Goal: Task Accomplishment & Management: Manage account settings

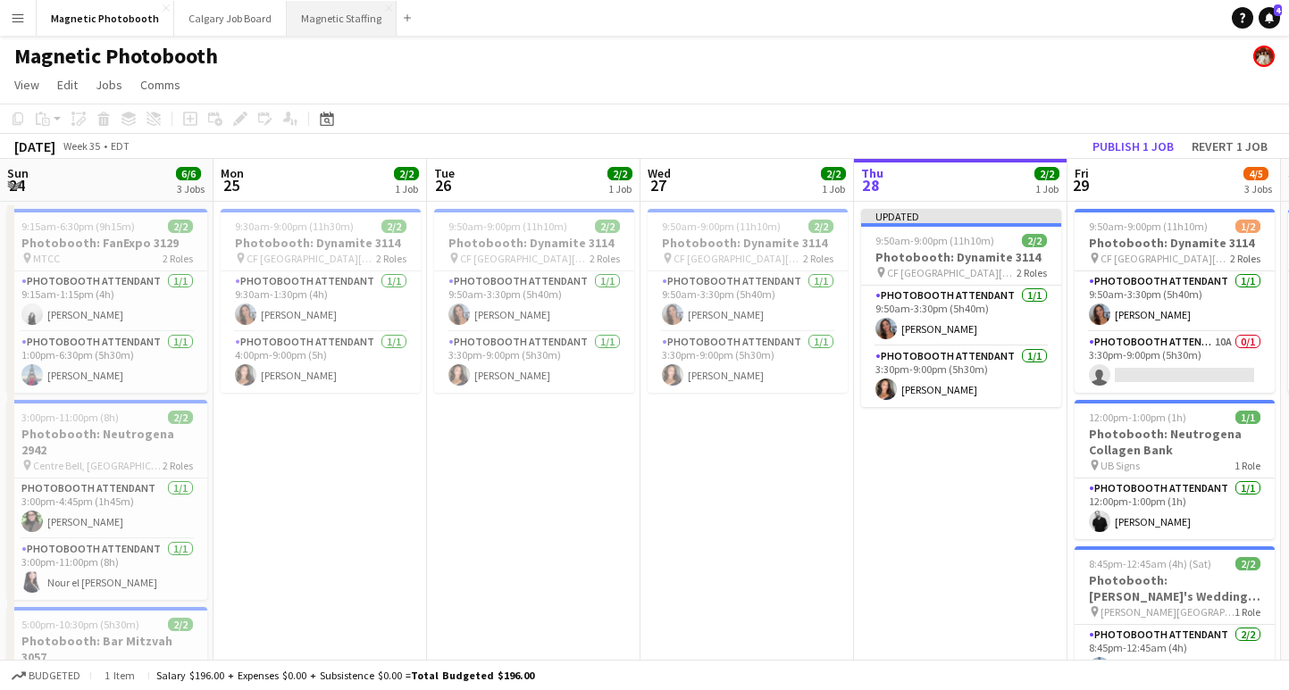
scroll to position [0, 530]
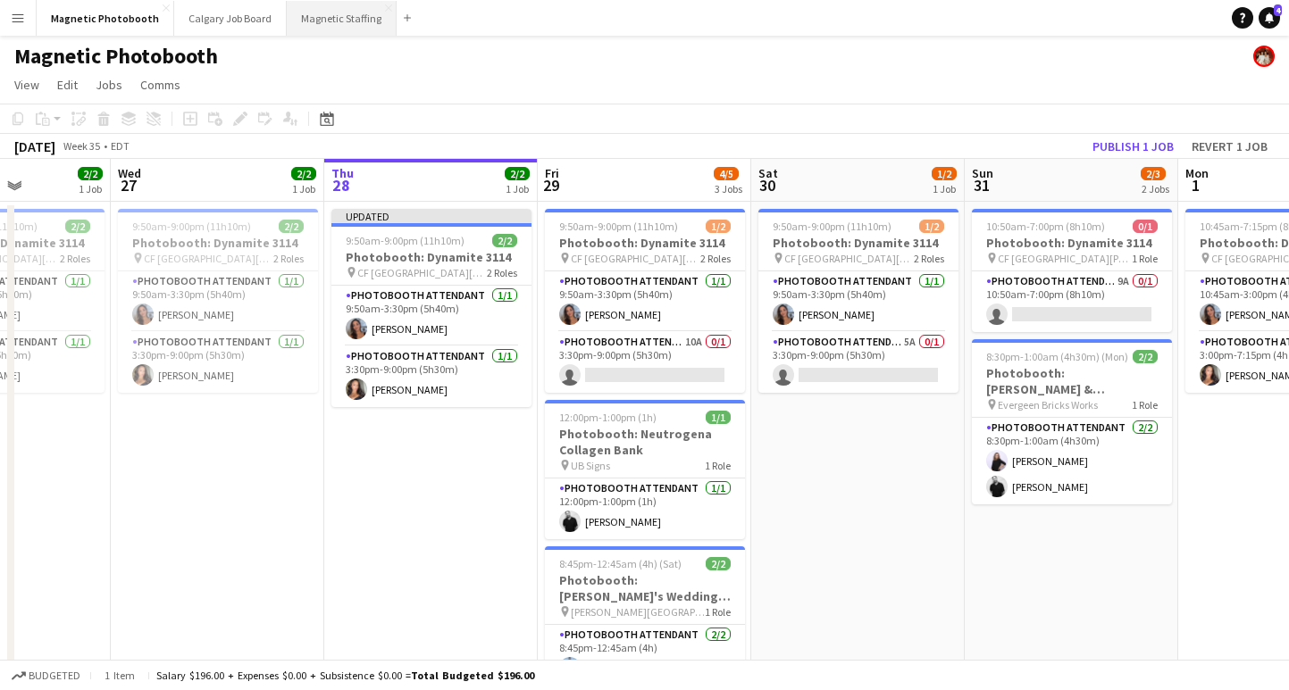
click at [330, 21] on button "Magnetic Staffing Close" at bounding box center [342, 18] width 110 height 35
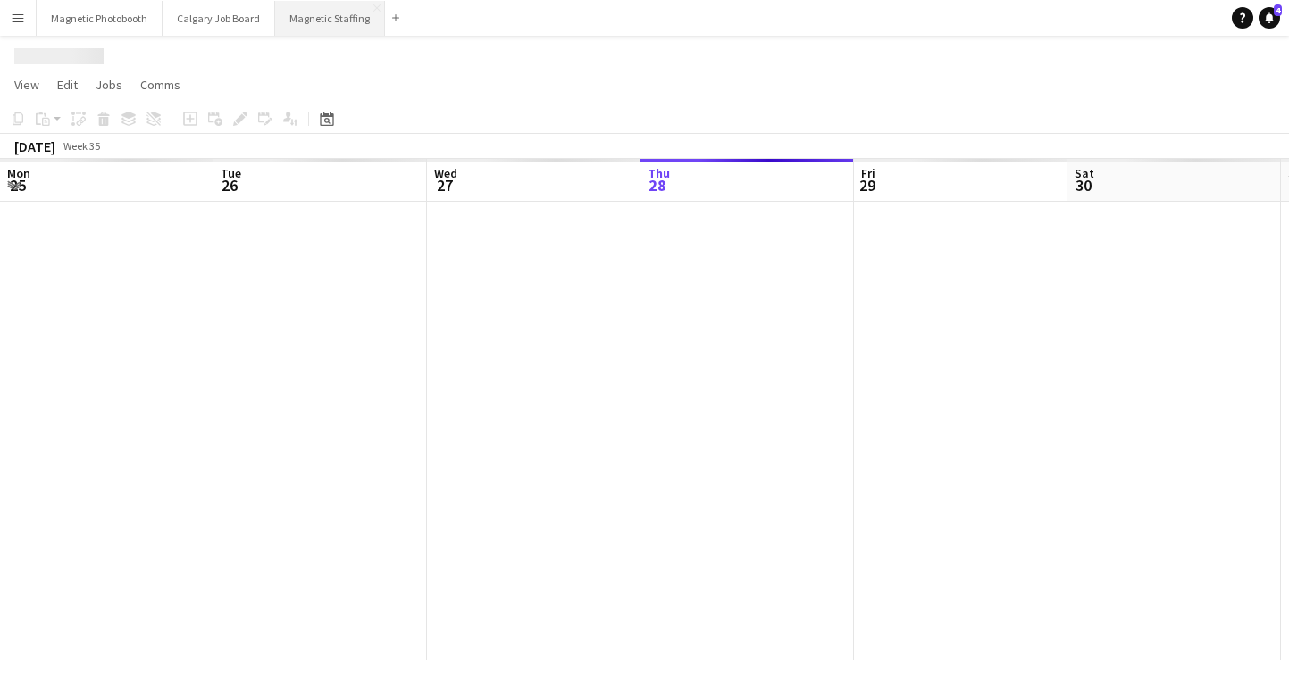
scroll to position [0, 427]
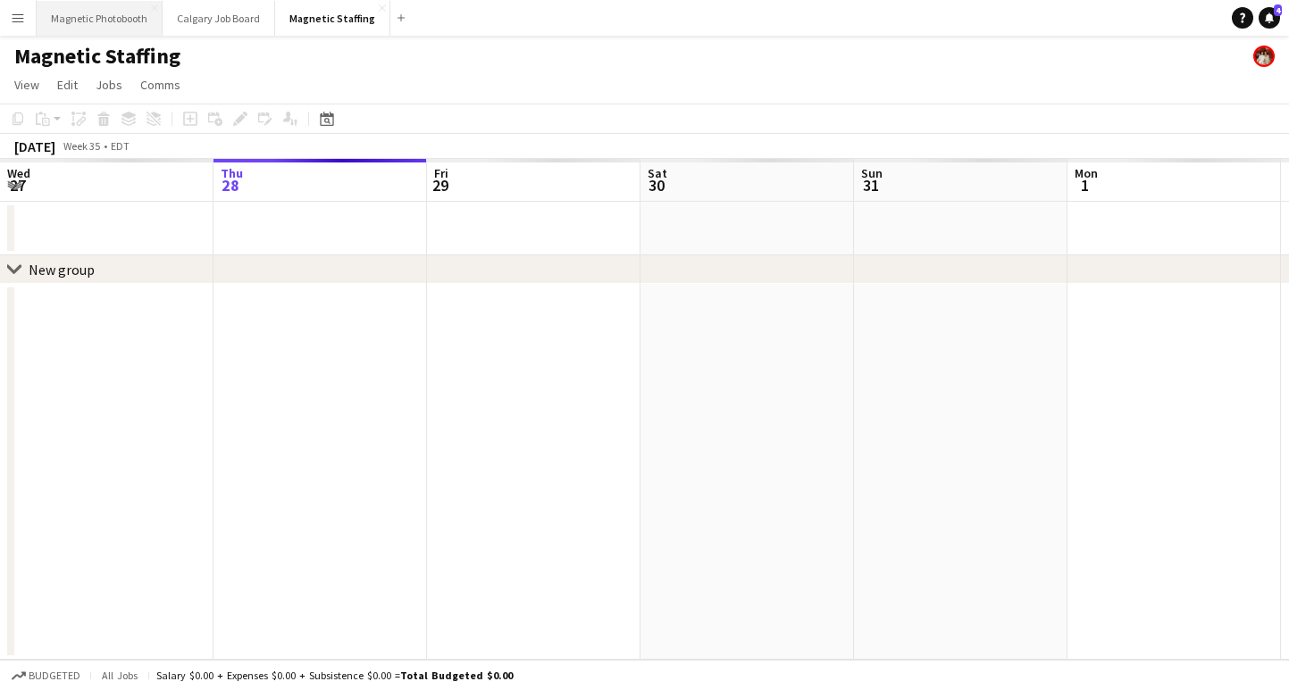
click at [108, 17] on button "Magnetic Photobooth Close" at bounding box center [100, 18] width 126 height 35
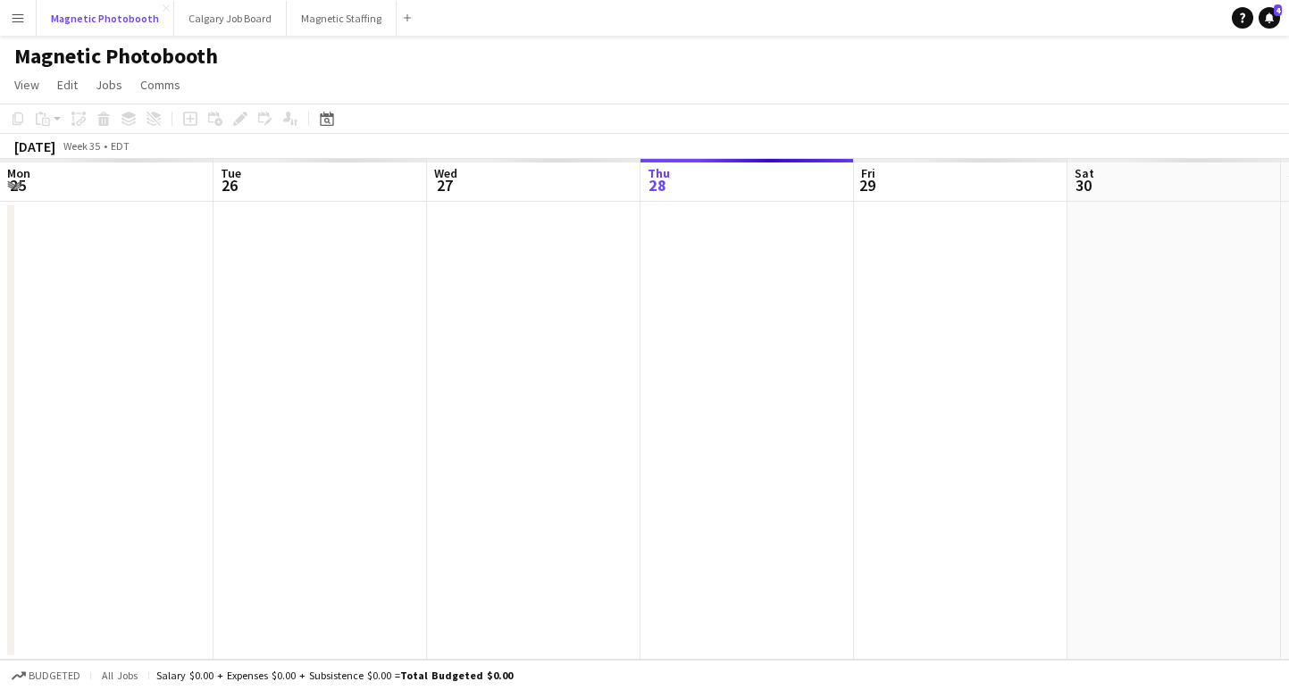
scroll to position [0, 427]
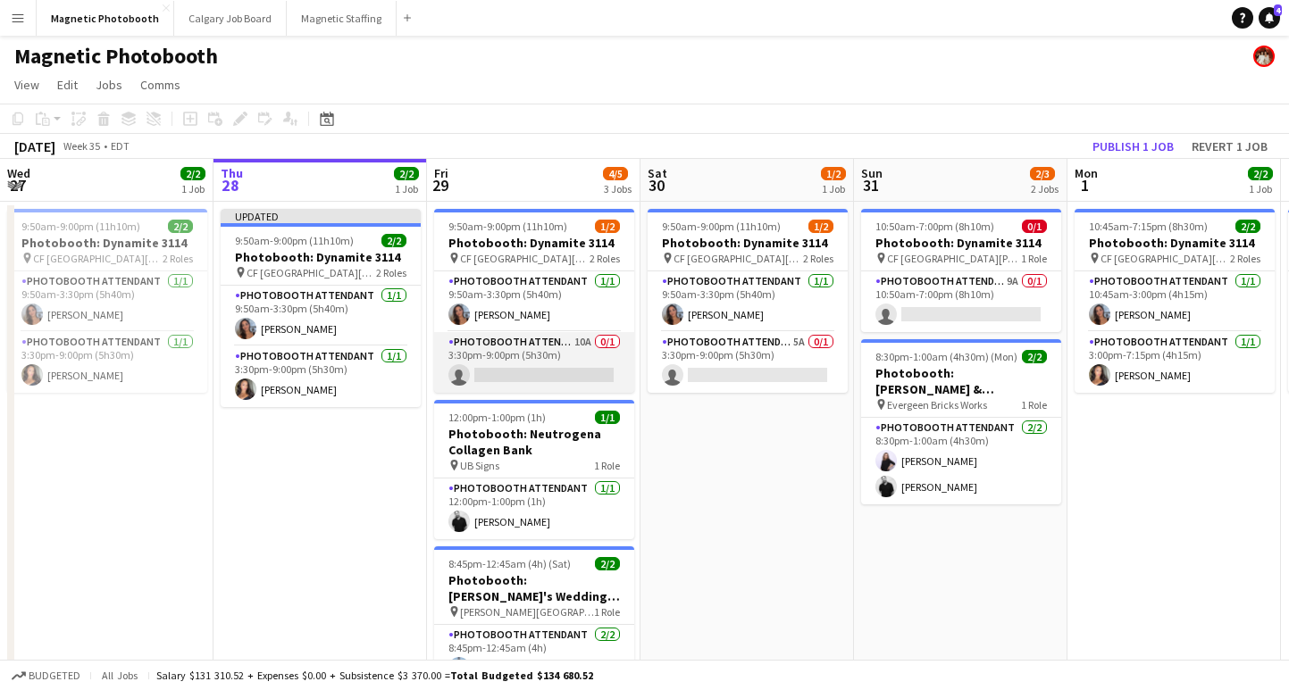
click at [530, 375] on app-card-role "Photobooth Attendant 10A 0/1 3:30pm-9:00pm (5h30m) single-neutral-actions" at bounding box center [534, 362] width 200 height 61
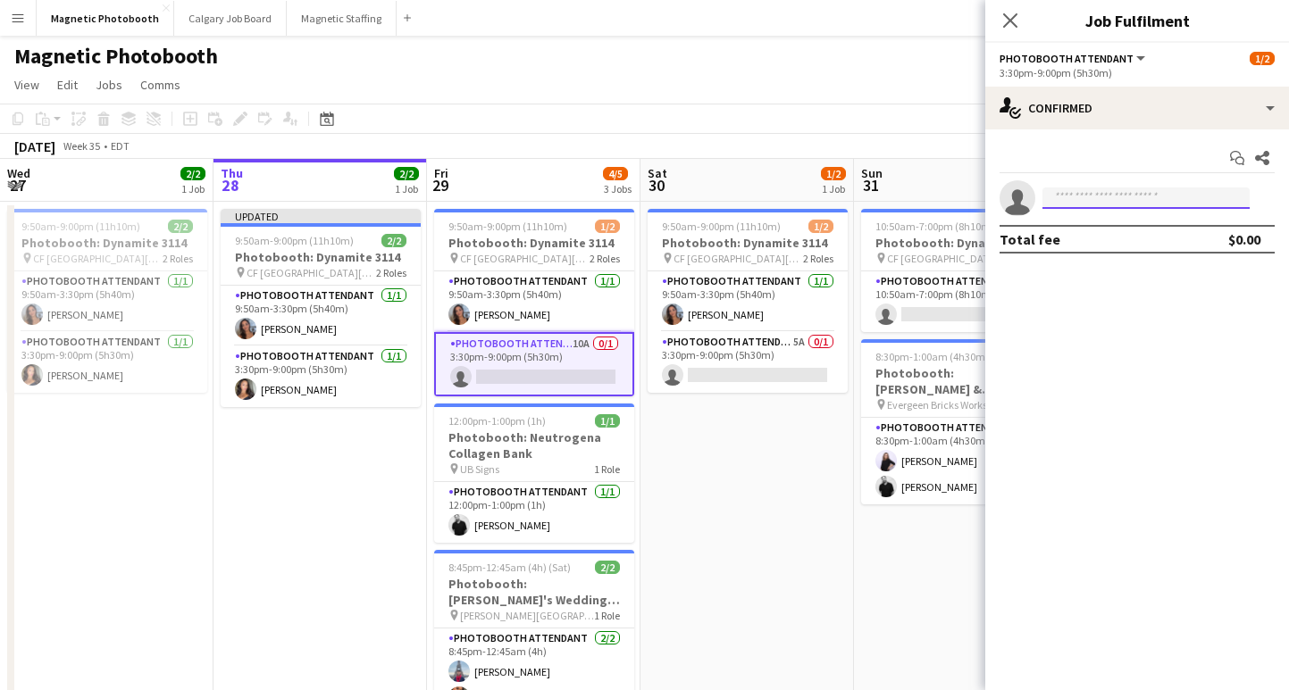
click at [1135, 188] on input at bounding box center [1145, 198] width 207 height 21
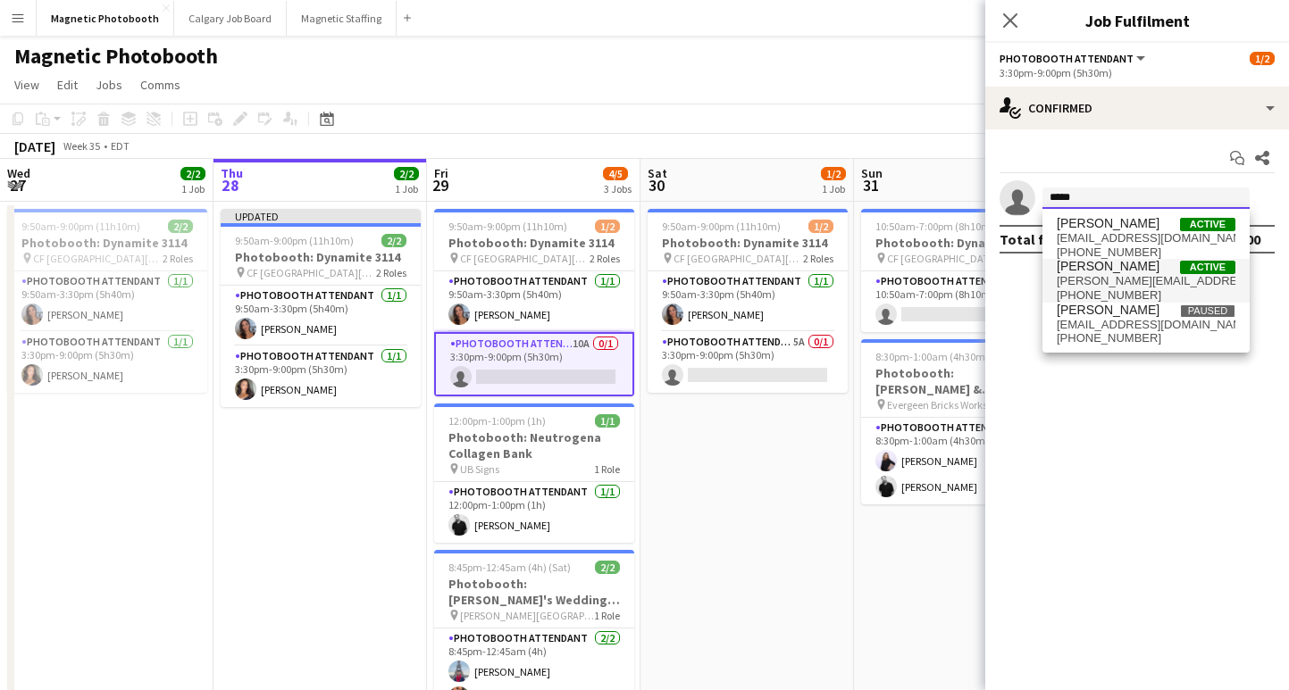
type input "*****"
click at [1111, 287] on span "[PERSON_NAME][EMAIL_ADDRESS][DOMAIN_NAME]" at bounding box center [1145, 281] width 179 height 14
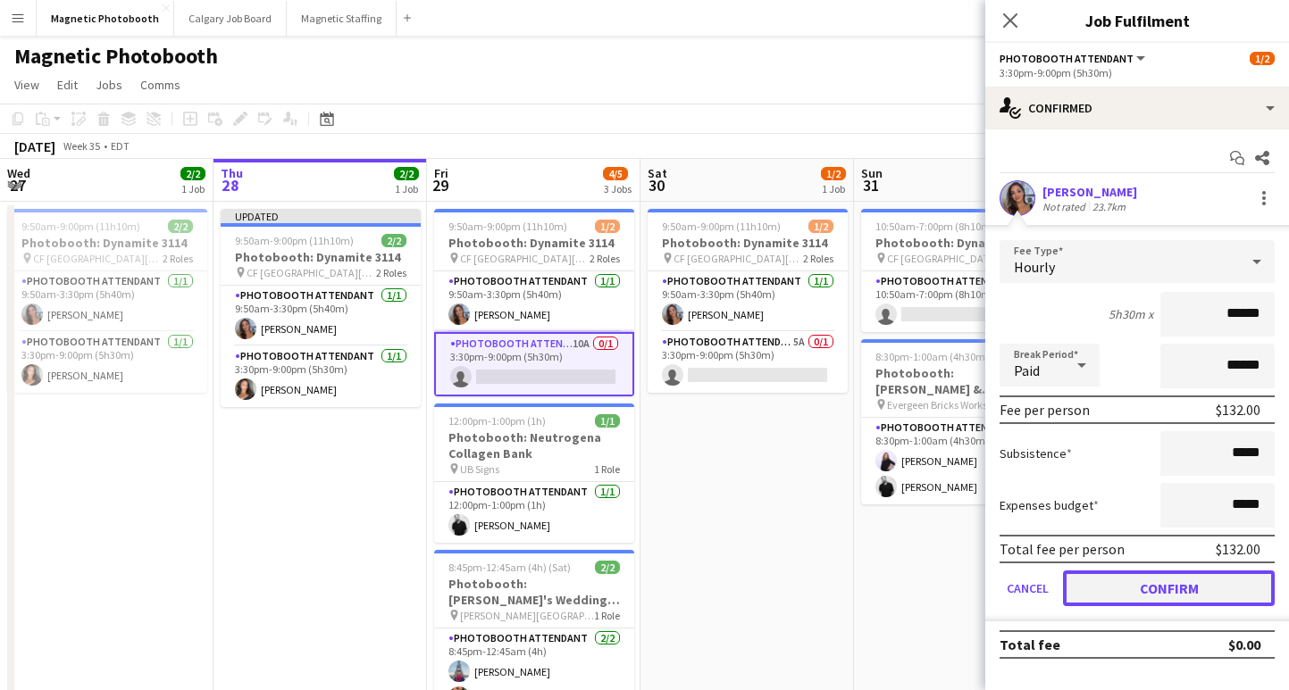
click at [1123, 584] on button "Confirm" at bounding box center [1169, 589] width 212 height 36
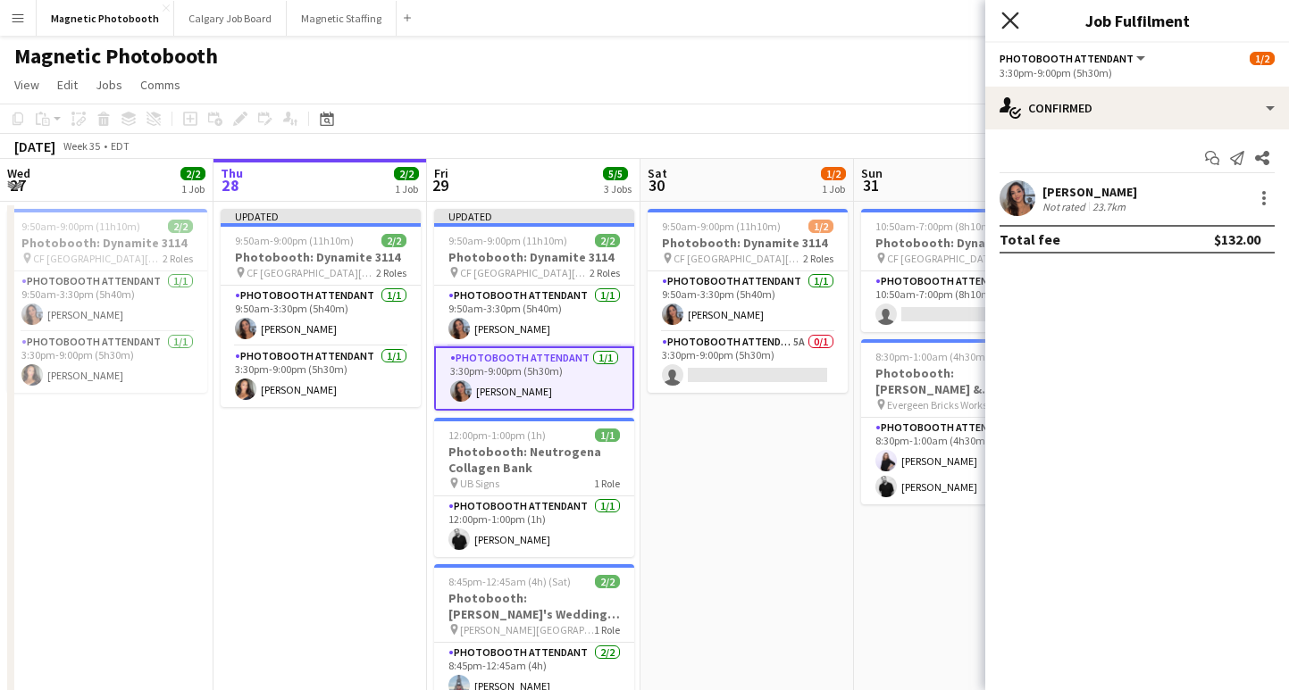
click at [1014, 21] on icon "Close pop-in" at bounding box center [1009, 20] width 17 height 17
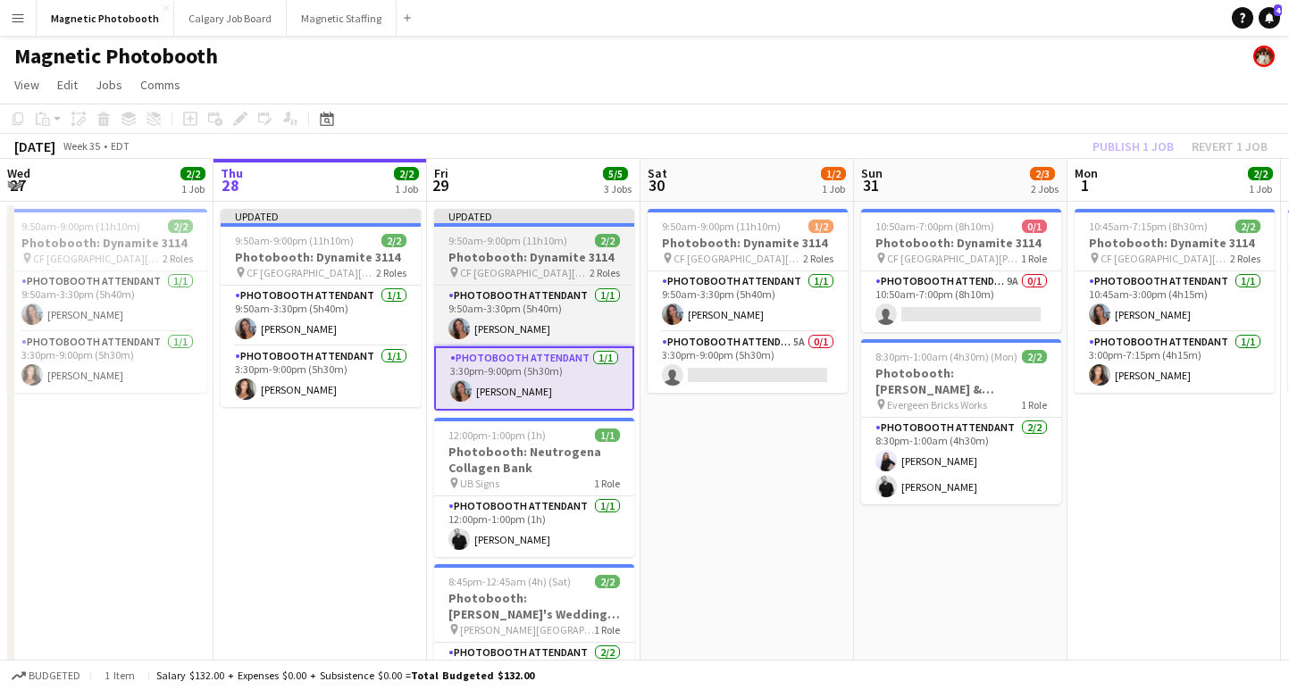
click at [567, 238] on div "9:50am-9:00pm (11h10m) 2/2" at bounding box center [534, 240] width 200 height 13
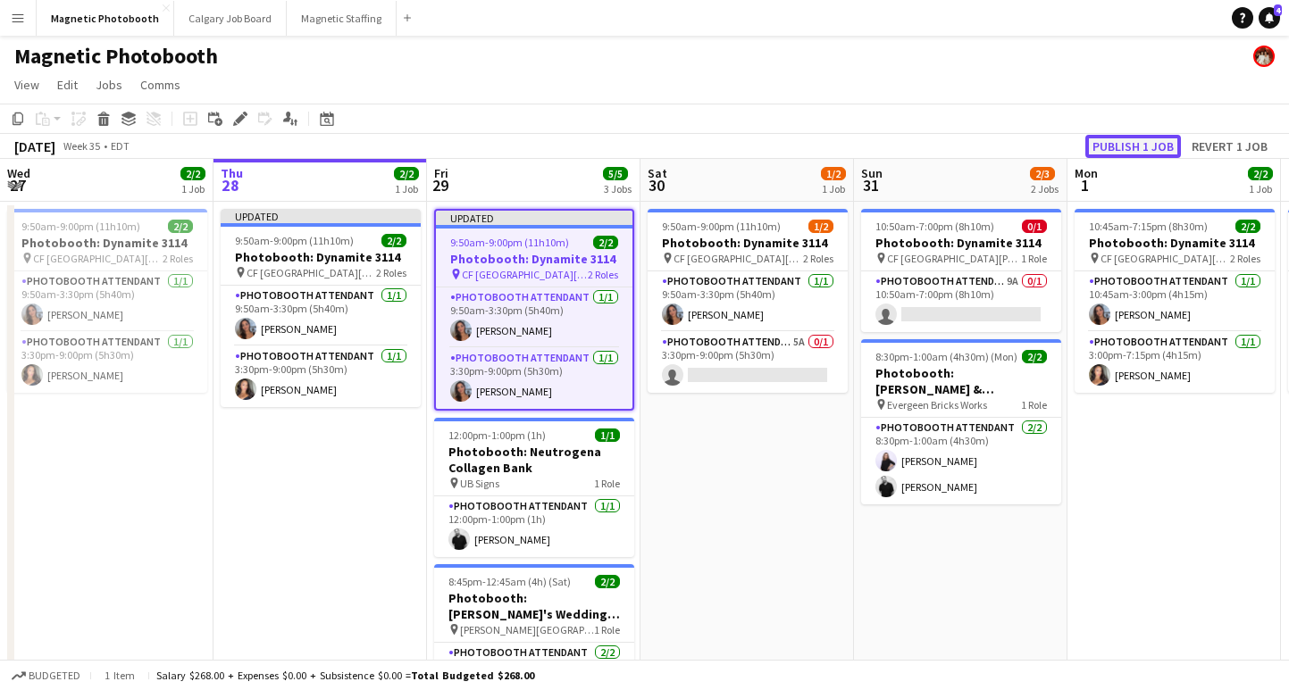
click at [1125, 144] on button "Publish 1 job" at bounding box center [1133, 146] width 96 height 23
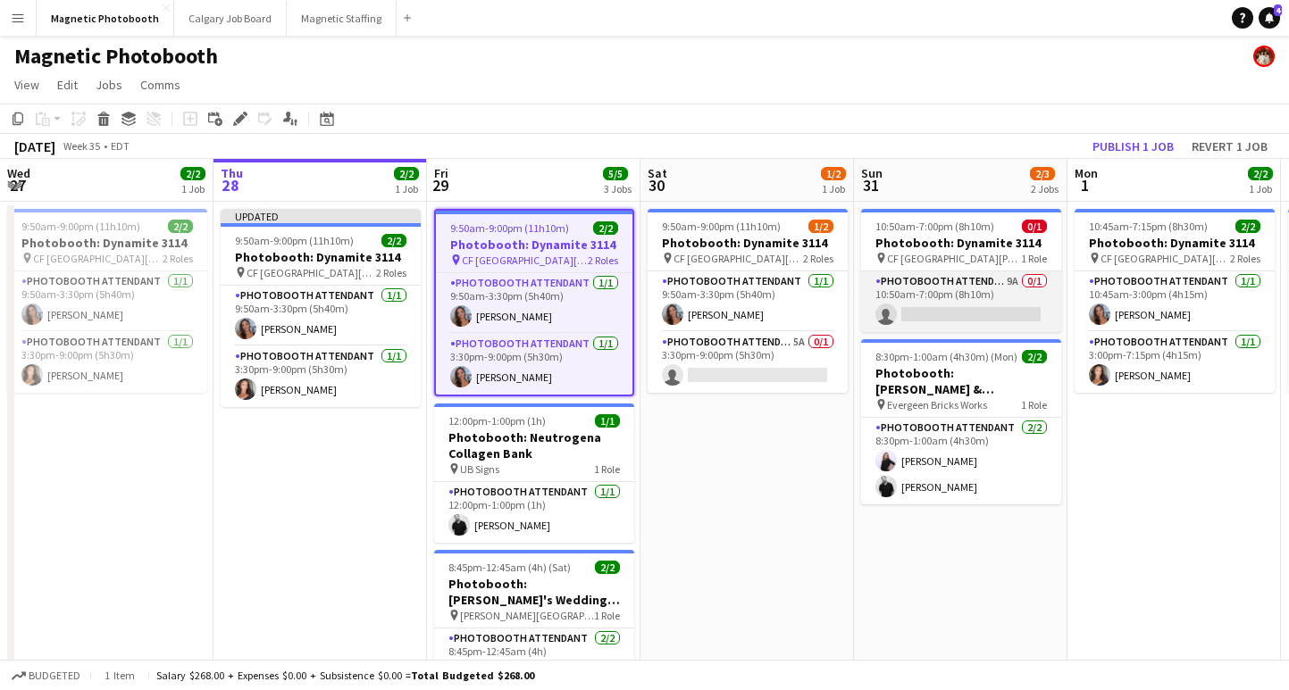
click at [938, 316] on app-card-role "Photobooth Attendant 9A 0/1 10:50am-7:00pm (8h10m) single-neutral-actions" at bounding box center [961, 301] width 200 height 61
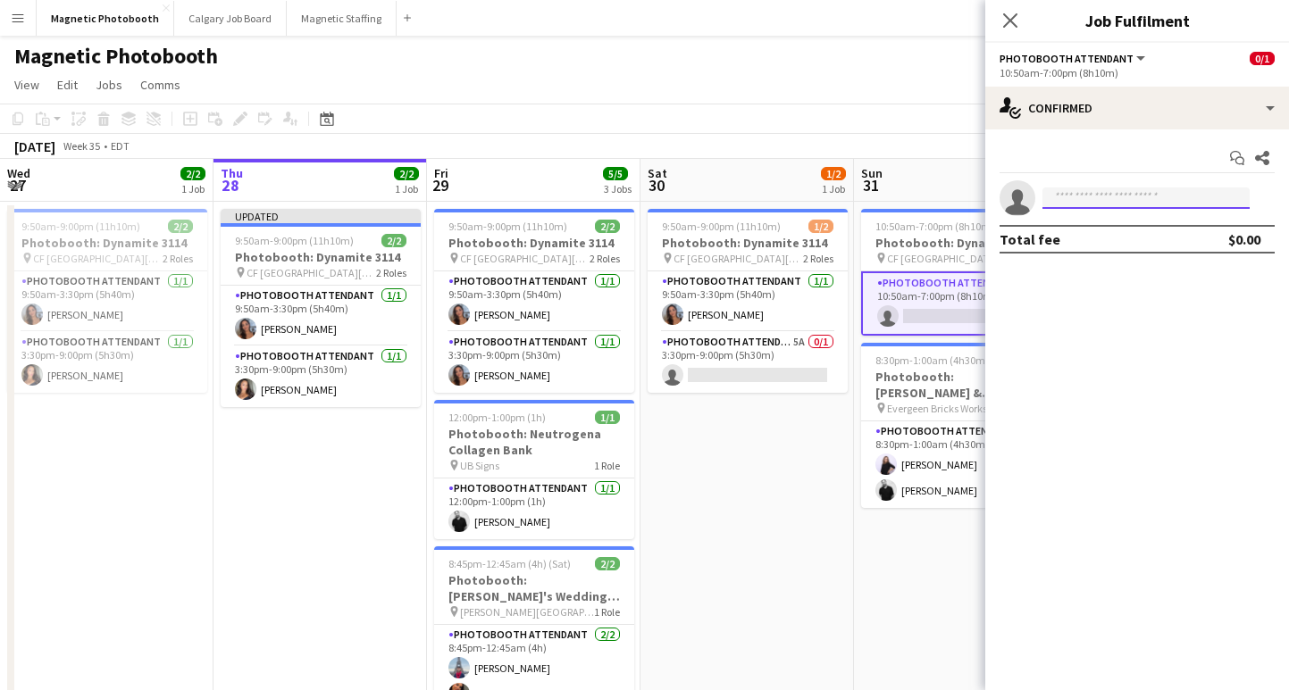
click at [1079, 202] on input at bounding box center [1145, 198] width 207 height 21
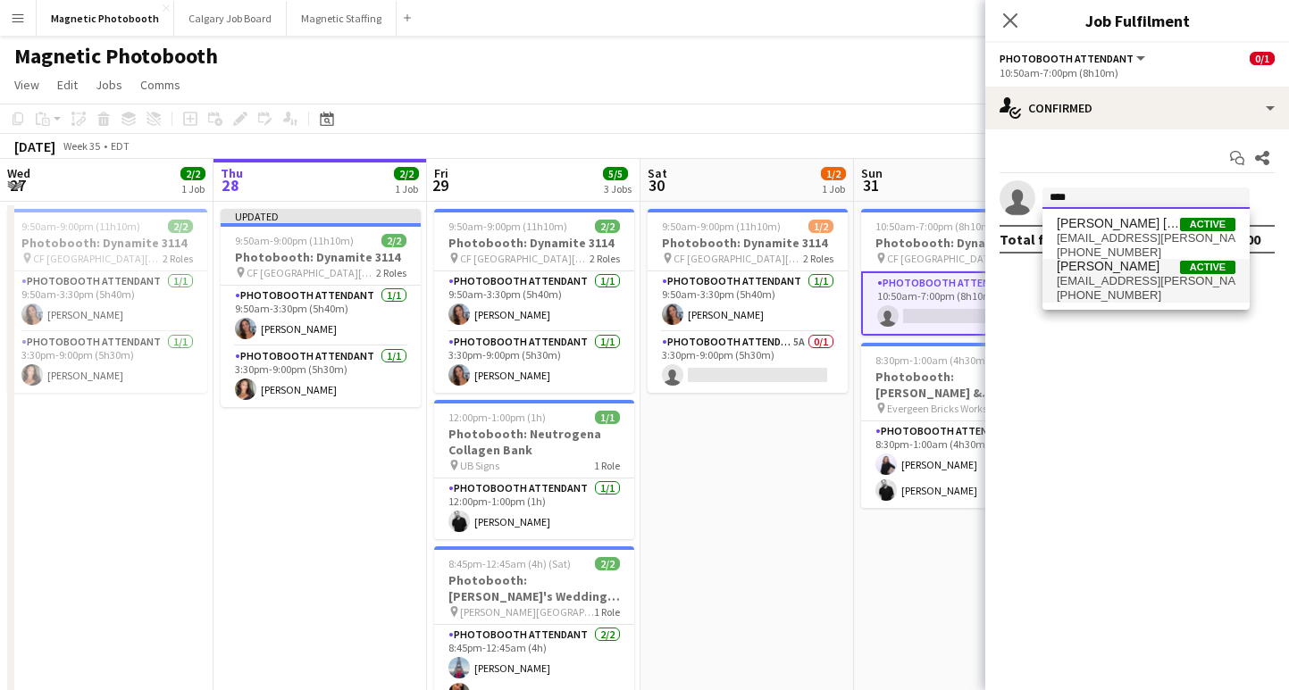
type input "****"
click at [1090, 296] on span "[PHONE_NUMBER]" at bounding box center [1145, 295] width 179 height 14
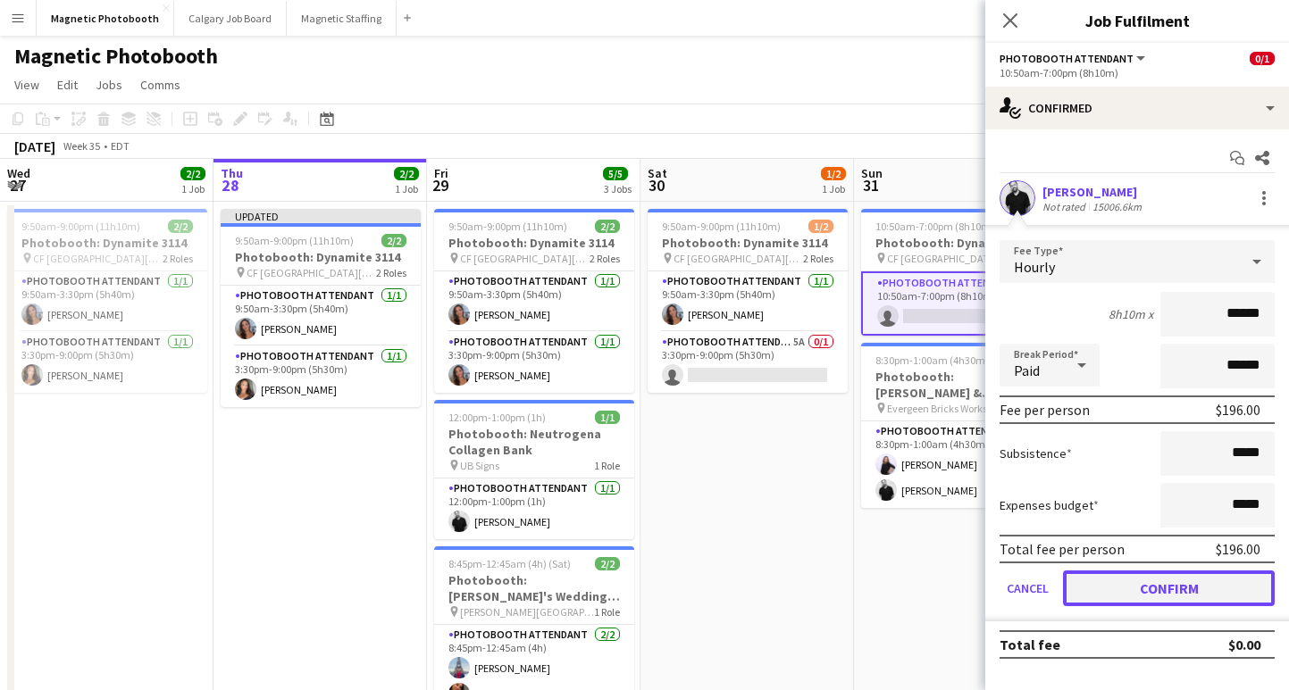
click at [1109, 587] on button "Confirm" at bounding box center [1169, 589] width 212 height 36
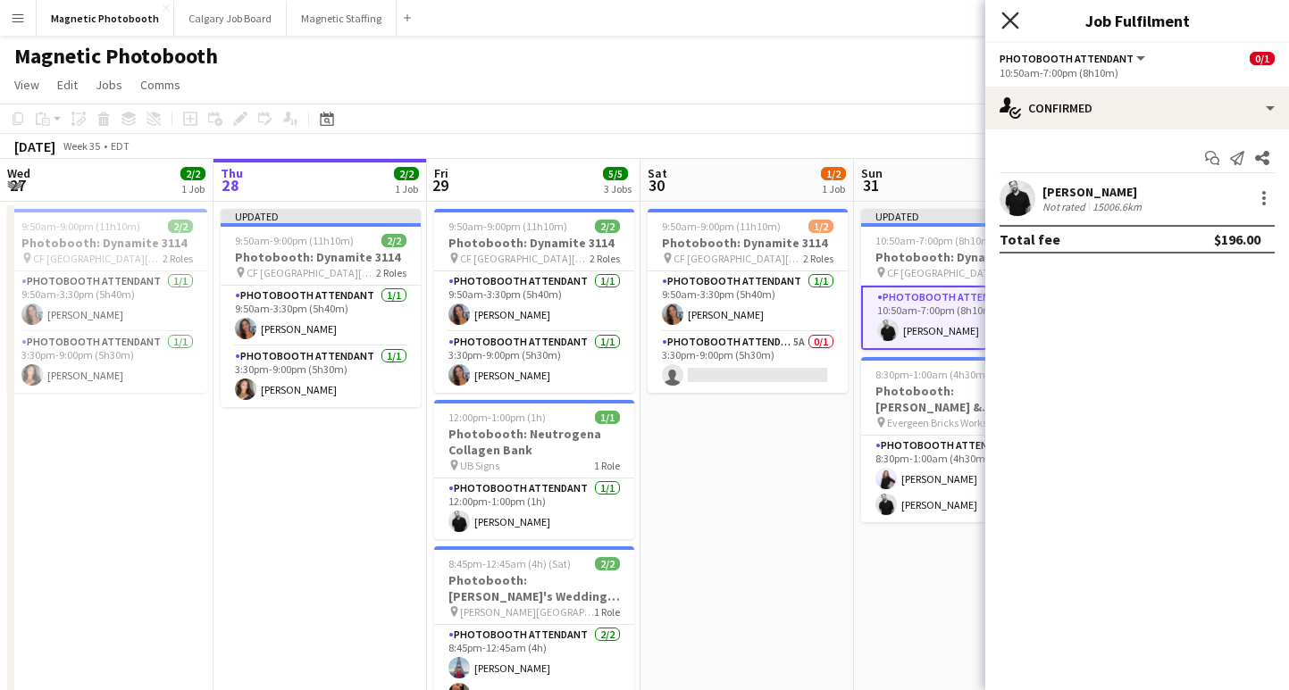
click at [1014, 16] on icon at bounding box center [1009, 20] width 17 height 17
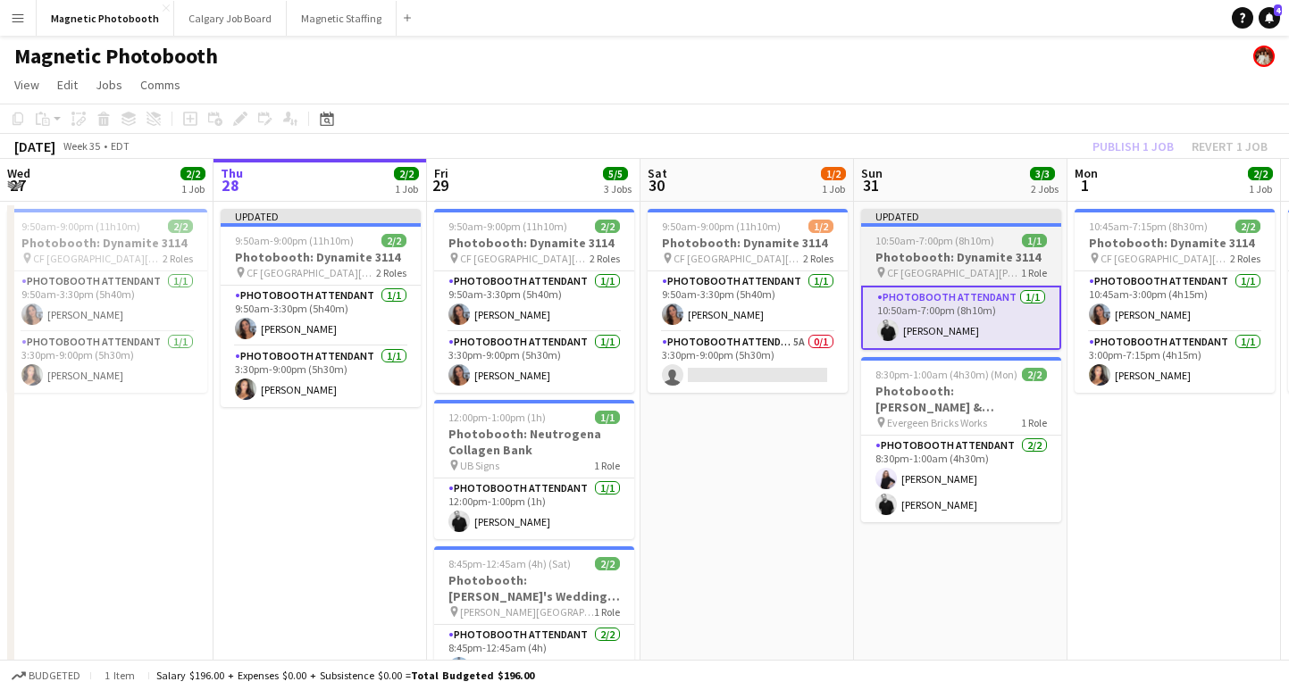
click at [947, 238] on span "10:50am-7:00pm (8h10m)" at bounding box center [934, 240] width 119 height 13
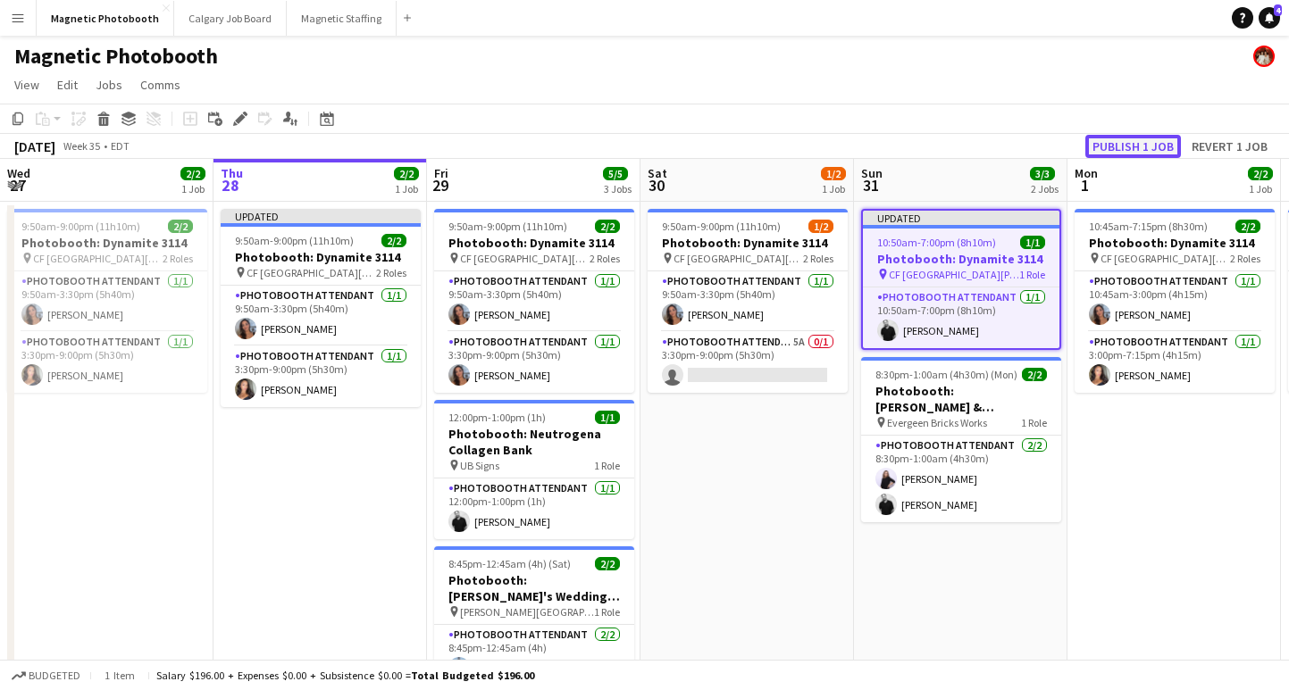
click at [1106, 154] on button "Publish 1 job" at bounding box center [1133, 146] width 96 height 23
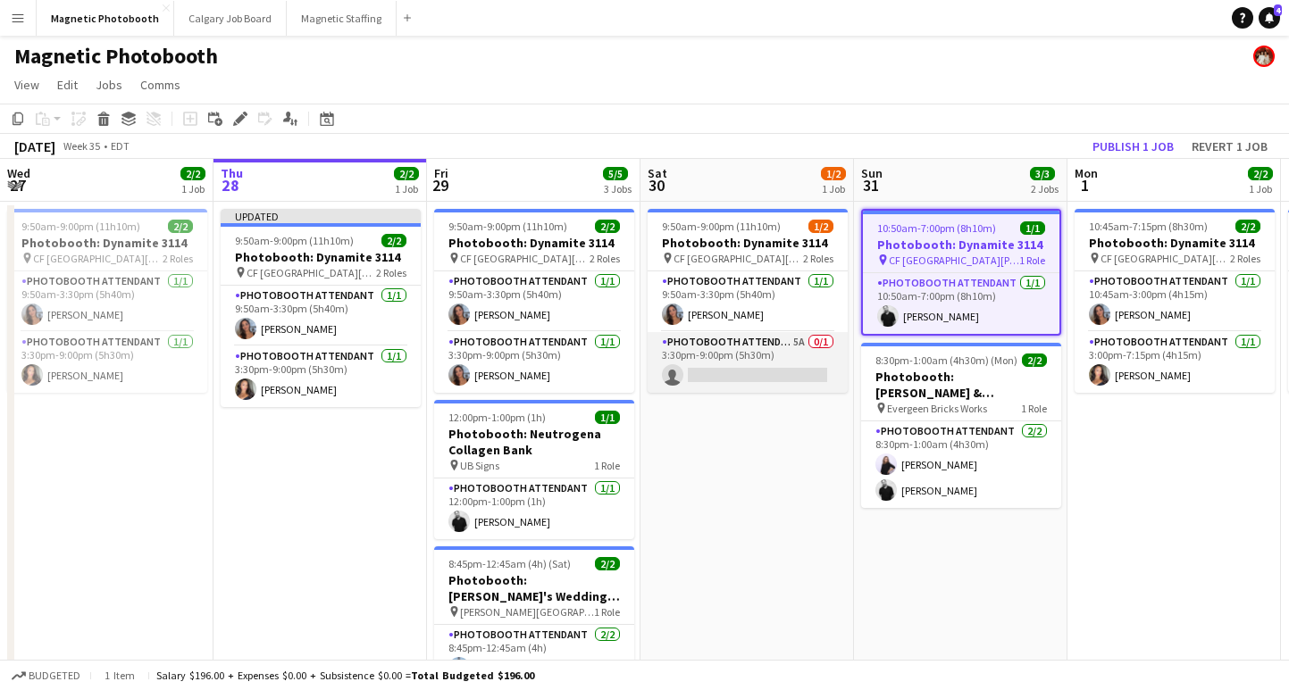
click at [709, 370] on app-card-role "Photobooth Attendant 5A 0/1 3:30pm-9:00pm (5h30m) single-neutral-actions" at bounding box center [747, 362] width 200 height 61
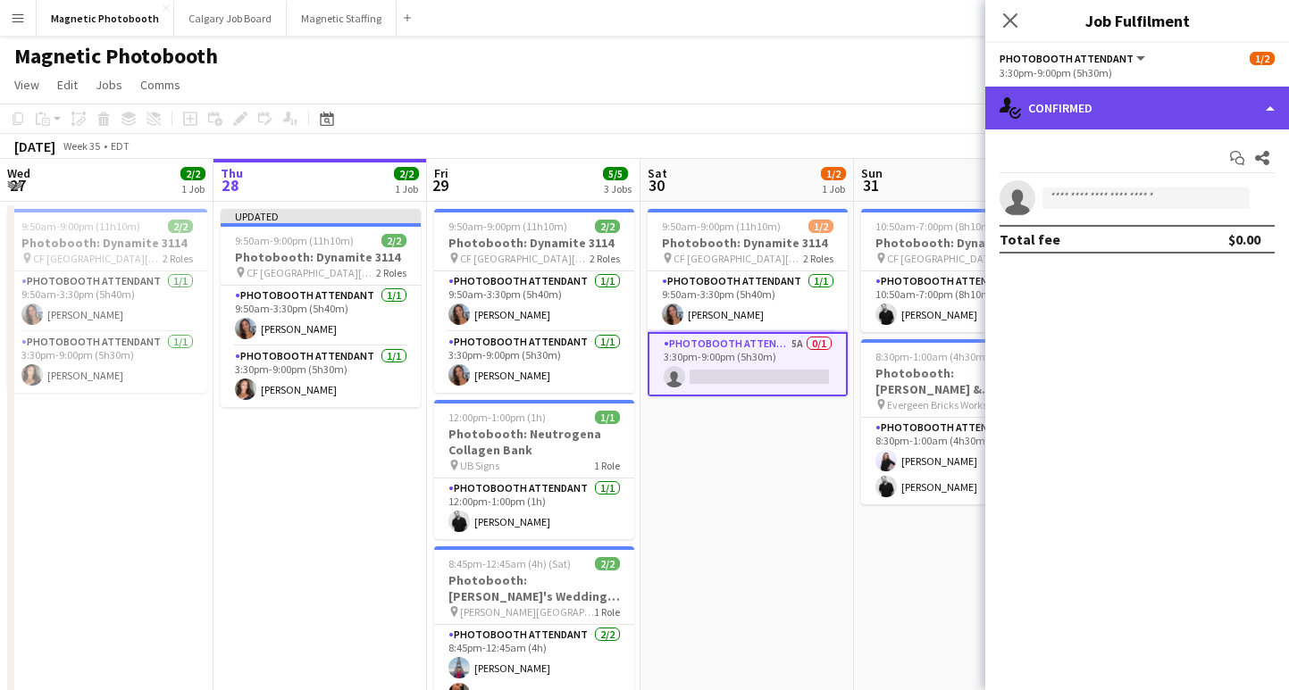
click at [1094, 104] on div "single-neutral-actions-check-2 Confirmed" at bounding box center [1137, 108] width 304 height 43
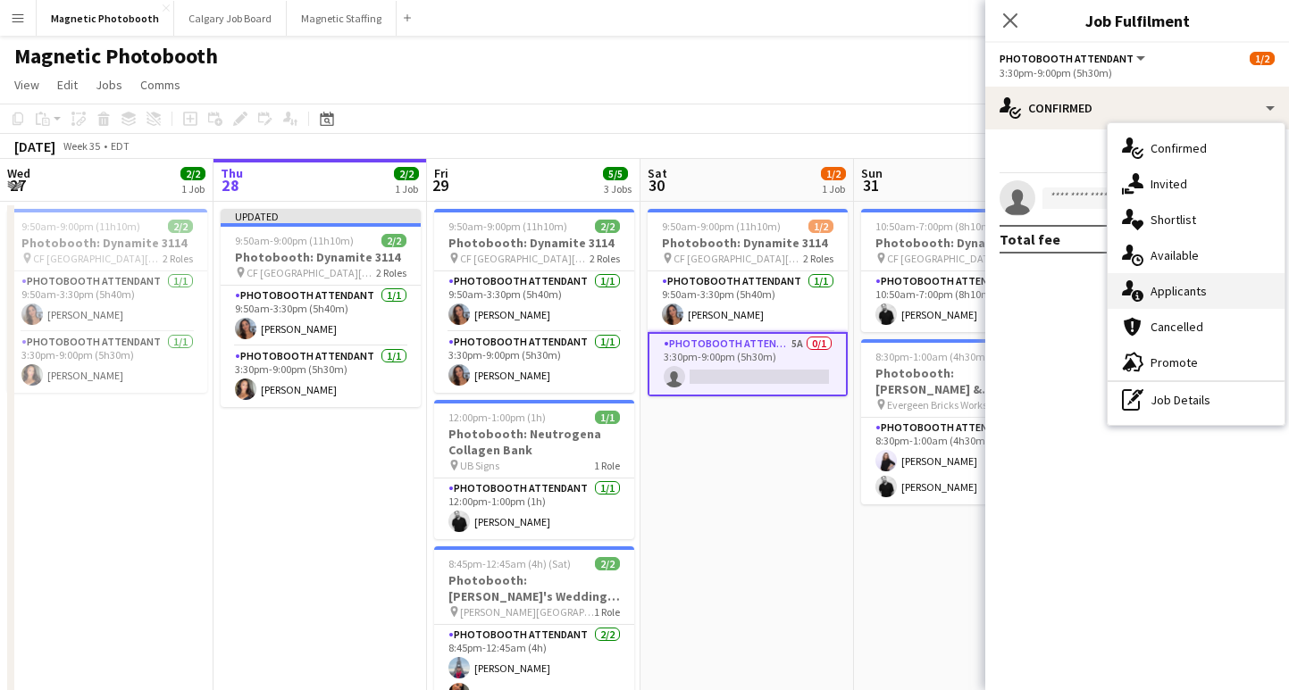
click at [1182, 305] on div "single-neutral-actions-information Applicants" at bounding box center [1195, 291] width 177 height 36
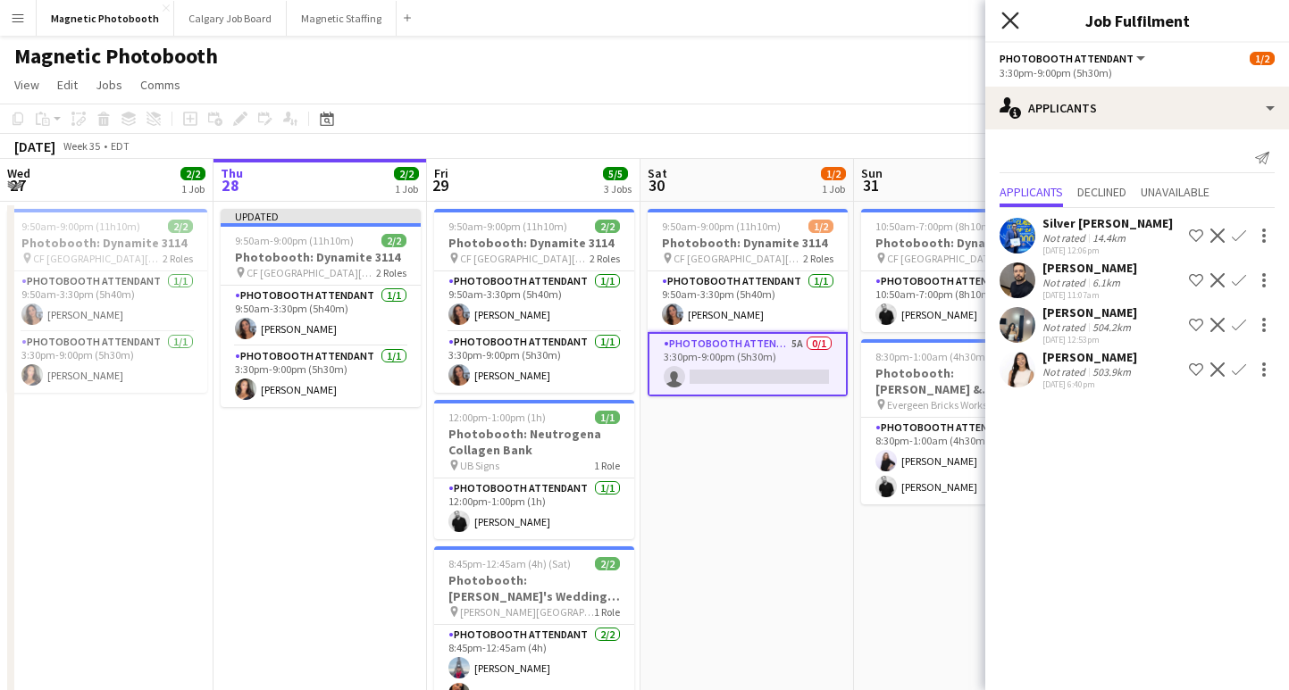
click at [1012, 19] on icon at bounding box center [1009, 20] width 17 height 17
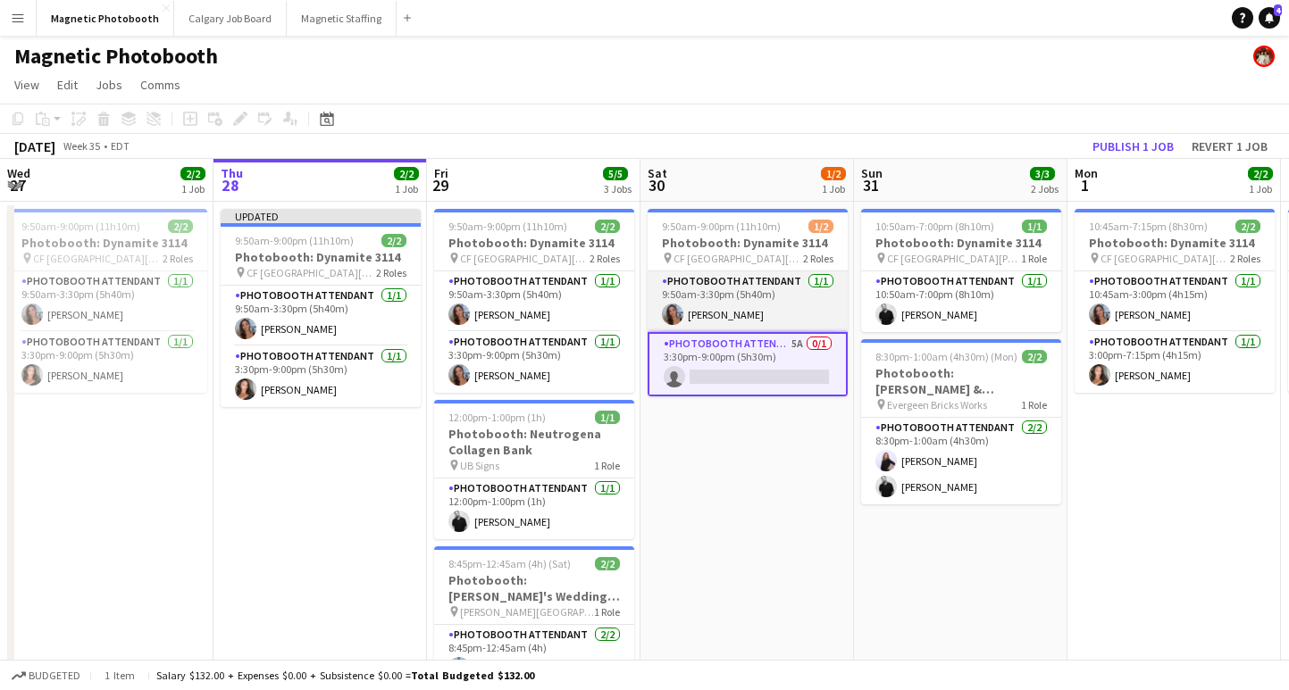
click at [771, 303] on app-card-role "Photobooth Attendant [DATE] 9:50am-3:30pm (5h40m) [PERSON_NAME]" at bounding box center [747, 301] width 200 height 61
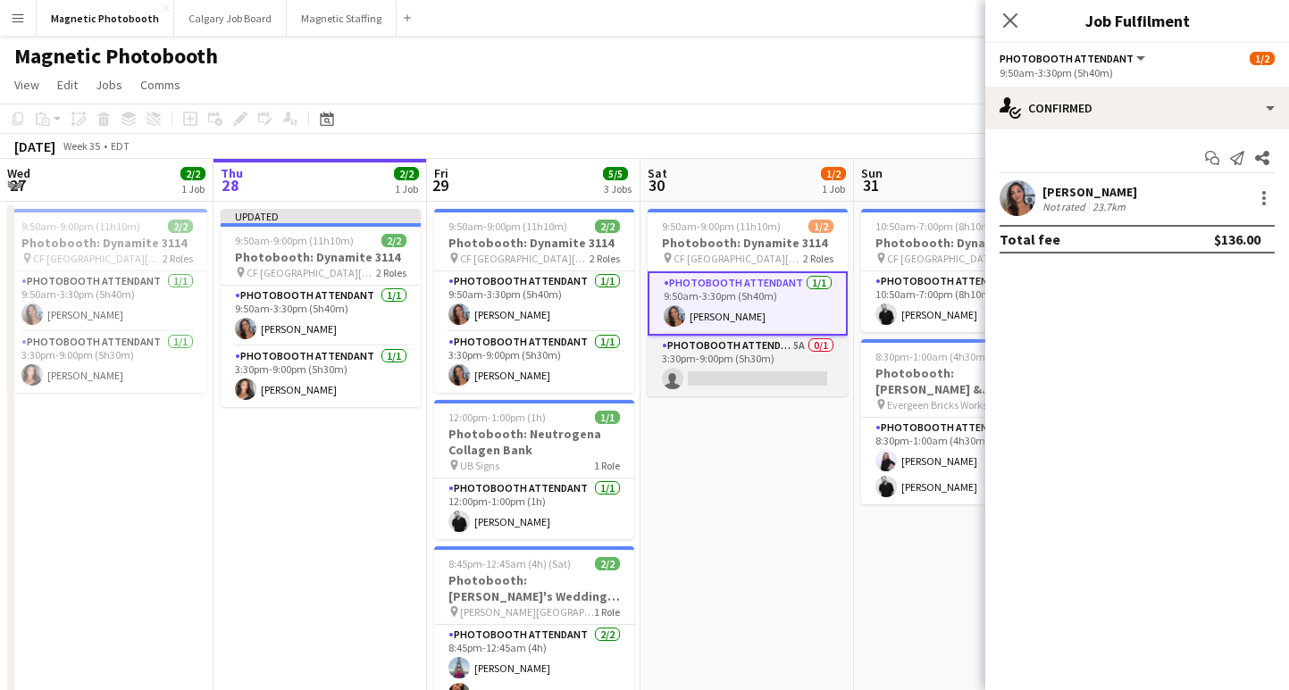
click at [727, 363] on app-card-role "Photobooth Attendant 5A 0/1 3:30pm-9:00pm (5h30m) single-neutral-actions" at bounding box center [747, 366] width 200 height 61
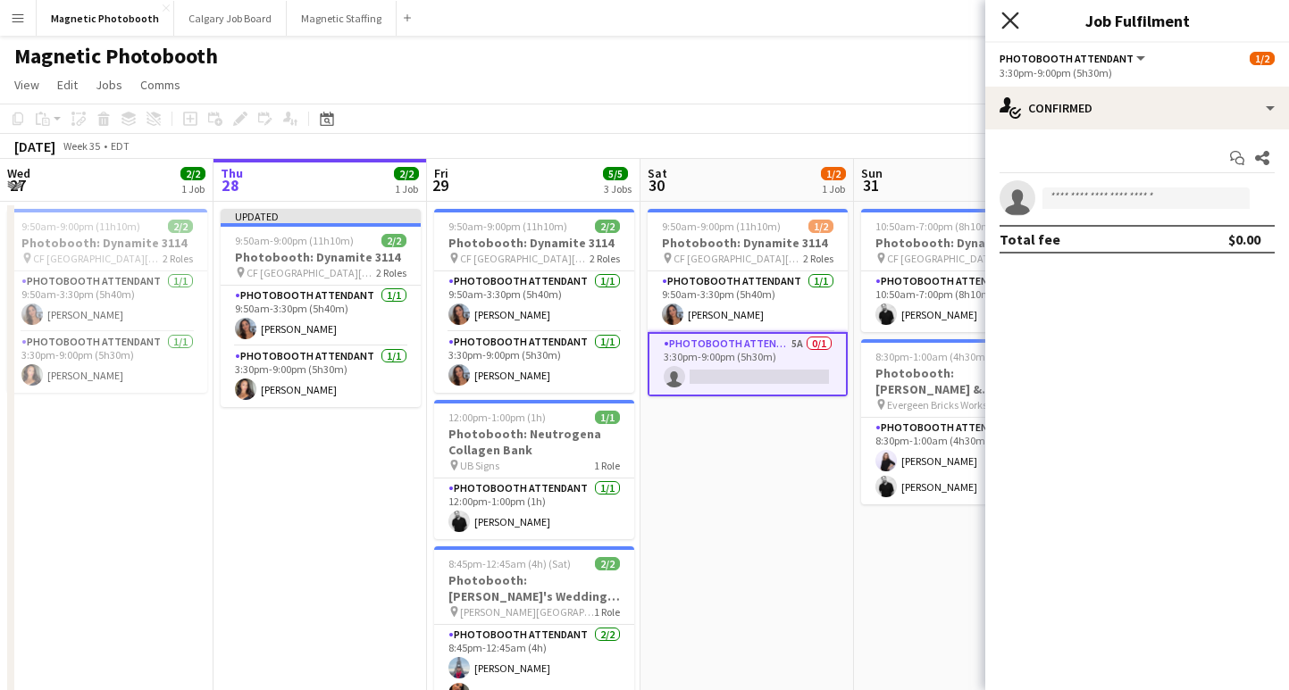
click at [1014, 14] on icon at bounding box center [1009, 20] width 17 height 17
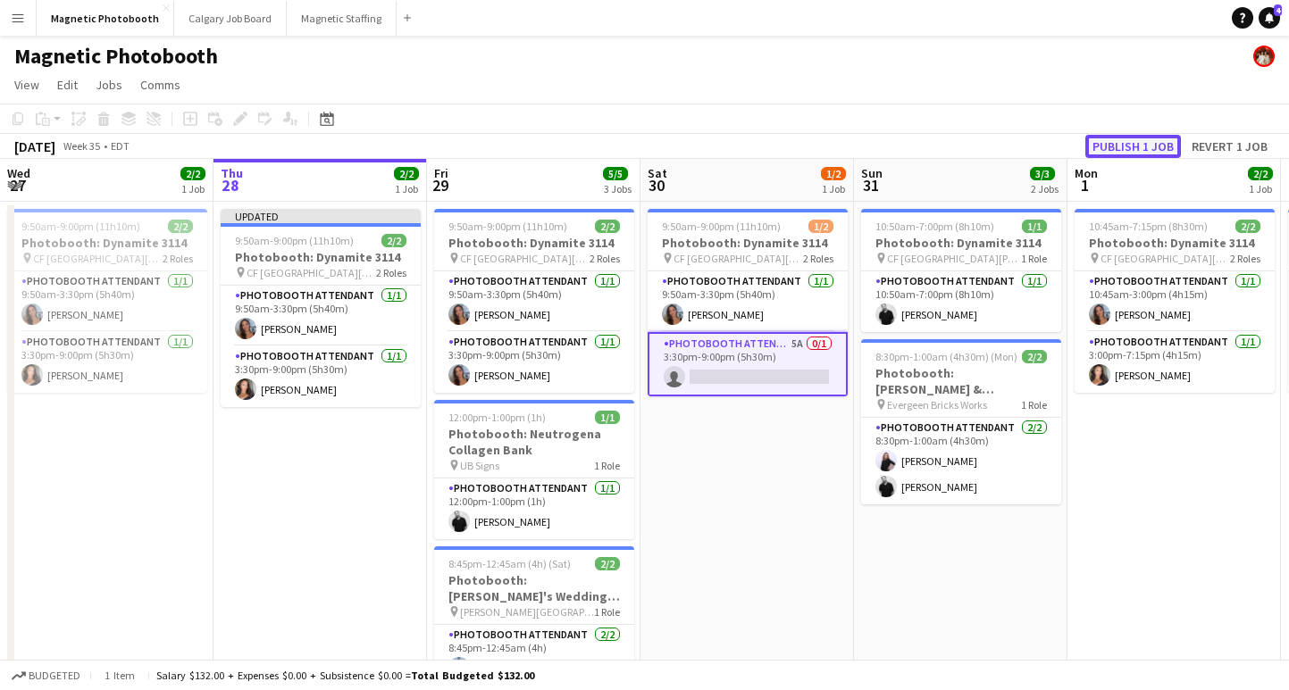
click at [1134, 139] on button "Publish 1 job" at bounding box center [1133, 146] width 96 height 23
click at [332, 25] on button "Magnetic Staffing Close" at bounding box center [342, 18] width 110 height 35
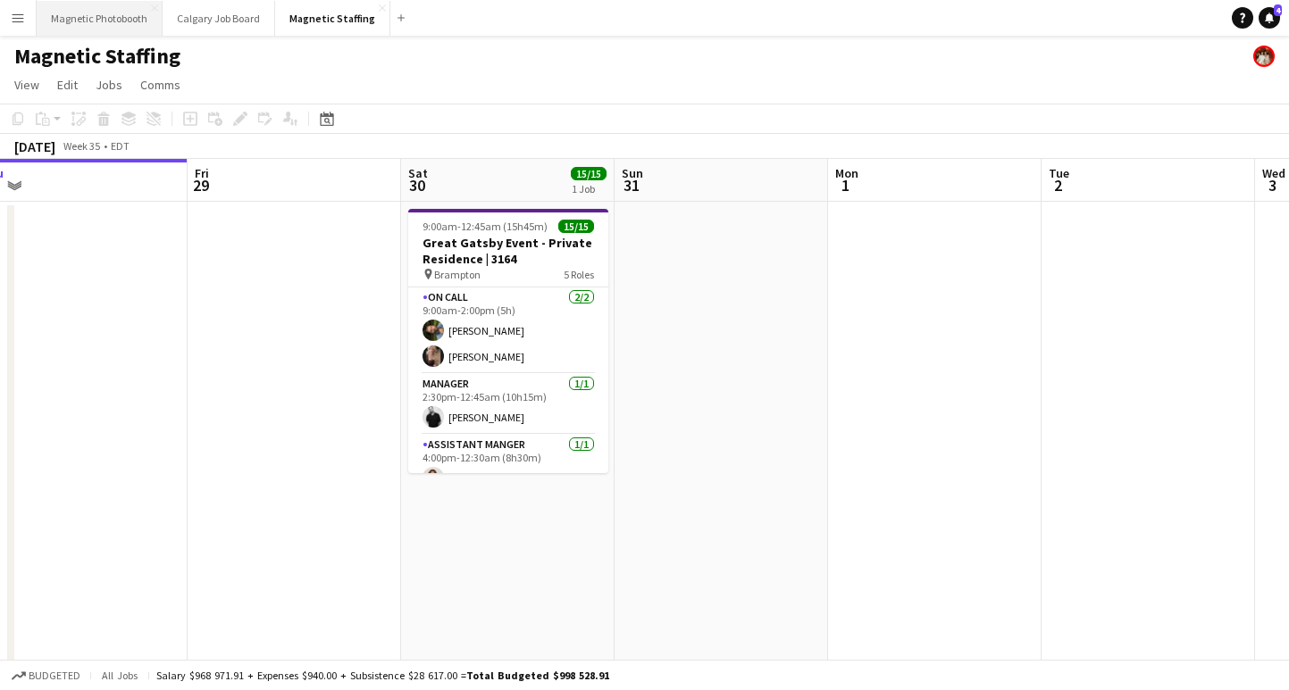
click at [96, 26] on button "Magnetic Photobooth Close" at bounding box center [100, 18] width 126 height 35
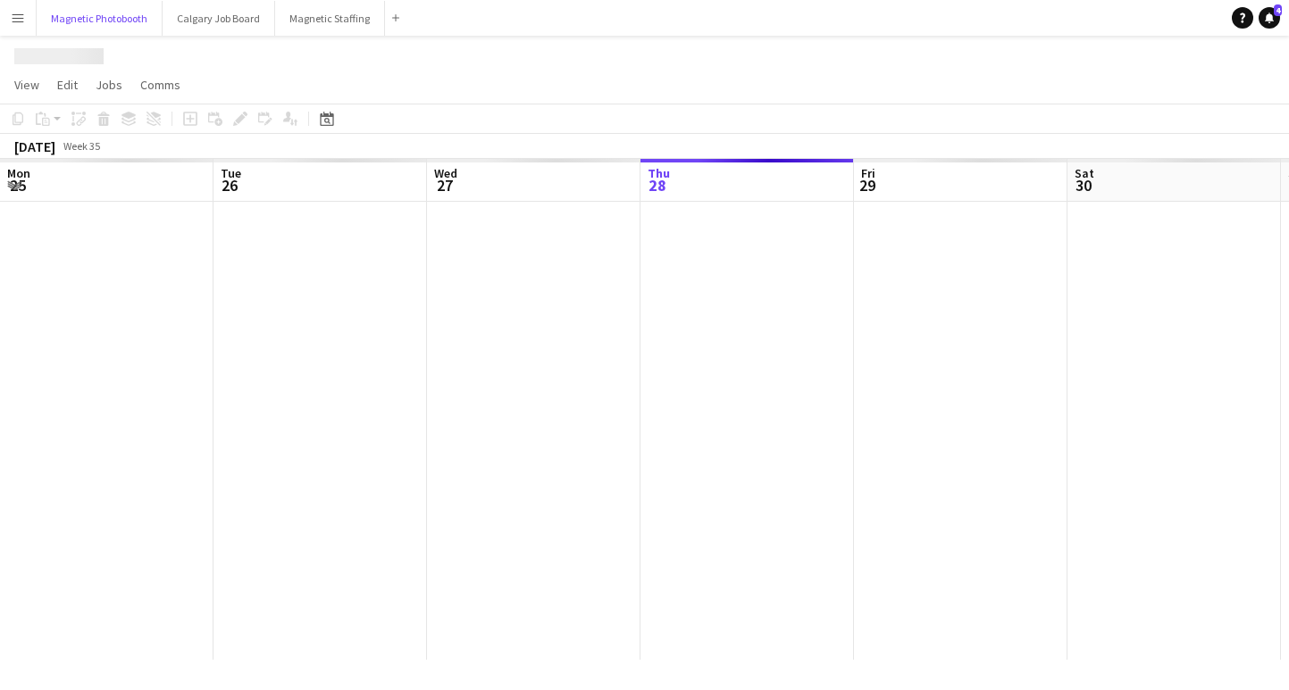
scroll to position [0, 427]
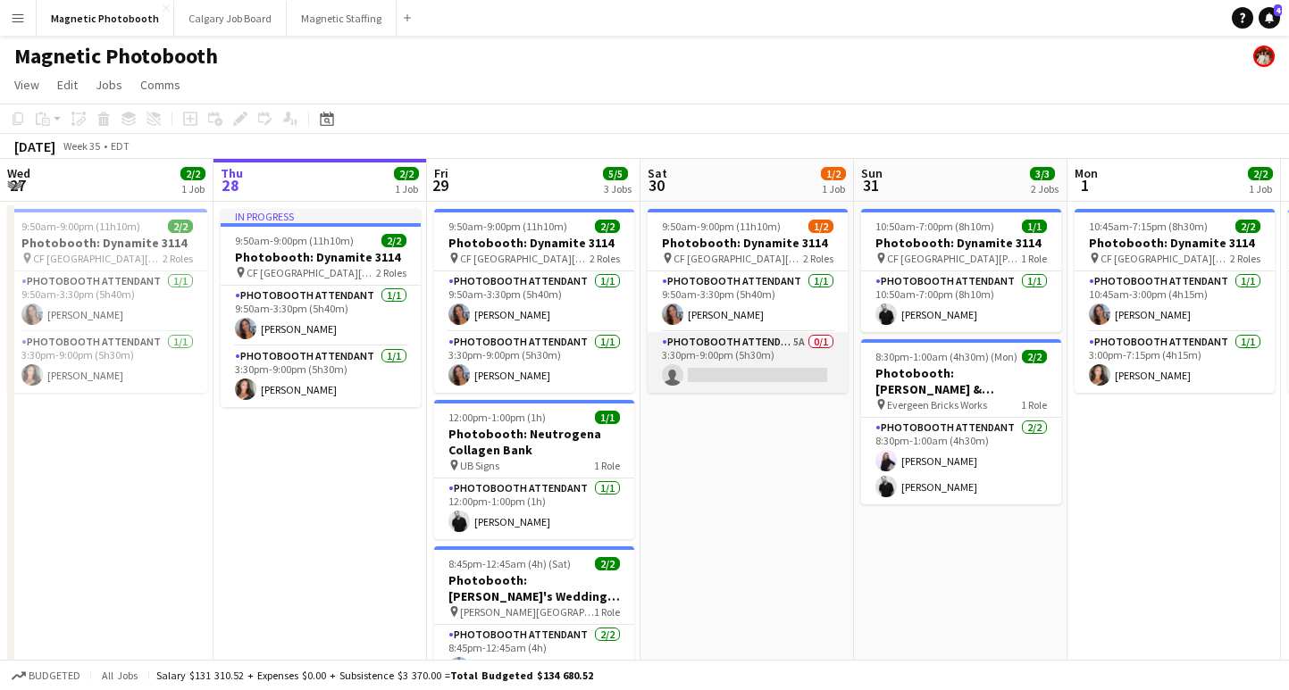
click at [737, 372] on app-card-role "Photobooth Attendant 5A 0/1 3:30pm-9:00pm (5h30m) single-neutral-actions" at bounding box center [747, 362] width 200 height 61
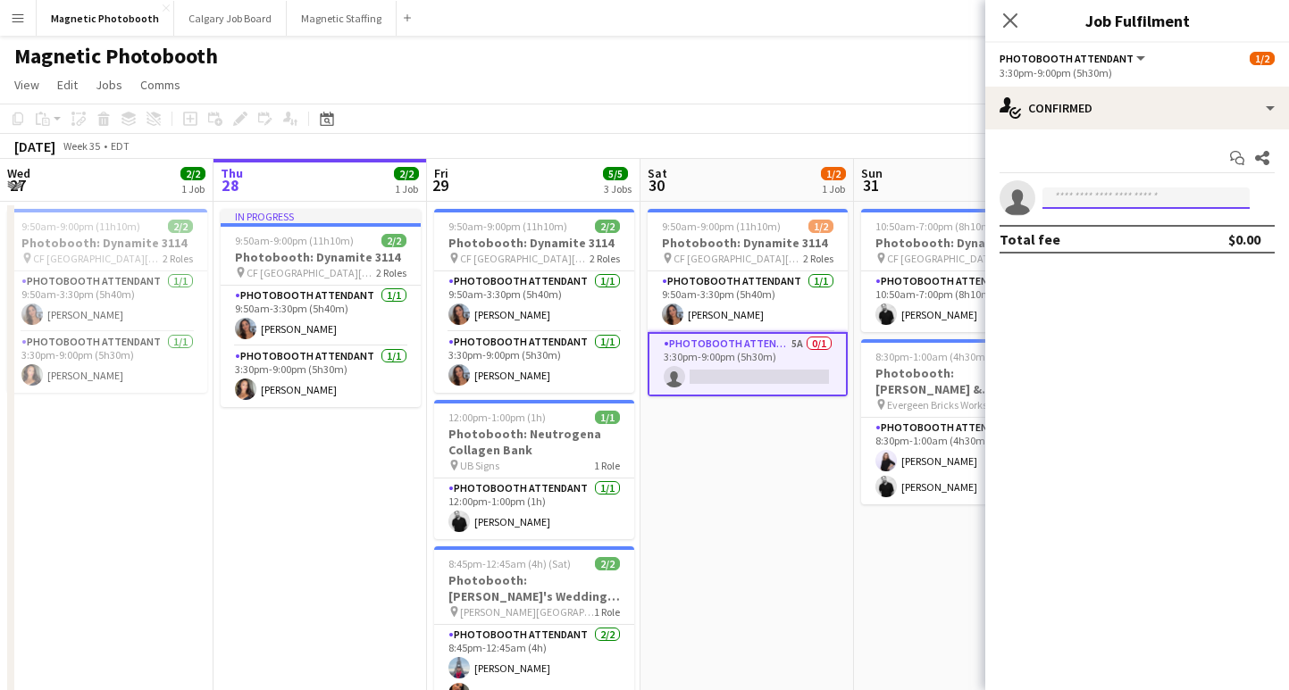
click at [1108, 202] on input at bounding box center [1145, 198] width 207 height 21
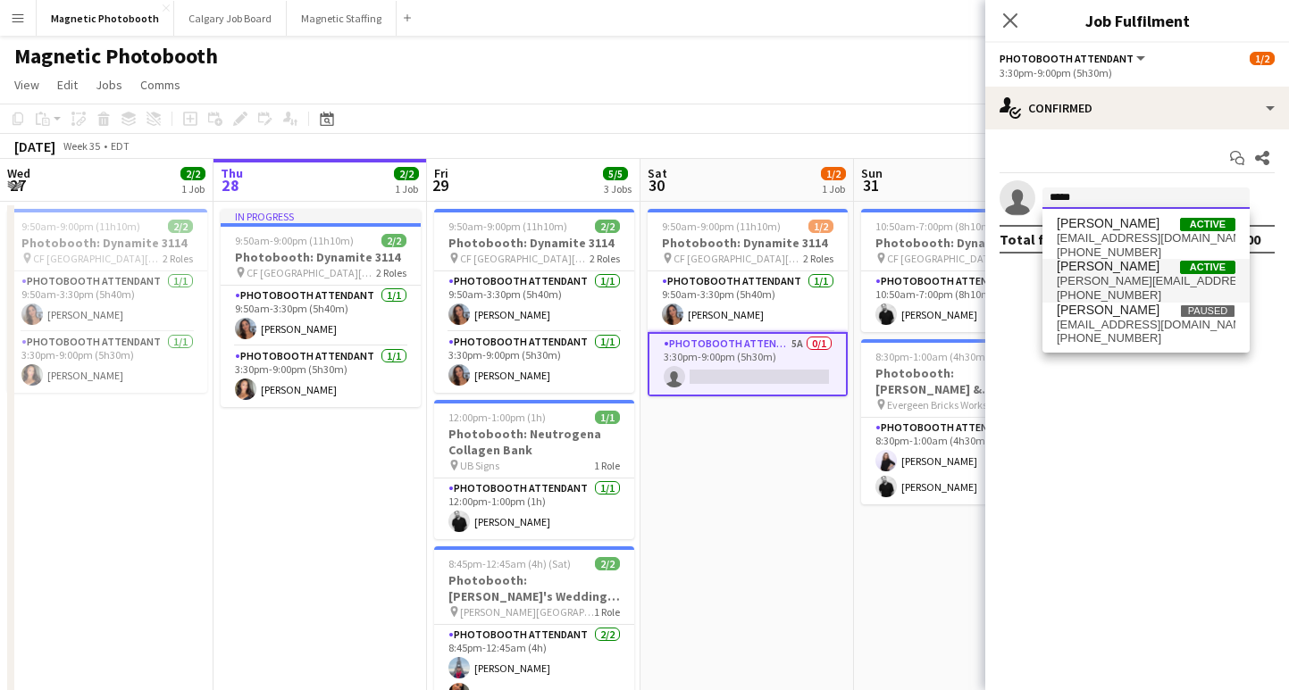
type input "*****"
click at [1117, 280] on span "[PERSON_NAME][EMAIL_ADDRESS][DOMAIN_NAME]" at bounding box center [1145, 281] width 179 height 14
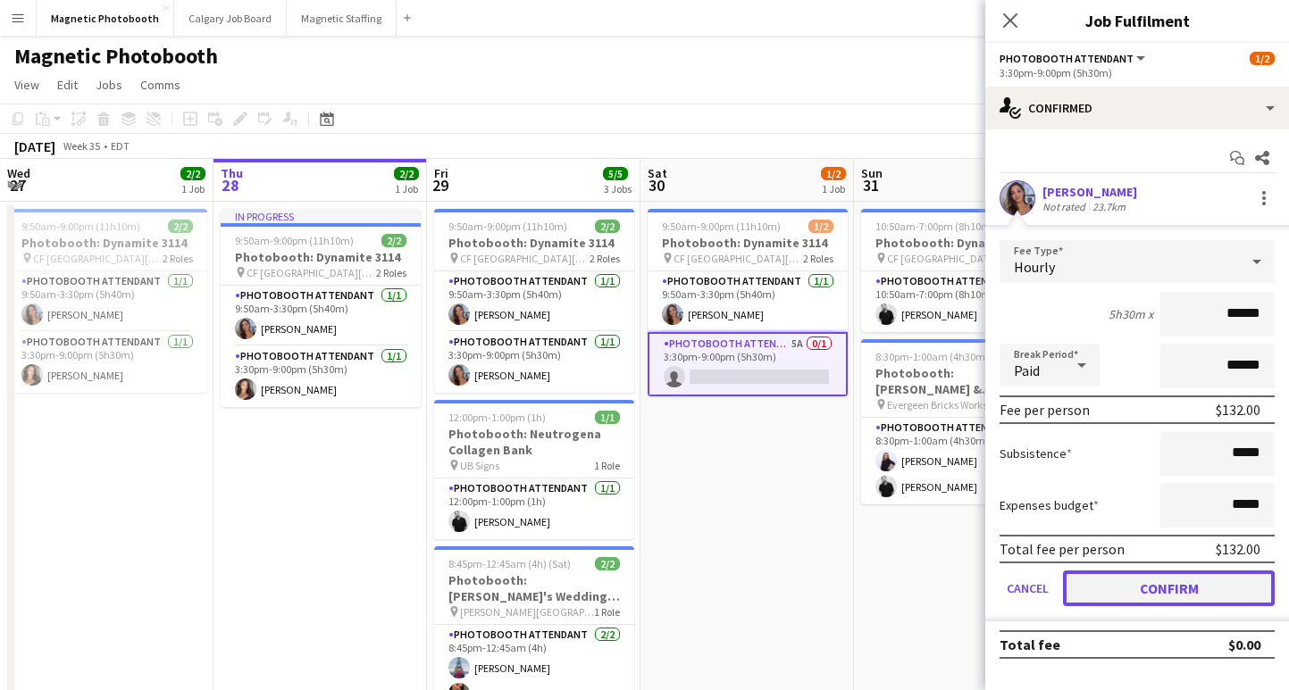
click at [1135, 584] on button "Confirm" at bounding box center [1169, 589] width 212 height 36
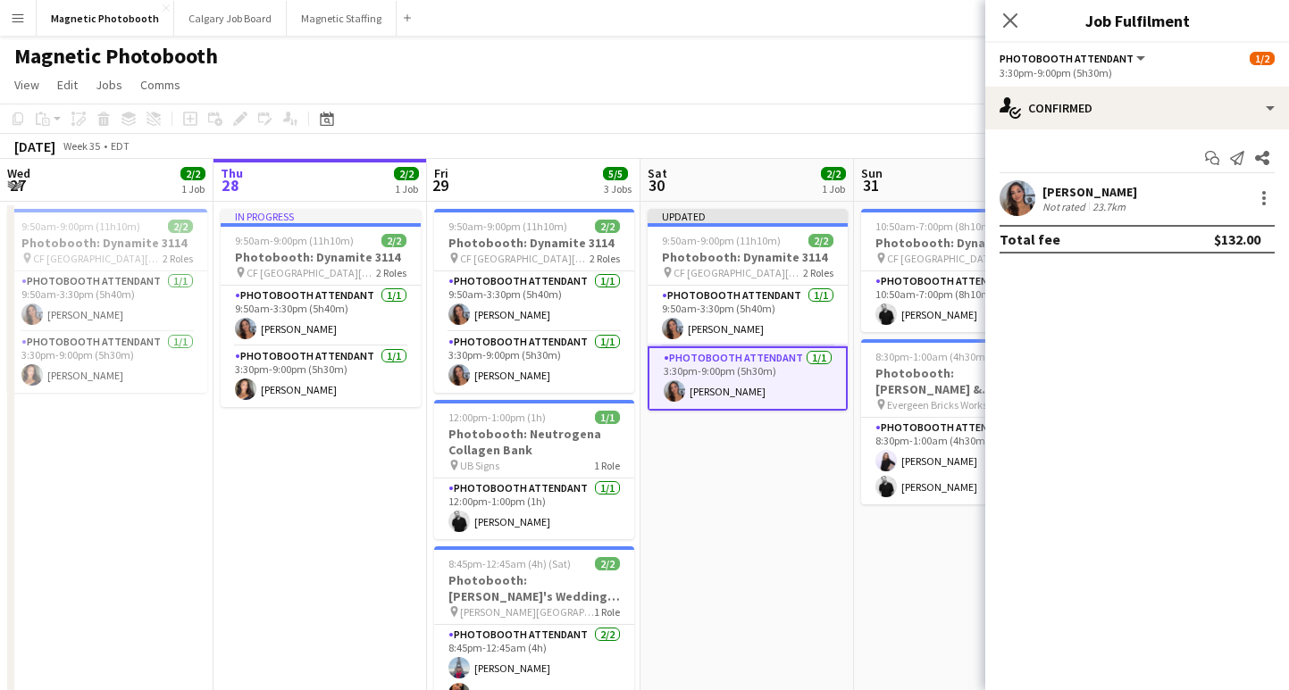
click at [1007, 7] on div "Close pop-in" at bounding box center [1010, 20] width 50 height 41
click at [1007, 13] on app-icon "Close pop-in" at bounding box center [1009, 20] width 21 height 21
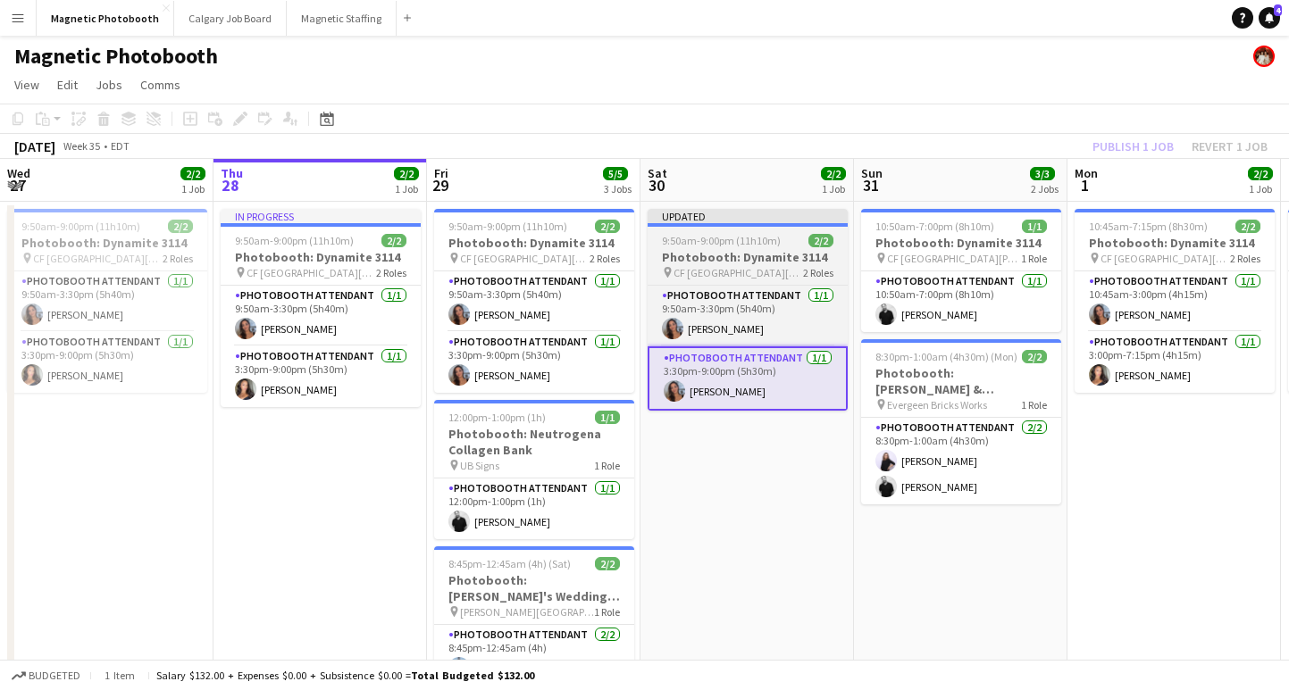
click at [751, 246] on span "9:50am-9:00pm (11h10m)" at bounding box center [721, 240] width 119 height 13
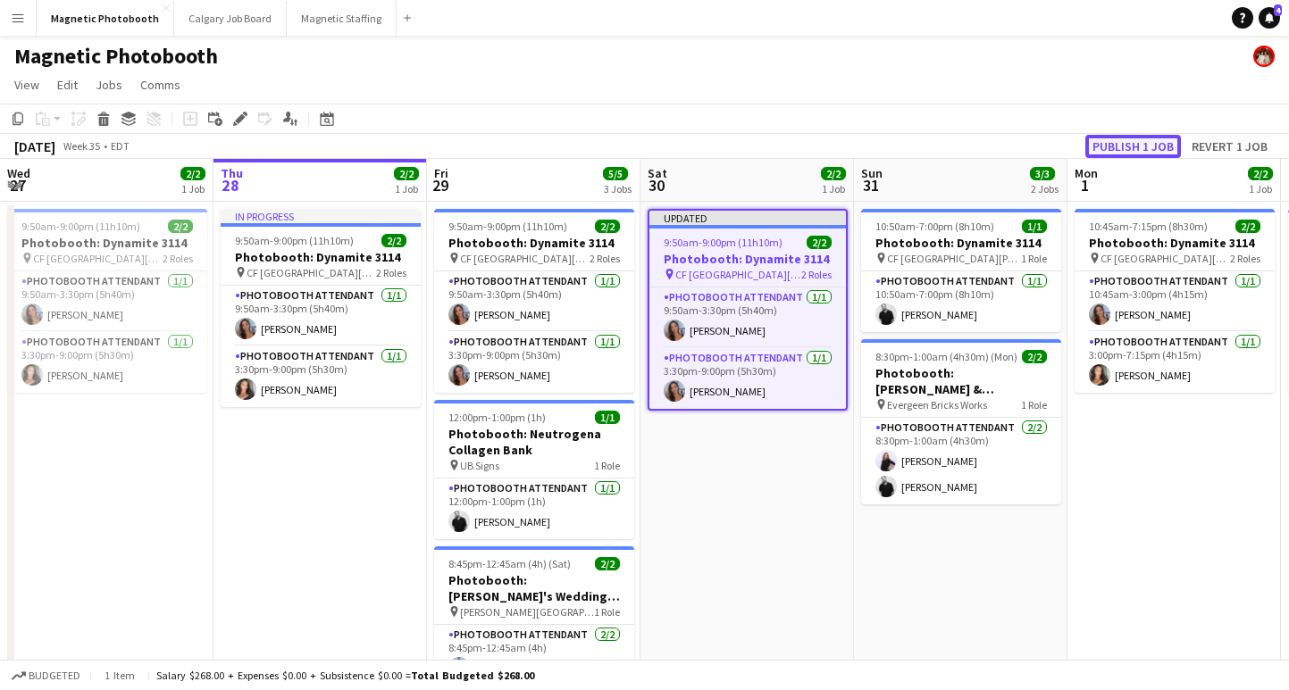
click at [1112, 143] on button "Publish 1 job" at bounding box center [1133, 146] width 96 height 23
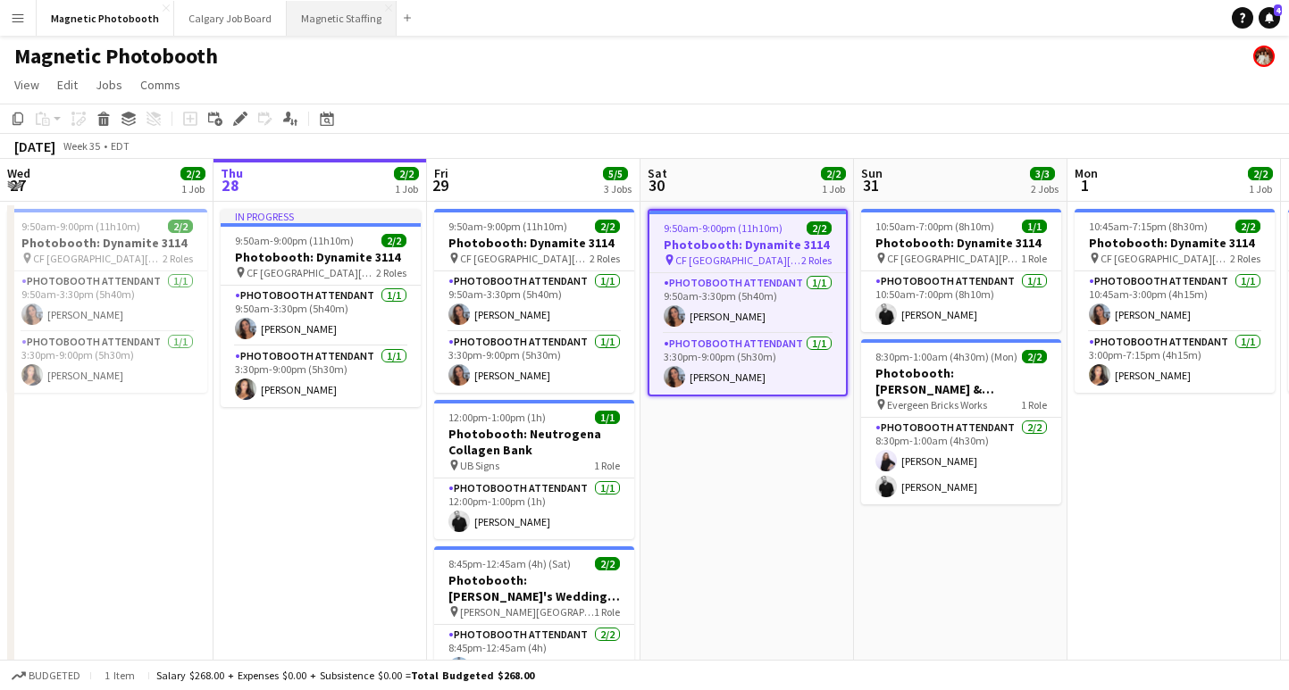
click at [291, 13] on button "Magnetic Staffing Close" at bounding box center [342, 18] width 110 height 35
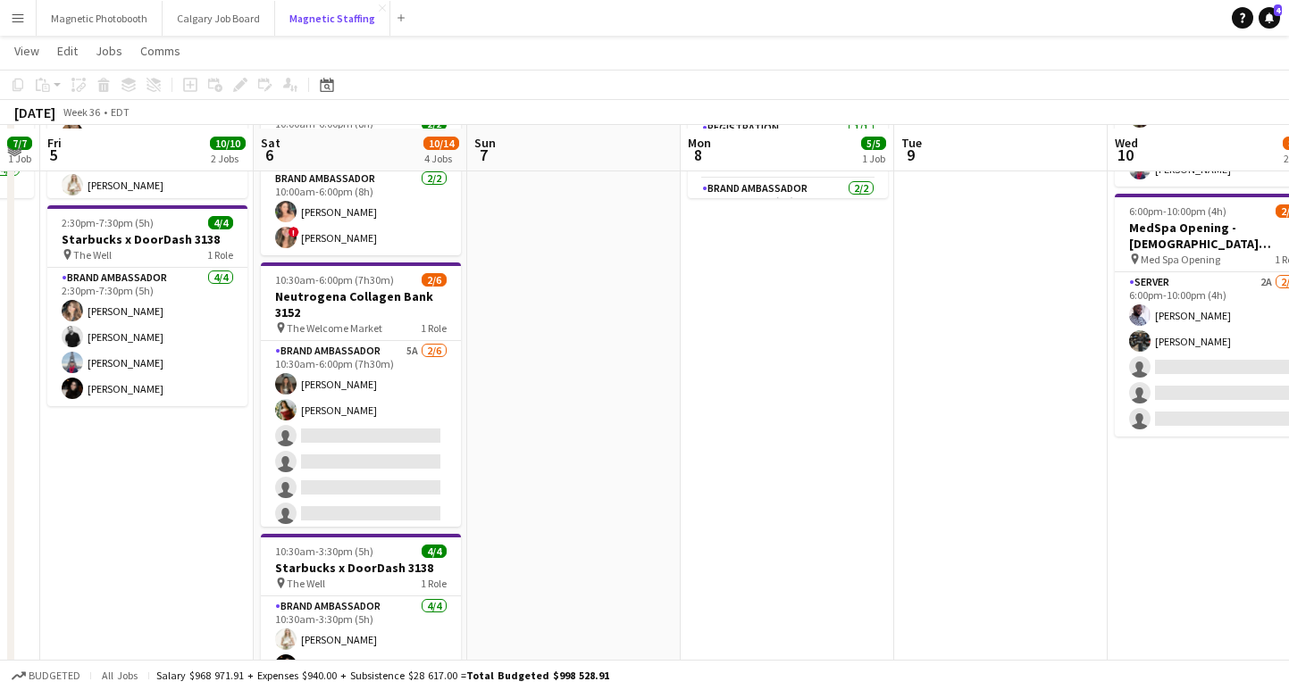
scroll to position [284, 0]
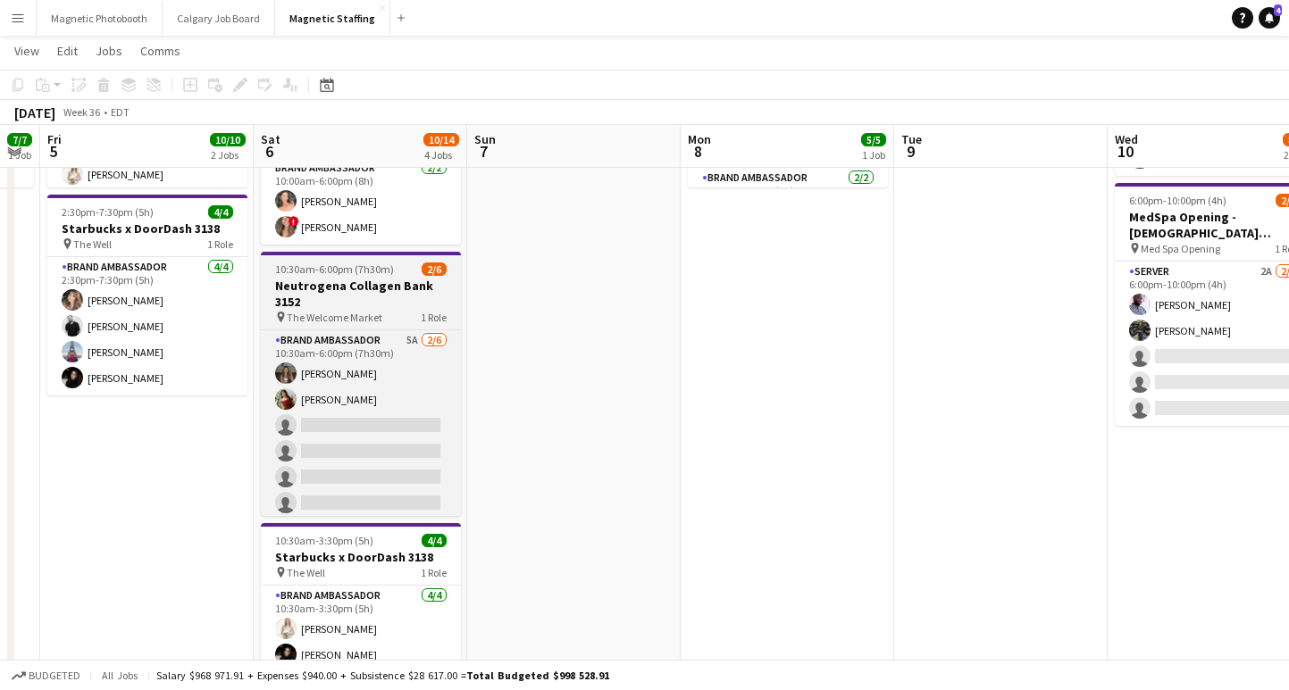
click at [367, 293] on h3 "Neutrogena Collagen Bank 3152" at bounding box center [361, 294] width 200 height 32
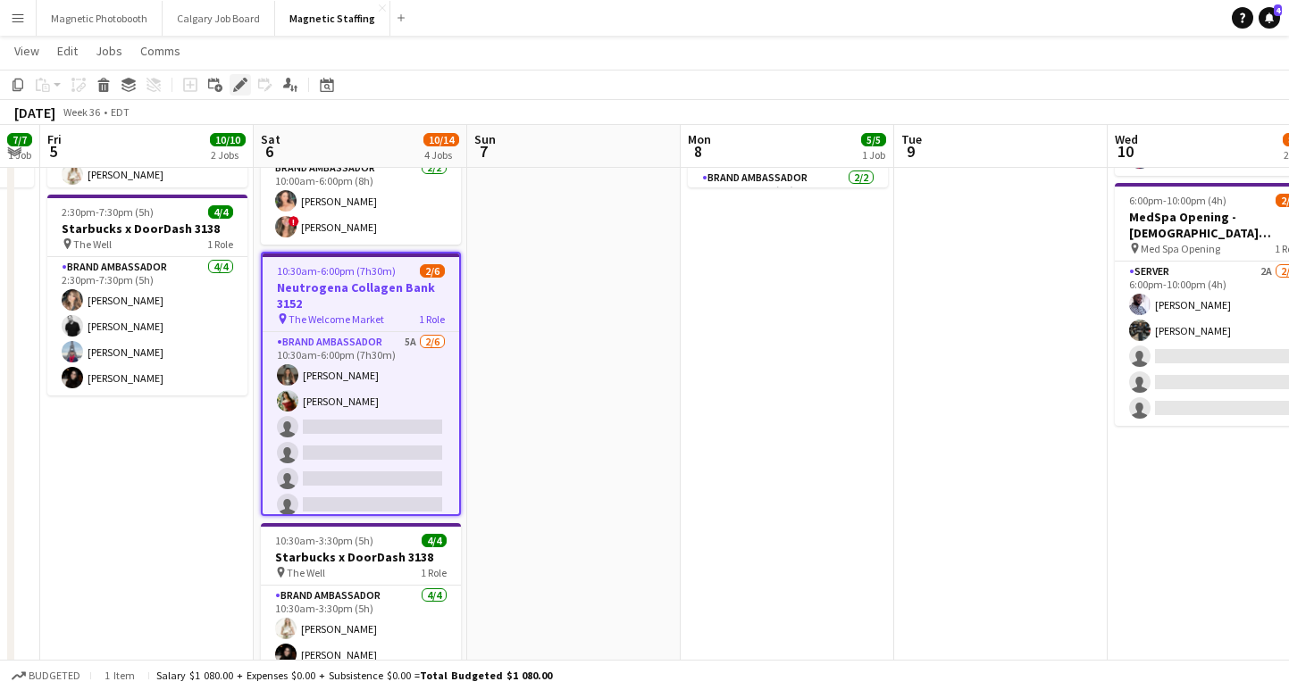
click at [246, 79] on icon at bounding box center [245, 80] width 4 height 4
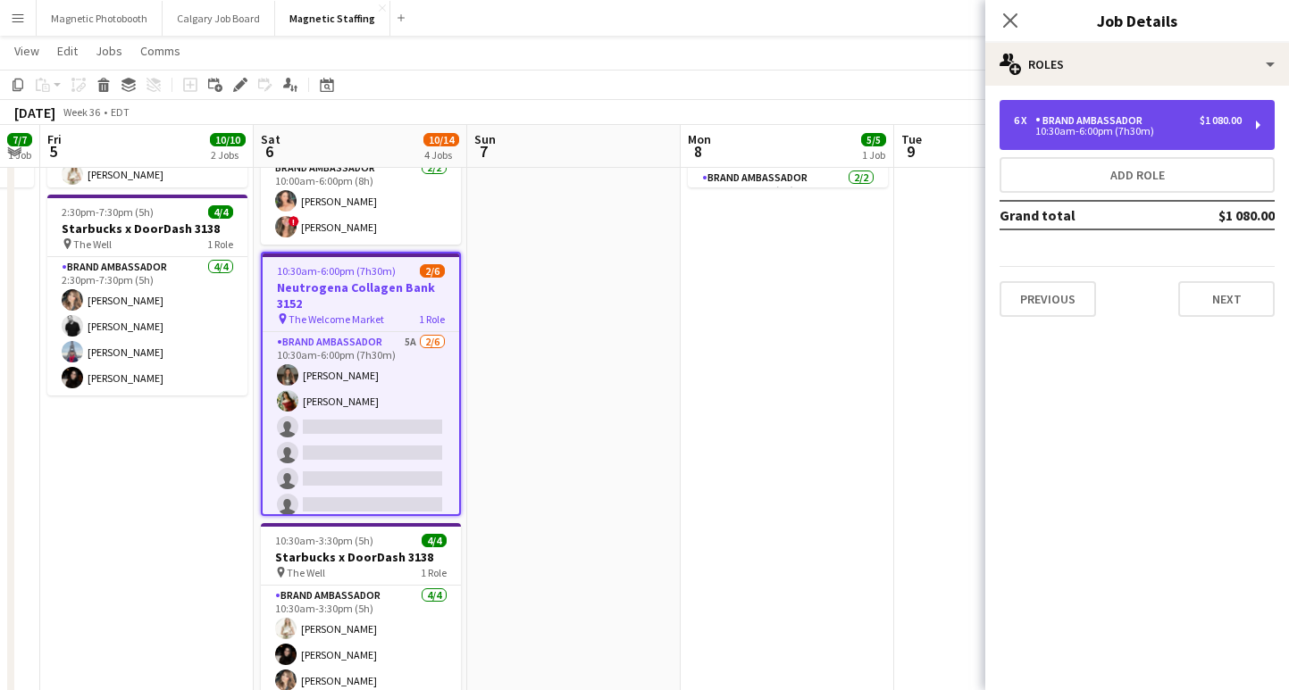
click at [1114, 129] on div "10:30am-6:00pm (7h30m)" at bounding box center [1128, 131] width 228 height 9
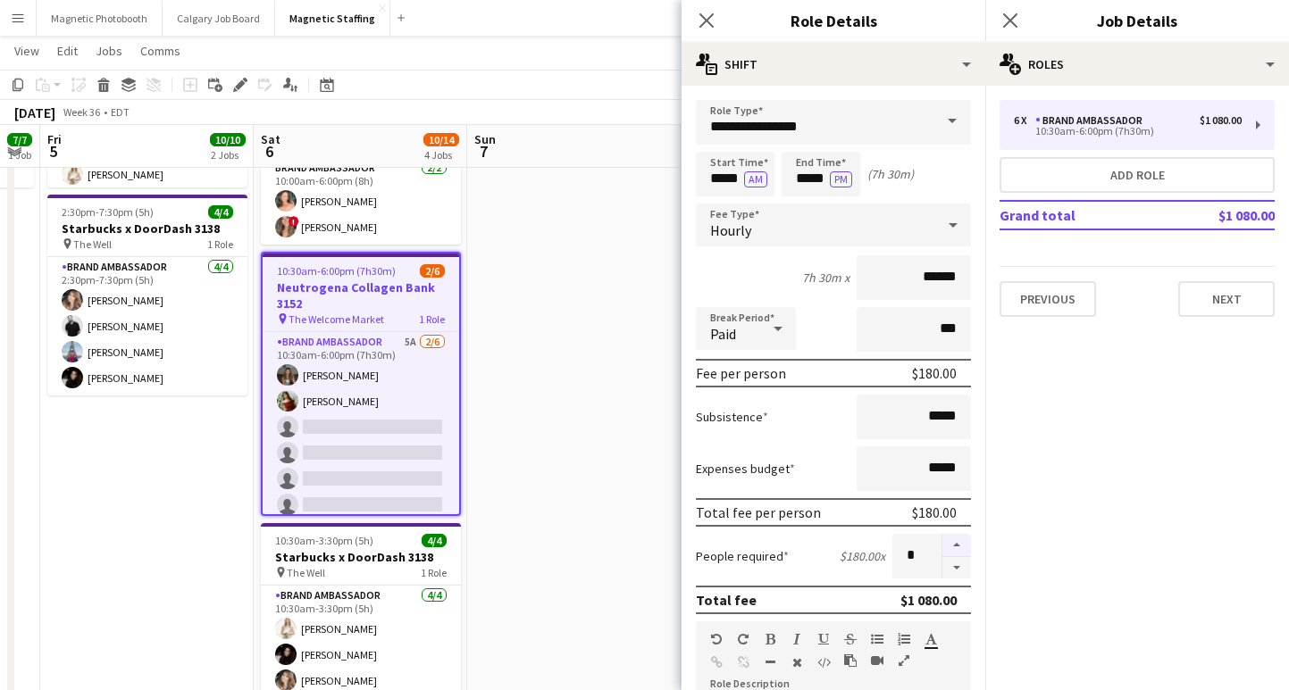
click at [956, 547] on button "button" at bounding box center [956, 545] width 29 height 23
type input "*"
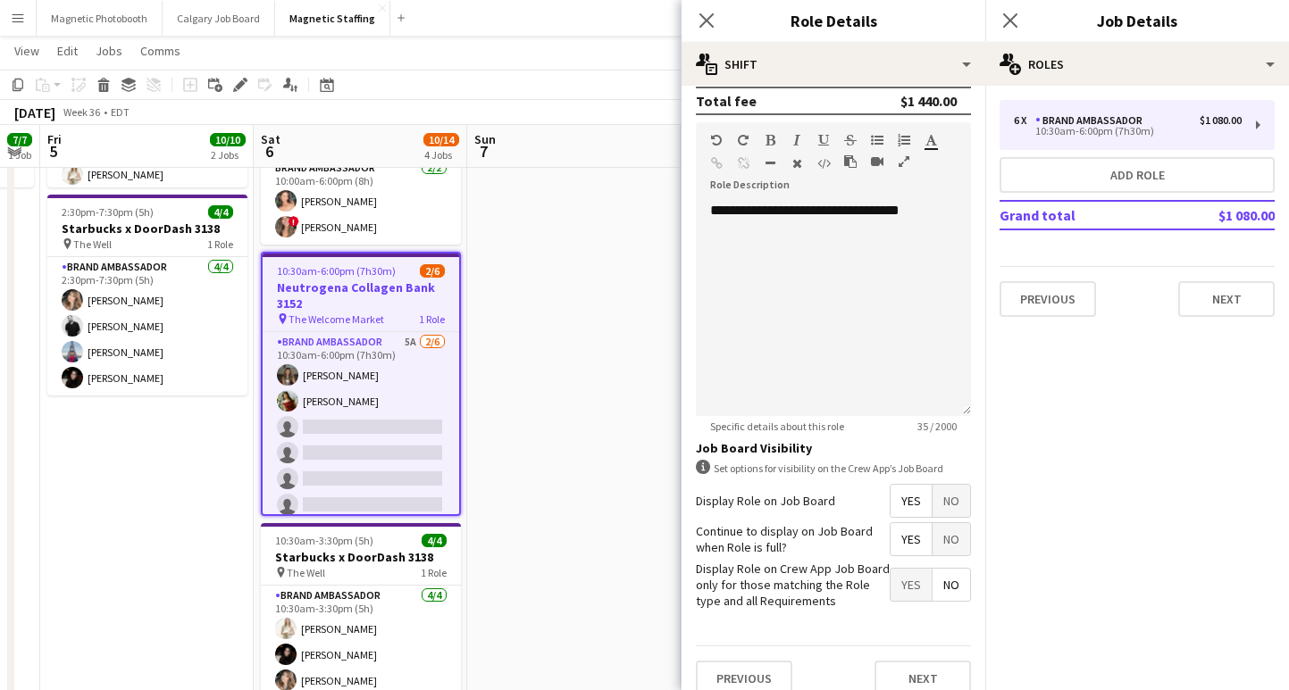
scroll to position [519, 0]
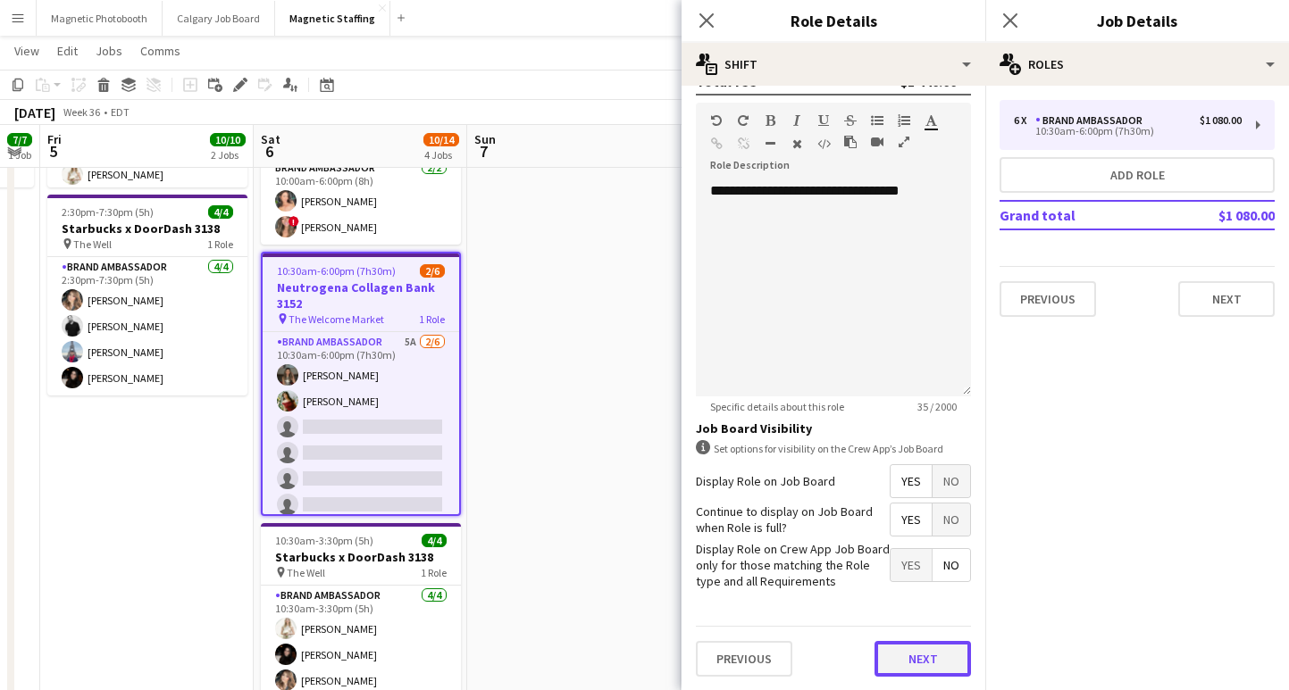
click at [922, 648] on button "Next" at bounding box center [922, 659] width 96 height 36
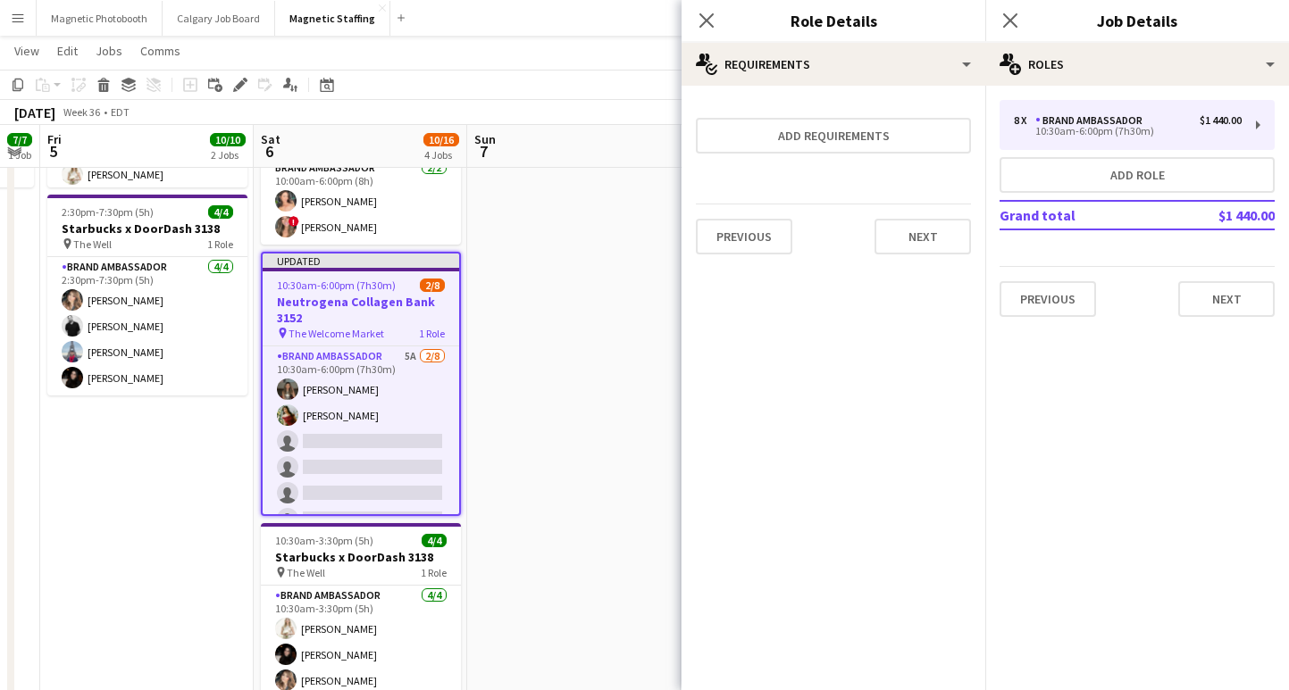
scroll to position [0, 0]
click at [1011, 18] on icon at bounding box center [1009, 20] width 17 height 17
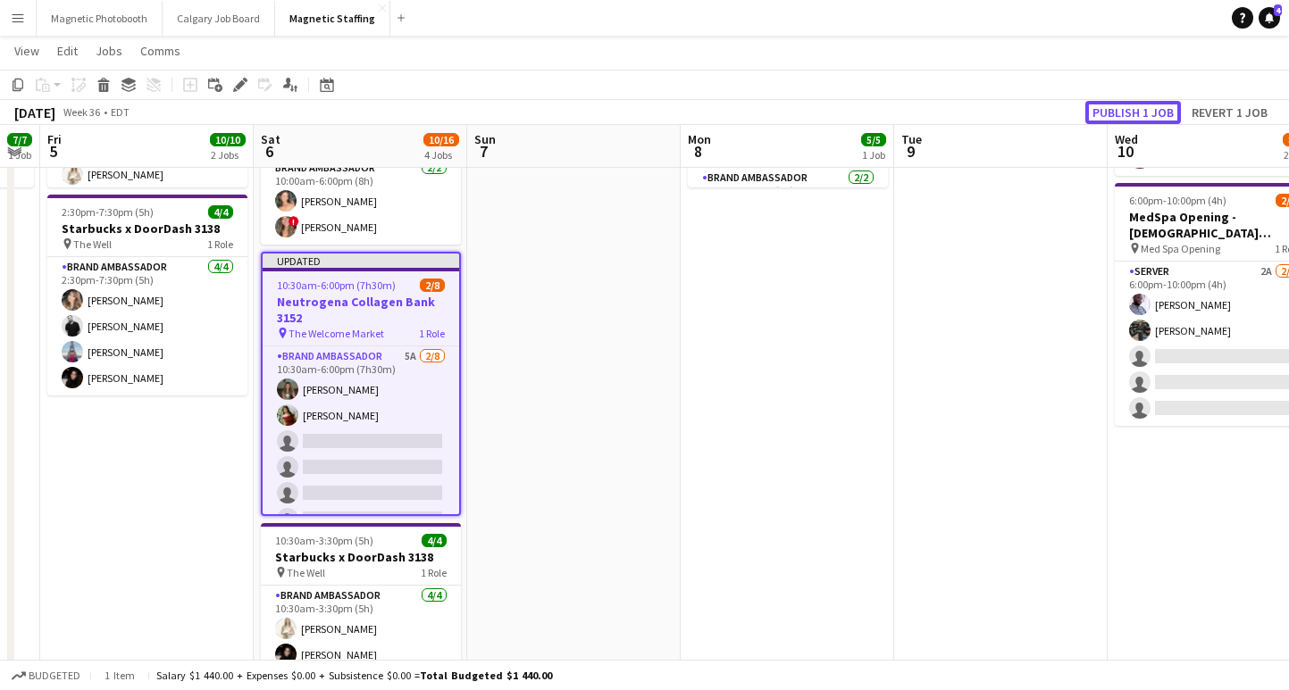
click at [1106, 115] on button "Publish 1 job" at bounding box center [1133, 112] width 96 height 23
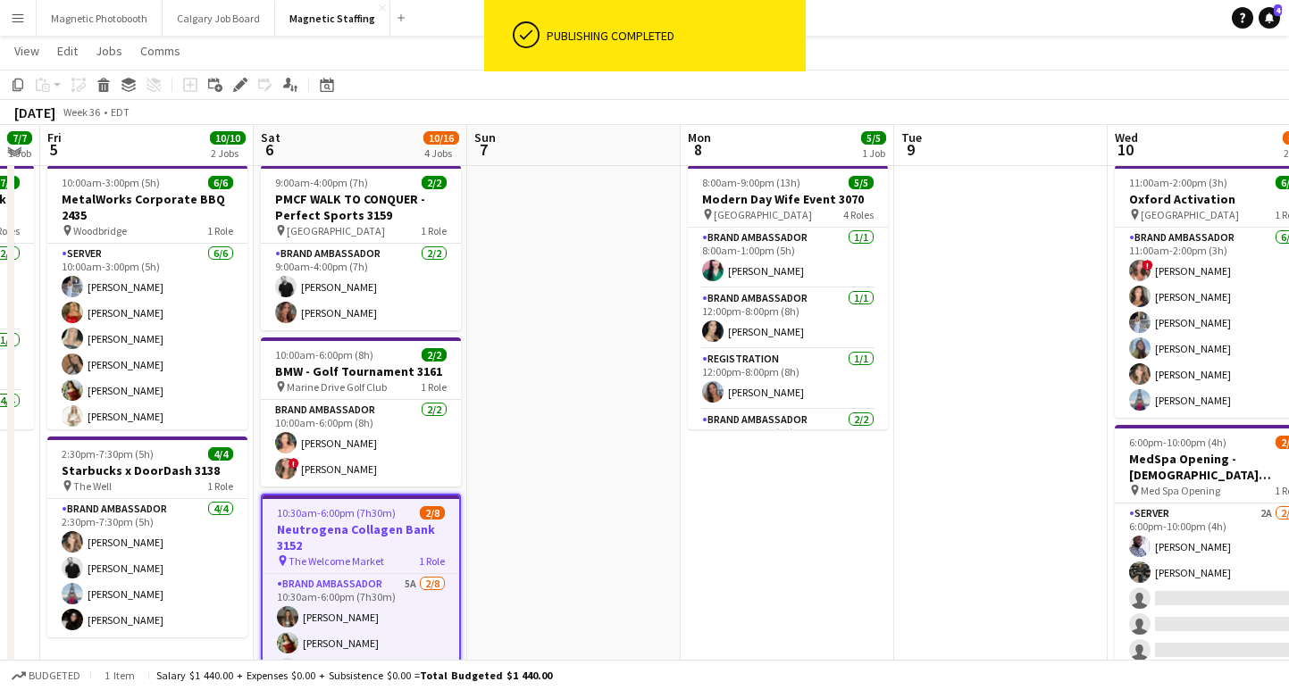
scroll to position [38, 0]
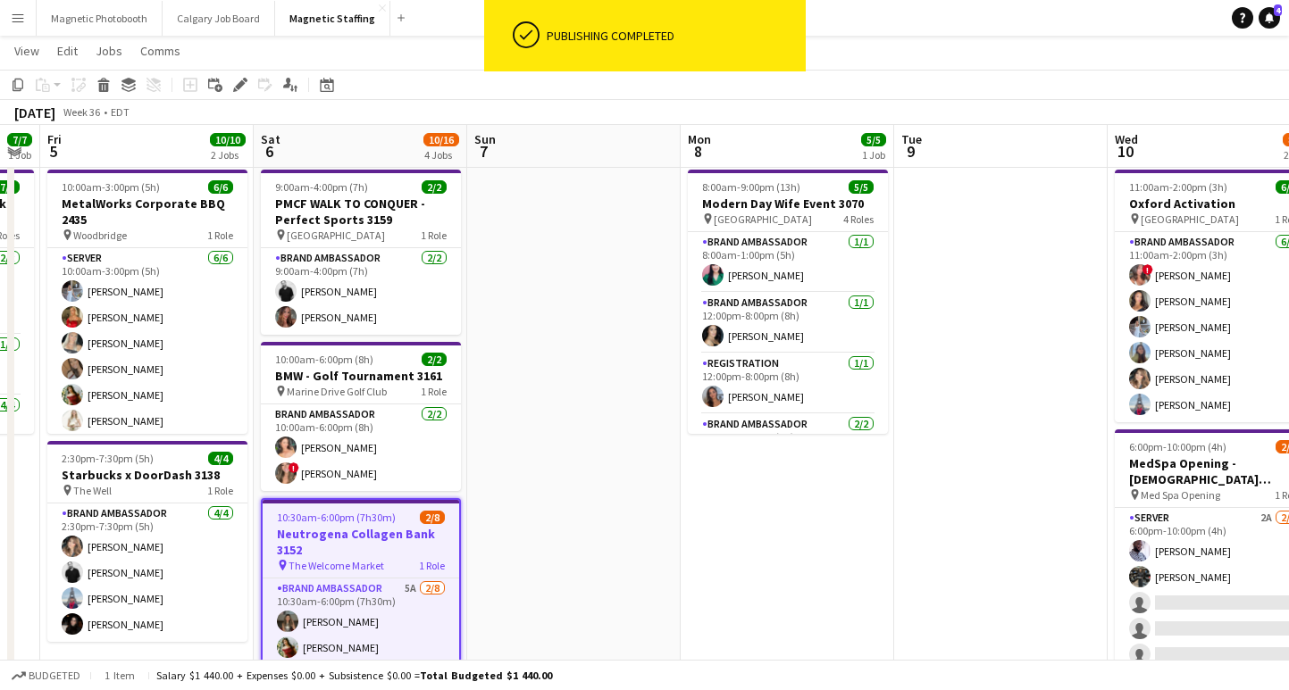
click at [378, 225] on h3 "PMCF WALK TO CONQUER - Perfect Sports 3159" at bounding box center [361, 212] width 200 height 32
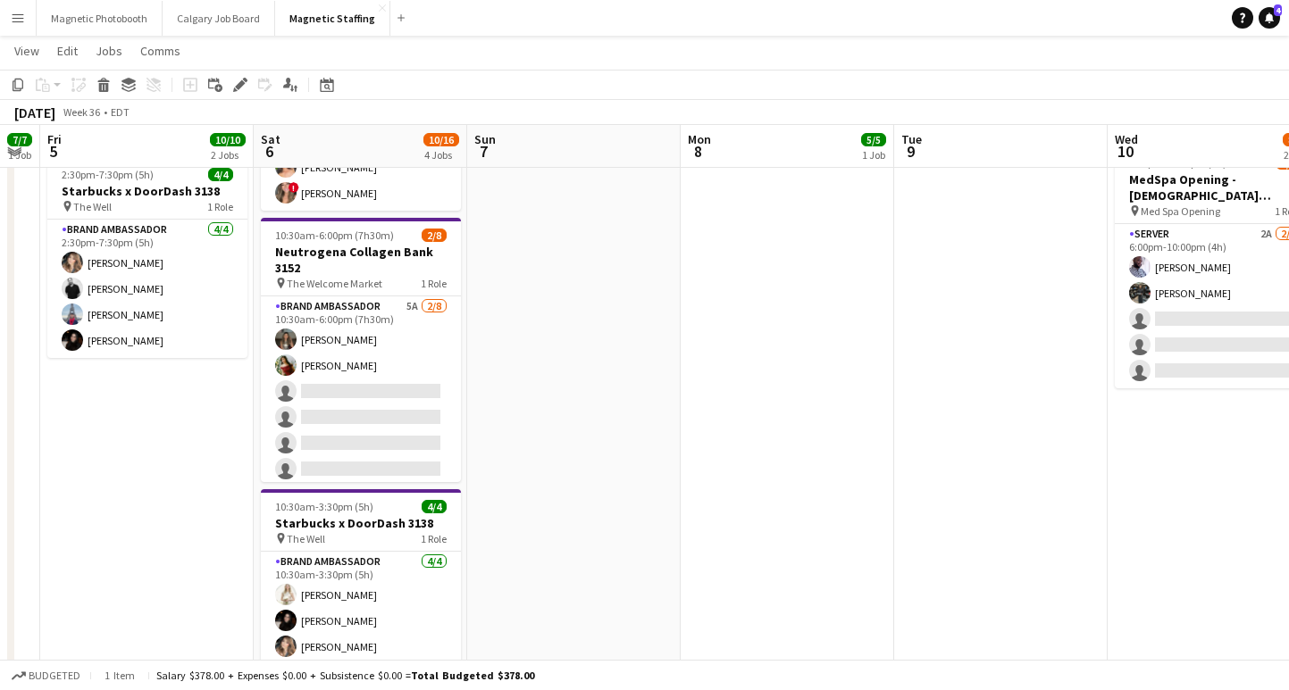
scroll to position [321, 0]
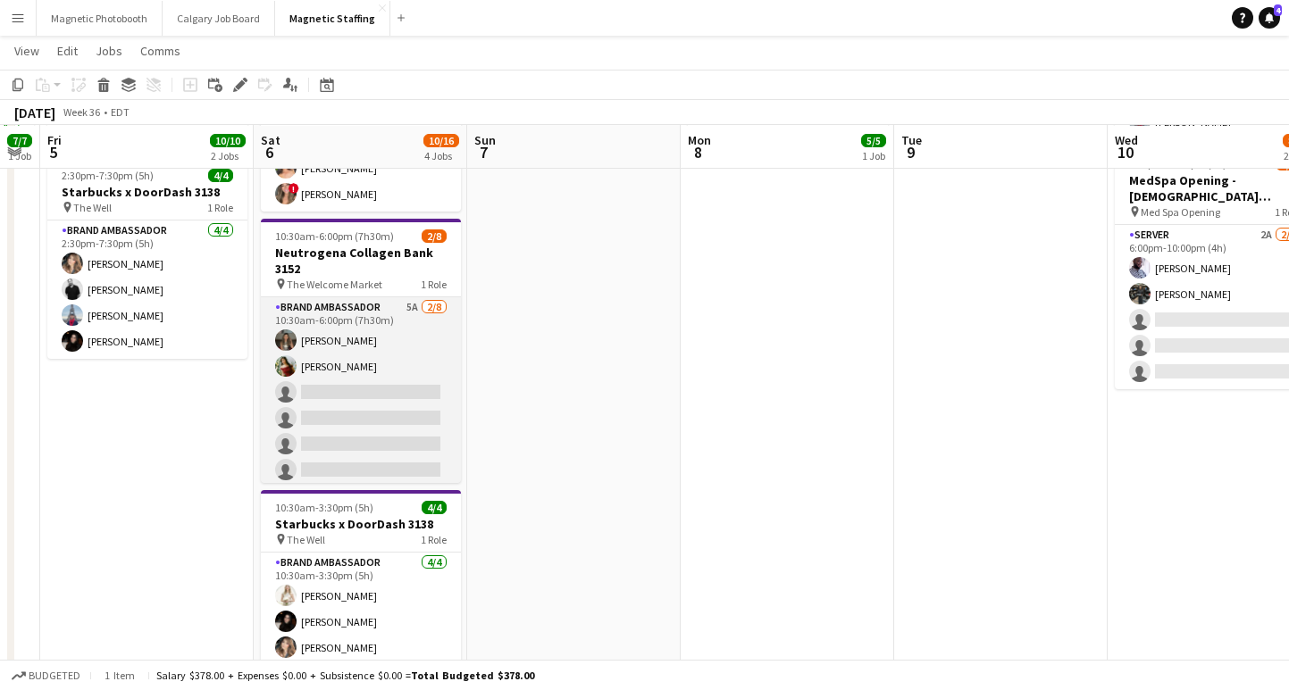
click at [352, 409] on app-card-role "Brand Ambassador 5A [DATE] 10:30am-6:00pm (7h30m) [PERSON_NAME] [PERSON_NAME] s…" at bounding box center [361, 418] width 200 height 242
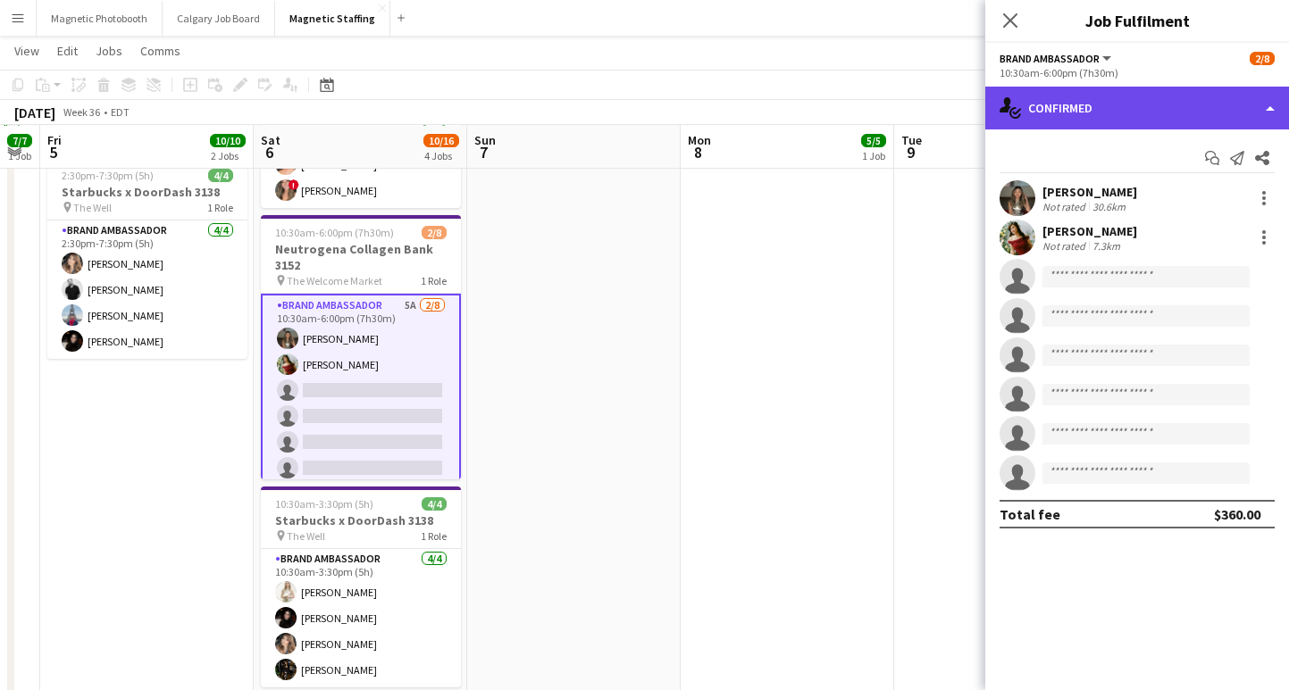
click at [1085, 98] on div "single-neutral-actions-check-2 Confirmed" at bounding box center [1137, 108] width 304 height 43
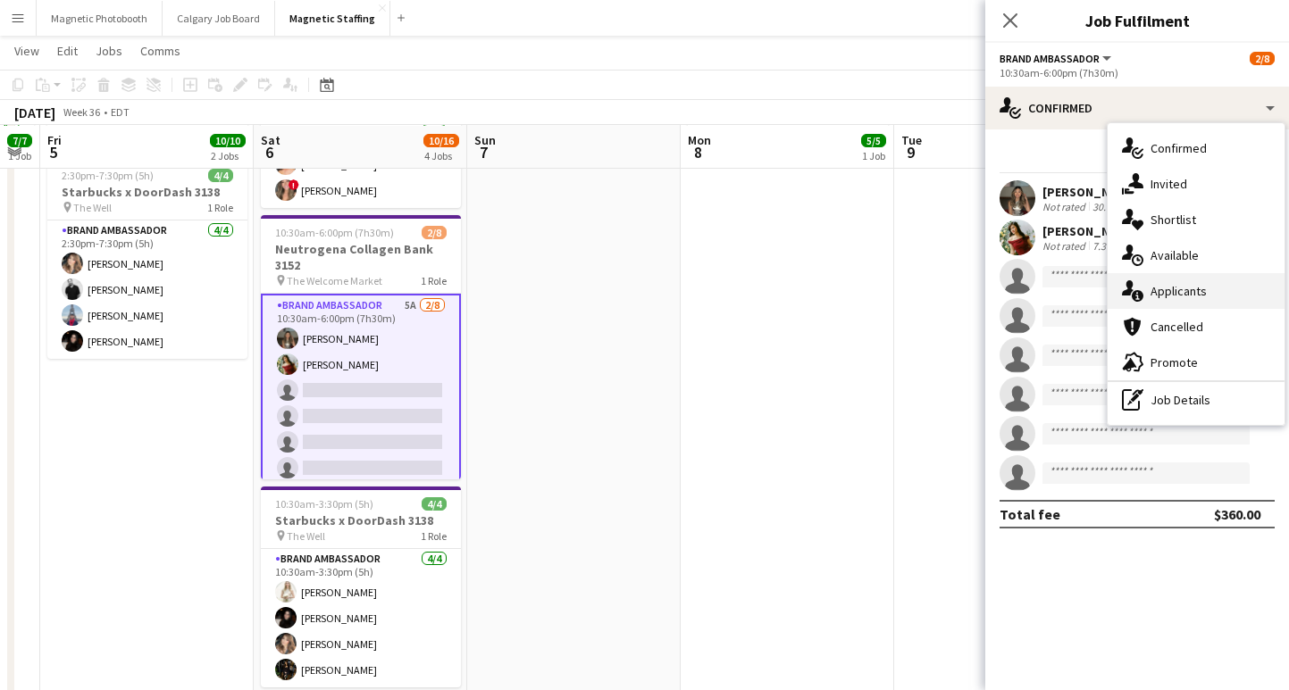
click at [1182, 294] on div "single-neutral-actions-information Applicants" at bounding box center [1195, 291] width 177 height 36
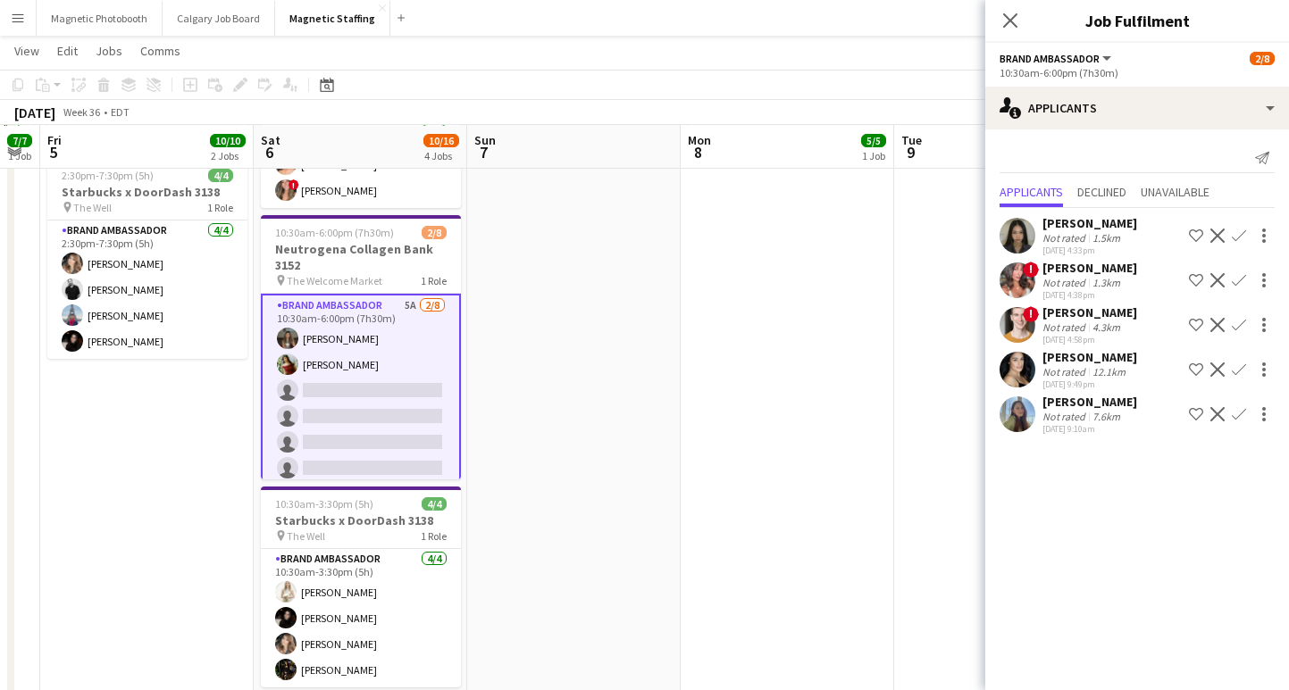
click at [1240, 411] on app-icon "Confirm" at bounding box center [1239, 414] width 14 height 14
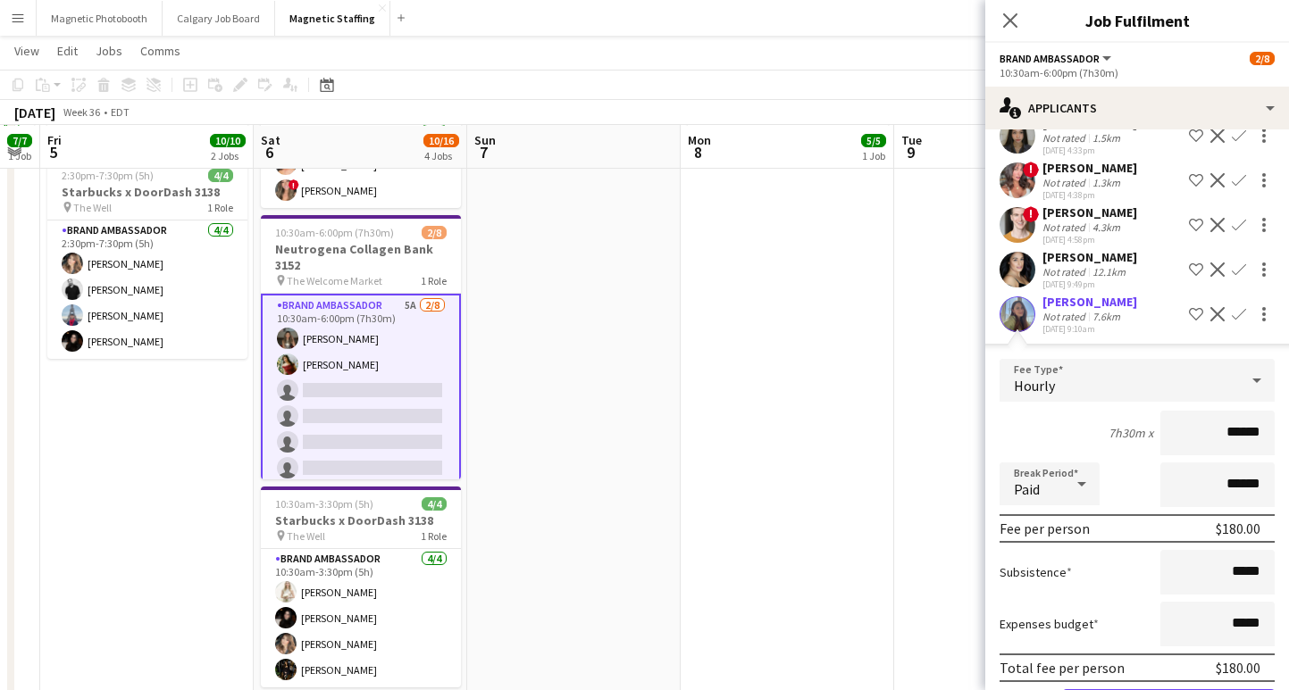
scroll to position [117, 0]
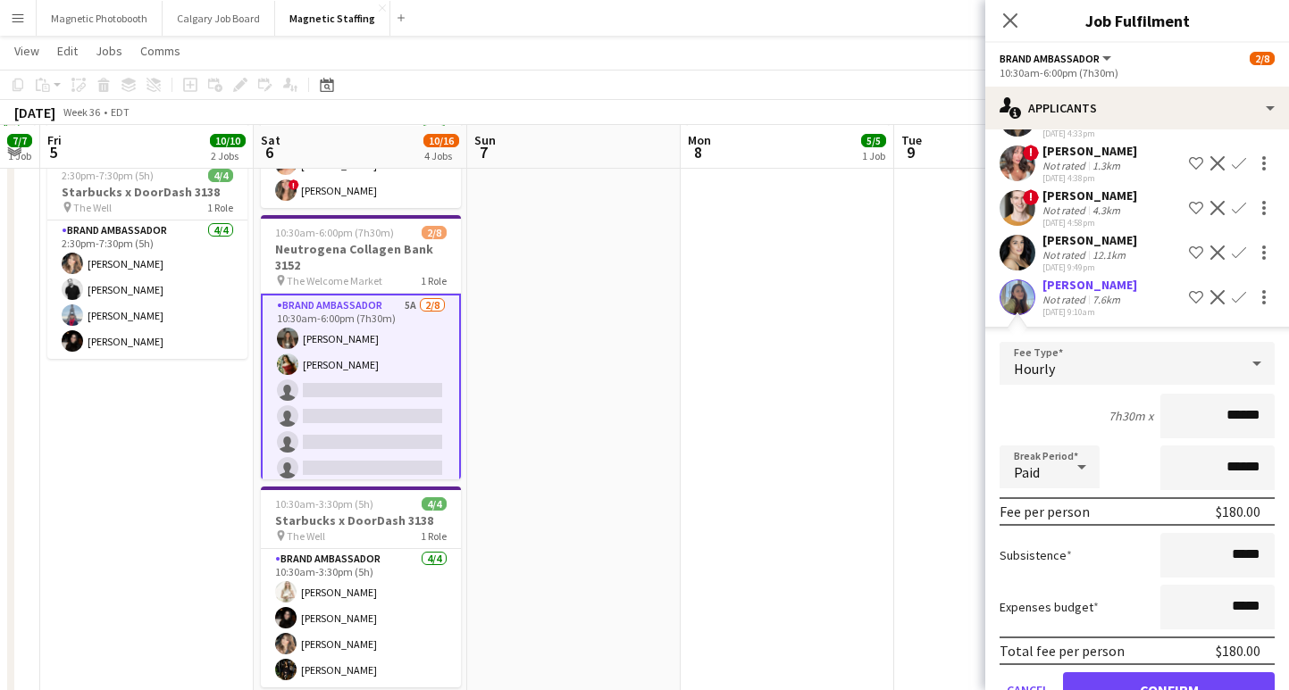
click at [1237, 255] on app-icon "Confirm" at bounding box center [1239, 253] width 14 height 14
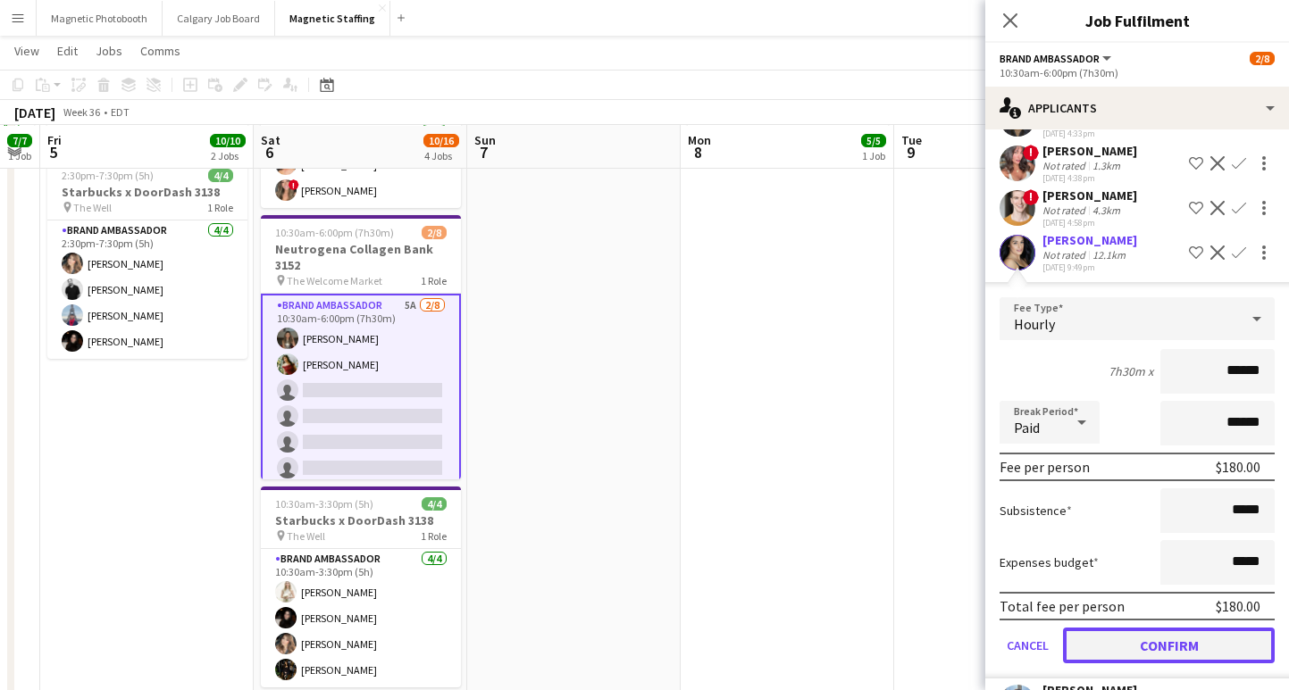
click at [1116, 647] on button "Confirm" at bounding box center [1169, 646] width 212 height 36
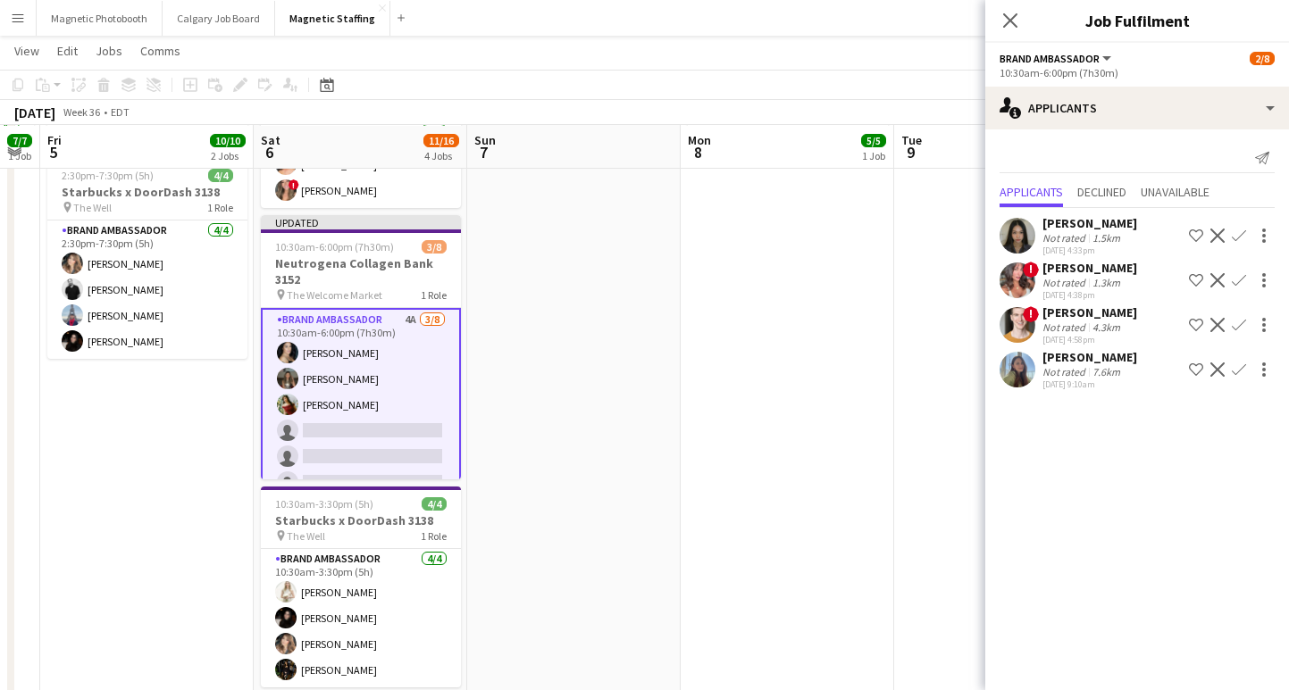
scroll to position [0, 0]
click at [1237, 368] on app-icon "Confirm" at bounding box center [1239, 370] width 14 height 14
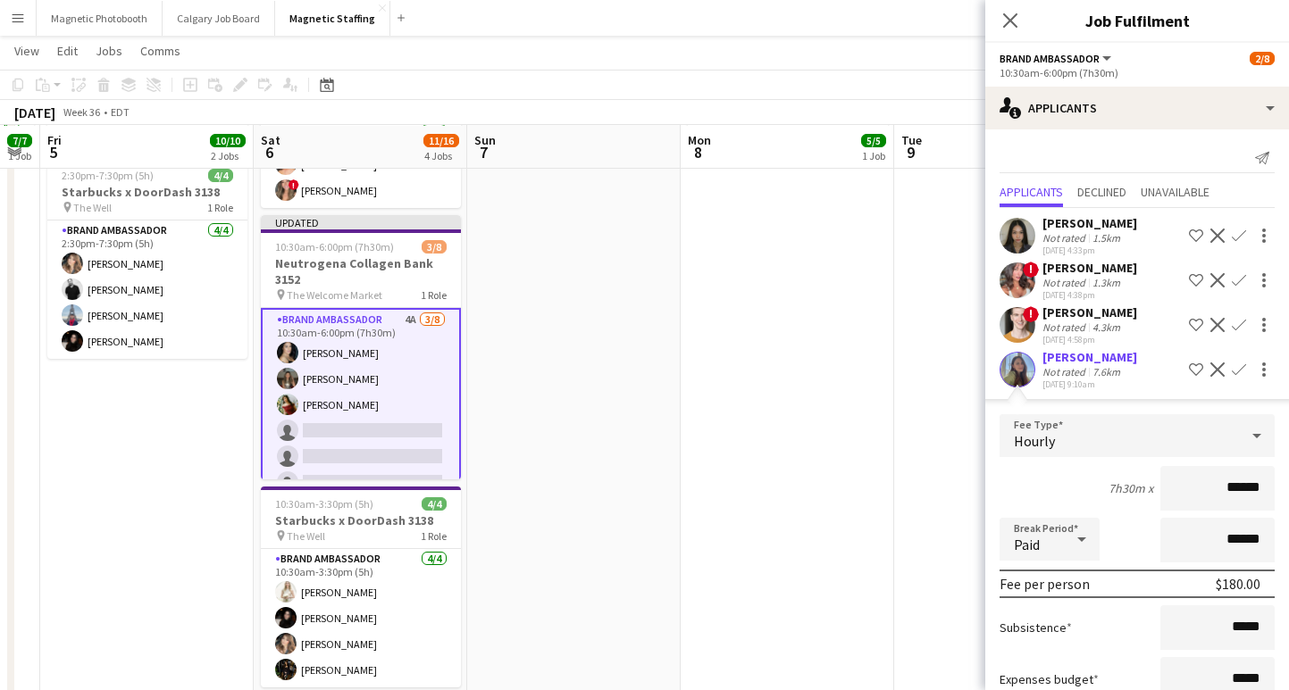
click at [1235, 280] on app-icon "Confirm" at bounding box center [1239, 280] width 14 height 14
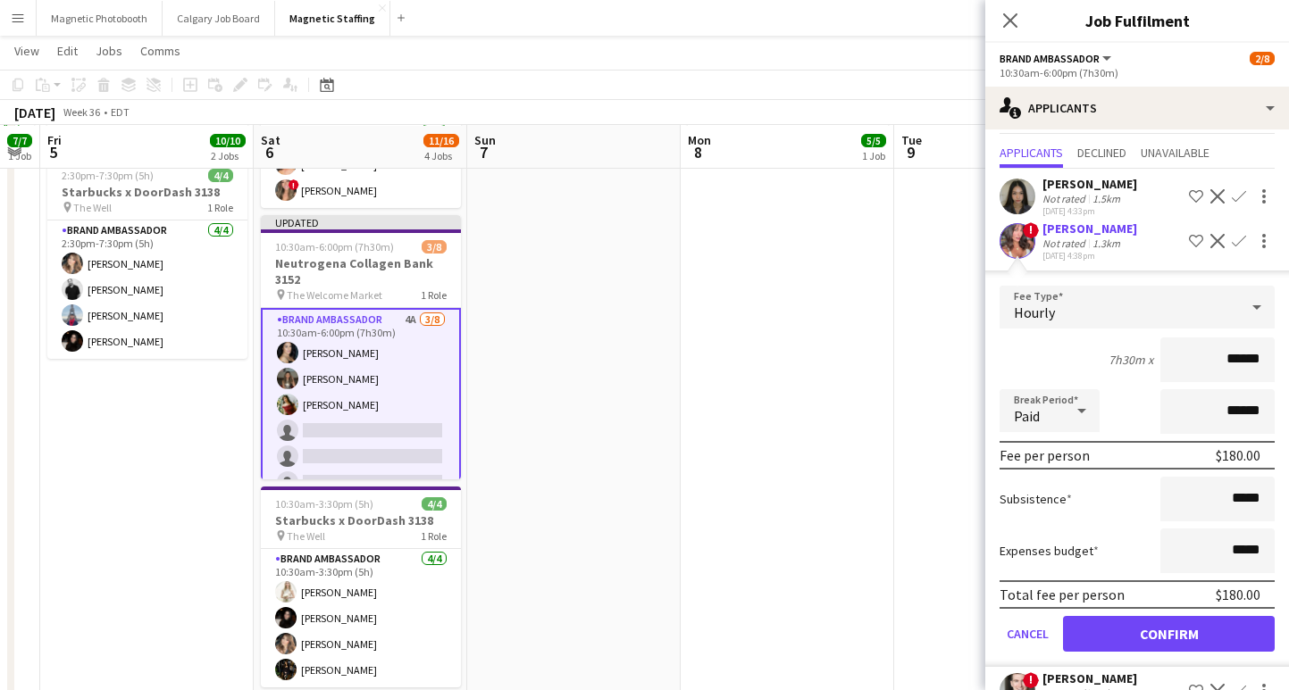
scroll to position [48, 0]
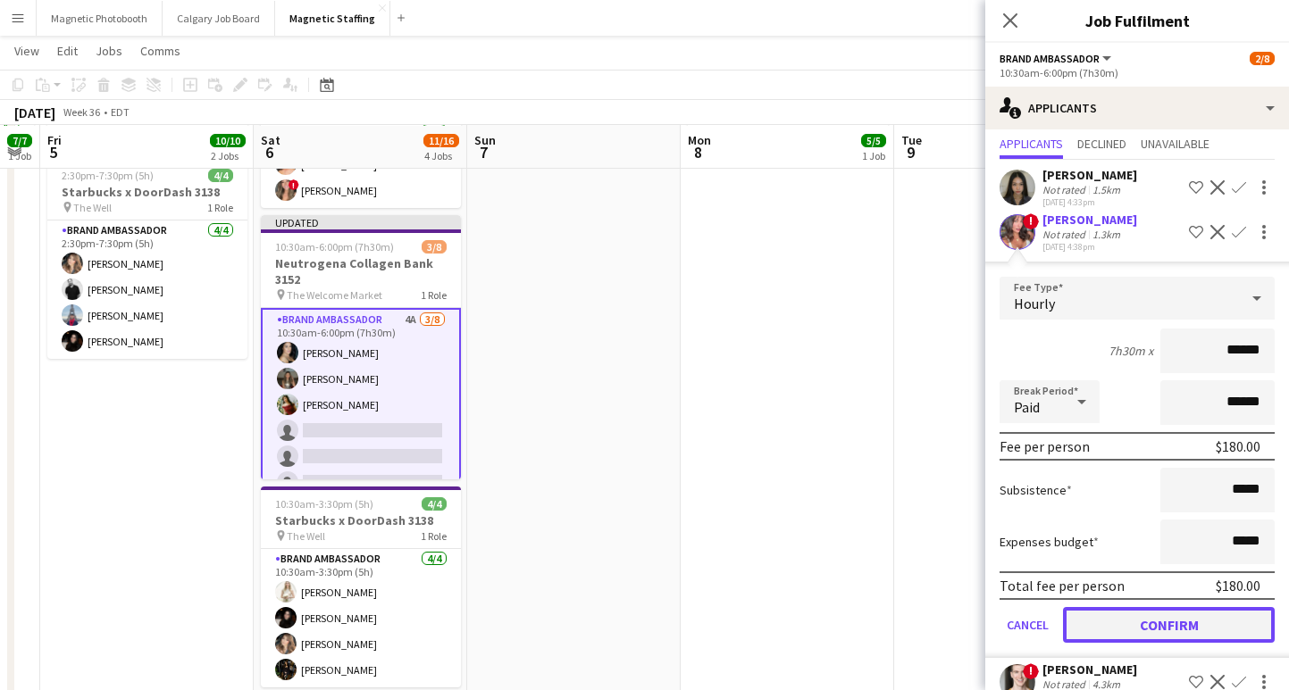
click at [1113, 629] on button "Confirm" at bounding box center [1169, 625] width 212 height 36
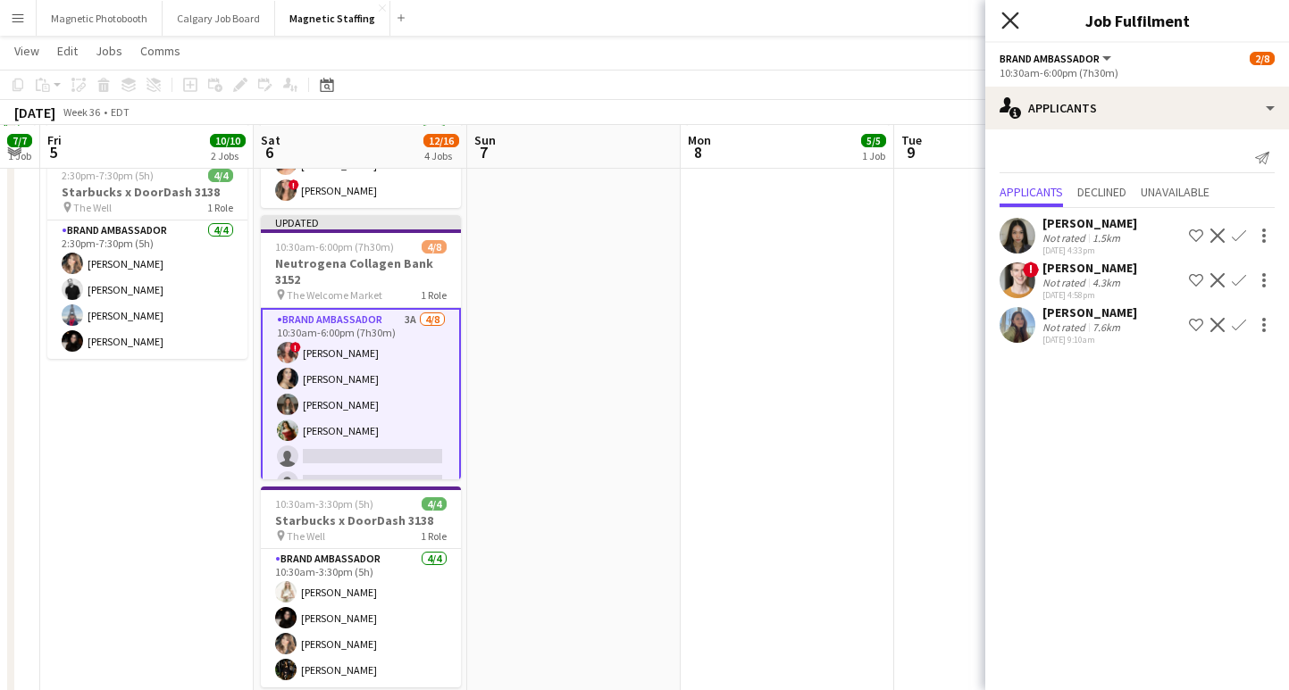
click at [1010, 23] on icon "Close pop-in" at bounding box center [1009, 20] width 17 height 17
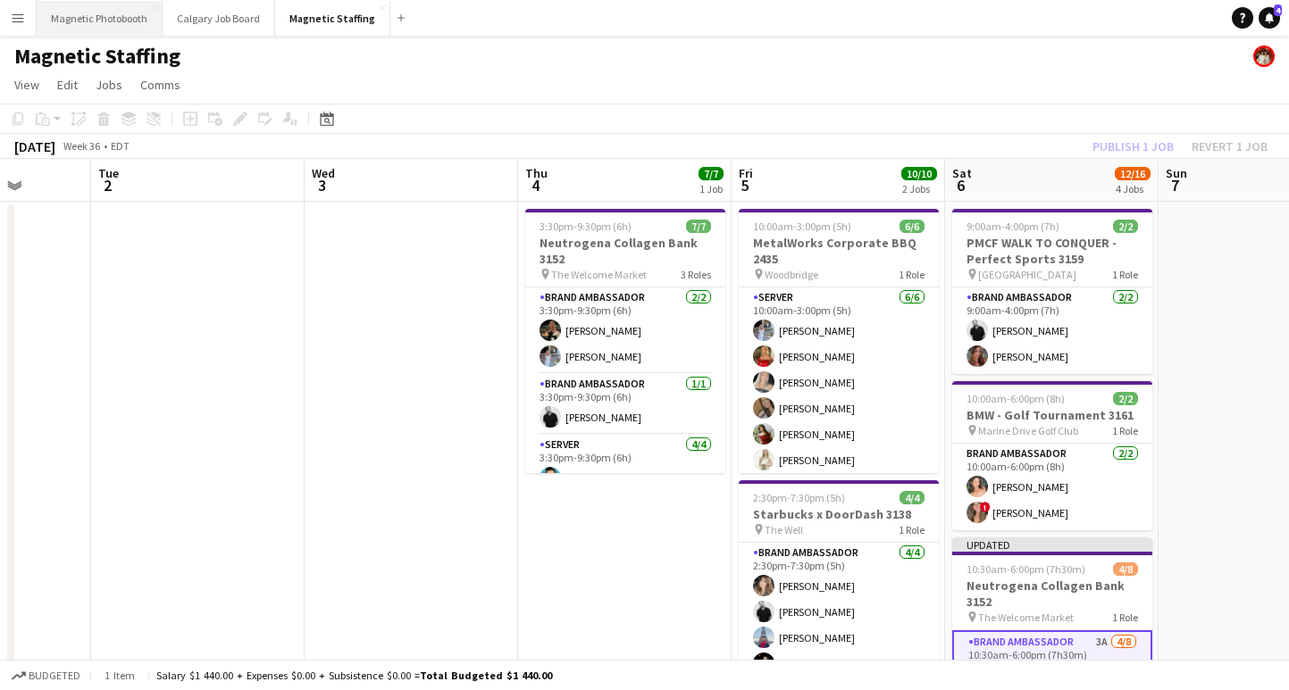
click at [96, 23] on button "Magnetic Photobooth Close" at bounding box center [100, 18] width 126 height 35
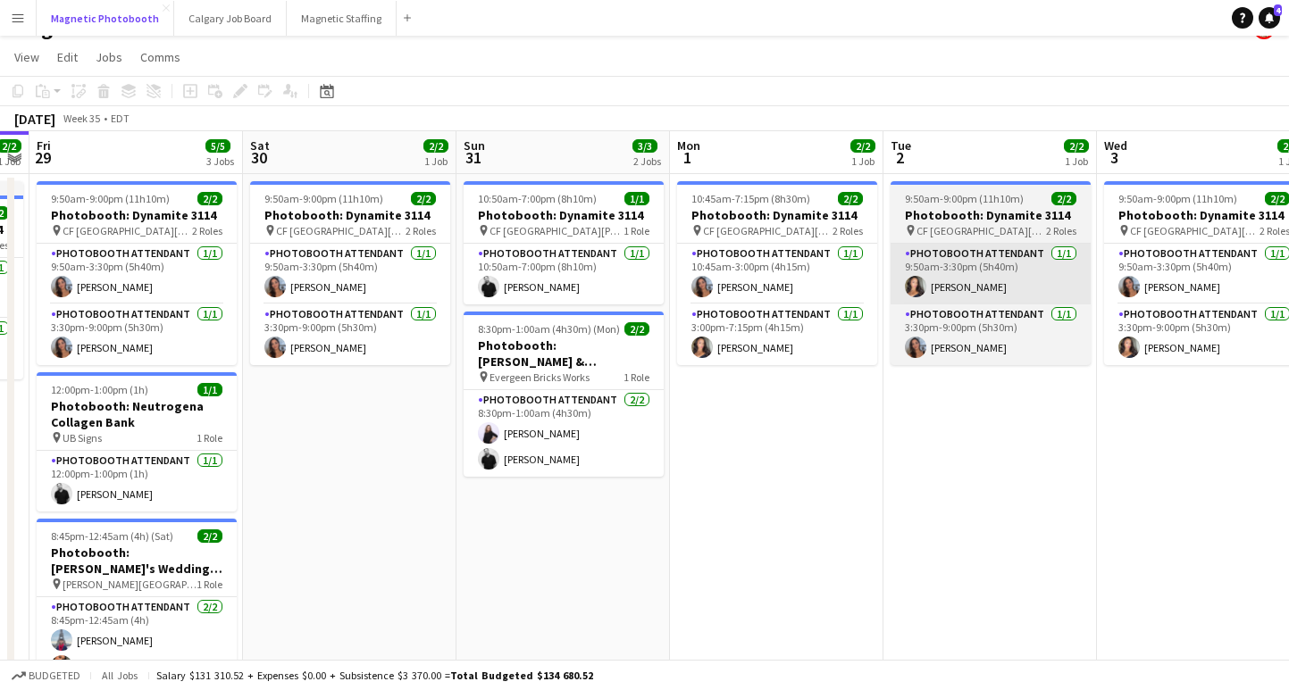
scroll to position [0, 397]
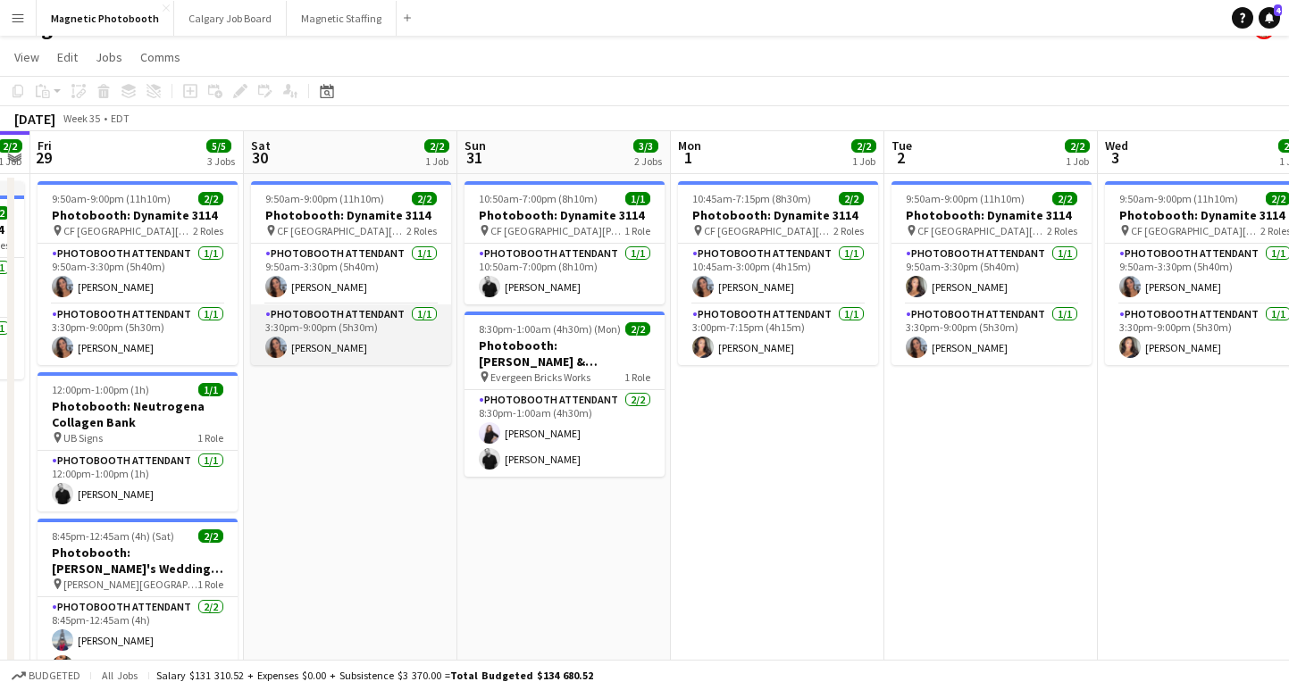
click at [332, 350] on app-card-role "Photobooth Attendant [DATE] 3:30pm-9:00pm (5h30m) [PERSON_NAME]" at bounding box center [351, 335] width 200 height 61
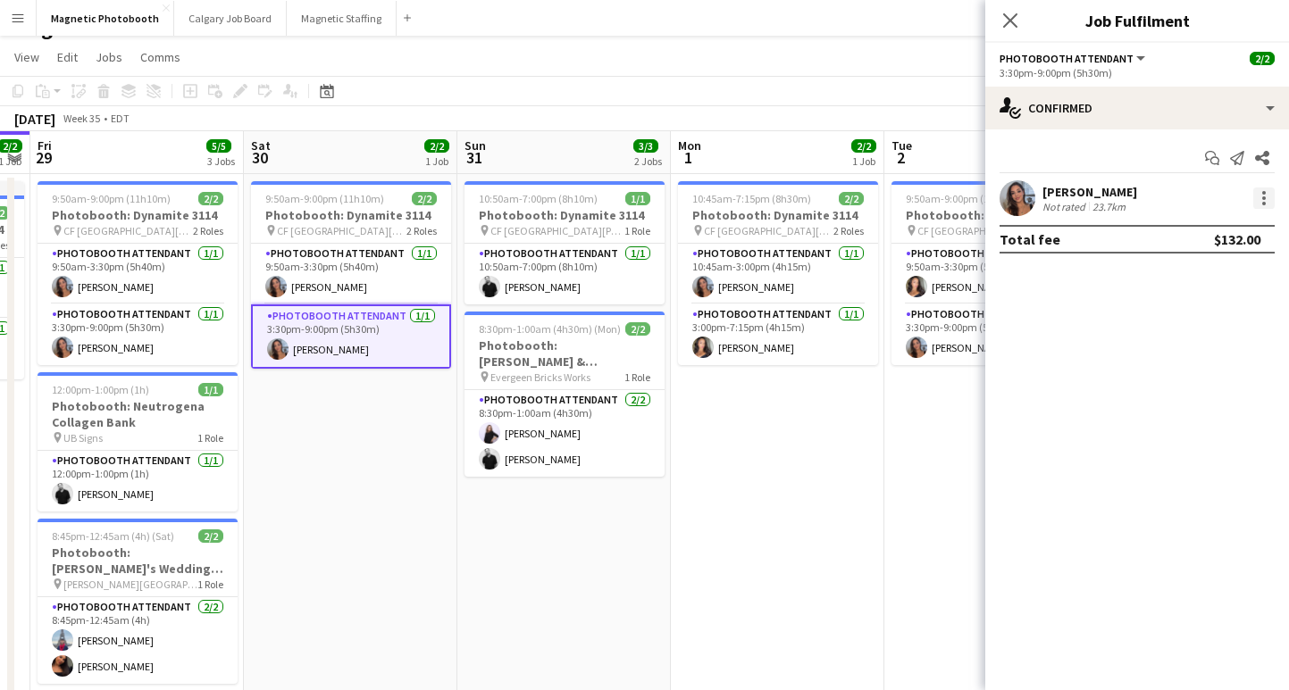
click at [1256, 200] on div at bounding box center [1263, 198] width 21 height 21
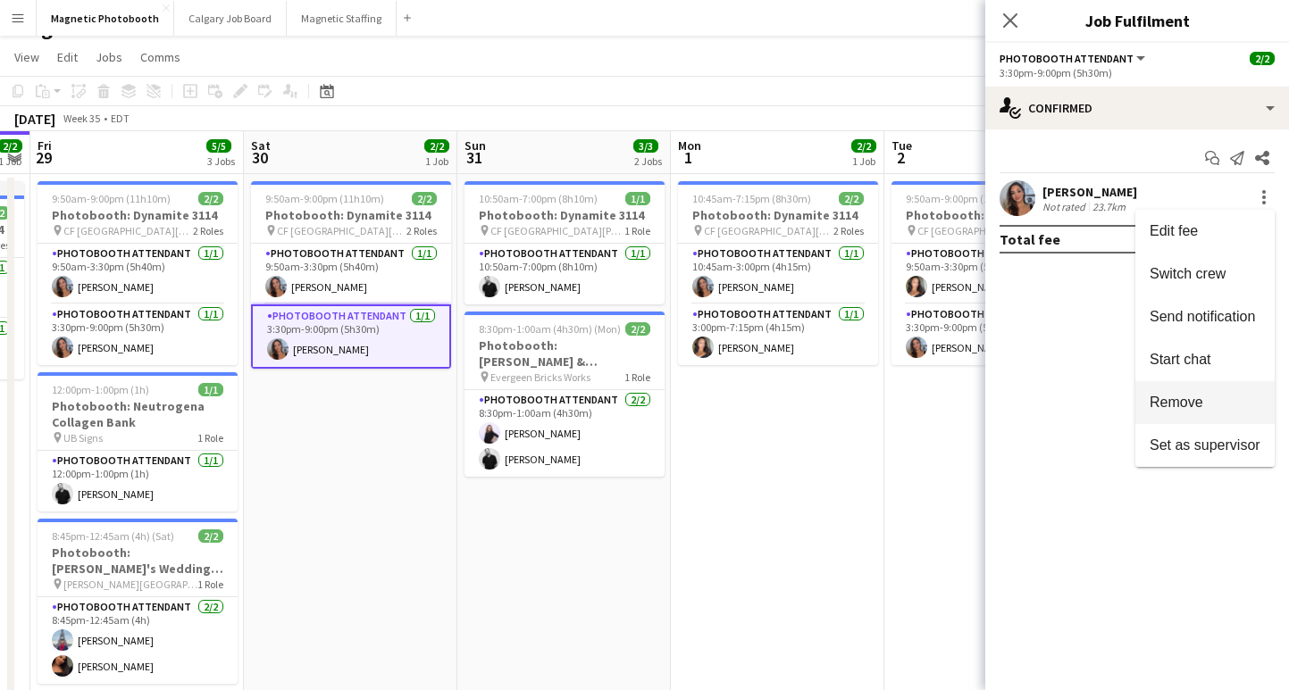
click at [1185, 395] on span "Remove" at bounding box center [1176, 402] width 54 height 15
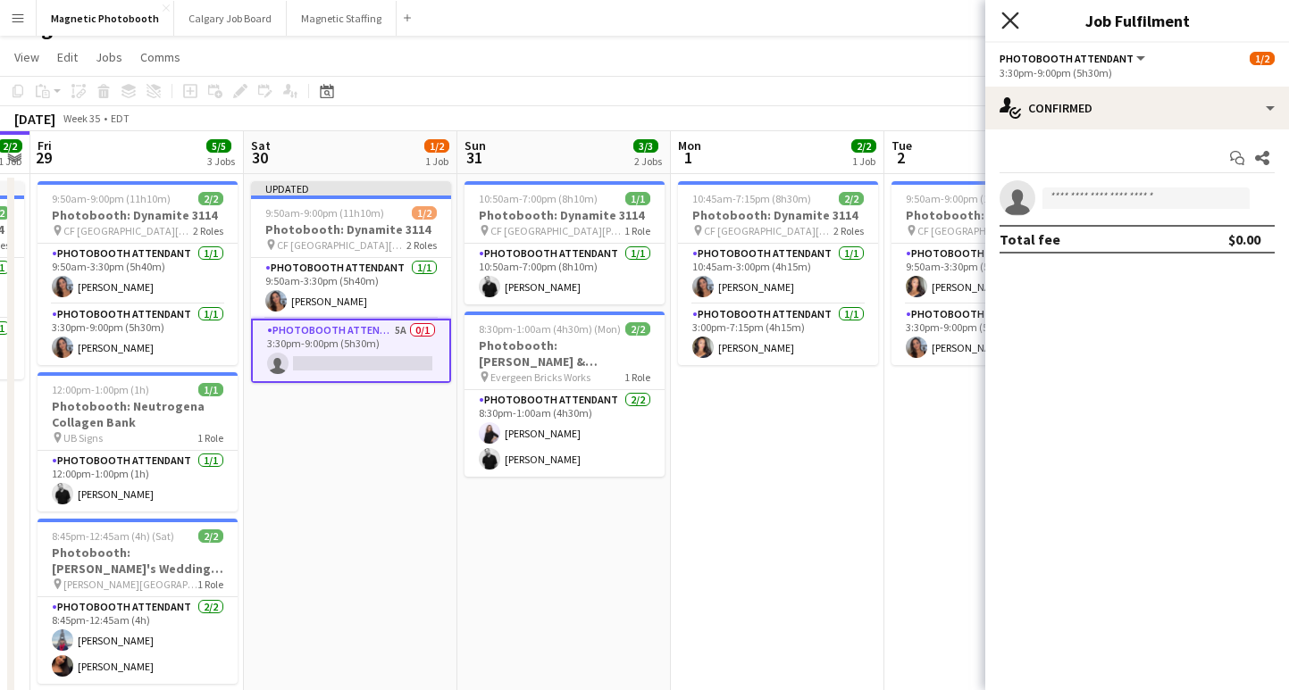
click at [1015, 18] on icon "Close pop-in" at bounding box center [1009, 20] width 17 height 17
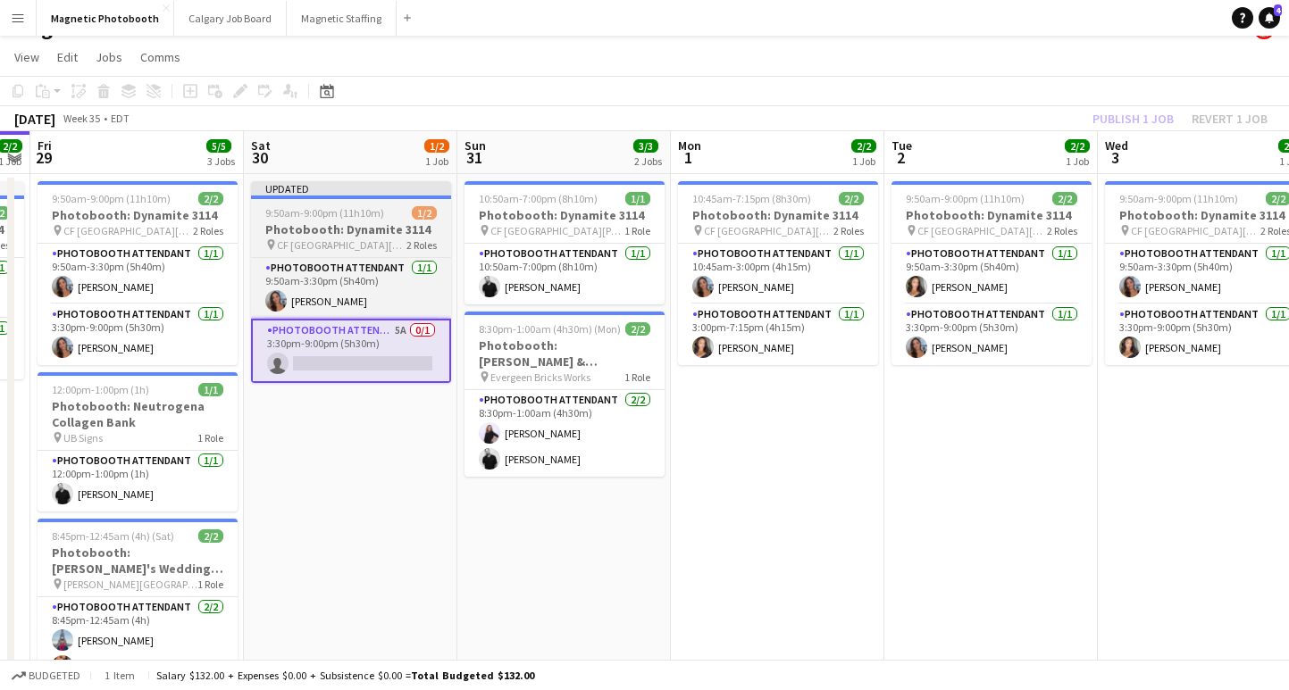
click at [325, 224] on h3 "Photobooth: Dynamite 3114" at bounding box center [351, 229] width 200 height 16
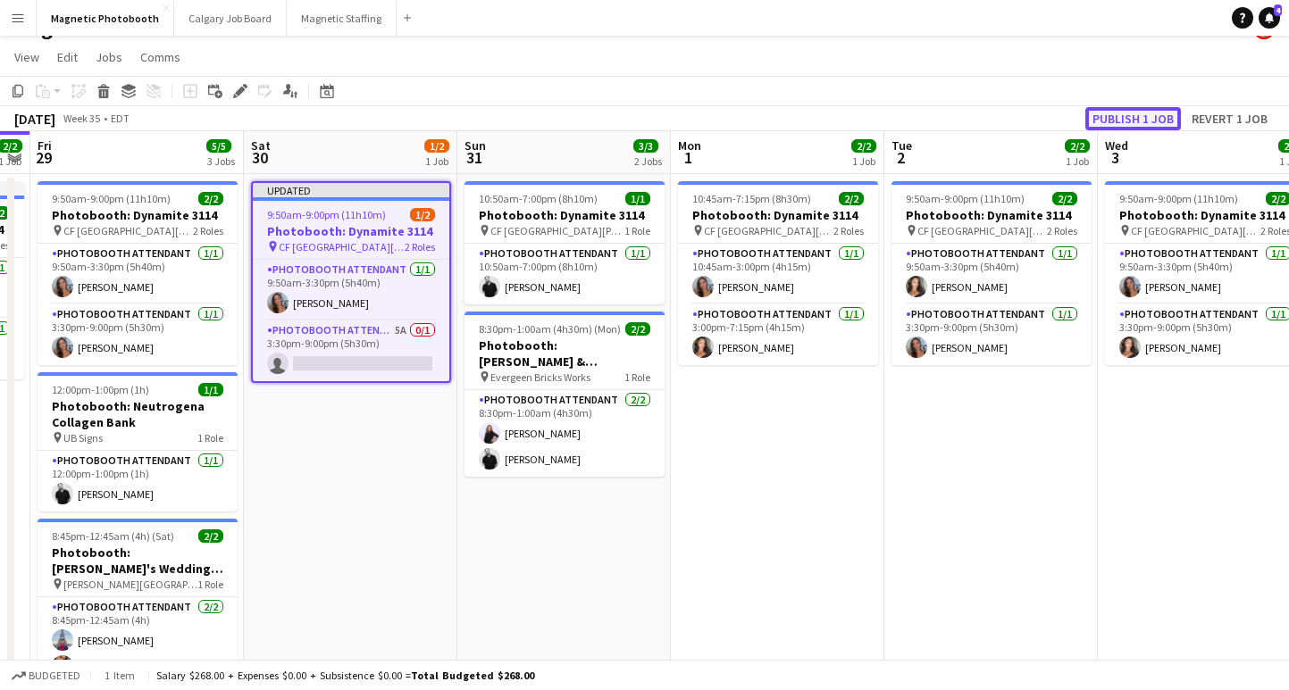
click at [1111, 121] on button "Publish 1 job" at bounding box center [1133, 118] width 96 height 23
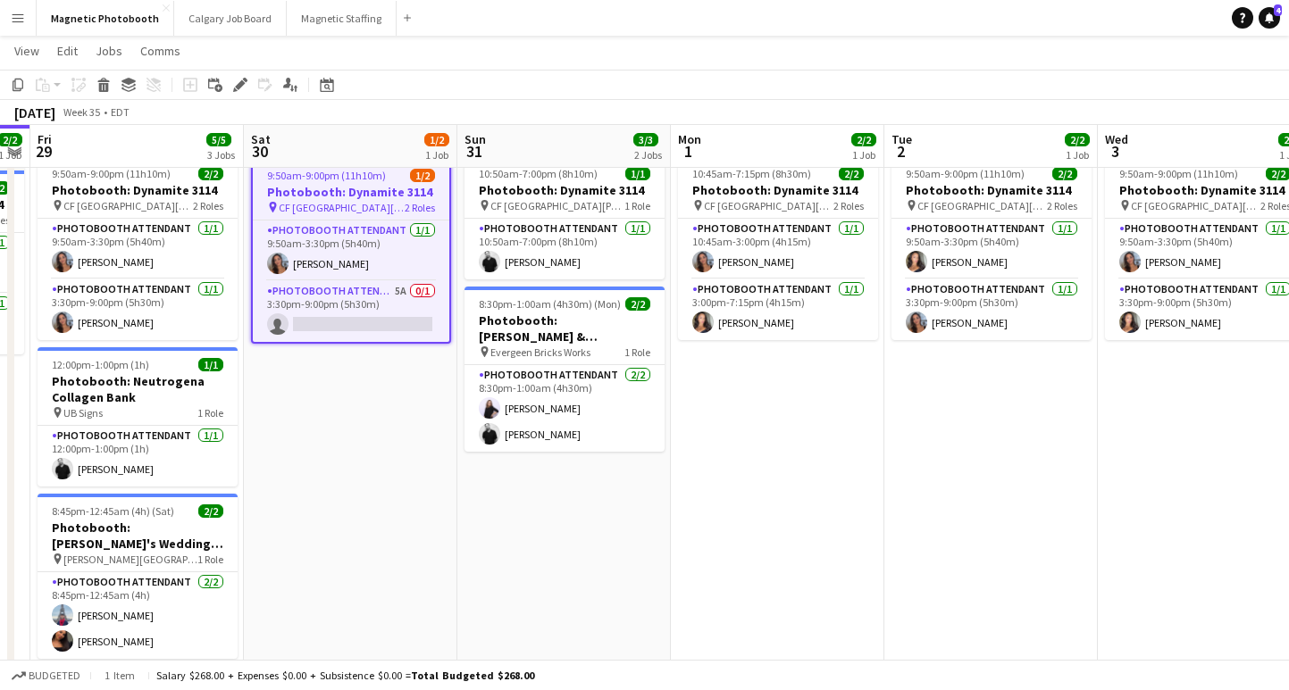
scroll to position [0, 0]
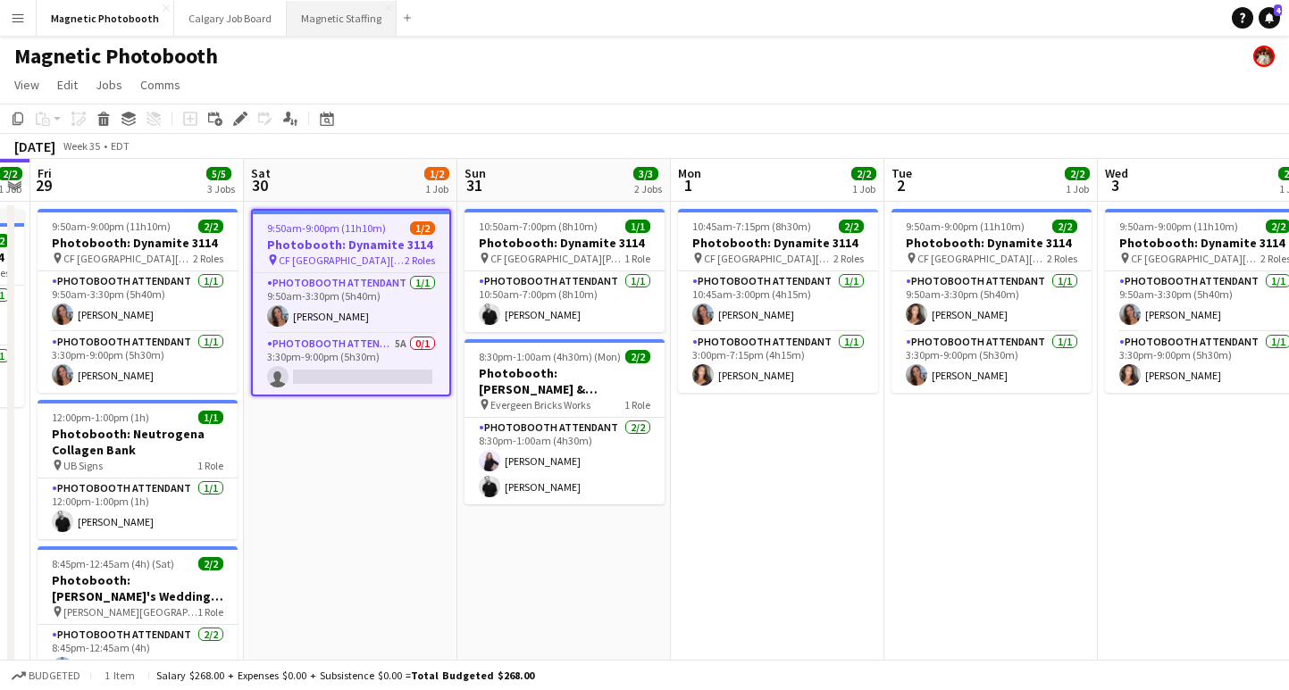
click at [340, 18] on button "Magnetic Staffing Close" at bounding box center [342, 18] width 110 height 35
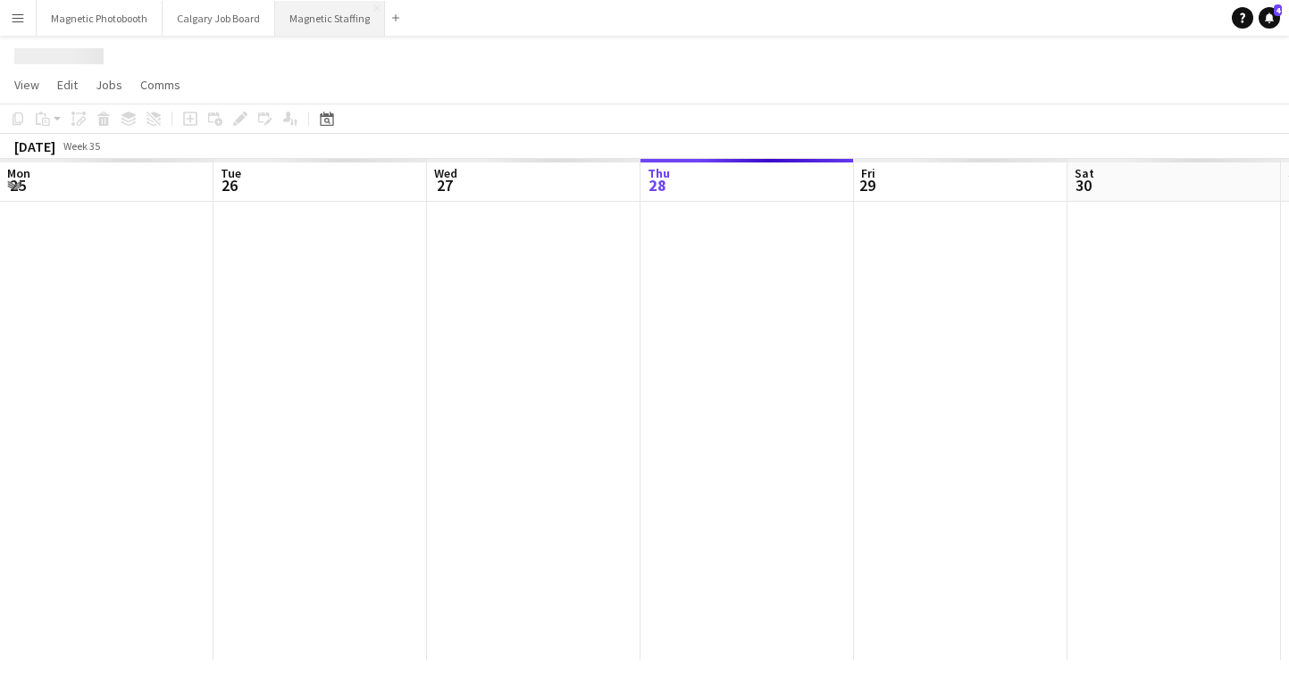
scroll to position [0, 427]
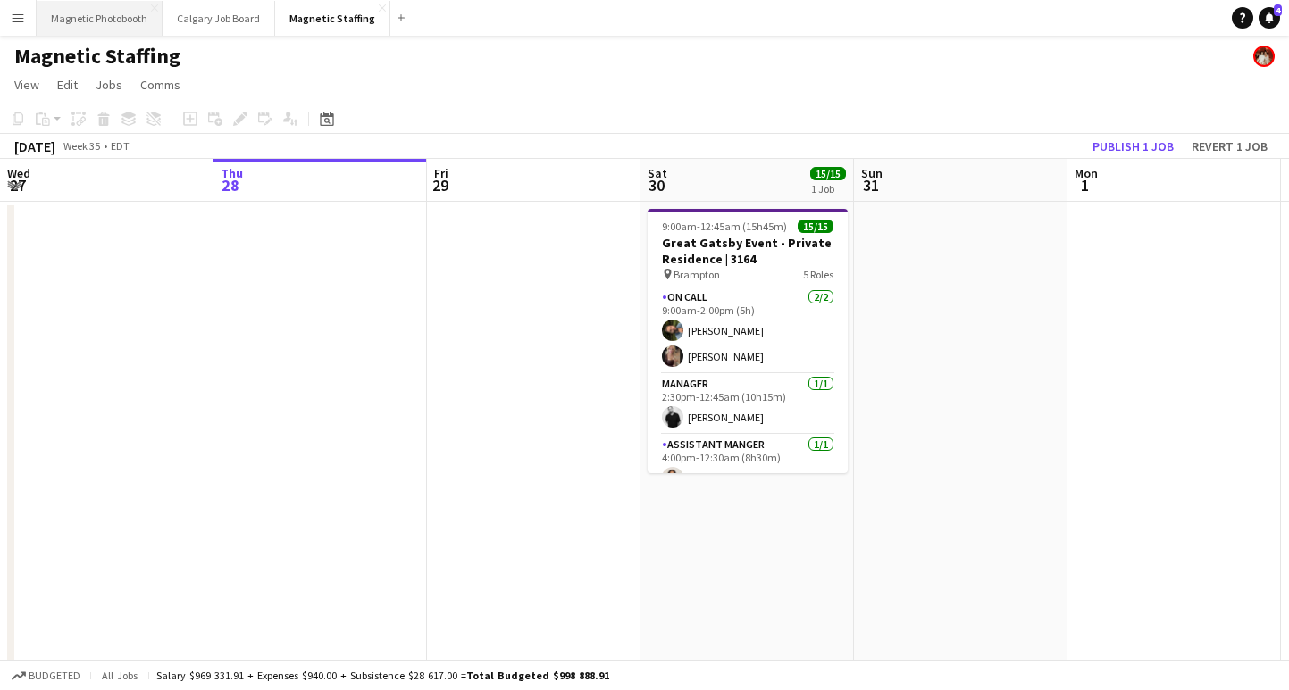
click at [87, 17] on button "Magnetic Photobooth Close" at bounding box center [100, 18] width 126 height 35
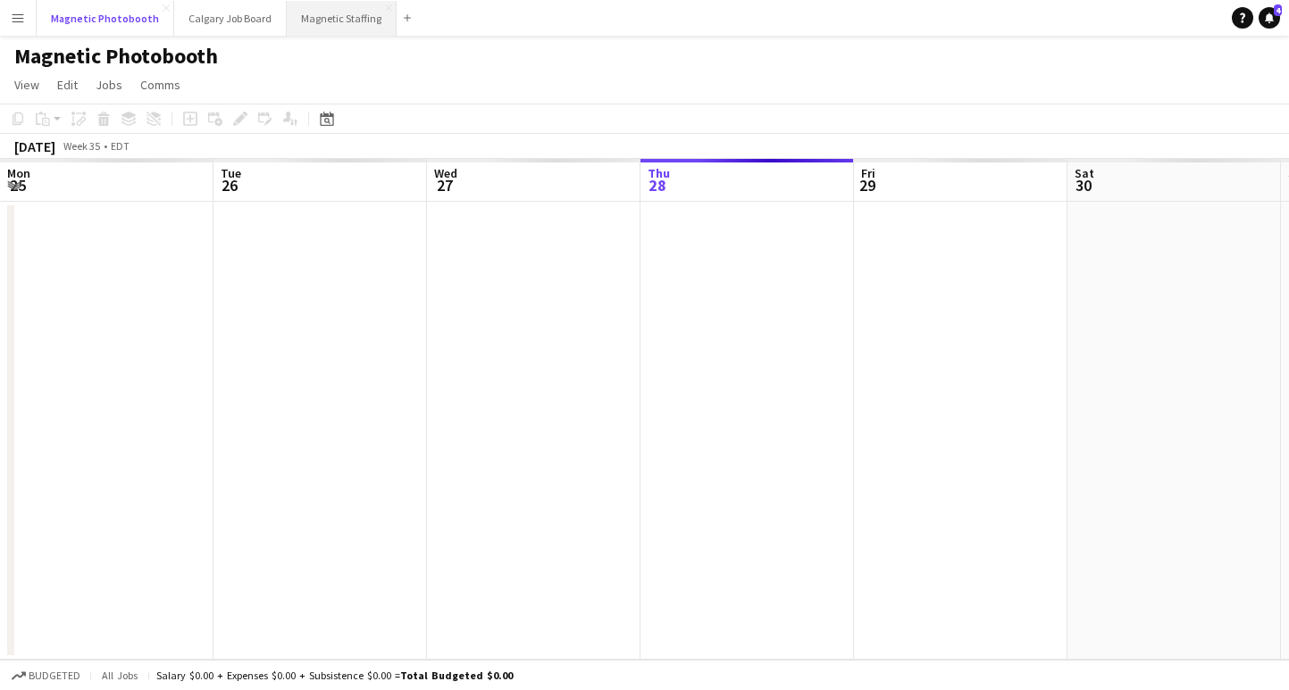
scroll to position [0, 427]
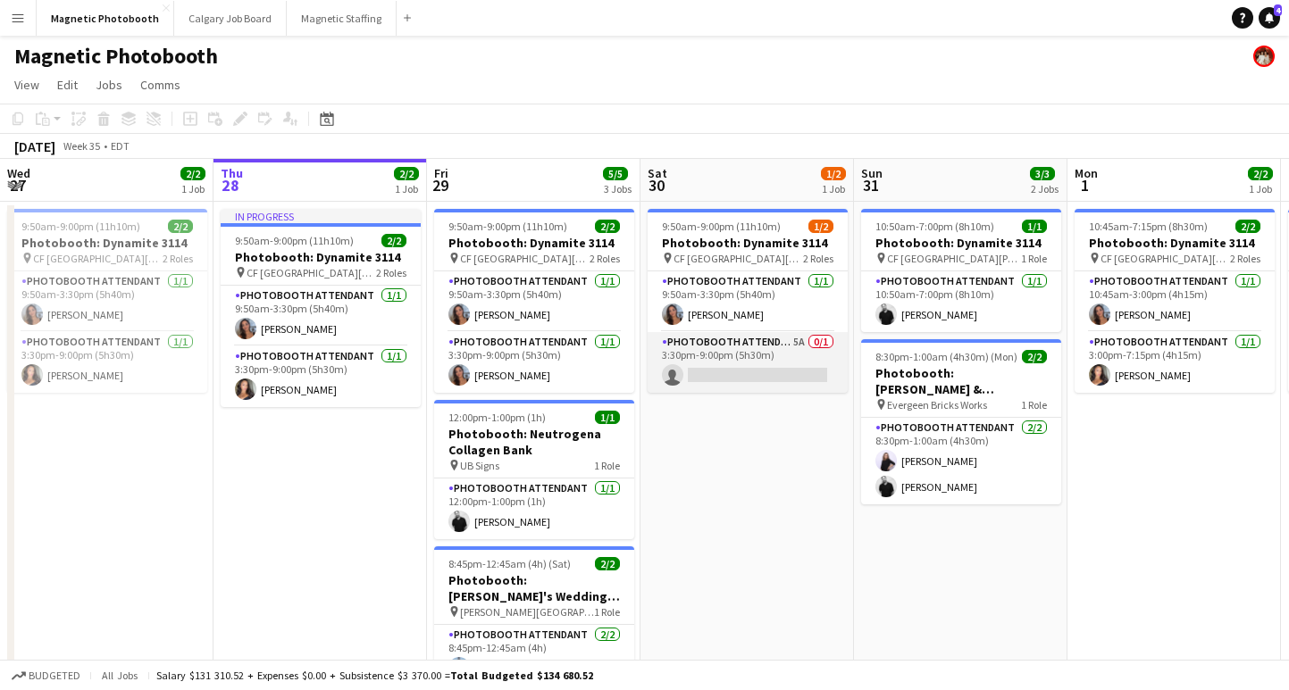
click at [733, 373] on app-card-role "Photobooth Attendant 5A 0/1 3:30pm-9:00pm (5h30m) single-neutral-actions" at bounding box center [747, 362] width 200 height 61
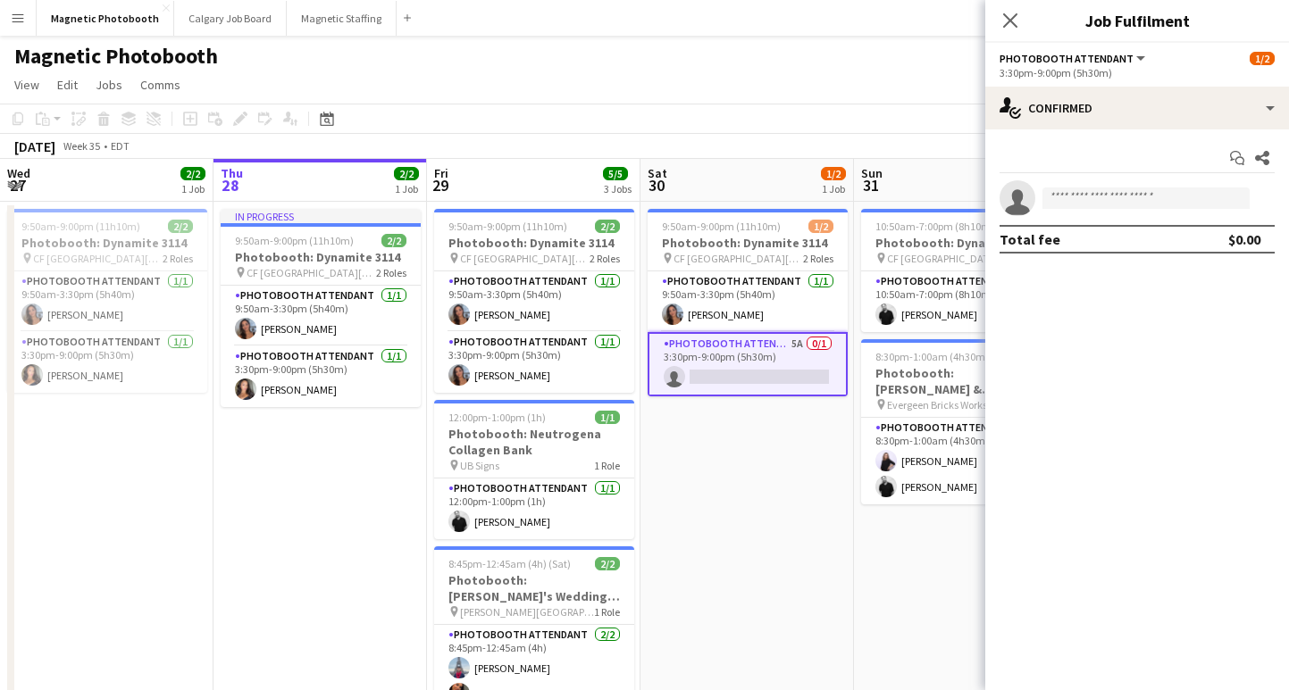
click at [1115, 134] on div "Start chat Share single-neutral-actions Total fee $0.00" at bounding box center [1137, 198] width 304 height 138
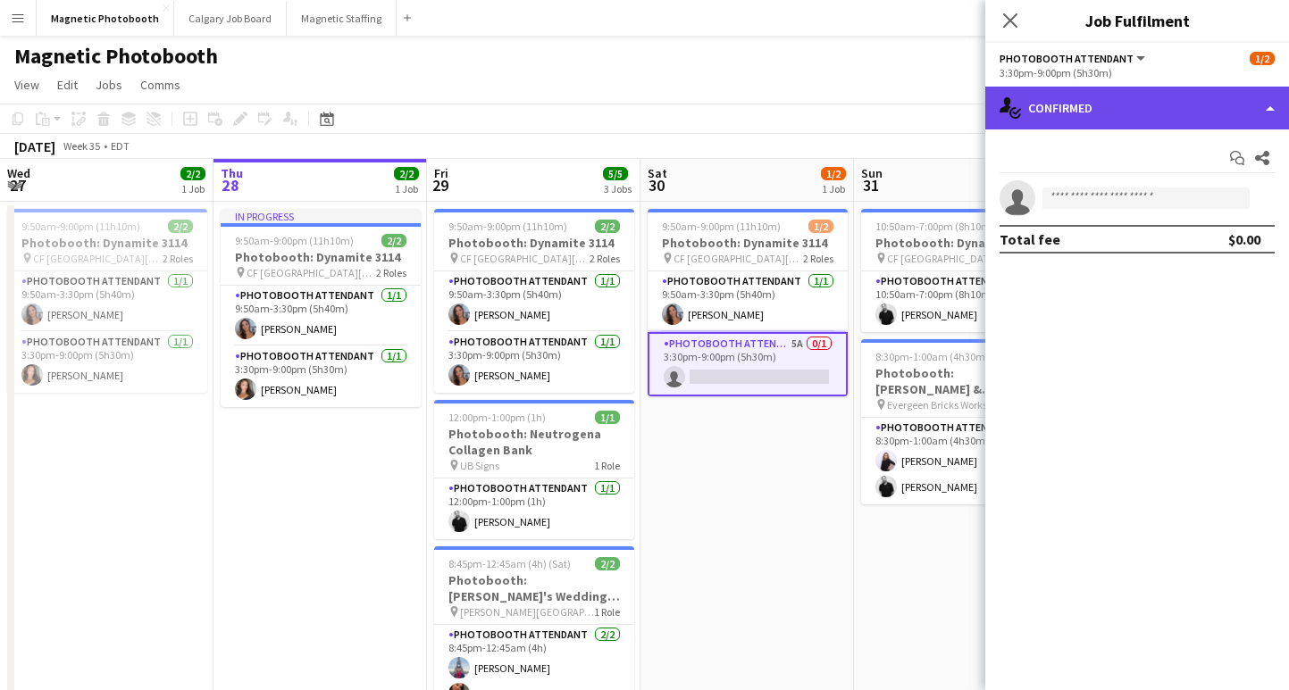
click at [1115, 121] on div "single-neutral-actions-check-2 Confirmed" at bounding box center [1137, 108] width 304 height 43
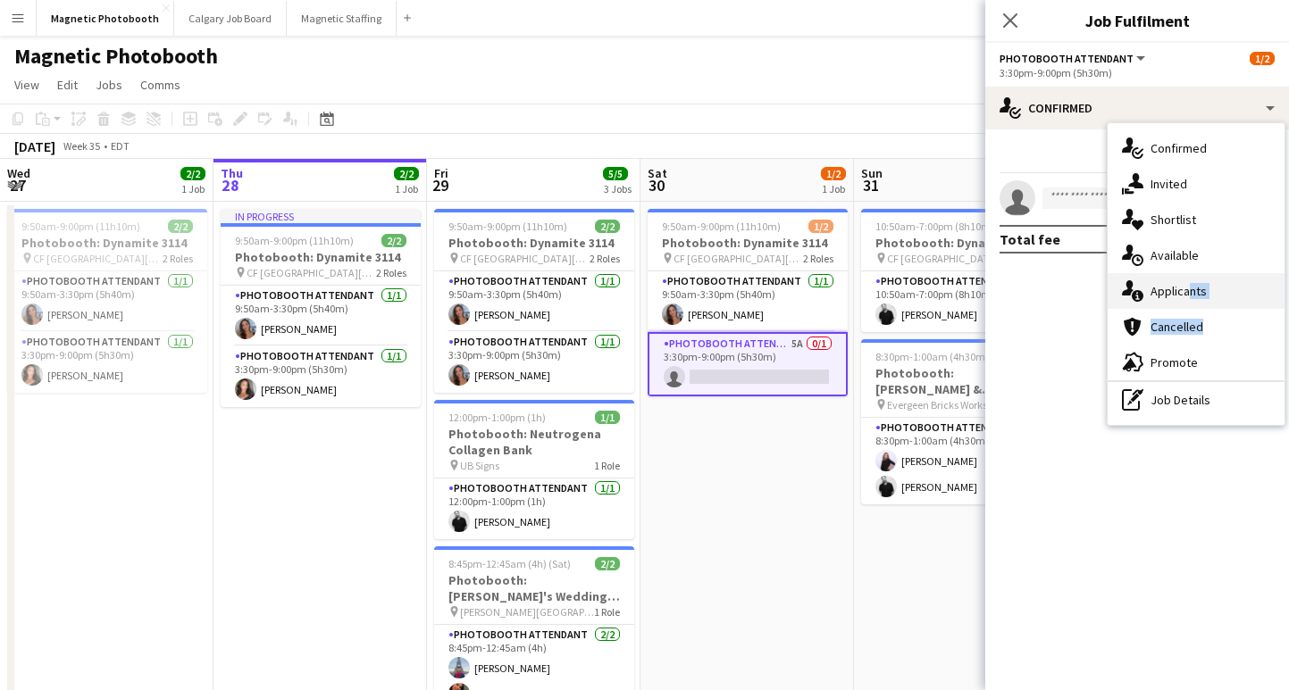
drag, startPoint x: 1194, startPoint y: 327, endPoint x: 1181, endPoint y: 288, distance: 40.4
click at [1181, 288] on div "single-neutral-actions-check-2 Confirmed single-neutral-actions-share-1 Invited…" at bounding box center [1195, 274] width 177 height 302
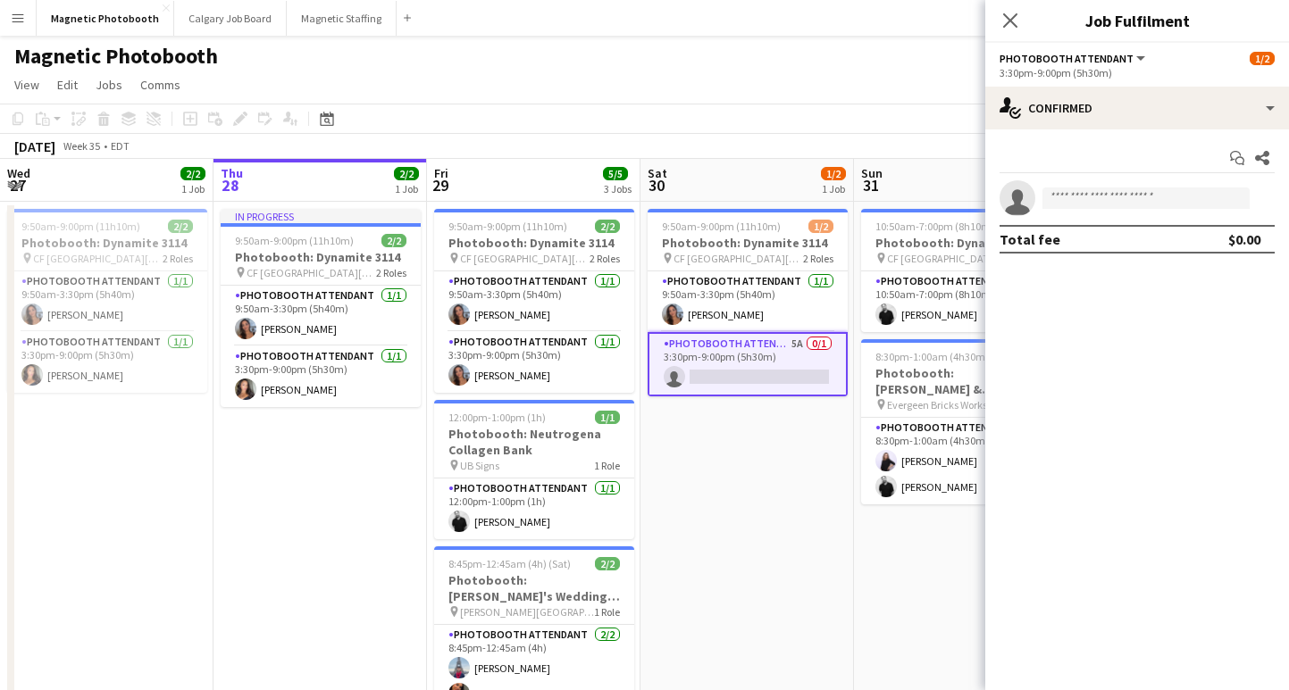
click at [1181, 288] on mat-expansion-panel "check Confirmed Start chat Share single-neutral-actions Total fee $0.00" at bounding box center [1137, 409] width 304 height 561
click at [1166, 135] on div "Start chat Share single-neutral-actions Total fee $0.00" at bounding box center [1137, 198] width 304 height 138
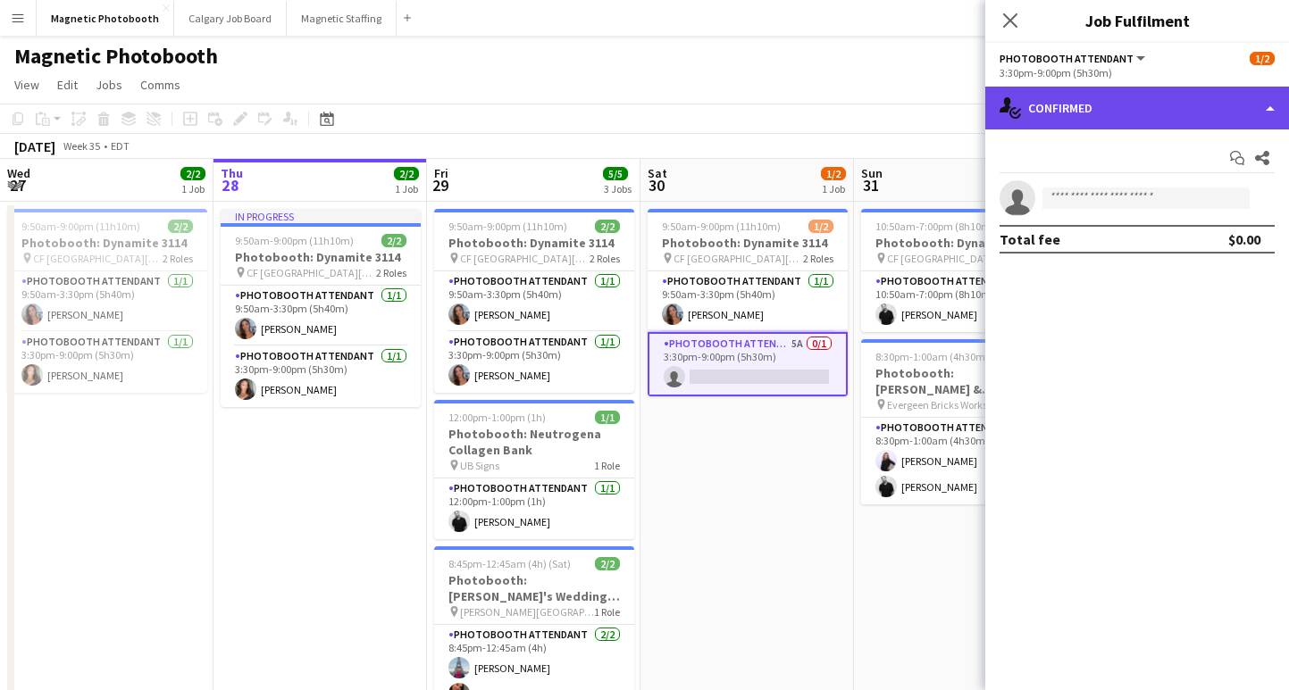
click at [1157, 107] on div "single-neutral-actions-check-2 Confirmed" at bounding box center [1137, 108] width 304 height 43
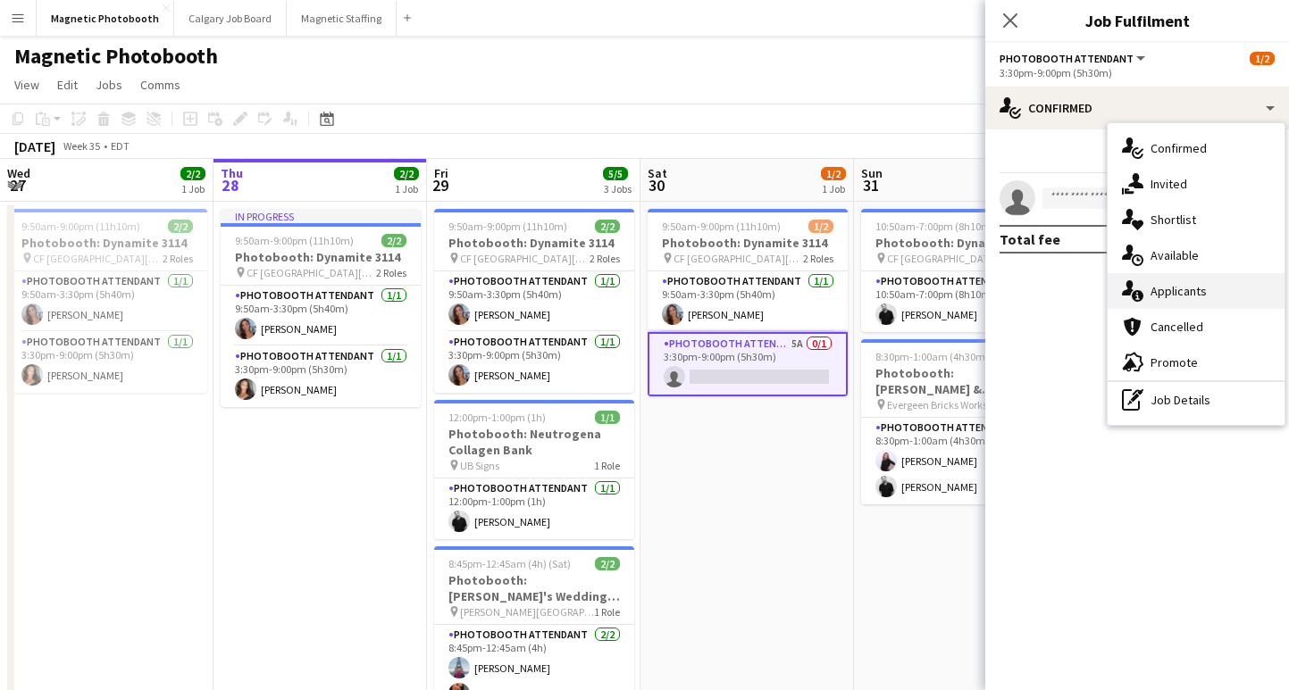
click at [1184, 301] on div "single-neutral-actions-information Applicants" at bounding box center [1195, 291] width 177 height 36
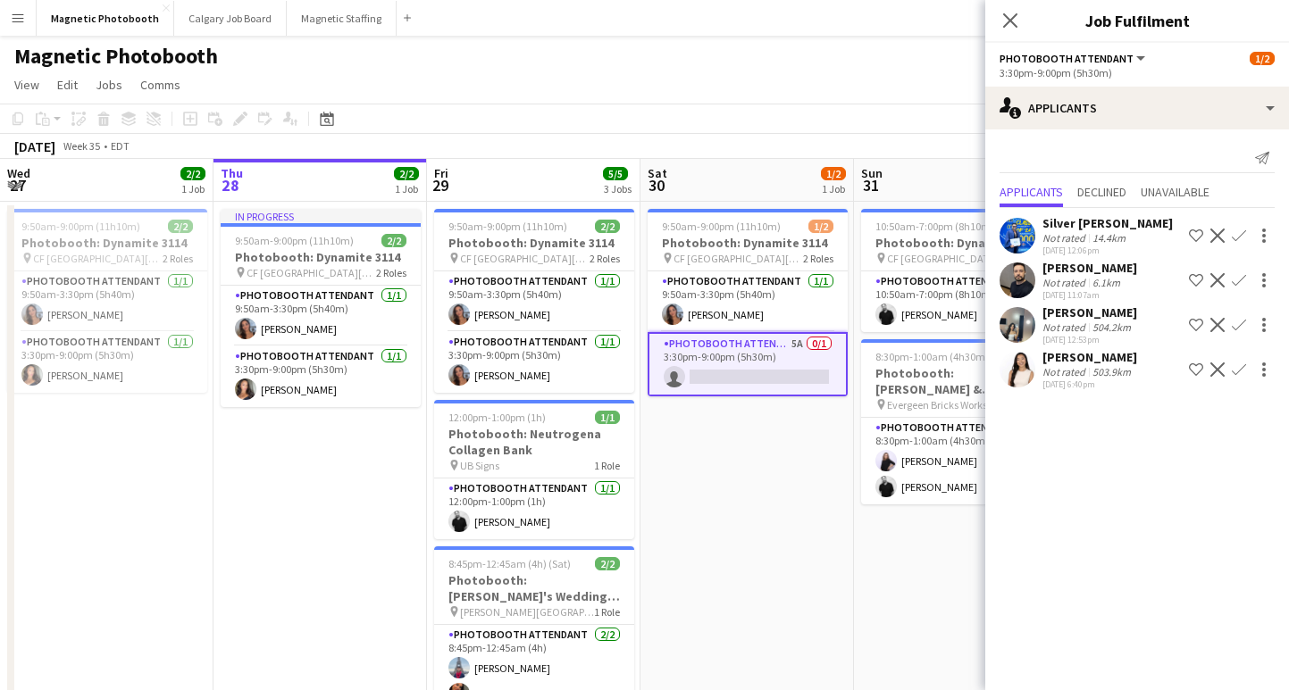
click at [1075, 372] on div "Not rated" at bounding box center [1065, 371] width 46 height 13
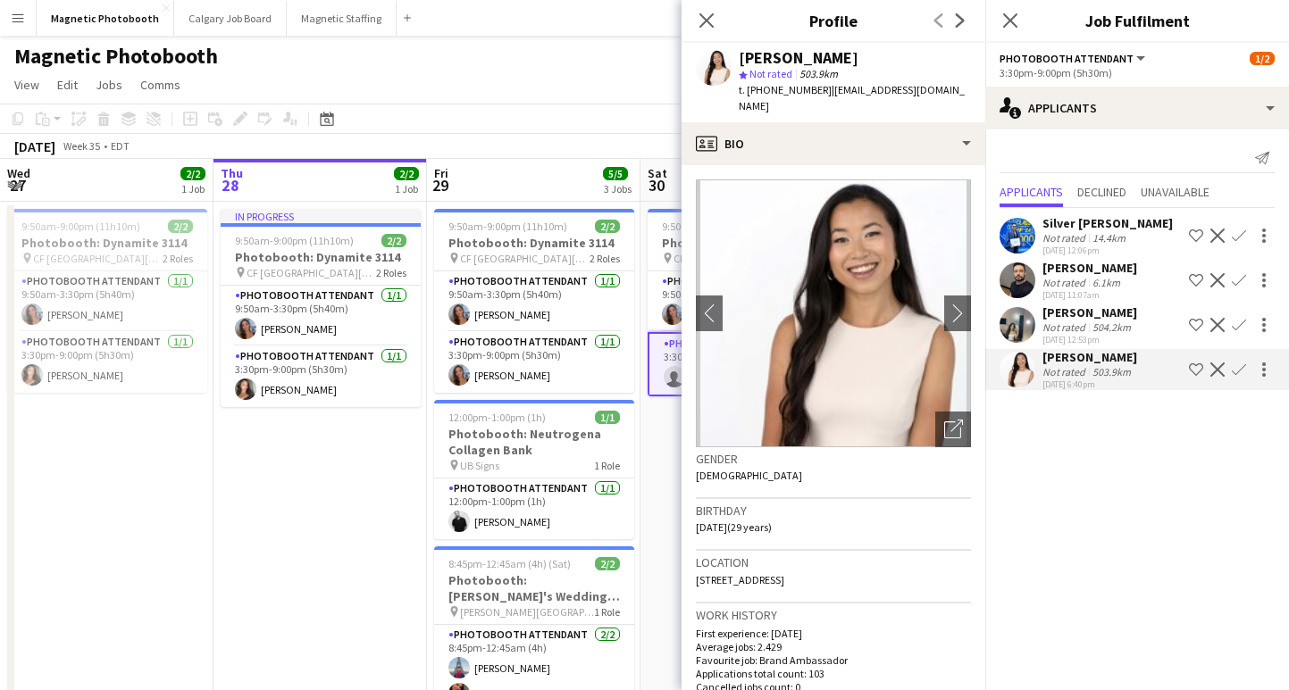
click at [1096, 322] on div "504.2km" at bounding box center [1112, 327] width 46 height 13
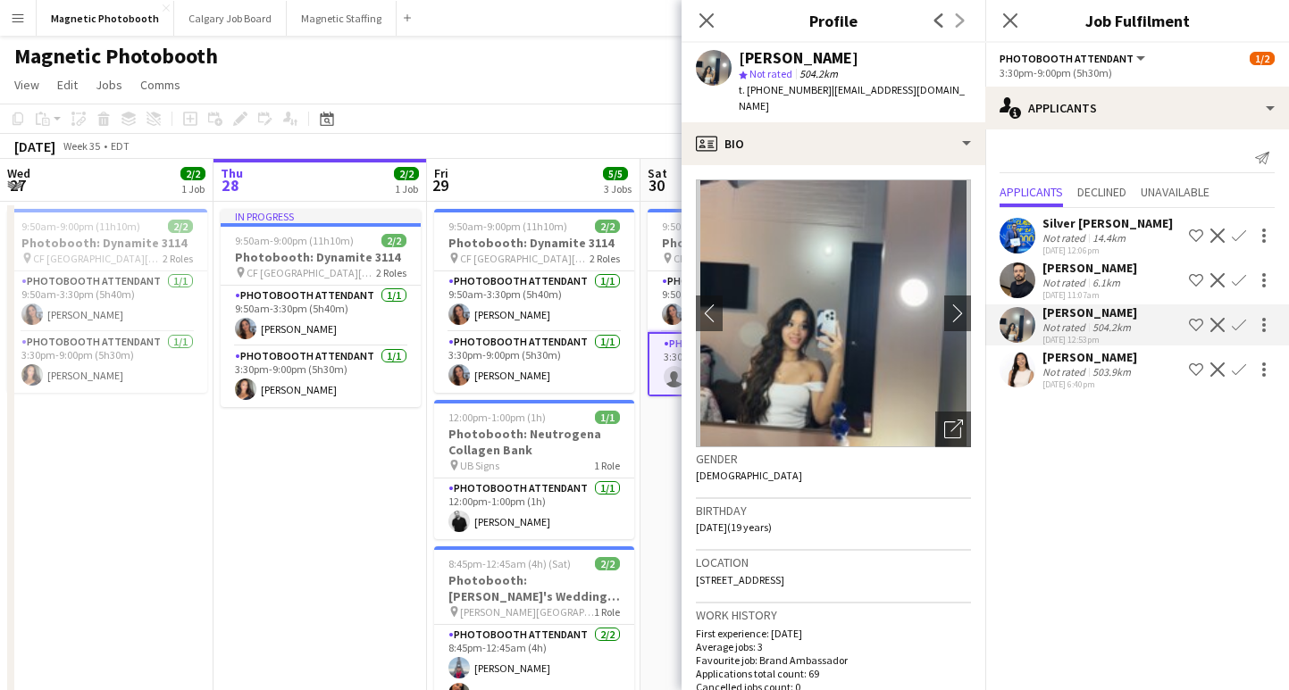
click at [1081, 372] on div "Not rated" at bounding box center [1065, 371] width 46 height 13
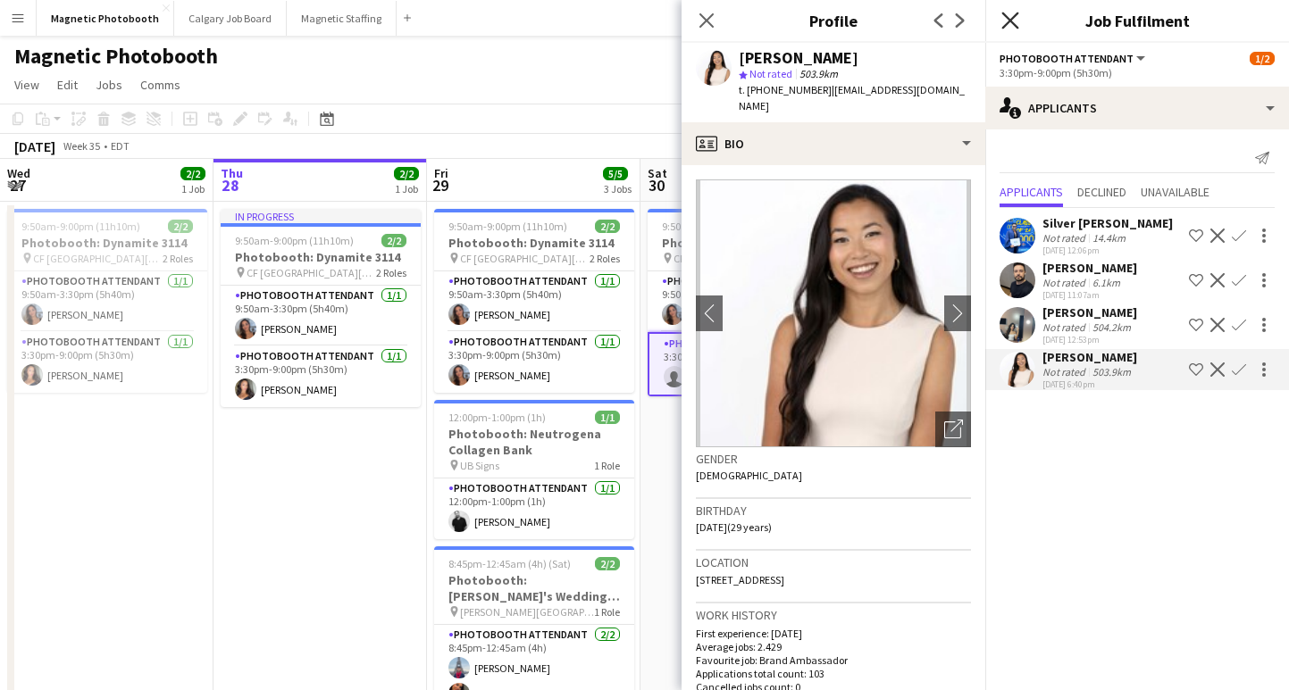
click at [1009, 16] on icon "Close pop-in" at bounding box center [1009, 20] width 17 height 17
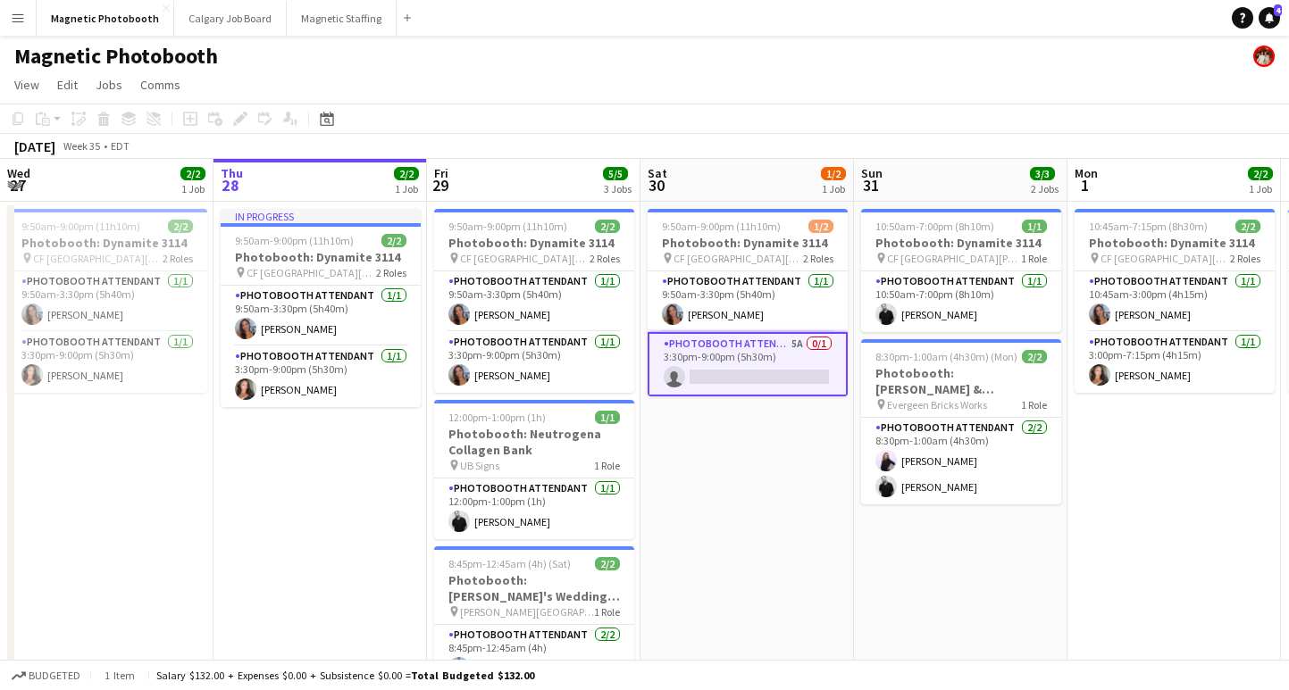
click at [746, 378] on app-card-role "Photobooth Attendant 5A 0/1 3:30pm-9:00pm (5h30m) single-neutral-actions" at bounding box center [747, 364] width 200 height 64
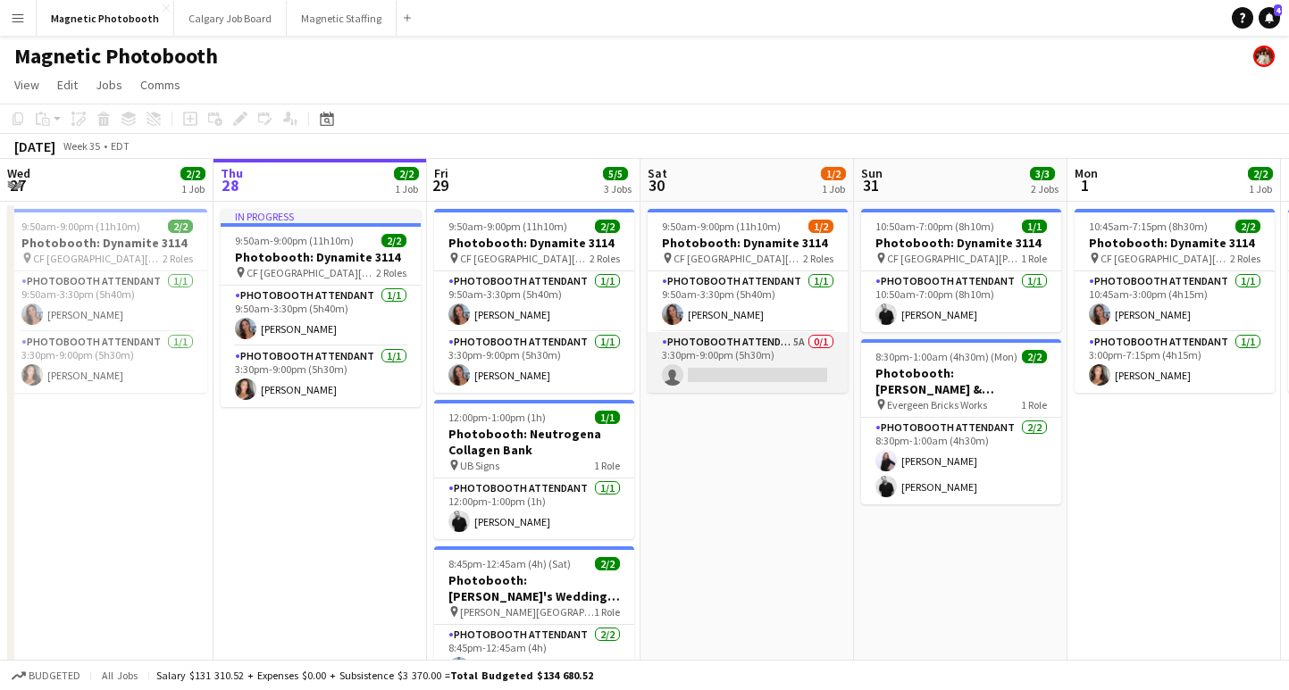
click at [760, 372] on app-card-role "Photobooth Attendant 5A 0/1 3:30pm-9:00pm (5h30m) single-neutral-actions" at bounding box center [747, 362] width 200 height 61
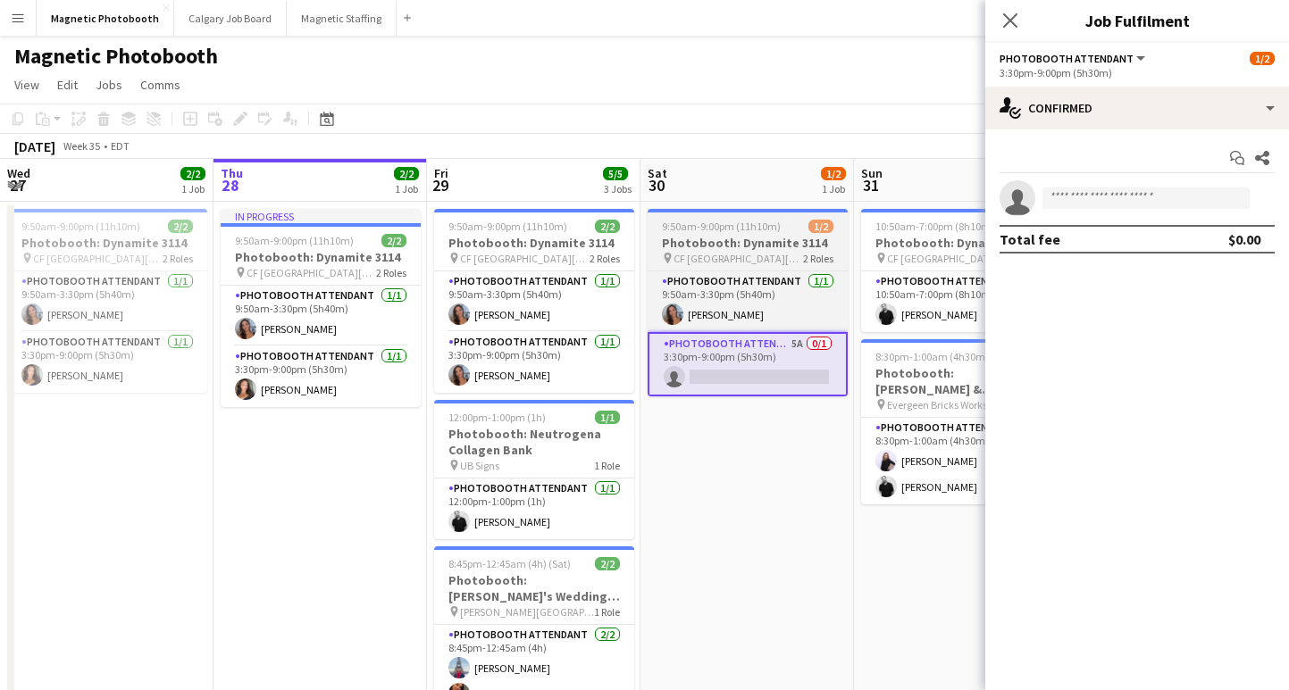
click at [647, 258] on div "pin [GEOGRAPHIC_DATA][PERSON_NAME] 2 Roles" at bounding box center [747, 258] width 200 height 14
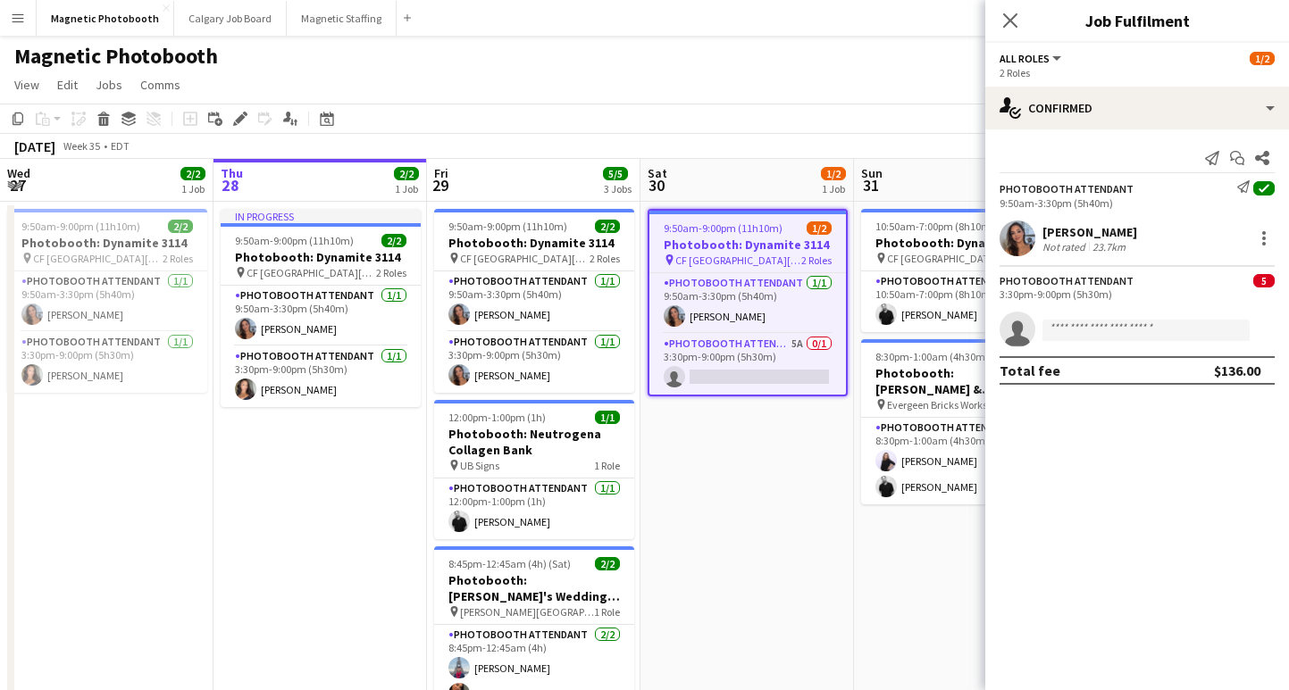
click at [253, 121] on div "Add job Add linked Job Edit Edit linked Job Applicants" at bounding box center [232, 118] width 137 height 21
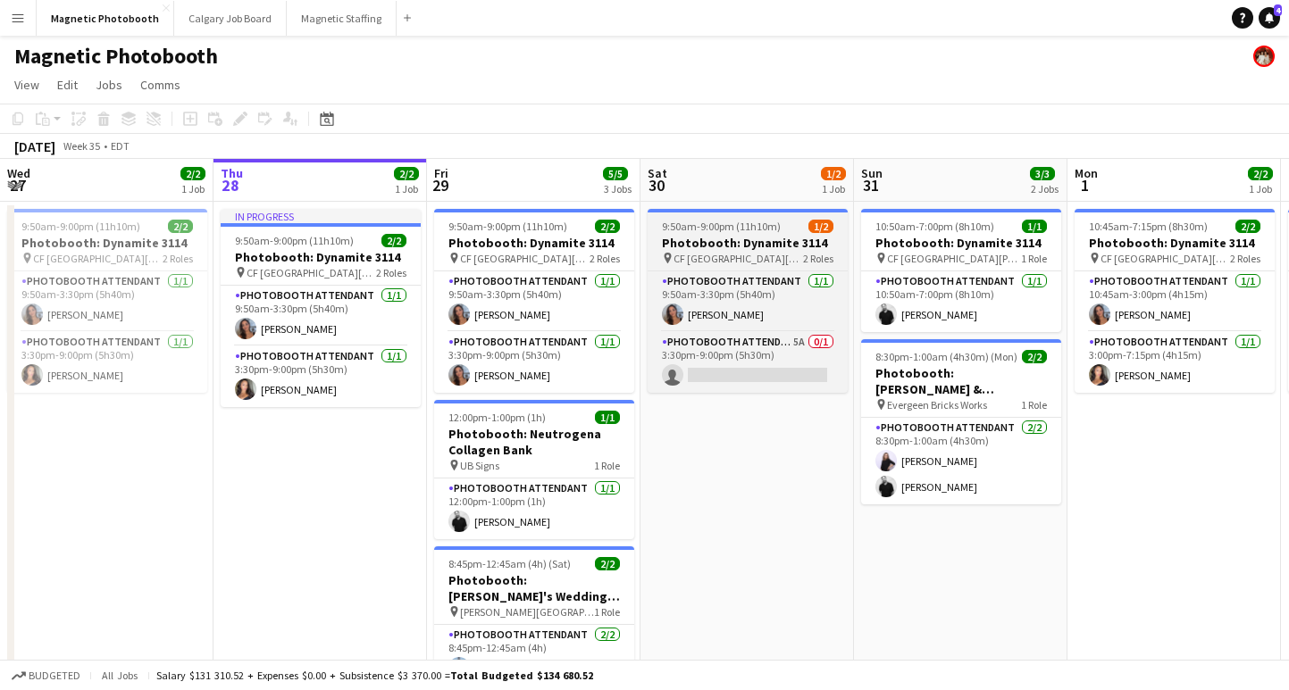
click at [777, 235] on h3 "Photobooth: Dynamite 3114" at bounding box center [747, 243] width 200 height 16
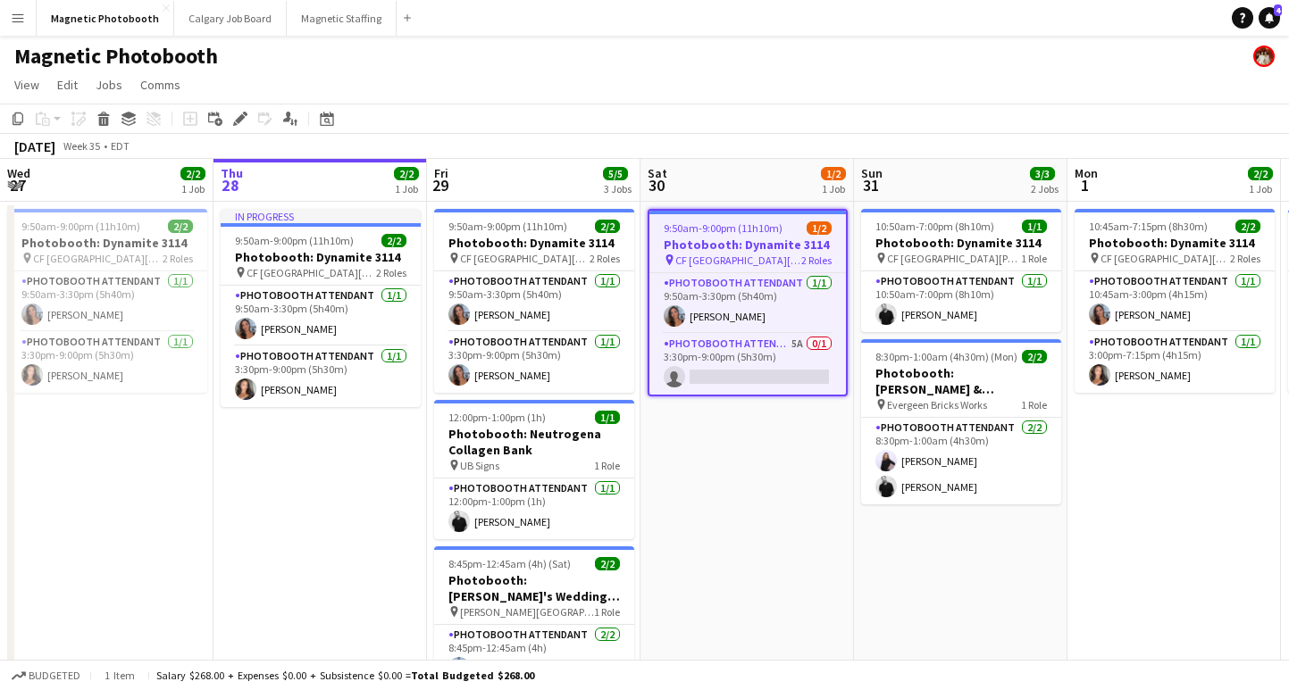
click at [233, 129] on app-toolbar "Copy Paste Paste Command V Paste with crew Command Shift V Paste linked Job [GE…" at bounding box center [644, 119] width 1289 height 30
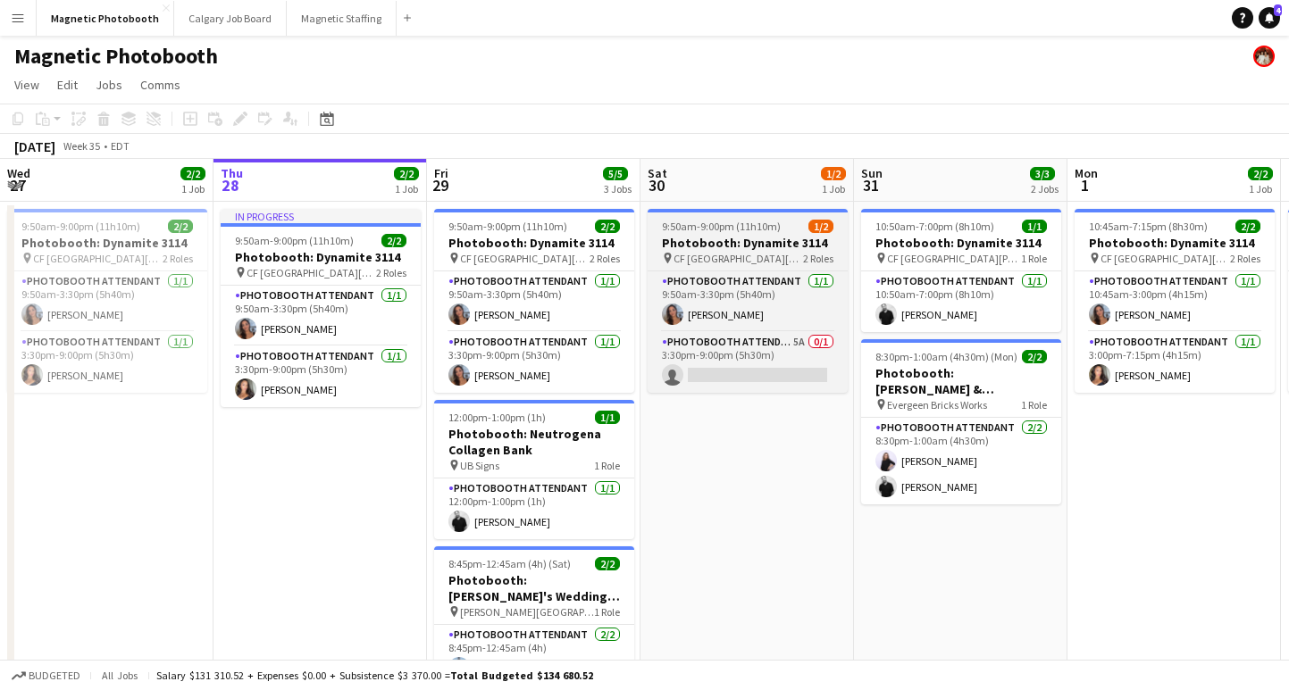
click at [706, 224] on span "9:50am-9:00pm (11h10m)" at bounding box center [721, 226] width 119 height 13
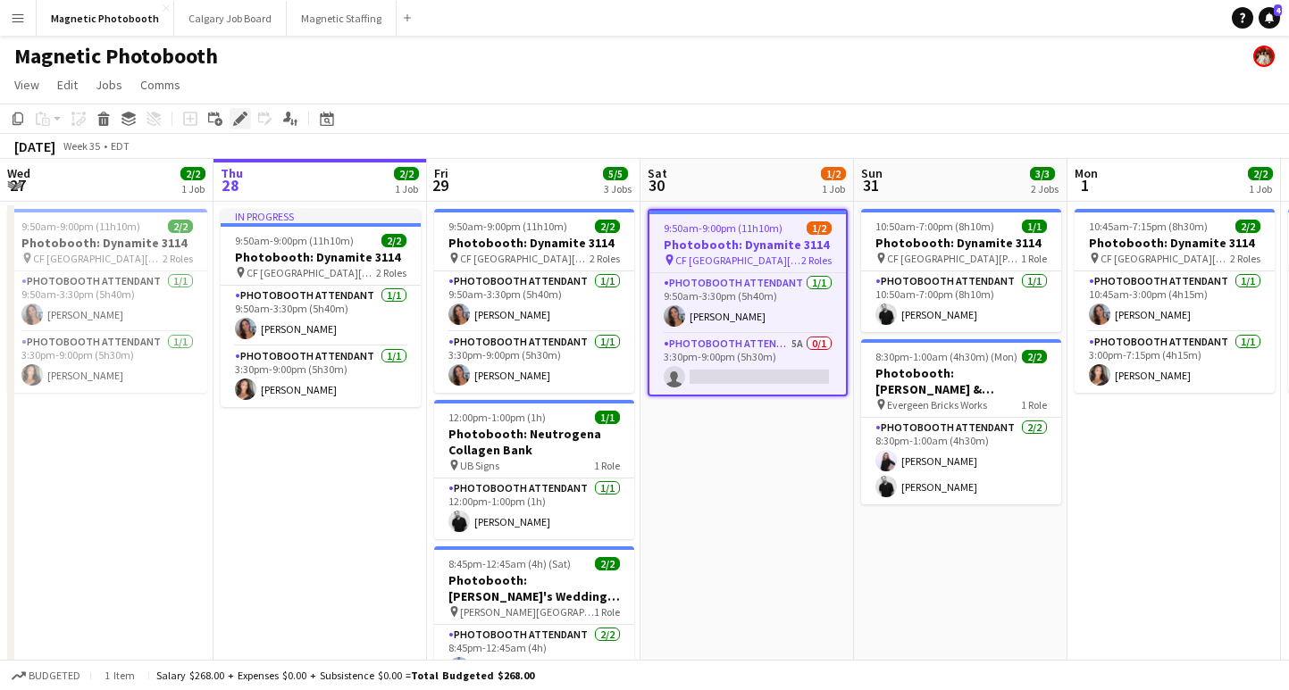
click at [233, 129] on div "Edit" at bounding box center [240, 118] width 21 height 21
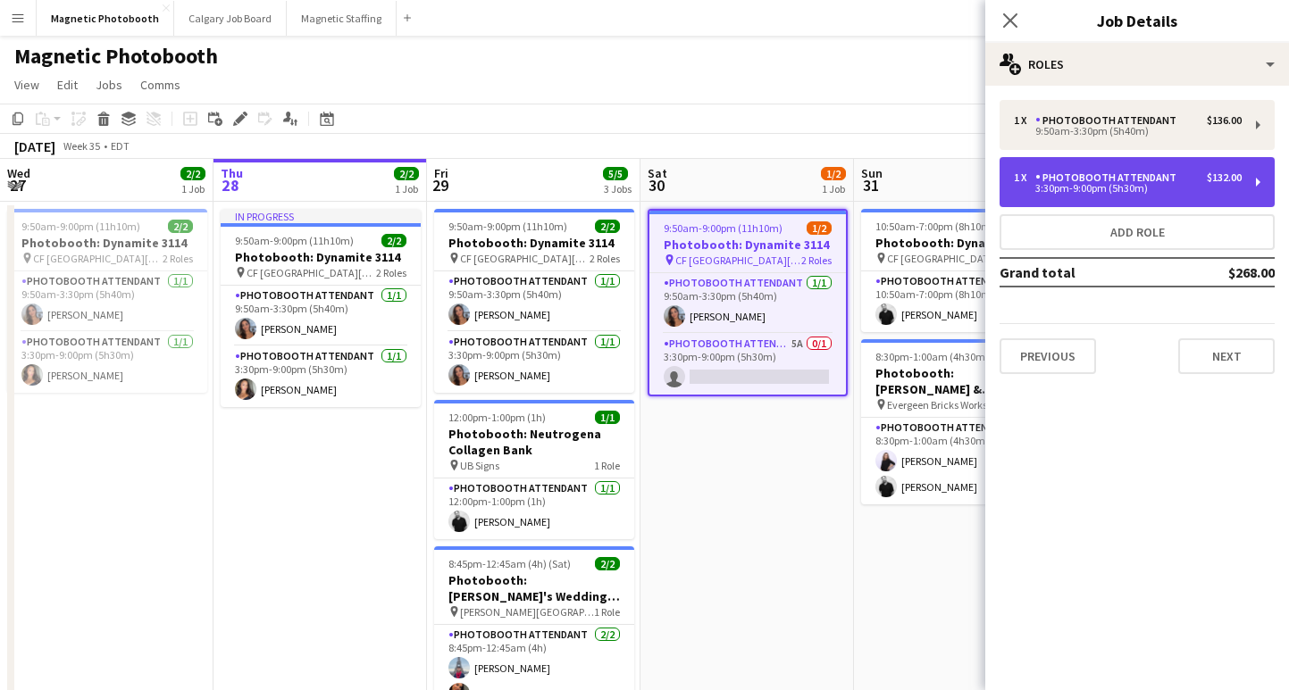
click at [1154, 172] on div "Photobooth Attendant" at bounding box center [1109, 177] width 148 height 13
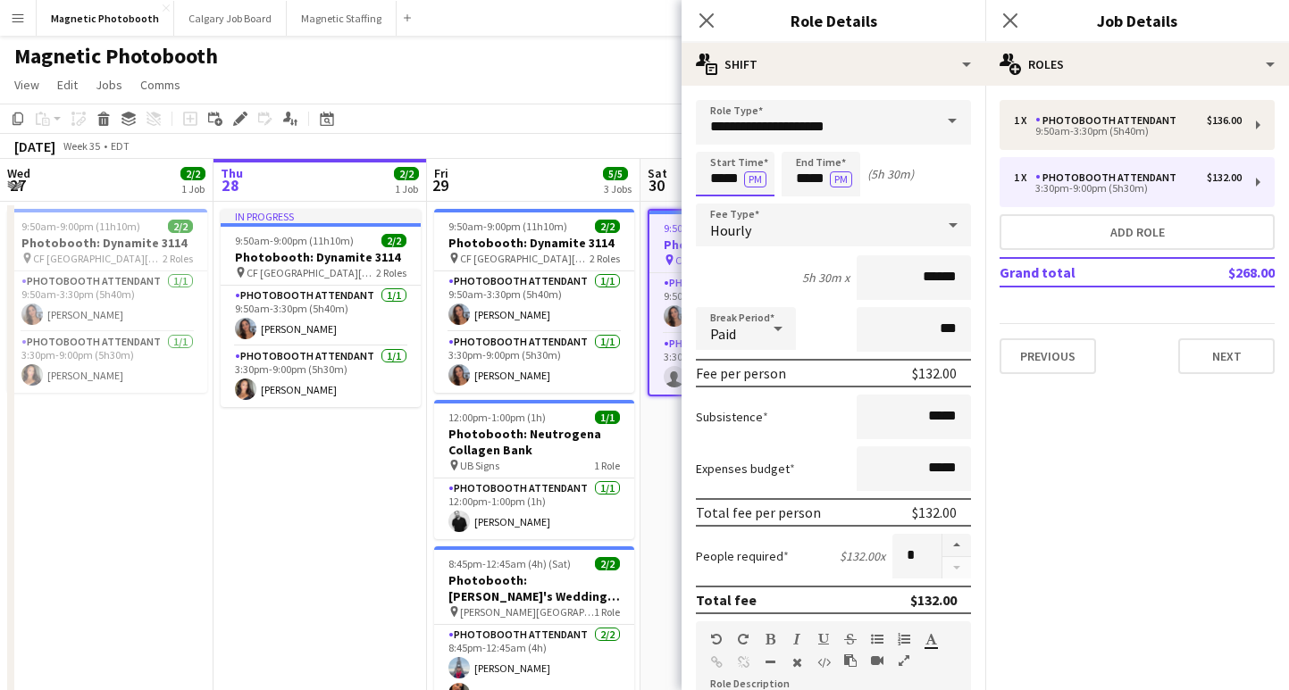
click at [717, 181] on input "*****" at bounding box center [735, 174] width 79 height 45
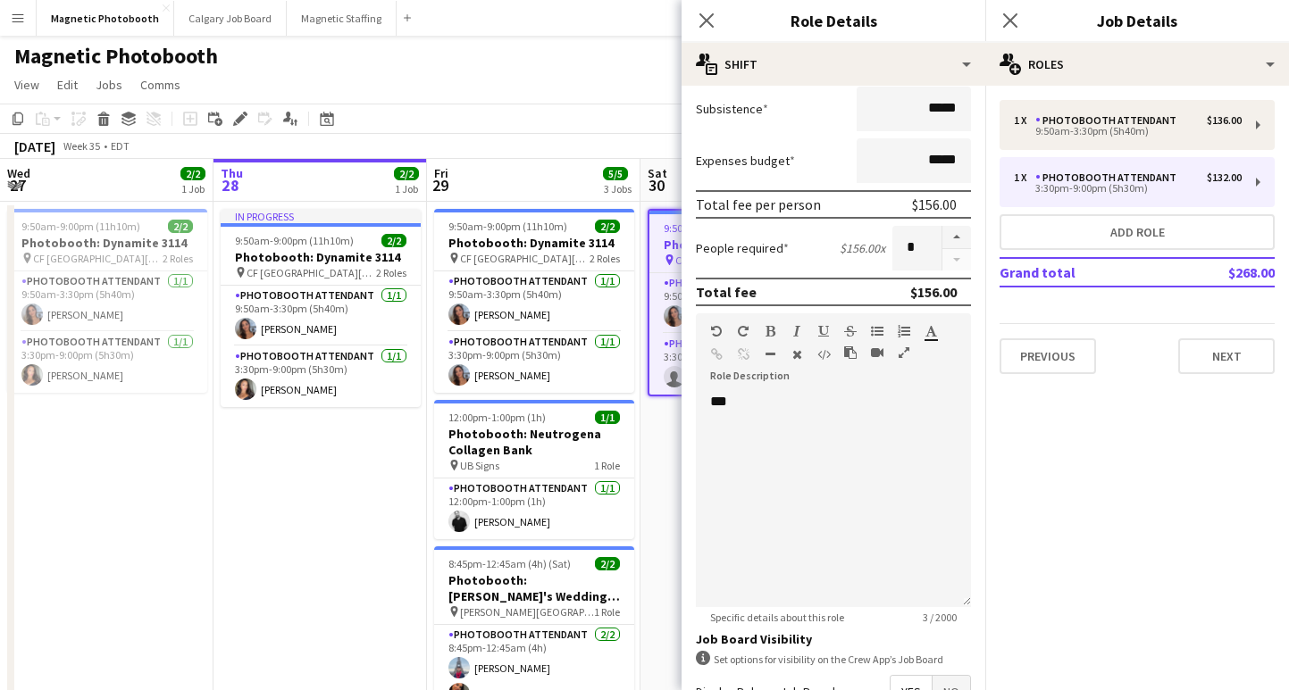
scroll to position [519, 0]
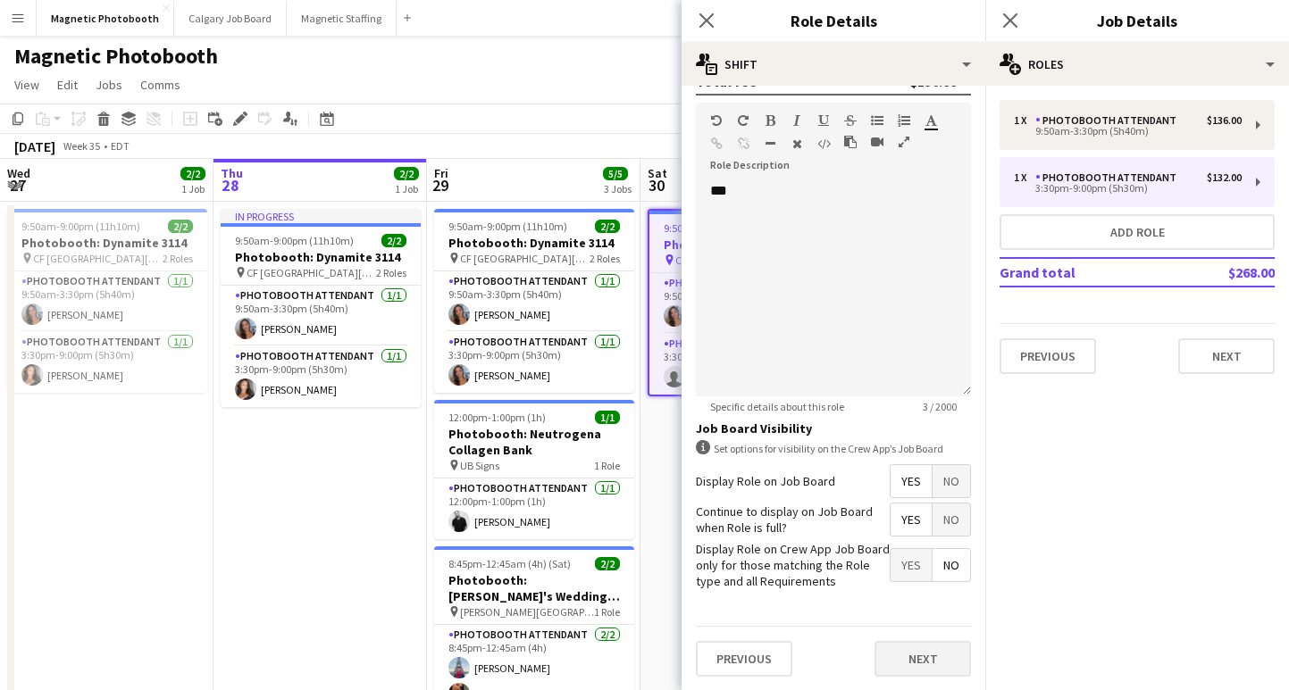
type input "*****"
click at [911, 657] on button "Next" at bounding box center [922, 659] width 96 height 36
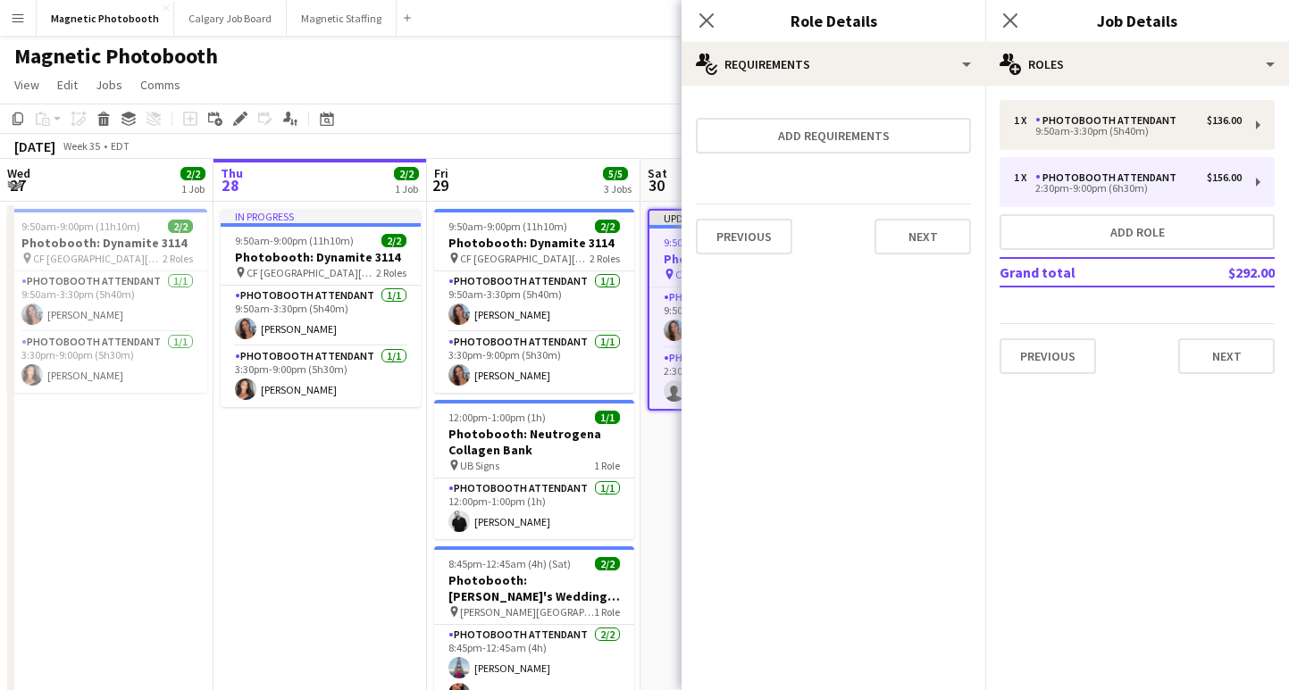
scroll to position [0, 0]
click at [1019, 24] on app-icon "Close pop-in" at bounding box center [1011, 21] width 26 height 26
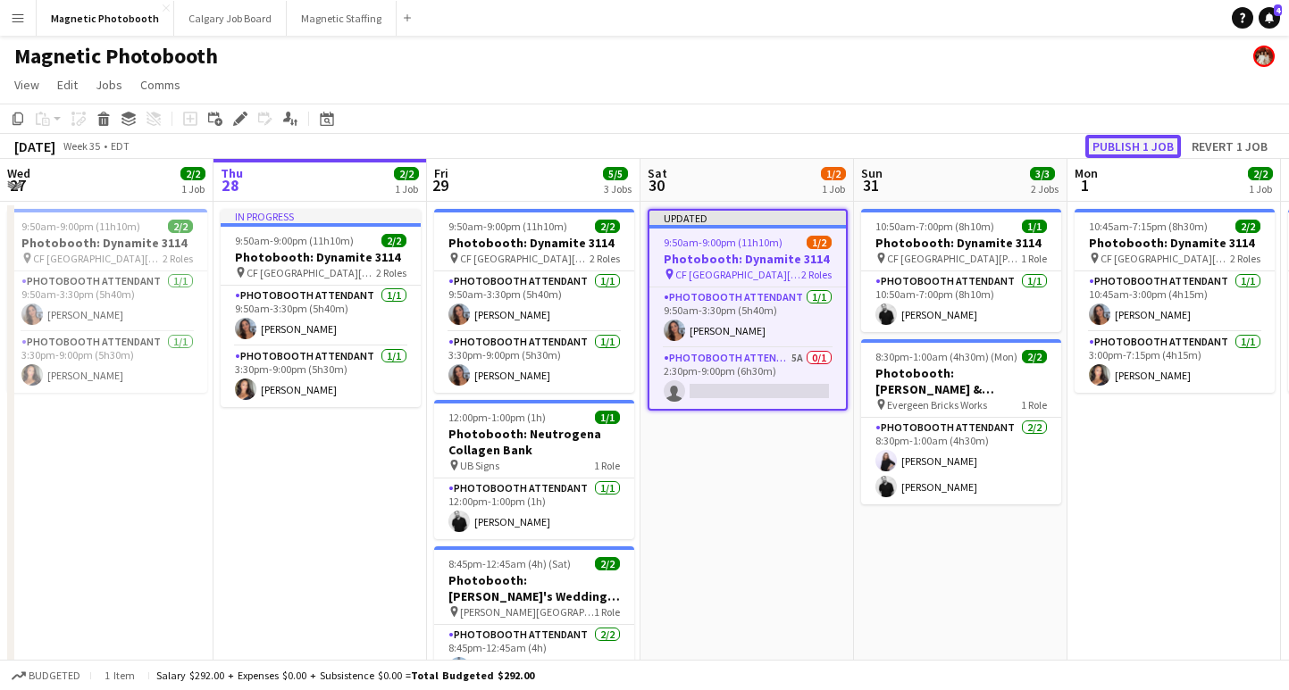
click at [1114, 141] on button "Publish 1 job" at bounding box center [1133, 146] width 96 height 23
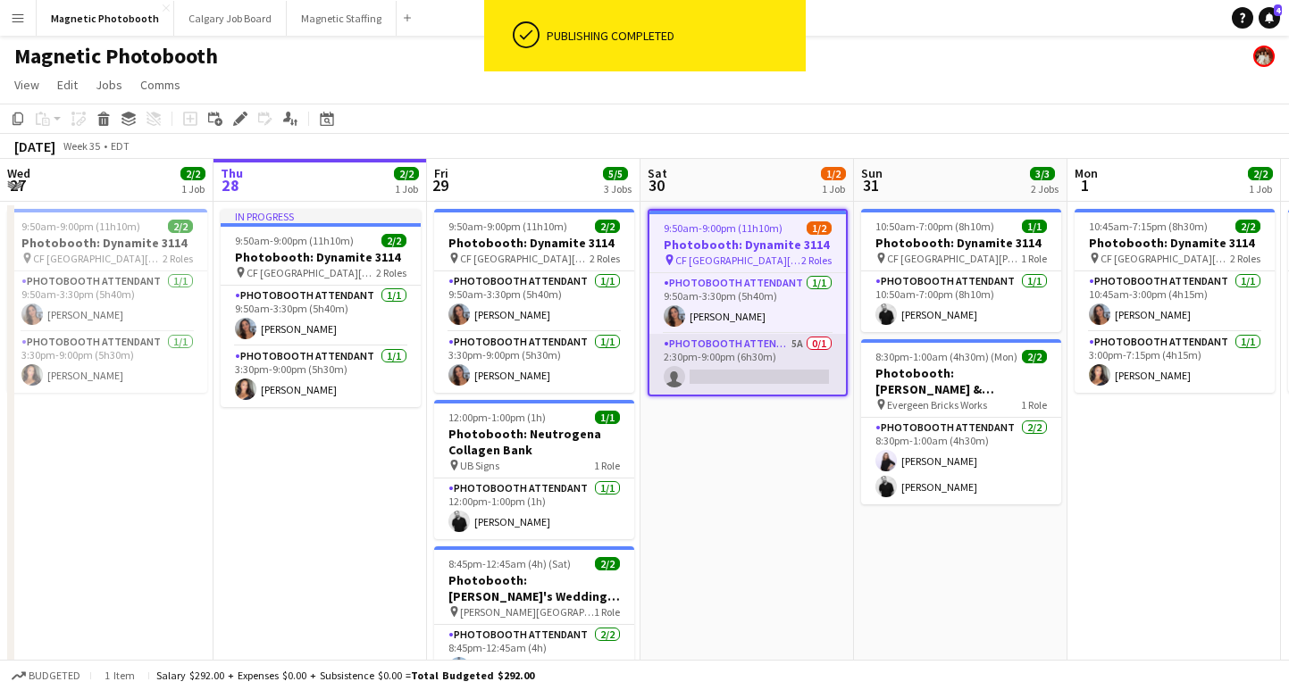
click at [749, 375] on app-card-role "Photobooth Attendant 5A 0/1 2:30pm-9:00pm (6h30m) single-neutral-actions" at bounding box center [747, 364] width 196 height 61
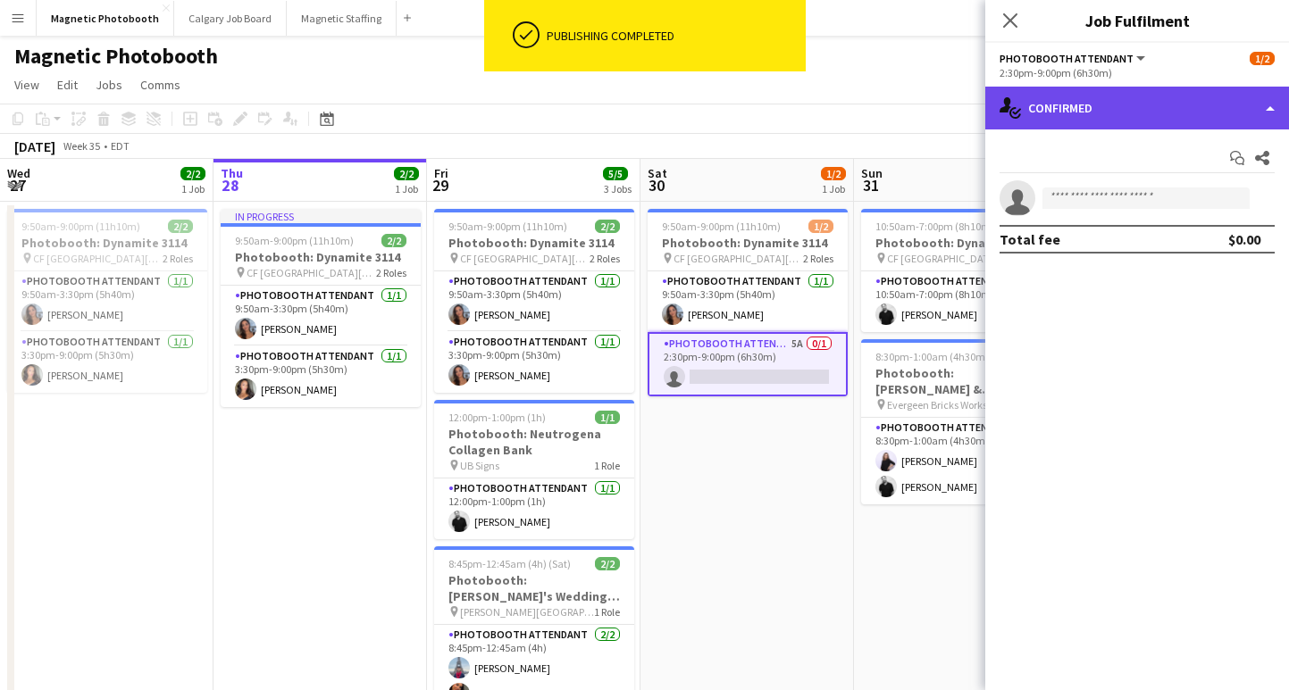
click at [1174, 116] on div "single-neutral-actions-check-2 Confirmed" at bounding box center [1137, 108] width 304 height 43
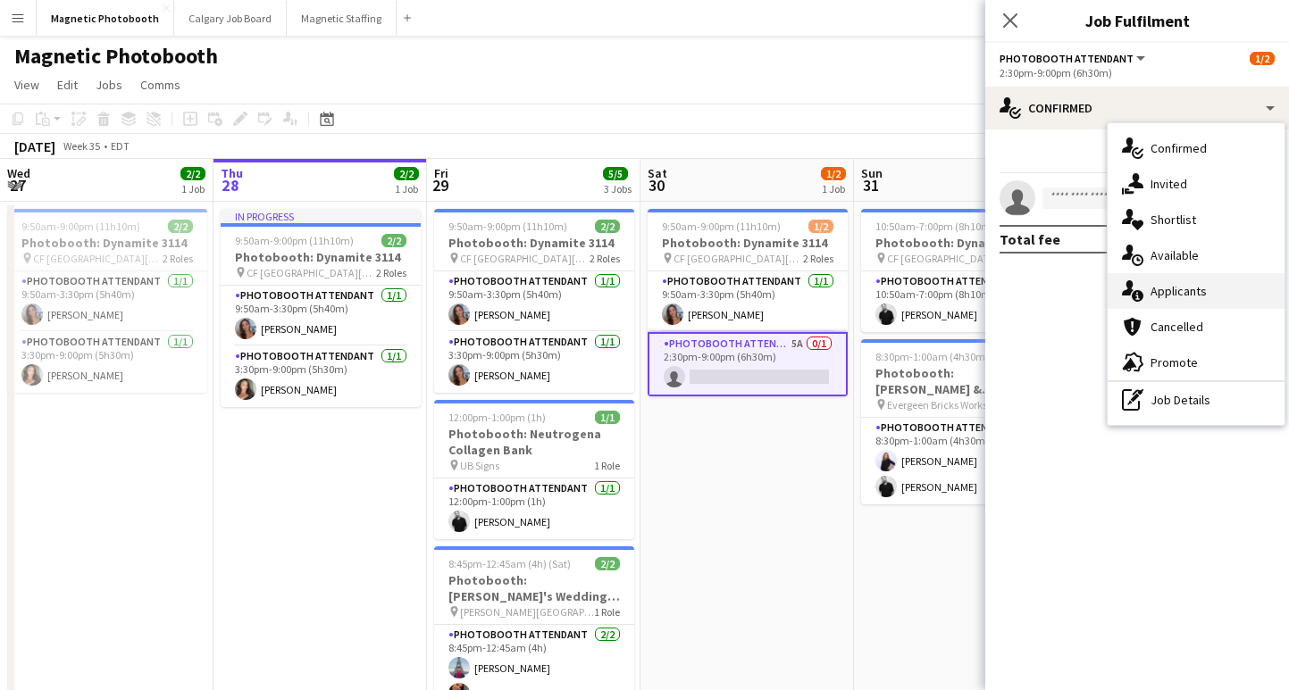
click at [1196, 297] on div "single-neutral-actions-information Applicants" at bounding box center [1195, 291] width 177 height 36
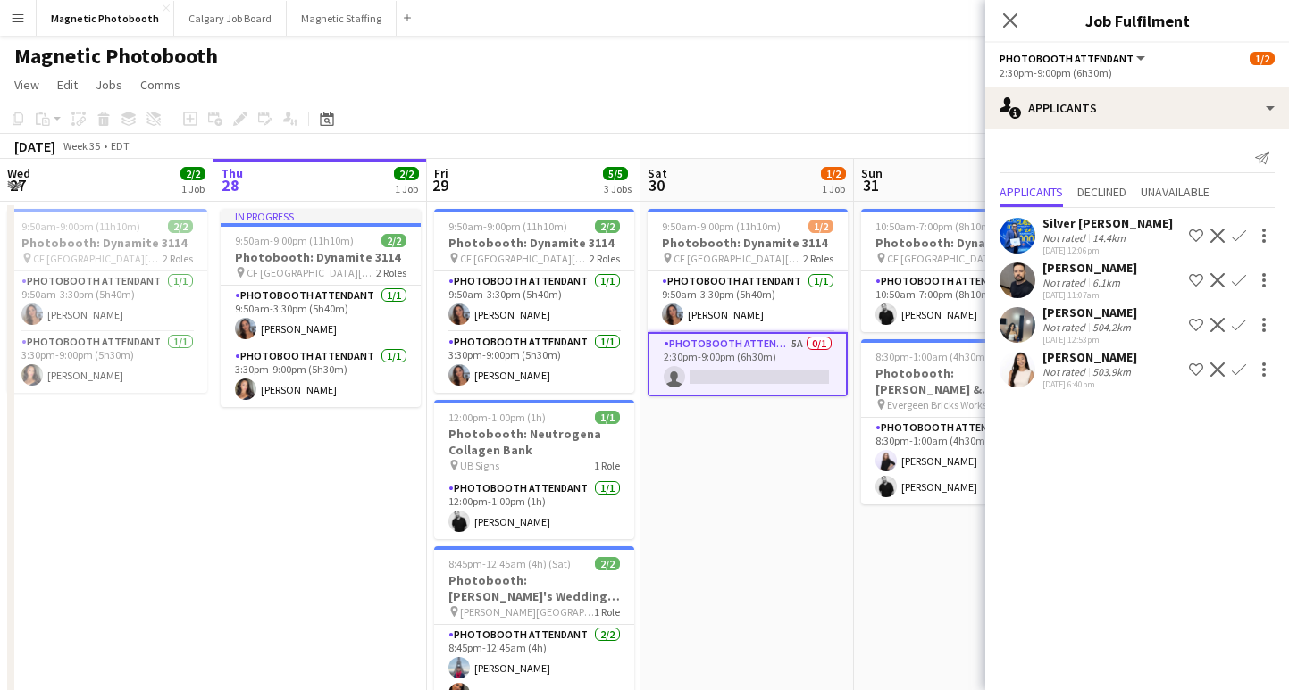
click at [1239, 370] on app-icon "Confirm" at bounding box center [1239, 370] width 14 height 14
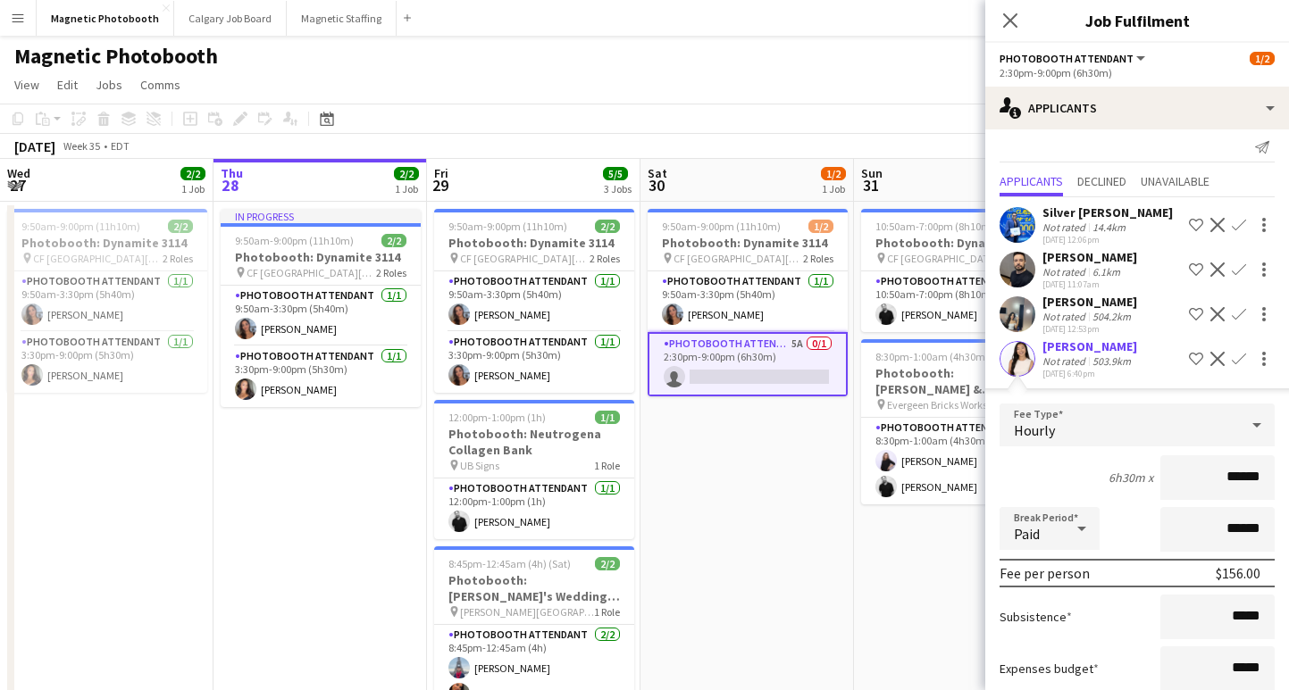
scroll to position [123, 0]
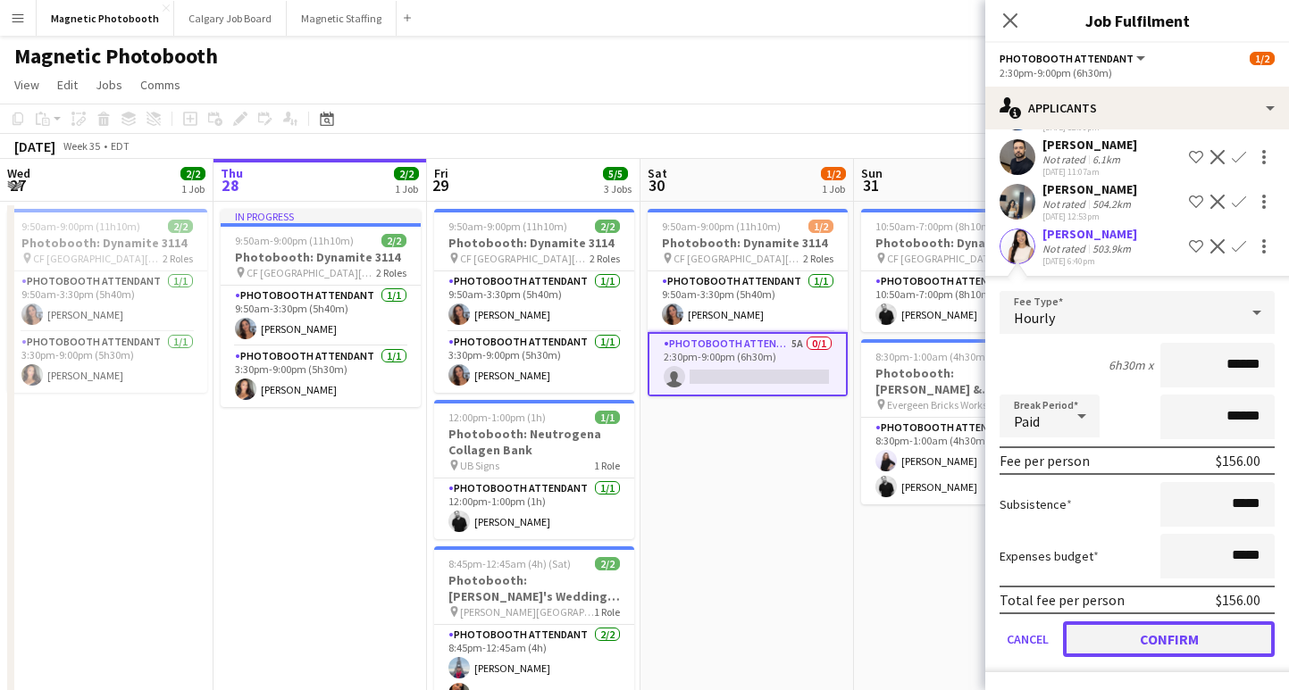
click at [1131, 630] on button "Confirm" at bounding box center [1169, 640] width 212 height 36
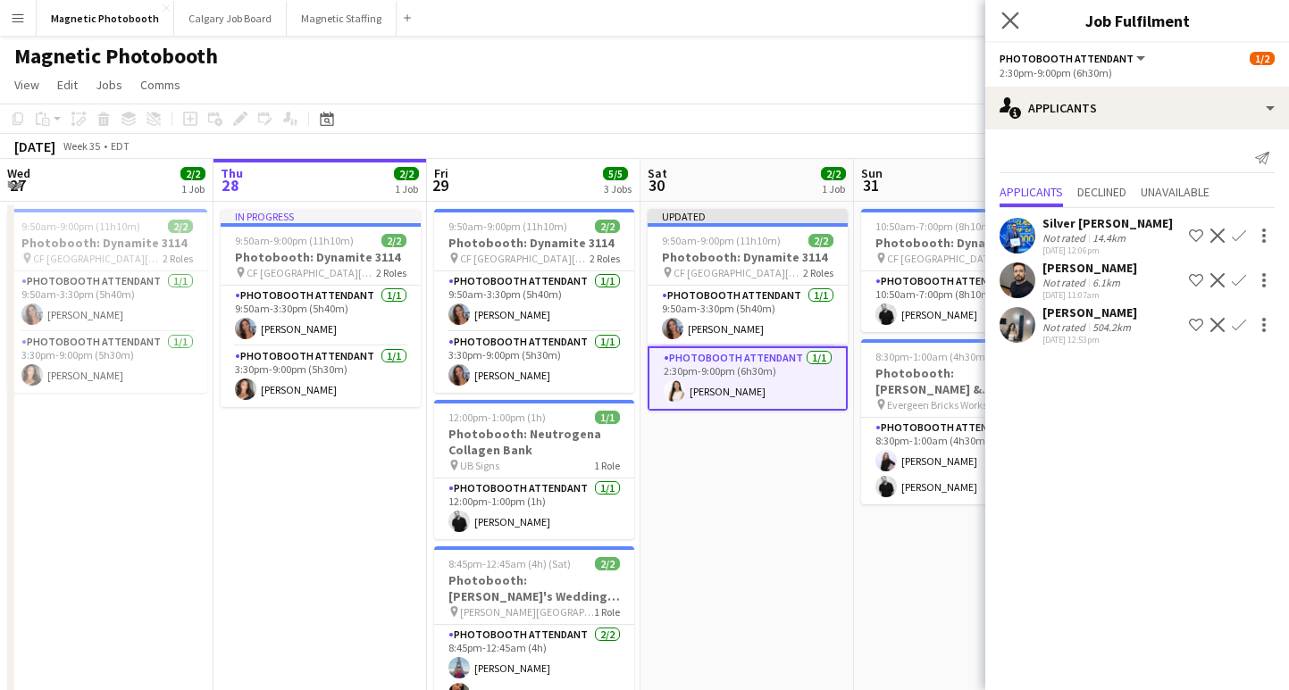
click at [1008, 11] on app-icon "Close pop-in" at bounding box center [1011, 21] width 26 height 26
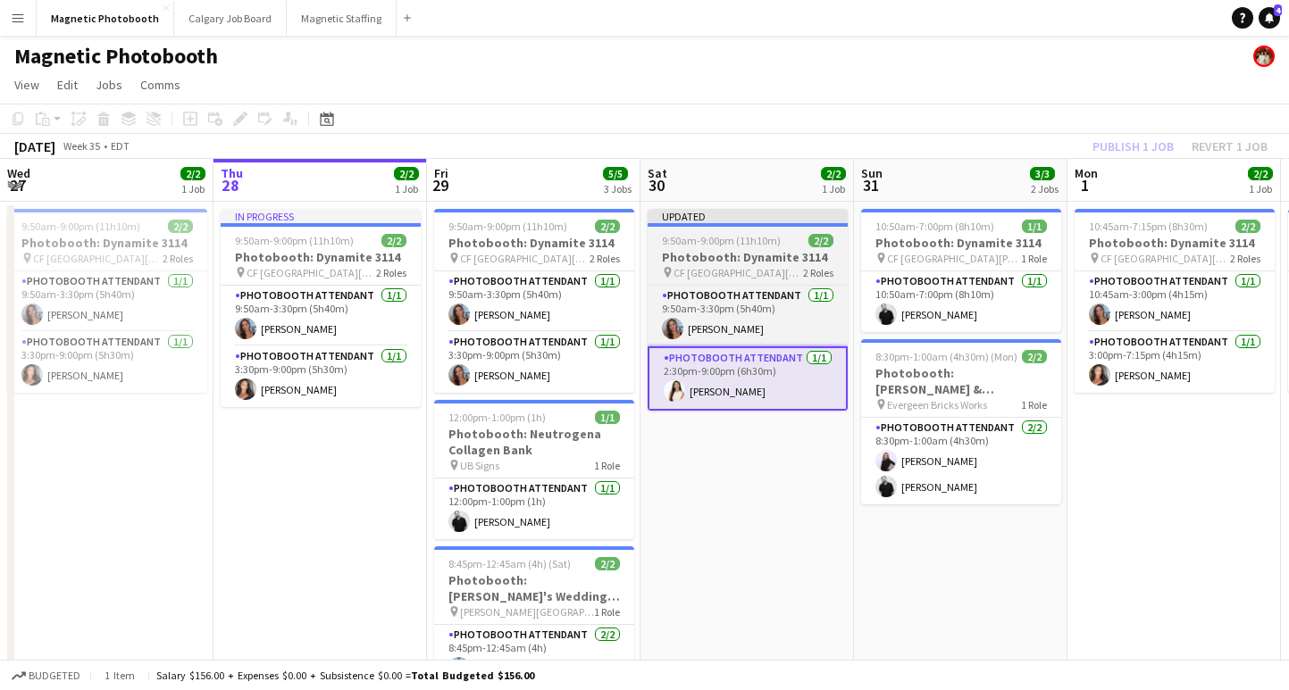
click at [751, 261] on h3 "Photobooth: Dynamite 3114" at bounding box center [747, 257] width 200 height 16
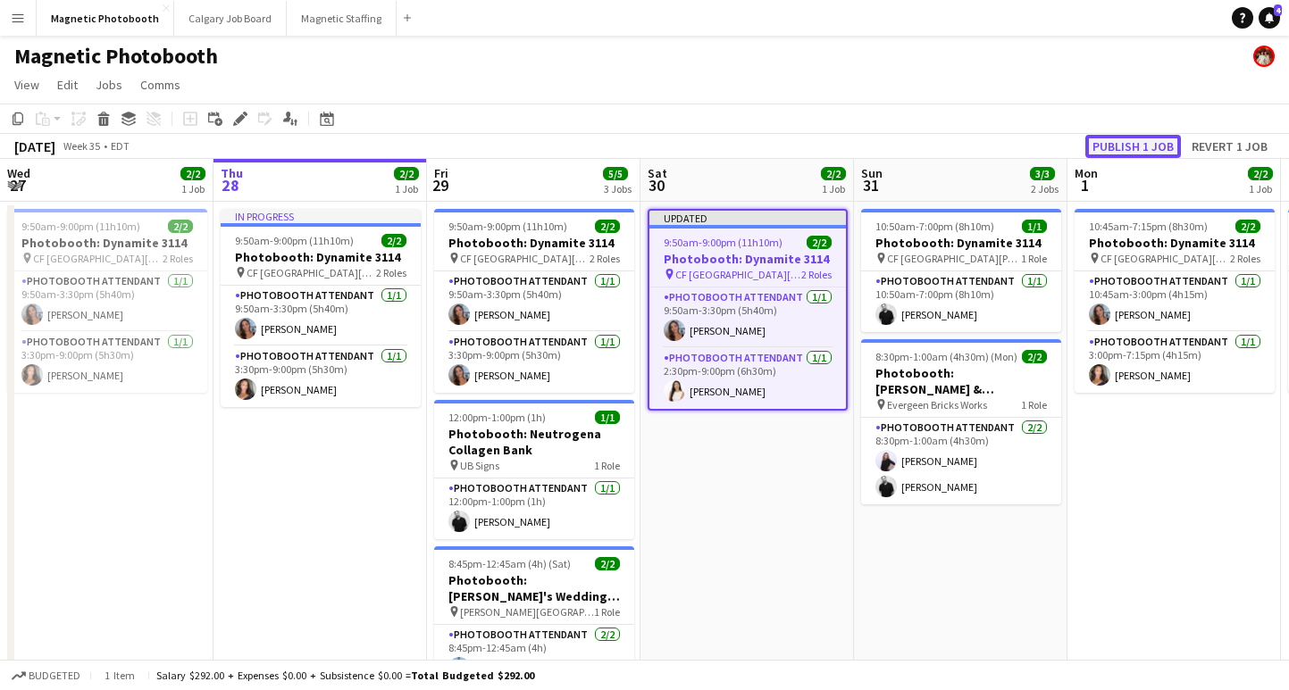
click at [1145, 145] on button "Publish 1 job" at bounding box center [1133, 146] width 96 height 23
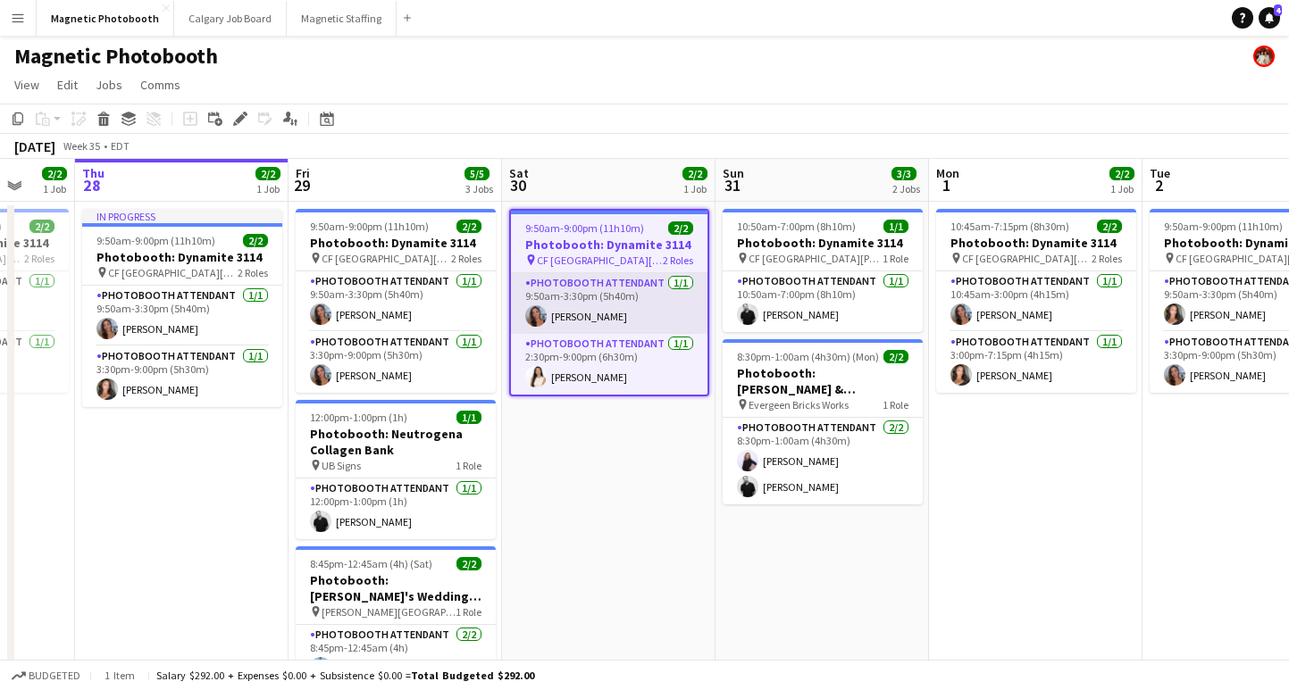
scroll to position [0, 576]
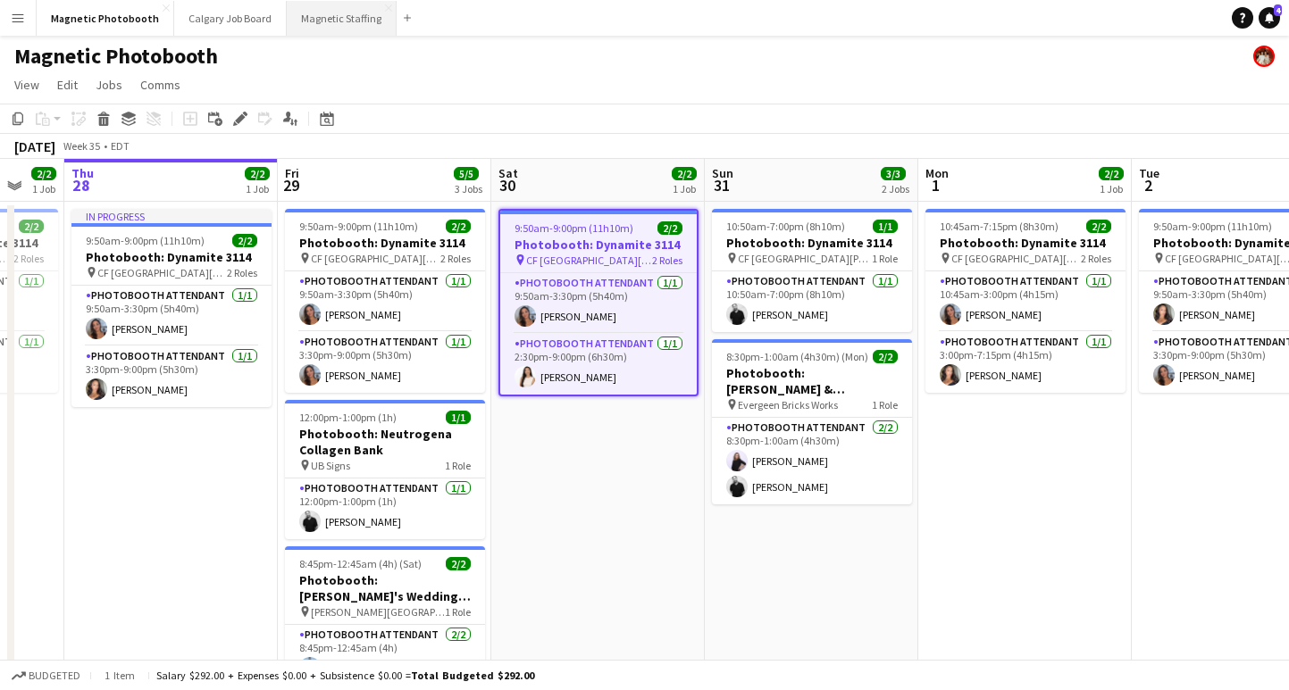
click at [330, 27] on button "Magnetic Staffing Close" at bounding box center [342, 18] width 110 height 35
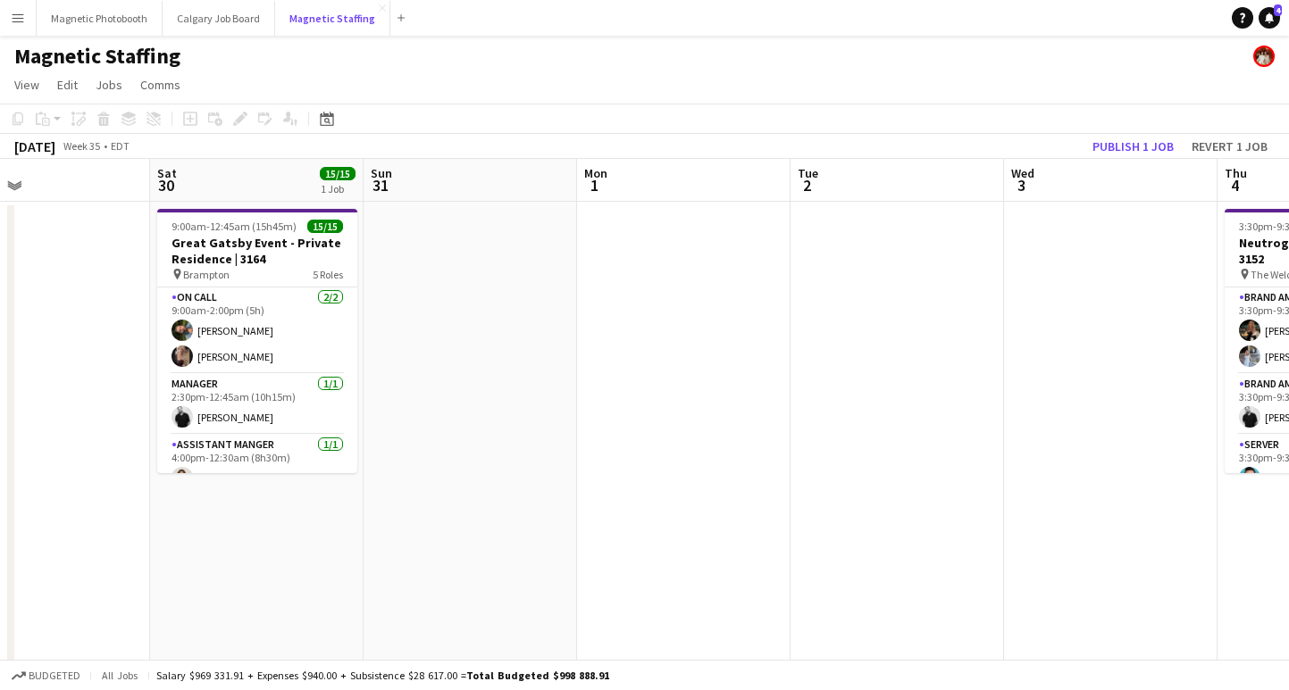
scroll to position [0, 466]
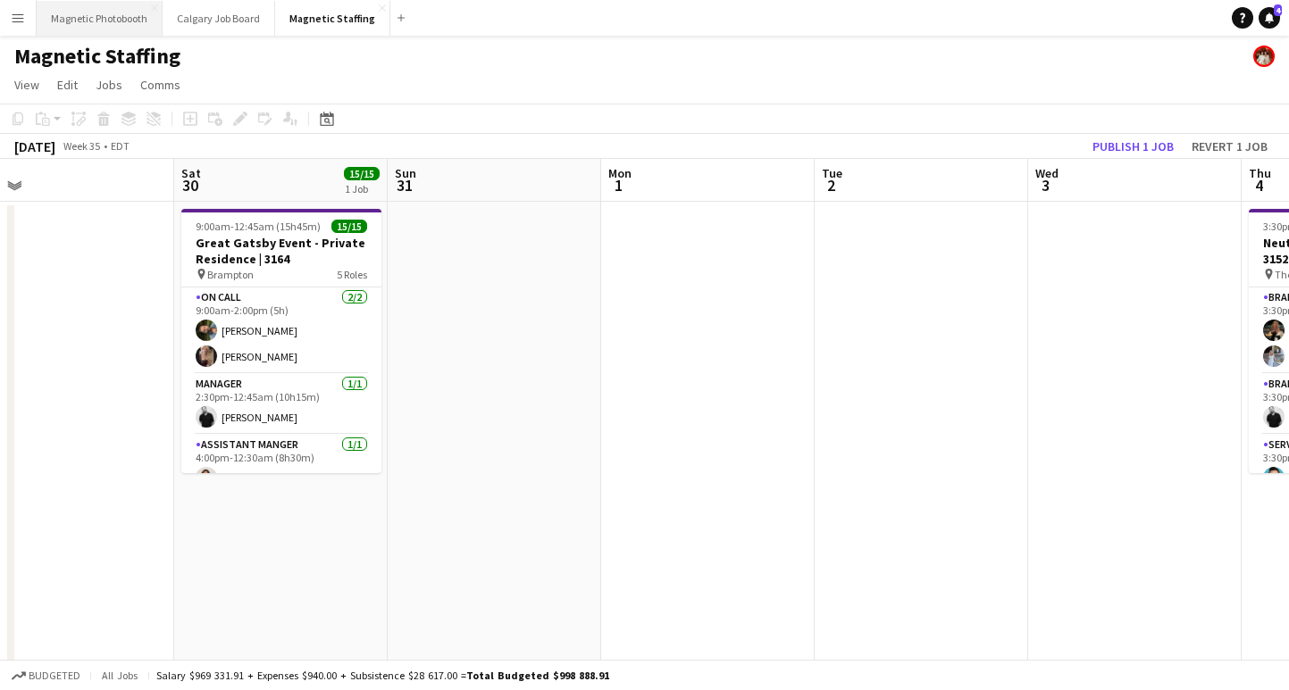
click at [85, 16] on button "Magnetic Photobooth Close" at bounding box center [100, 18] width 126 height 35
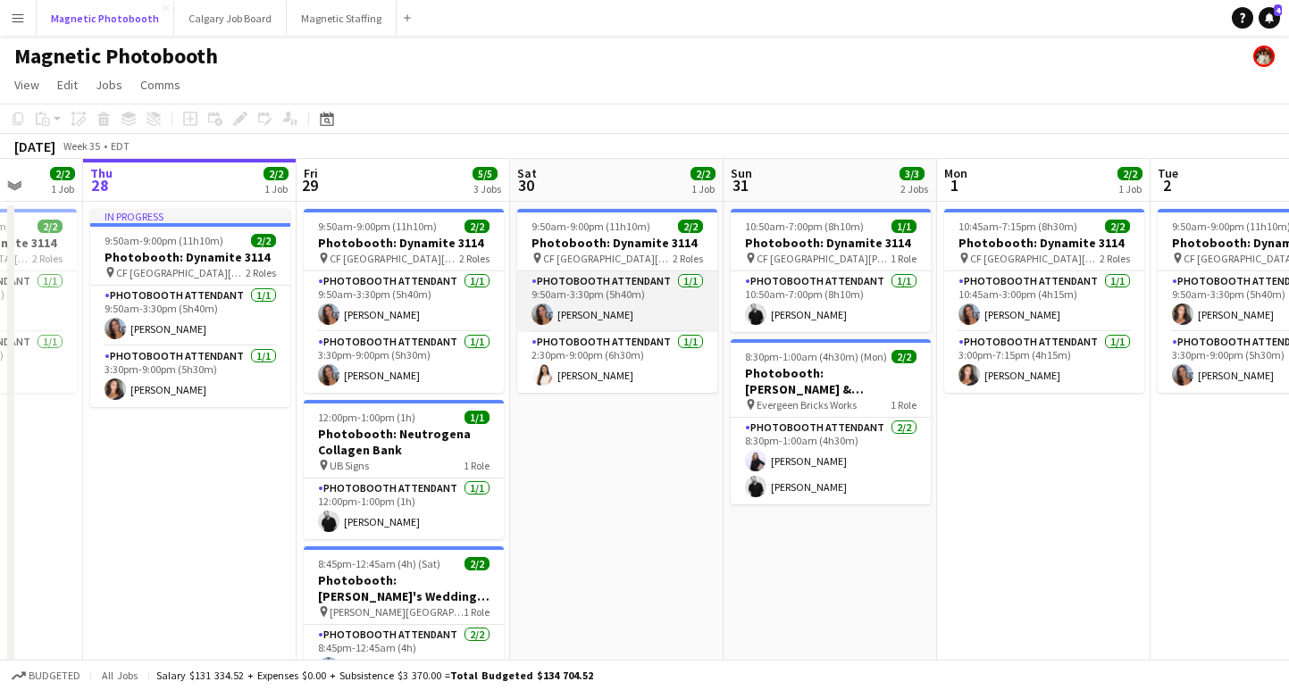
scroll to position [0, 555]
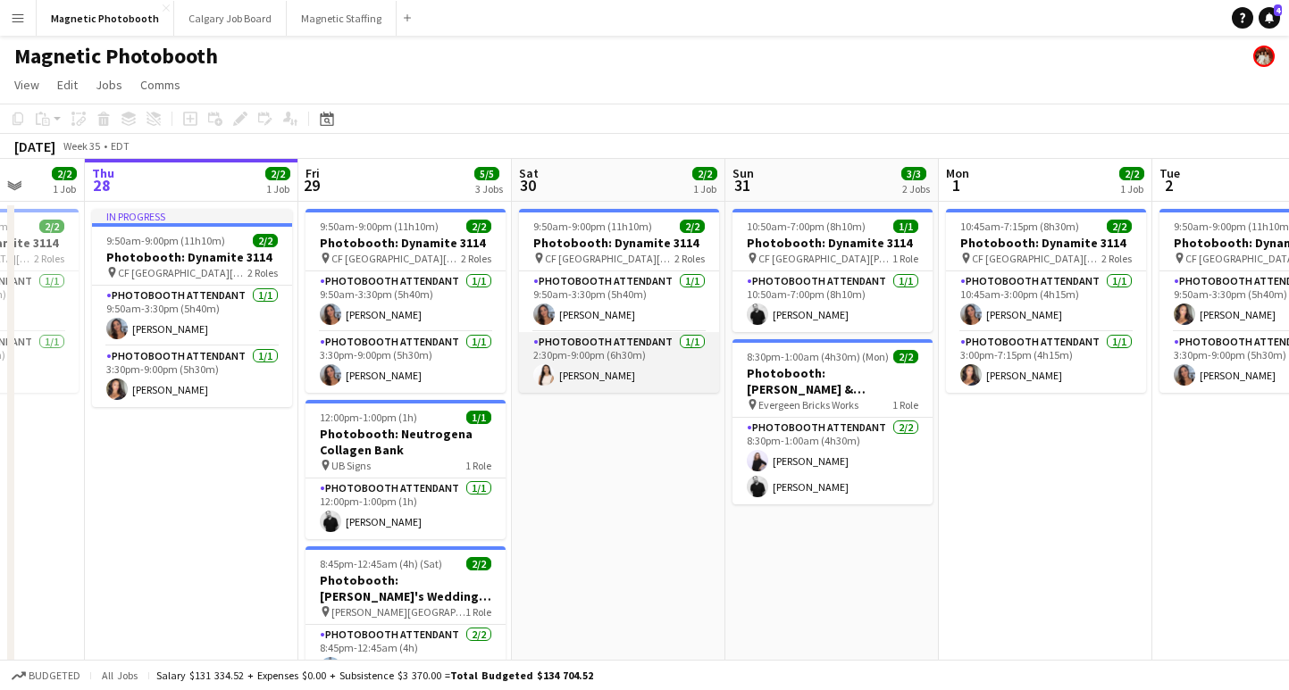
click at [614, 370] on app-card-role "Photobooth Attendant [DATE] 2:30pm-9:00pm (6h30m) [PERSON_NAME]" at bounding box center [619, 362] width 200 height 61
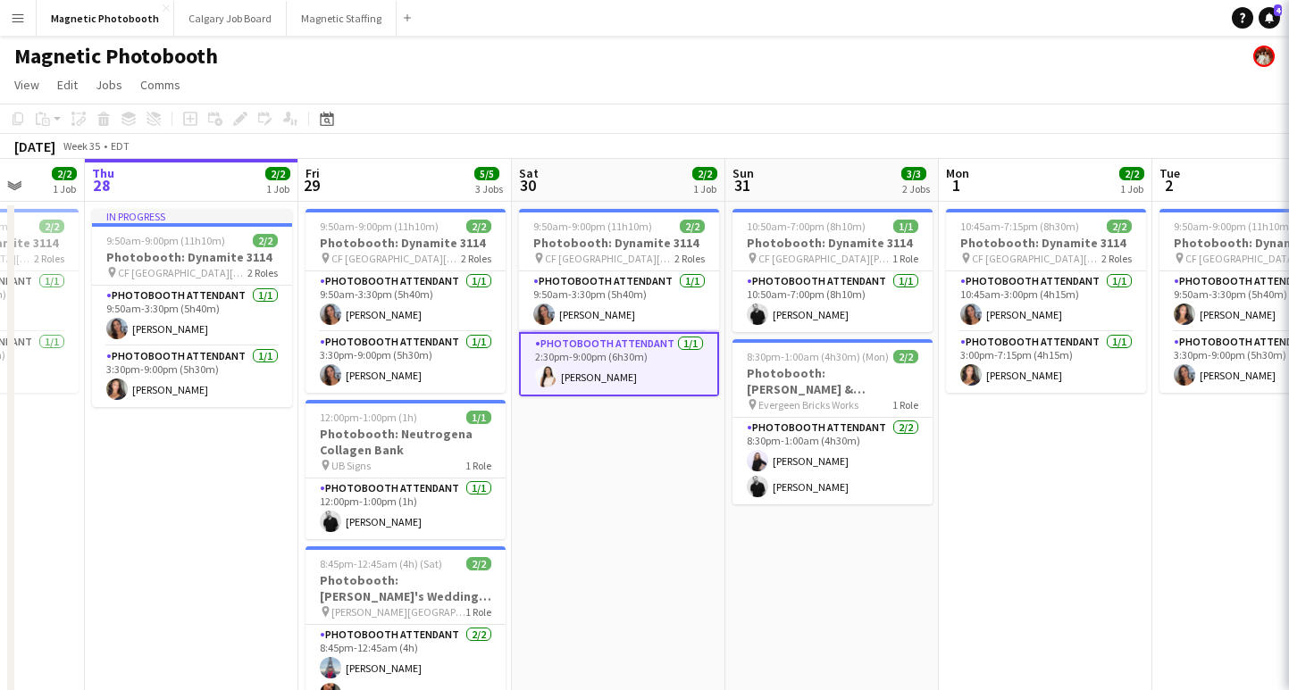
scroll to position [0, 556]
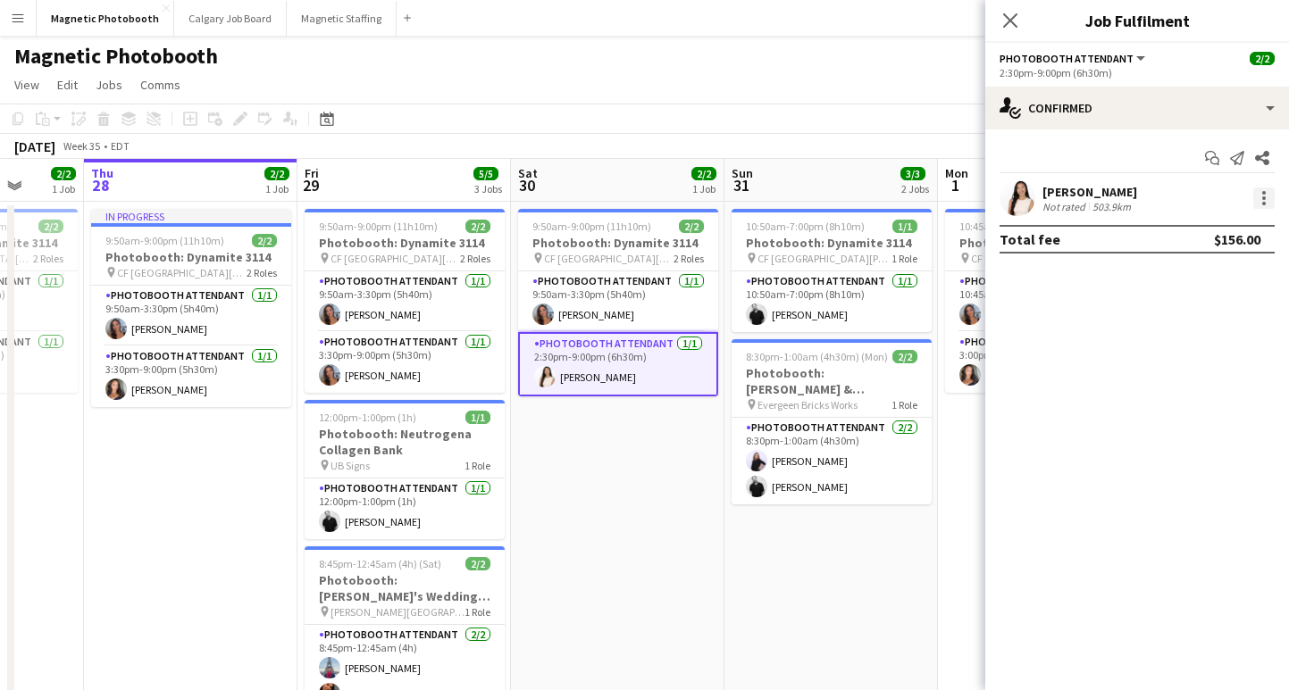
click at [1262, 196] on div at bounding box center [1264, 198] width 4 height 4
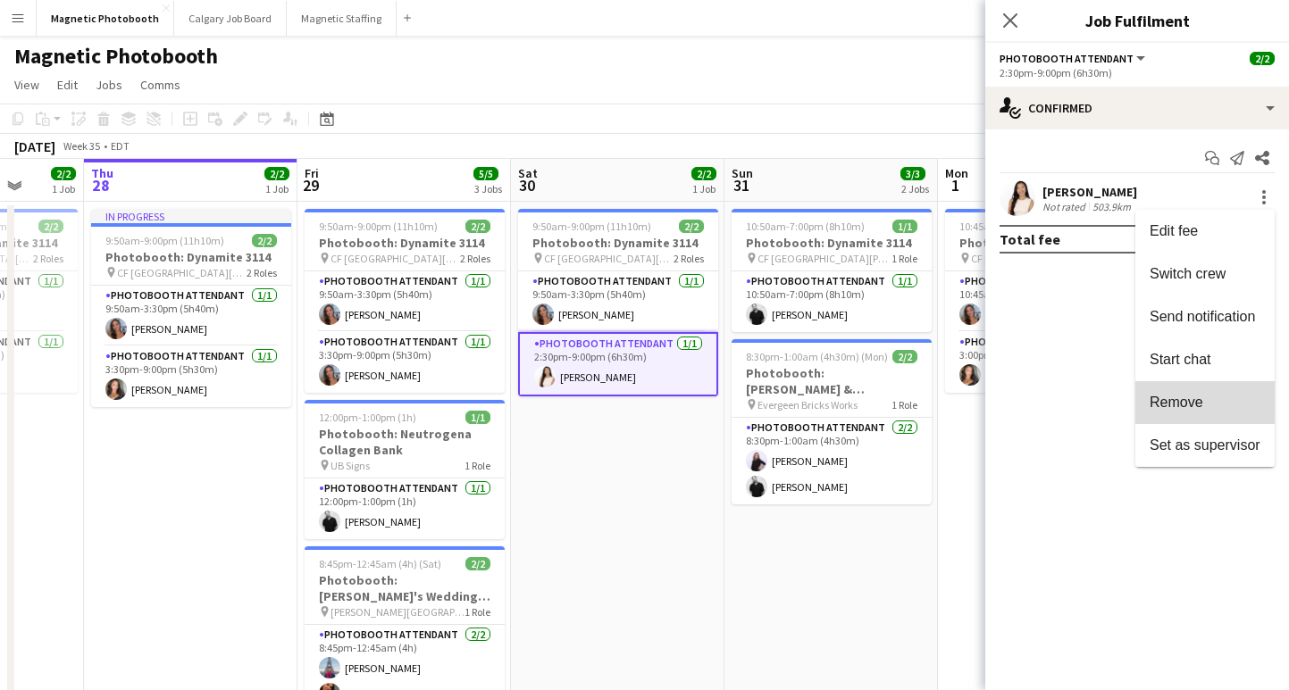
click at [1164, 389] on button "Remove" at bounding box center [1204, 402] width 139 height 43
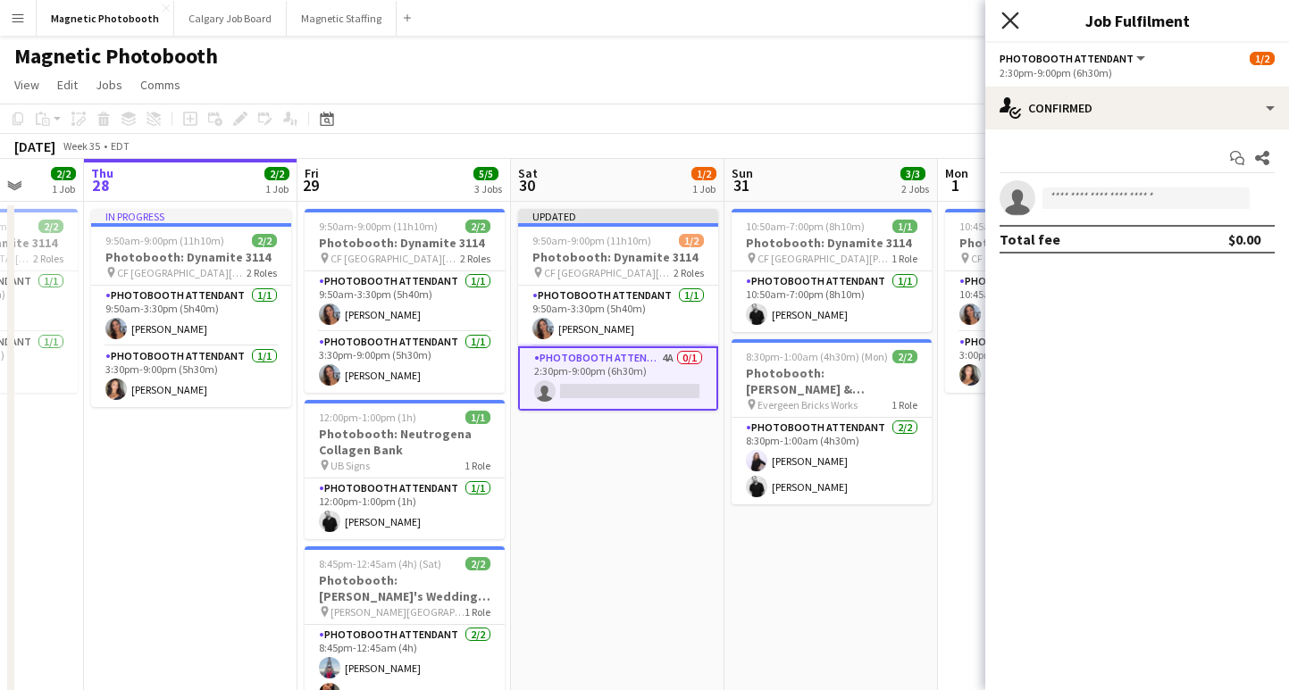
click at [1007, 16] on icon "Close pop-in" at bounding box center [1009, 20] width 17 height 17
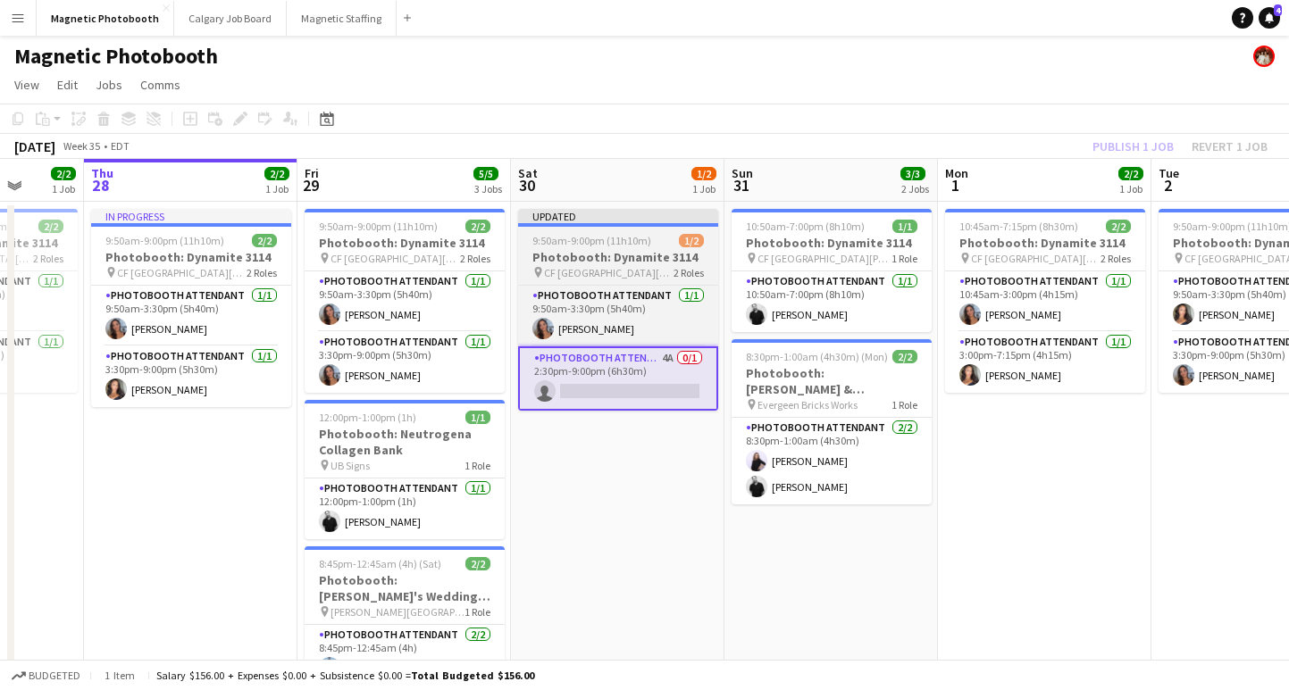
click at [614, 247] on app-job-card "Updated 9:50am-9:00pm (11h10m) 1/2 Photobooth: Dynamite 3114 pin [GEOGRAPHIC_DA…" at bounding box center [618, 310] width 200 height 202
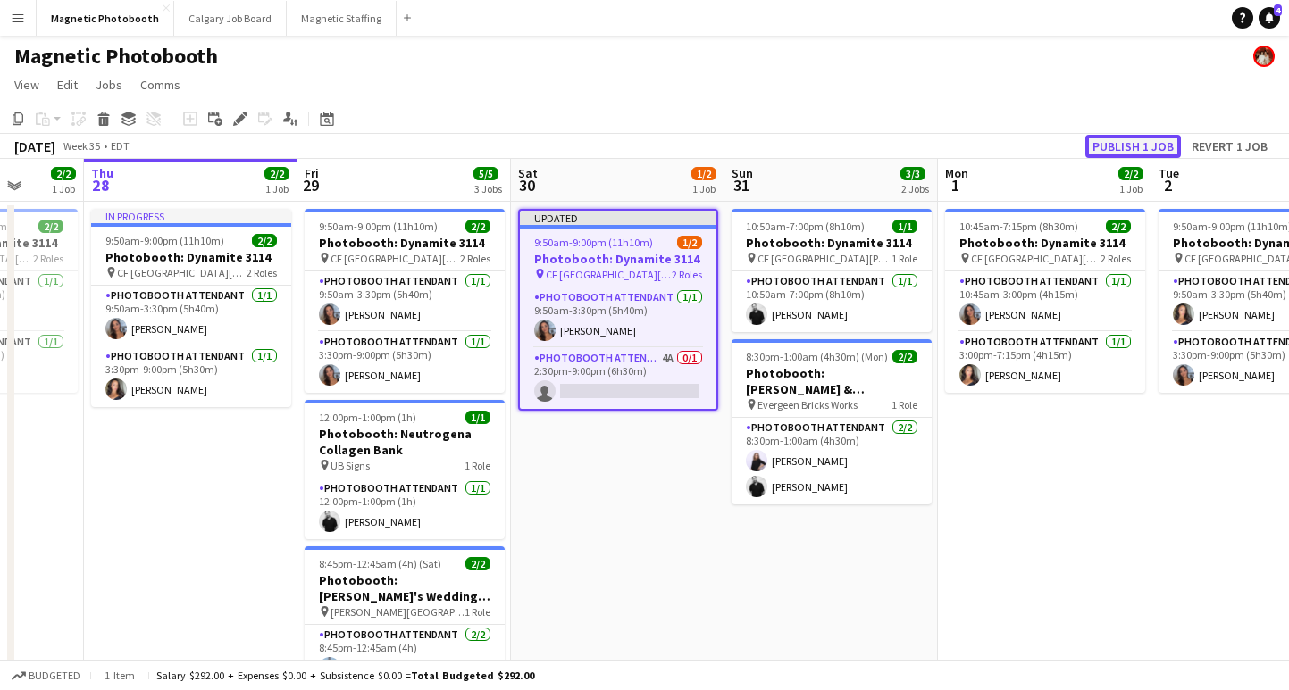
click at [1138, 144] on button "Publish 1 job" at bounding box center [1133, 146] width 96 height 23
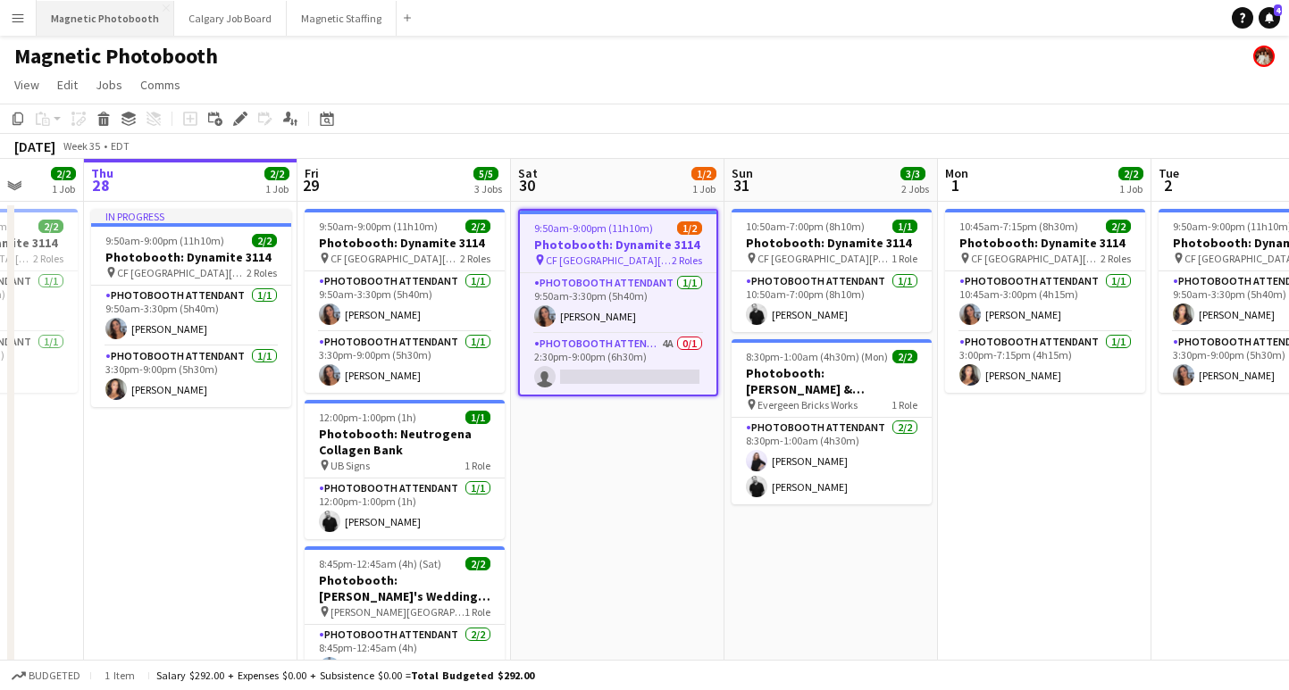
click at [88, 10] on button "Magnetic Photobooth Close" at bounding box center [106, 18] width 138 height 35
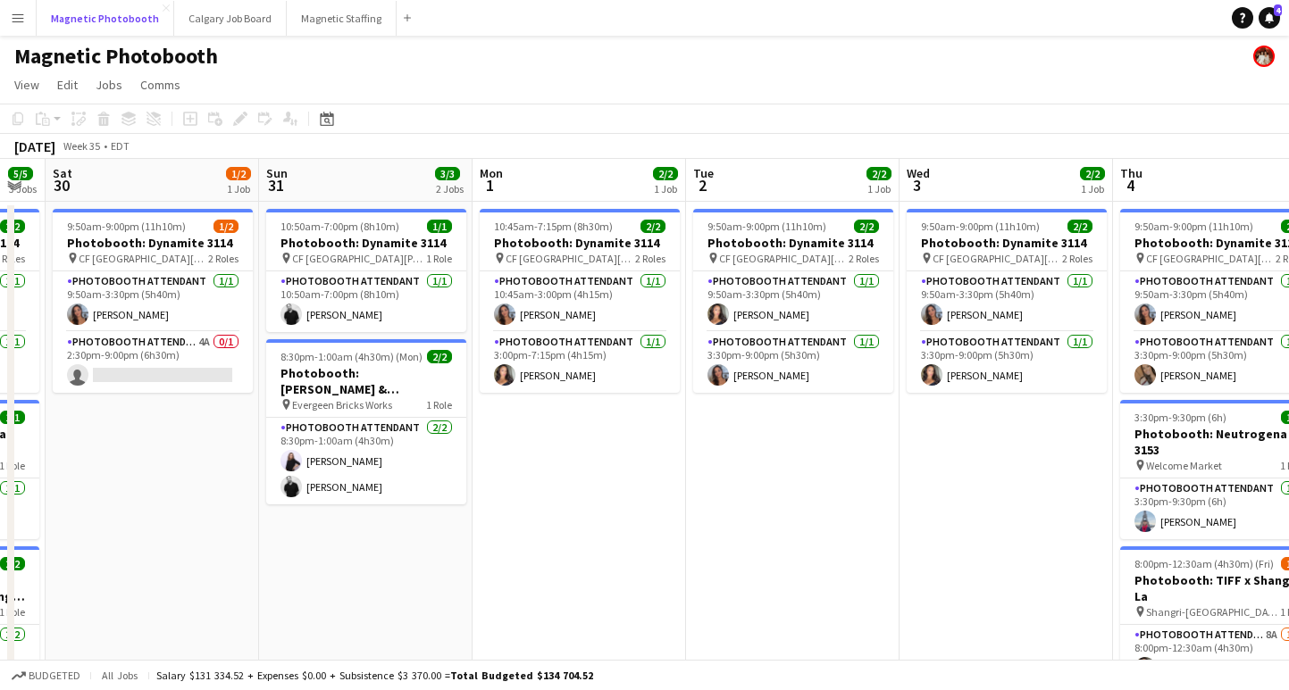
scroll to position [0, 706]
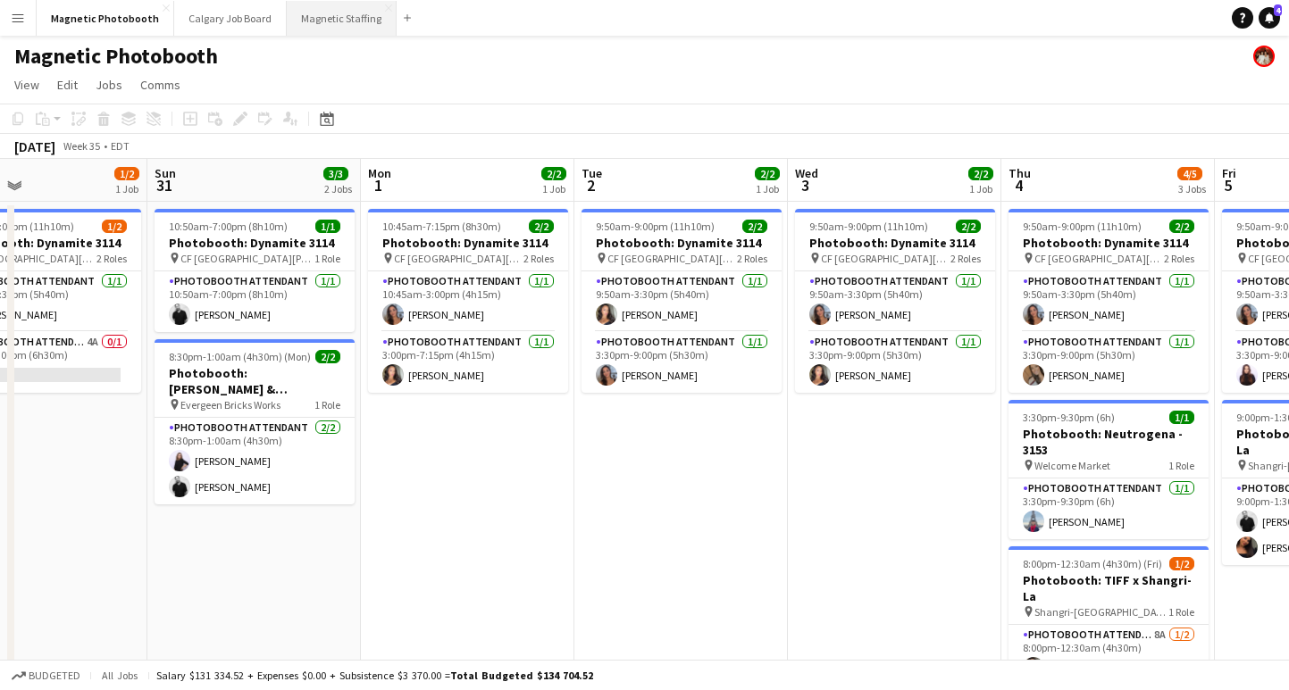
click at [311, 18] on button "Magnetic Staffing Close" at bounding box center [342, 18] width 110 height 35
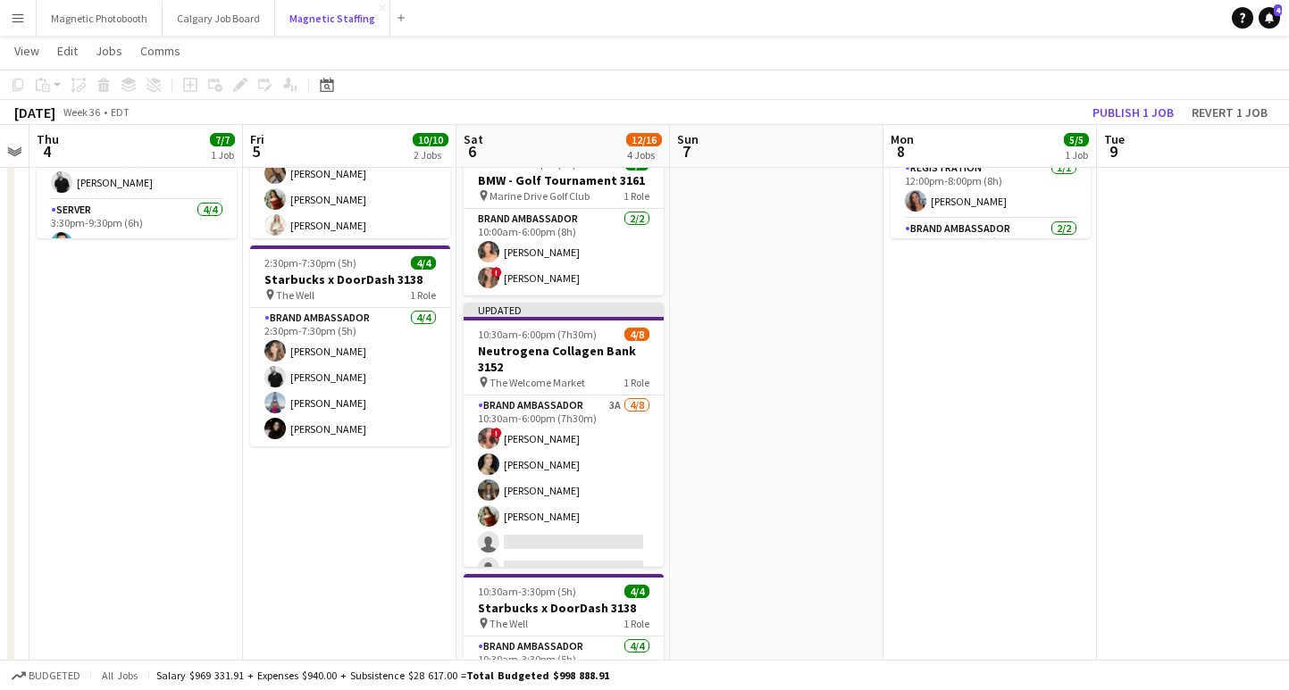
scroll to position [0, 825]
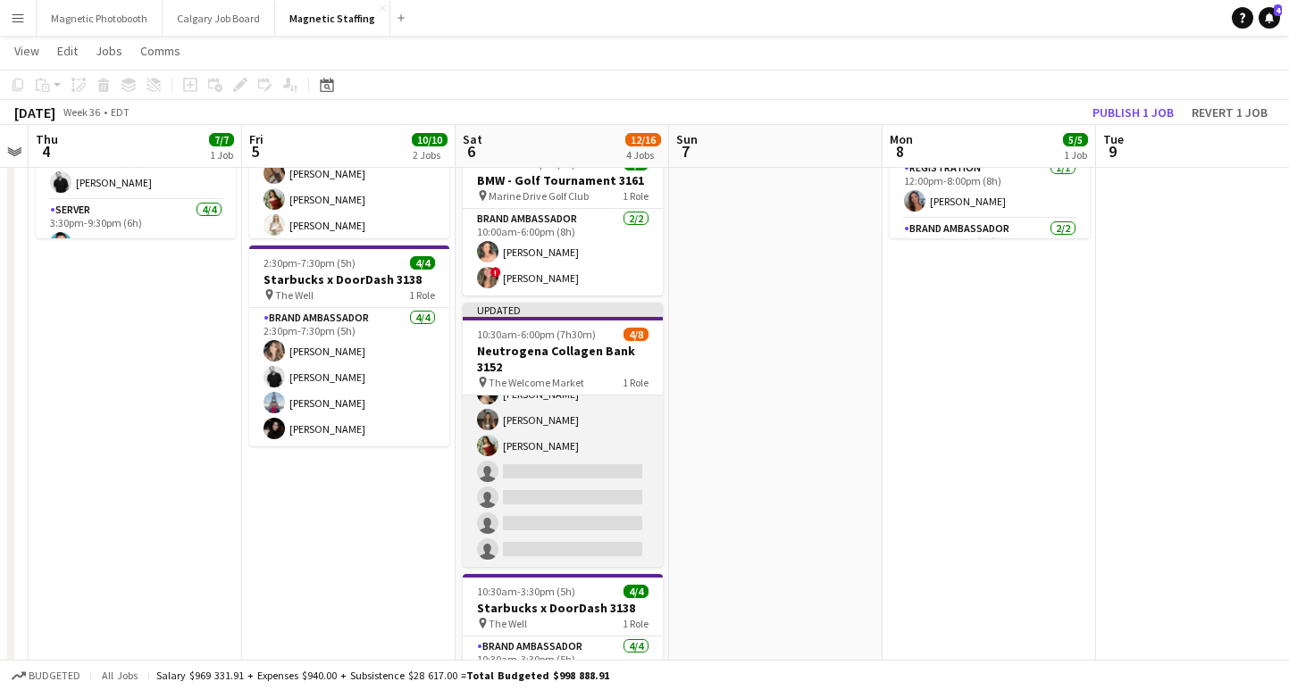
click at [564, 526] on app-card-role "Brand Ambassador 3A [DATE] 10:30am-6:00pm (7h30m) ! [PERSON_NAME] [PERSON_NAME]…" at bounding box center [563, 446] width 200 height 242
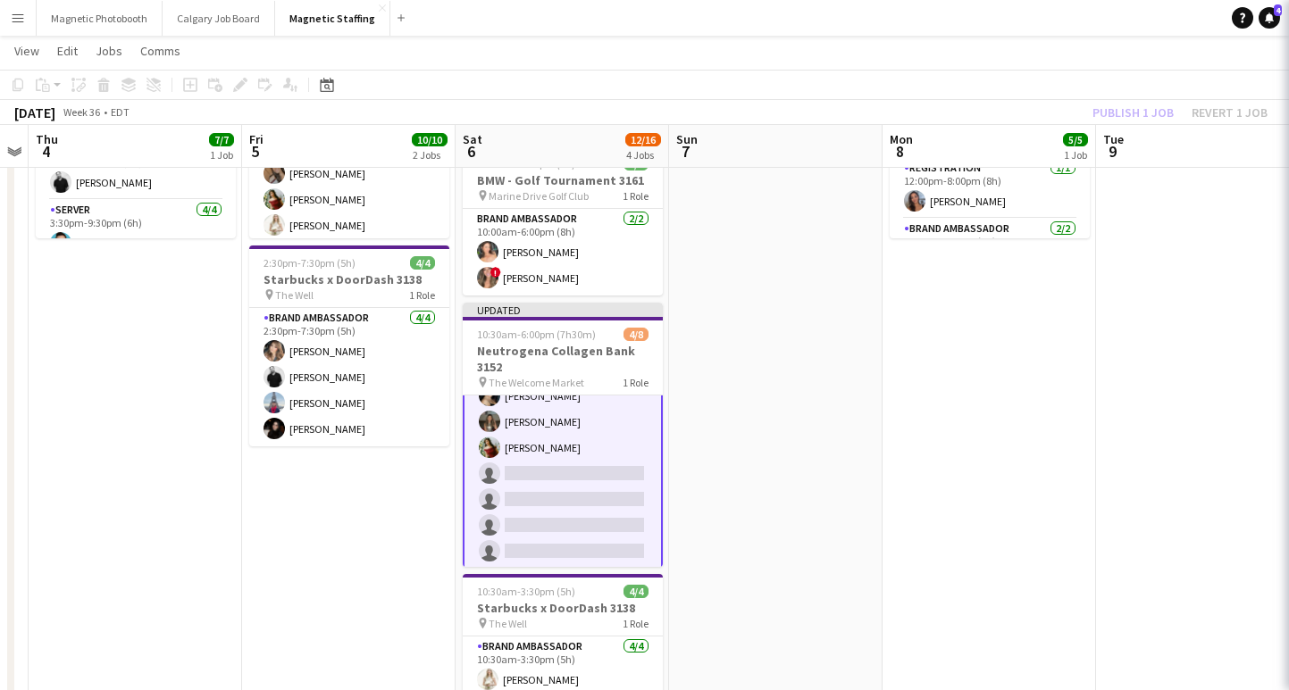
scroll to position [72, 0]
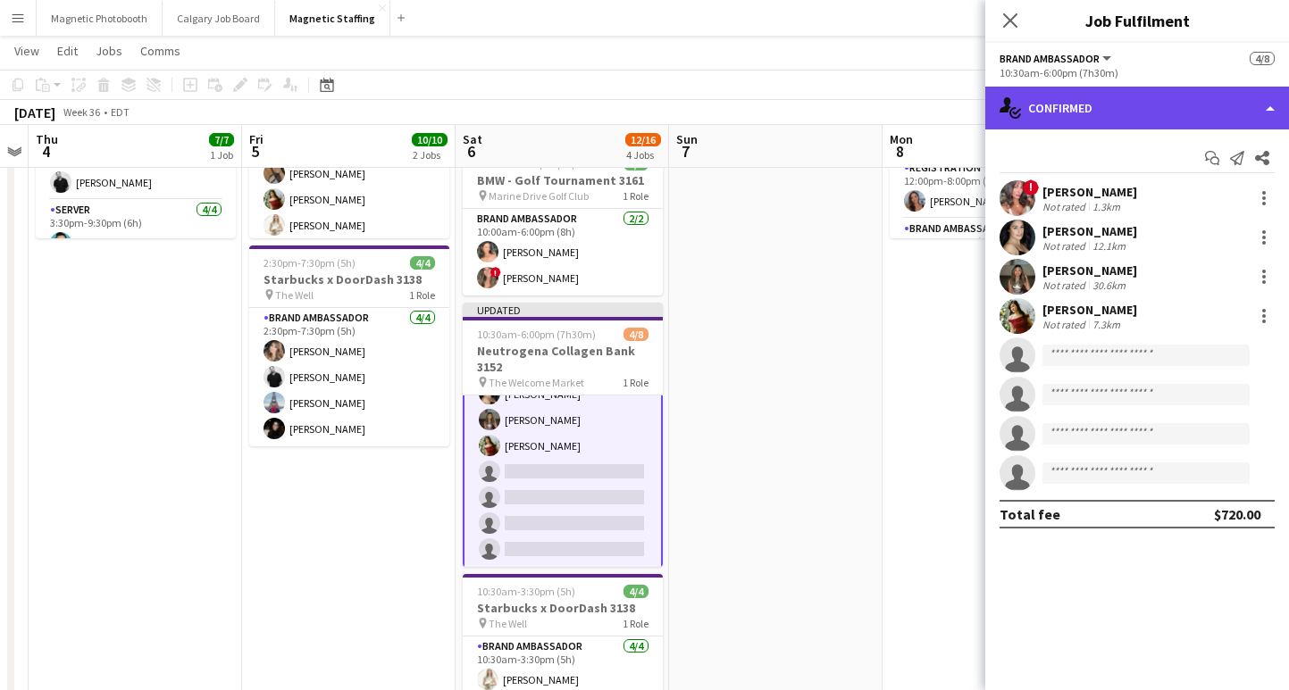
click at [1084, 105] on div "single-neutral-actions-check-2 Confirmed" at bounding box center [1137, 108] width 304 height 43
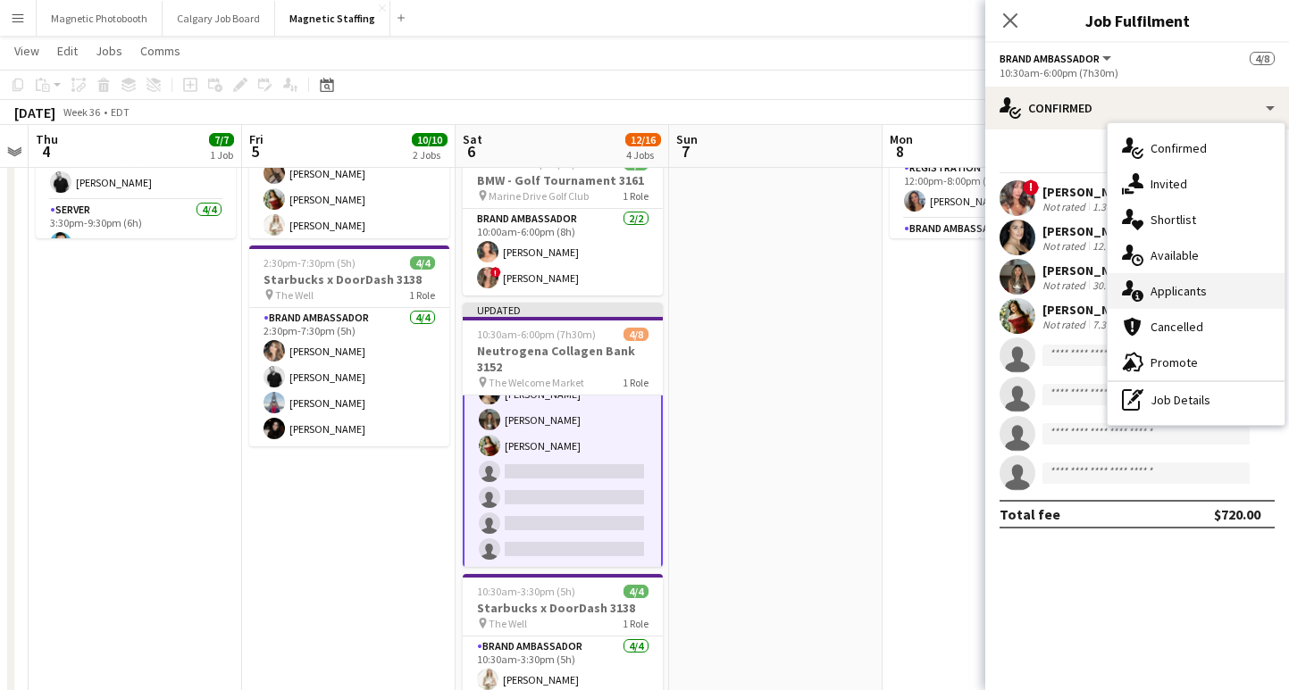
click at [1163, 276] on div "single-neutral-actions-information Applicants" at bounding box center [1195, 291] width 177 height 36
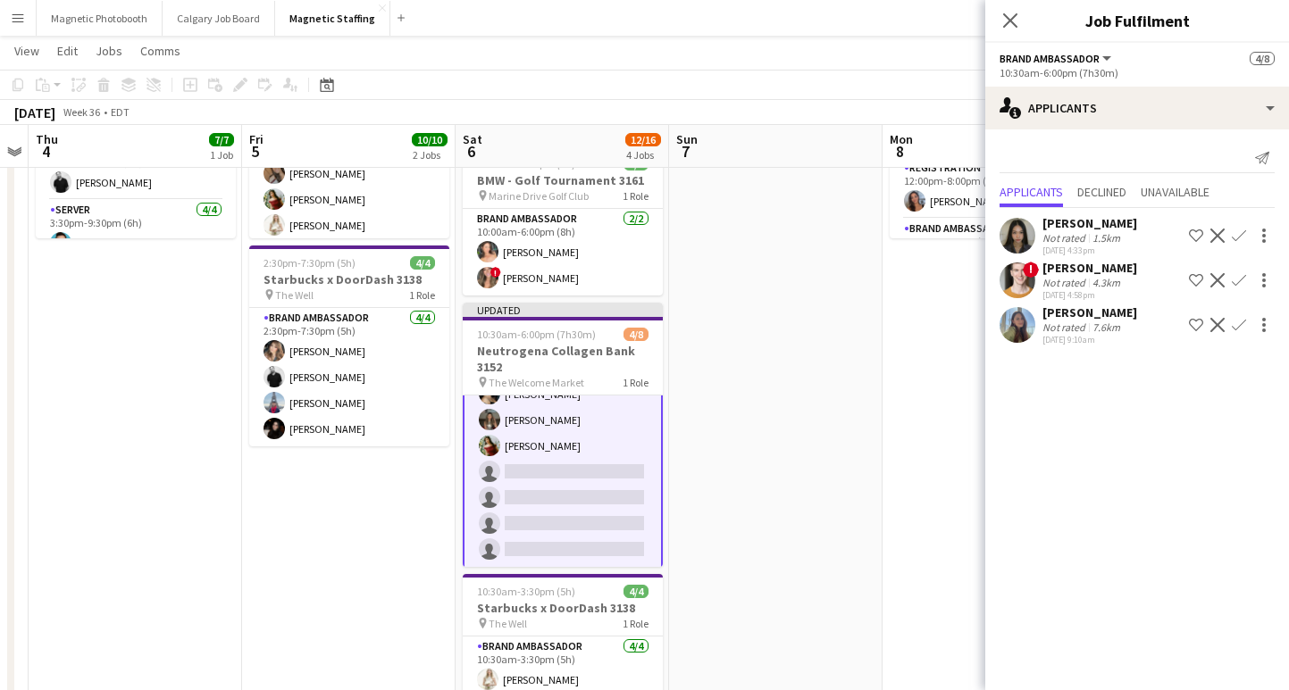
click at [1007, 20] on icon "Close pop-in" at bounding box center [1010, 20] width 14 height 14
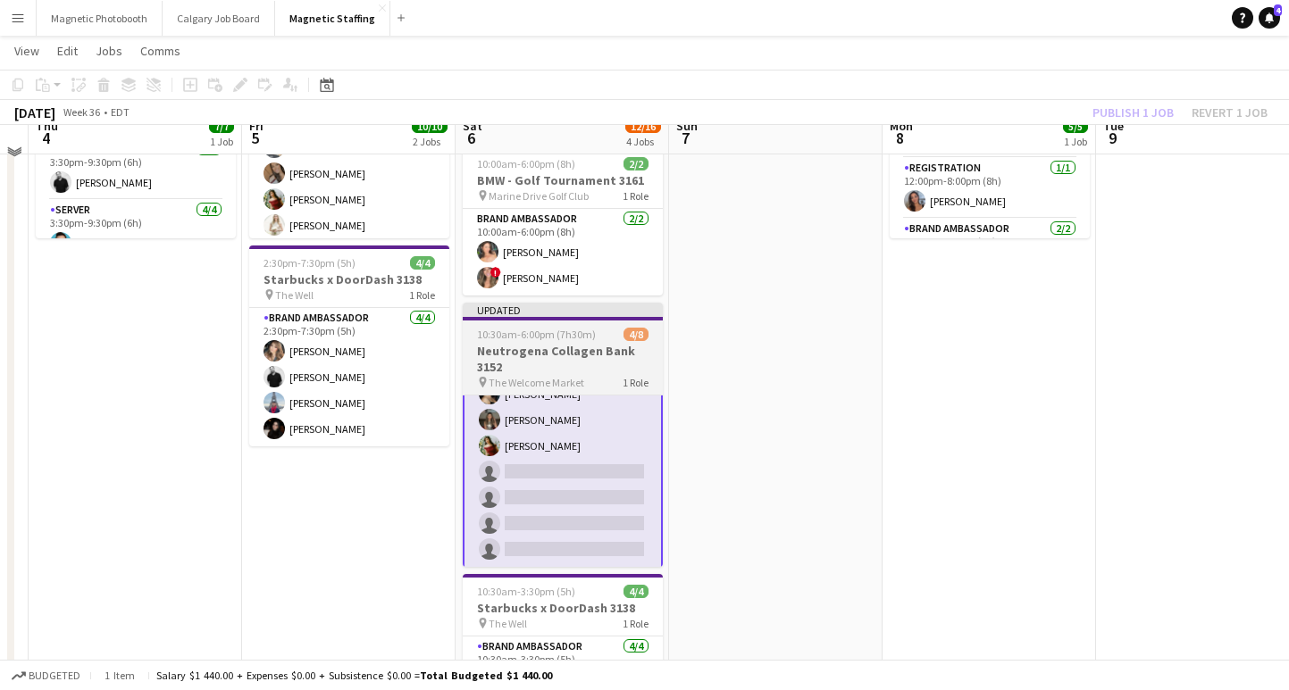
scroll to position [0, 0]
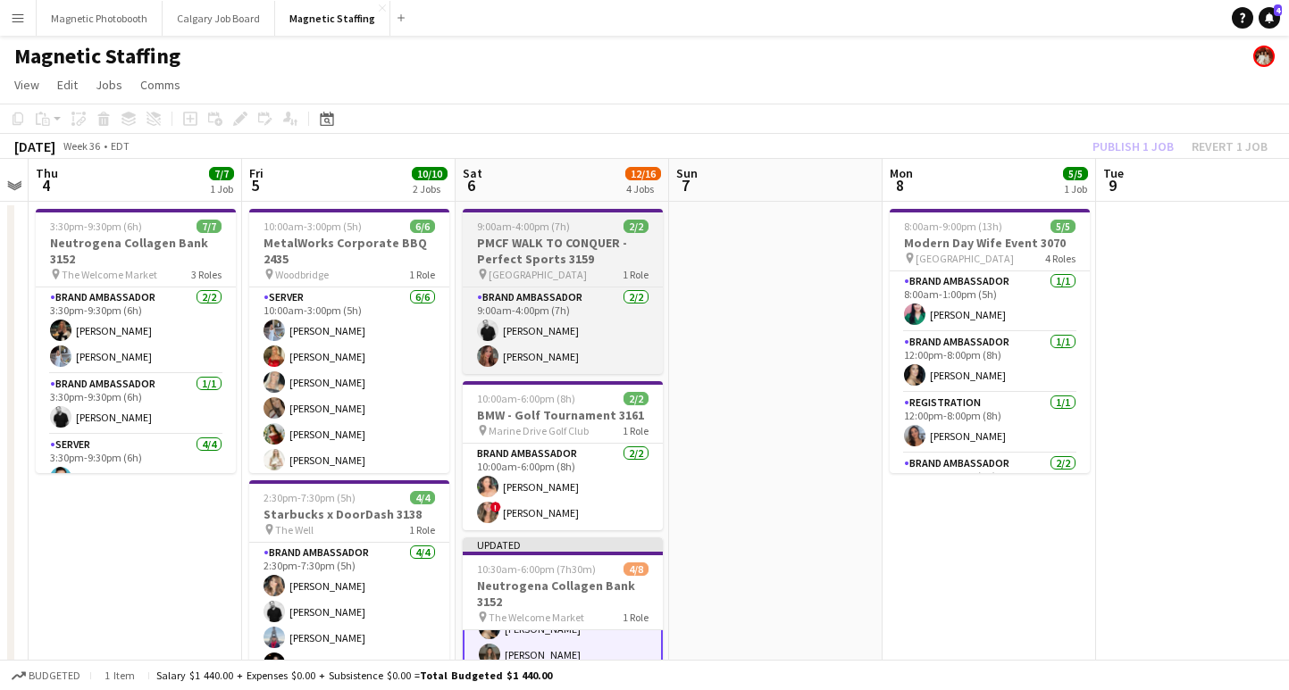
click at [559, 247] on h3 "PMCF WALK TO CONQUER - Perfect Sports 3159" at bounding box center [563, 251] width 200 height 32
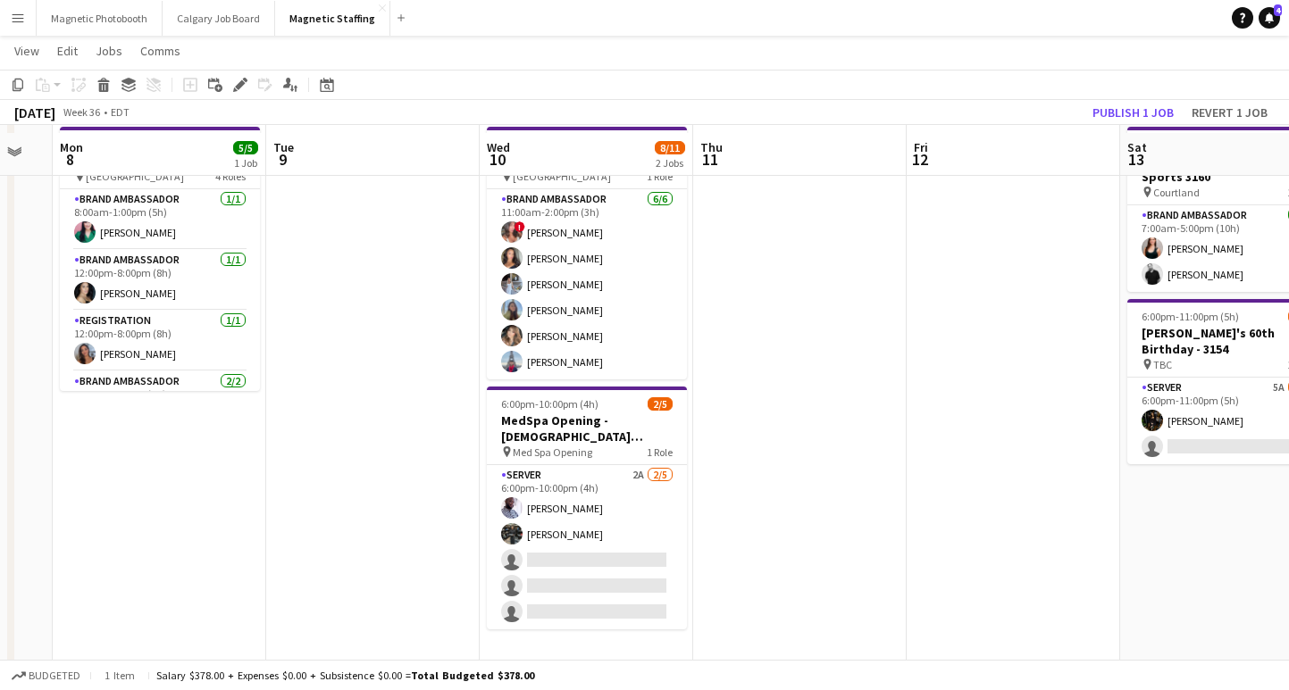
scroll to position [114, 0]
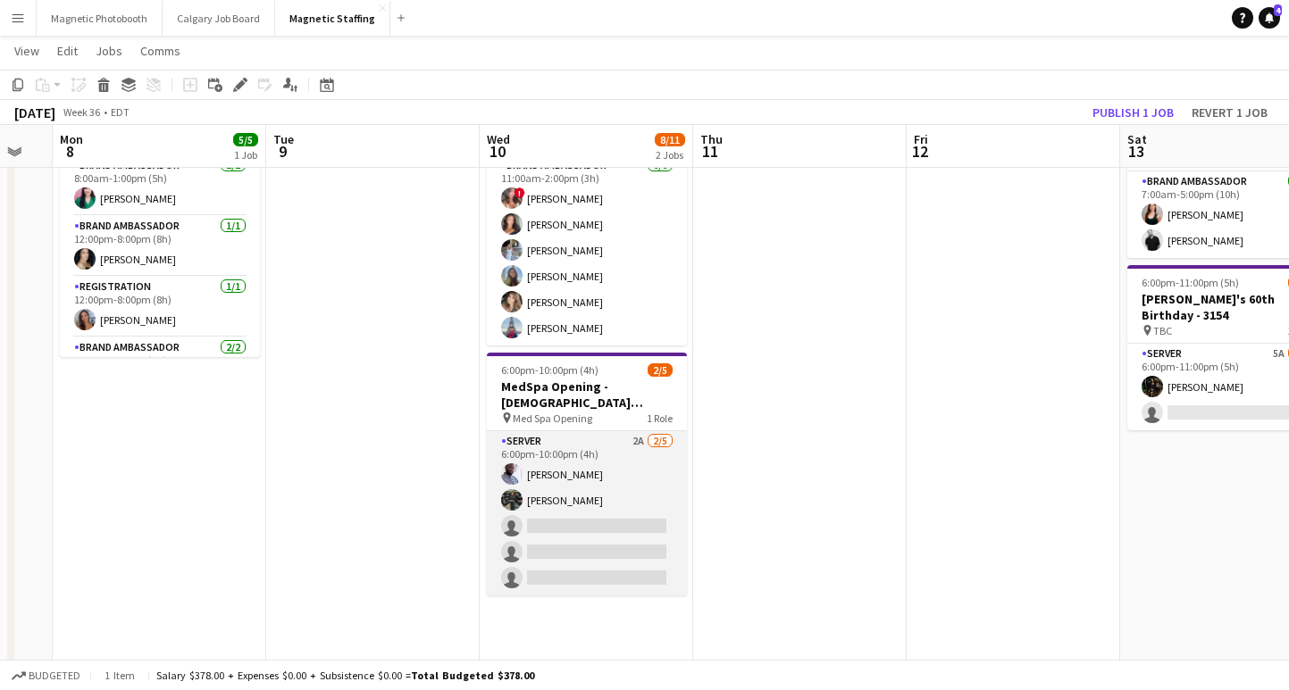
click at [580, 525] on app-card-role "Server 2A [DATE] 6:00pm-10:00pm (4h) [PERSON_NAME] [PERSON_NAME] single-neutral…" at bounding box center [587, 513] width 200 height 164
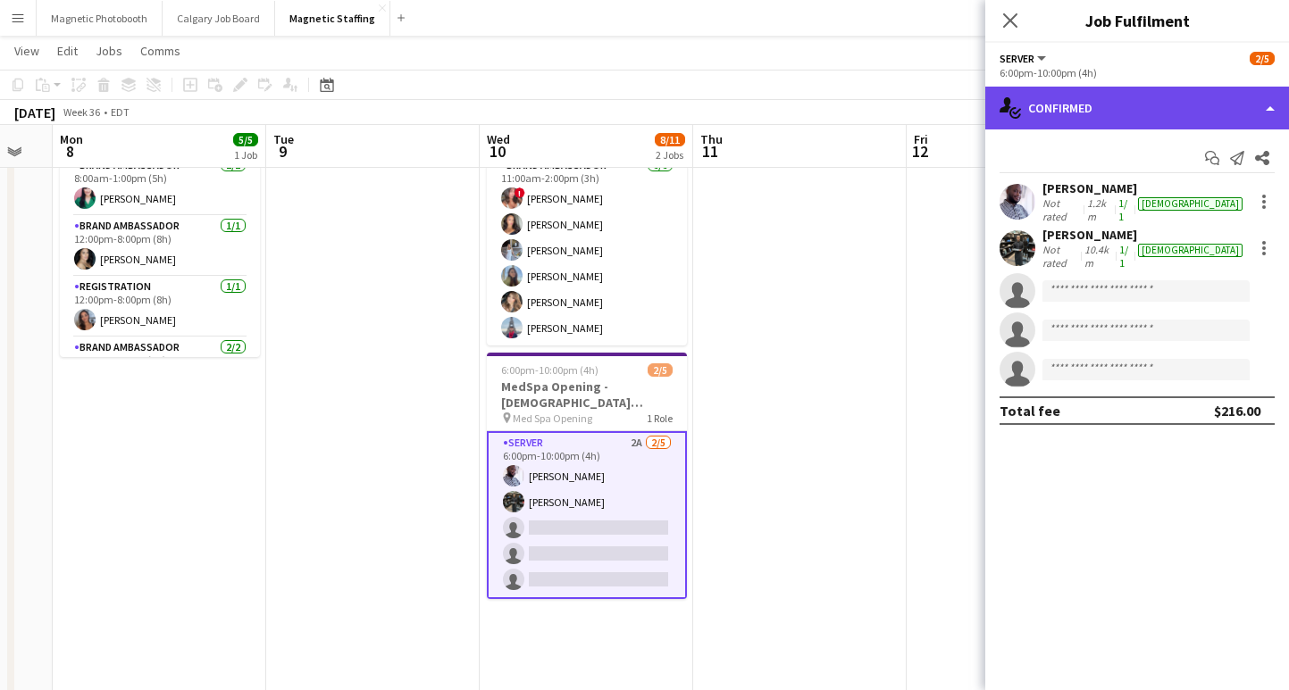
click at [1115, 106] on div "single-neutral-actions-check-2 Confirmed" at bounding box center [1137, 108] width 304 height 43
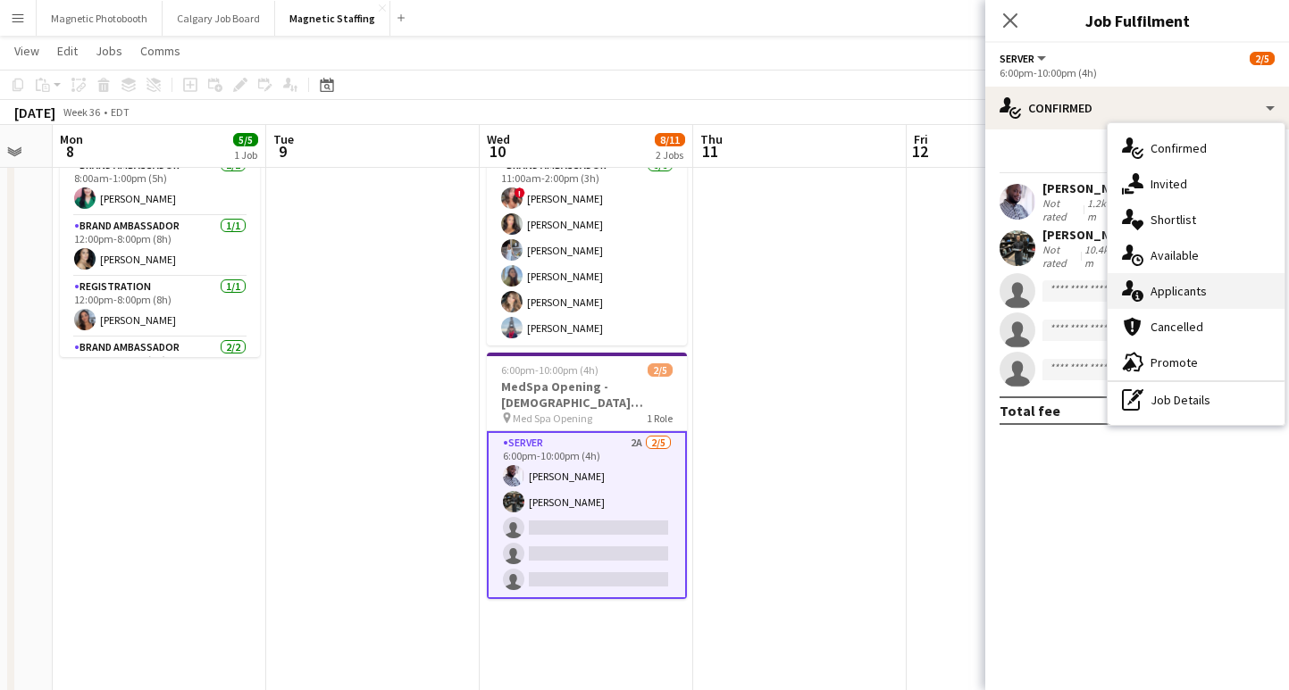
click at [1190, 299] on div "single-neutral-actions-information Applicants" at bounding box center [1195, 291] width 177 height 36
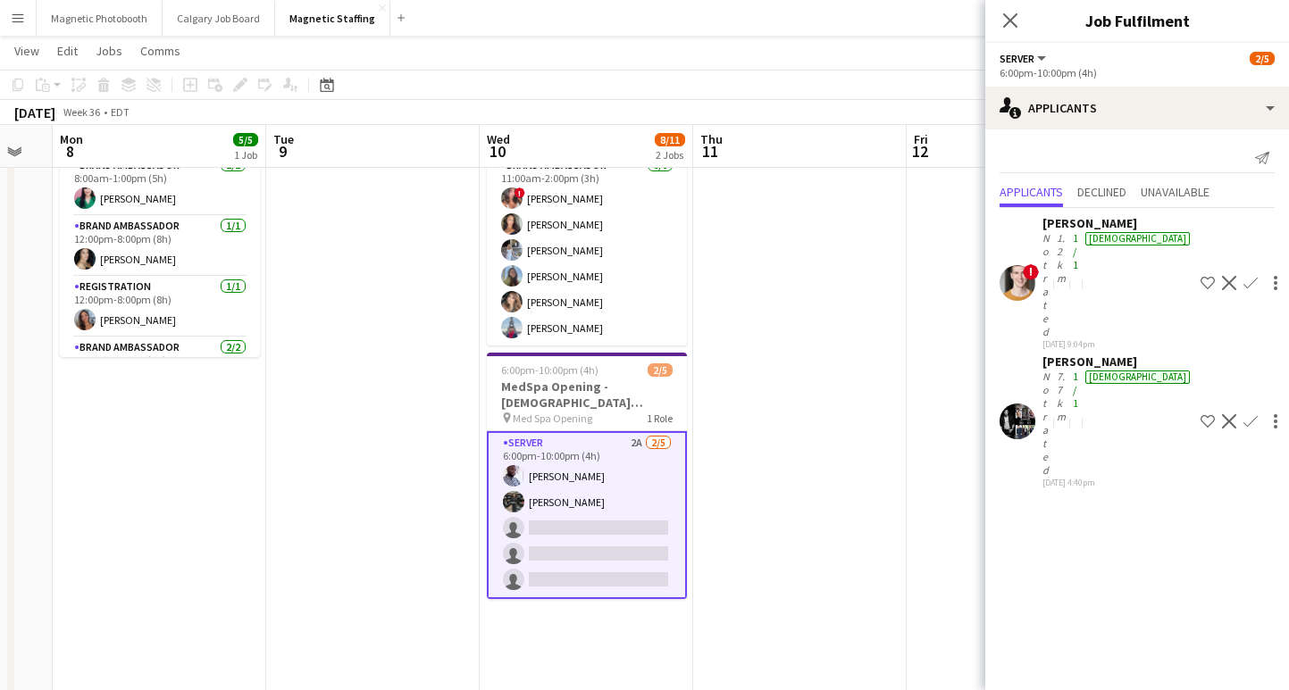
click at [1243, 414] on app-icon "Confirm" at bounding box center [1250, 421] width 14 height 14
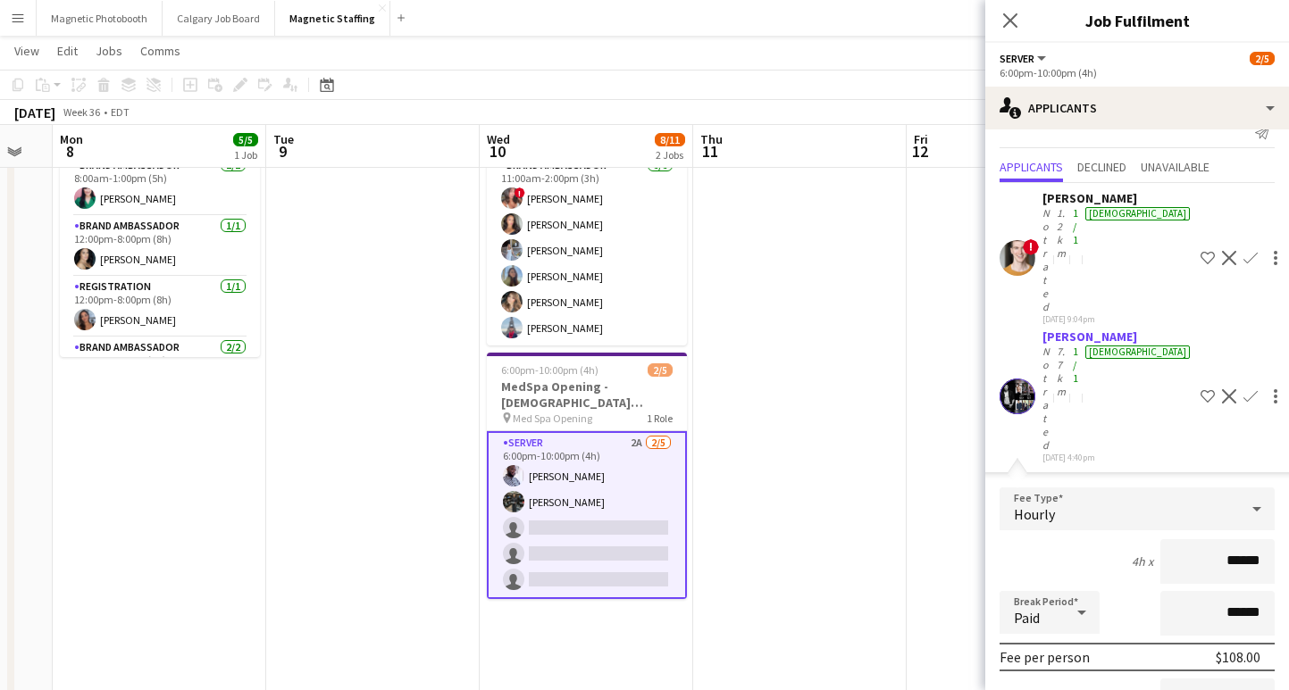
scroll to position [27, 0]
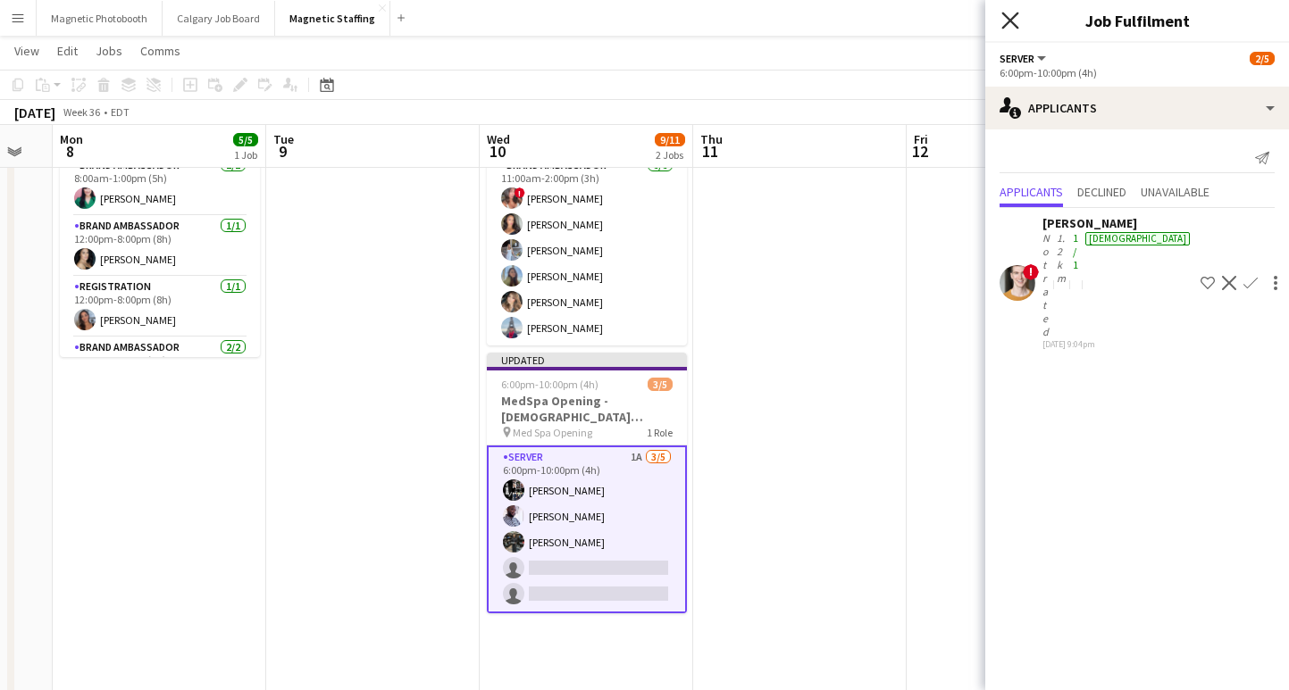
click at [1009, 13] on icon "Close pop-in" at bounding box center [1009, 20] width 17 height 17
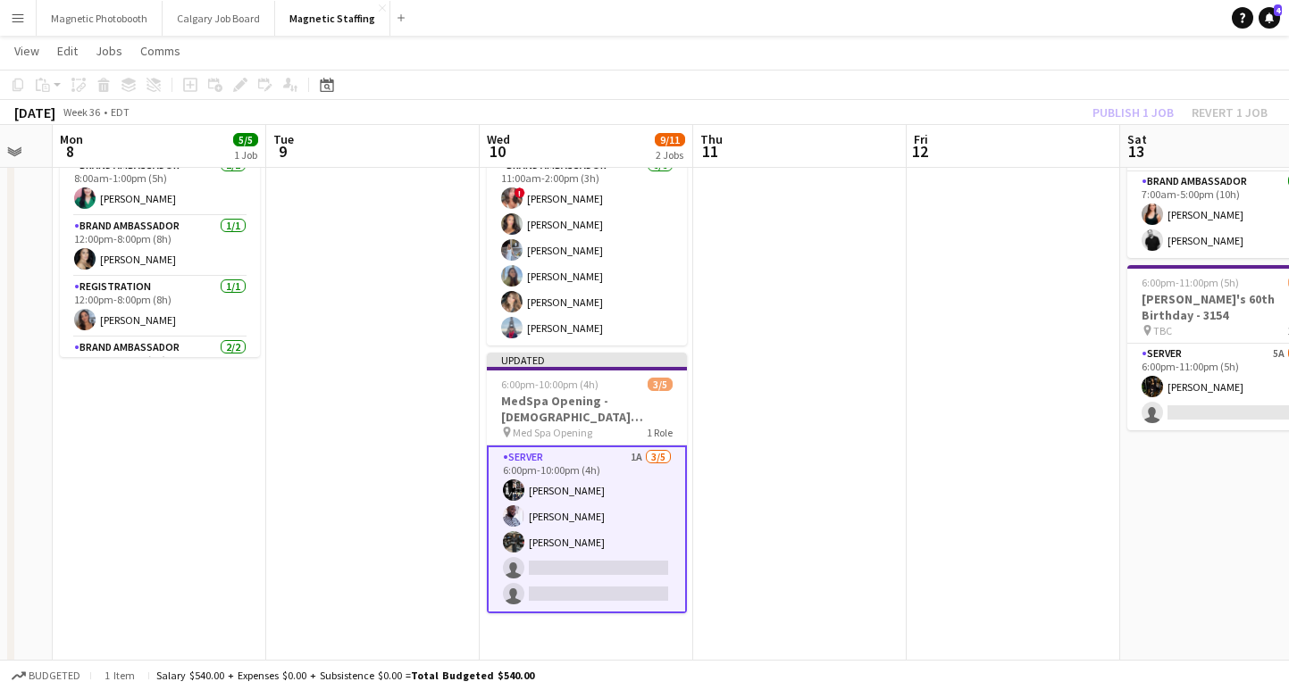
click at [552, 489] on app-card-role "Server 1A [DATE] 6:00pm-10:00pm (4h) [PERSON_NAME] [PERSON_NAME] [PERSON_NAME] …" at bounding box center [587, 530] width 200 height 168
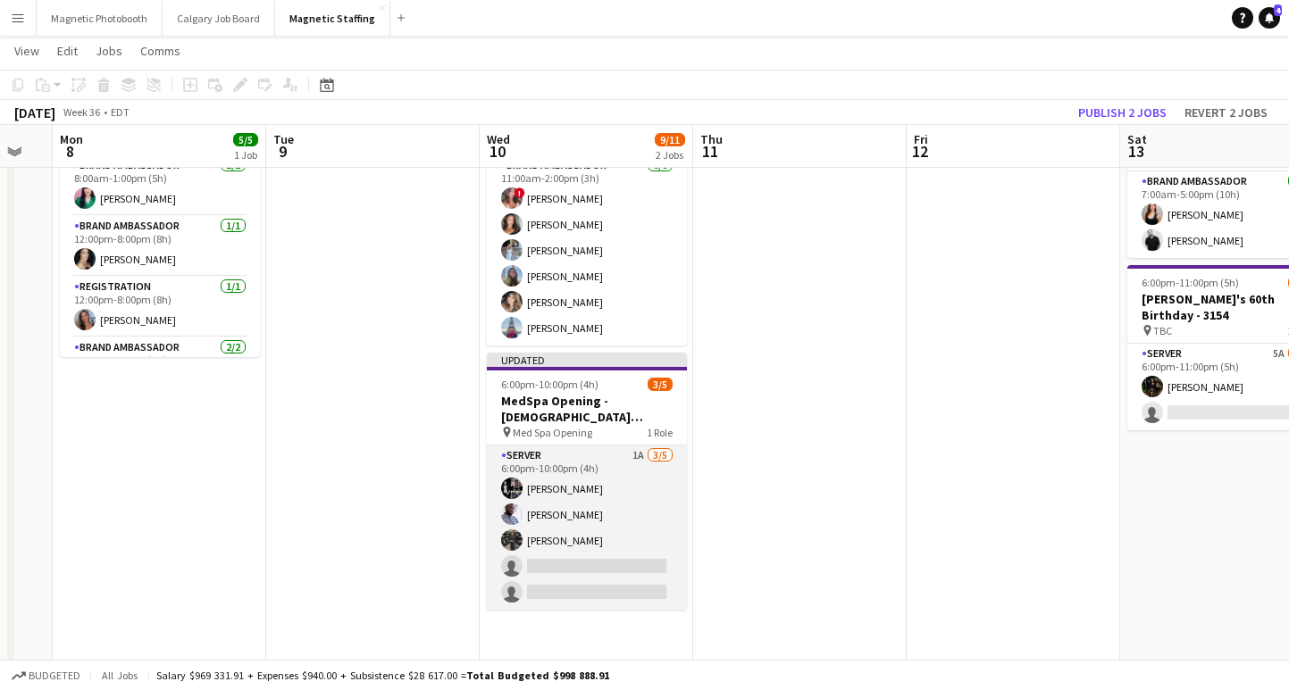
click at [535, 497] on app-card-role "Server 1A [DATE] 6:00pm-10:00pm (4h) [PERSON_NAME] [PERSON_NAME] [PERSON_NAME] …" at bounding box center [587, 528] width 200 height 164
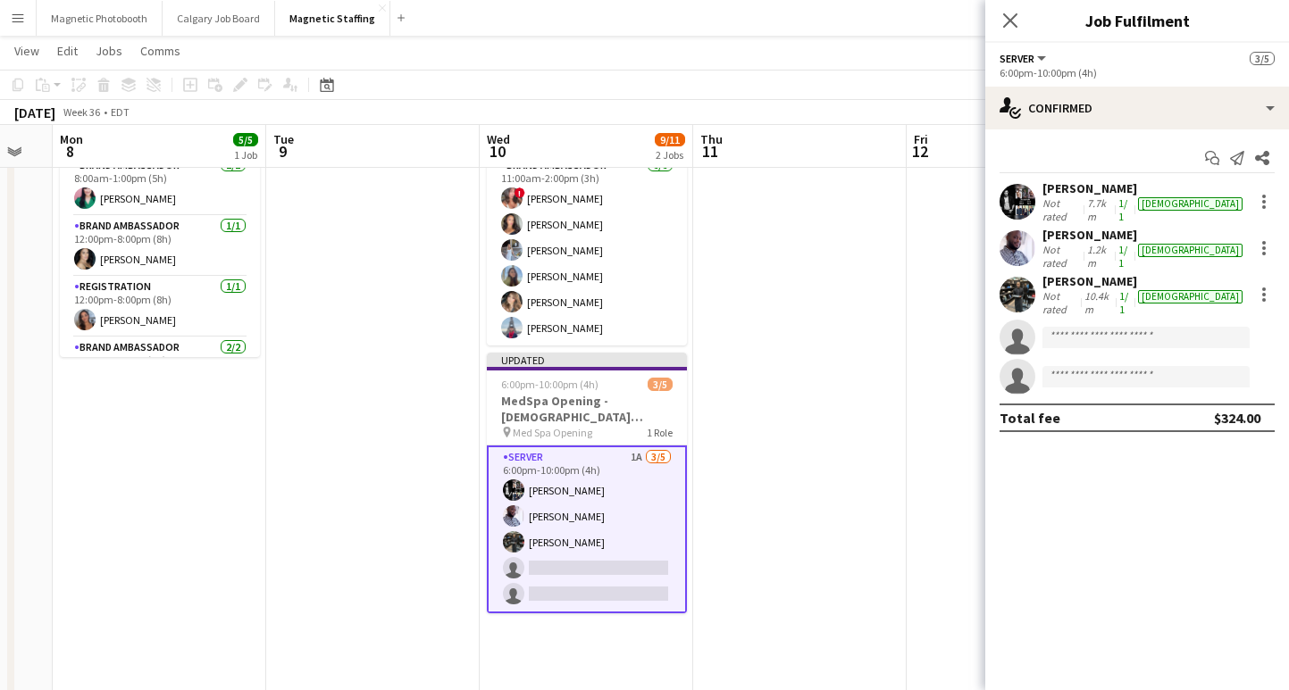
click at [1075, 203] on div "Not rated" at bounding box center [1062, 209] width 41 height 27
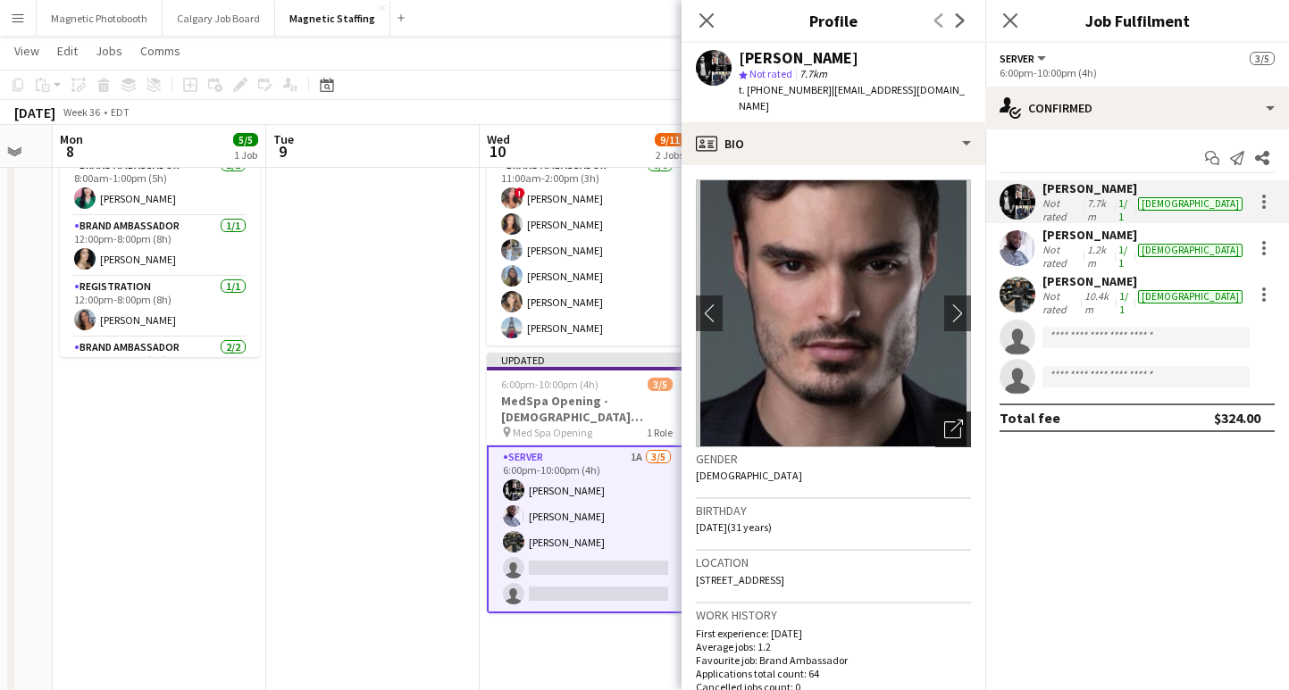
click at [952, 420] on icon at bounding box center [956, 426] width 13 height 13
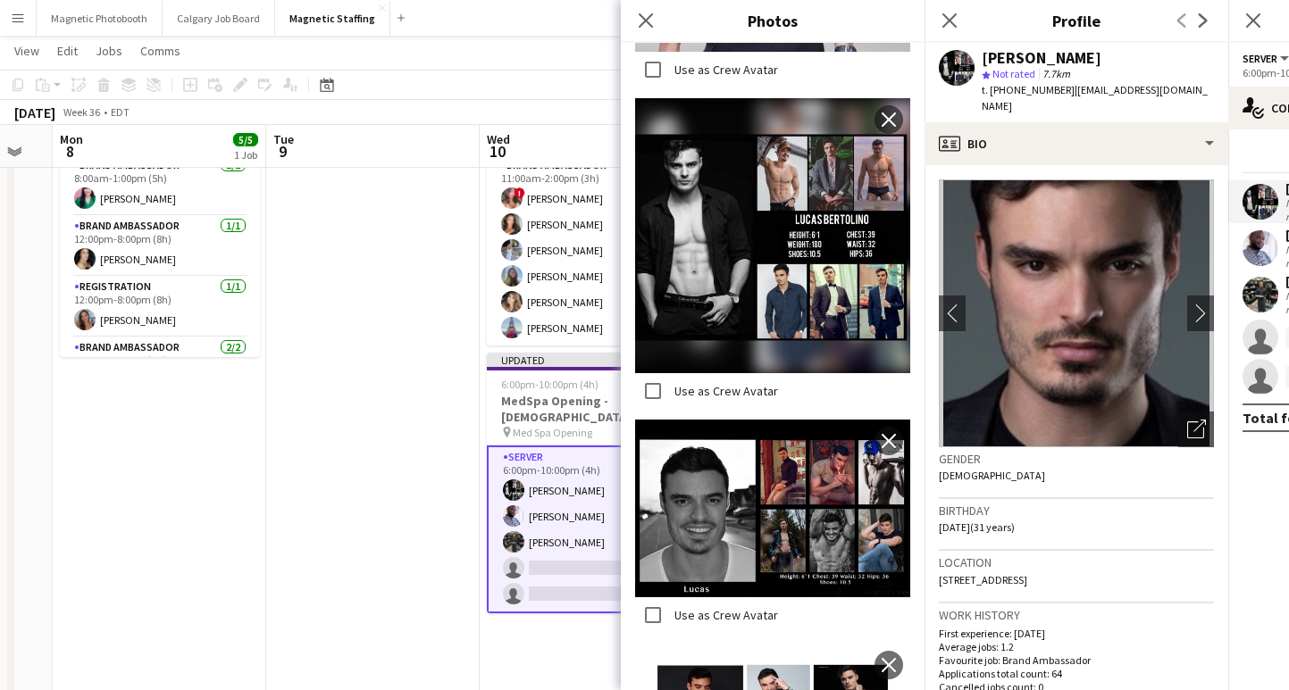
scroll to position [983, 0]
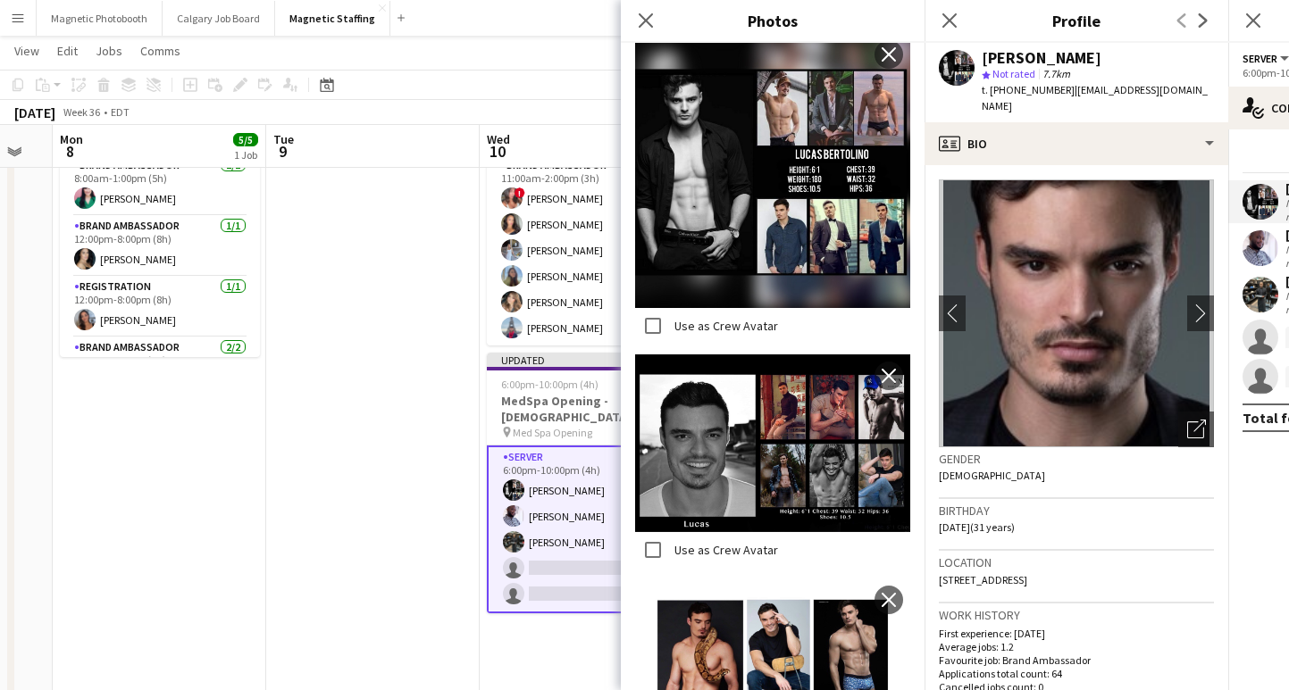
click at [742, 203] on img at bounding box center [772, 170] width 275 height 275
click at [763, 173] on img at bounding box center [772, 170] width 275 height 275
click at [764, 233] on img at bounding box center [772, 170] width 275 height 275
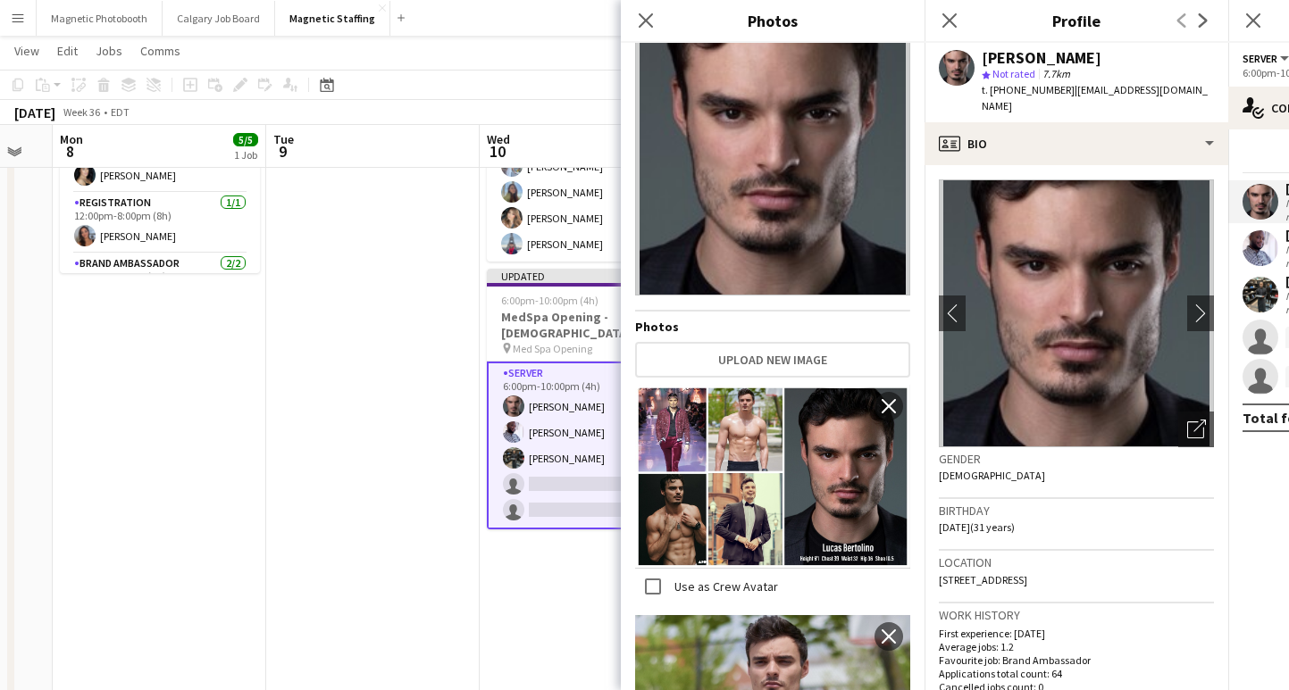
scroll to position [29, 0]
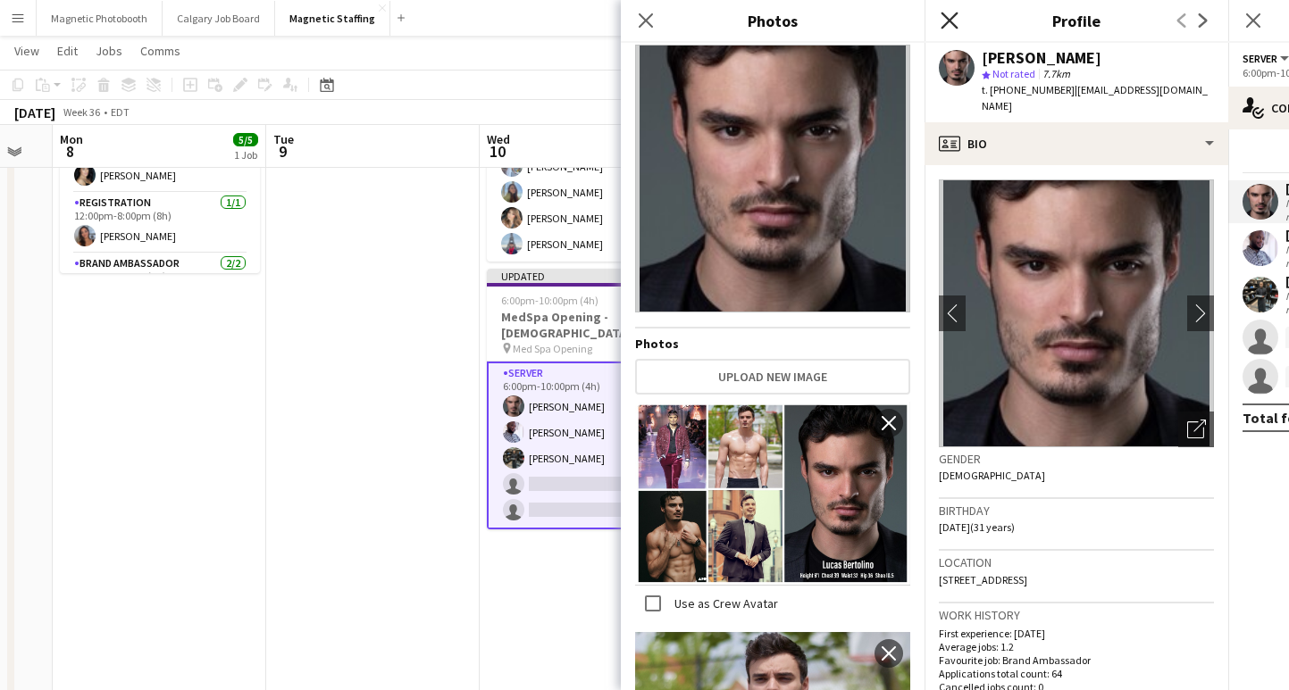
click at [952, 21] on icon "Close pop-in" at bounding box center [948, 20] width 17 height 17
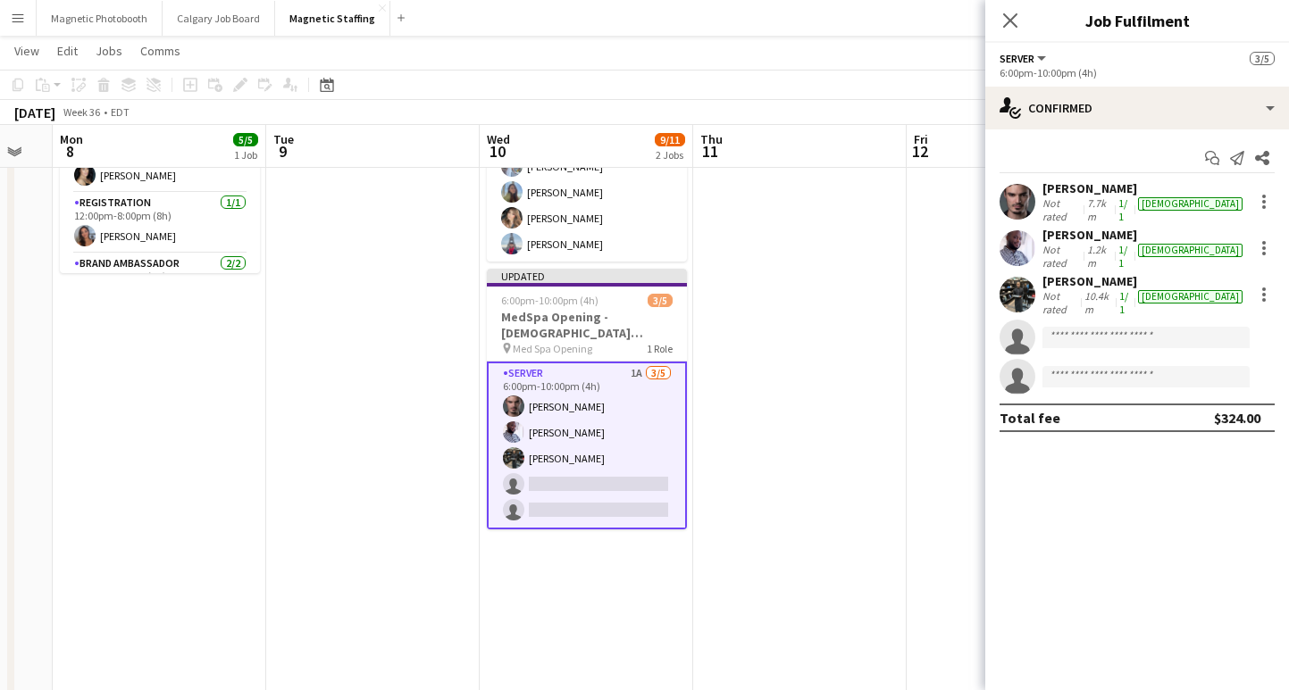
click at [571, 455] on app-card-role "Server 1A [DATE] 6:00pm-10:00pm (4h) [PERSON_NAME] [PERSON_NAME] [PERSON_NAME] …" at bounding box center [587, 446] width 200 height 168
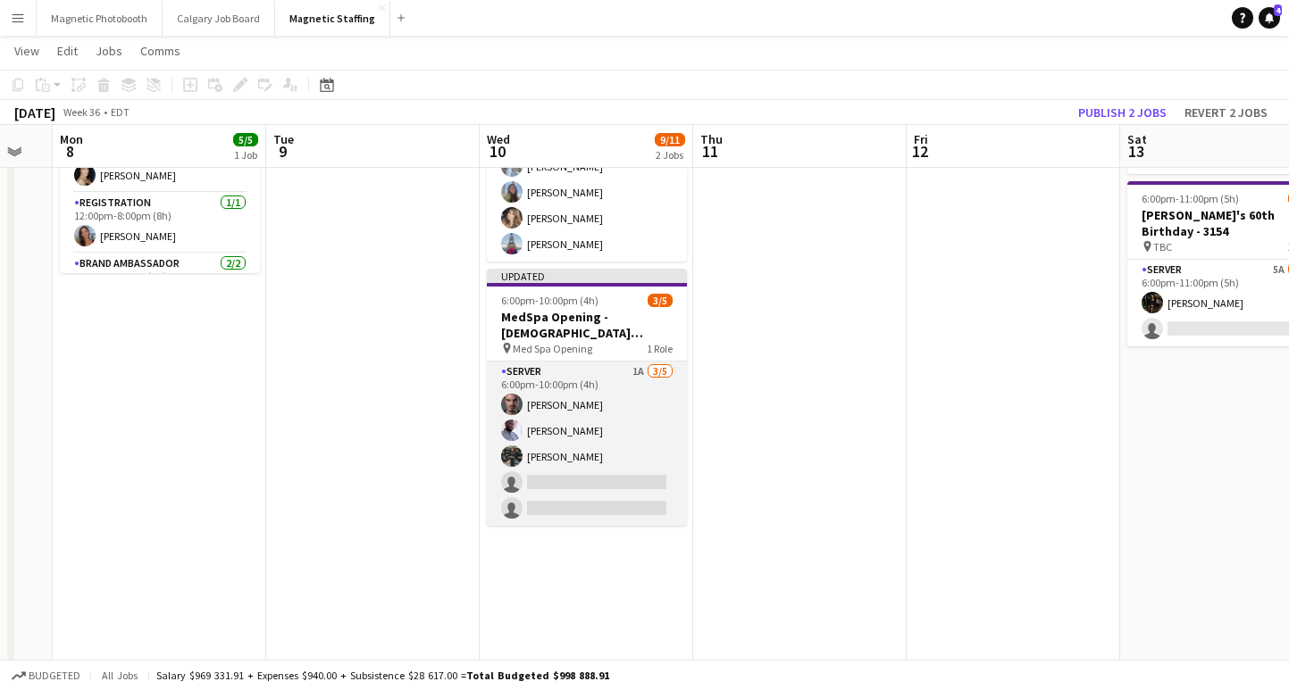
click at [567, 455] on app-card-role "Server 1A [DATE] 6:00pm-10:00pm (4h) [PERSON_NAME] [PERSON_NAME] [PERSON_NAME] …" at bounding box center [587, 444] width 200 height 164
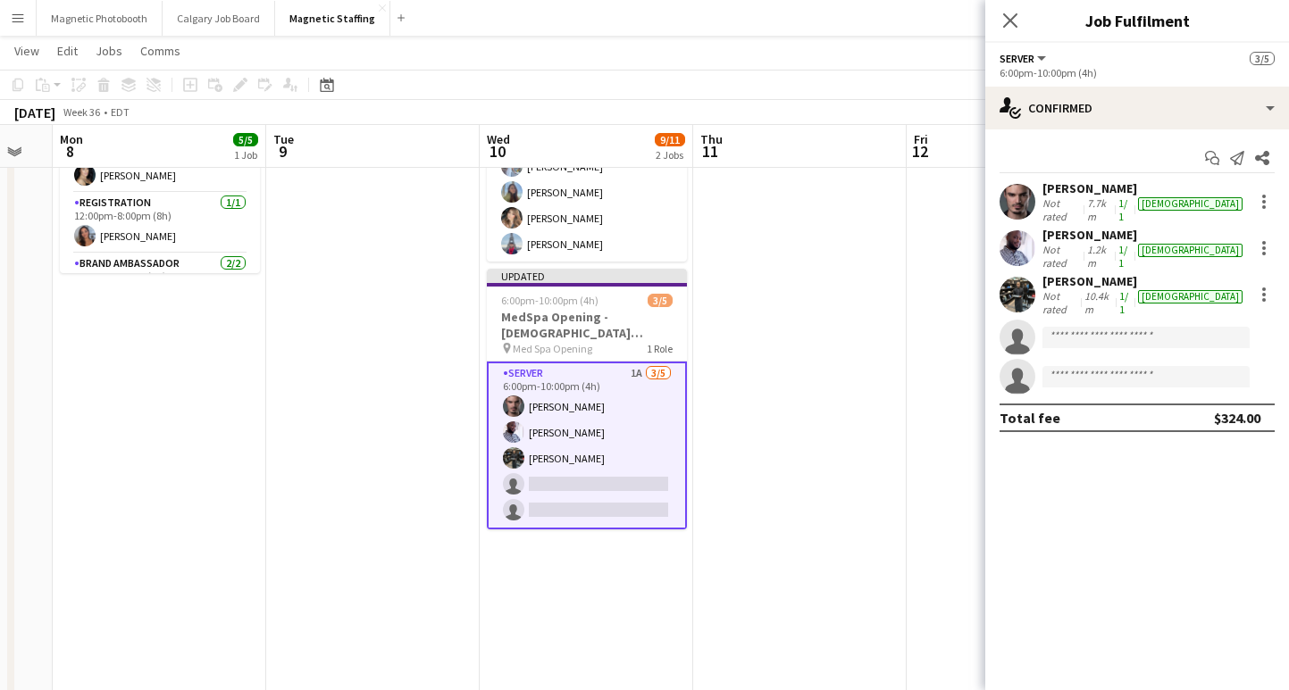
click at [1098, 273] on div "[PERSON_NAME]" at bounding box center [1144, 281] width 204 height 16
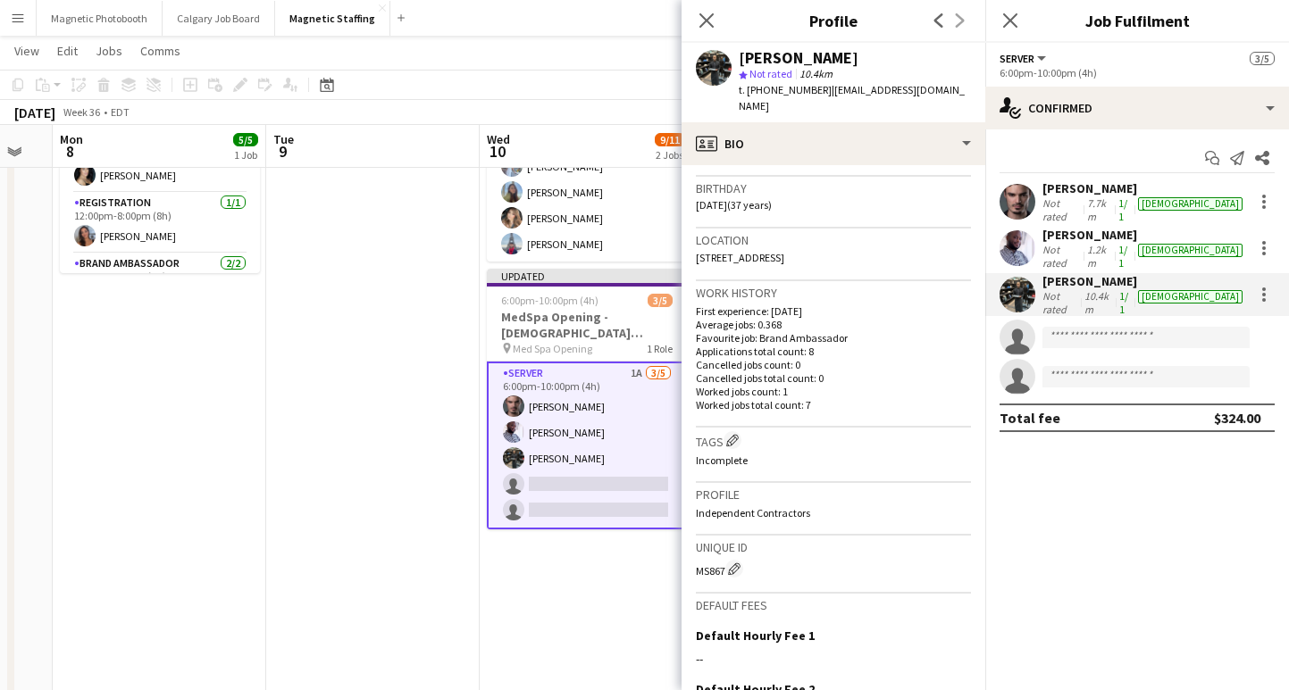
scroll to position [176, 0]
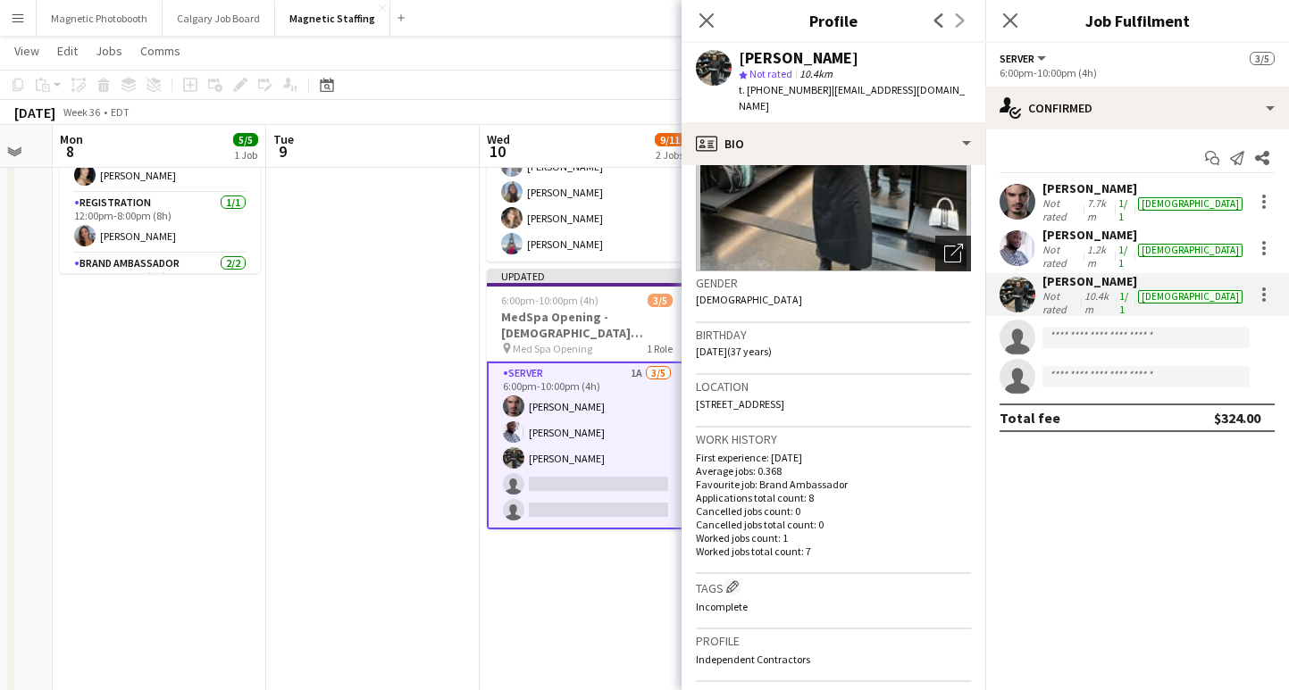
click at [957, 244] on icon "Open photos pop-in" at bounding box center [953, 253] width 19 height 19
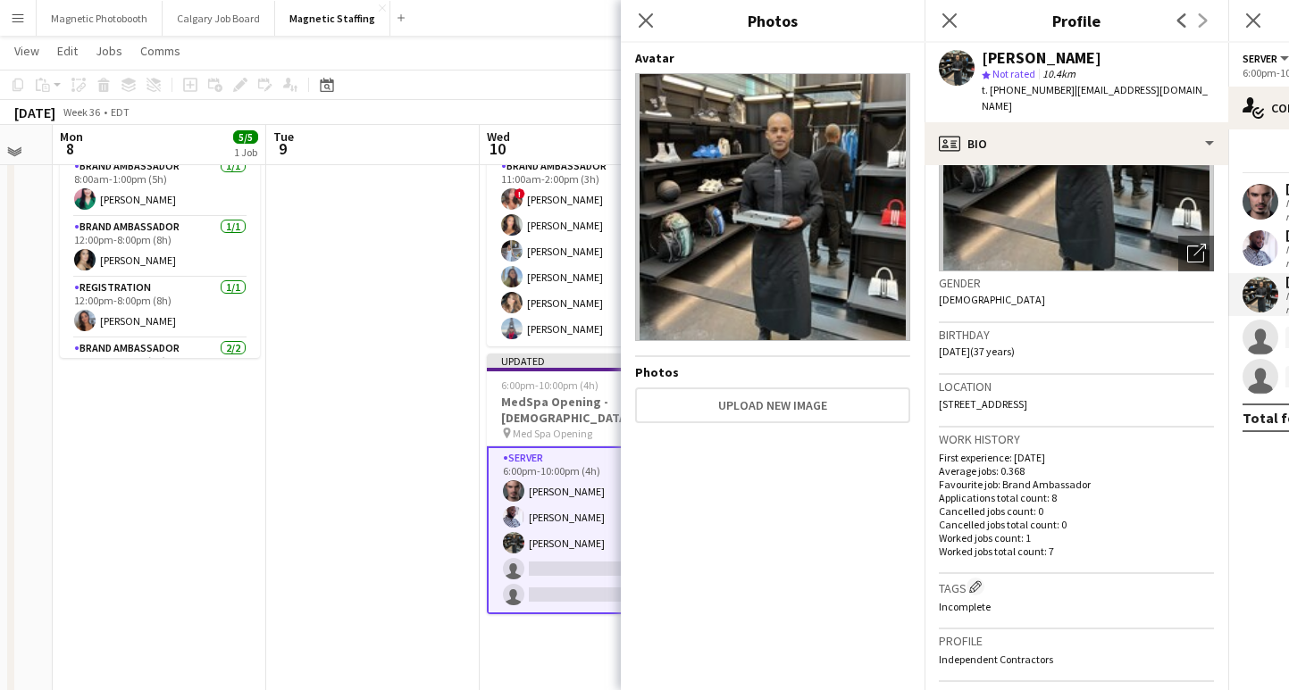
scroll to position [111, 0]
click at [553, 521] on app-card-role "Server 1A [DATE] 6:00pm-10:00pm (4h) [PERSON_NAME] [PERSON_NAME] [PERSON_NAME] …" at bounding box center [587, 533] width 200 height 168
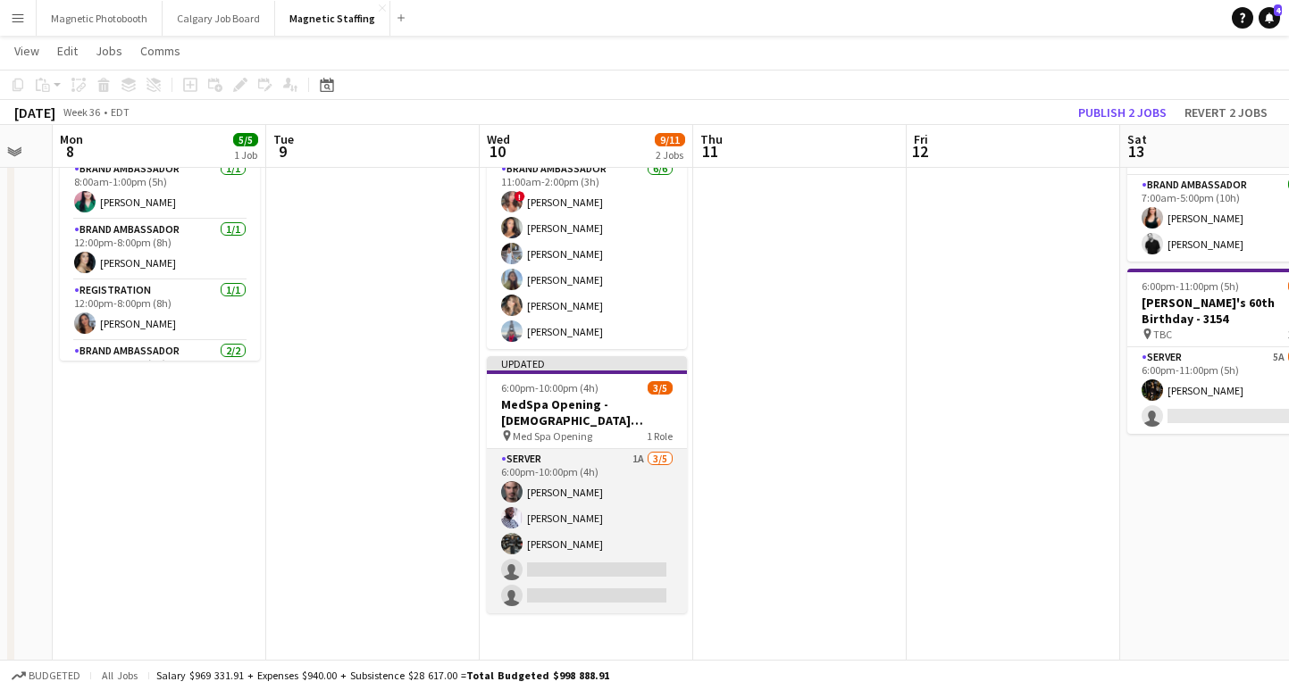
click at [553, 521] on app-card-role "Server 1A [DATE] 6:00pm-10:00pm (4h) [PERSON_NAME] [PERSON_NAME] [PERSON_NAME] …" at bounding box center [587, 531] width 200 height 164
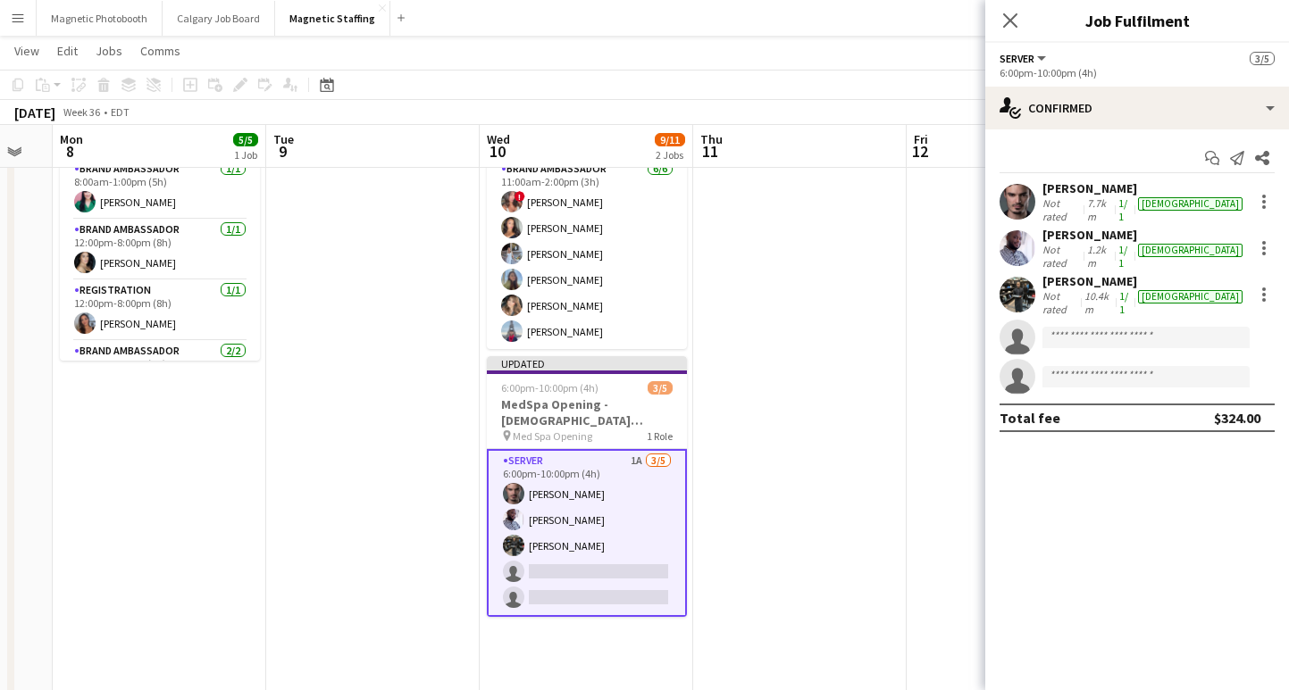
click at [1098, 237] on div "[PERSON_NAME]" at bounding box center [1144, 235] width 204 height 16
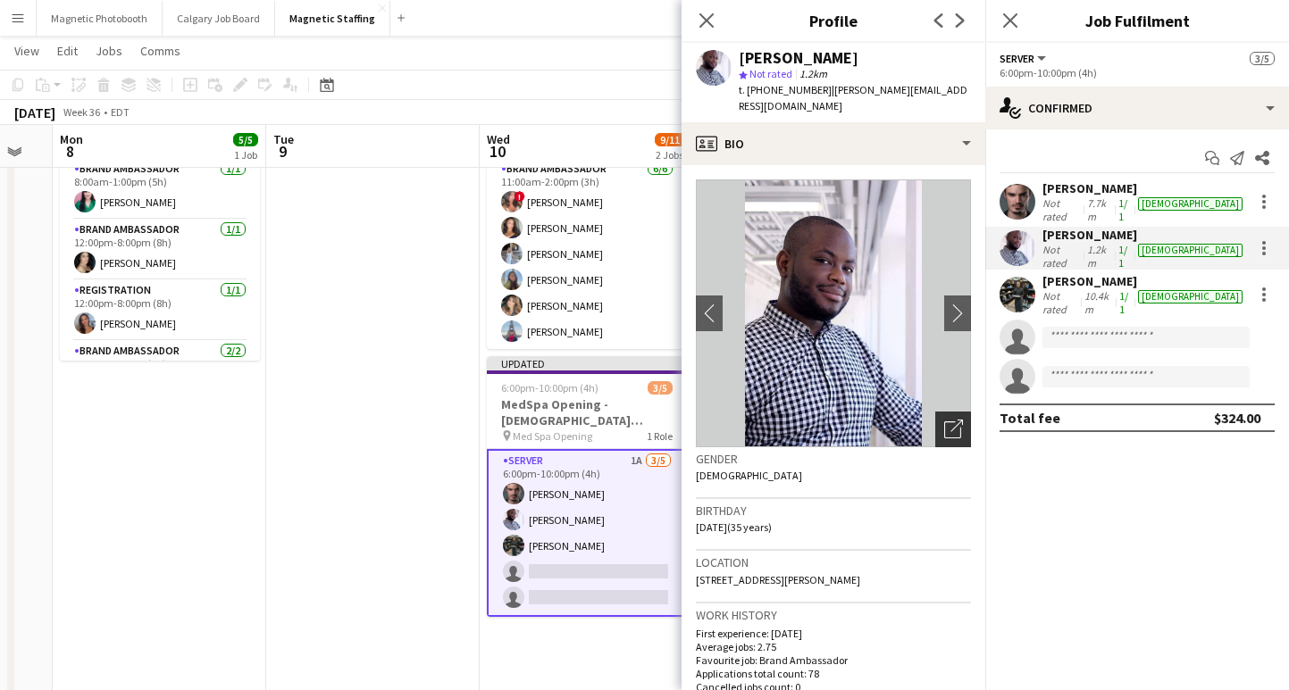
click at [956, 420] on icon "Open photos pop-in" at bounding box center [953, 429] width 19 height 19
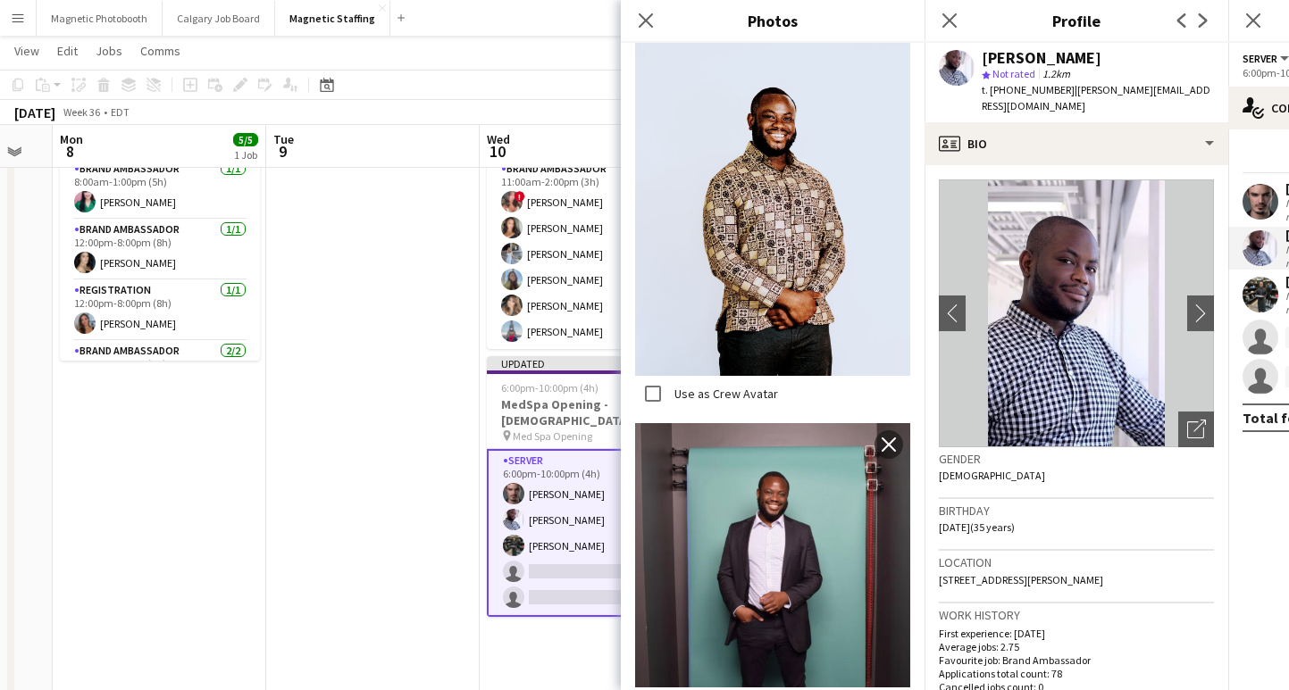
scroll to position [504, 0]
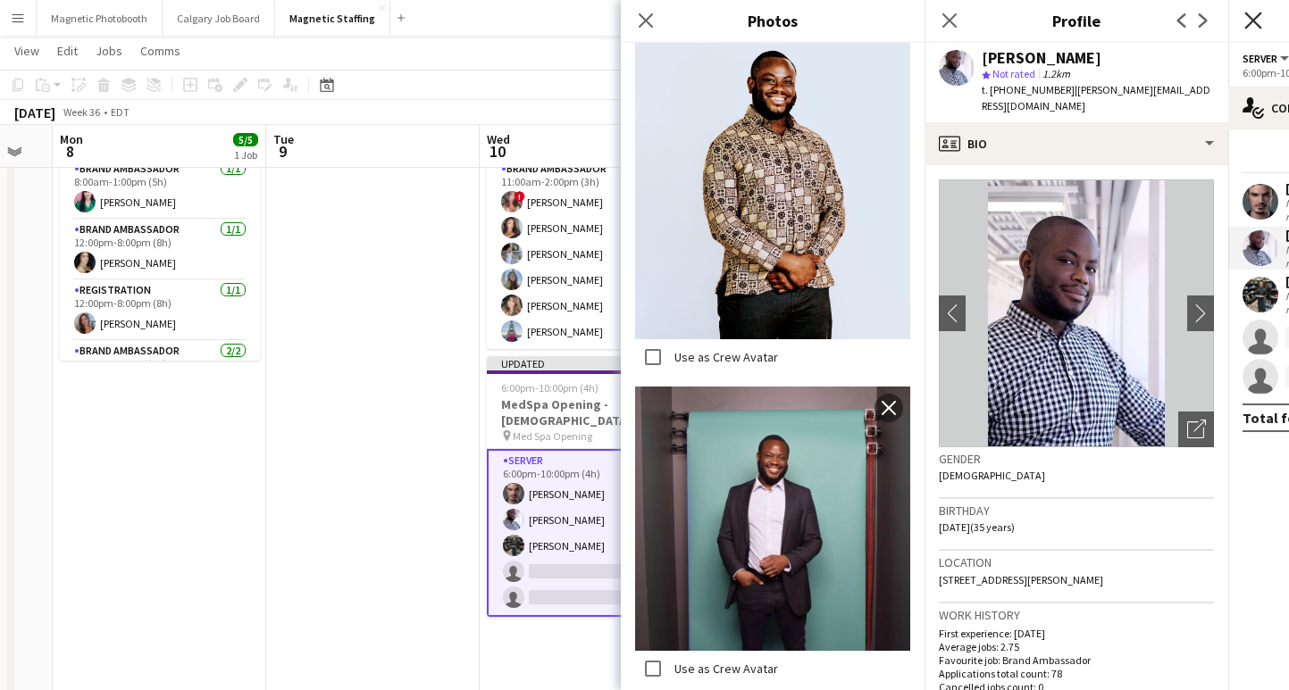
click at [1248, 15] on icon "Close pop-in" at bounding box center [1252, 20] width 17 height 17
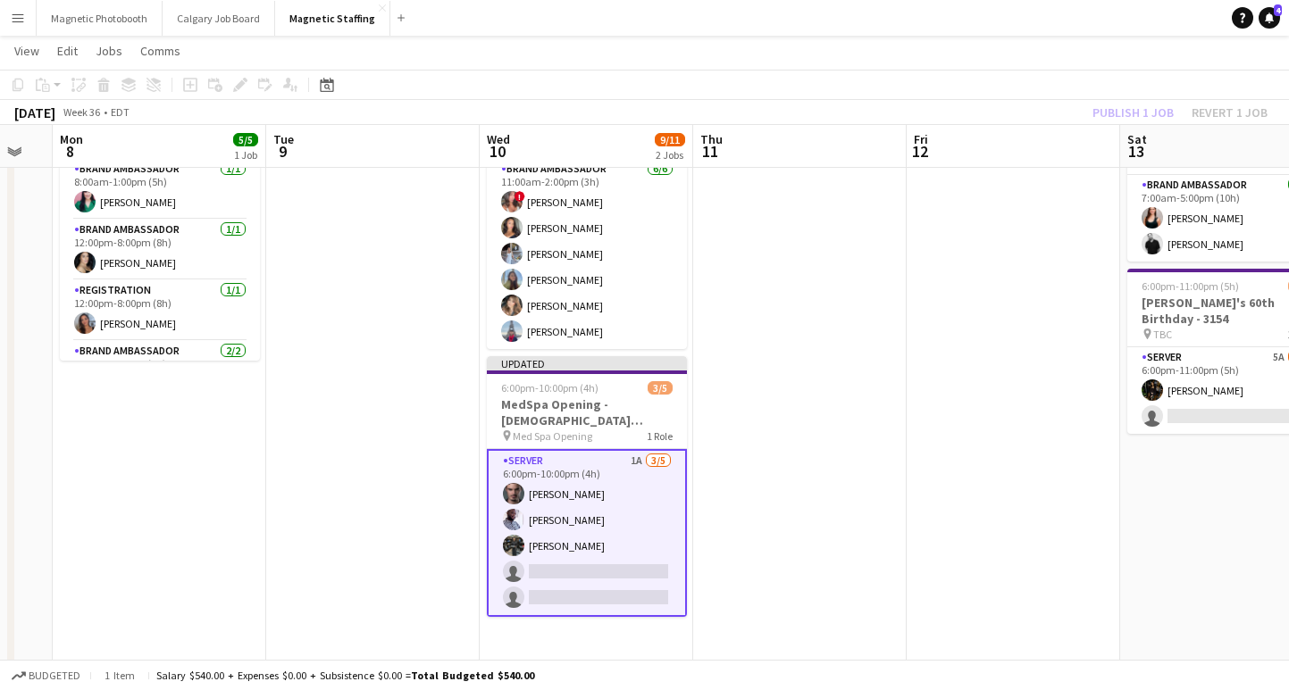
click at [24, 12] on app-icon "Menu" at bounding box center [18, 18] width 14 height 14
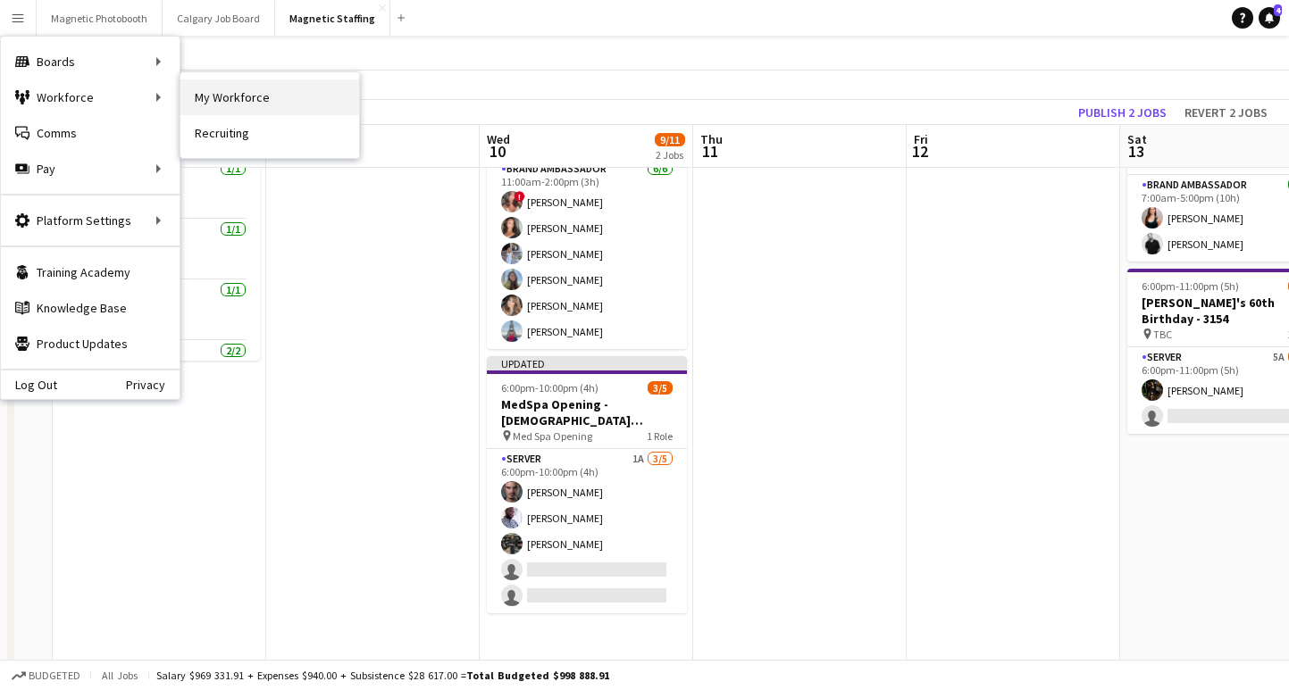
click at [266, 93] on link "My Workforce" at bounding box center [269, 97] width 179 height 36
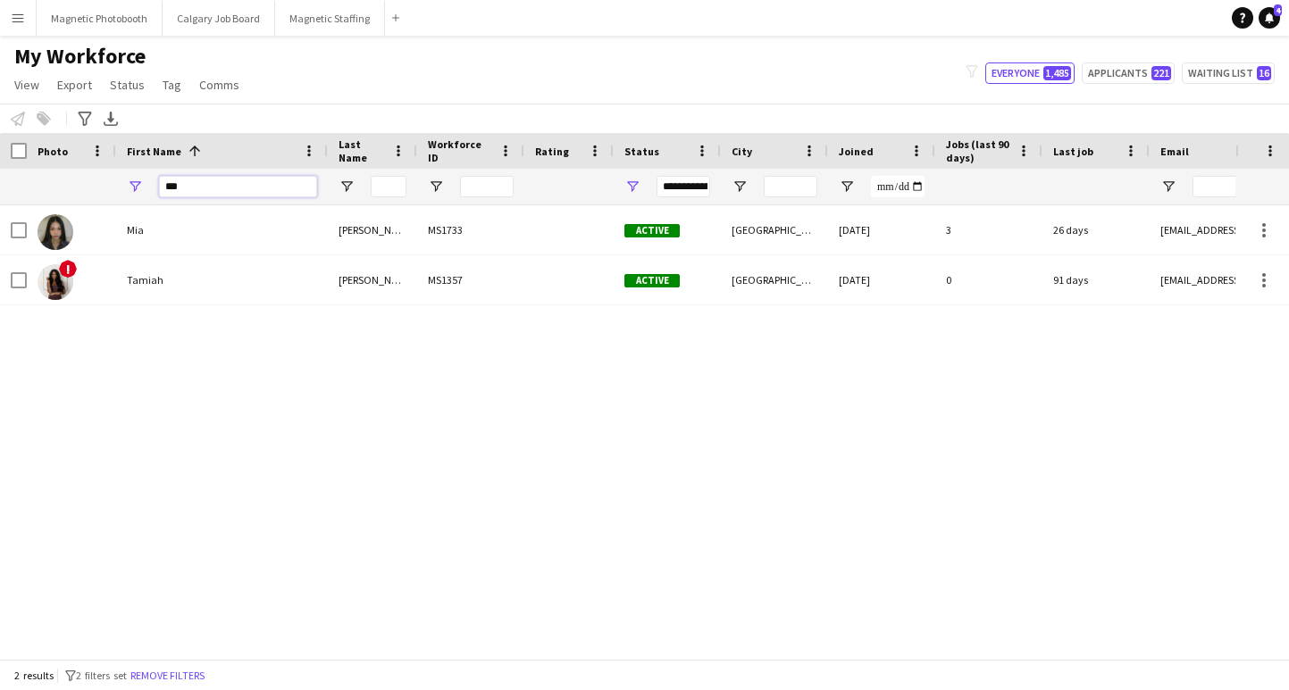
drag, startPoint x: 240, startPoint y: 191, endPoint x: -14, endPoint y: 192, distance: 254.5
click at [0, 192] on html "Menu Boards Boards Boards All jobs Status Workforce Workforce My Workforce Recr…" at bounding box center [644, 345] width 1289 height 690
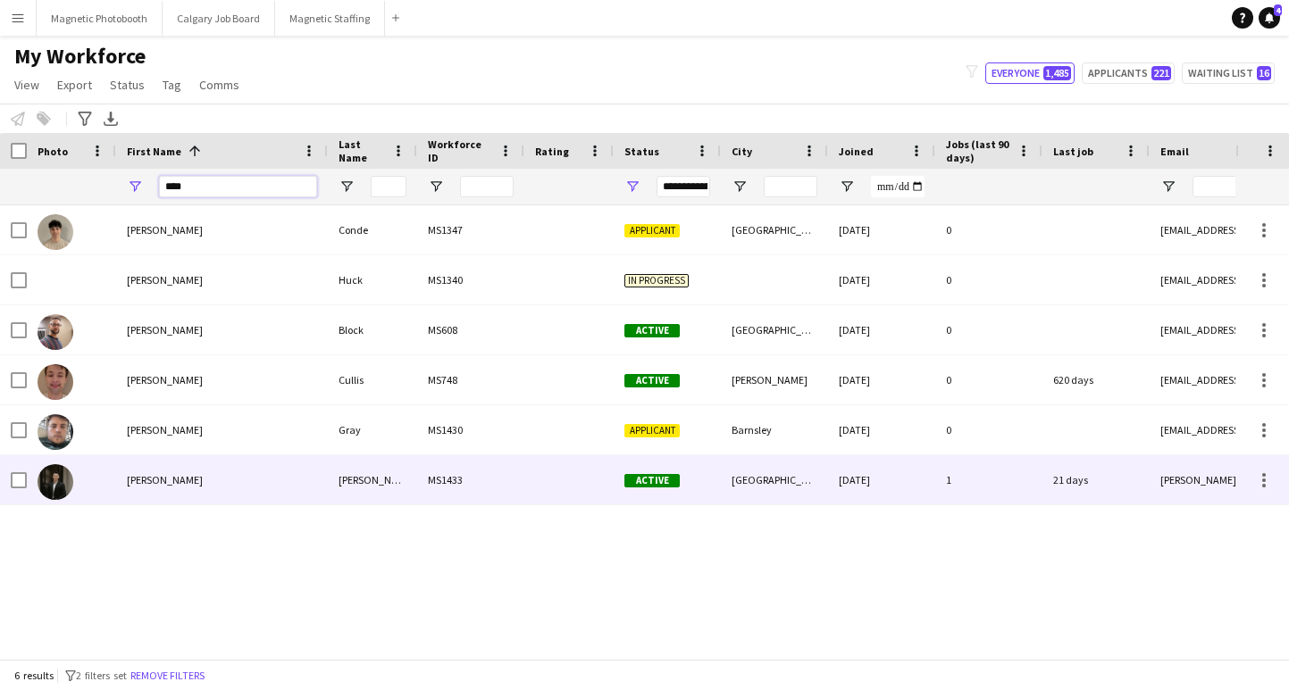
type input "****"
click at [172, 482] on div "[PERSON_NAME]" at bounding box center [222, 479] width 212 height 49
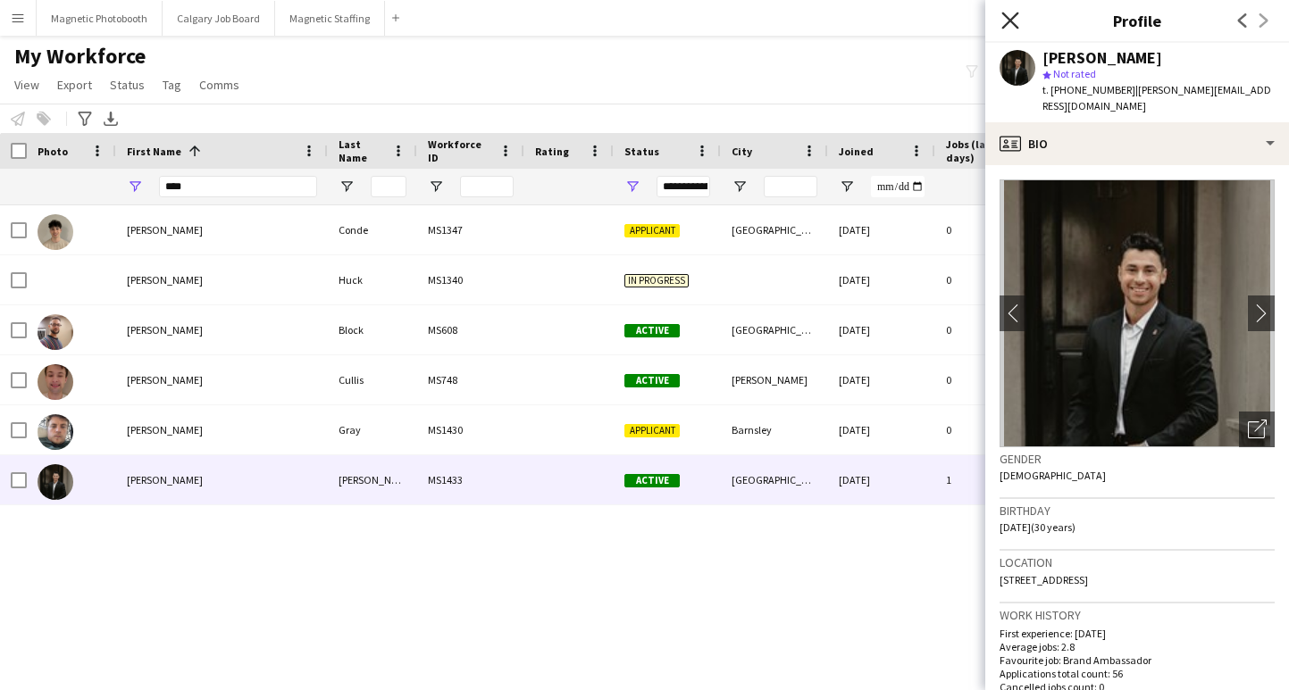
click at [1008, 13] on icon "Close pop-in" at bounding box center [1009, 20] width 17 height 17
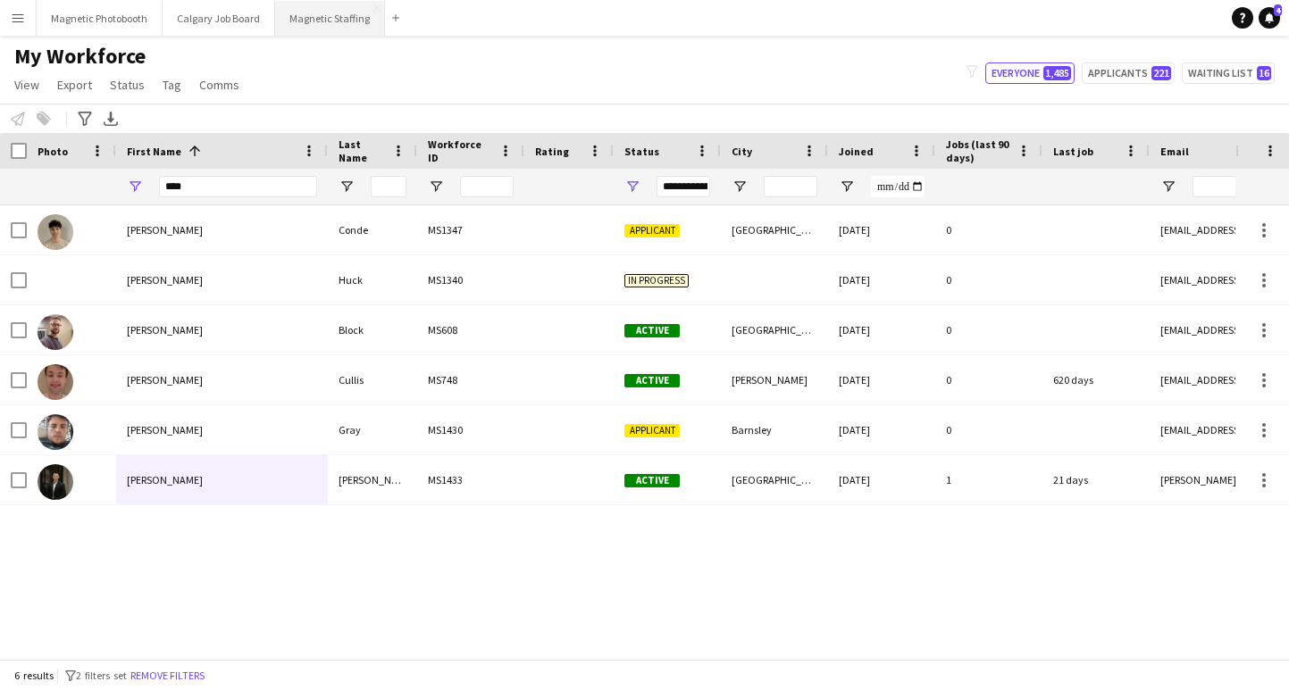
click at [316, 21] on button "Magnetic Staffing Close" at bounding box center [330, 18] width 110 height 35
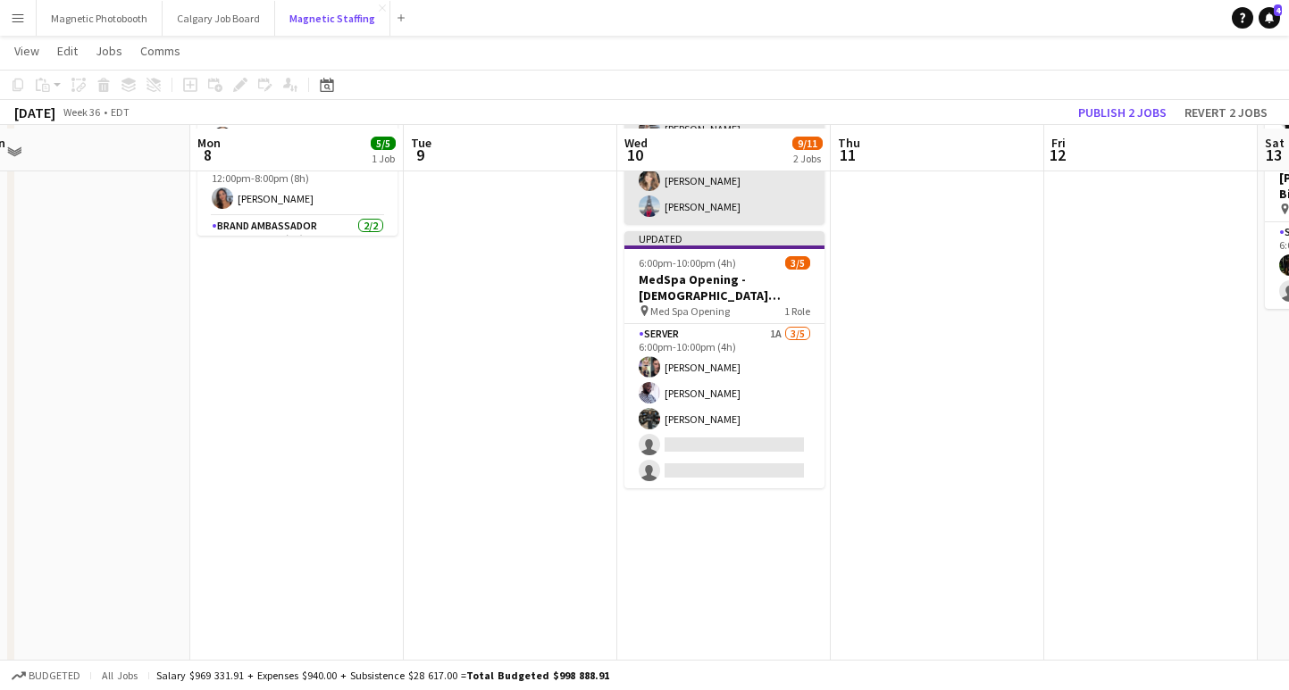
scroll to position [249, 0]
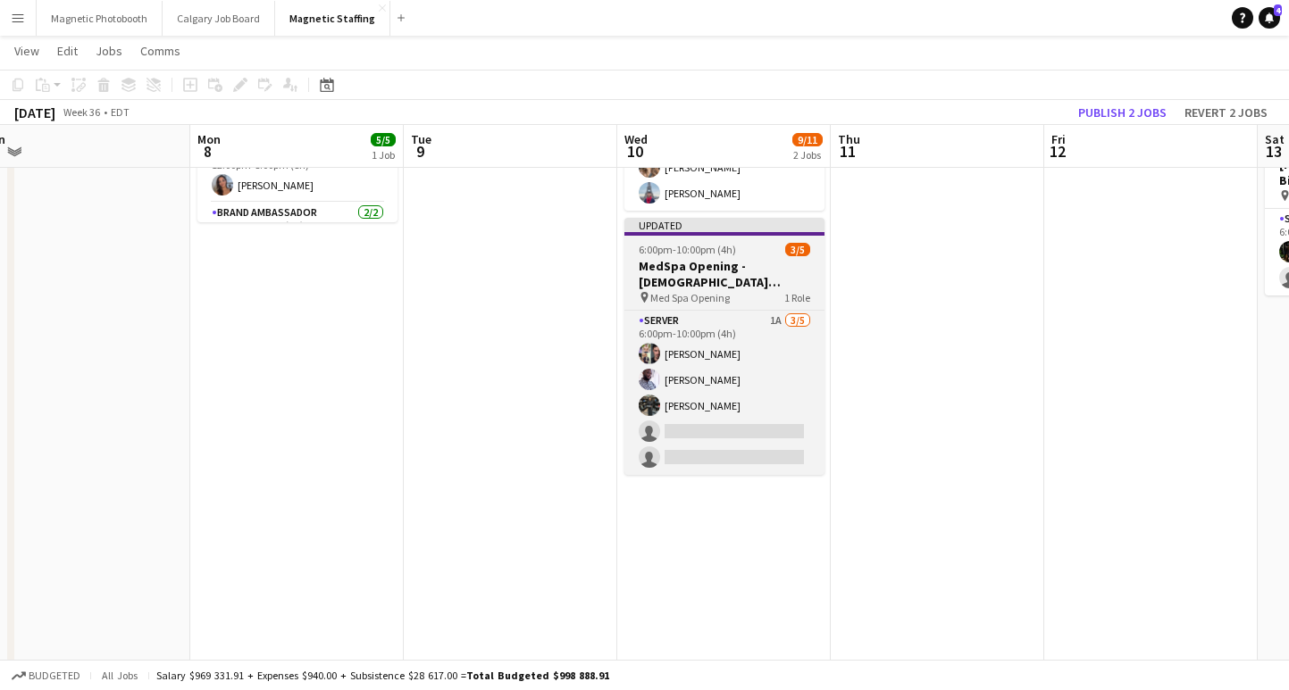
click at [704, 270] on h3 "MedSpa Opening - [DEMOGRAPHIC_DATA] Servers / Models" at bounding box center [724, 274] width 200 height 32
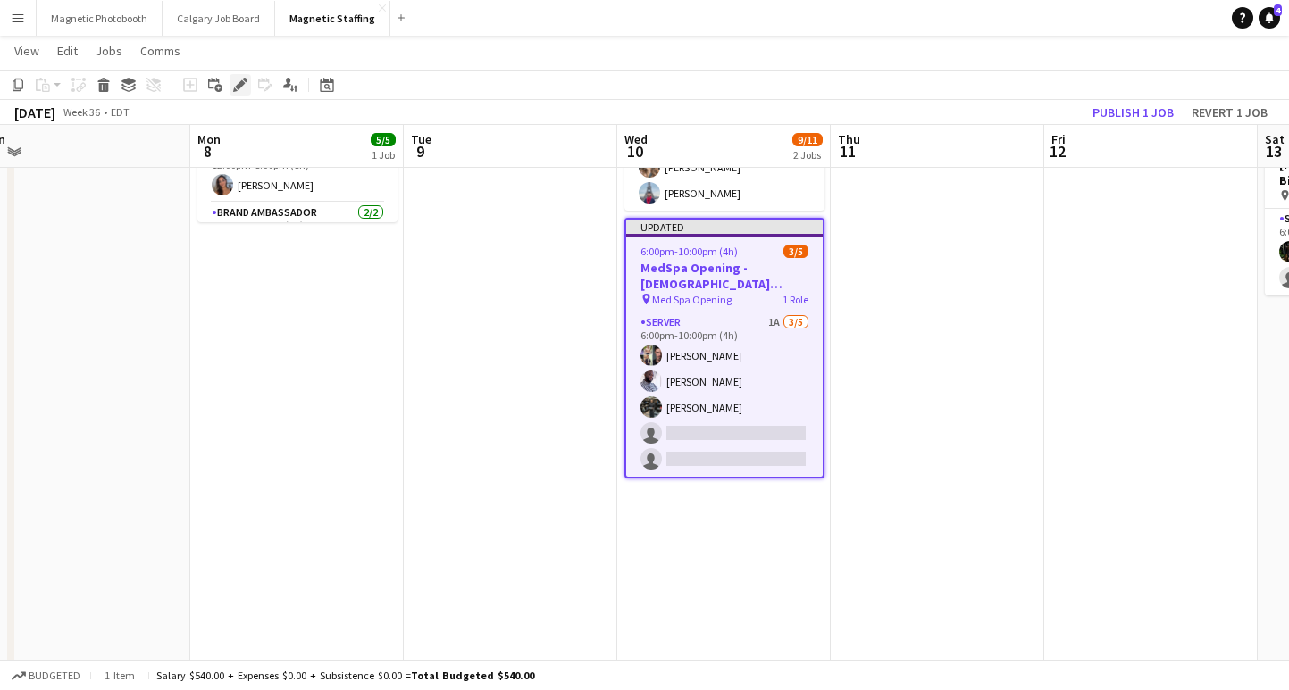
click at [233, 86] on icon "Edit" at bounding box center [240, 85] width 14 height 14
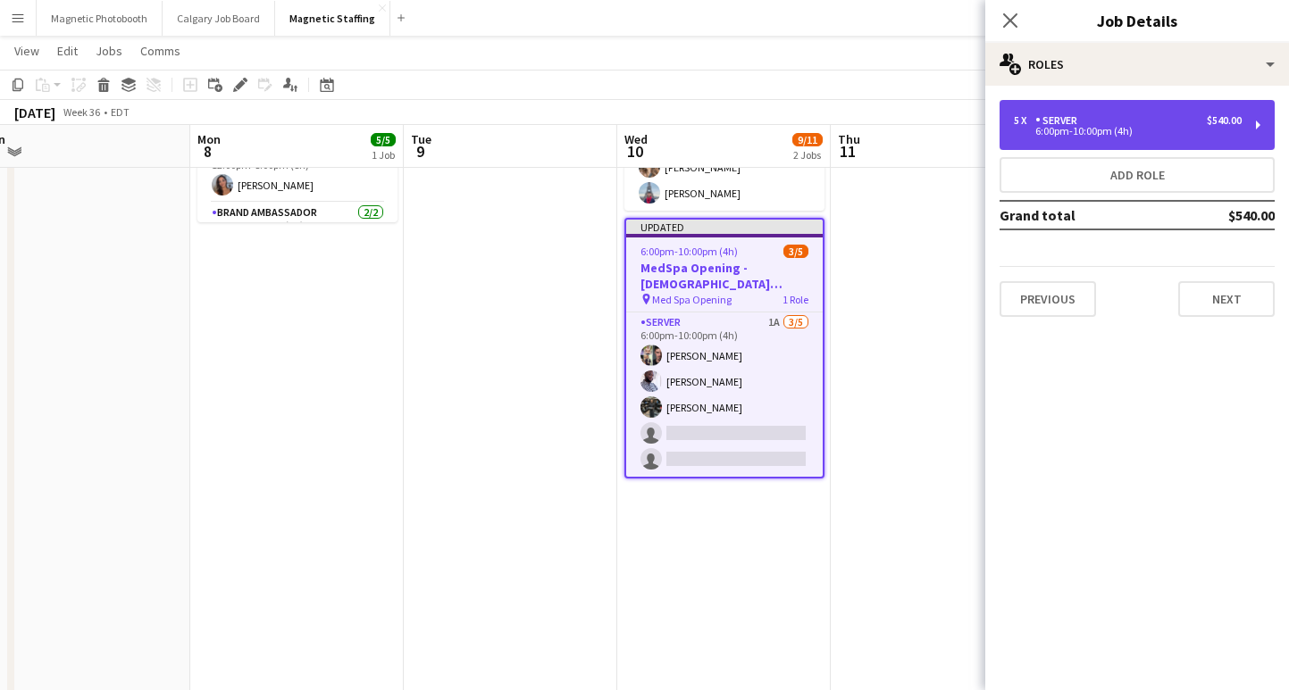
click at [1125, 144] on div "5 x Server $540.00 6:00pm-10:00pm (4h)" at bounding box center [1136, 125] width 275 height 50
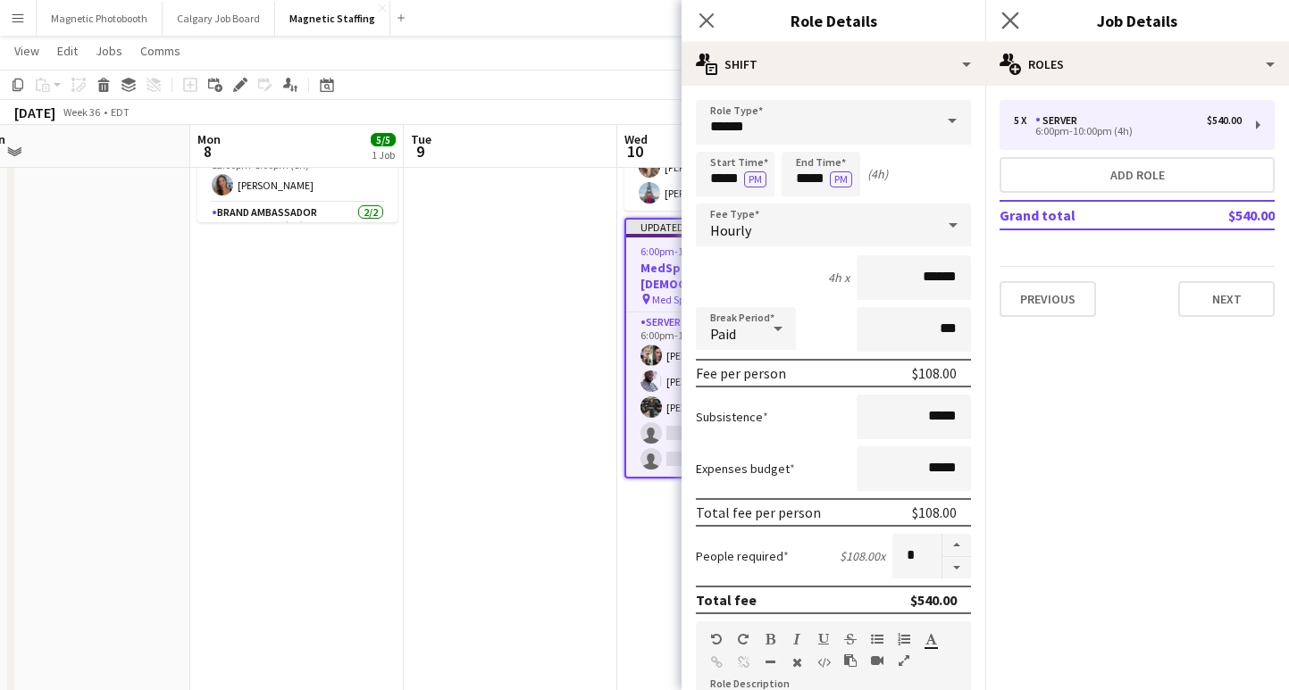
click at [1005, 30] on app-icon "Close pop-in" at bounding box center [1011, 21] width 26 height 26
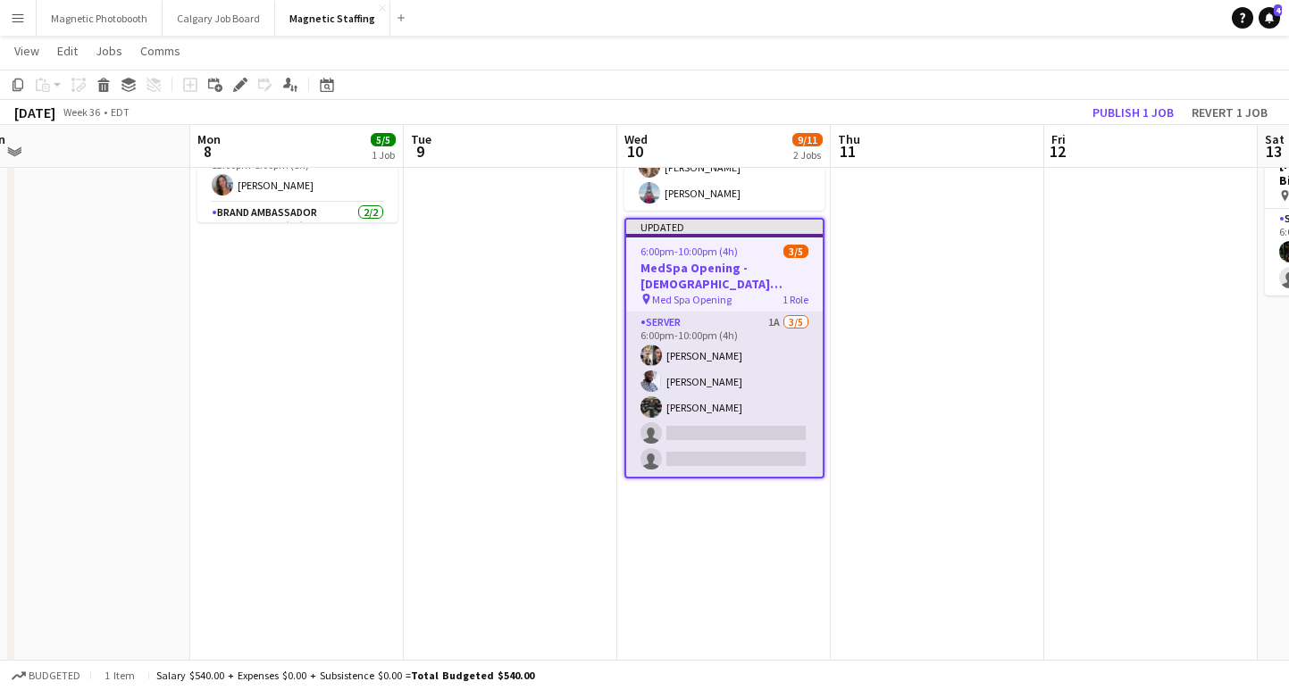
click at [706, 432] on app-card-role "Server 1A [DATE] 6:00pm-10:00pm (4h) [PERSON_NAME] [PERSON_NAME] [PERSON_NAME] …" at bounding box center [724, 395] width 196 height 164
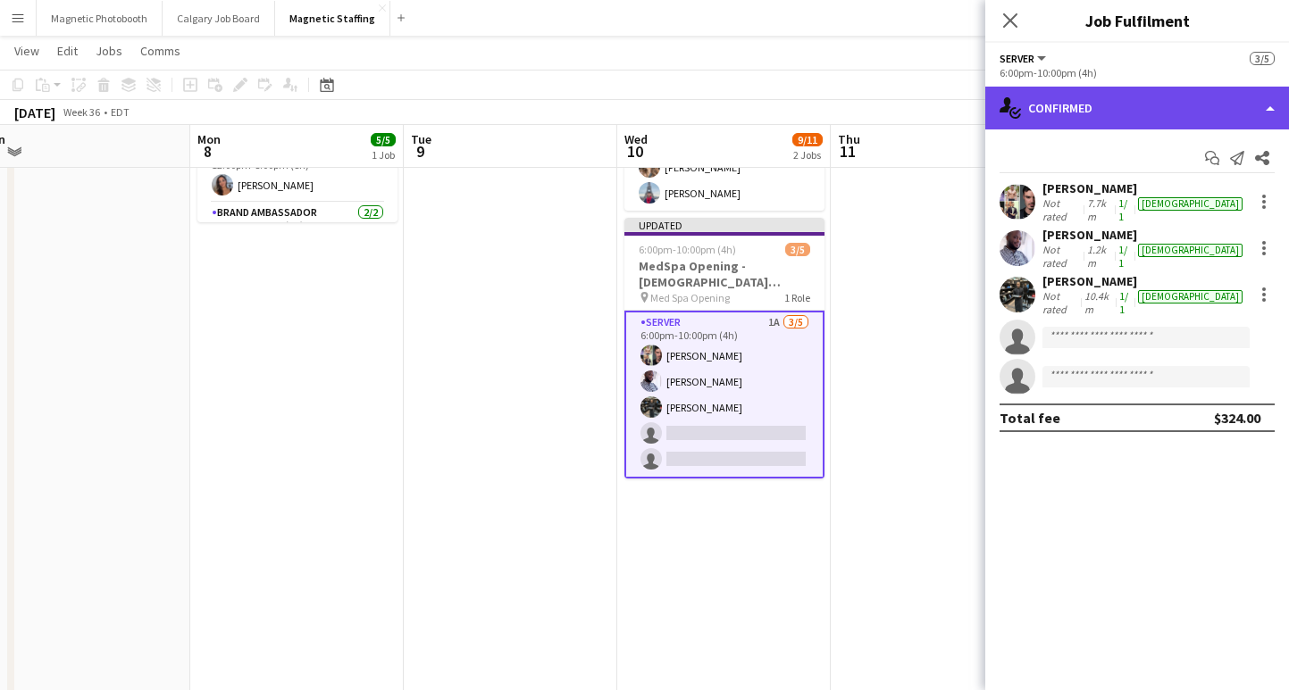
click at [1082, 105] on div "single-neutral-actions-check-2 Confirmed" at bounding box center [1137, 108] width 304 height 43
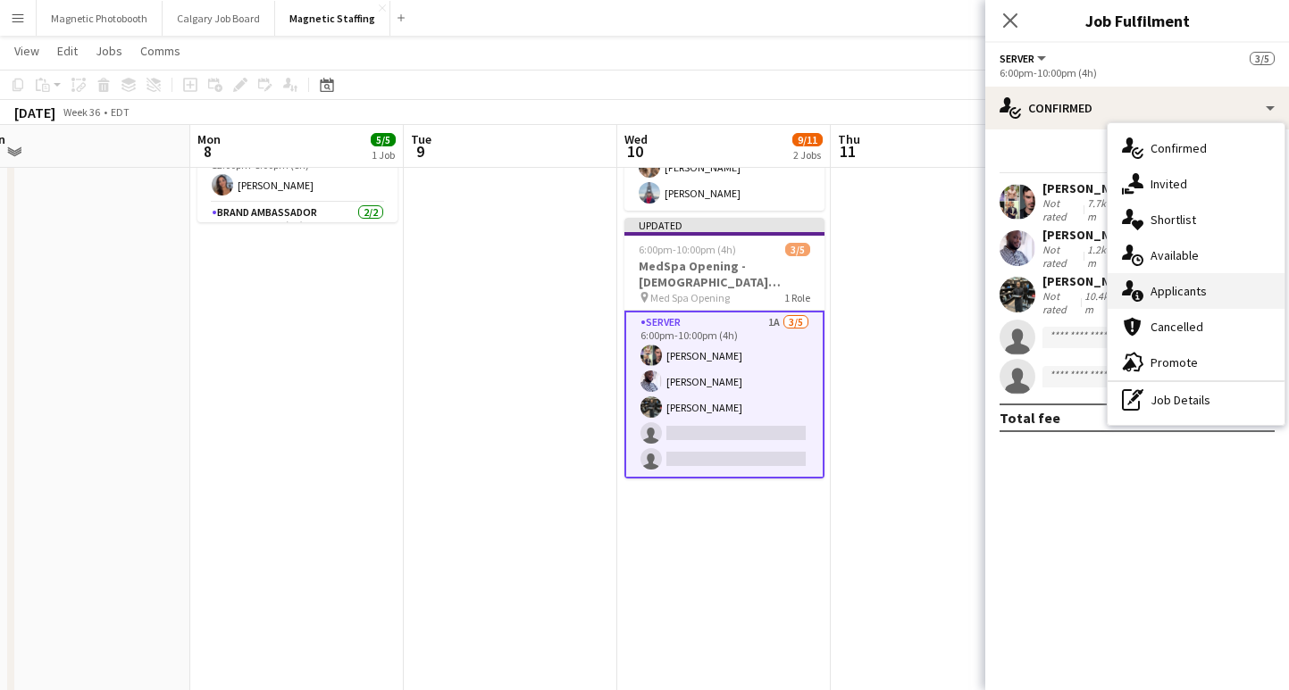
click at [1173, 289] on div "single-neutral-actions-information Applicants" at bounding box center [1195, 291] width 177 height 36
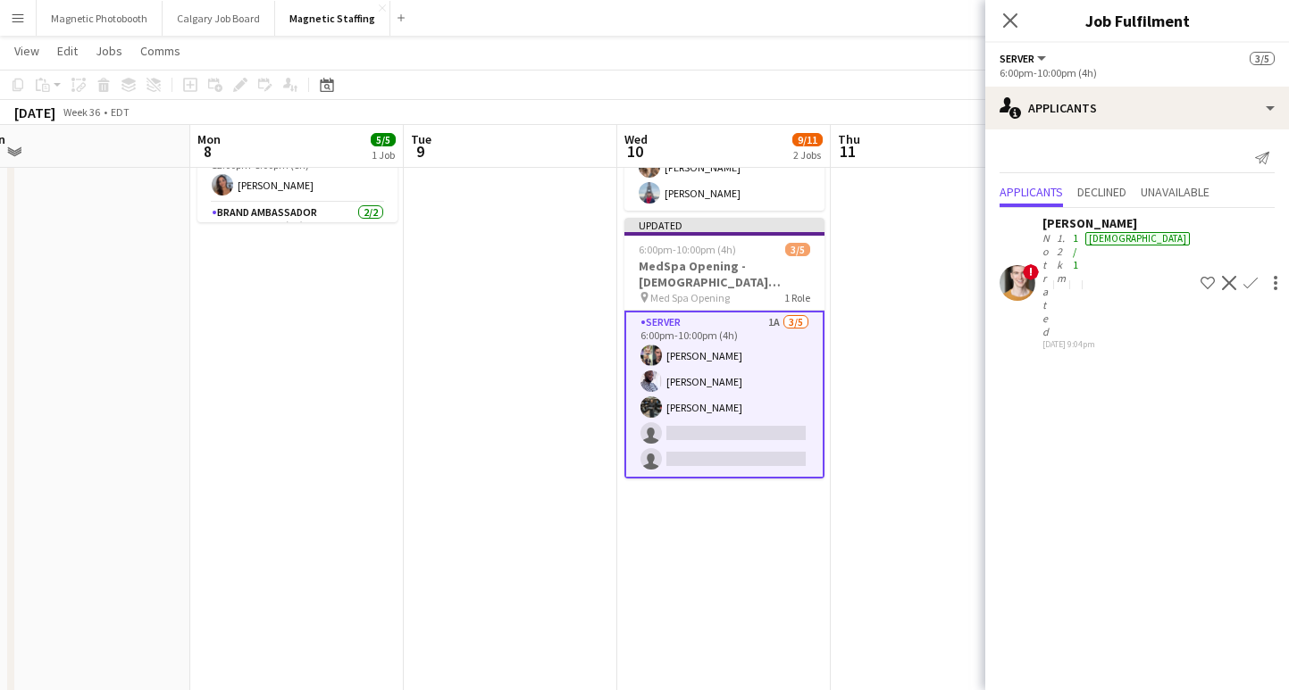
click at [720, 443] on app-card-role "Server 1A [DATE] 6:00pm-10:00pm (4h) [PERSON_NAME] [PERSON_NAME] [PERSON_NAME] …" at bounding box center [724, 395] width 200 height 168
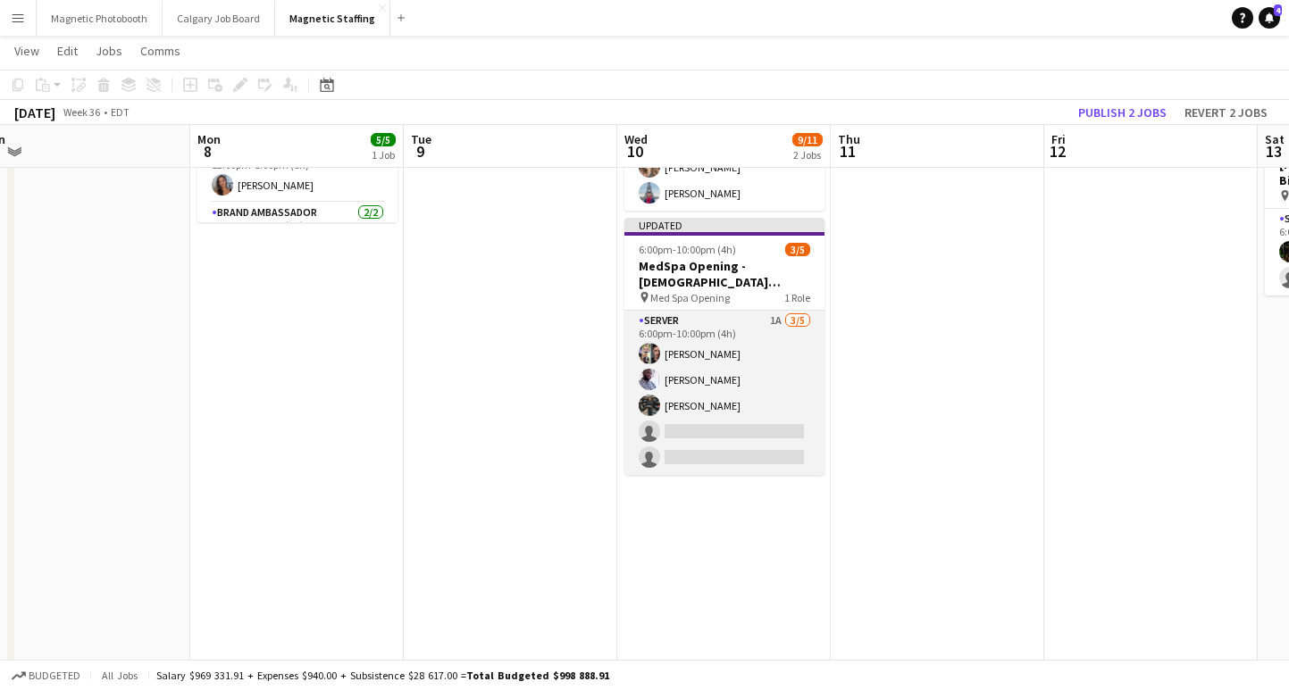
scroll to position [0, 879]
click at [715, 469] on app-card-role "Server 1A [DATE] 6:00pm-10:00pm (4h) [PERSON_NAME] [PERSON_NAME] [PERSON_NAME] …" at bounding box center [722, 393] width 200 height 164
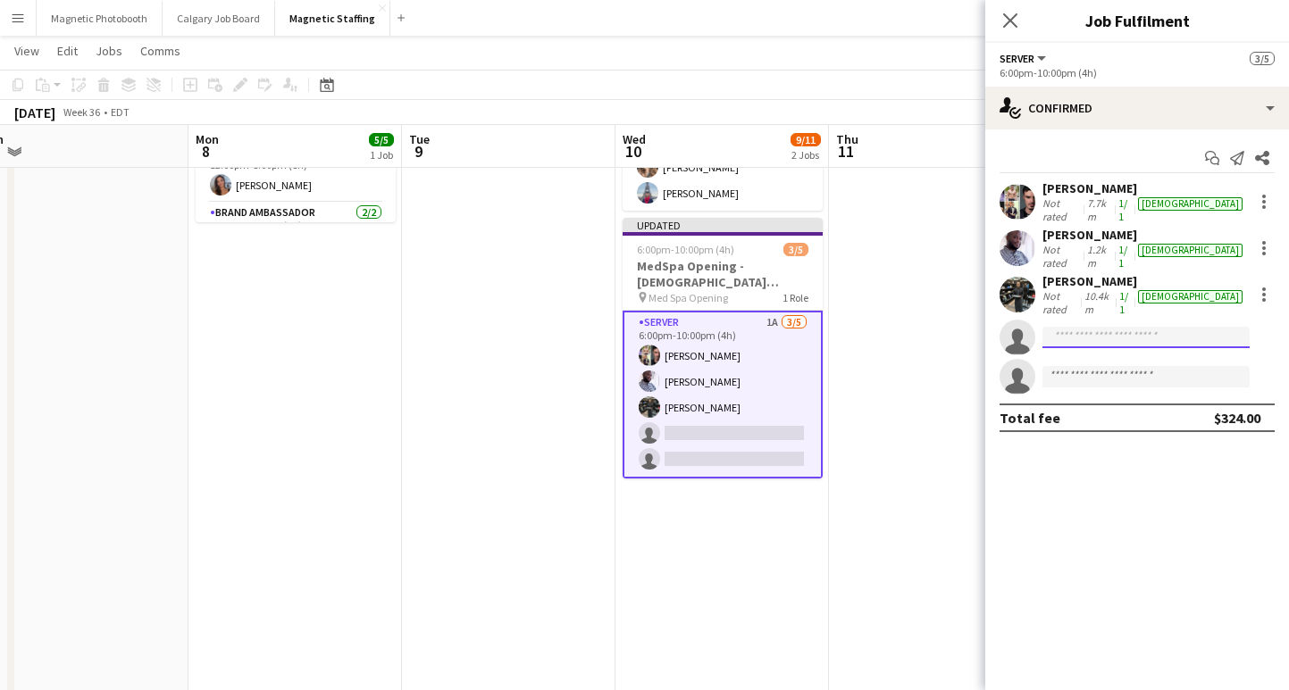
click at [1087, 327] on input at bounding box center [1145, 337] width 207 height 21
type input "*"
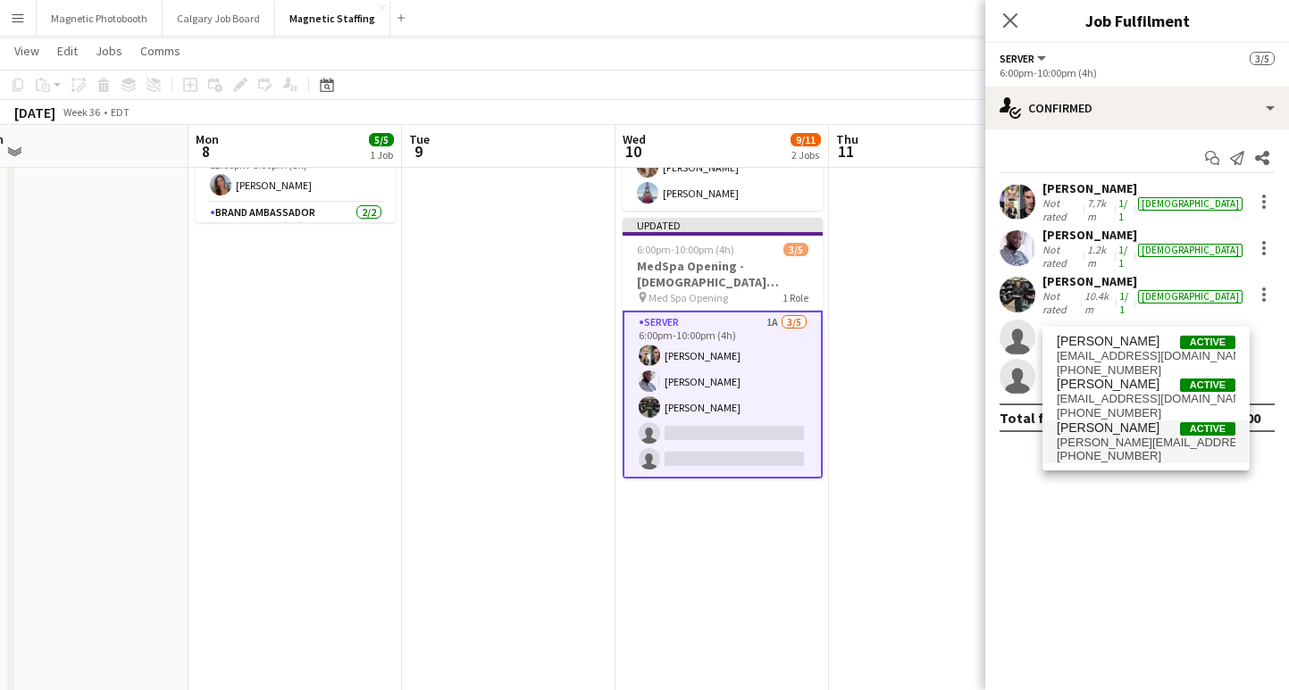
type input "****"
click at [1146, 440] on span "[PERSON_NAME][EMAIL_ADDRESS][DOMAIN_NAME]" at bounding box center [1145, 443] width 179 height 14
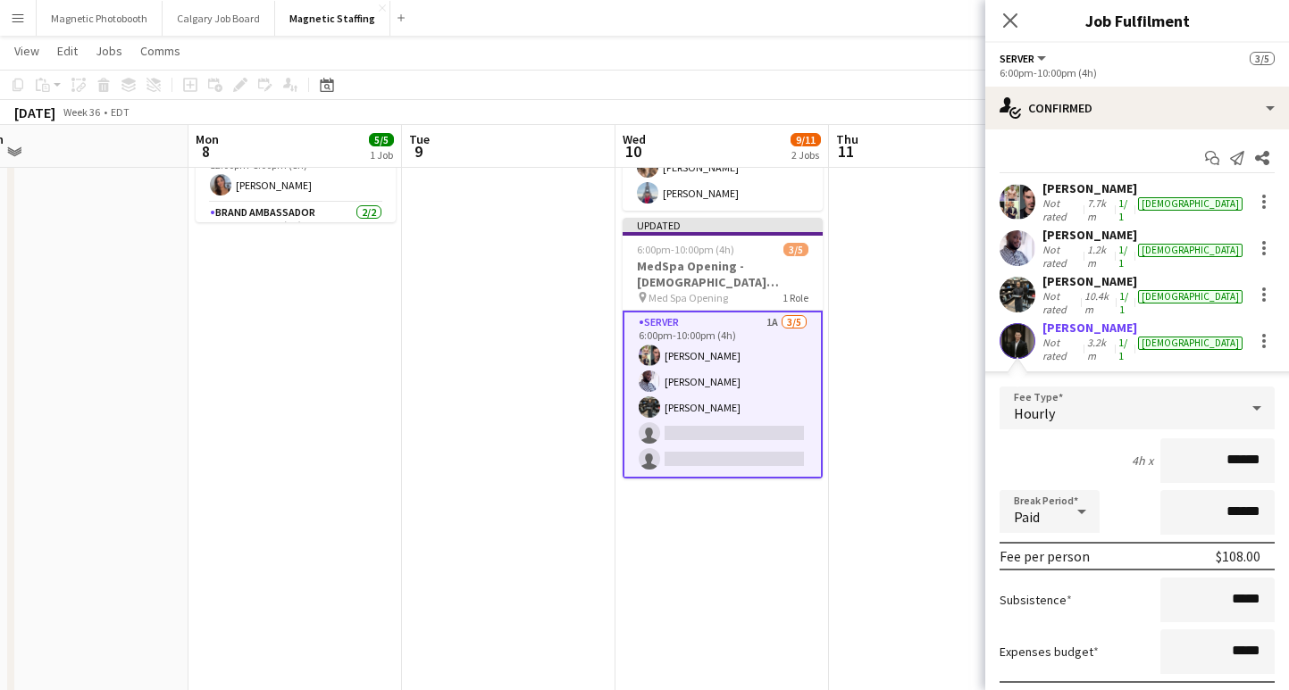
scroll to position [140, 0]
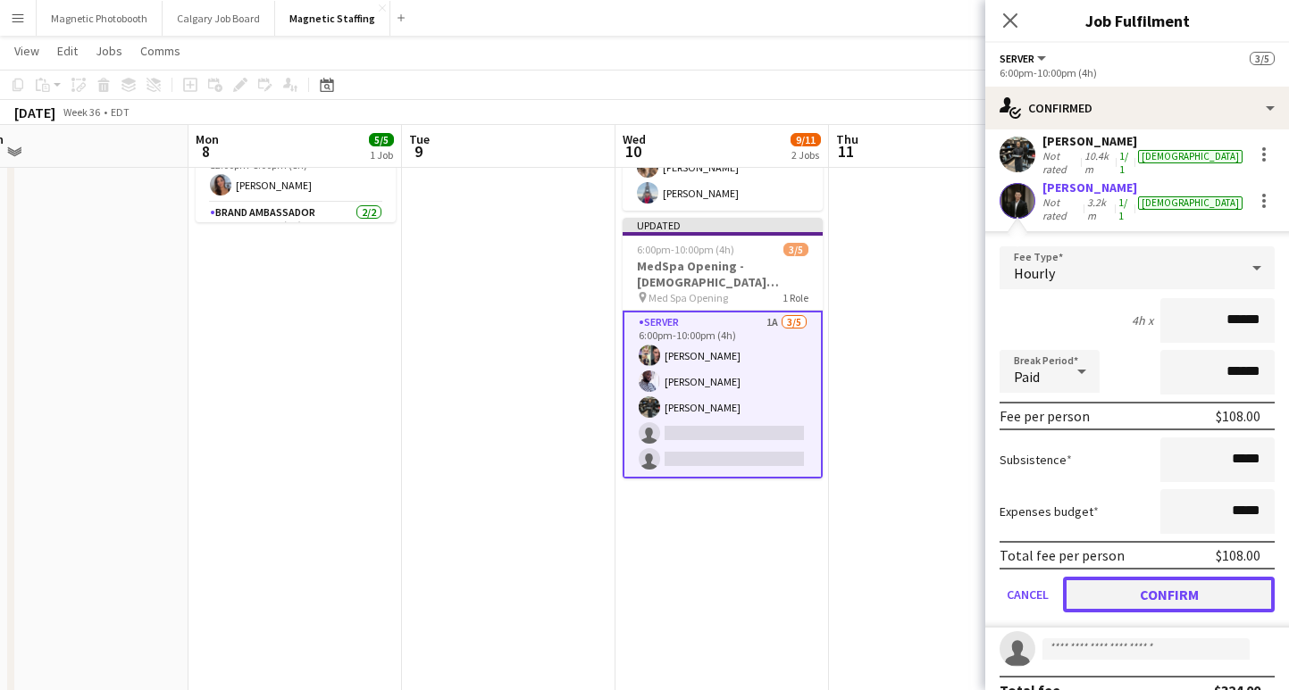
click at [1128, 577] on button "Confirm" at bounding box center [1169, 595] width 212 height 36
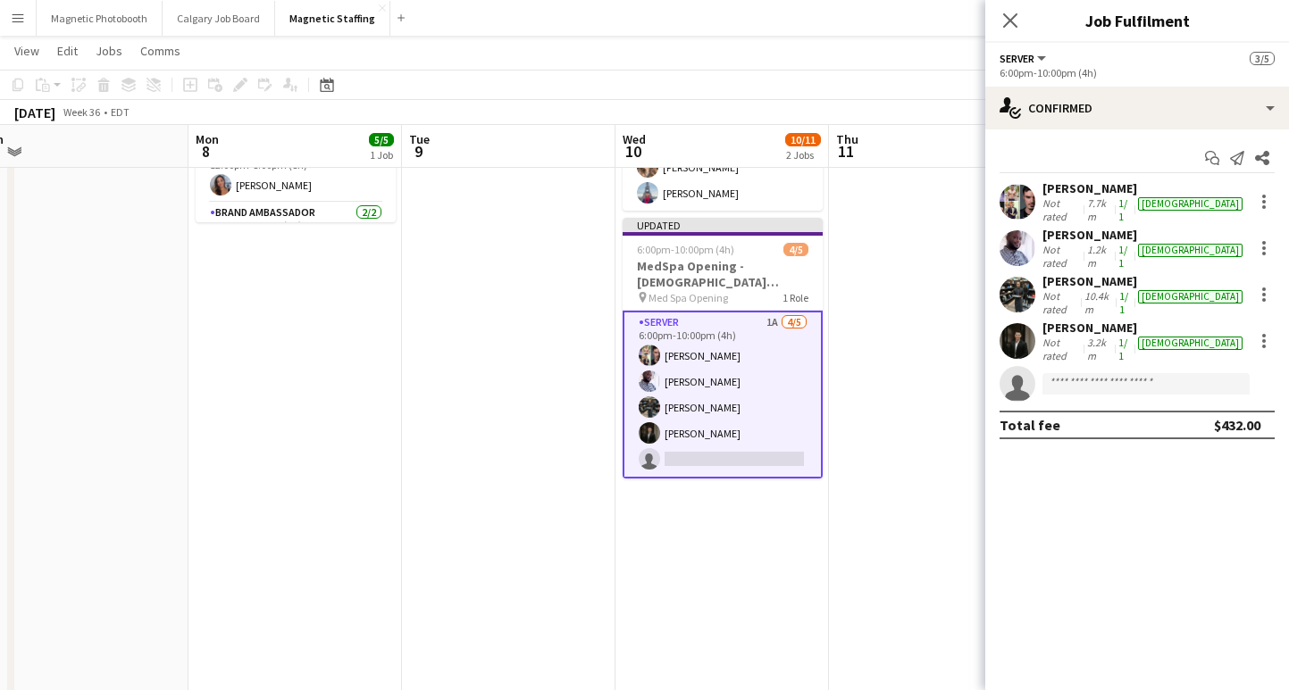
click at [1062, 320] on div "[PERSON_NAME]" at bounding box center [1144, 328] width 204 height 16
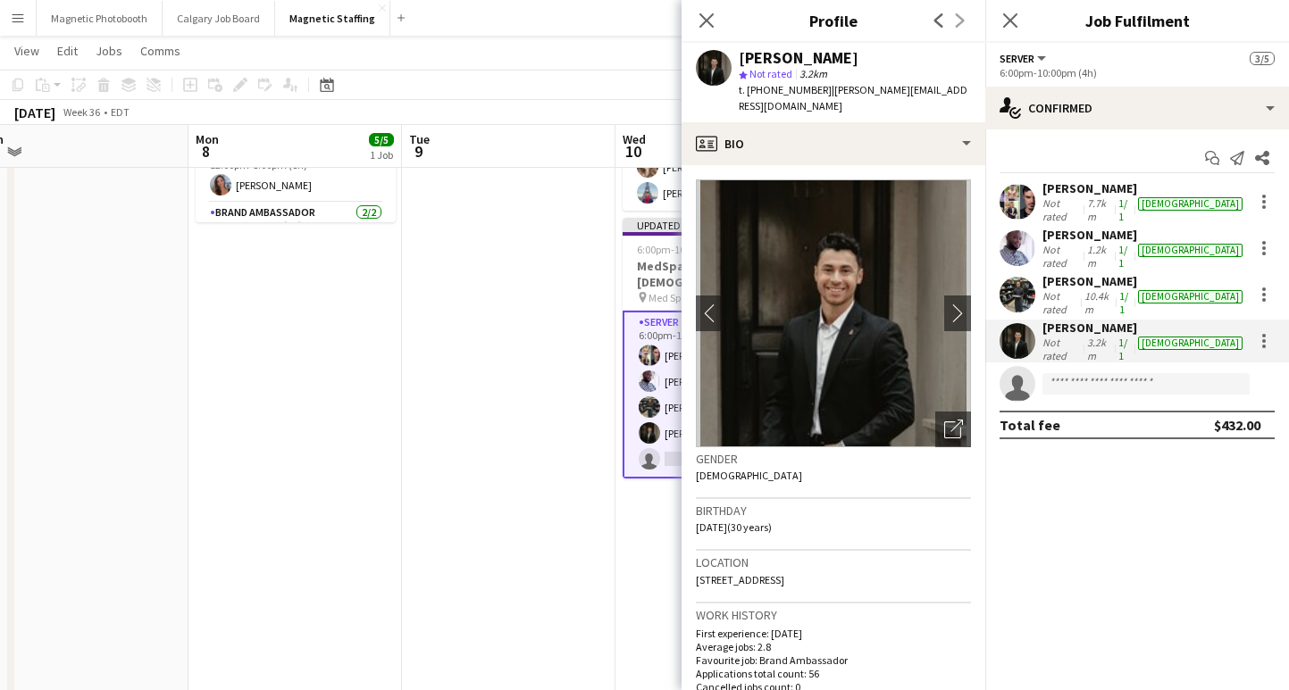
click at [963, 451] on h3 "Gender" at bounding box center [833, 459] width 275 height 16
click at [960, 420] on icon "Open photos pop-in" at bounding box center [953, 429] width 19 height 19
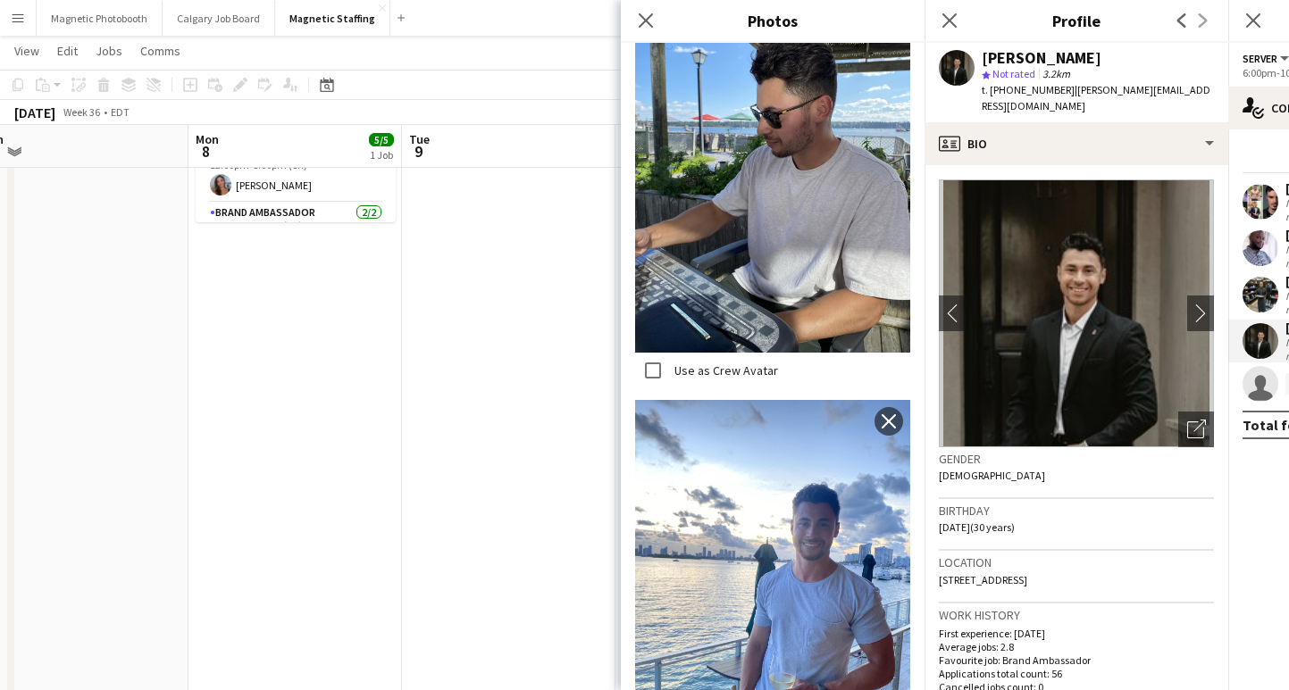
scroll to position [1800, 0]
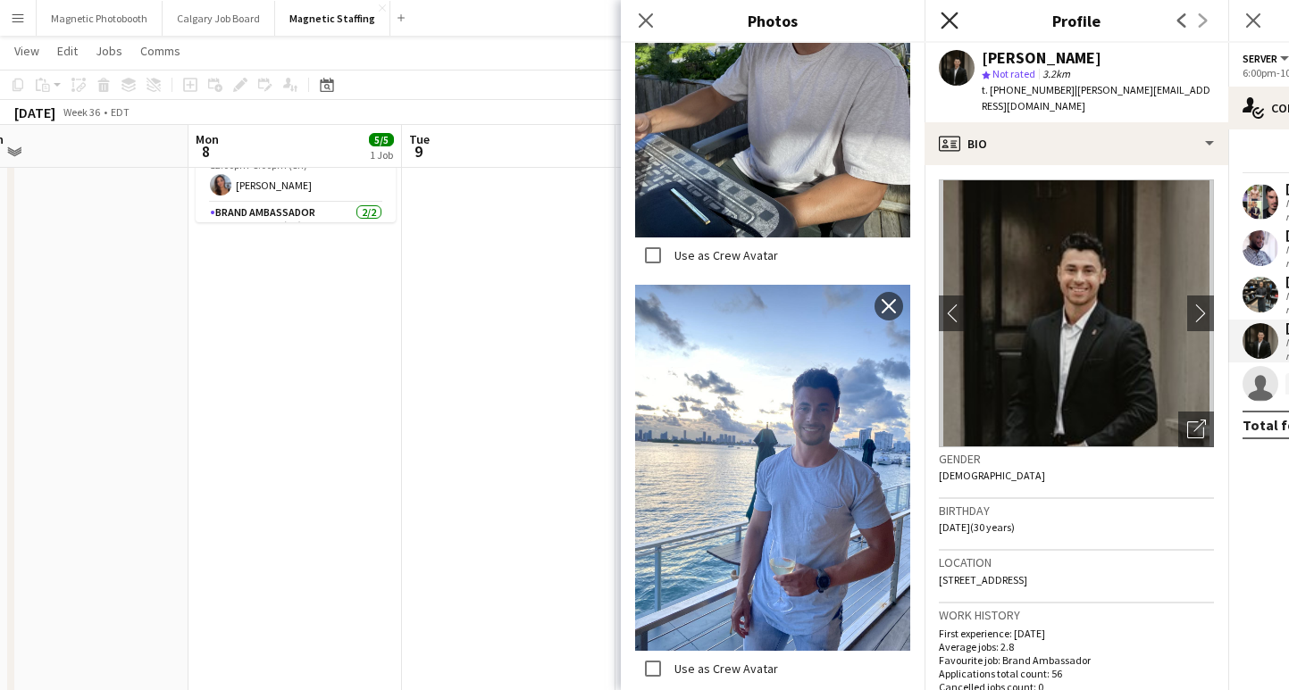
click at [956, 15] on icon "Close pop-in" at bounding box center [948, 20] width 17 height 17
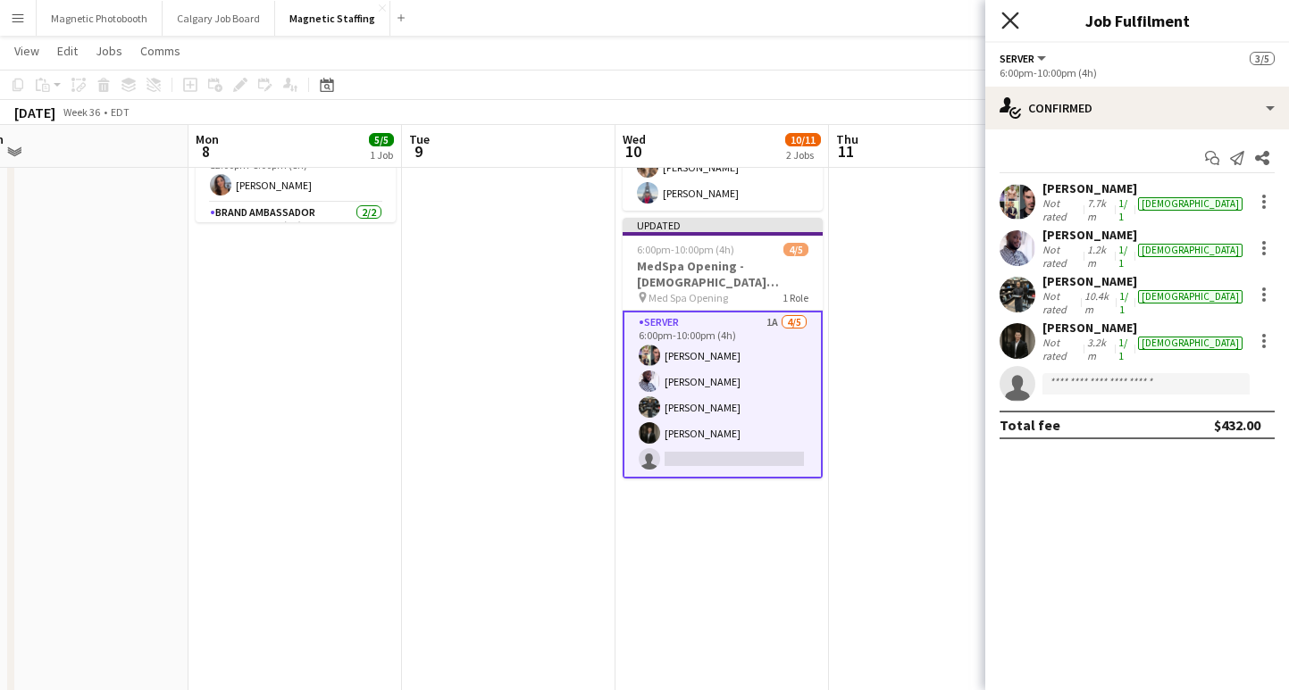
click at [1012, 19] on icon "Close pop-in" at bounding box center [1009, 20] width 17 height 17
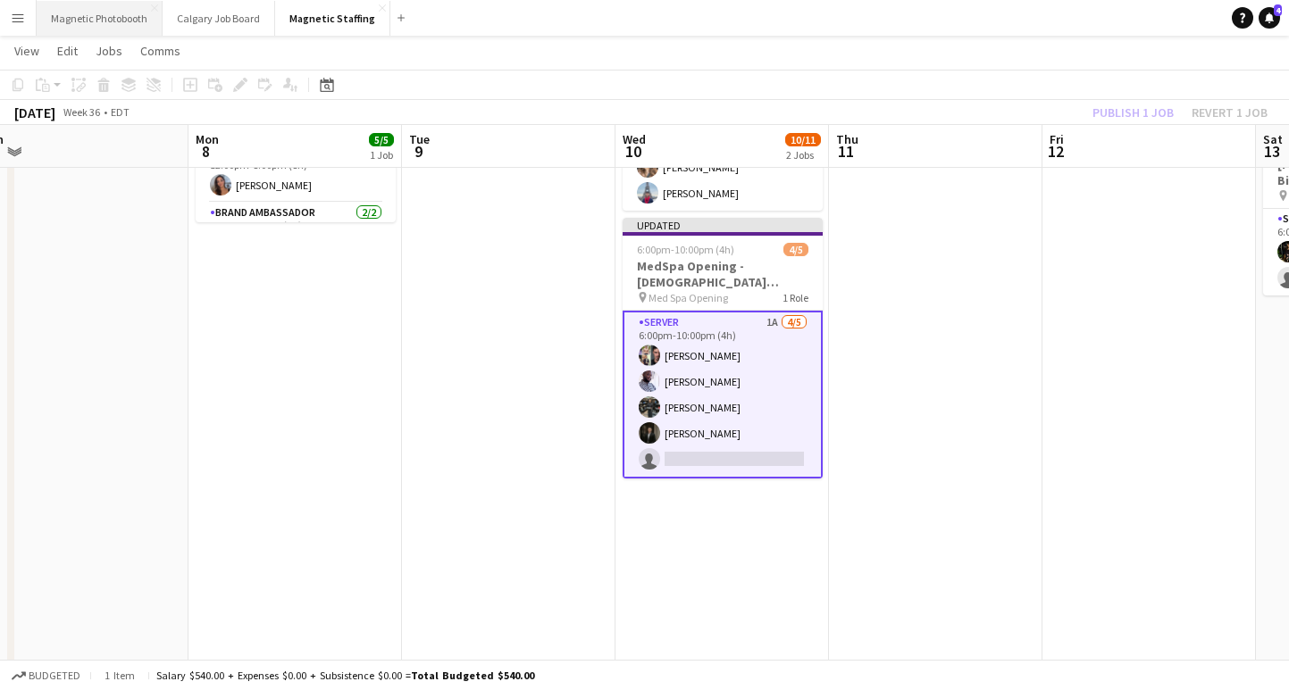
click at [89, 21] on button "Magnetic Photobooth Close" at bounding box center [100, 18] width 126 height 35
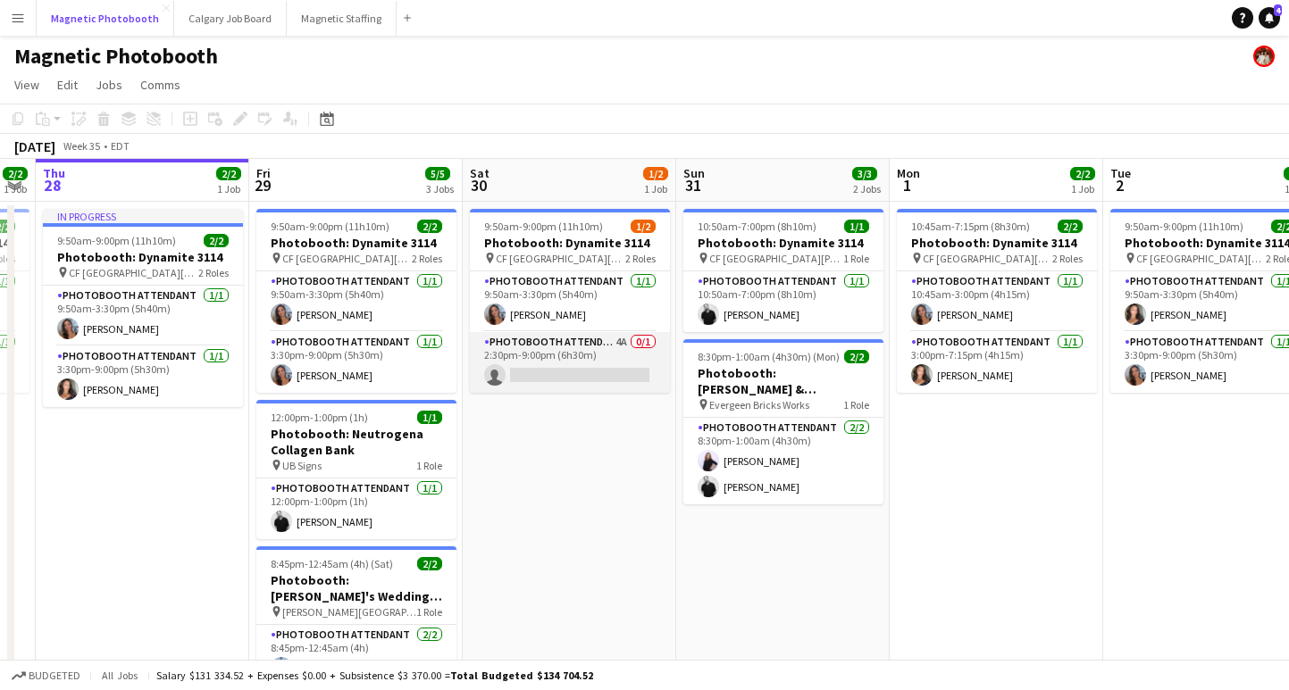
scroll to position [0, 655]
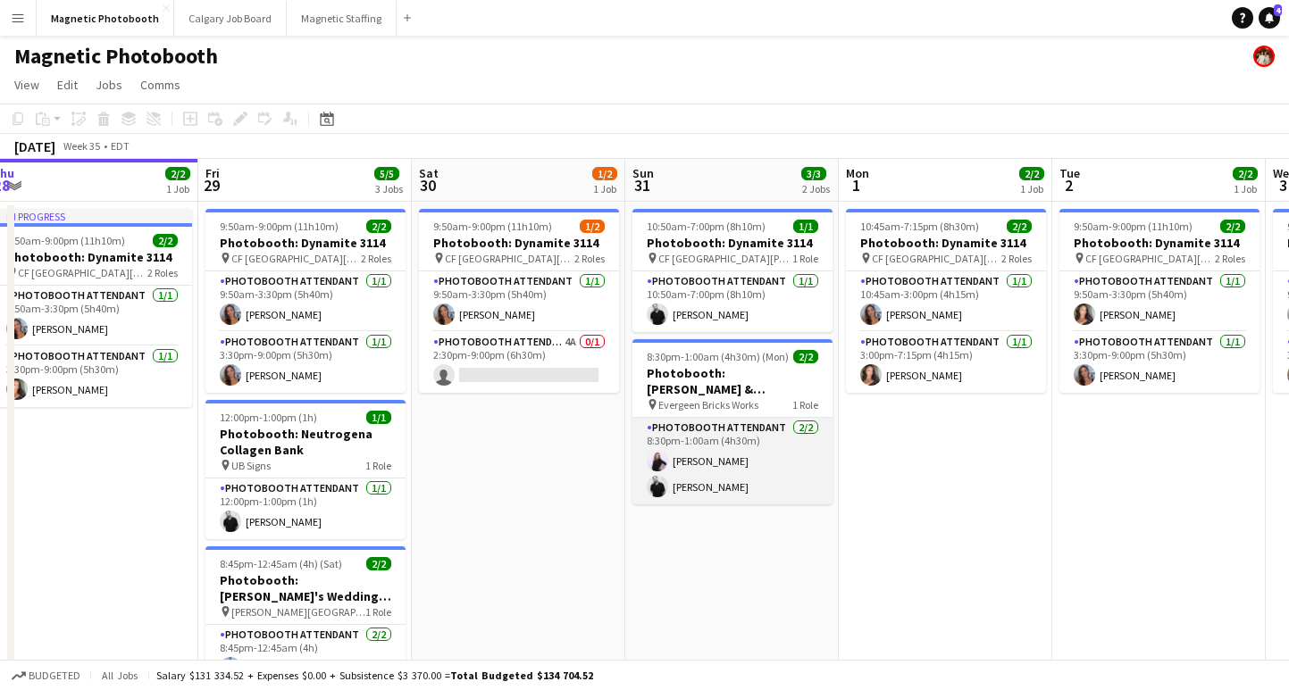
click at [724, 461] on app-card-role "Photobooth Attendant [DATE] 8:30pm-1:00am (4h30m) [PERSON_NAME] [PERSON_NAME]" at bounding box center [732, 461] width 200 height 87
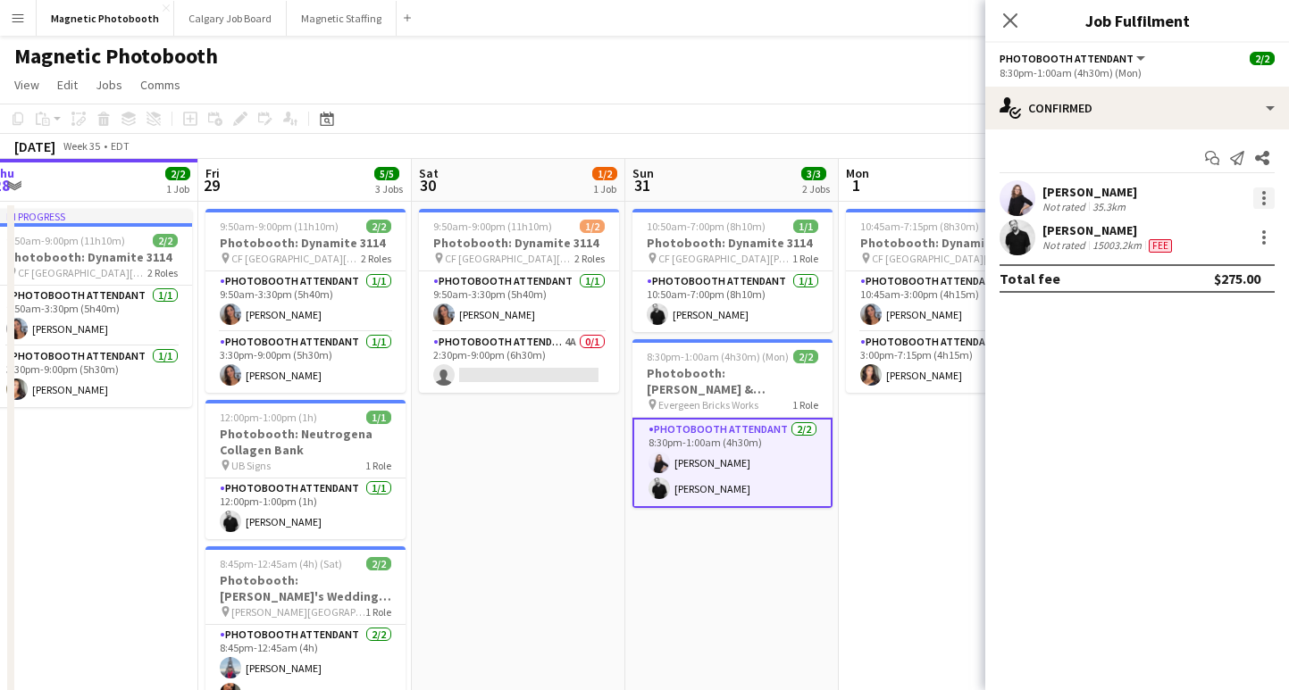
click at [1254, 202] on div at bounding box center [1263, 198] width 21 height 21
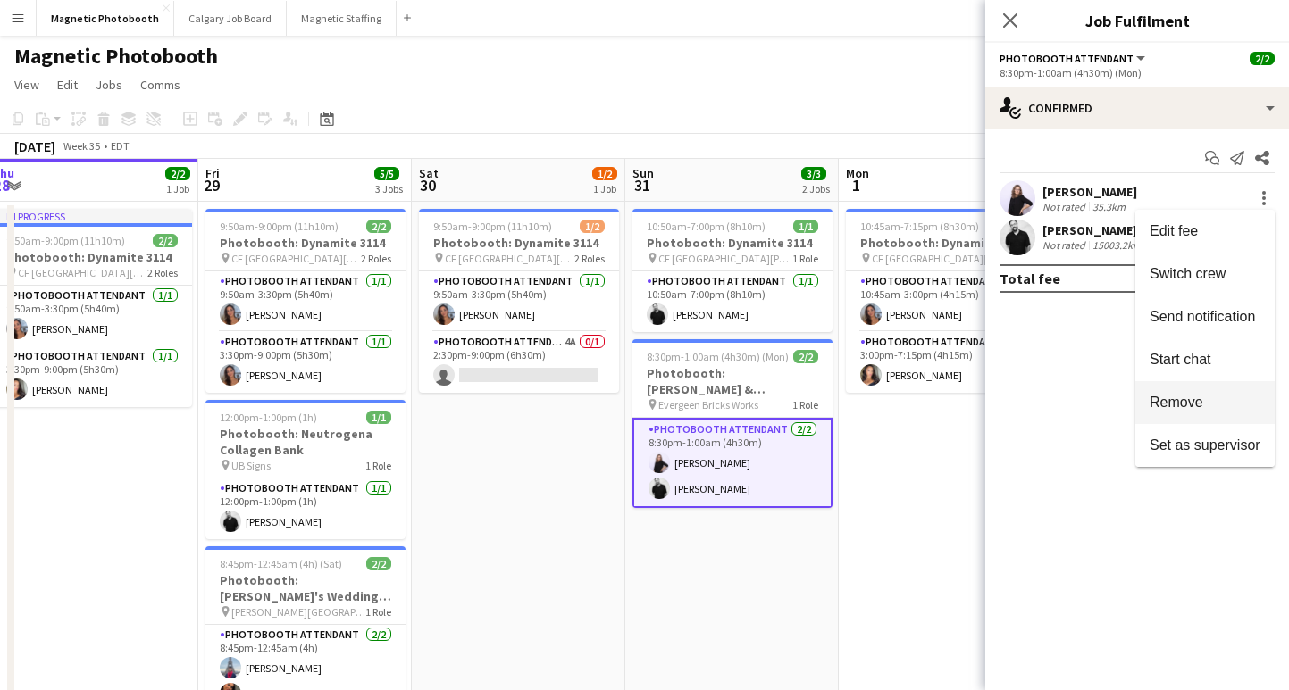
click at [1184, 388] on button "Remove" at bounding box center [1204, 402] width 139 height 43
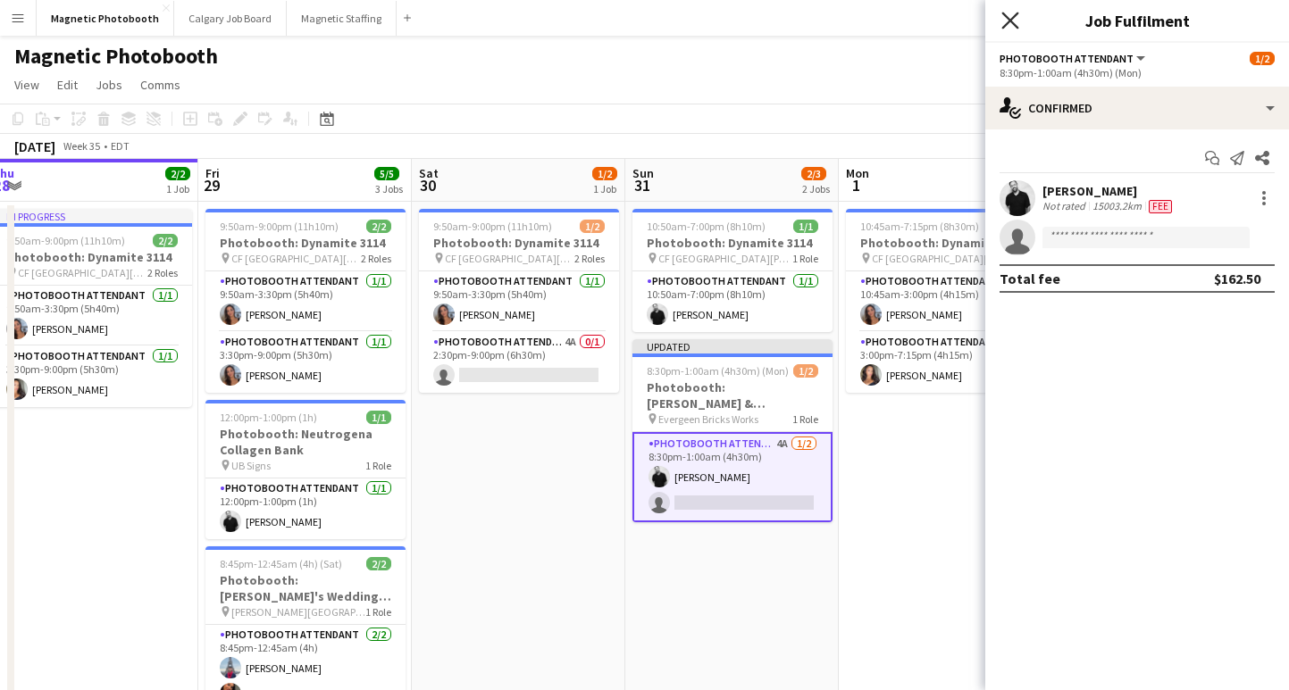
click at [1012, 21] on icon "Close pop-in" at bounding box center [1009, 20] width 17 height 17
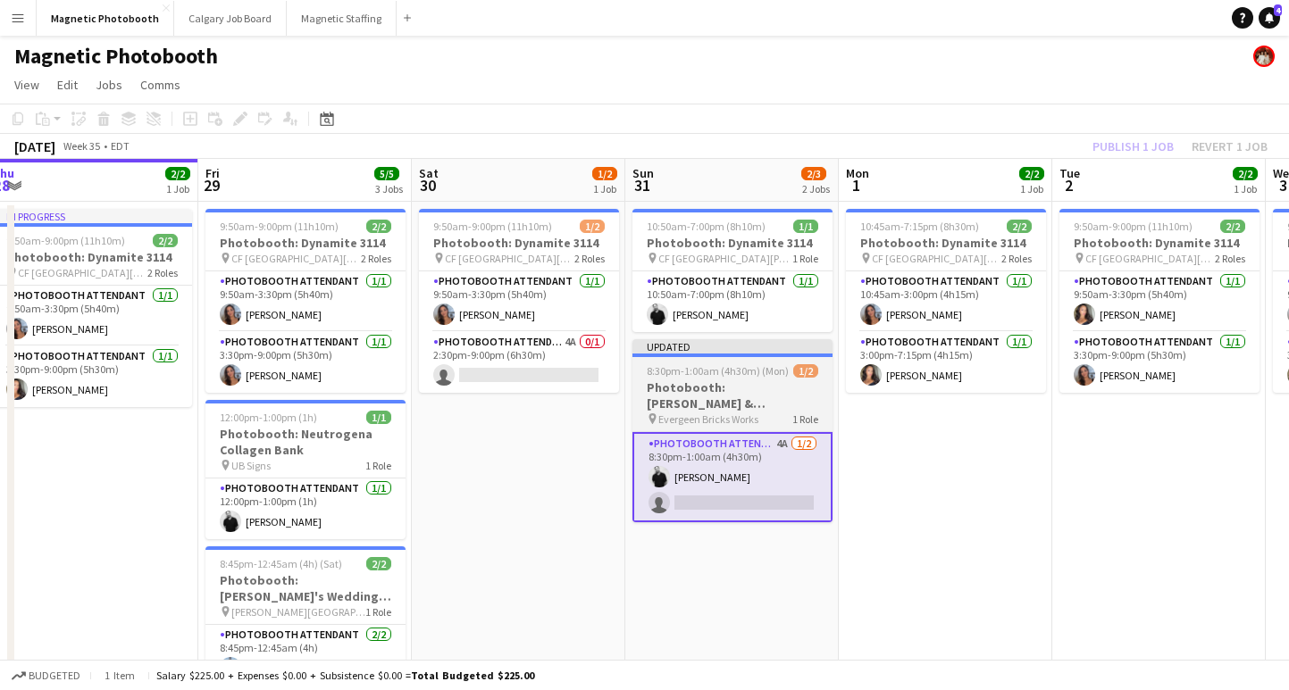
click at [659, 376] on span "8:30pm-1:00am (4h30m) (Mon)" at bounding box center [718, 370] width 142 height 13
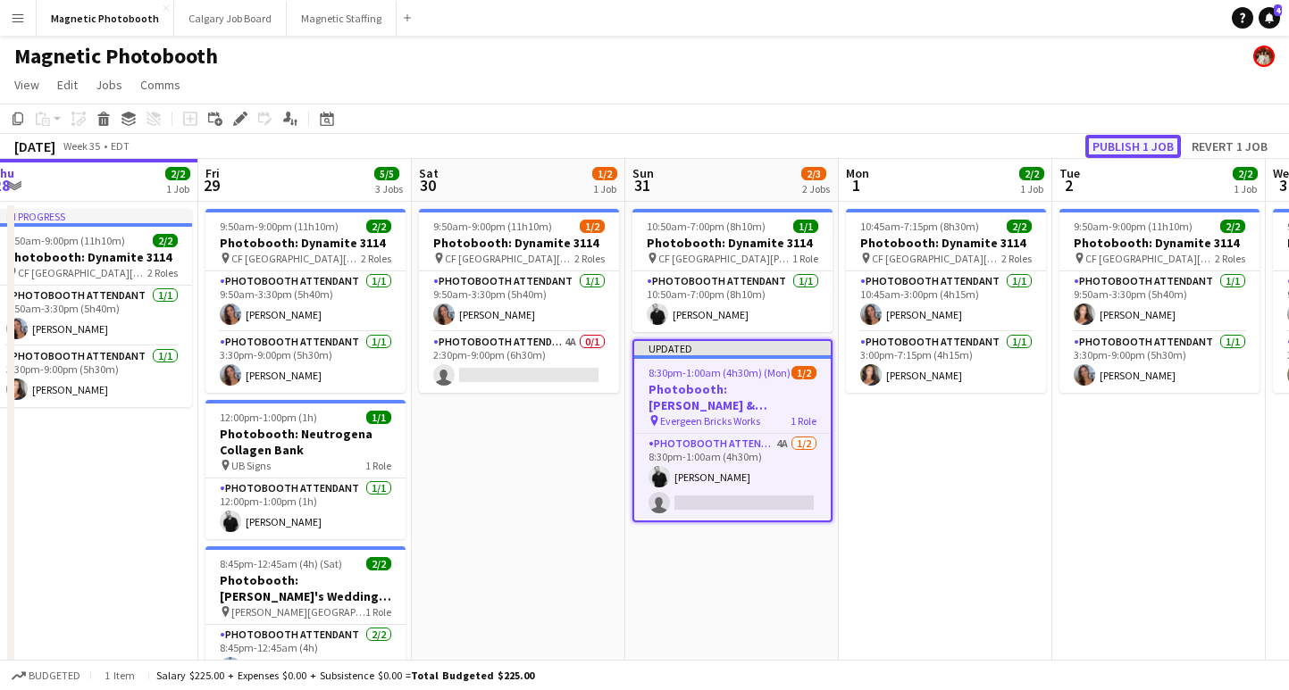
click at [1130, 146] on button "Publish 1 job" at bounding box center [1133, 146] width 96 height 23
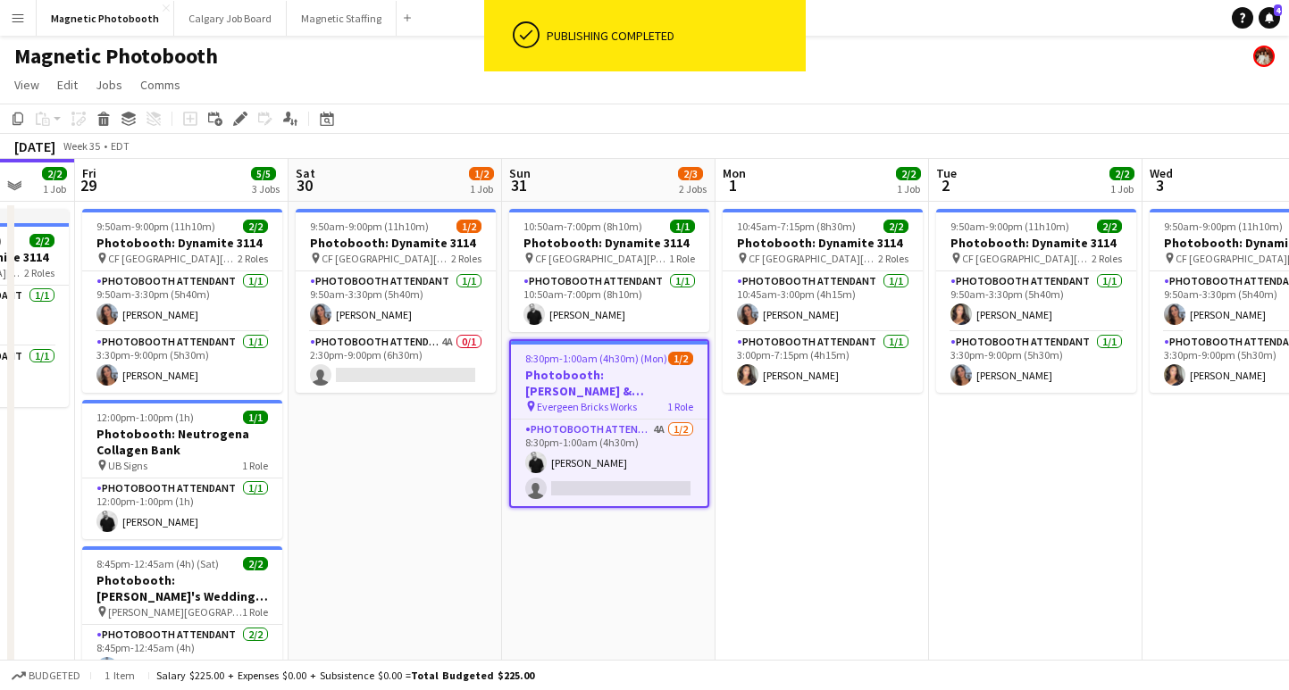
scroll to position [0, 786]
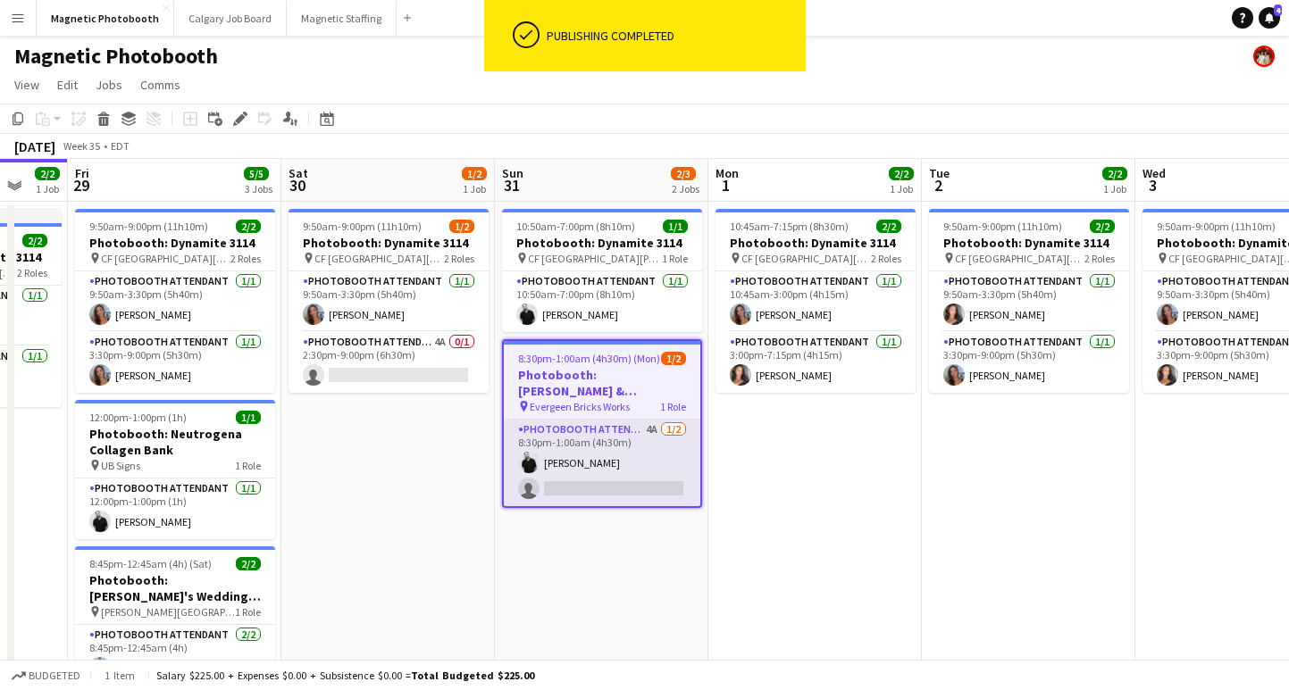
click at [605, 490] on app-card-role "Photobooth Attendant 4A [DATE] 8:30pm-1:00am (4h30m) [PERSON_NAME] single-neutr…" at bounding box center [602, 463] width 196 height 87
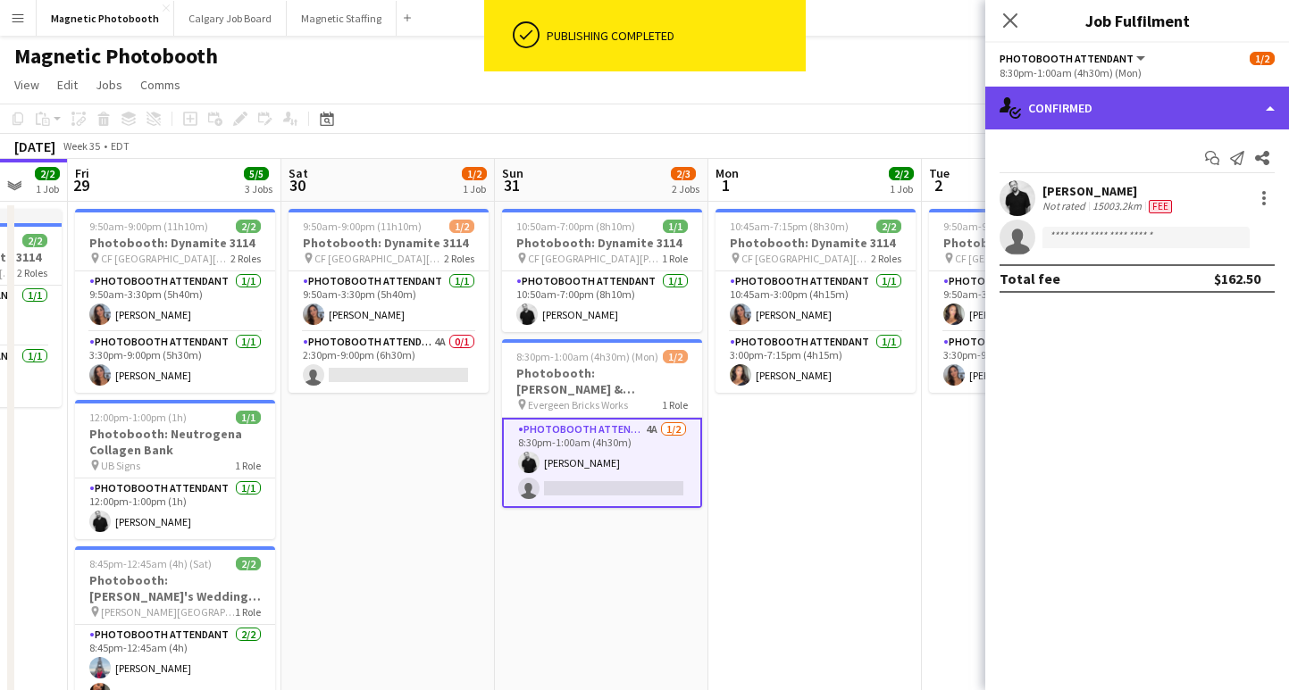
click at [1133, 105] on div "single-neutral-actions-check-2 Confirmed" at bounding box center [1137, 108] width 304 height 43
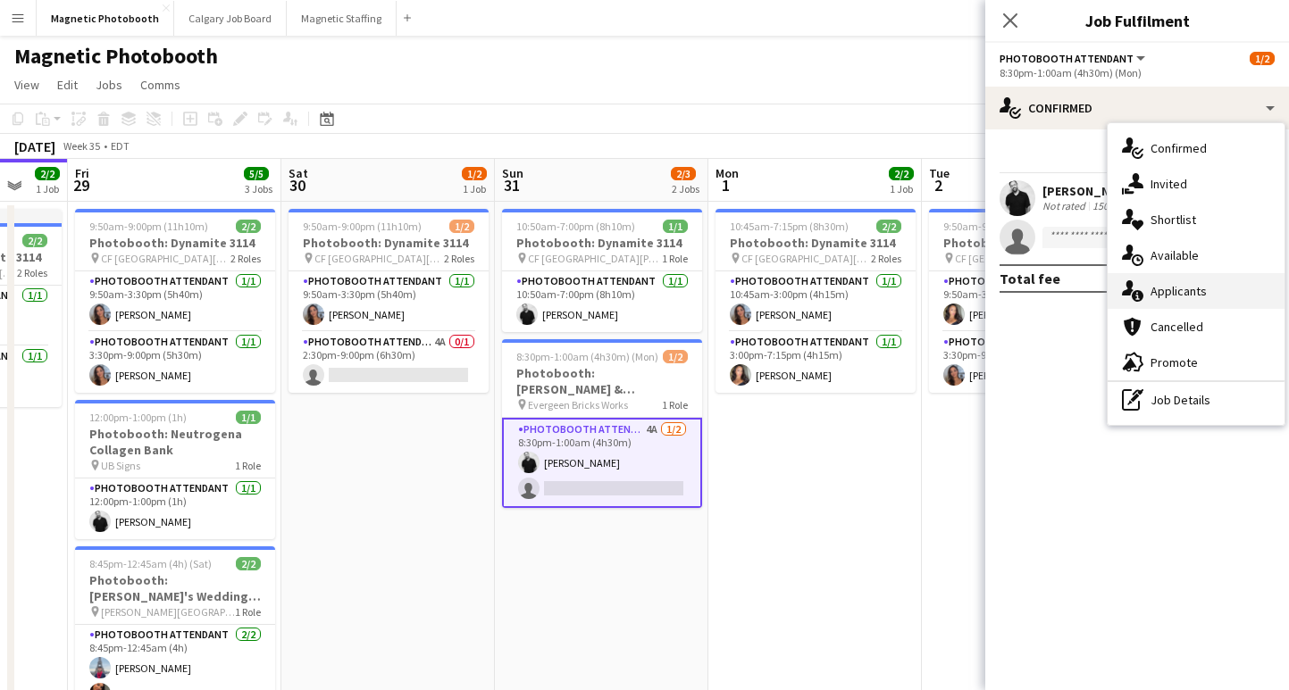
click at [1181, 293] on div "single-neutral-actions-information Applicants" at bounding box center [1195, 291] width 177 height 36
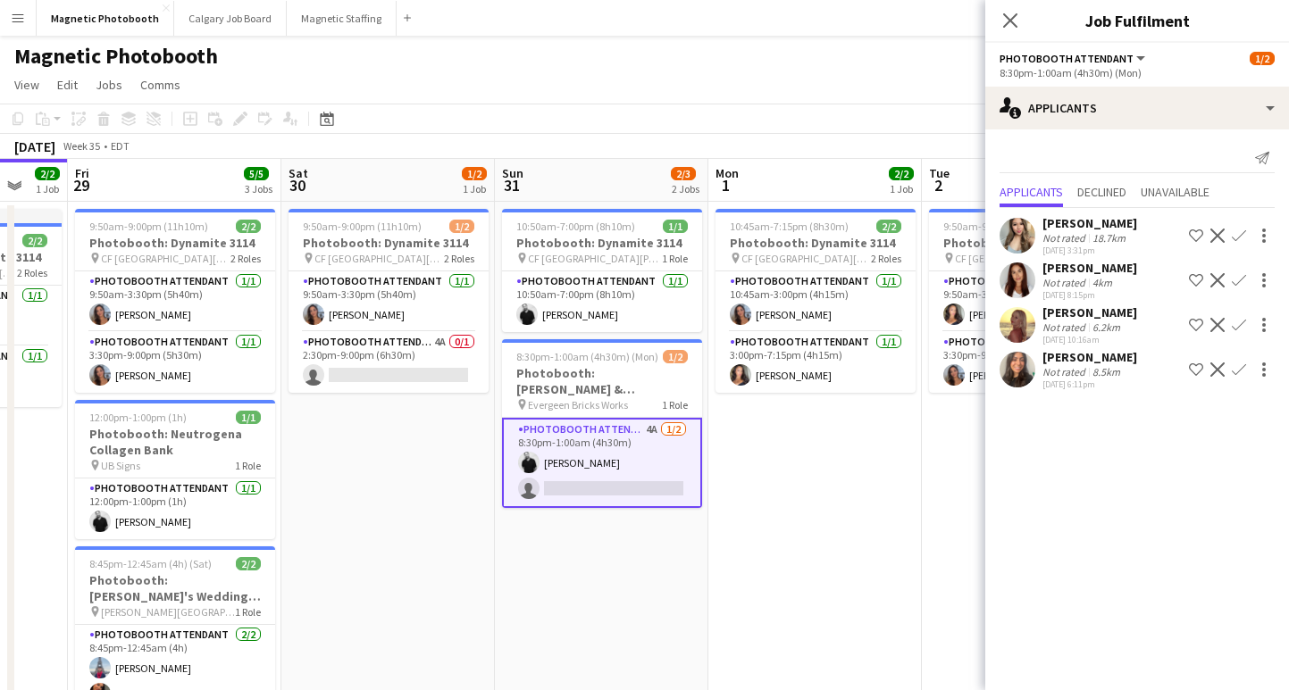
click at [1093, 264] on div "[PERSON_NAME]" at bounding box center [1089, 268] width 95 height 16
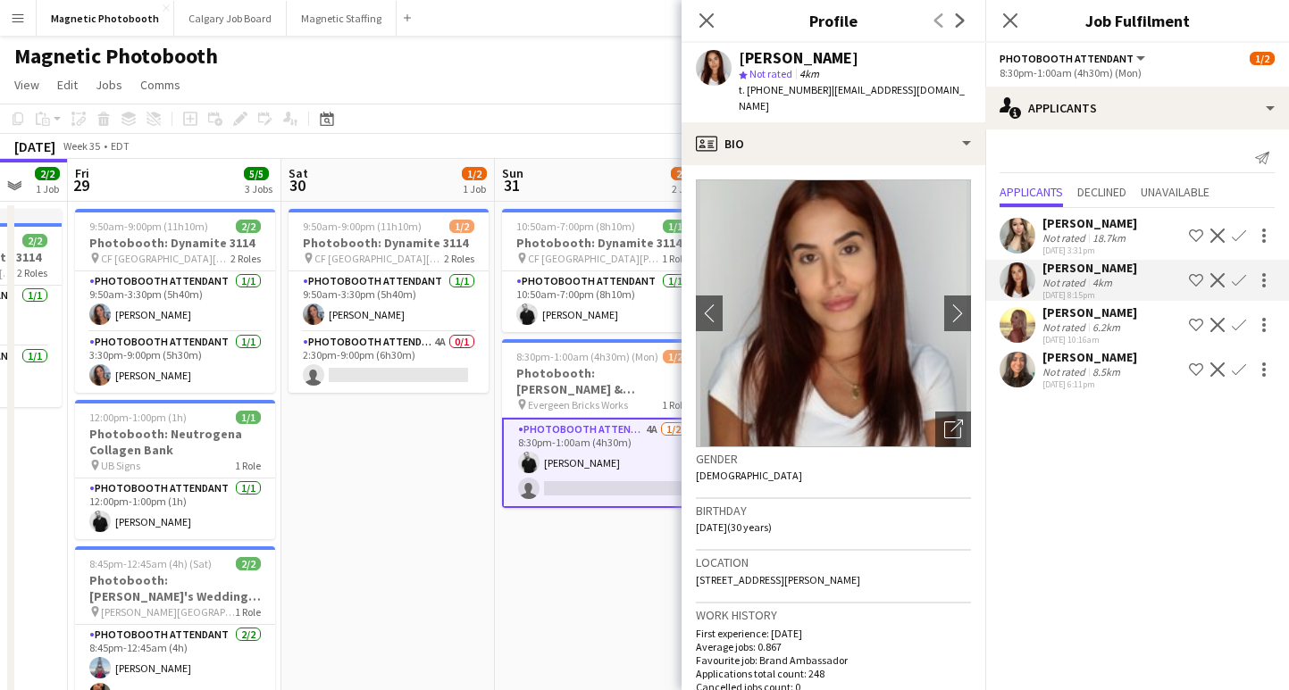
click at [1076, 314] on div "[PERSON_NAME]" at bounding box center [1089, 313] width 95 height 16
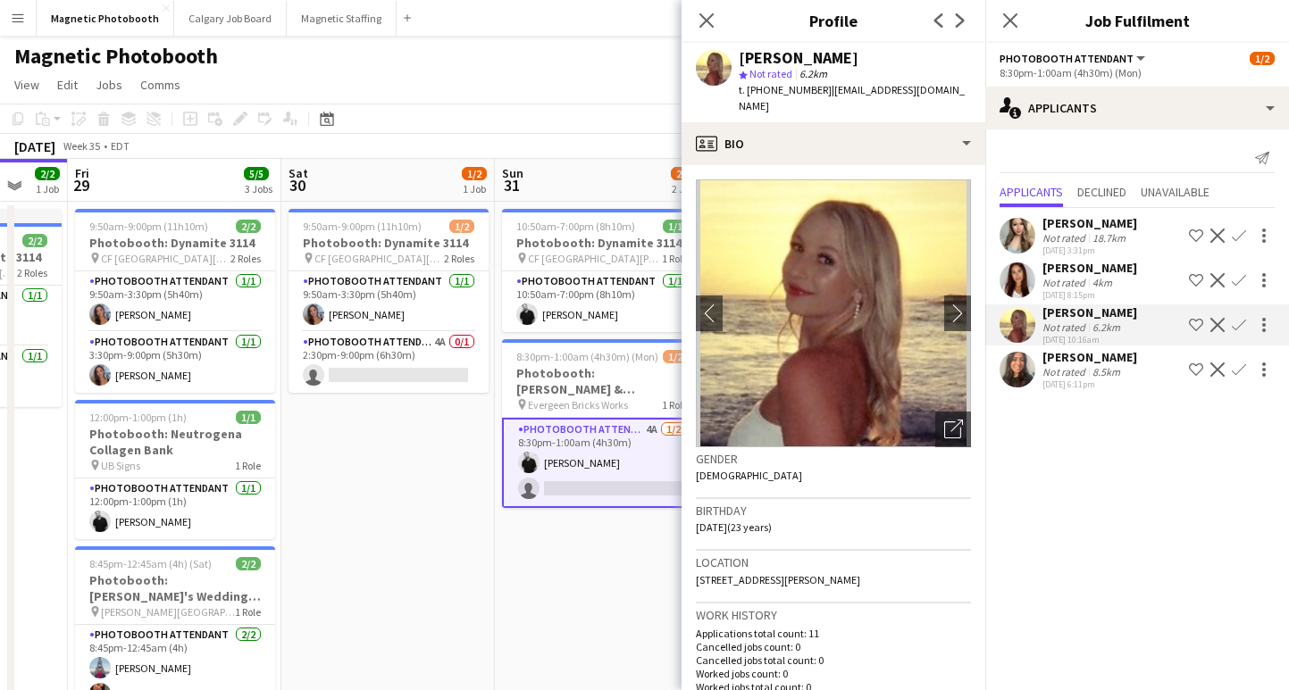
click at [1077, 279] on div "Not rated" at bounding box center [1065, 282] width 46 height 13
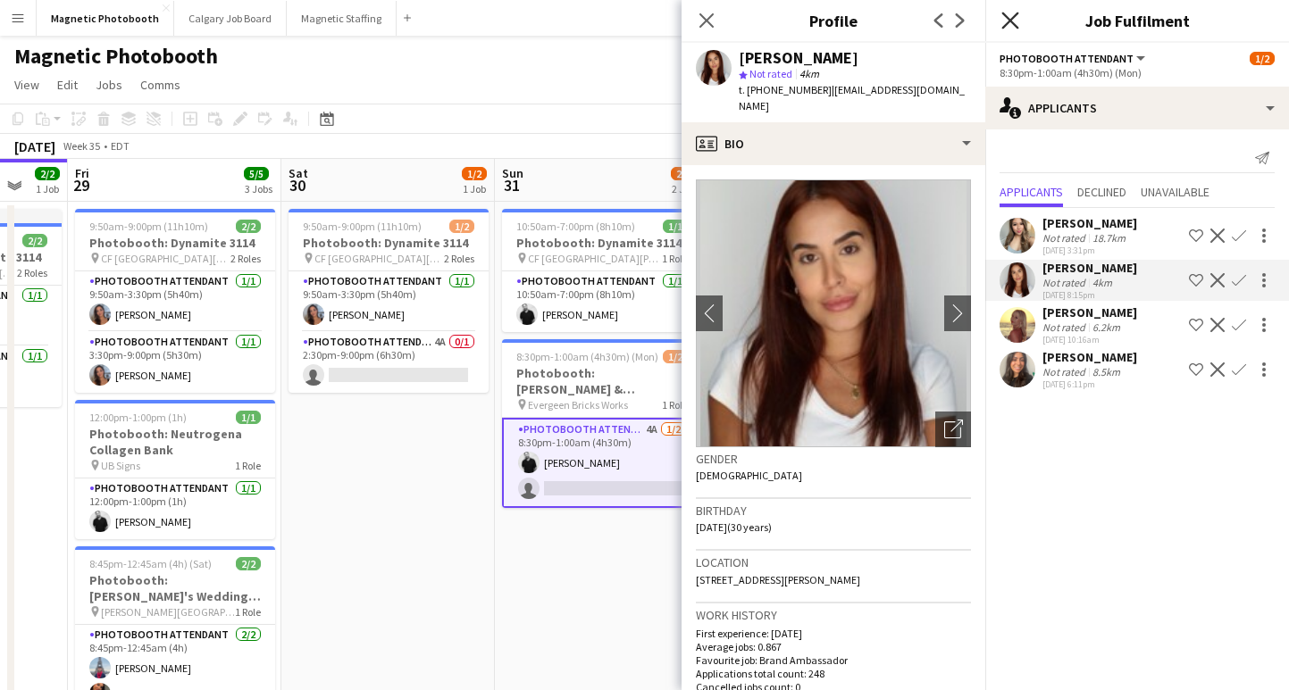
click at [1013, 20] on icon "Close pop-in" at bounding box center [1009, 20] width 17 height 17
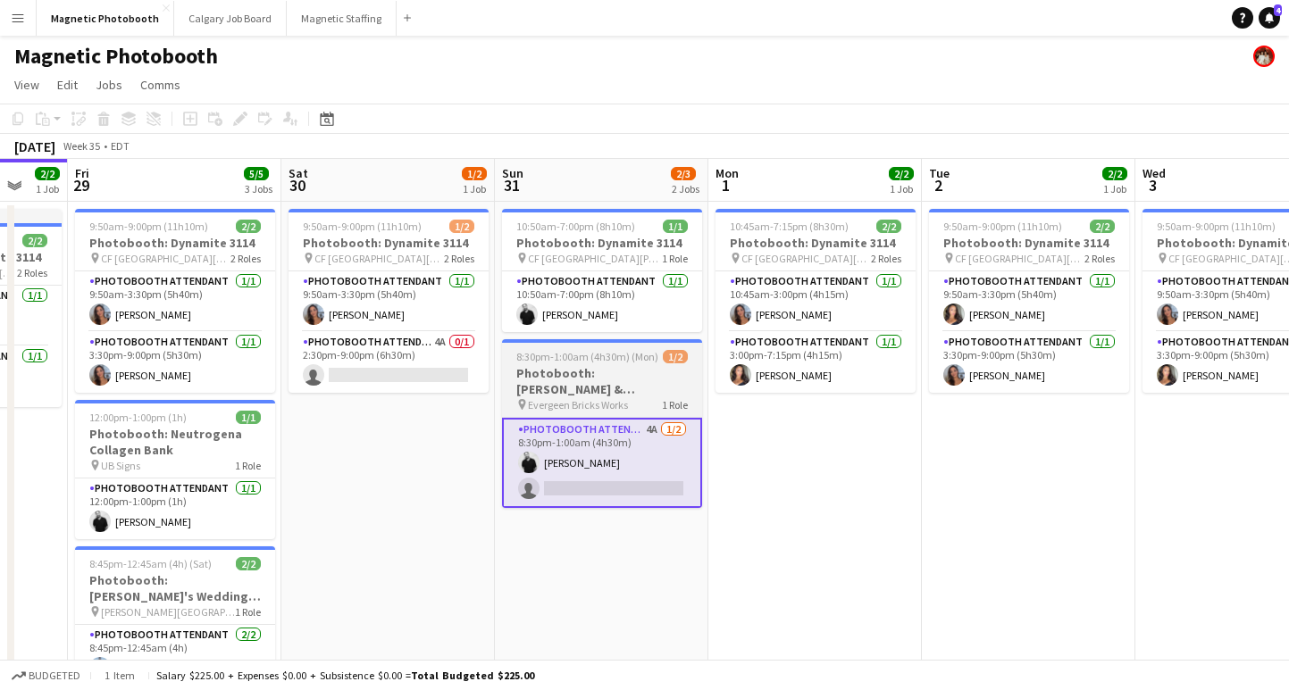
click at [647, 391] on h3 "Photobooth: [PERSON_NAME] & [PERSON_NAME]'s Wedding 2881" at bounding box center [602, 381] width 200 height 32
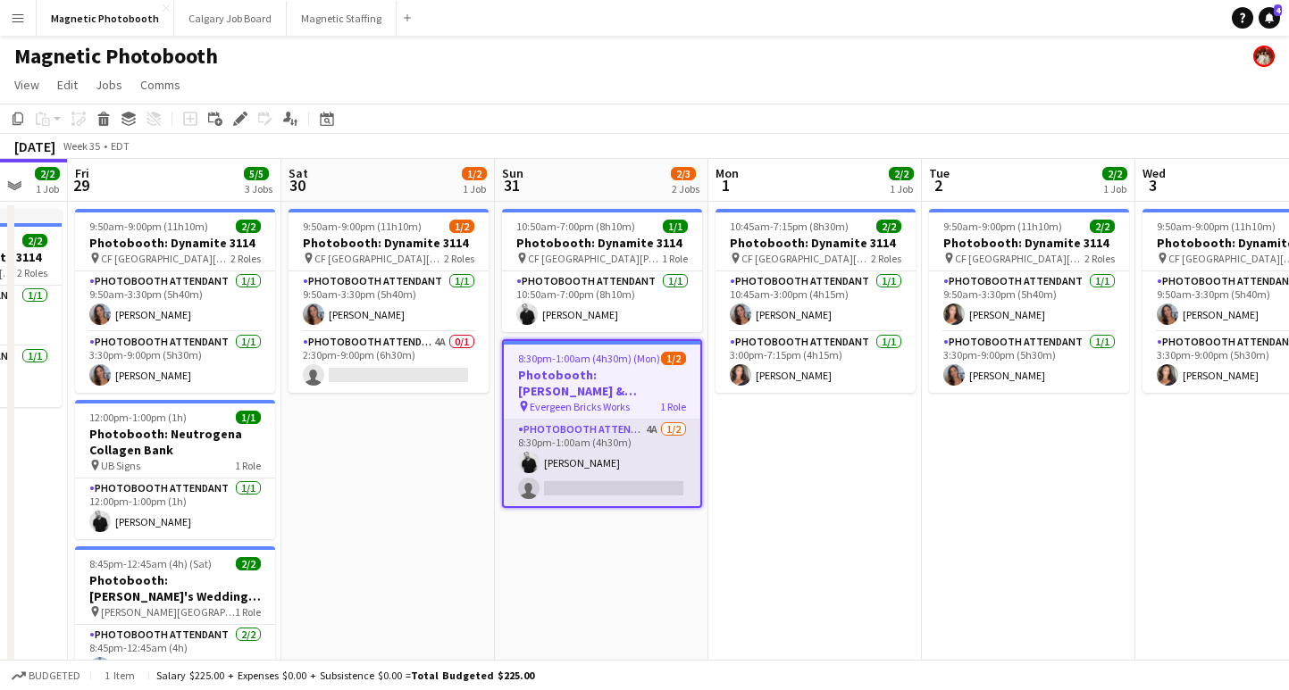
click at [595, 488] on app-card-role "Photobooth Attendant 4A [DATE] 8:30pm-1:00am (4h30m) [PERSON_NAME] single-neutr…" at bounding box center [602, 463] width 196 height 87
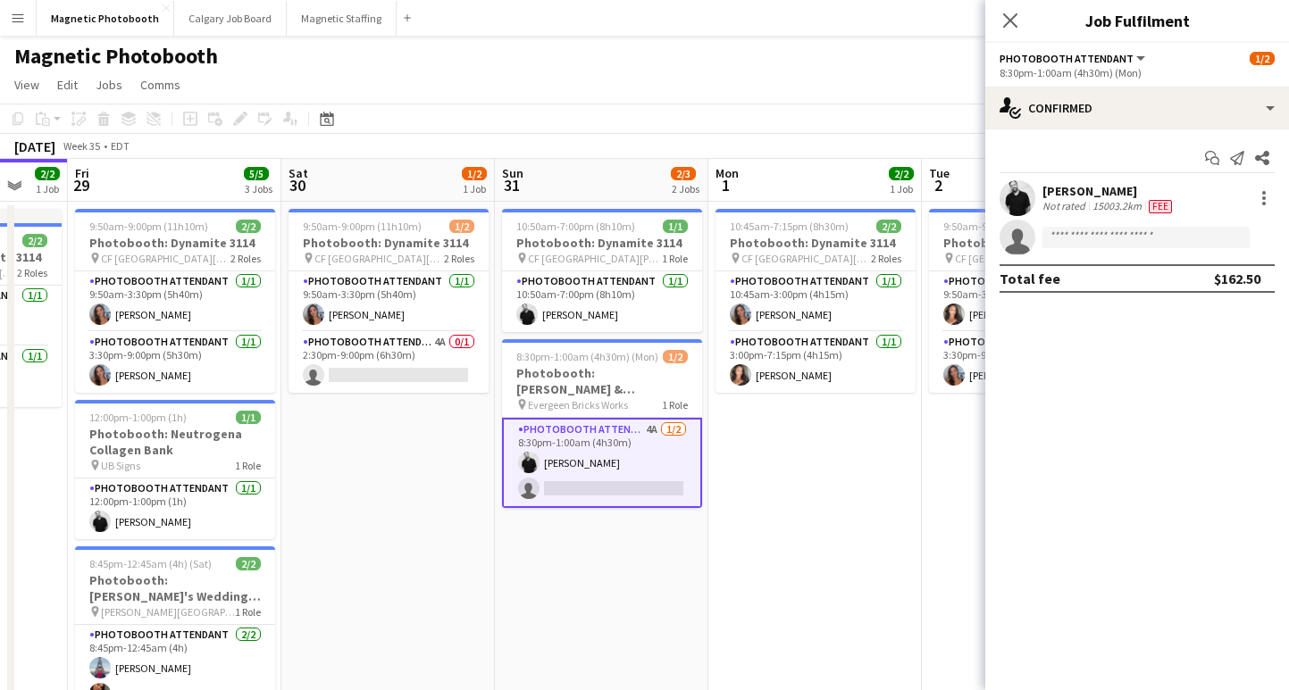
click at [1093, 130] on div "Start chat Send notification Share [PERSON_NAME] Not rated 15003.2km Fee single…" at bounding box center [1137, 218] width 304 height 178
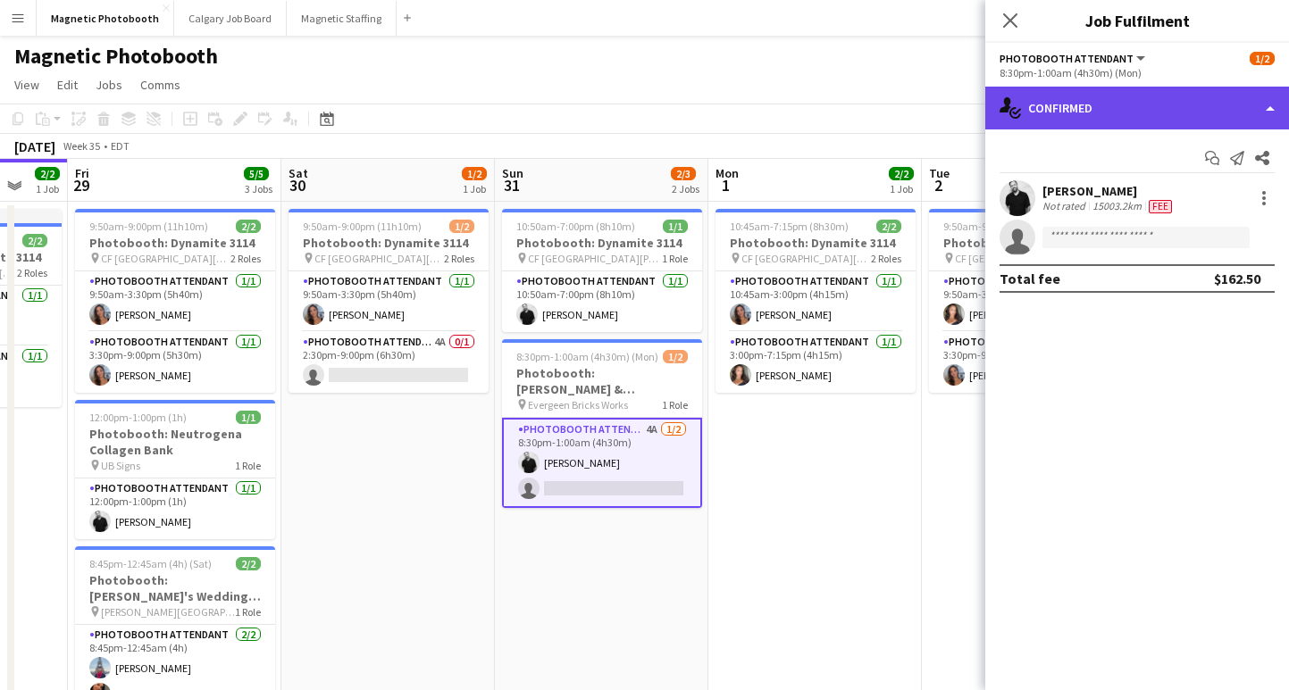
click at [1093, 111] on div "single-neutral-actions-check-2 Confirmed" at bounding box center [1137, 108] width 304 height 43
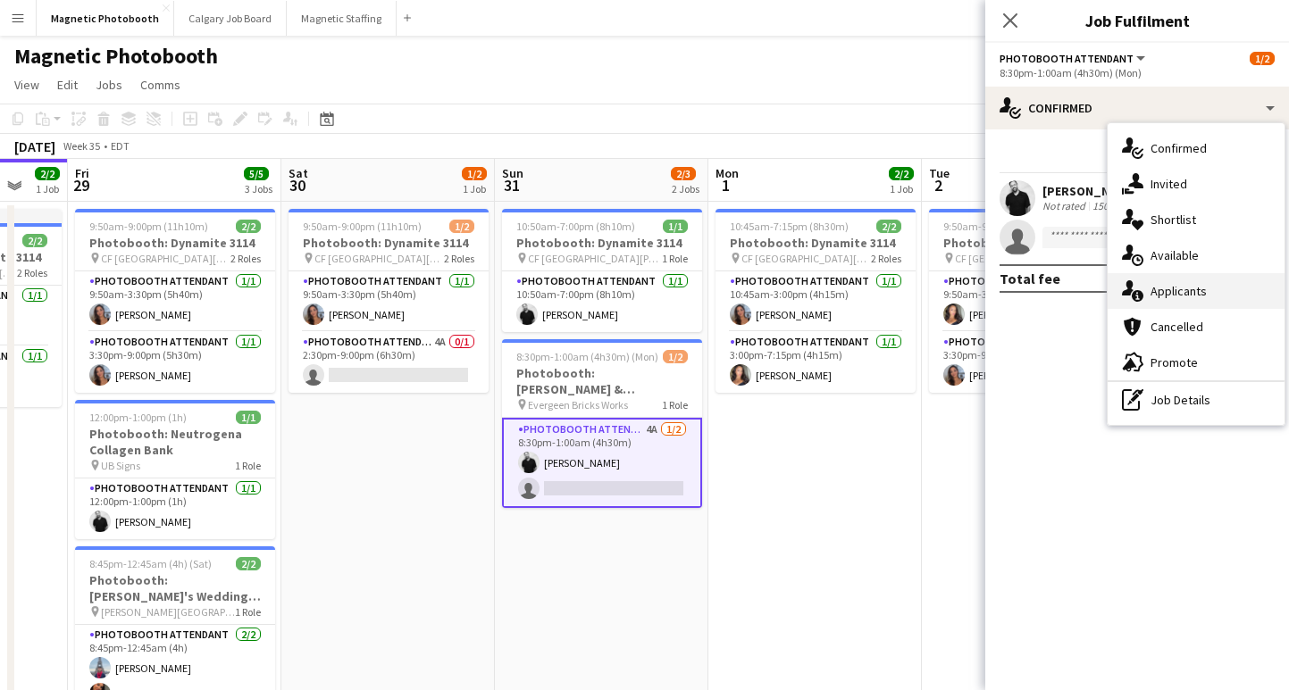
click at [1185, 284] on div "single-neutral-actions-information Applicants" at bounding box center [1195, 291] width 177 height 36
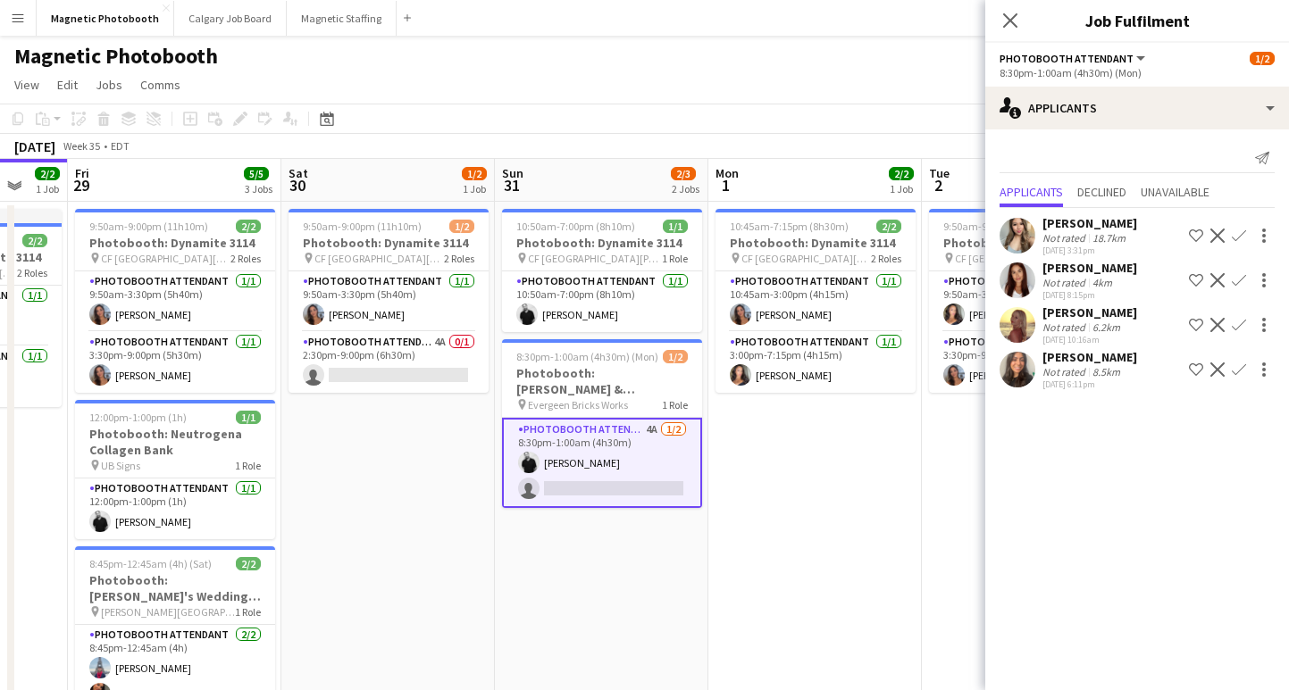
click at [1240, 285] on app-icon "Confirm" at bounding box center [1239, 280] width 14 height 14
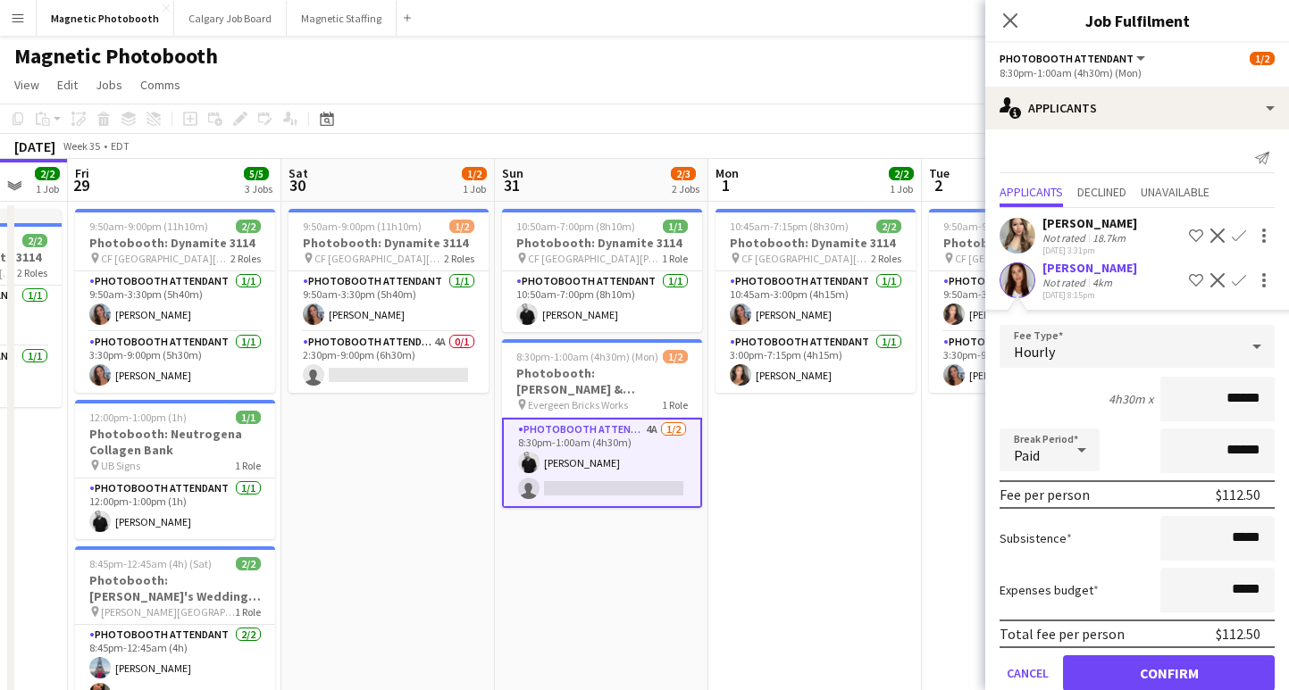
scroll to position [83, 0]
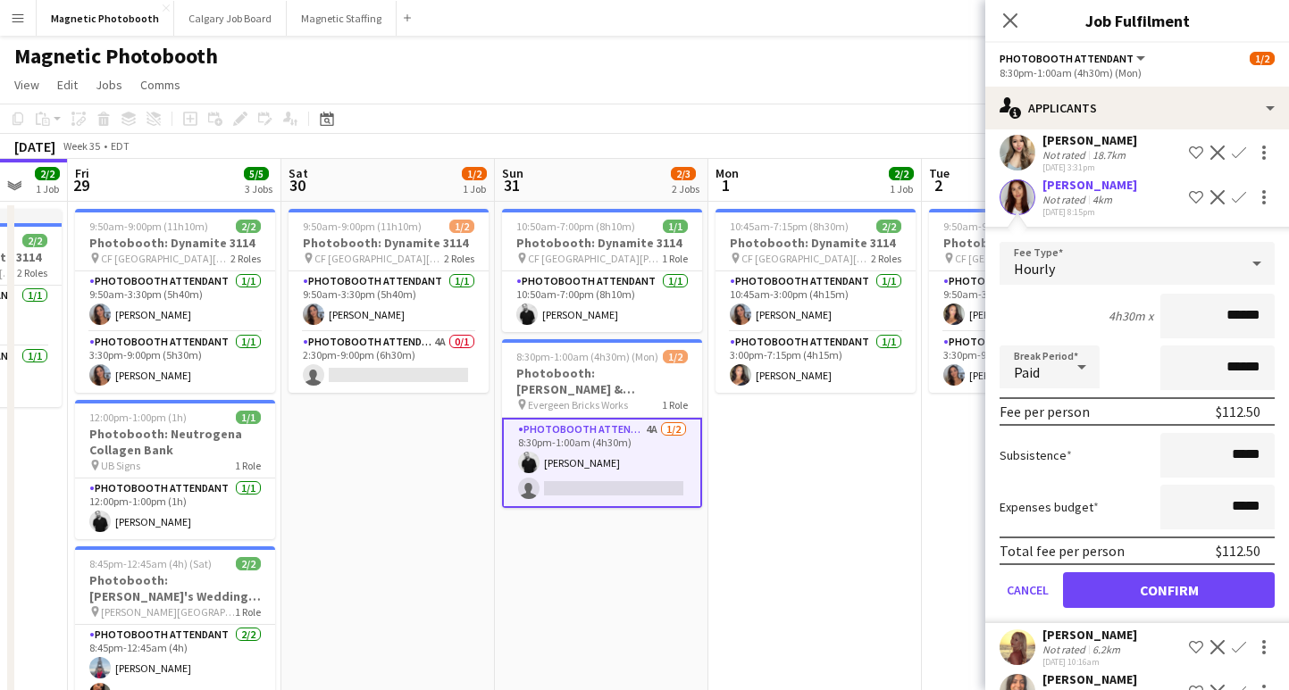
click at [1139, 612] on form "Fee Type Hourly 4h30m x ****** Break Period Paid ****** Fee per person $112.50 …" at bounding box center [1137, 432] width 304 height 381
click at [1137, 585] on button "Confirm" at bounding box center [1169, 590] width 212 height 36
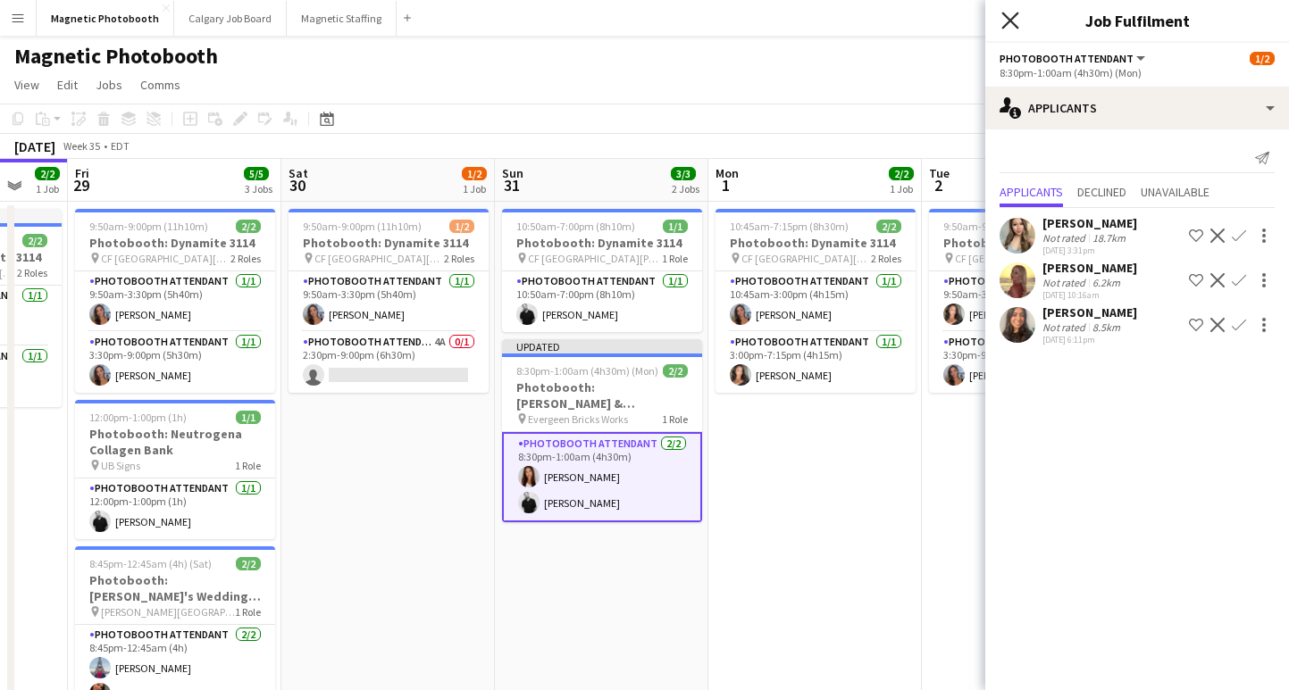
click at [1014, 28] on icon "Close pop-in" at bounding box center [1009, 20] width 17 height 17
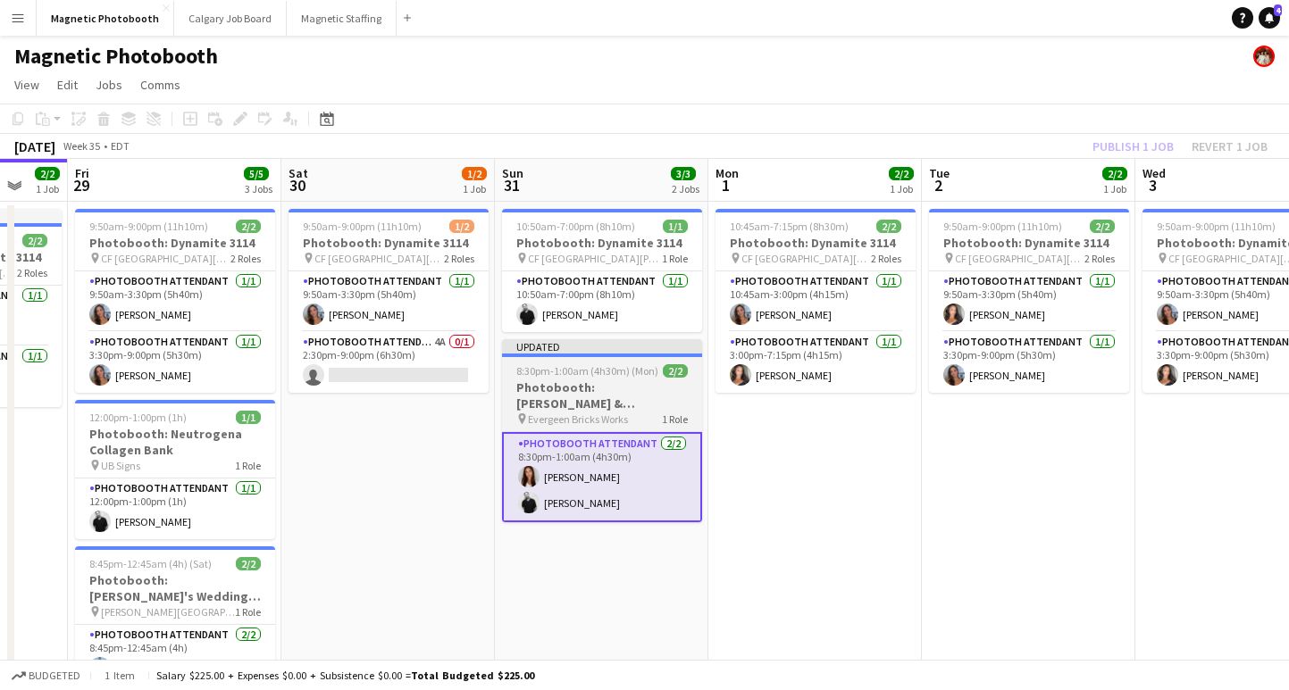
click at [608, 394] on h3 "Photobooth: [PERSON_NAME] & [PERSON_NAME]'s Wedding 2881" at bounding box center [602, 396] width 200 height 32
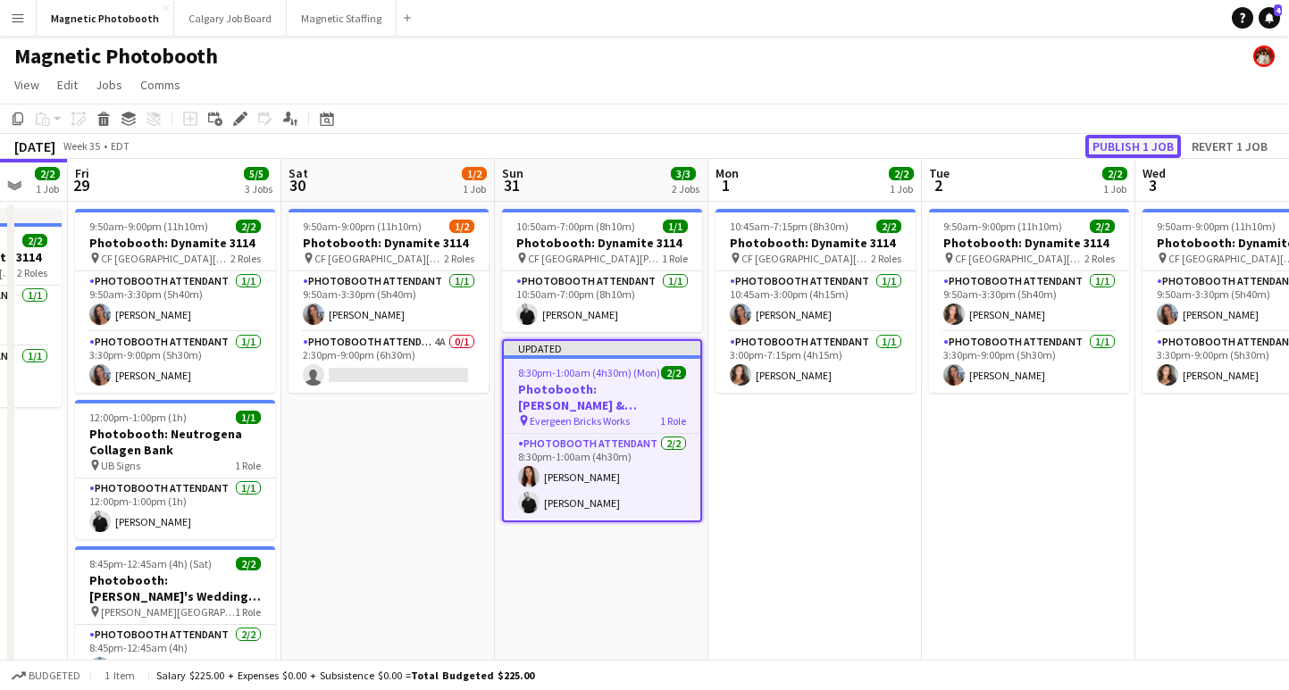
click at [1149, 137] on button "Publish 1 job" at bounding box center [1133, 146] width 96 height 23
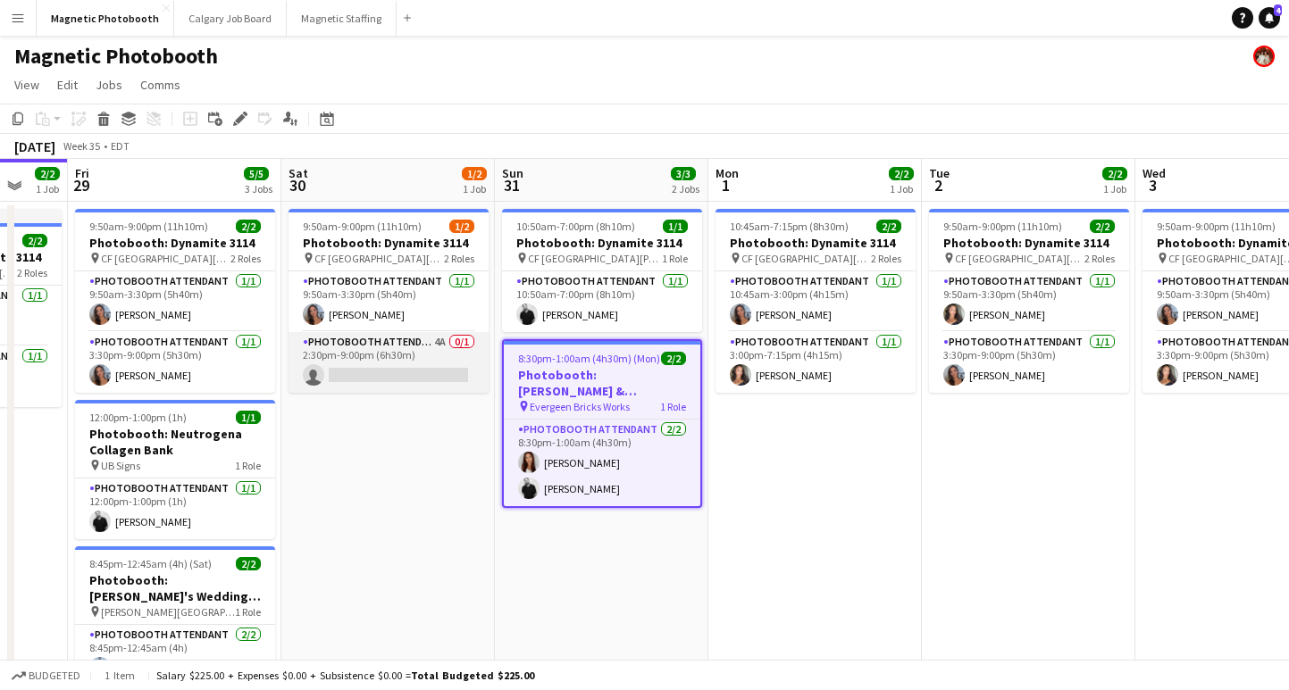
click at [401, 371] on app-card-role "Photobooth Attendant 4A 0/1 2:30pm-9:00pm (6h30m) single-neutral-actions" at bounding box center [388, 362] width 200 height 61
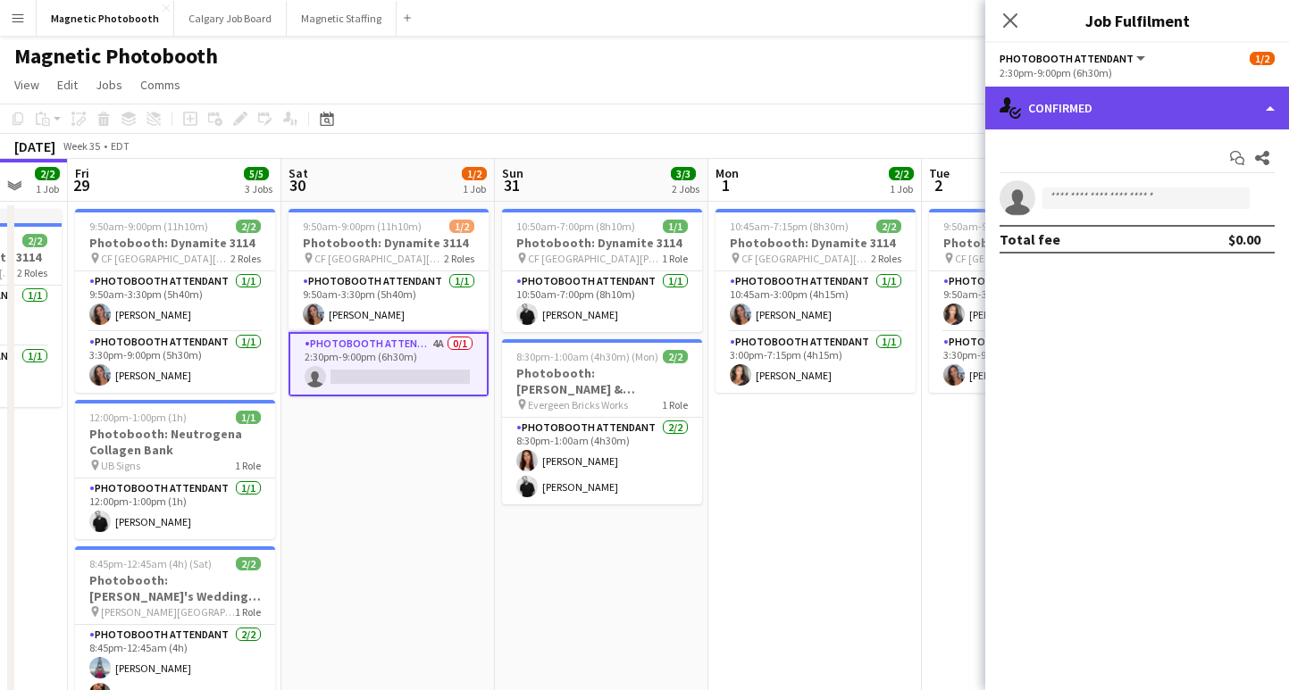
click at [1166, 102] on div "single-neutral-actions-check-2 Confirmed" at bounding box center [1137, 108] width 304 height 43
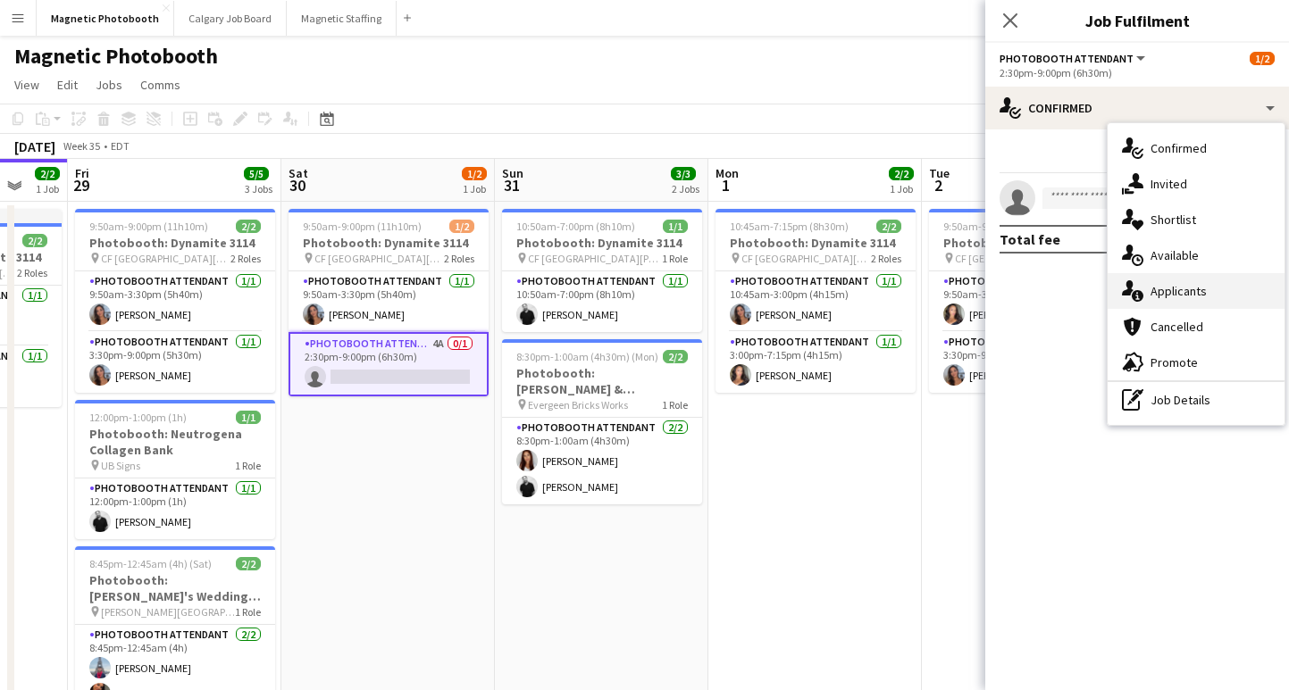
click at [1171, 299] on div "single-neutral-actions-information Applicants" at bounding box center [1195, 291] width 177 height 36
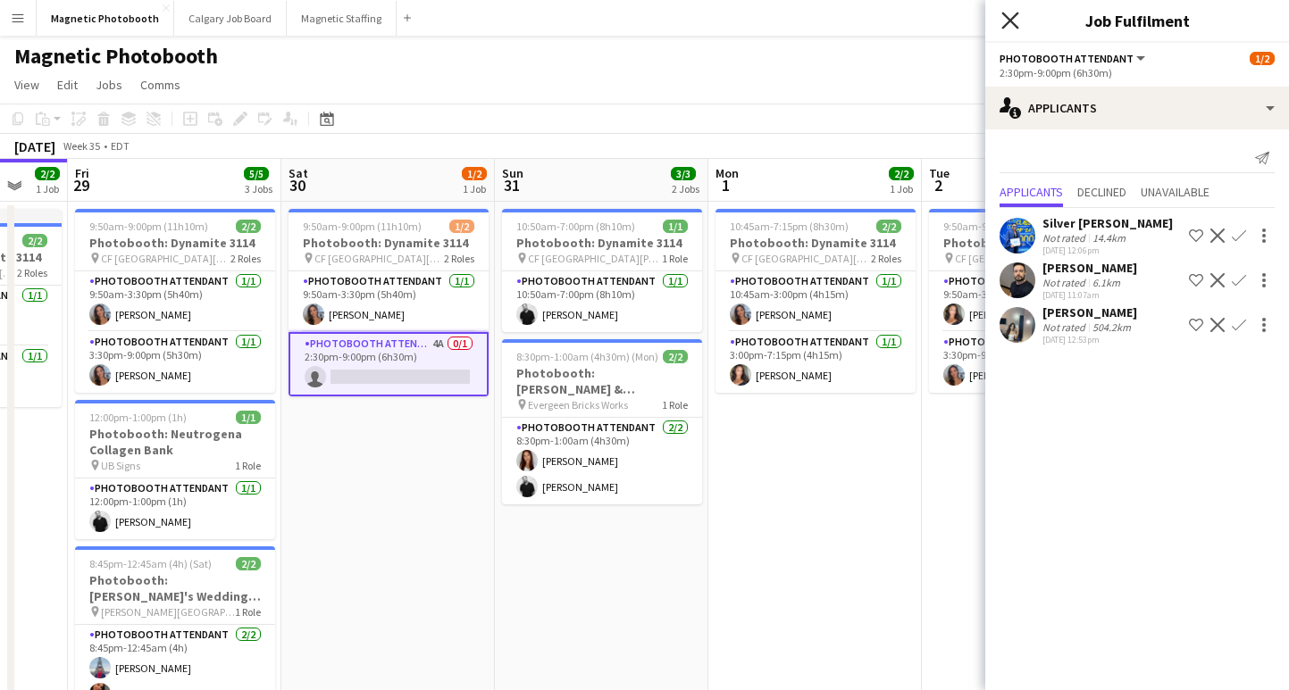
click at [1007, 20] on icon "Close pop-in" at bounding box center [1009, 20] width 17 height 17
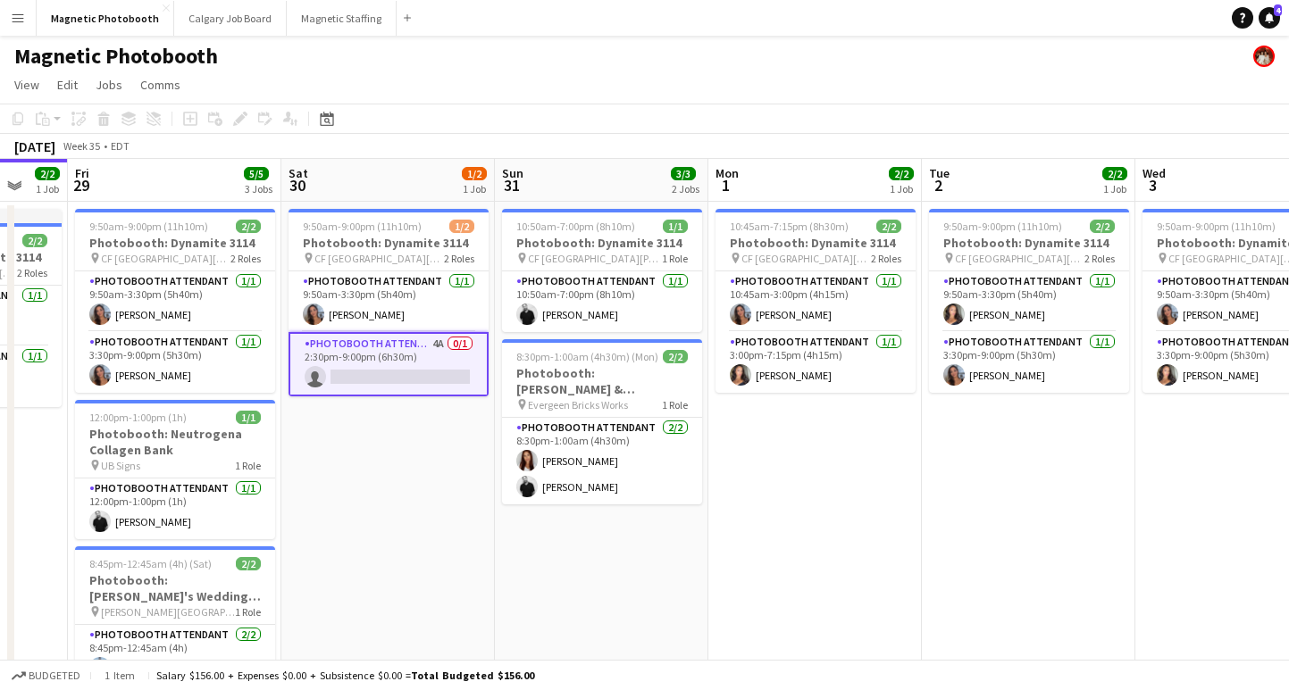
click at [389, 459] on app-date-cell "9:50am-9:00pm (11h10m) 1/2 Photobooth: Dynamite 3114 pin [GEOGRAPHIC_DATA][PERS…" at bounding box center [387, 485] width 213 height 566
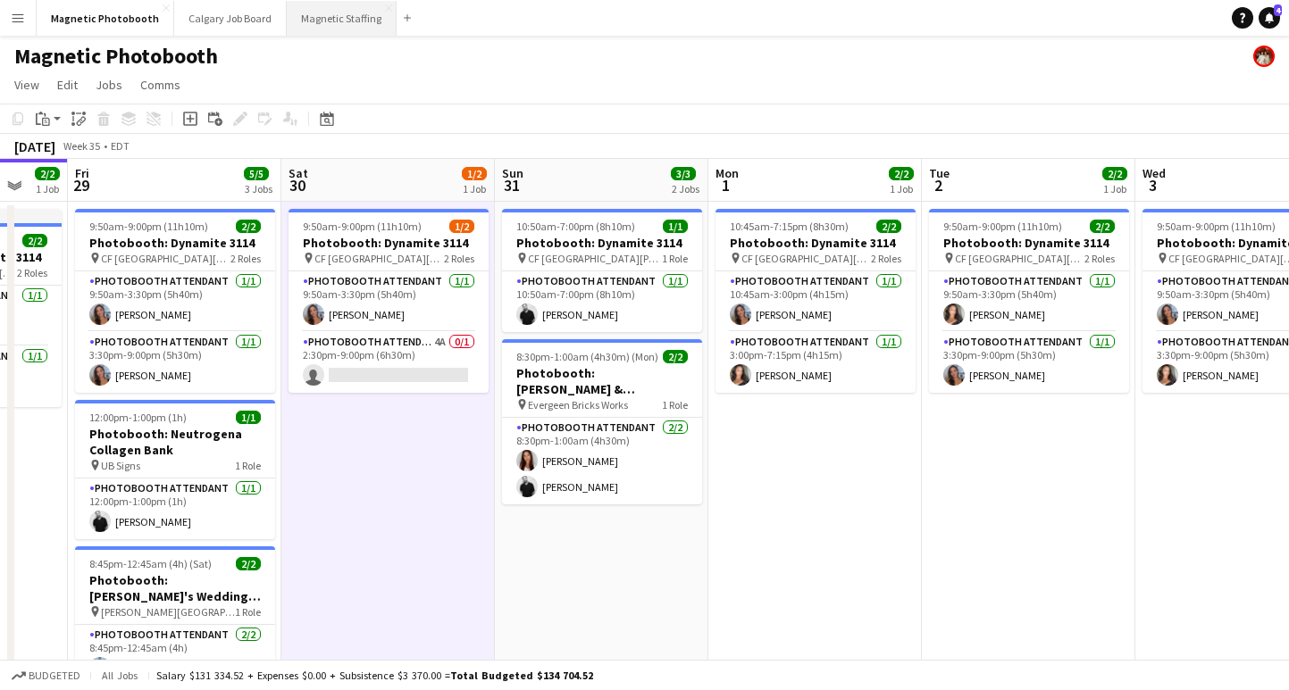
click at [296, 22] on button "Magnetic Staffing Close" at bounding box center [342, 18] width 110 height 35
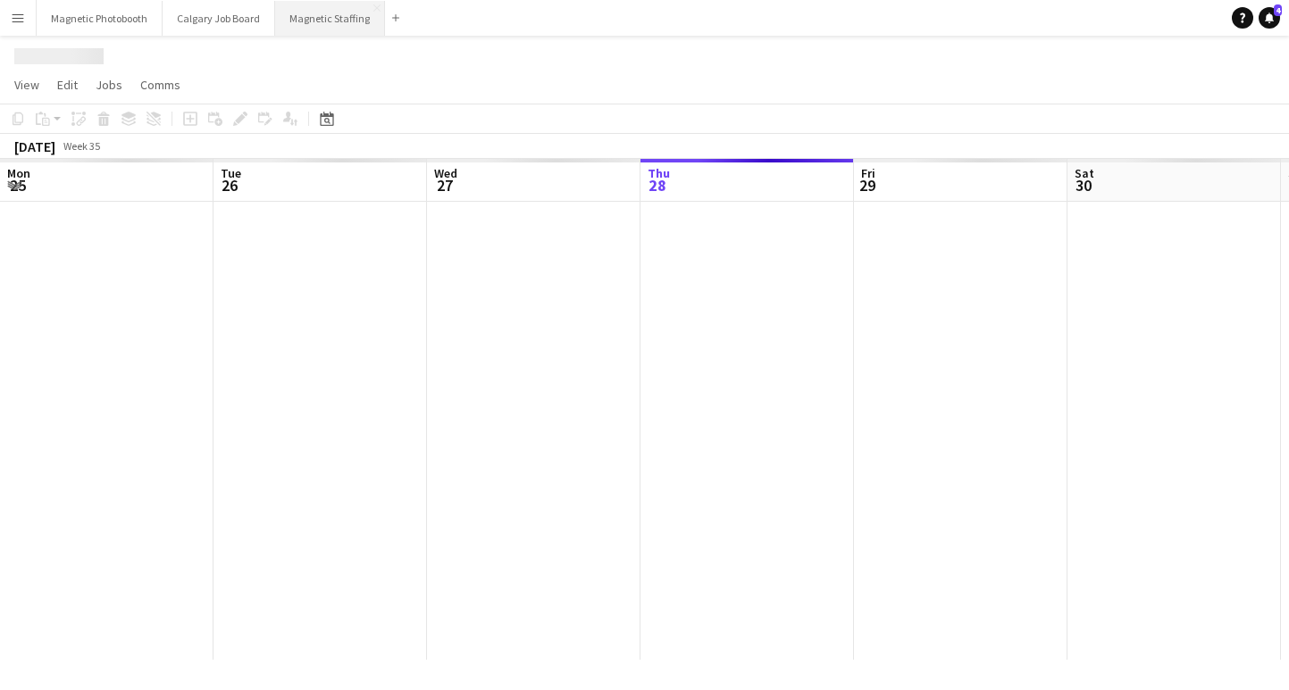
scroll to position [0, 427]
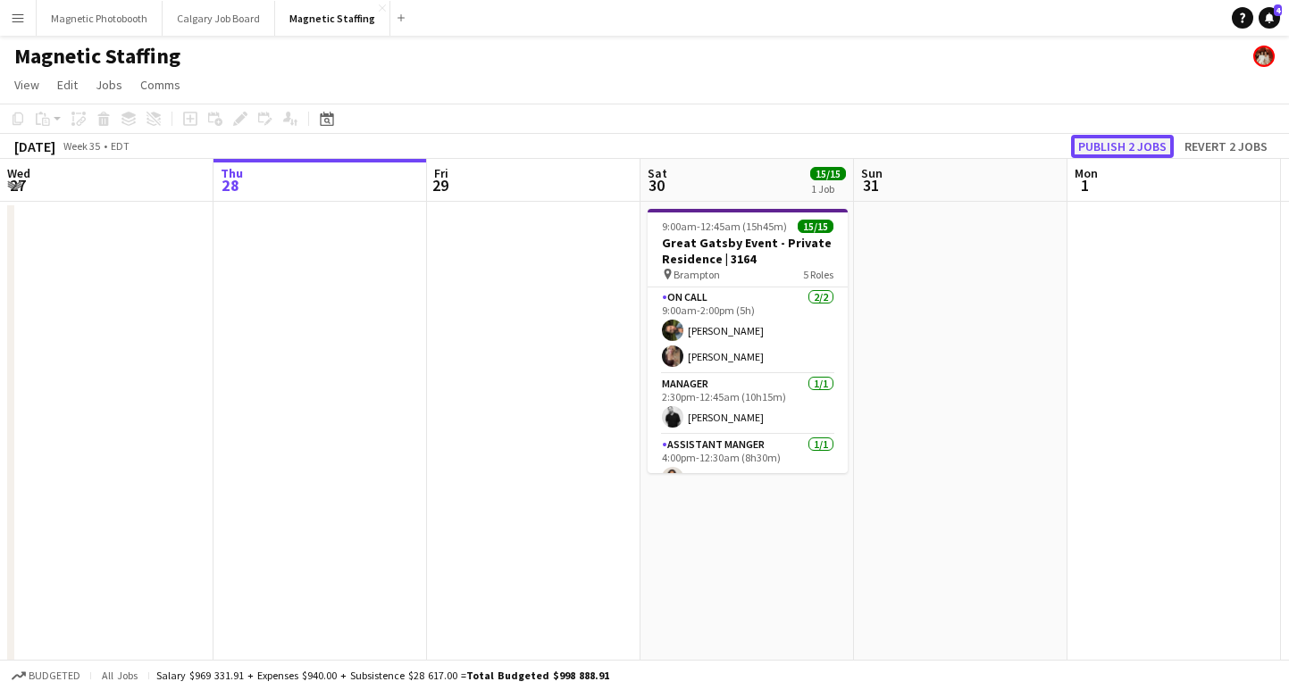
click at [1106, 146] on button "Publish 2 jobs" at bounding box center [1122, 146] width 103 height 23
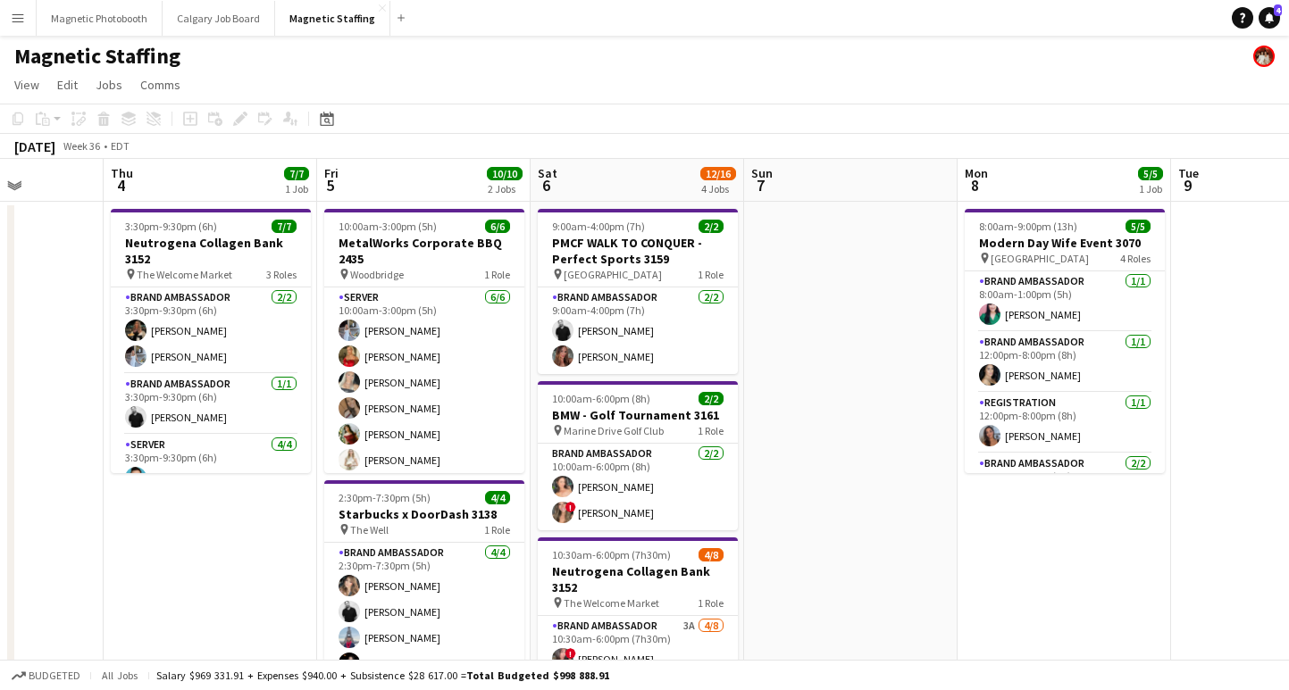
scroll to position [0, 738]
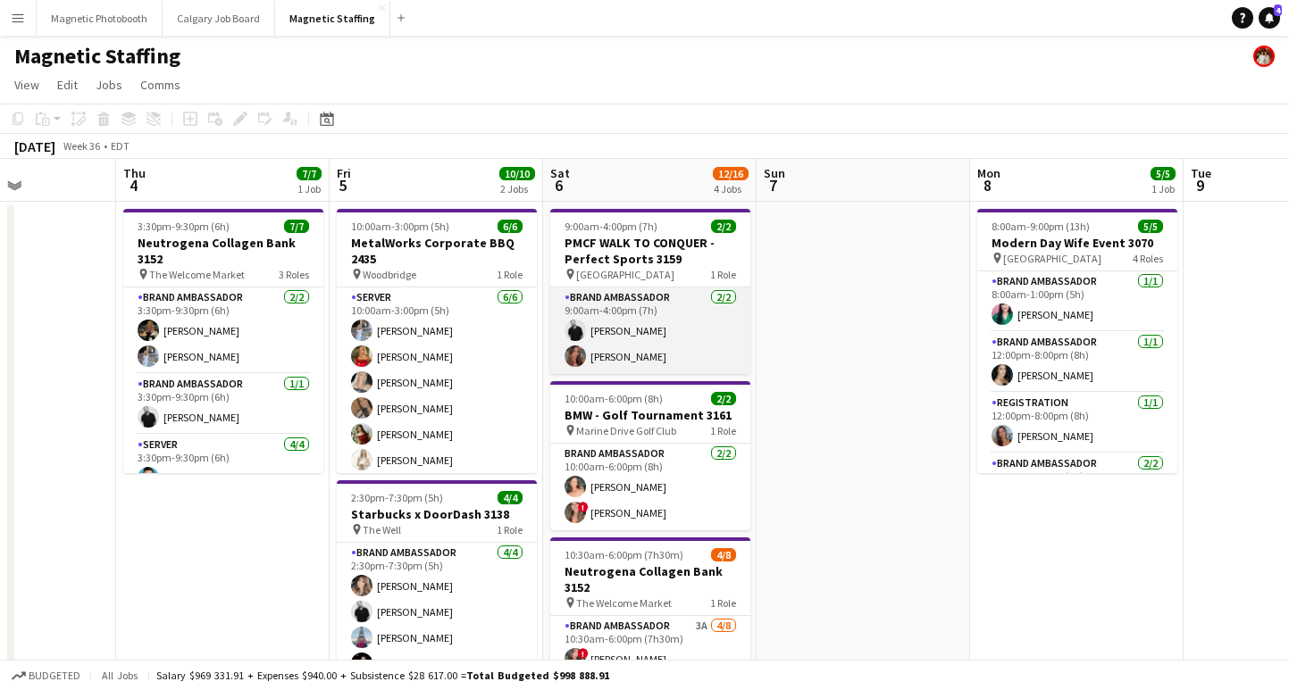
click at [633, 333] on app-card-role "Brand Ambassador [DATE] 9:00am-4:00pm (7h) [PERSON_NAME] [PERSON_NAME]" at bounding box center [650, 331] width 200 height 87
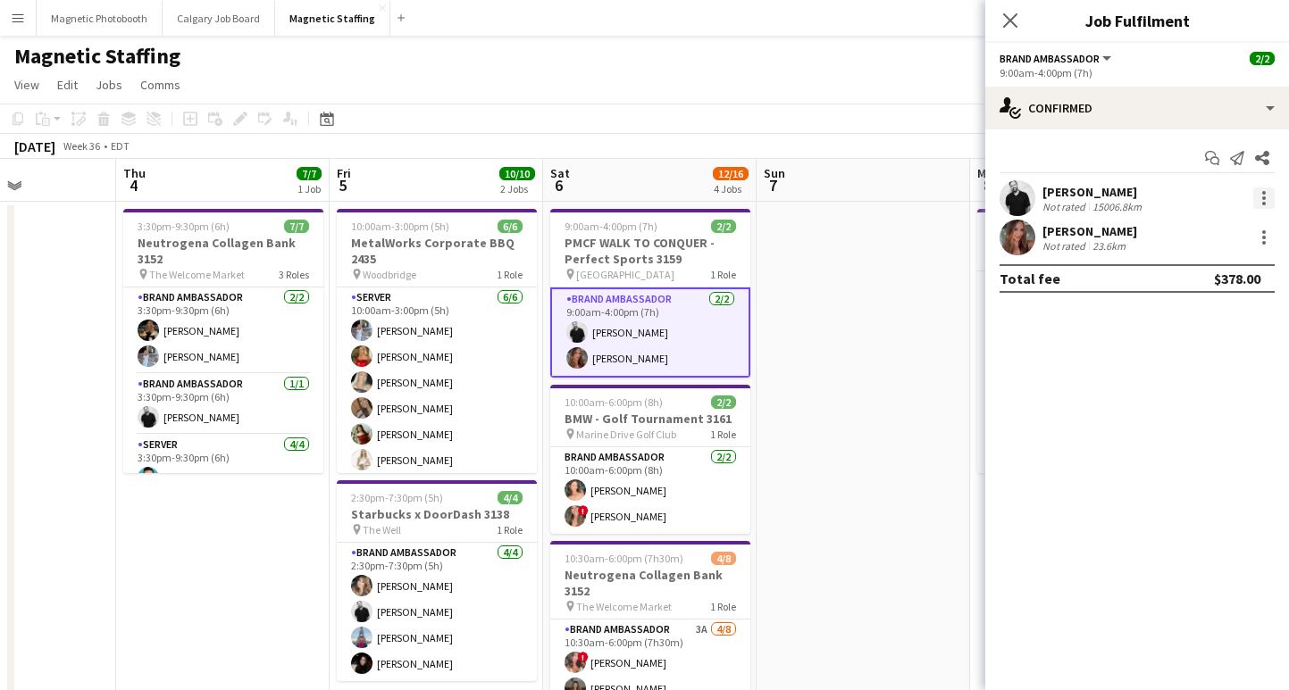
click at [1258, 197] on div at bounding box center [1263, 198] width 21 height 21
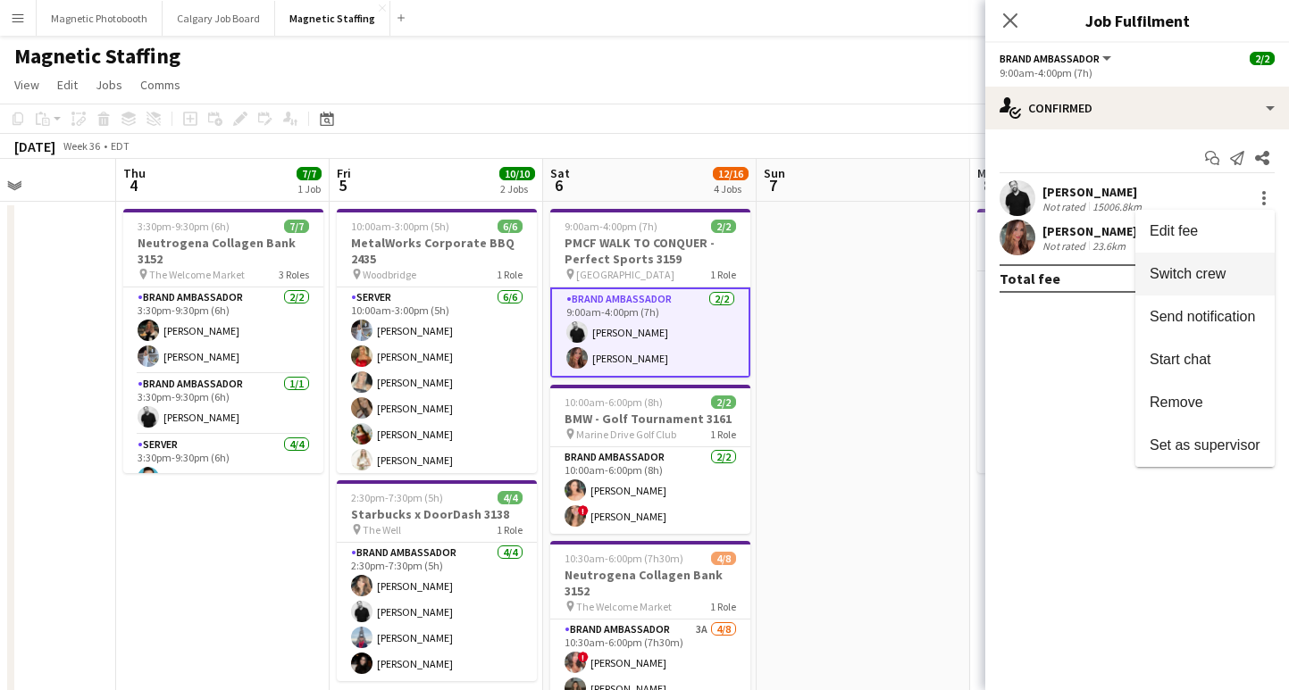
click at [1217, 284] on button "Switch crew" at bounding box center [1204, 274] width 139 height 43
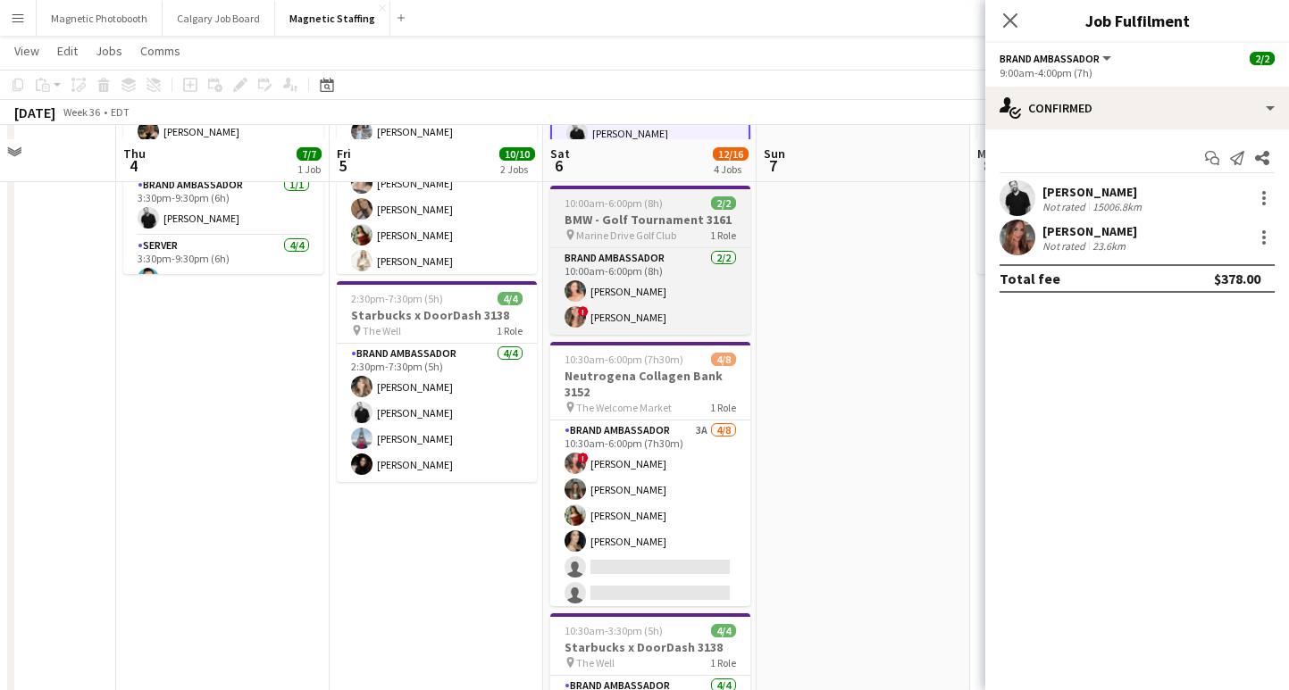
scroll to position [272, 0]
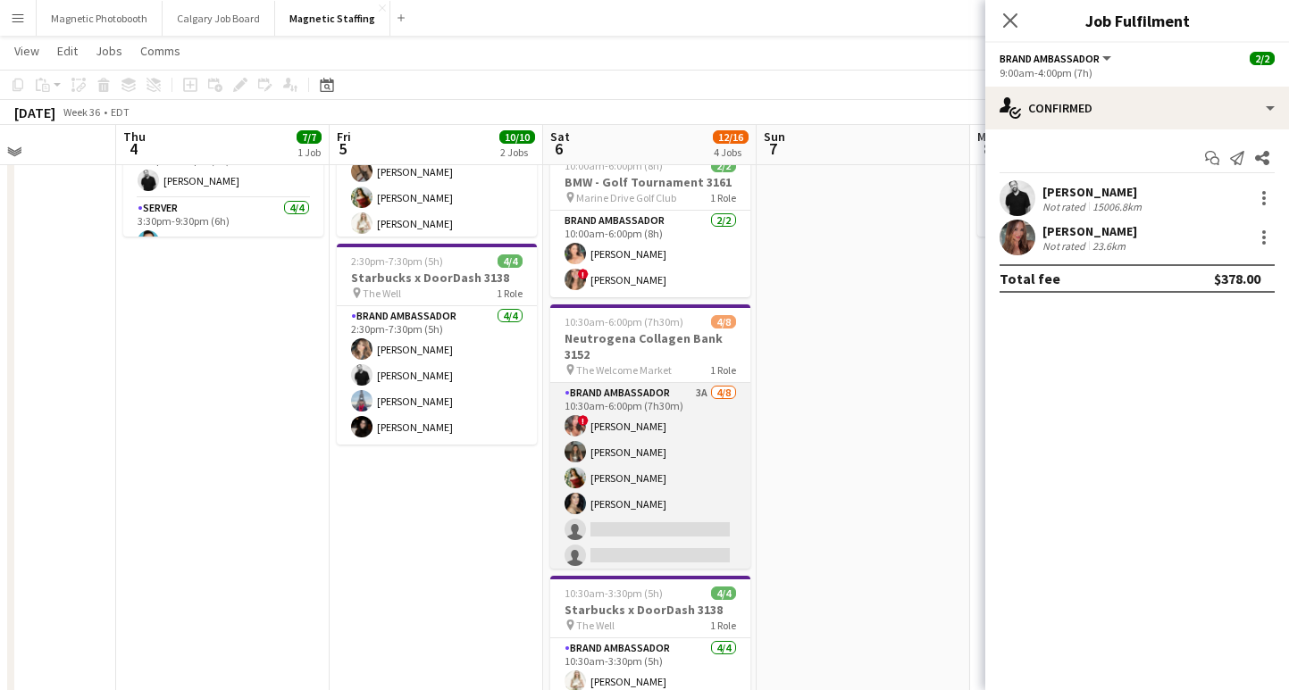
click at [661, 538] on app-card-role "Brand Ambassador 3A [DATE] 10:30am-6:00pm (7h30m) ! [PERSON_NAME] [PERSON_NAME]…" at bounding box center [650, 504] width 200 height 242
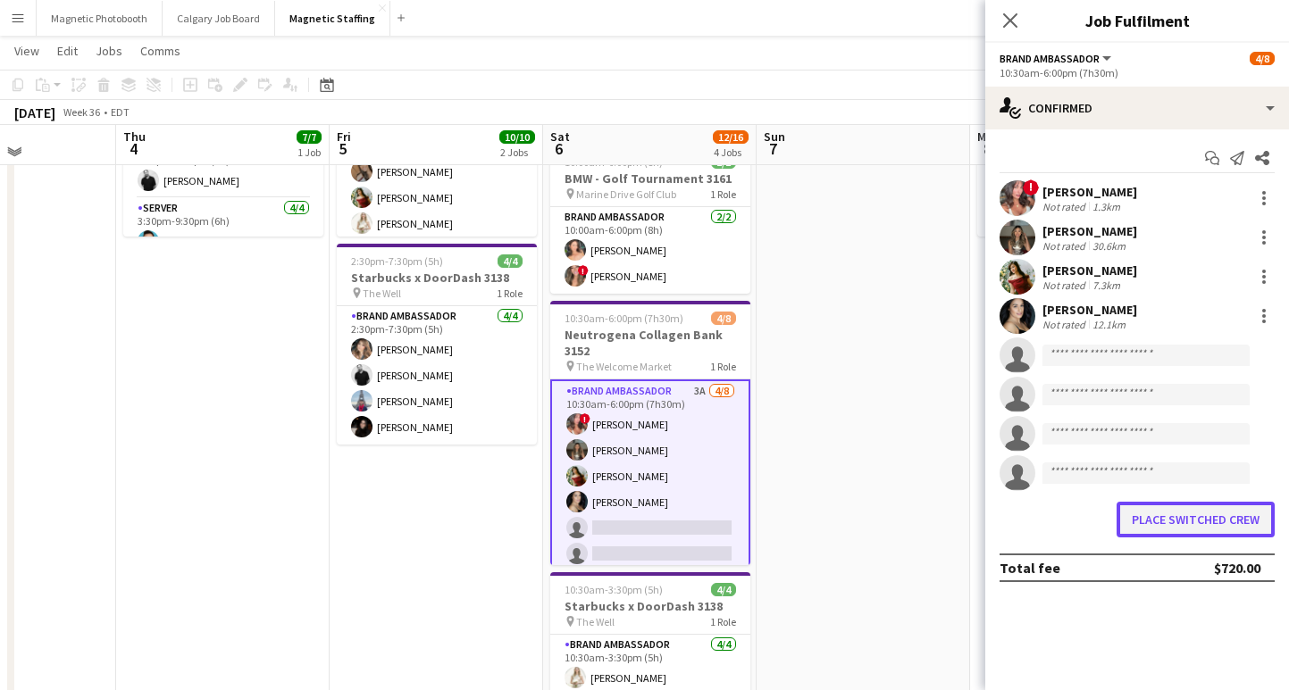
click at [1147, 517] on button "Place switched crew" at bounding box center [1195, 520] width 158 height 36
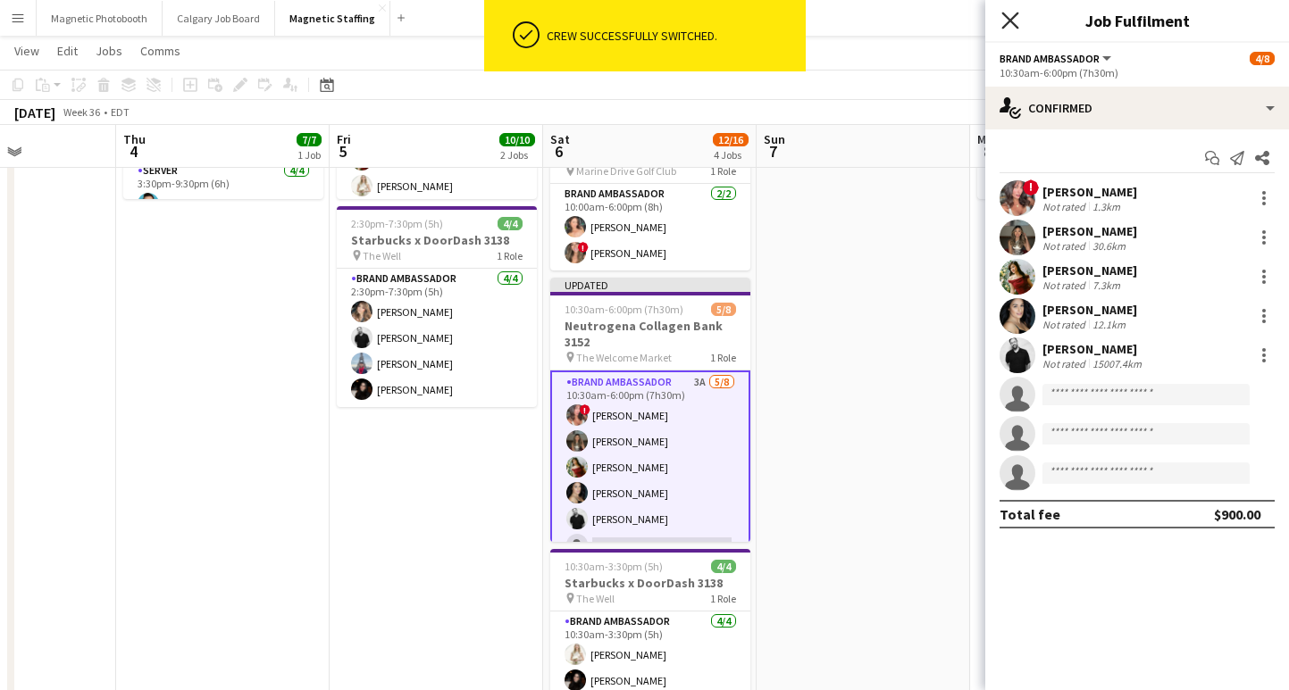
click at [1006, 21] on icon "Close pop-in" at bounding box center [1009, 20] width 17 height 17
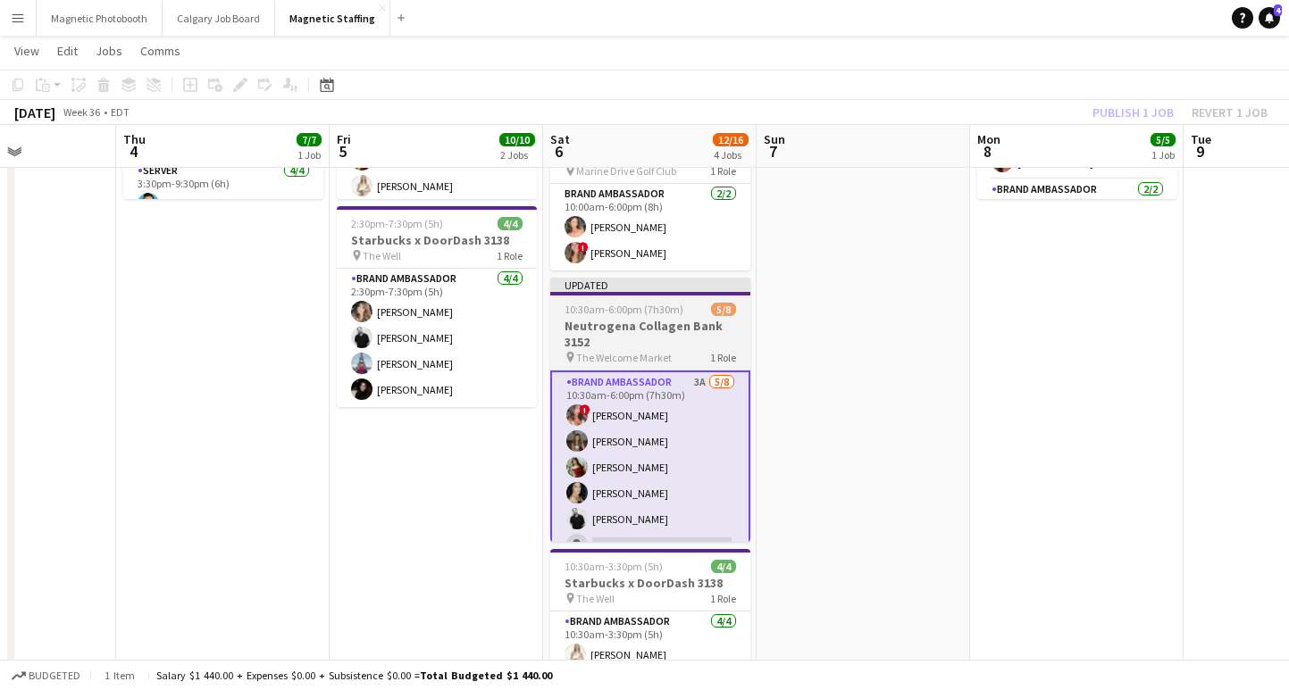
click at [617, 346] on h3 "Neutrogena Collagen Bank 3152" at bounding box center [650, 334] width 200 height 32
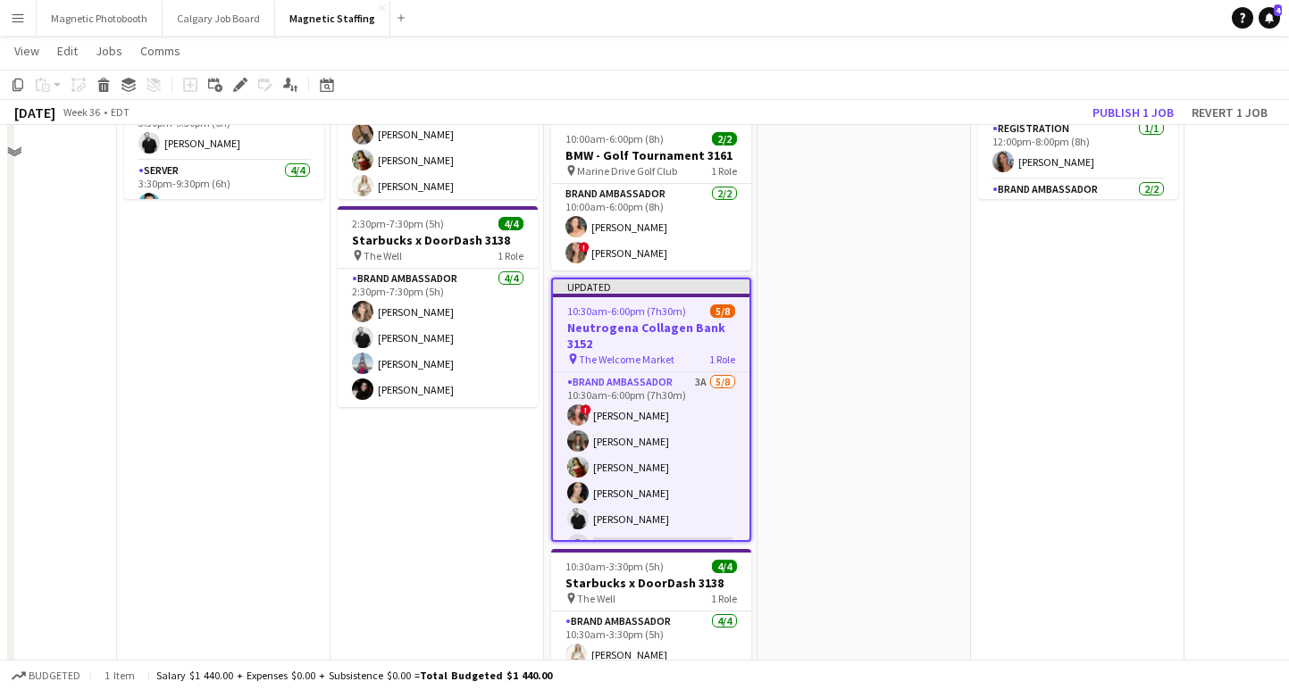
scroll to position [0, 0]
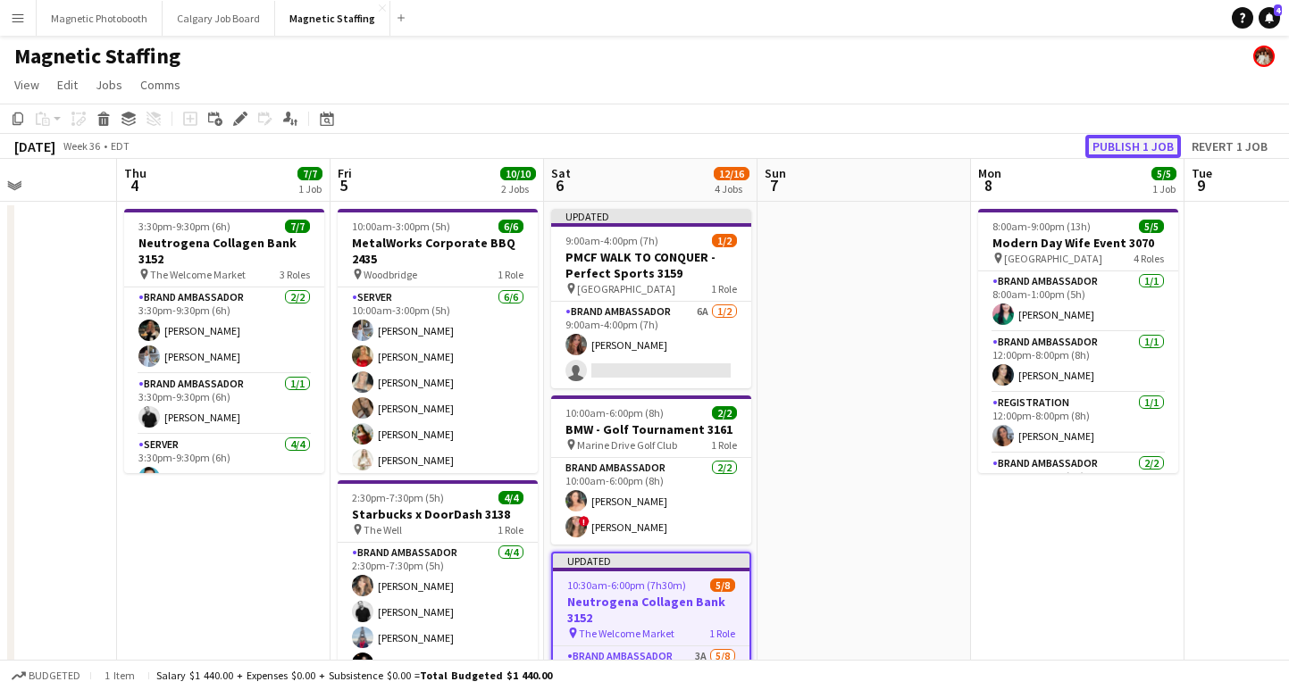
click at [1146, 137] on button "Publish 1 job" at bounding box center [1133, 146] width 96 height 23
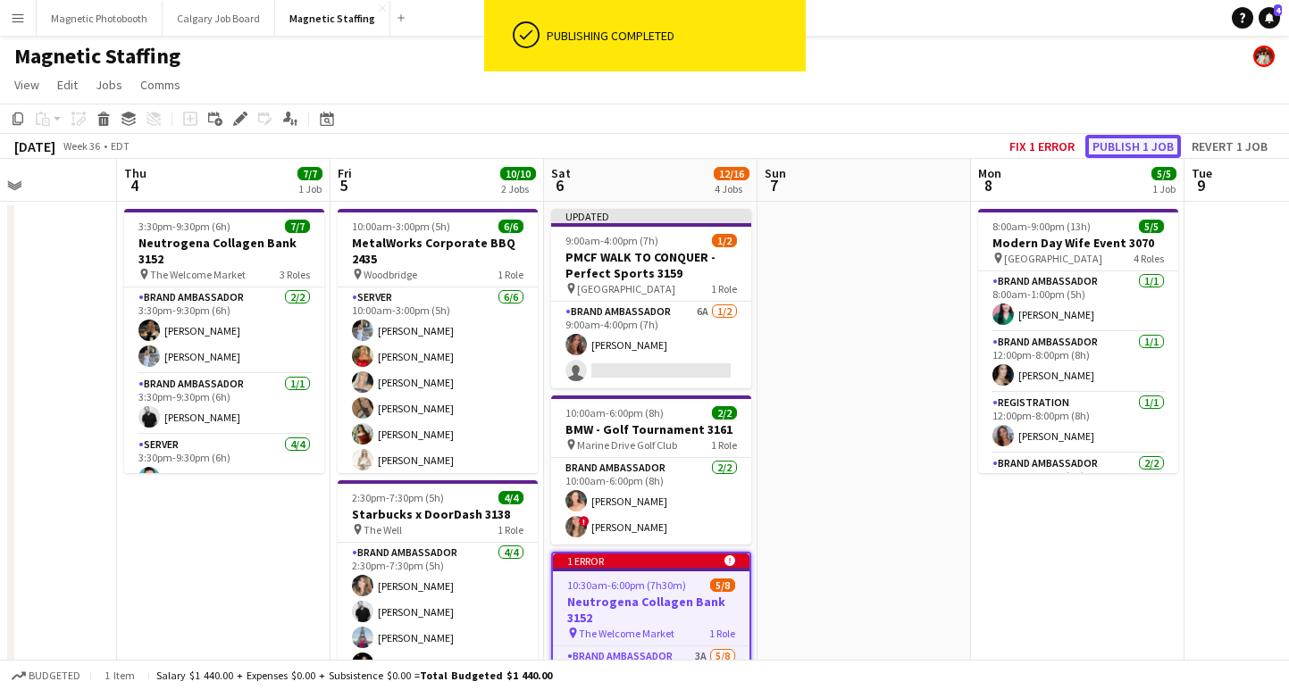
click at [1115, 148] on button "Publish 1 job" at bounding box center [1133, 146] width 96 height 23
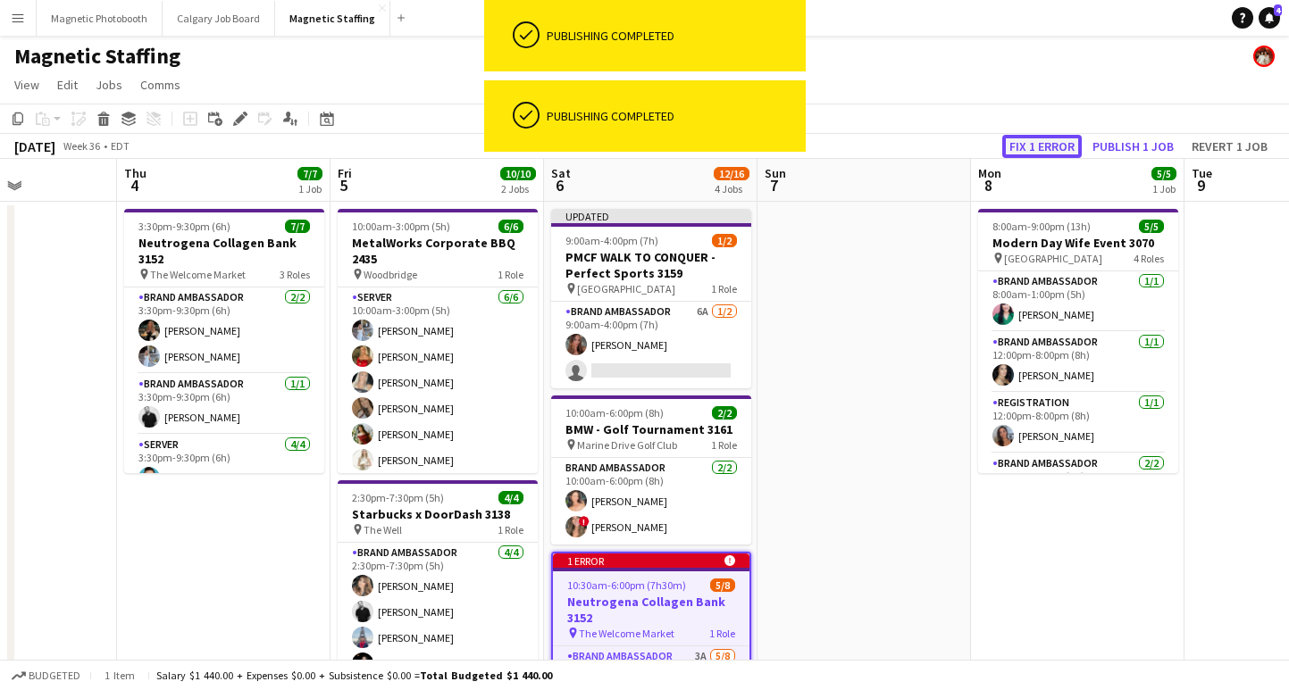
click at [1053, 143] on button "Fix 1 error" at bounding box center [1041, 146] width 79 height 23
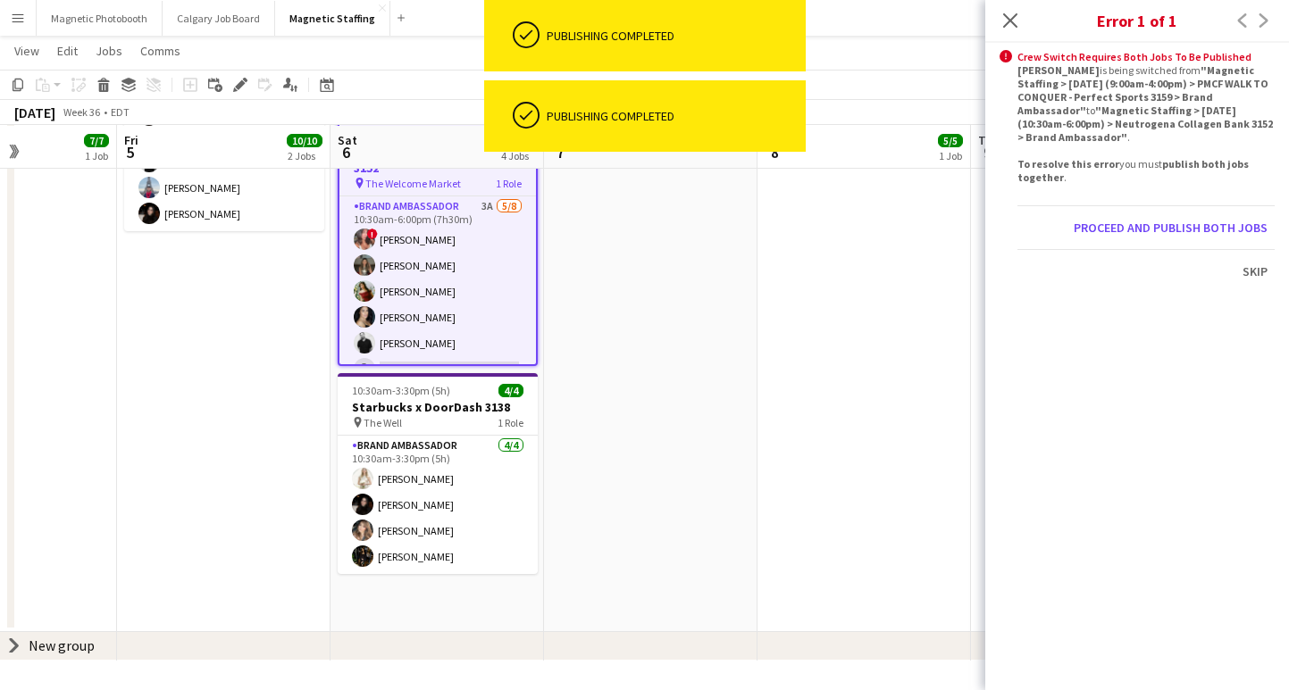
scroll to position [0, 614]
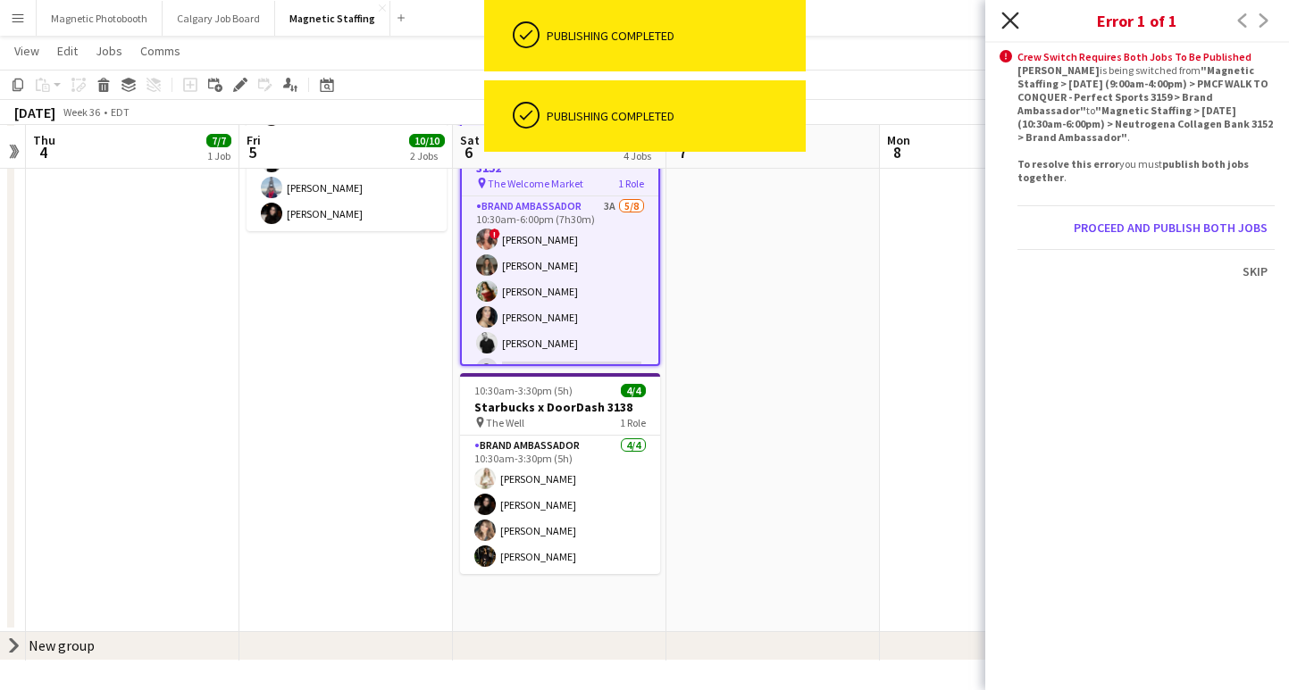
click at [1015, 22] on icon "Close pop-in" at bounding box center [1009, 20] width 17 height 17
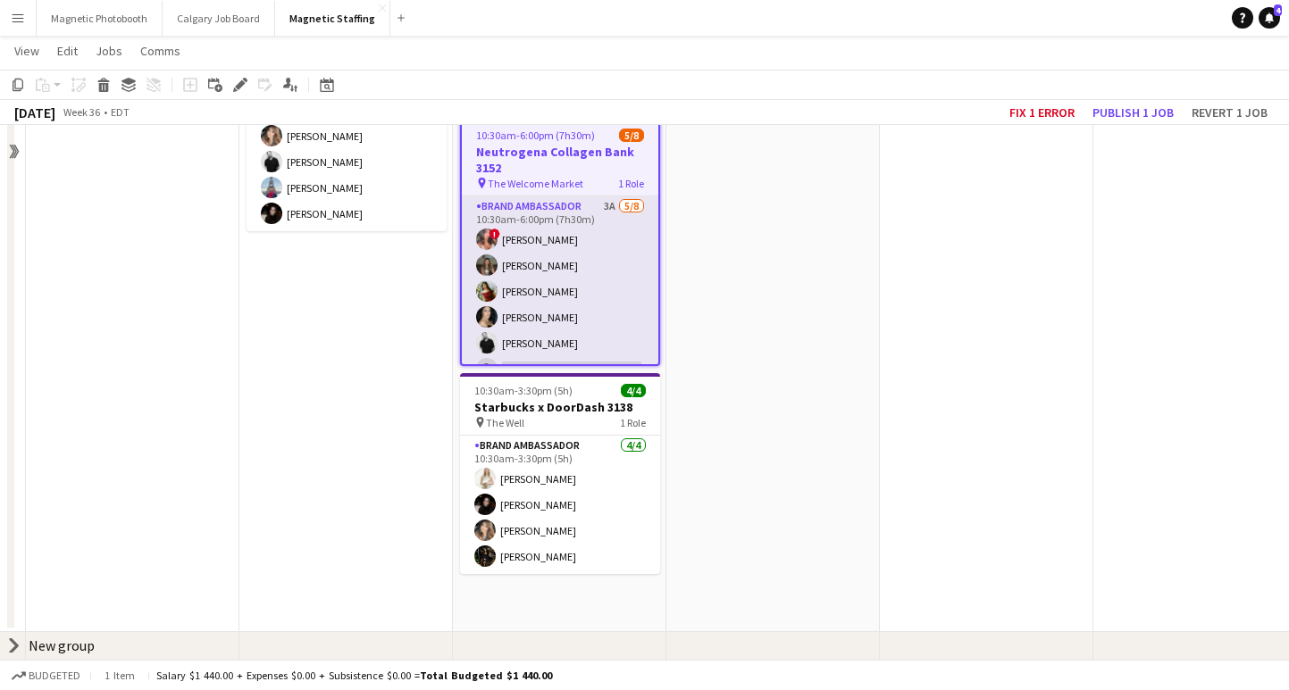
scroll to position [0, 0]
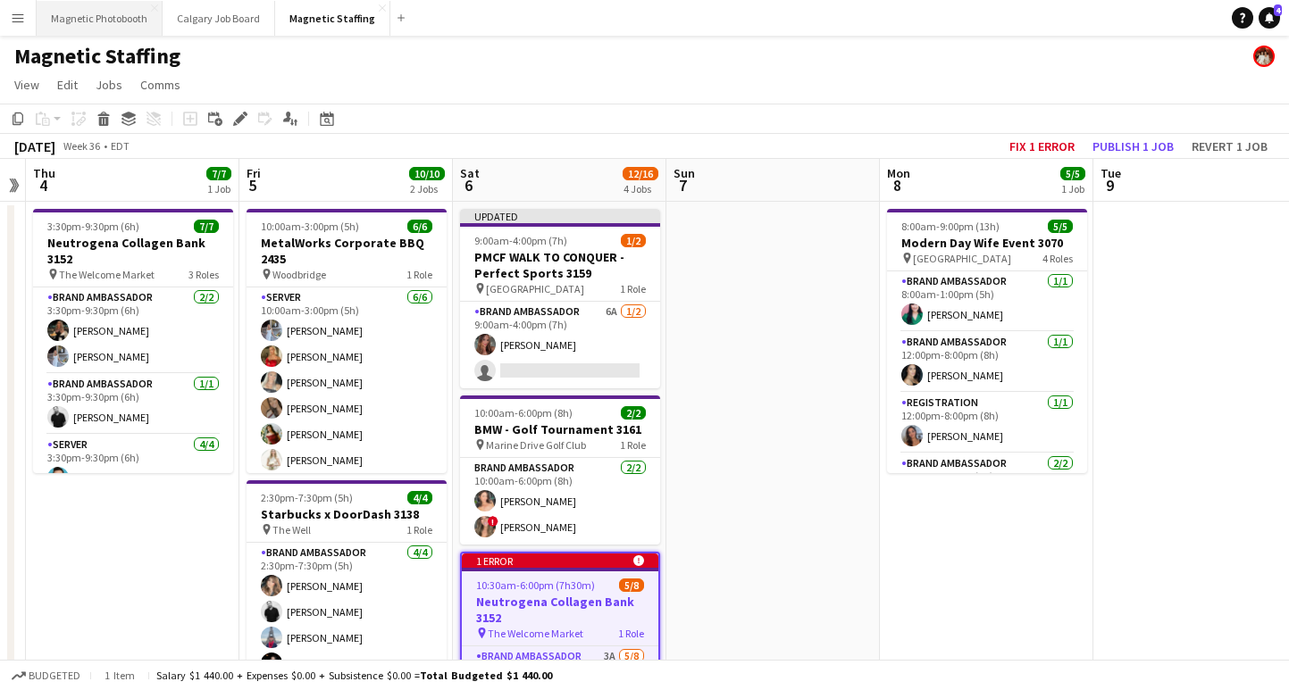
click at [81, 18] on button "Magnetic Photobooth Close" at bounding box center [100, 18] width 126 height 35
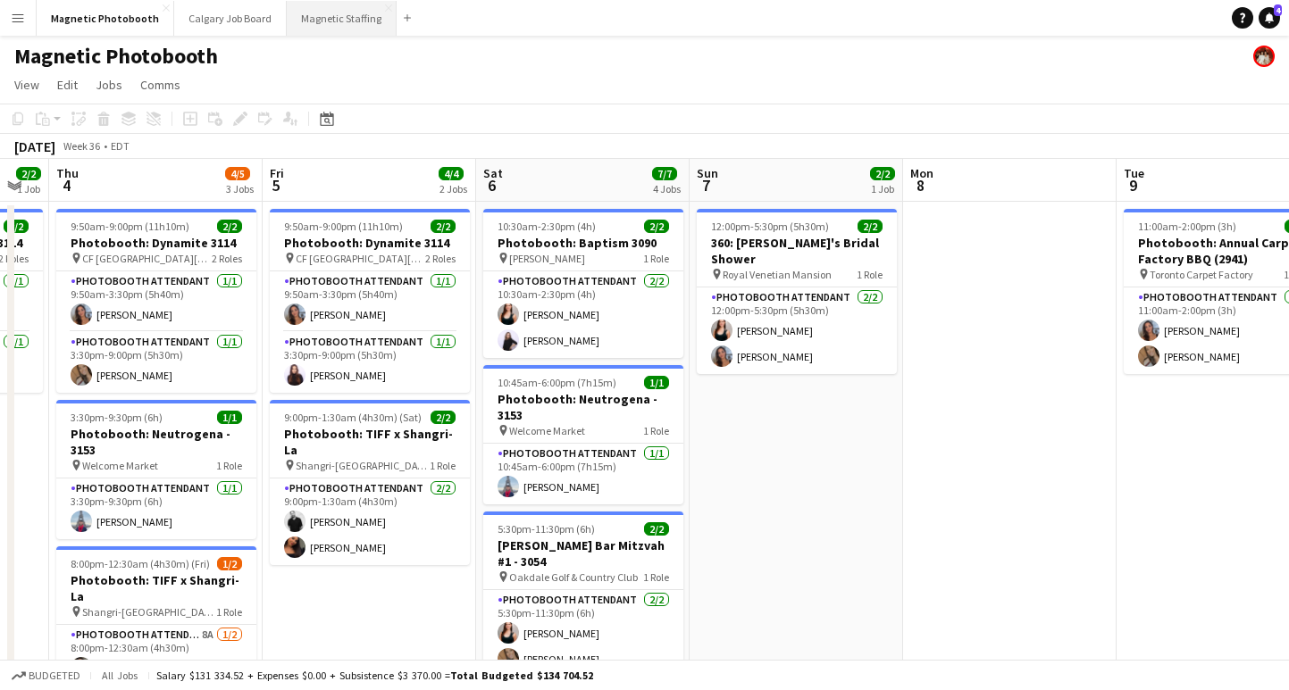
click at [330, 26] on button "Magnetic Staffing Close" at bounding box center [342, 18] width 110 height 35
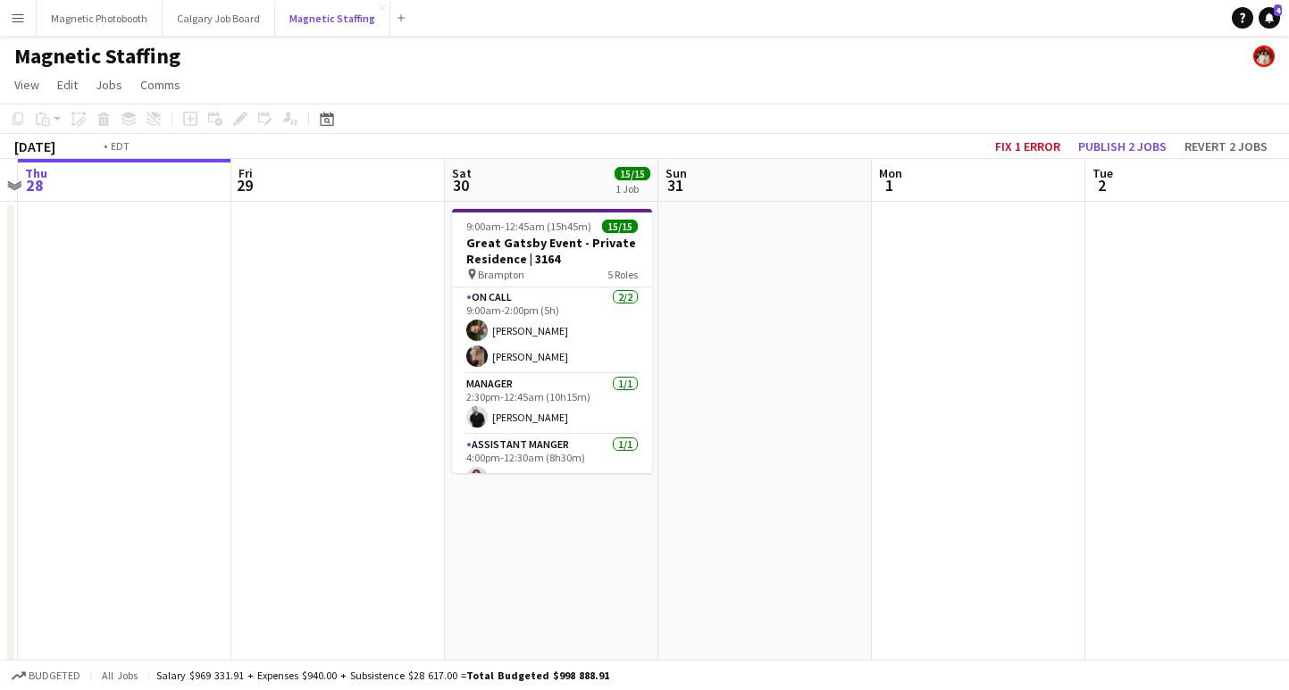
scroll to position [0, 626]
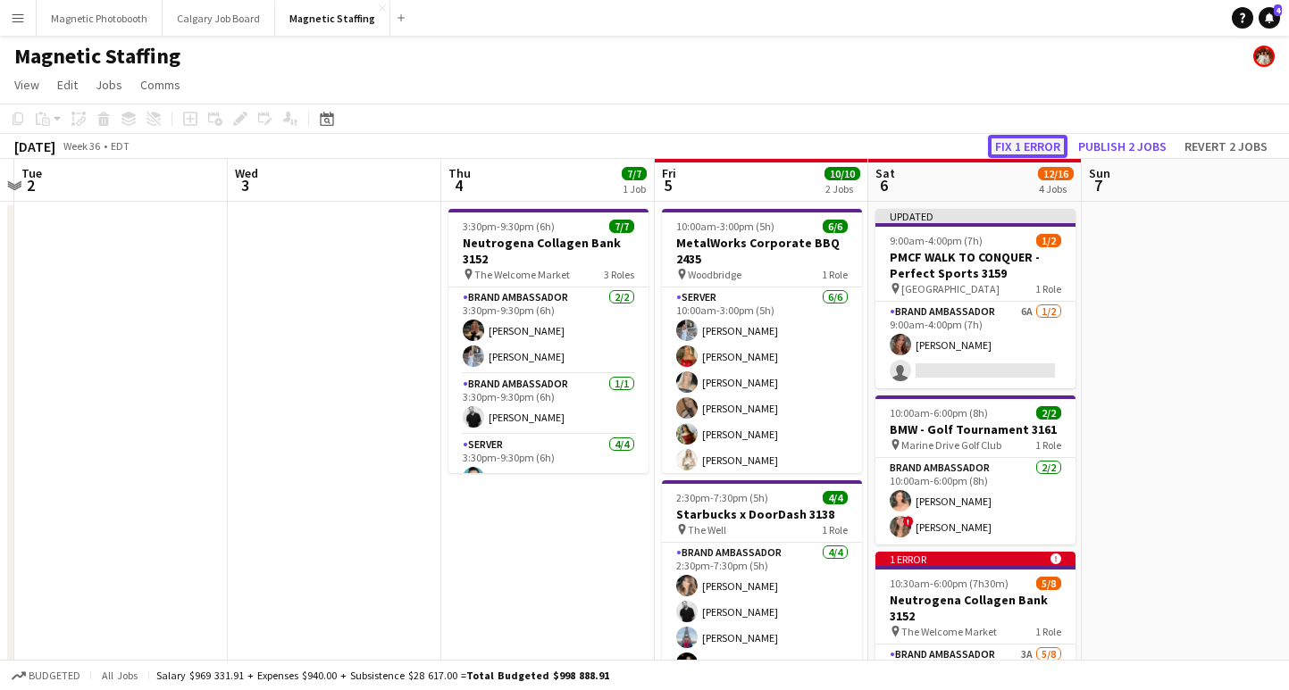
click at [1055, 139] on button "Fix 1 error" at bounding box center [1027, 146] width 79 height 23
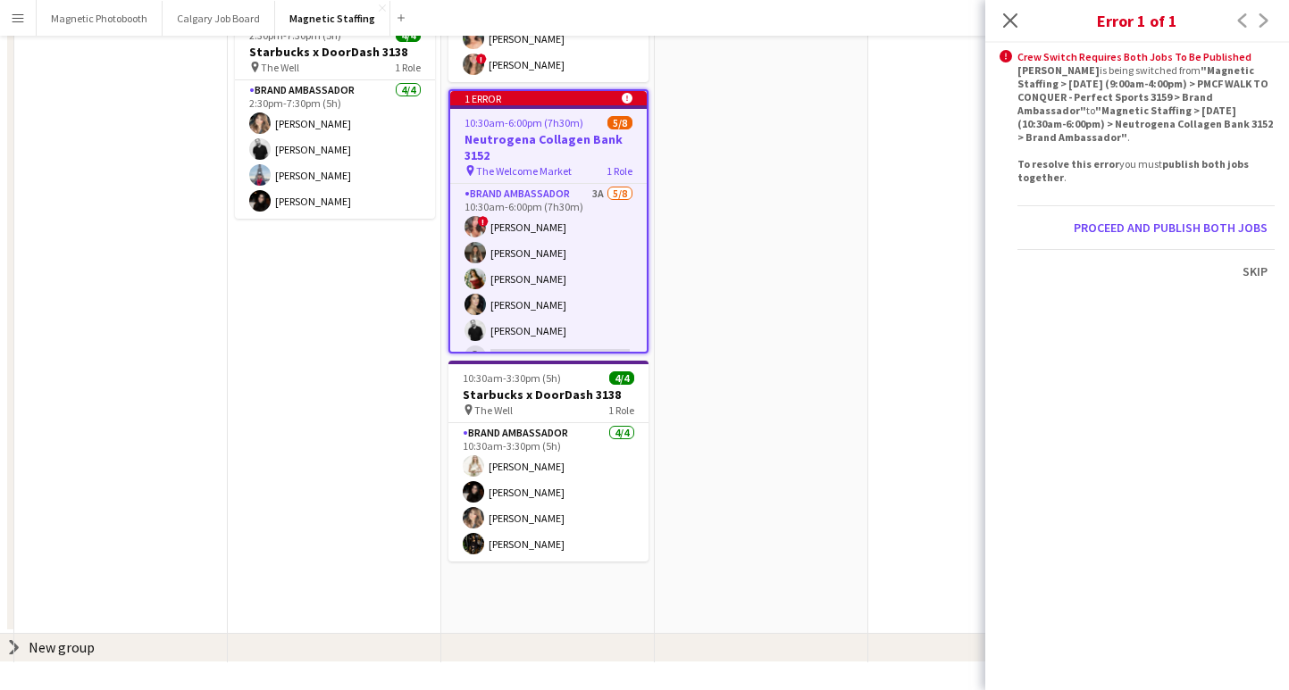
scroll to position [0, 614]
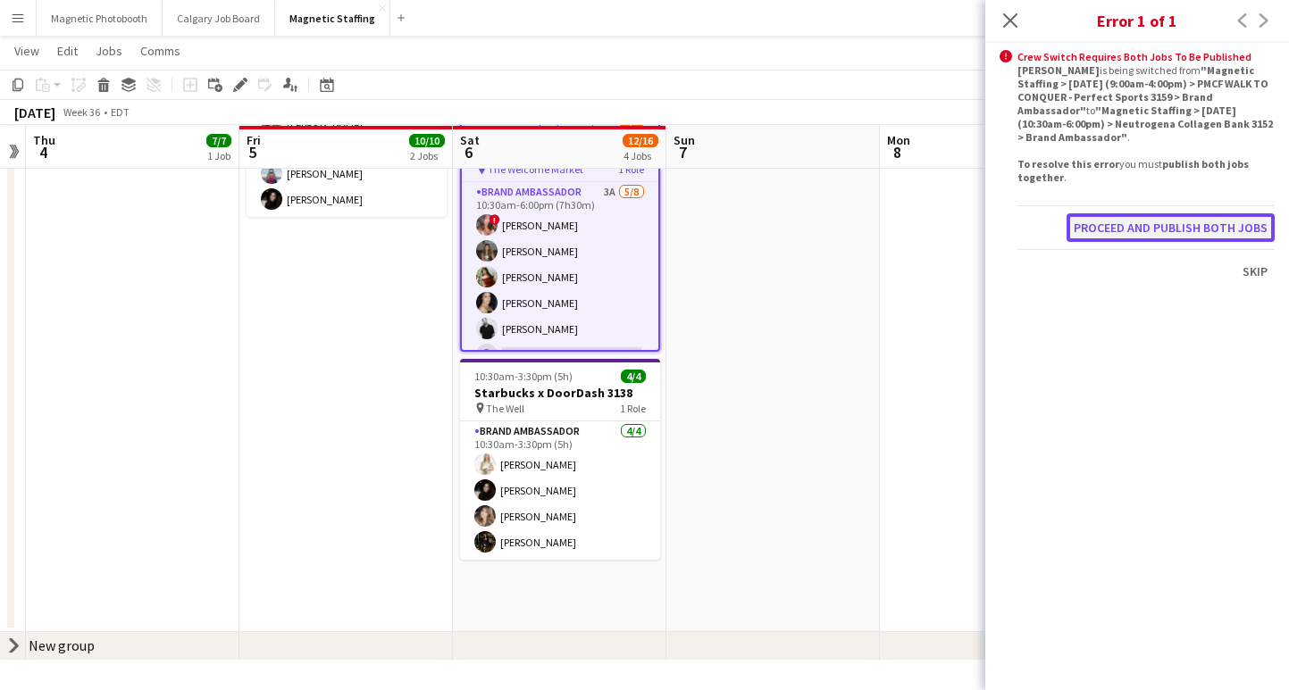
click at [1140, 221] on button "Proceed and publish both jobs" at bounding box center [1170, 227] width 208 height 29
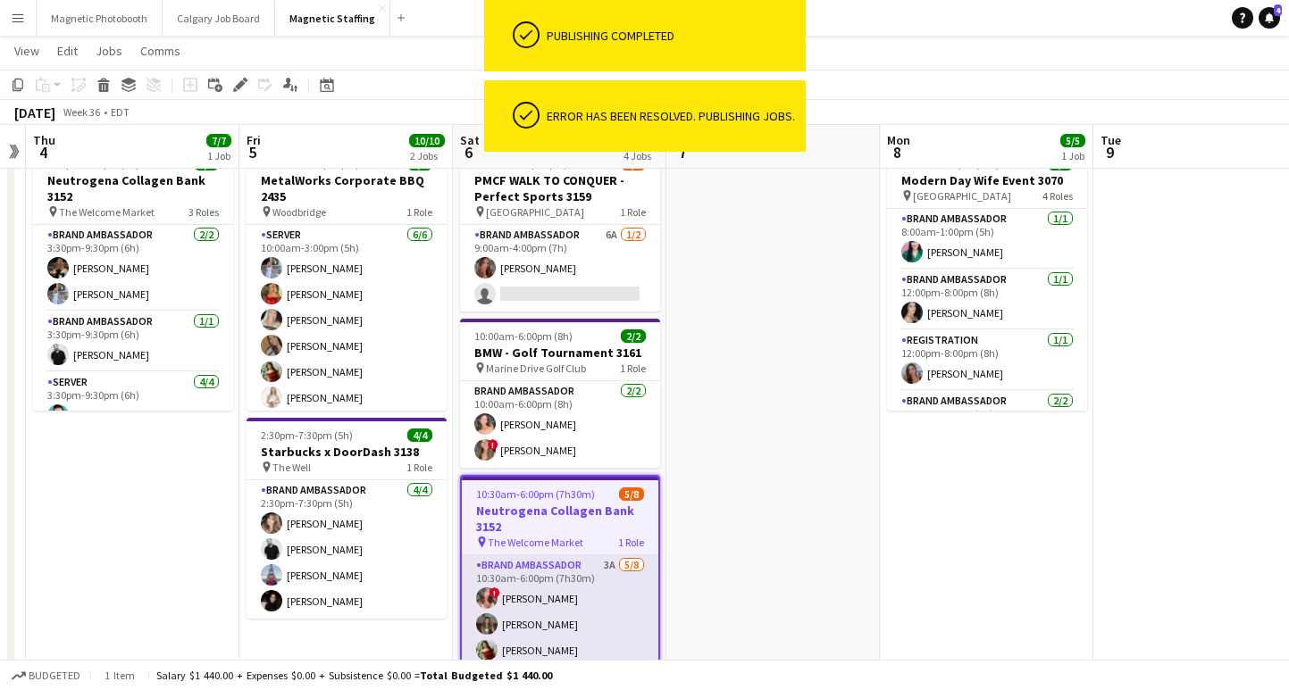
scroll to position [42, 0]
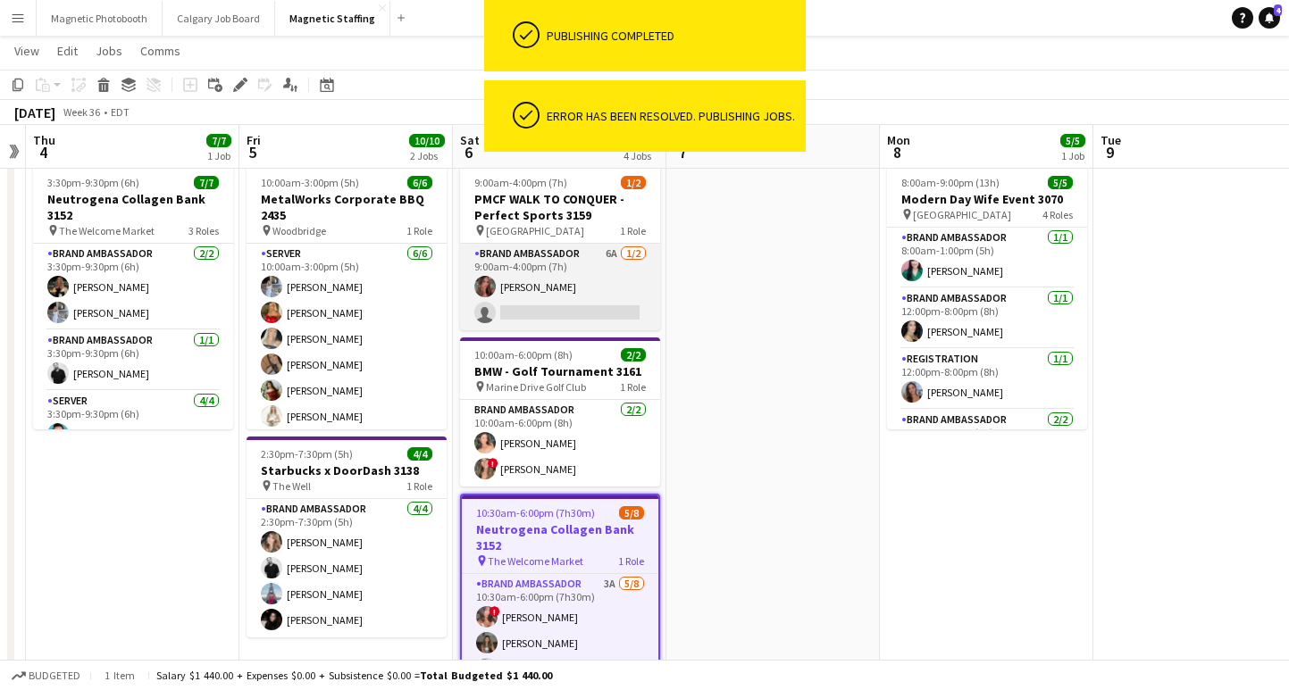
click at [546, 308] on app-card-role "Brand Ambassador 6A [DATE] 9:00am-4:00pm (7h) [PERSON_NAME] single-neutral-acti…" at bounding box center [560, 287] width 200 height 87
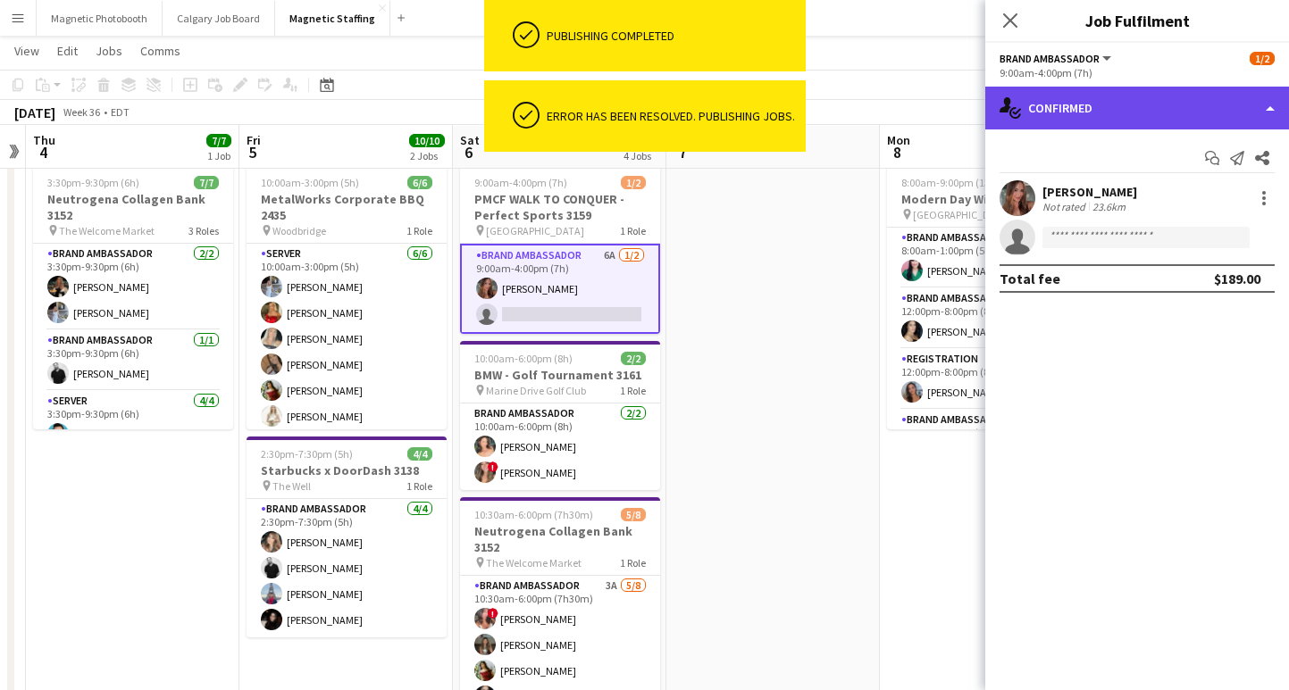
click at [1118, 107] on div "single-neutral-actions-check-2 Confirmed" at bounding box center [1137, 108] width 304 height 43
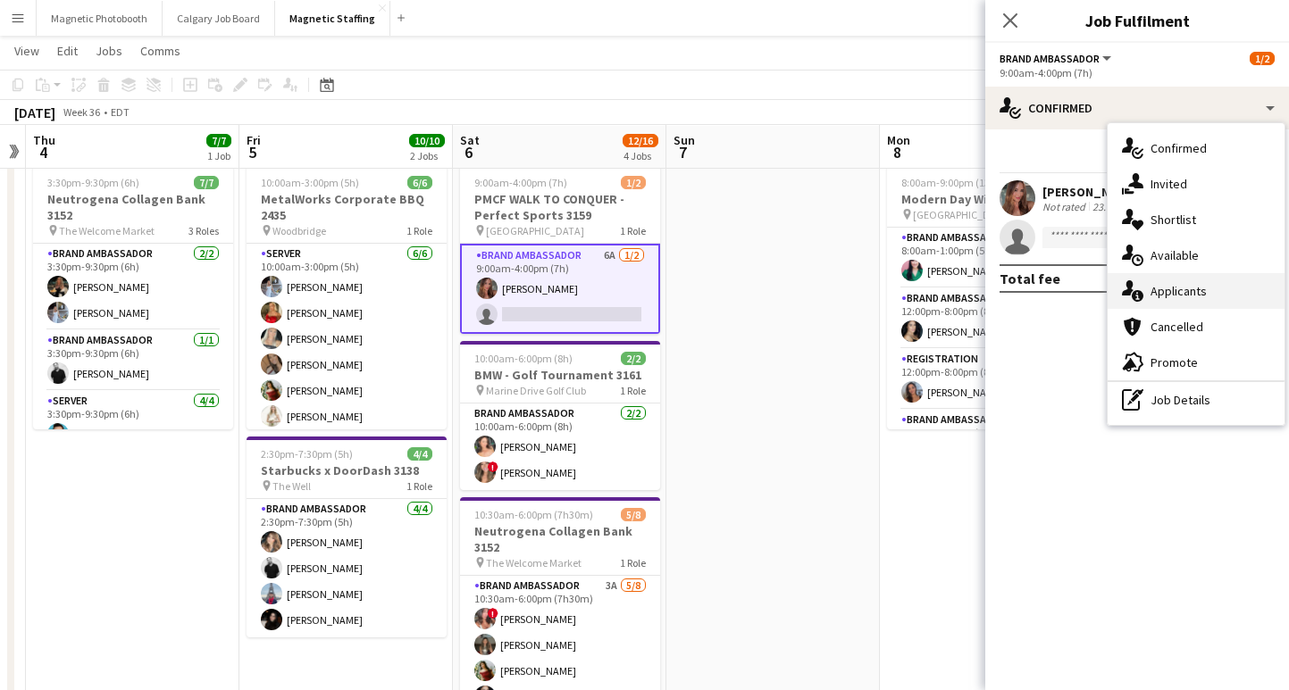
click at [1183, 300] on div "single-neutral-actions-information Applicants" at bounding box center [1195, 291] width 177 height 36
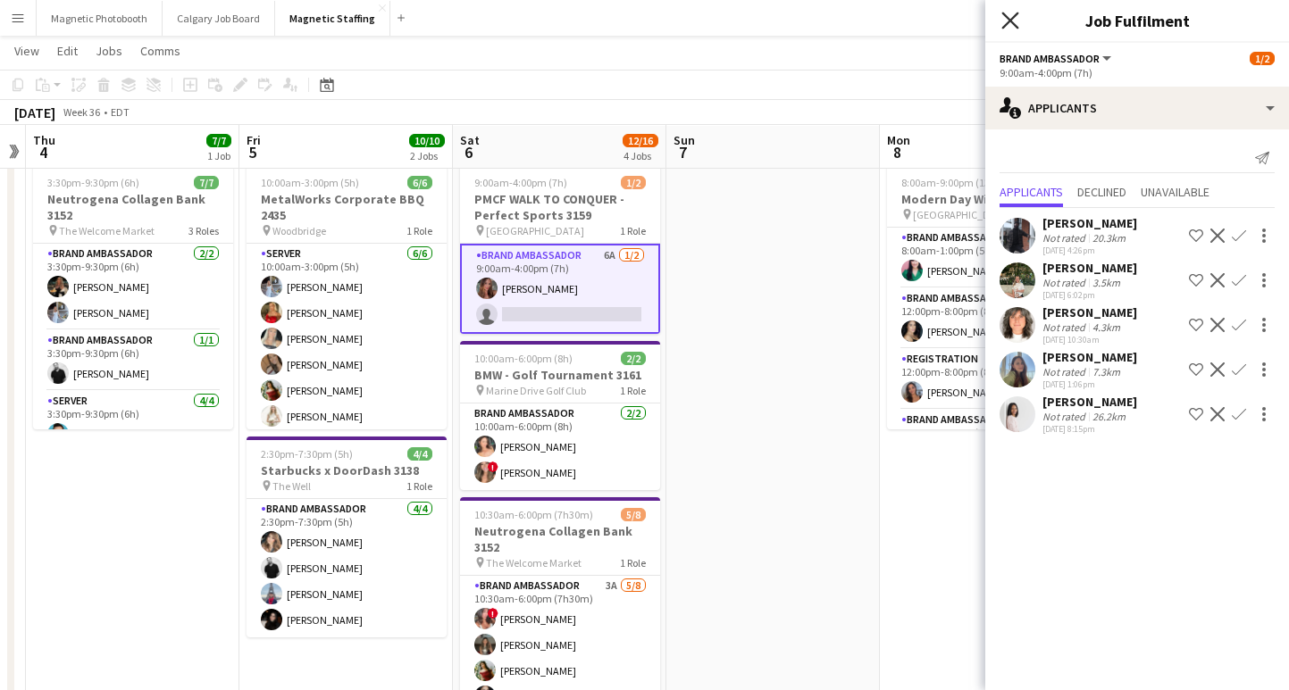
click at [1007, 21] on icon "Close pop-in" at bounding box center [1009, 20] width 17 height 17
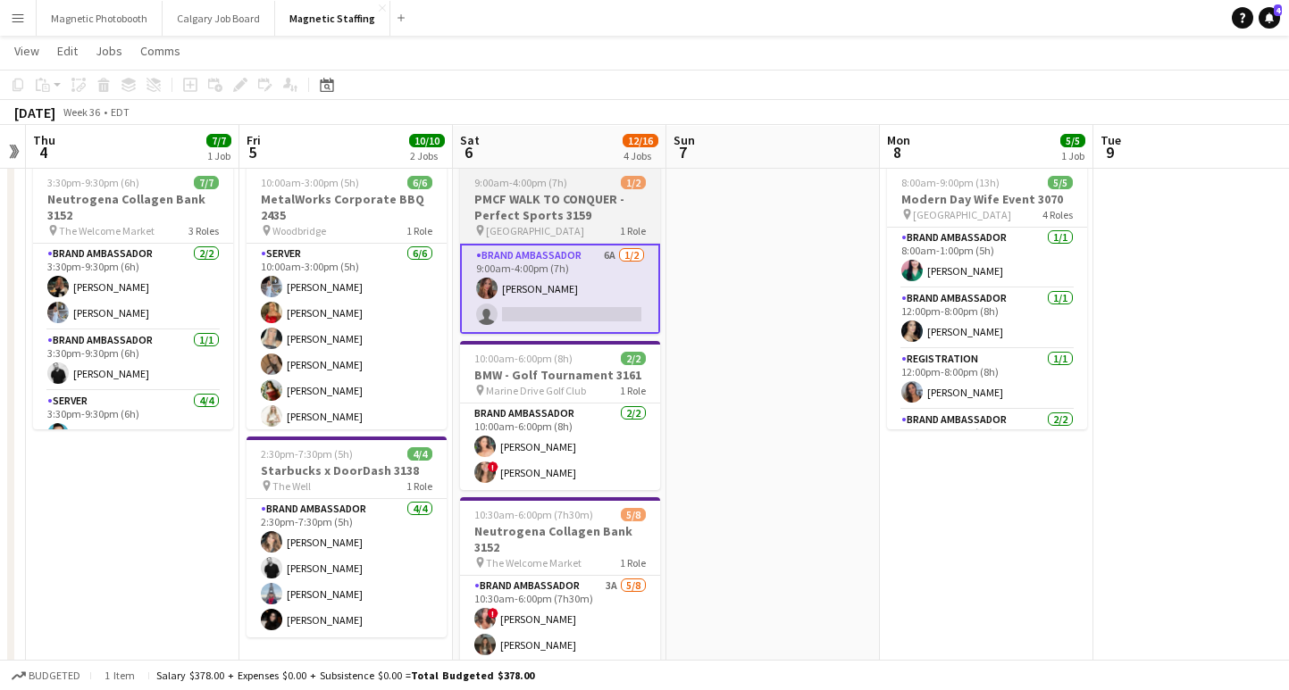
click at [559, 219] on h3 "PMCF WALK TO CONQUER - Perfect Sports 3159" at bounding box center [560, 207] width 200 height 32
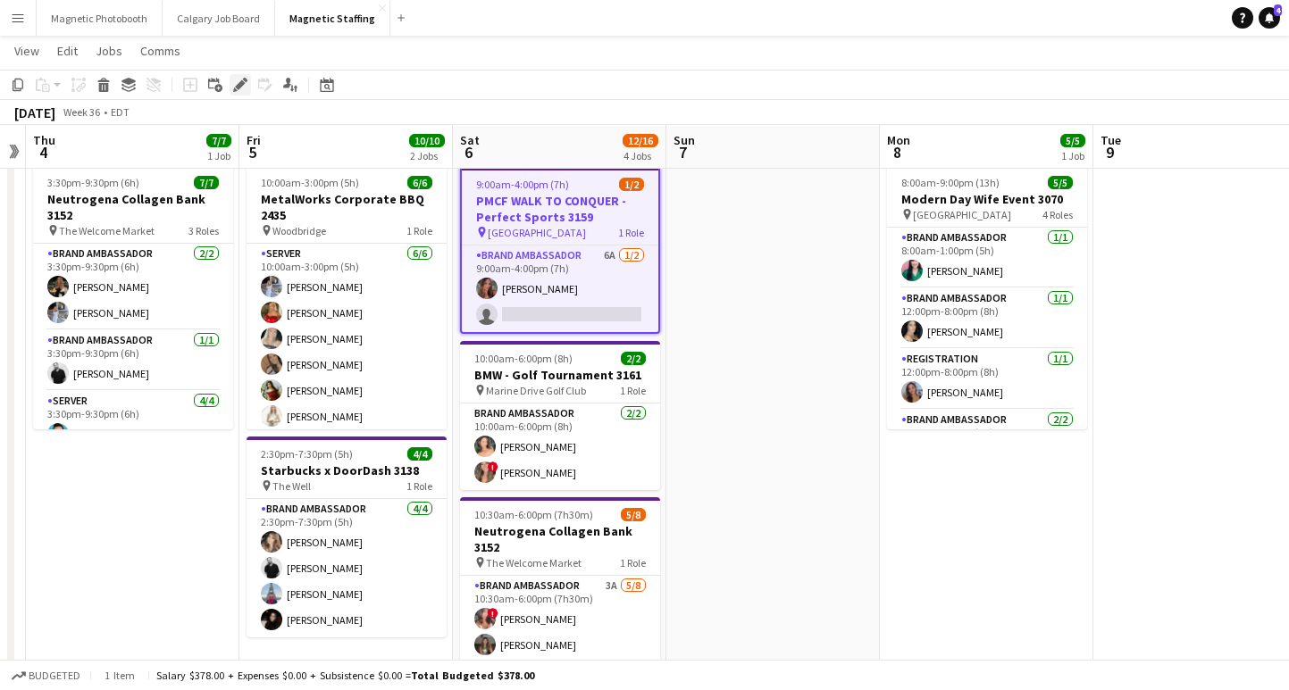
click at [233, 83] on icon "Edit" at bounding box center [240, 85] width 14 height 14
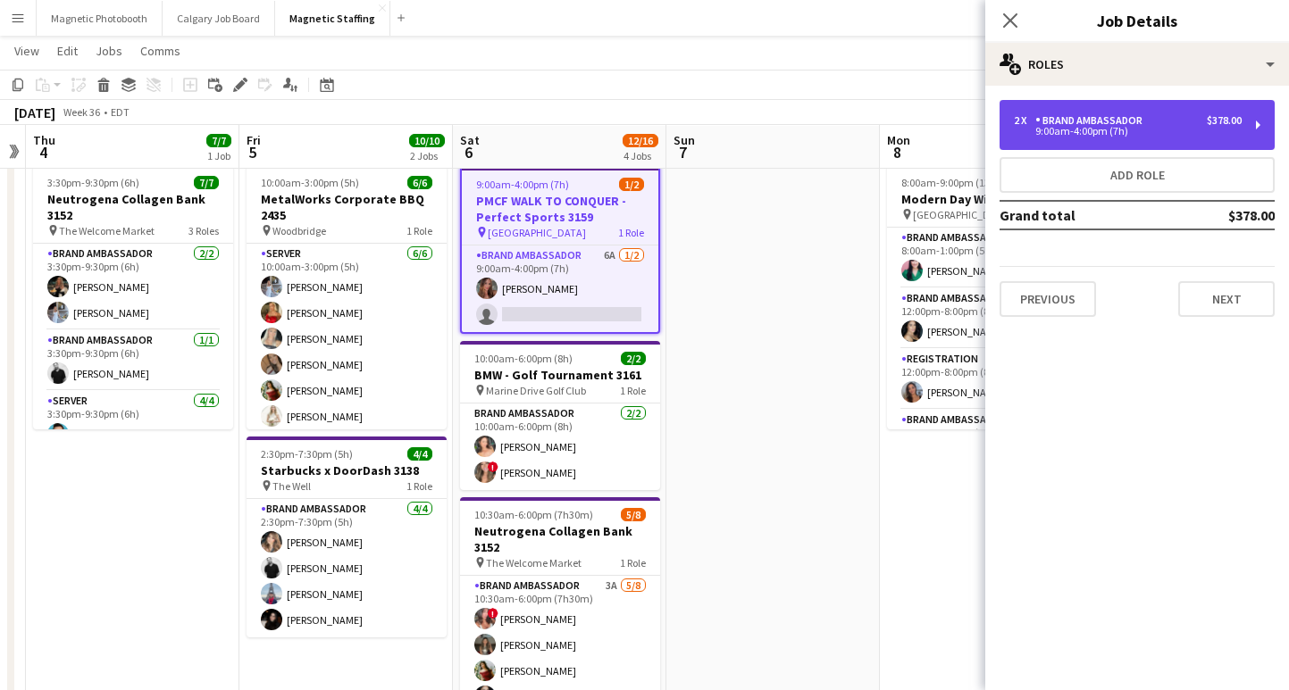
click at [1206, 117] on div "$378.00" at bounding box center [1223, 120] width 35 height 13
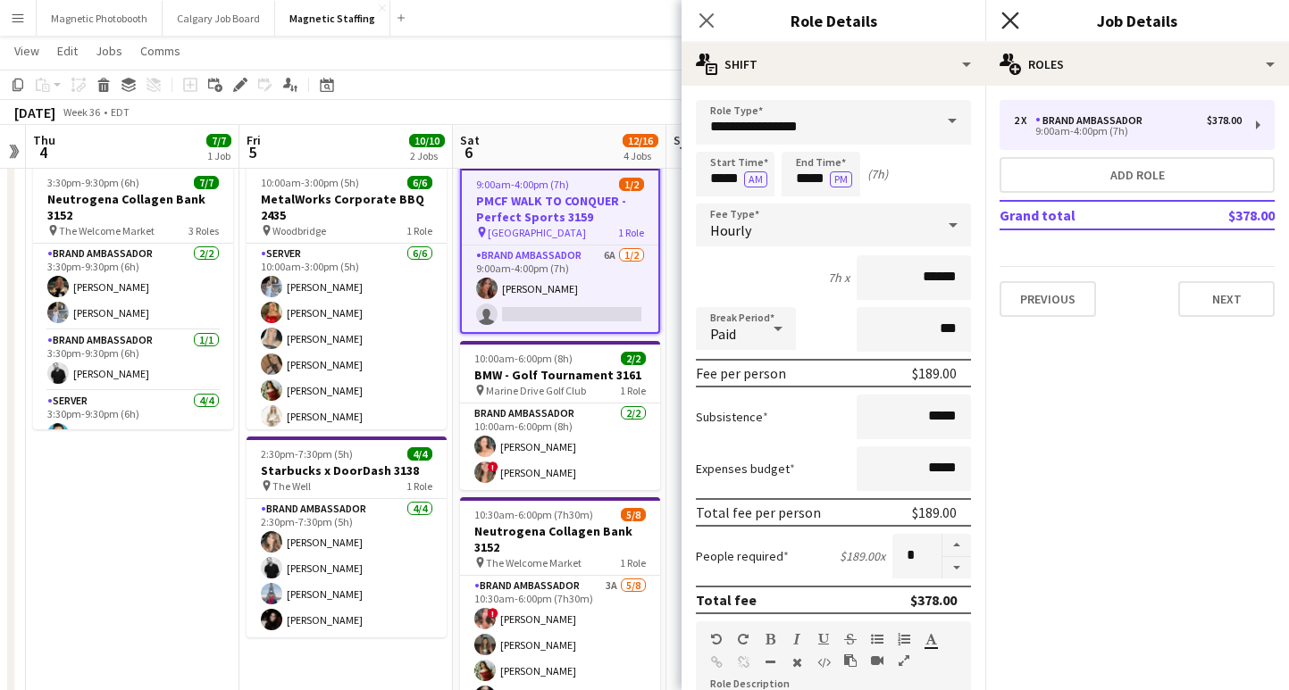
click at [1011, 16] on icon "Close pop-in" at bounding box center [1009, 20] width 17 height 17
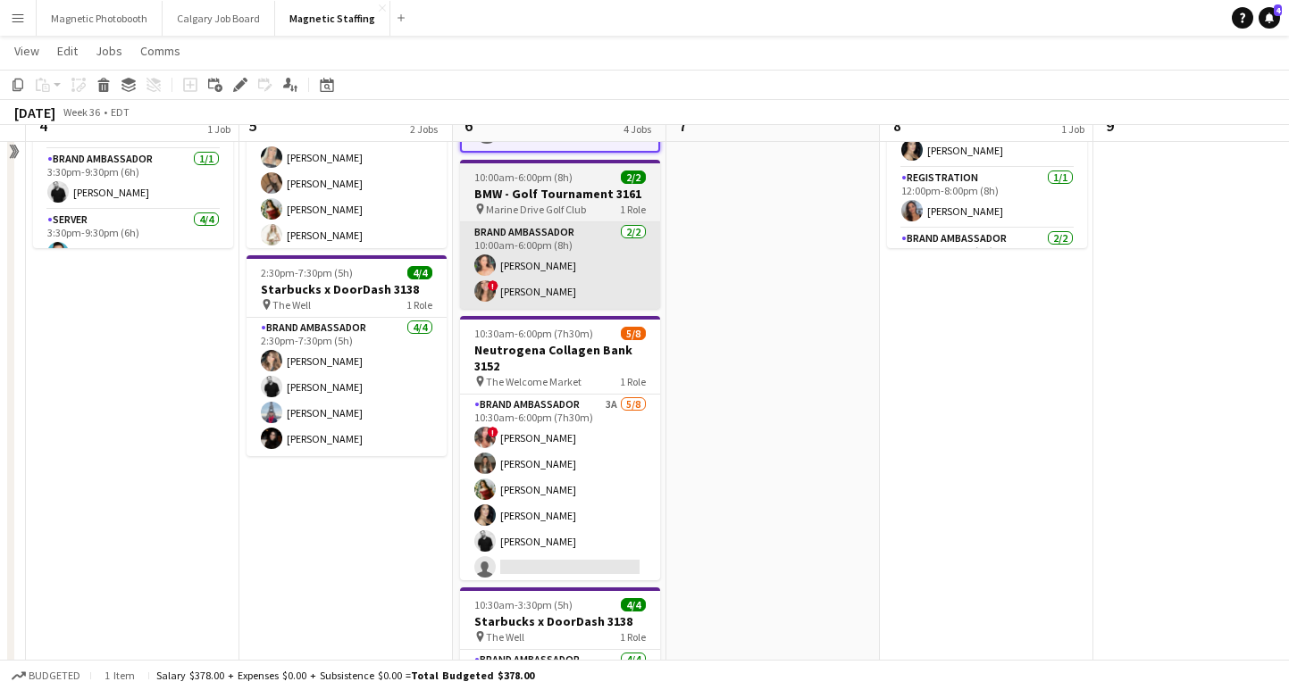
scroll to position [266, 0]
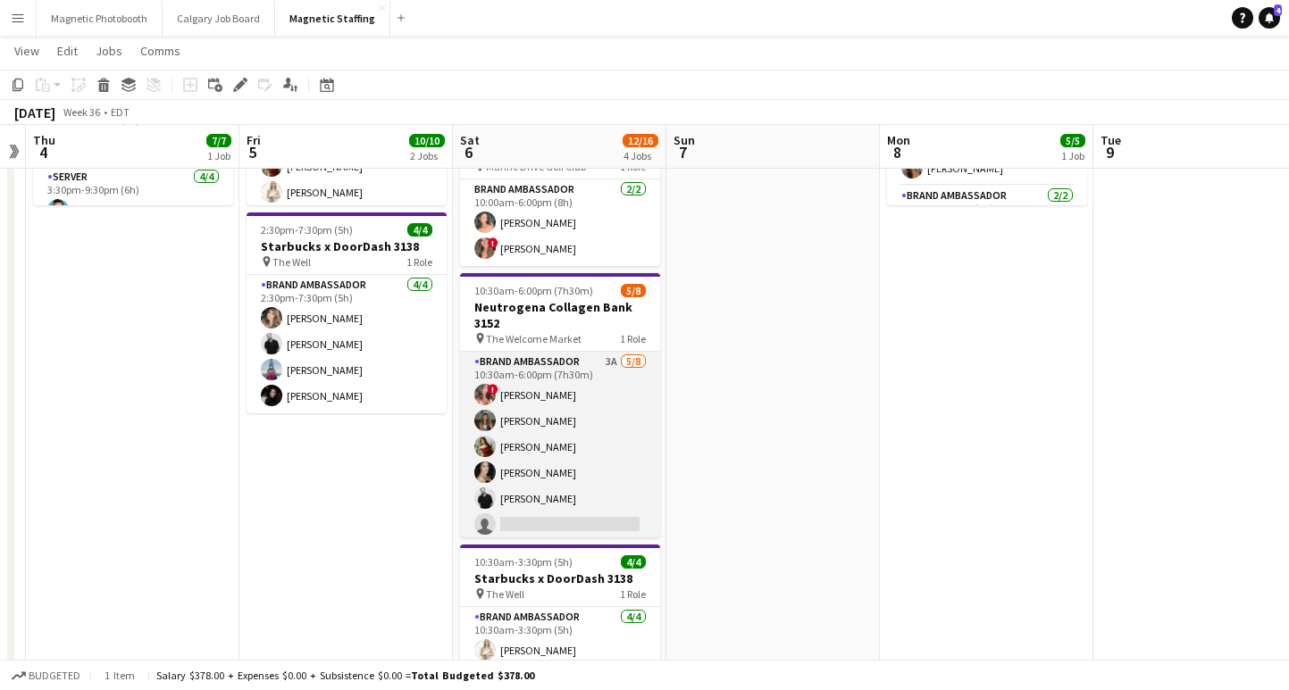
click at [570, 496] on app-card-role "Brand Ambassador 3A [DATE] 10:30am-6:00pm (7h30m) ! [PERSON_NAME] [PERSON_NAME]…" at bounding box center [560, 473] width 200 height 242
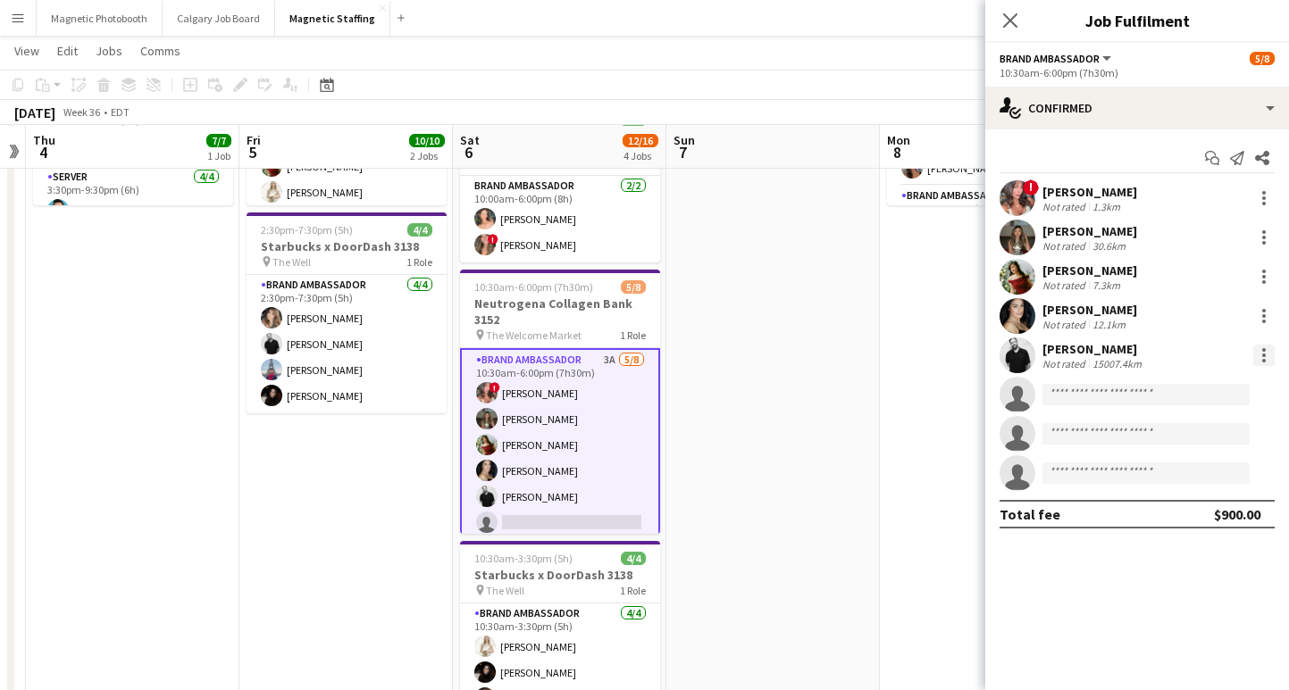
click at [1268, 356] on div at bounding box center [1263, 355] width 21 height 21
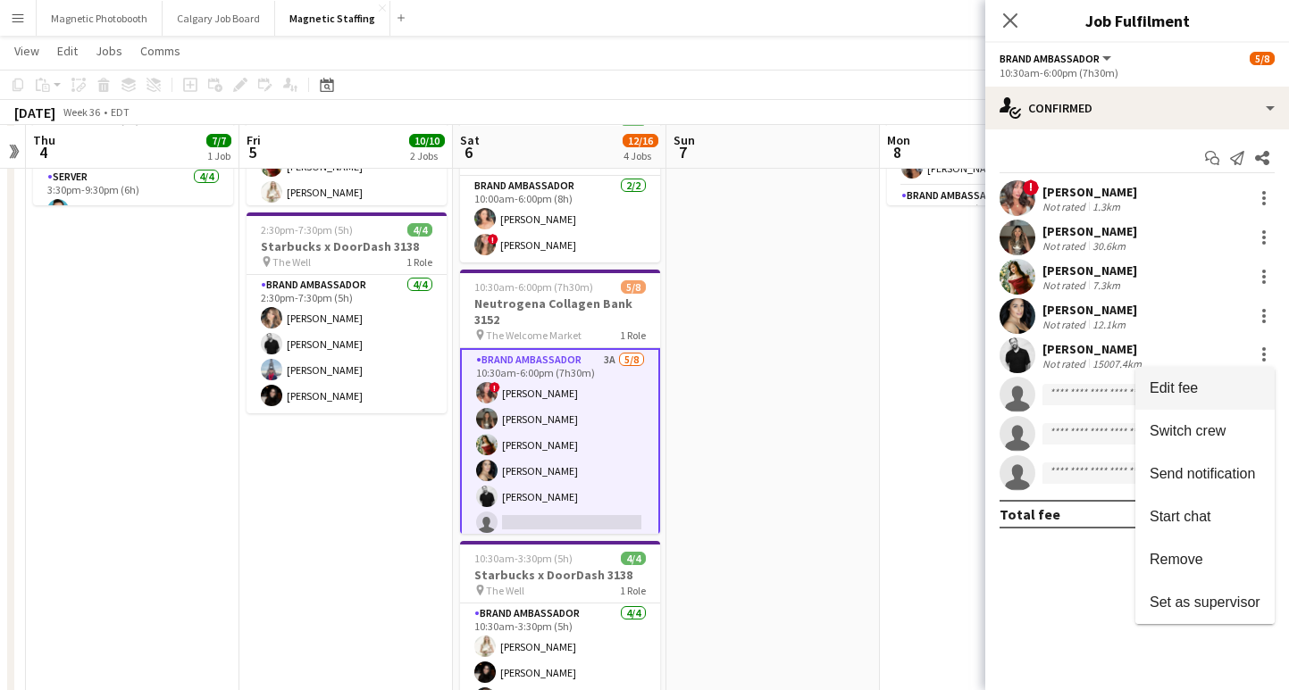
click at [1190, 387] on span "Edit fee" at bounding box center [1173, 387] width 48 height 15
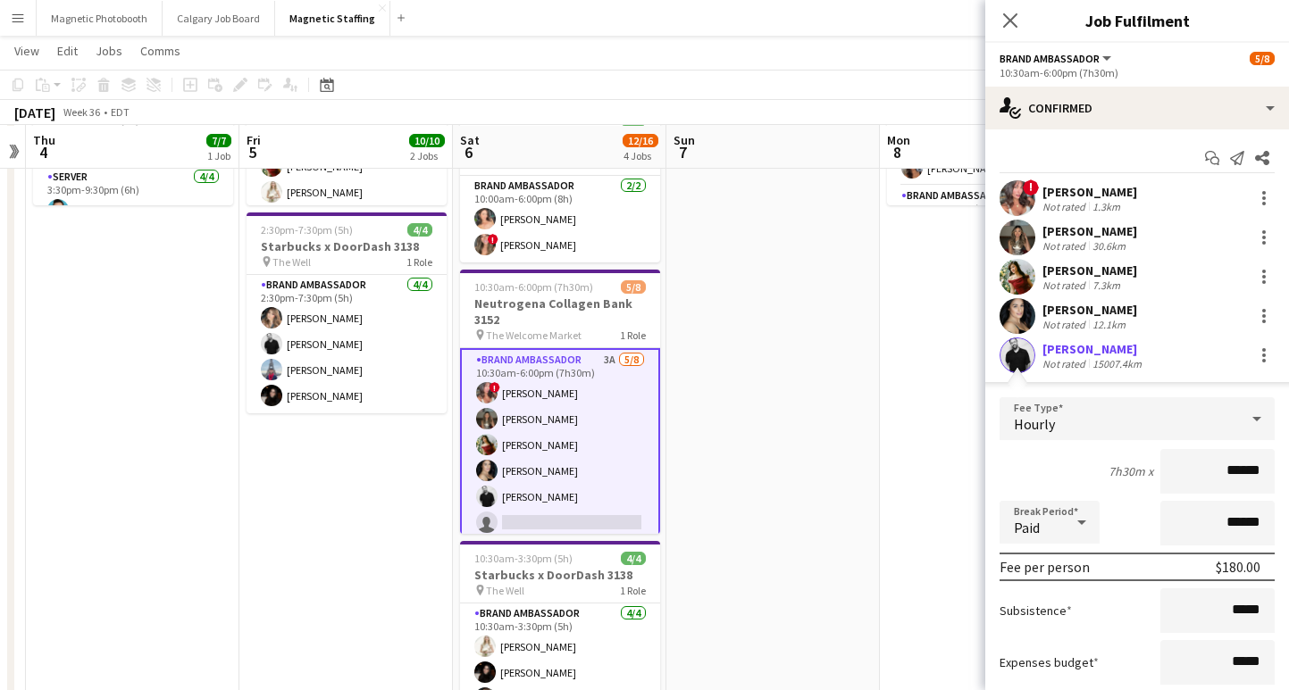
click at [1237, 473] on input "******" at bounding box center [1217, 471] width 114 height 45
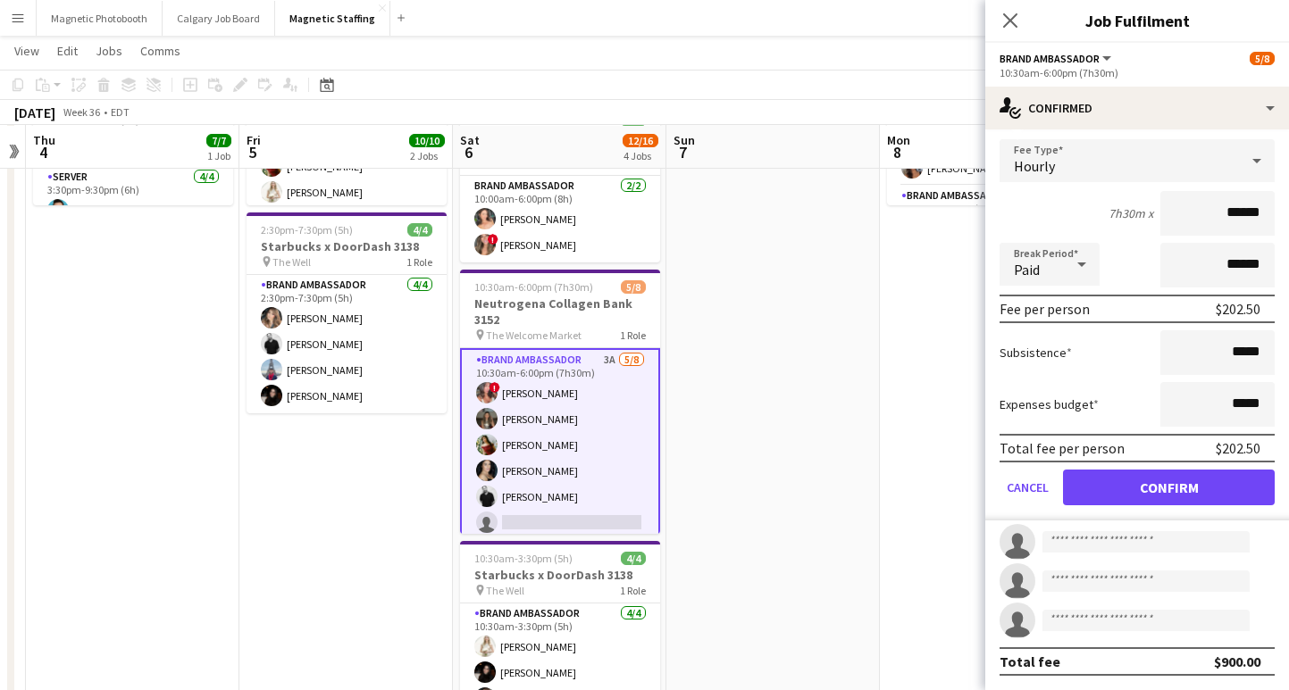
type input "******"
click at [1194, 477] on button "Confirm" at bounding box center [1169, 488] width 212 height 36
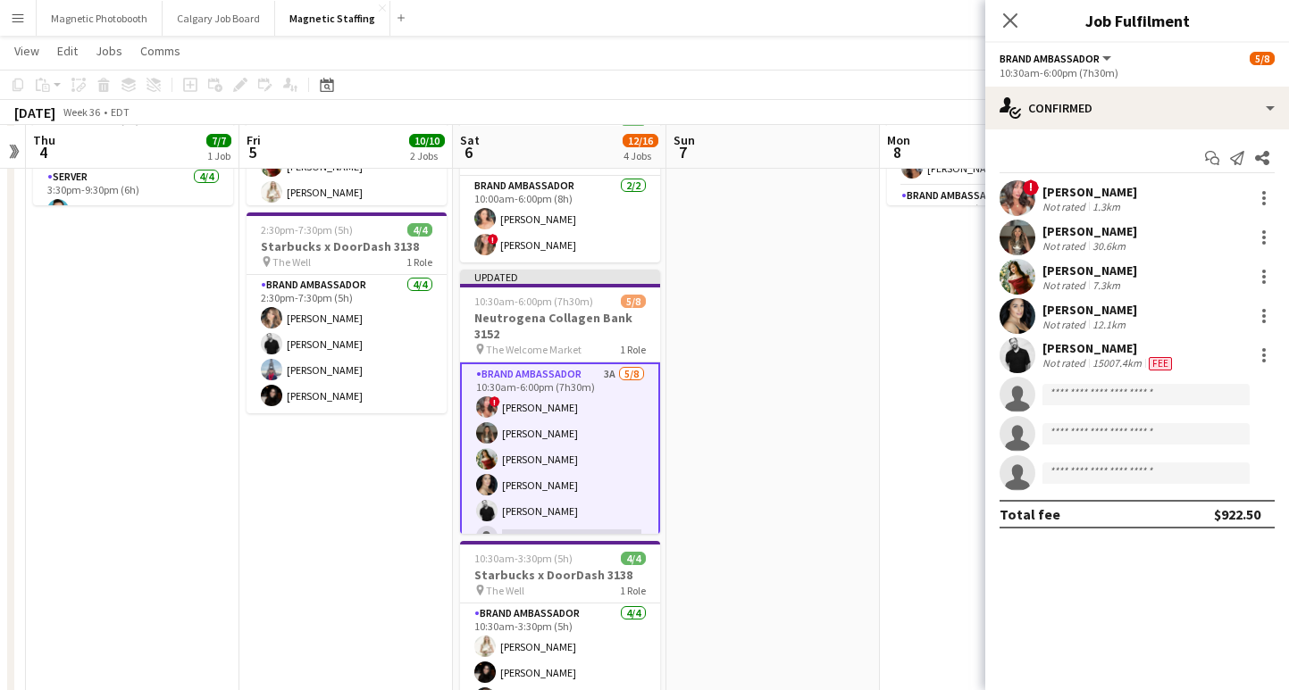
scroll to position [0, 0]
click at [1006, 19] on icon "Close pop-in" at bounding box center [1009, 20] width 17 height 17
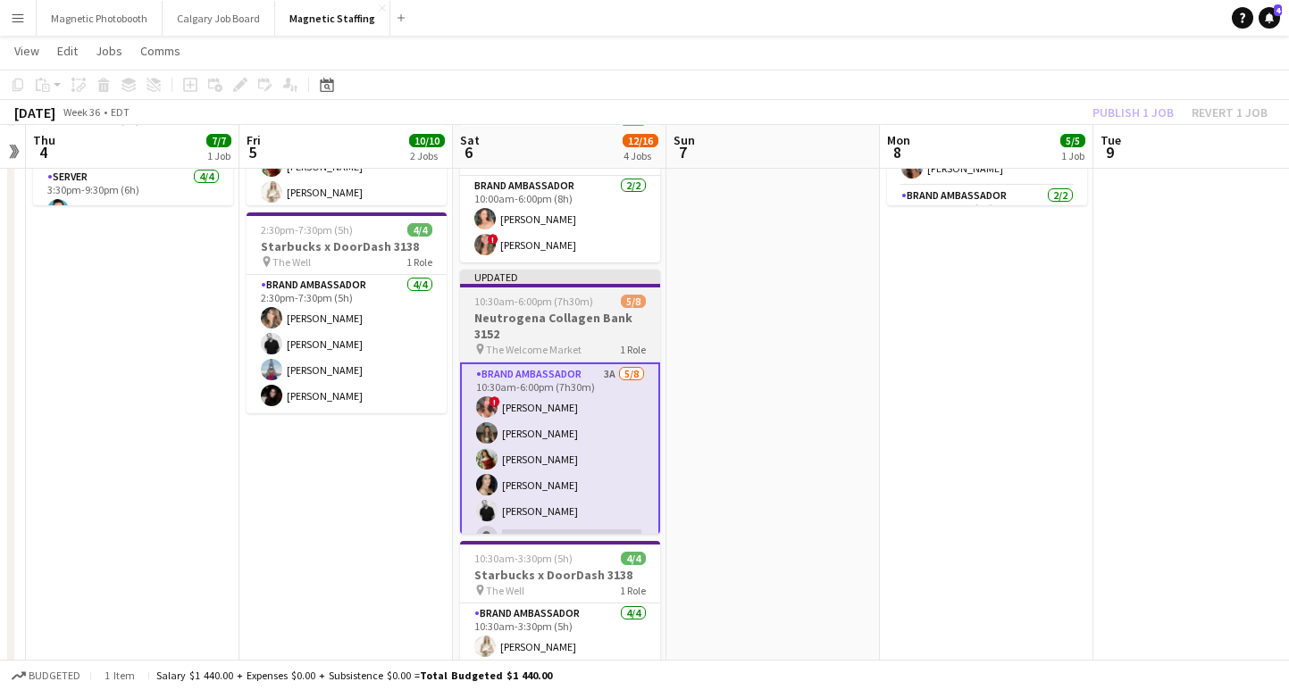
click at [603, 315] on h3 "Neutrogena Collagen Bank 3152" at bounding box center [560, 326] width 200 height 32
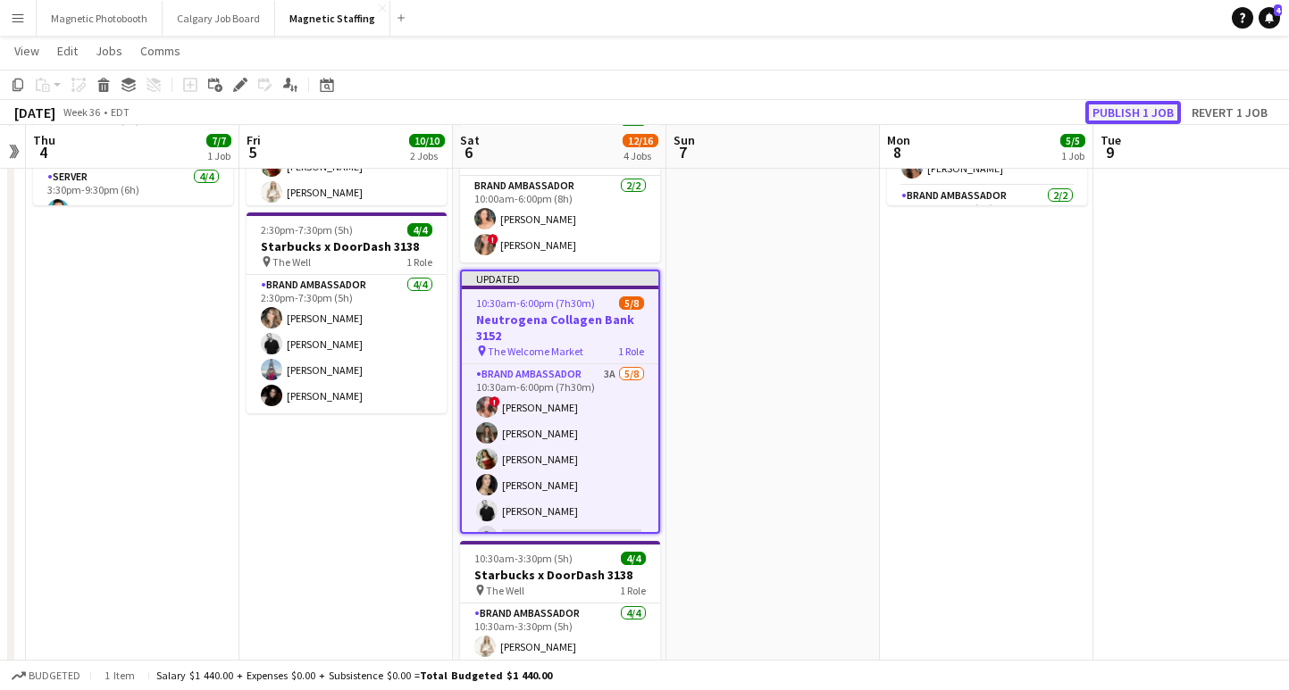
click at [1117, 101] on button "Publish 1 job" at bounding box center [1133, 112] width 96 height 23
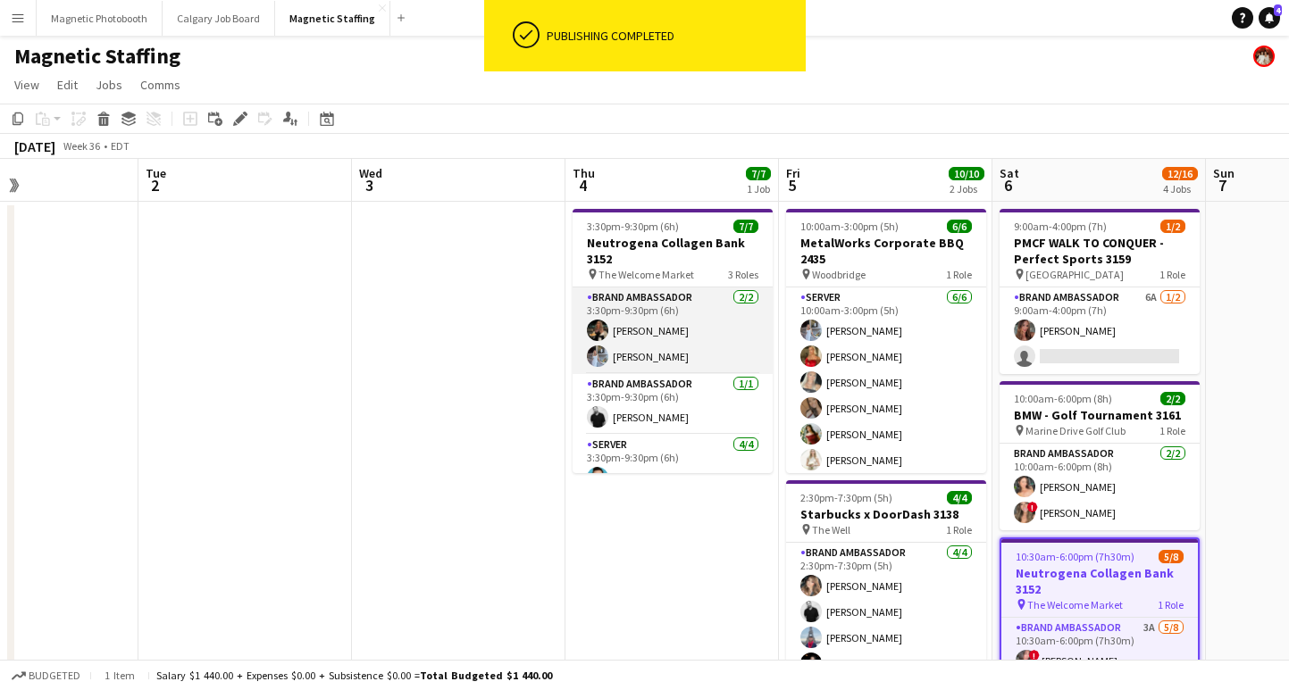
scroll to position [37, 0]
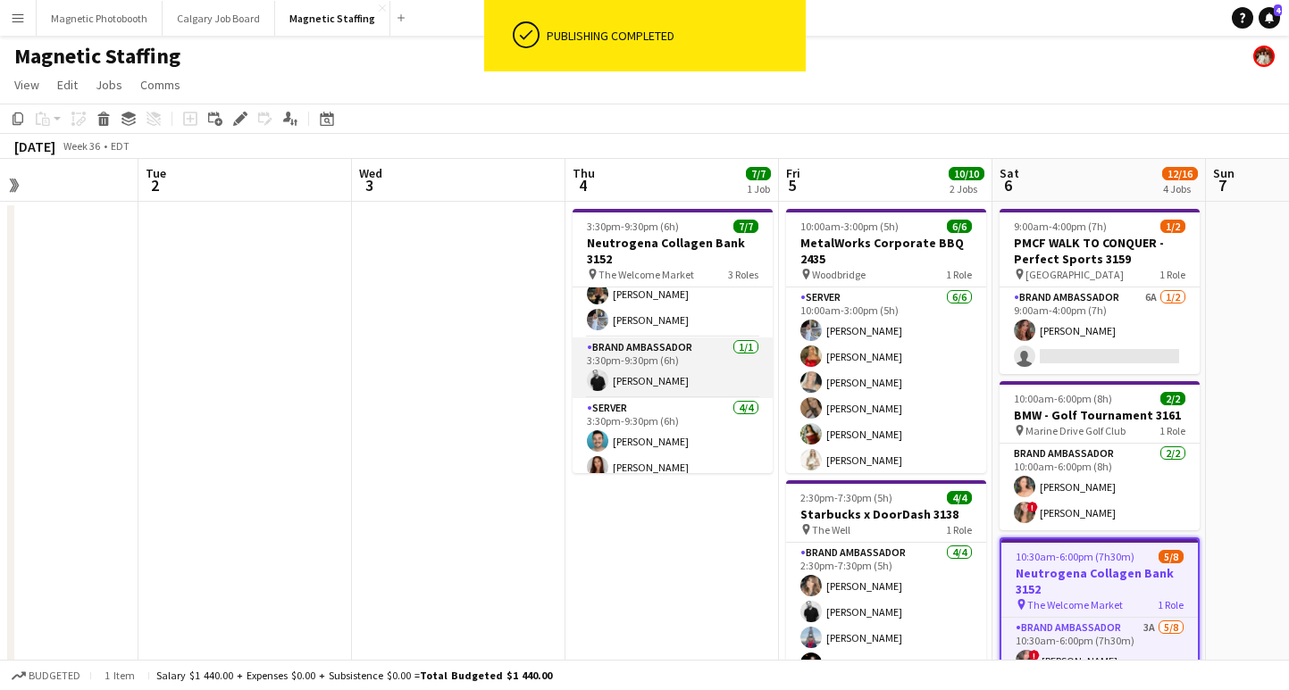
click at [671, 380] on app-card-role "Brand Ambassador [DATE] 3:30pm-9:30pm (6h) [PERSON_NAME]" at bounding box center [672, 368] width 200 height 61
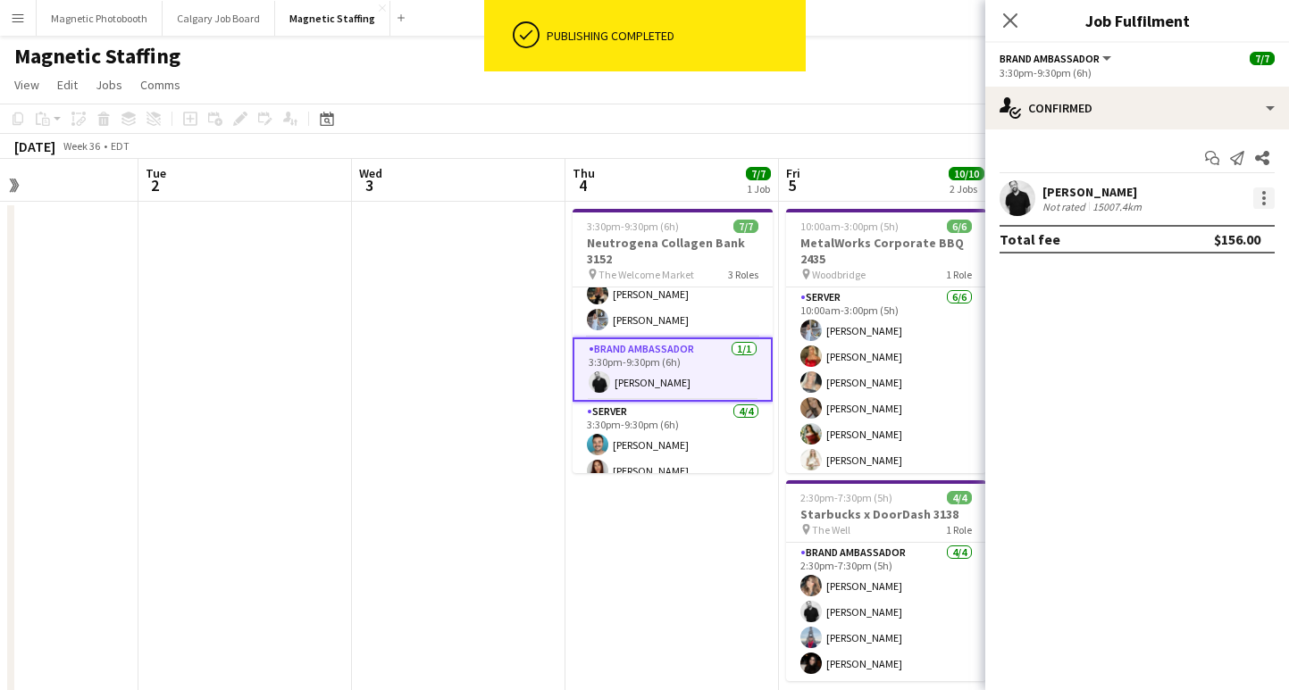
click at [1263, 196] on div at bounding box center [1264, 198] width 4 height 4
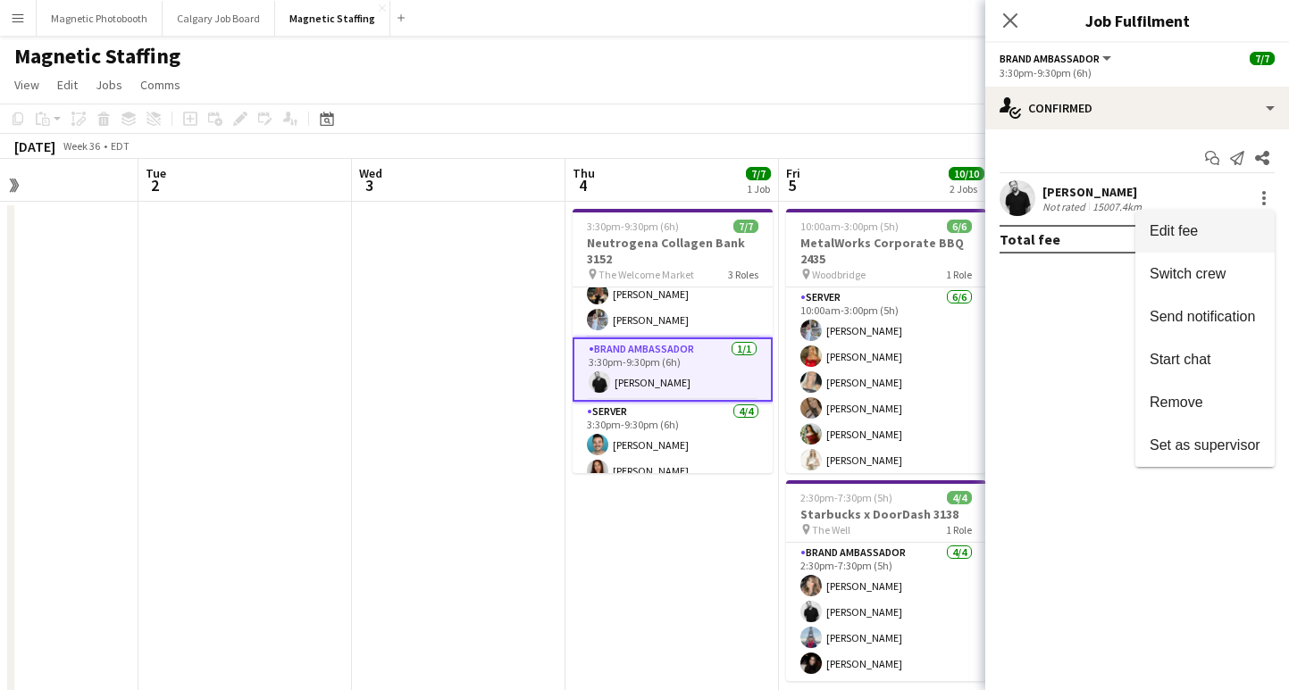
click at [1191, 234] on span "Edit fee" at bounding box center [1173, 230] width 48 height 15
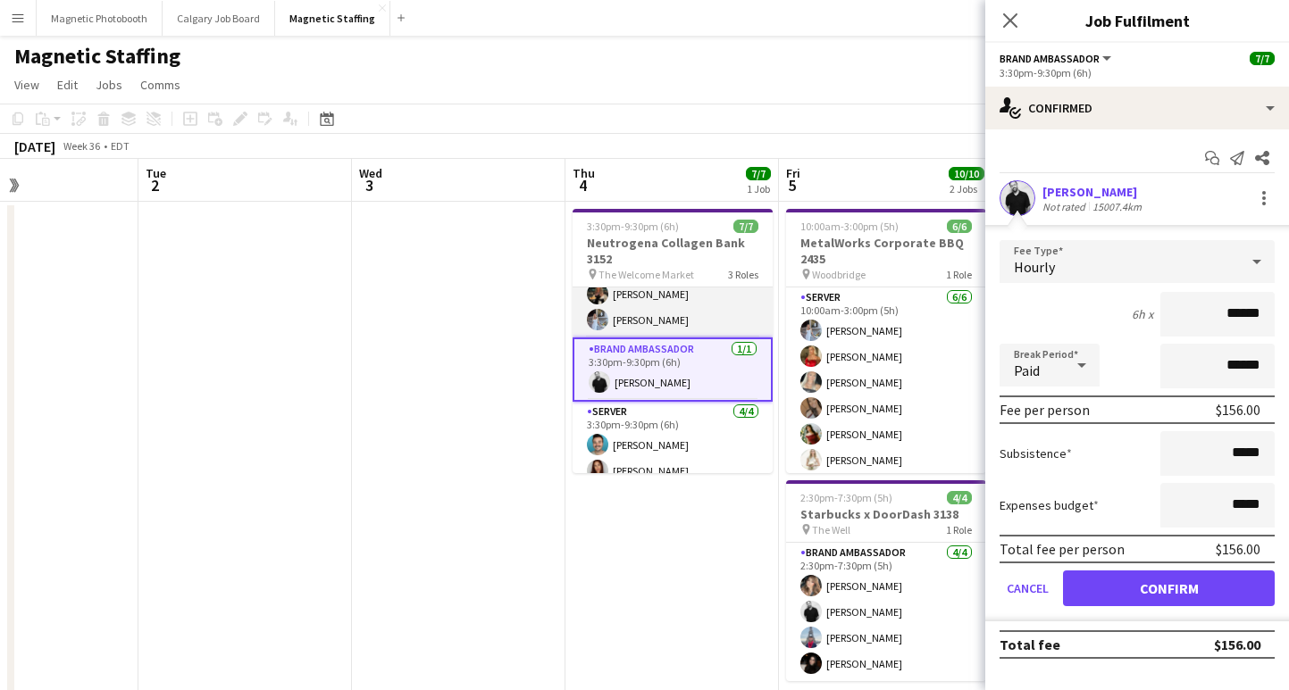
click at [686, 311] on app-card-role "Brand Ambassador [DATE] 3:30pm-9:30pm (6h) [PERSON_NAME] [PERSON_NAME]" at bounding box center [672, 294] width 200 height 87
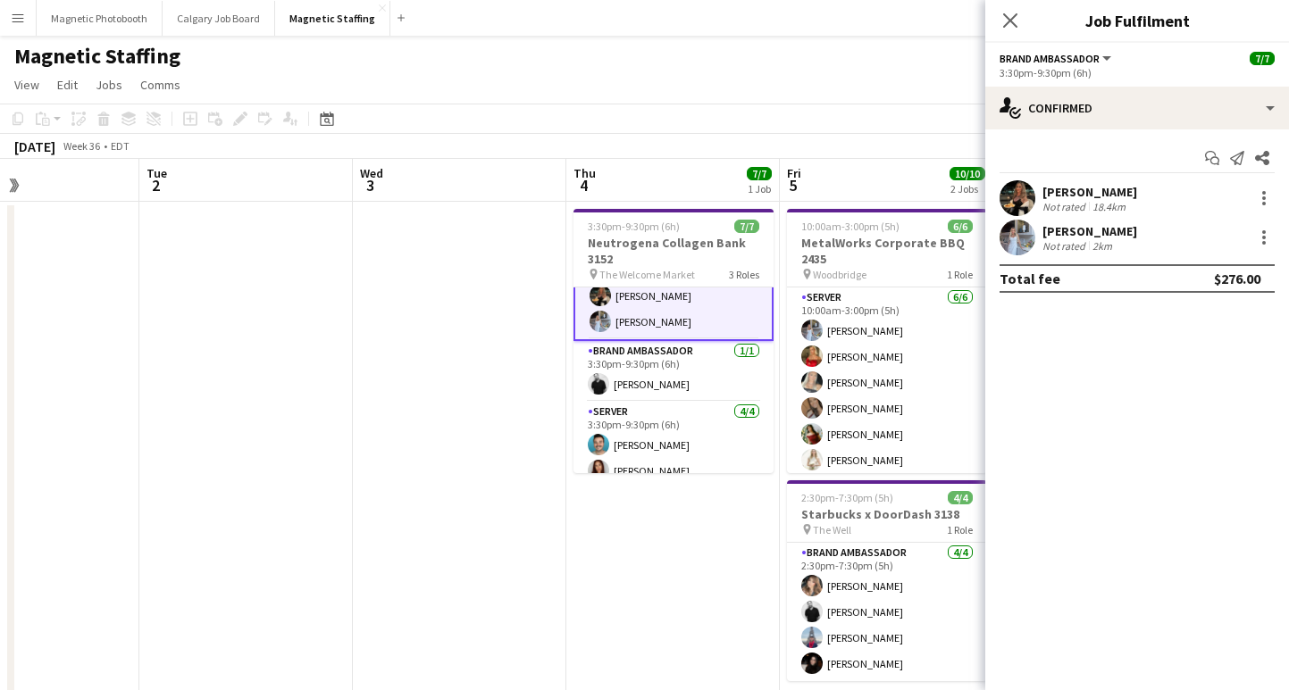
scroll to position [38, 0]
click at [1255, 197] on div at bounding box center [1263, 198] width 21 height 21
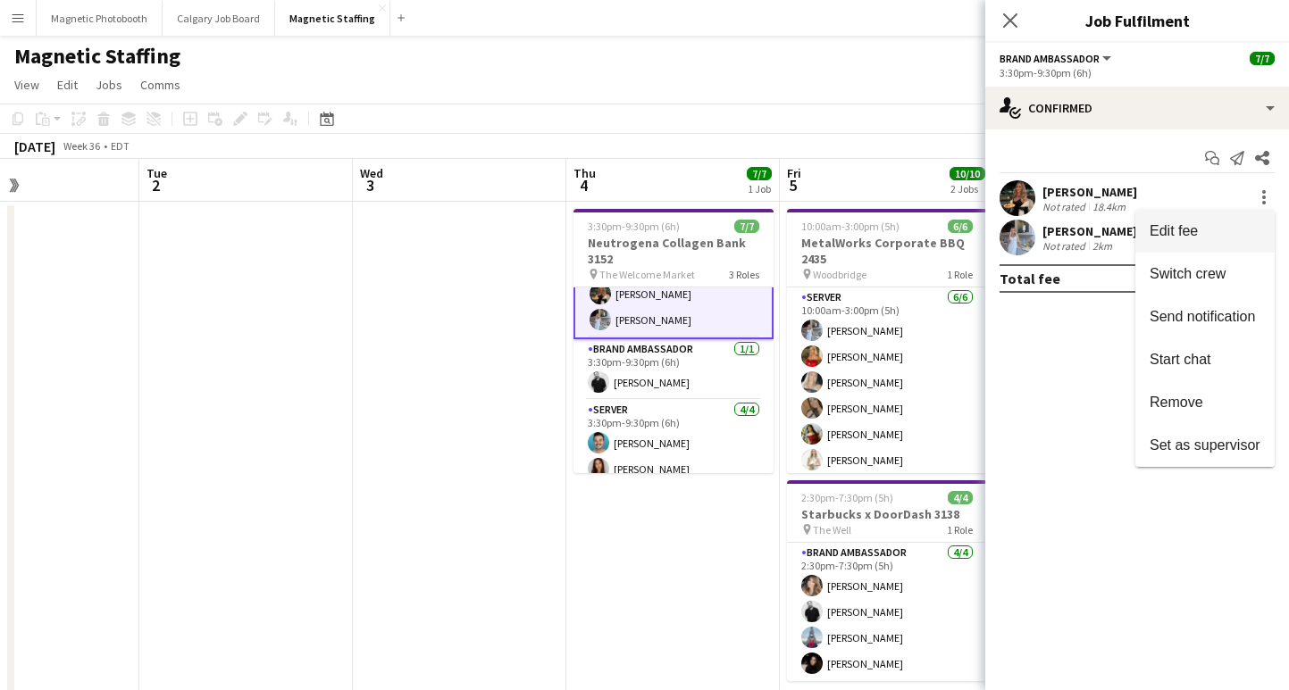
click at [1222, 236] on span "Edit fee" at bounding box center [1204, 231] width 111 height 16
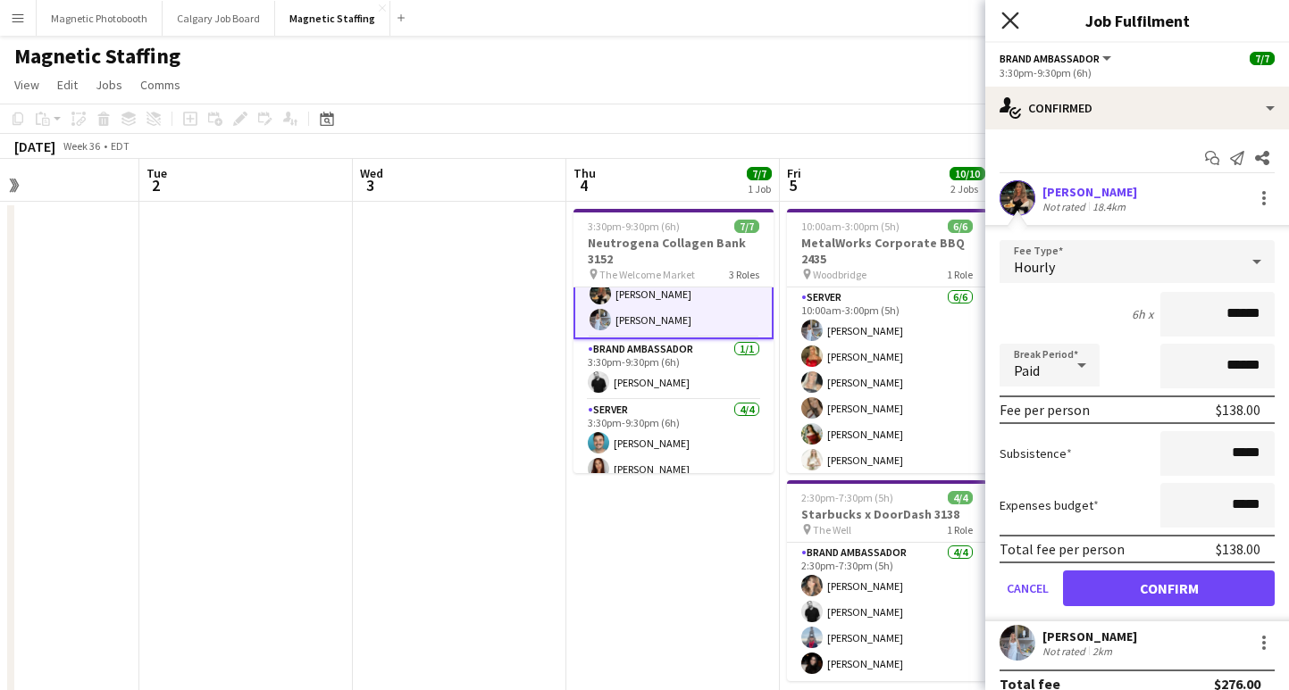
click at [1014, 23] on icon at bounding box center [1009, 20] width 17 height 17
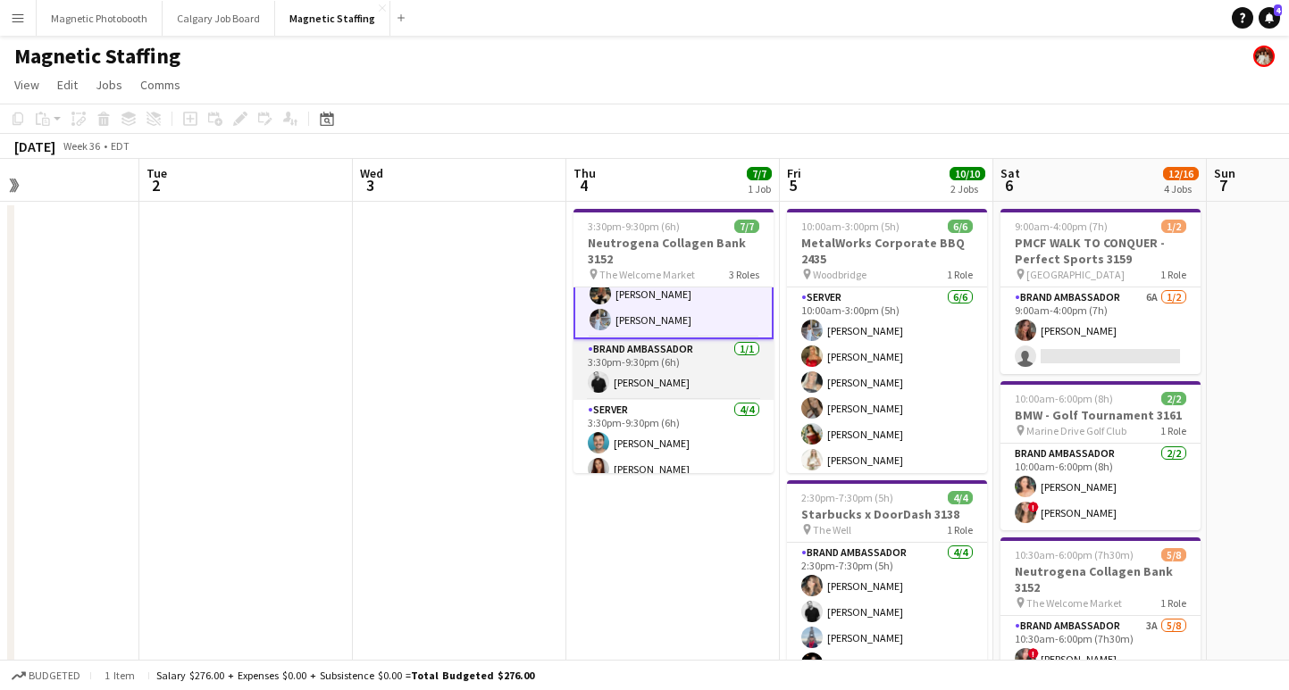
click at [669, 381] on app-card-role "Brand Ambassador [DATE] 3:30pm-9:30pm (6h) [PERSON_NAME]" at bounding box center [673, 369] width 200 height 61
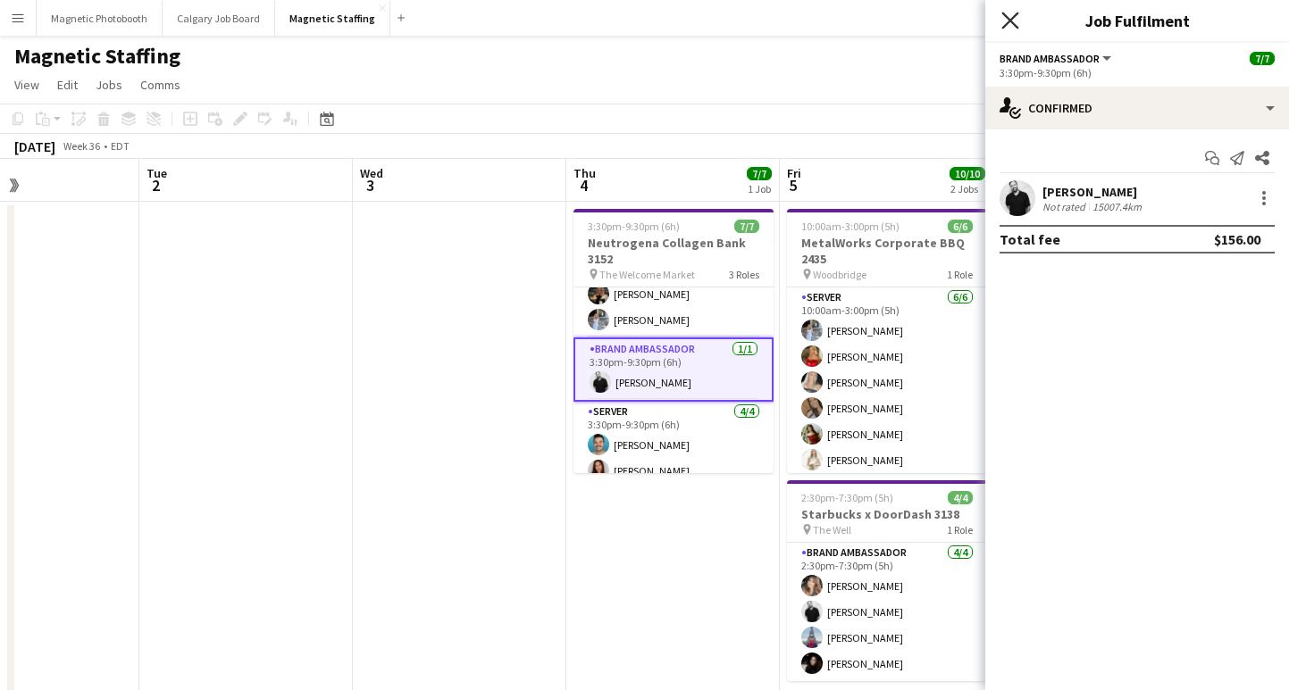
click at [1003, 21] on icon "Close pop-in" at bounding box center [1009, 20] width 17 height 17
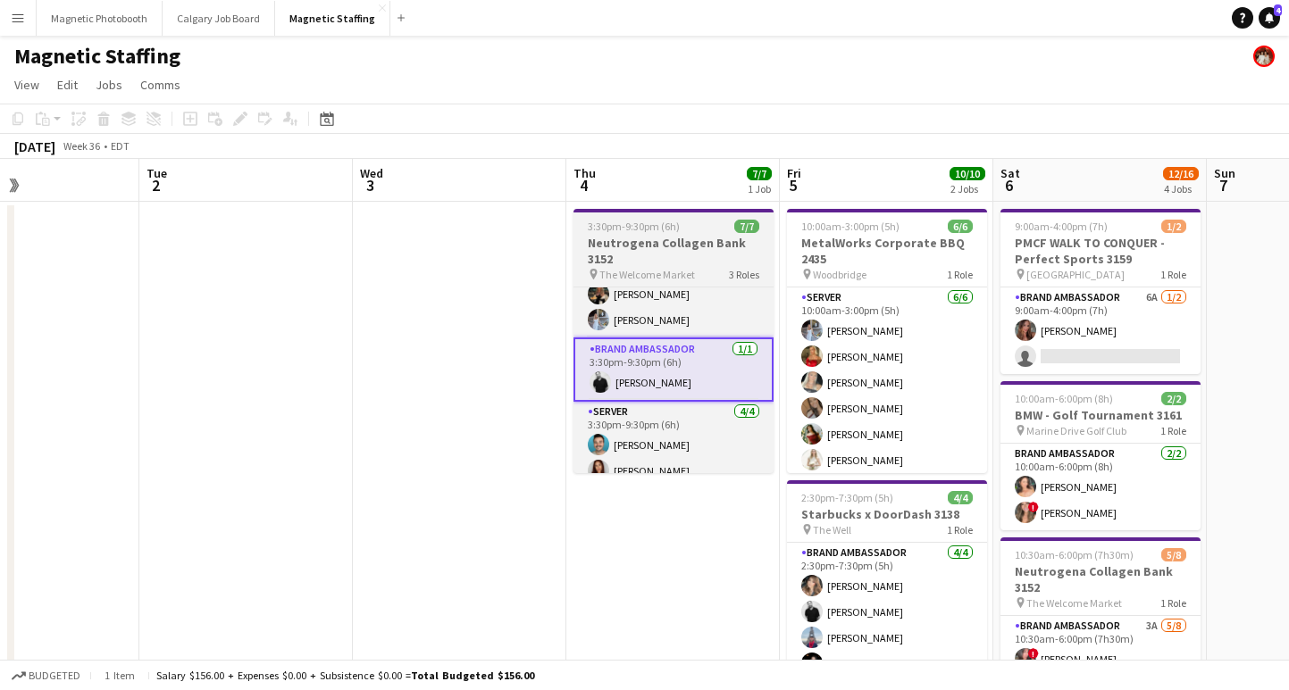
click at [615, 265] on h3 "Neutrogena Collagen Bank 3152" at bounding box center [673, 251] width 200 height 32
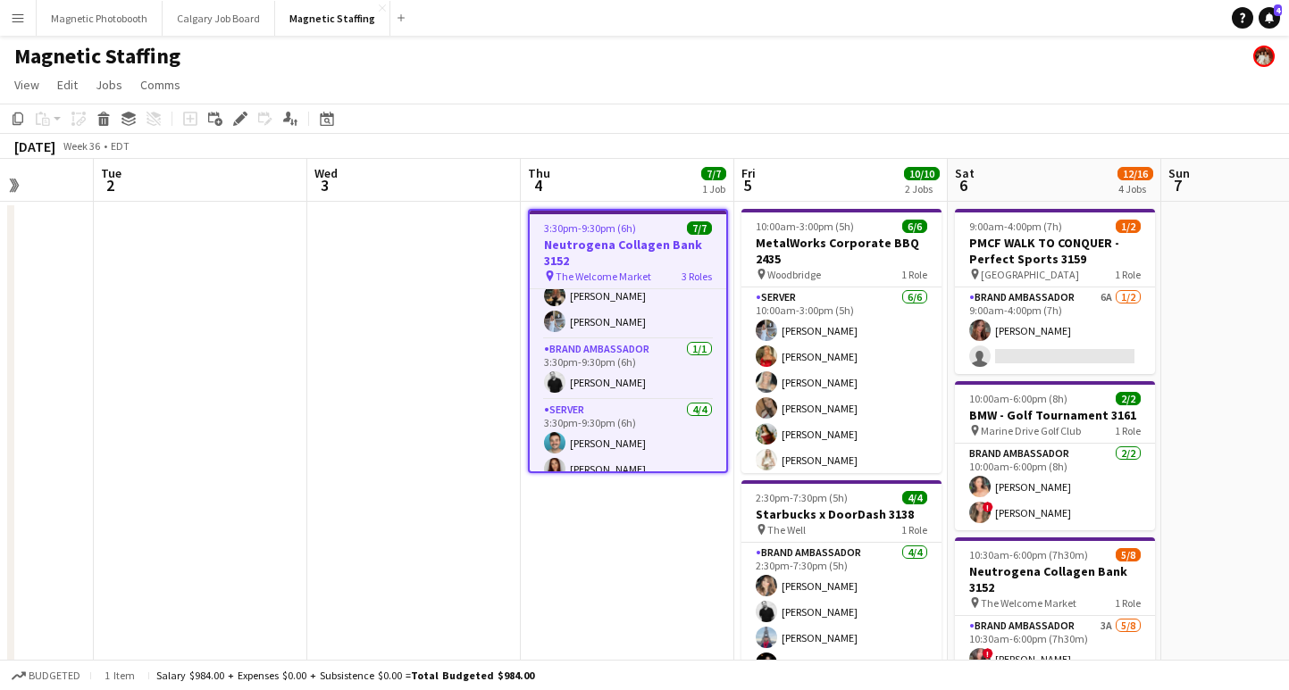
scroll to position [0, 553]
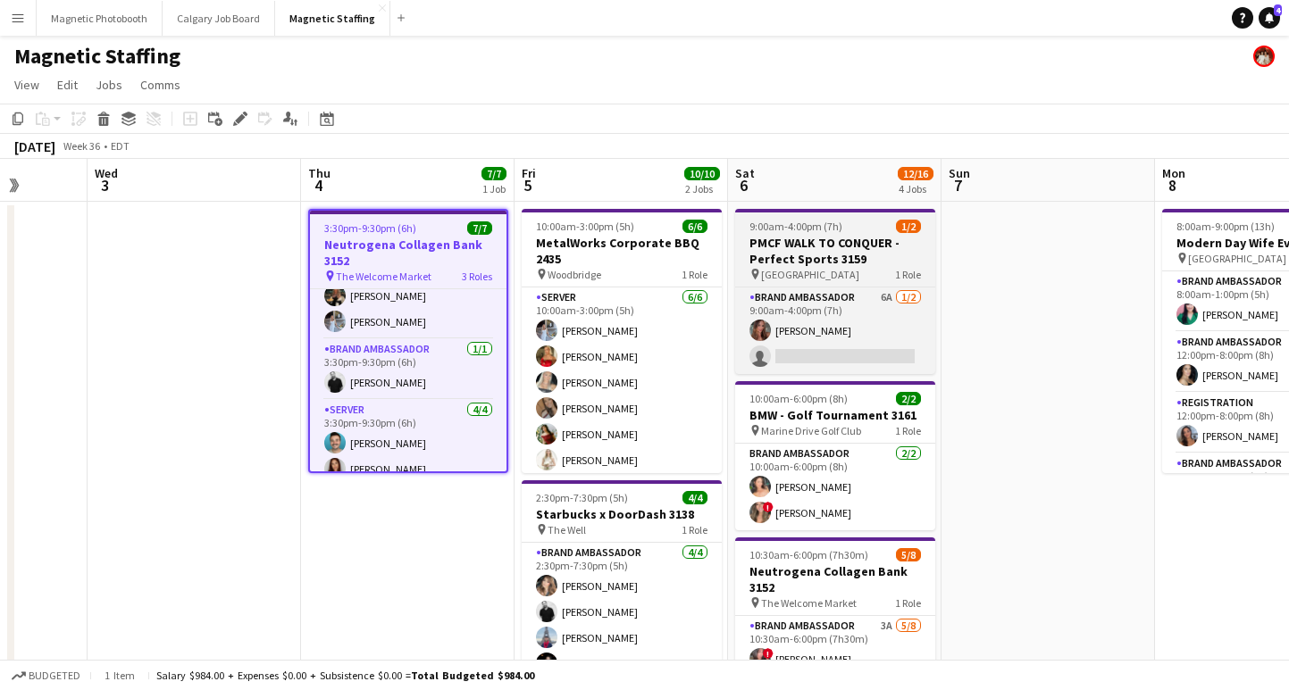
click at [826, 216] on app-job-card "9:00am-4:00pm (7h) 1/2 PMCF WALK TO CONQUER - Perfect Sports 3159 pin Corktown …" at bounding box center [835, 291] width 200 height 165
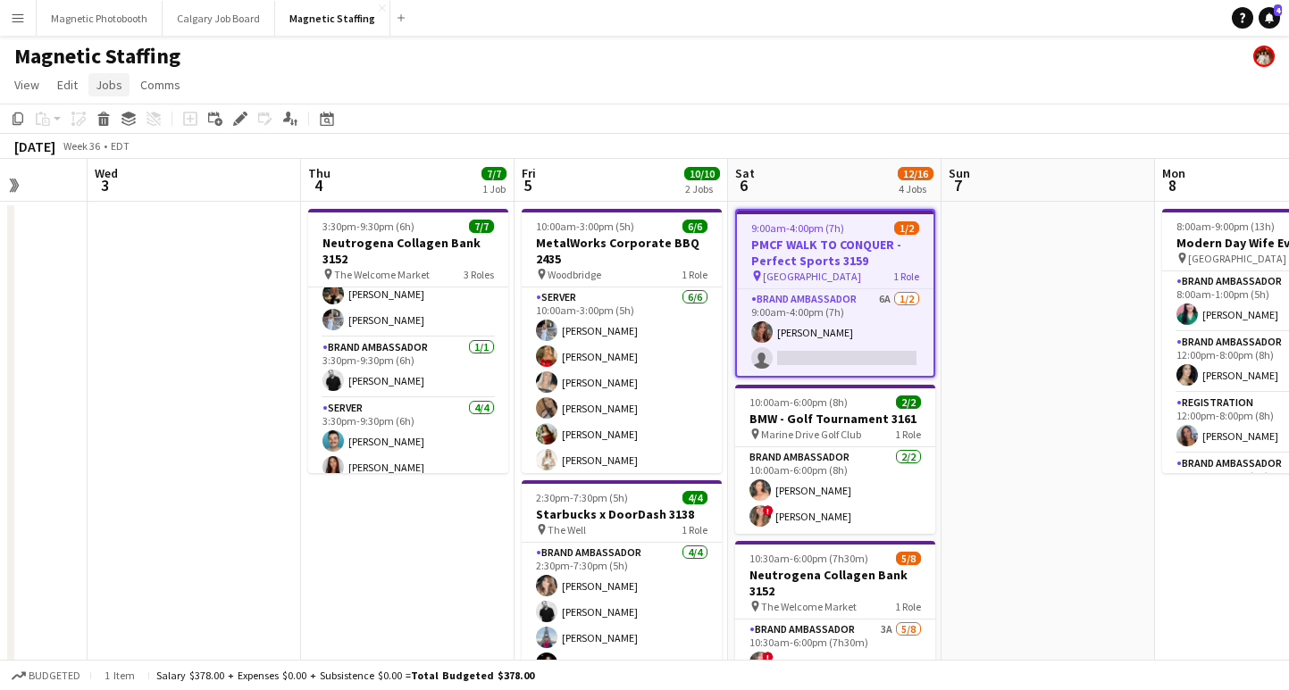
click at [104, 84] on span "Jobs" at bounding box center [109, 85] width 27 height 16
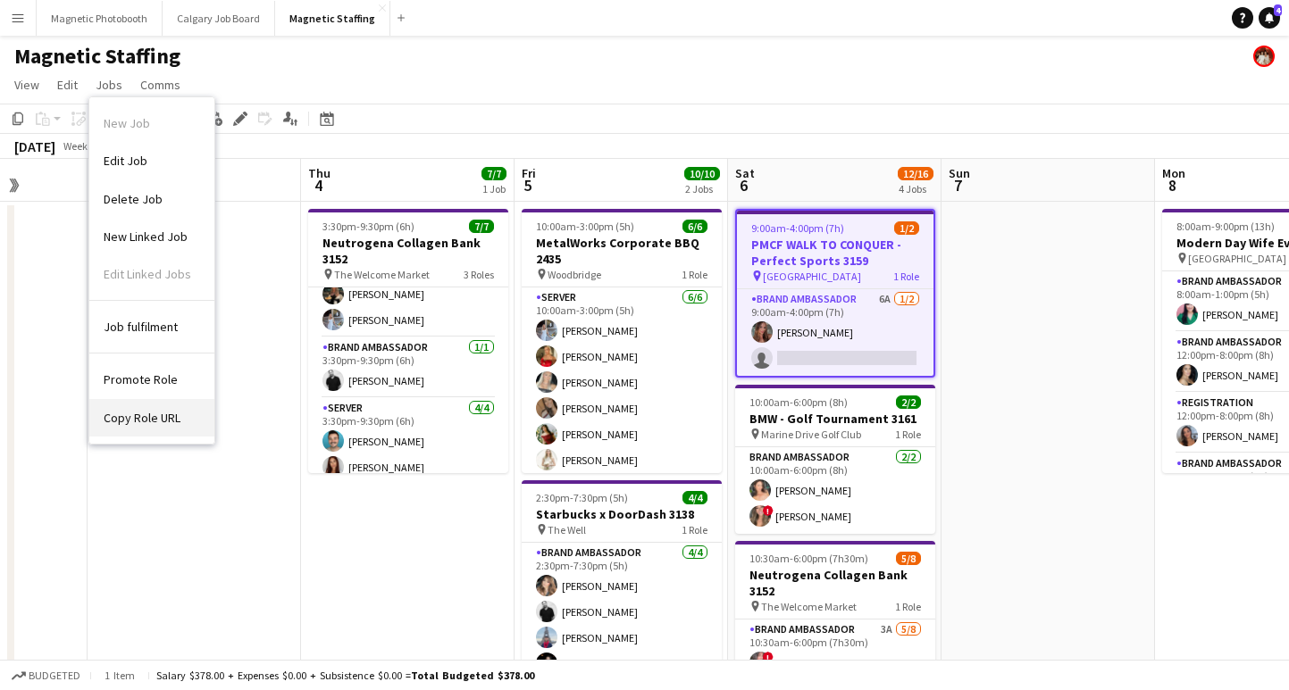
click at [154, 421] on span "Copy Role URL" at bounding box center [142, 418] width 77 height 16
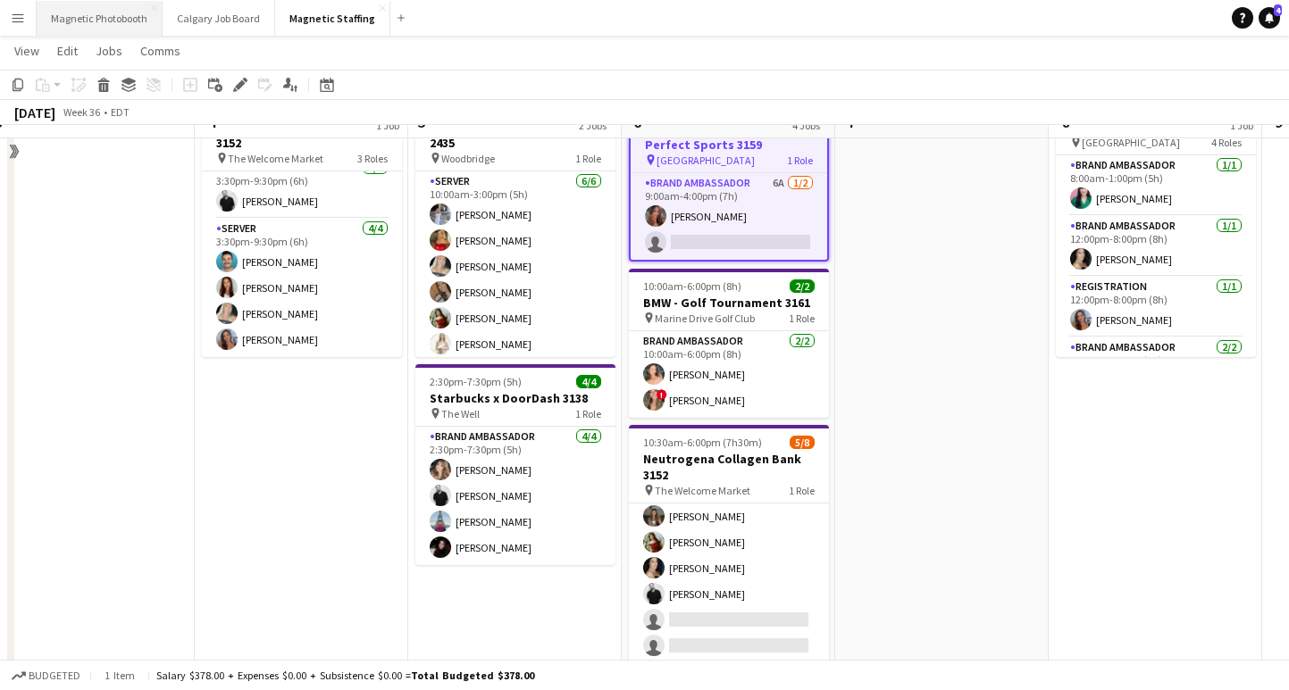
scroll to position [0, 0]
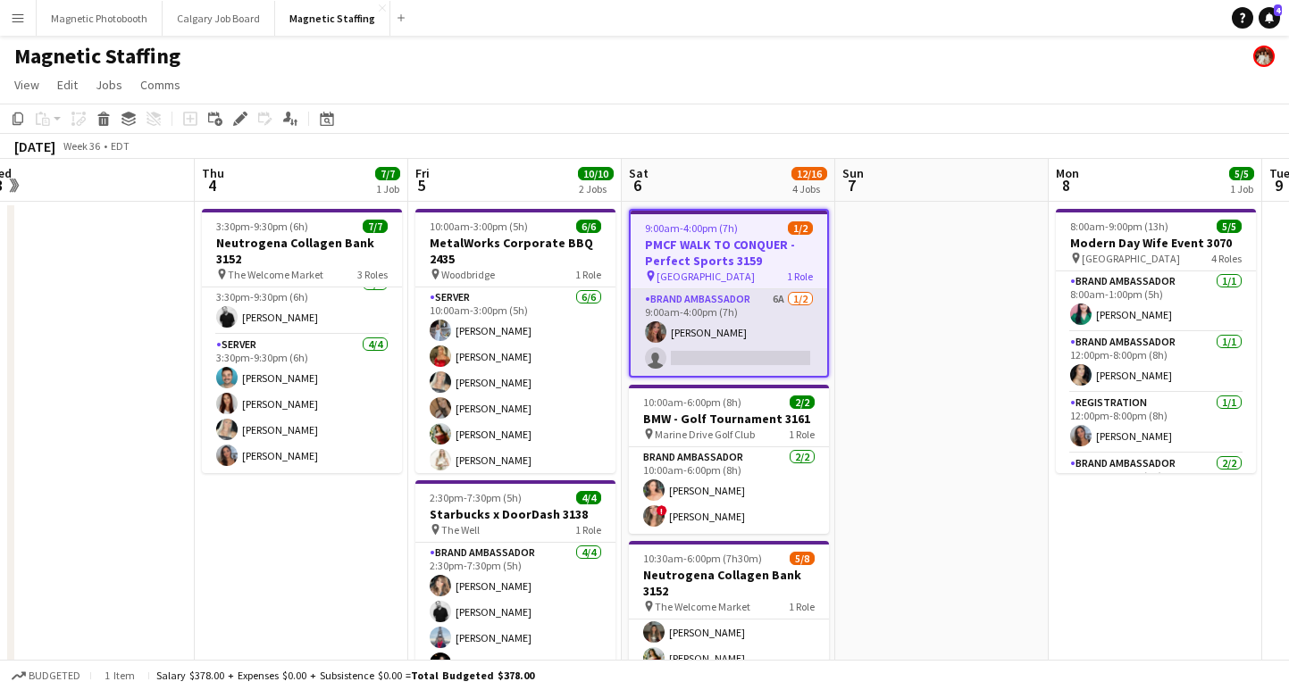
click at [745, 355] on app-card-role "Brand Ambassador 6A [DATE] 9:00am-4:00pm (7h) [PERSON_NAME] single-neutral-acti…" at bounding box center [728, 332] width 196 height 87
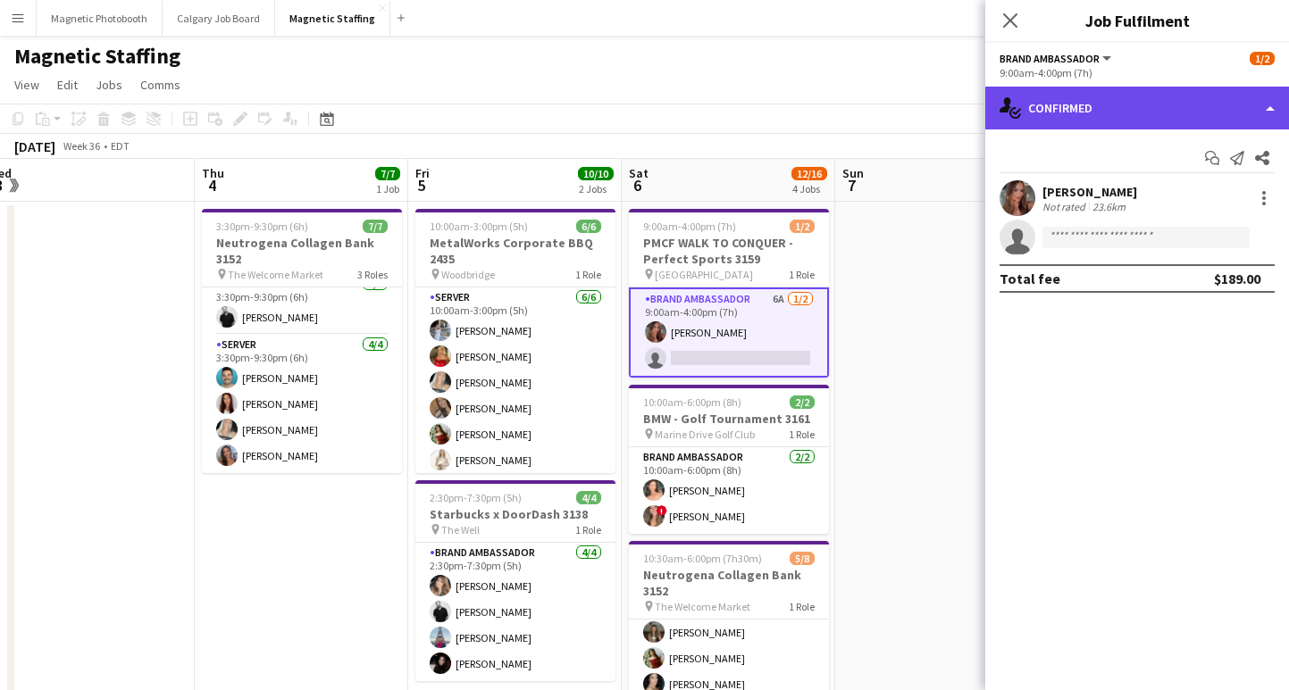
click at [1133, 105] on div "single-neutral-actions-check-2 Confirmed" at bounding box center [1137, 108] width 304 height 43
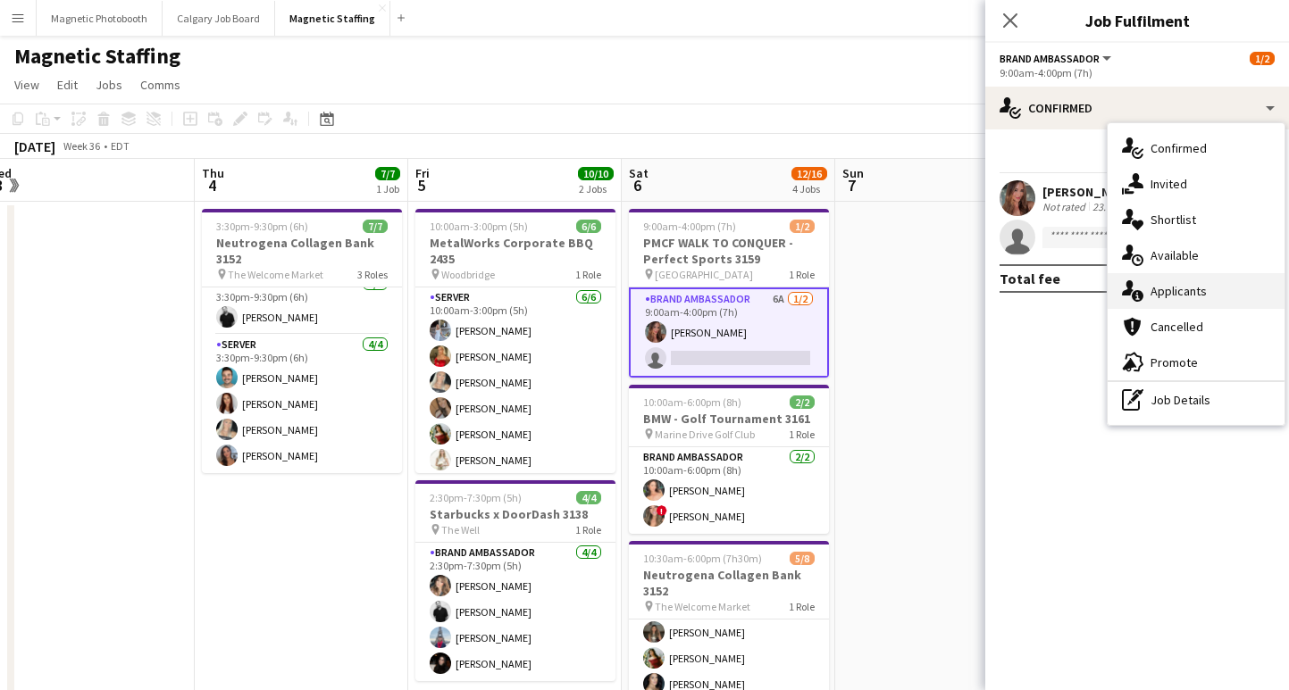
click at [1172, 290] on div "single-neutral-actions-information Applicants" at bounding box center [1195, 291] width 177 height 36
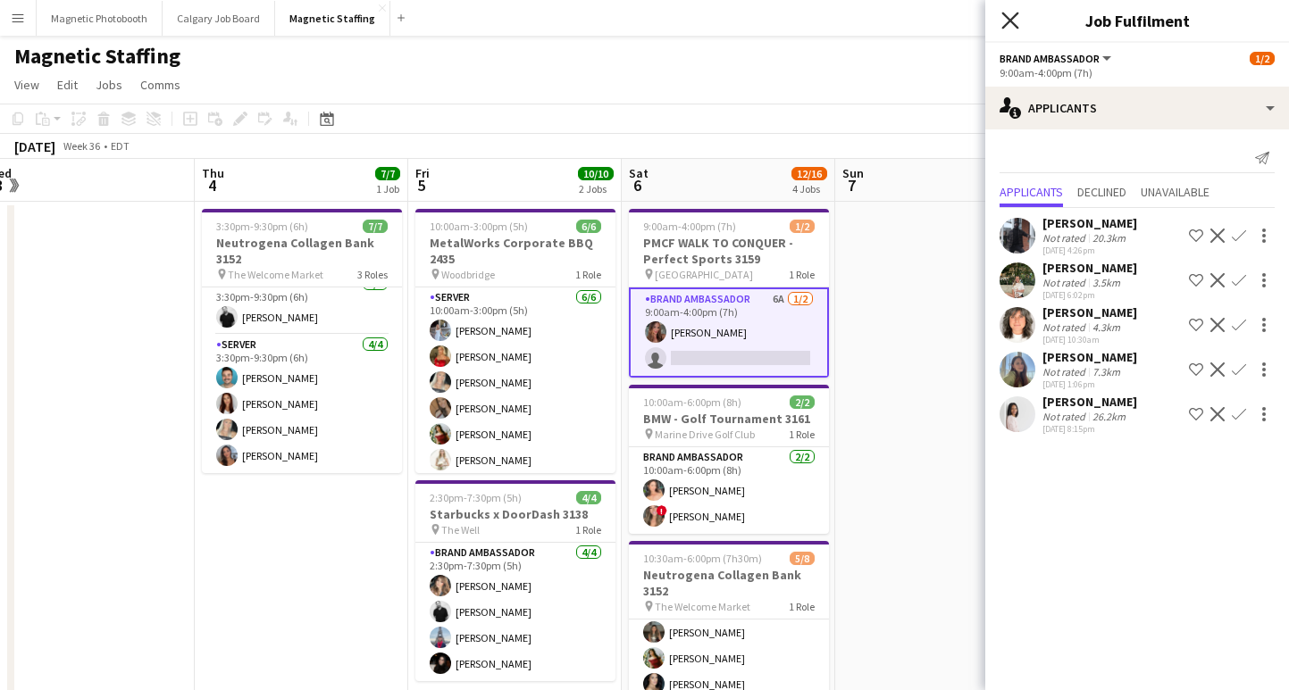
click at [1012, 21] on icon "Close pop-in" at bounding box center [1009, 20] width 17 height 17
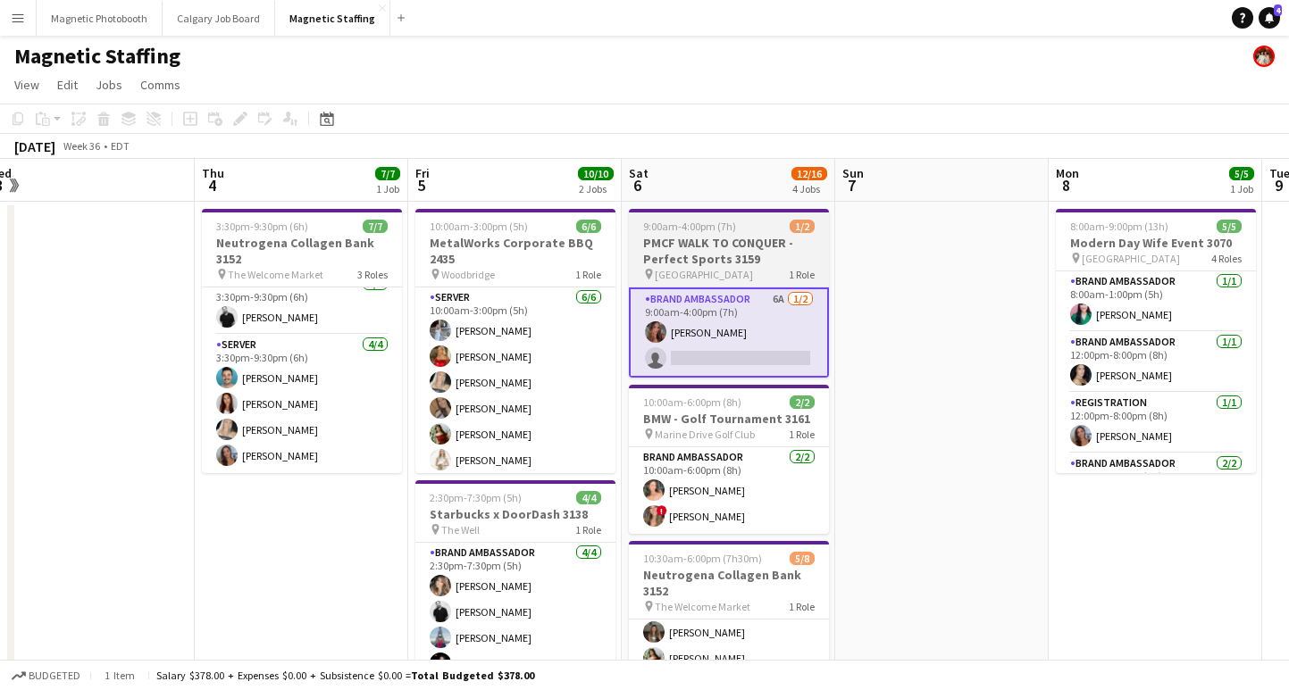
click at [750, 233] on app-job-card "9:00am-4:00pm (7h) 1/2 PMCF WALK TO CONQUER - Perfect Sports 3159 pin Corktown …" at bounding box center [729, 293] width 200 height 169
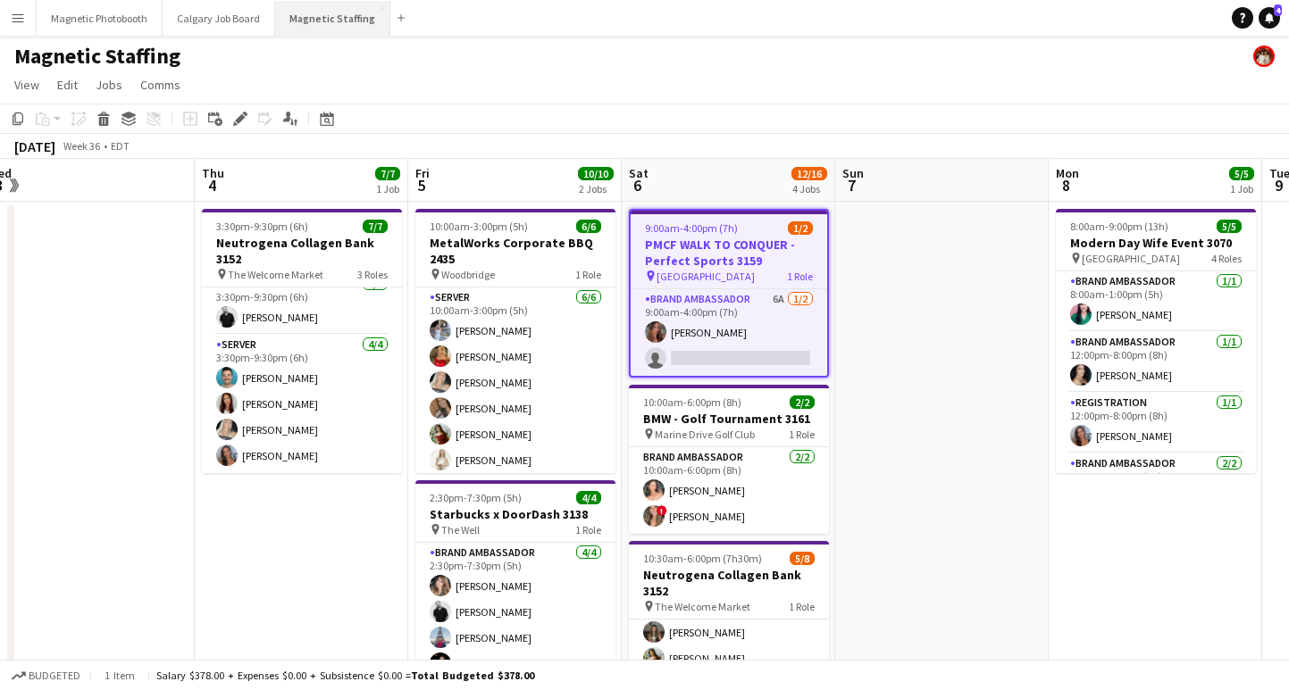
click at [318, 23] on button "Magnetic Staffing Close" at bounding box center [332, 18] width 115 height 35
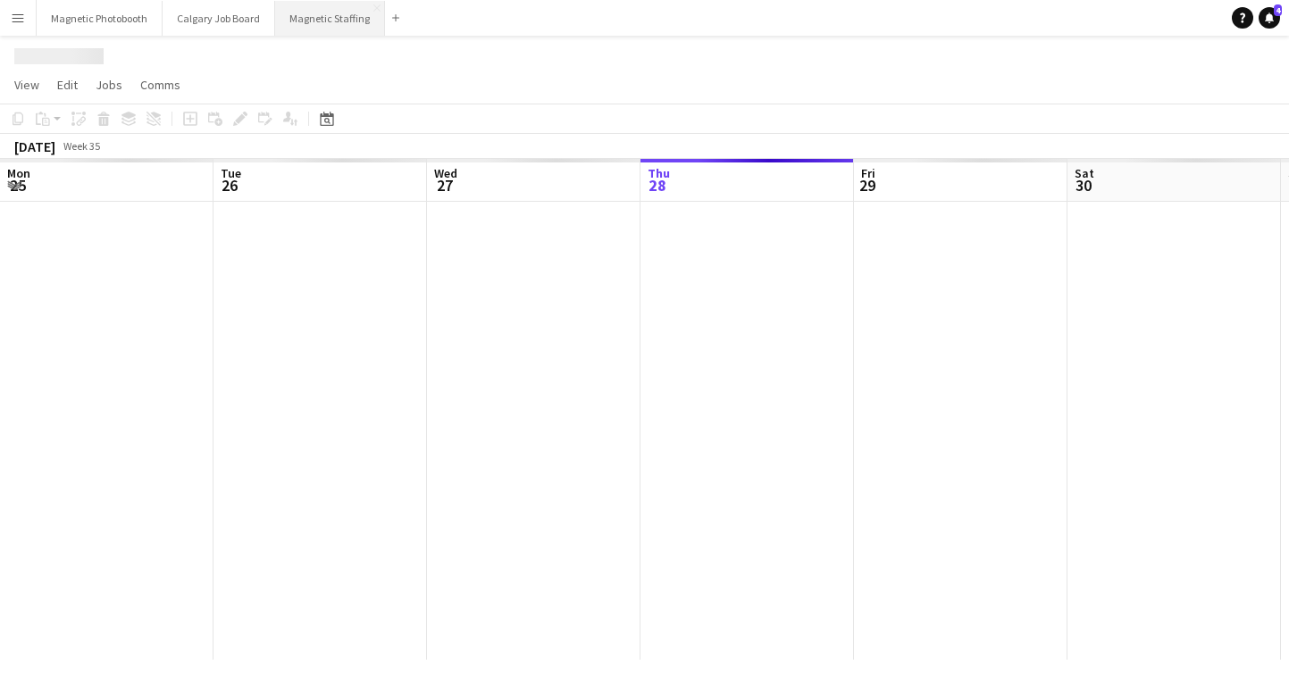
scroll to position [0, 427]
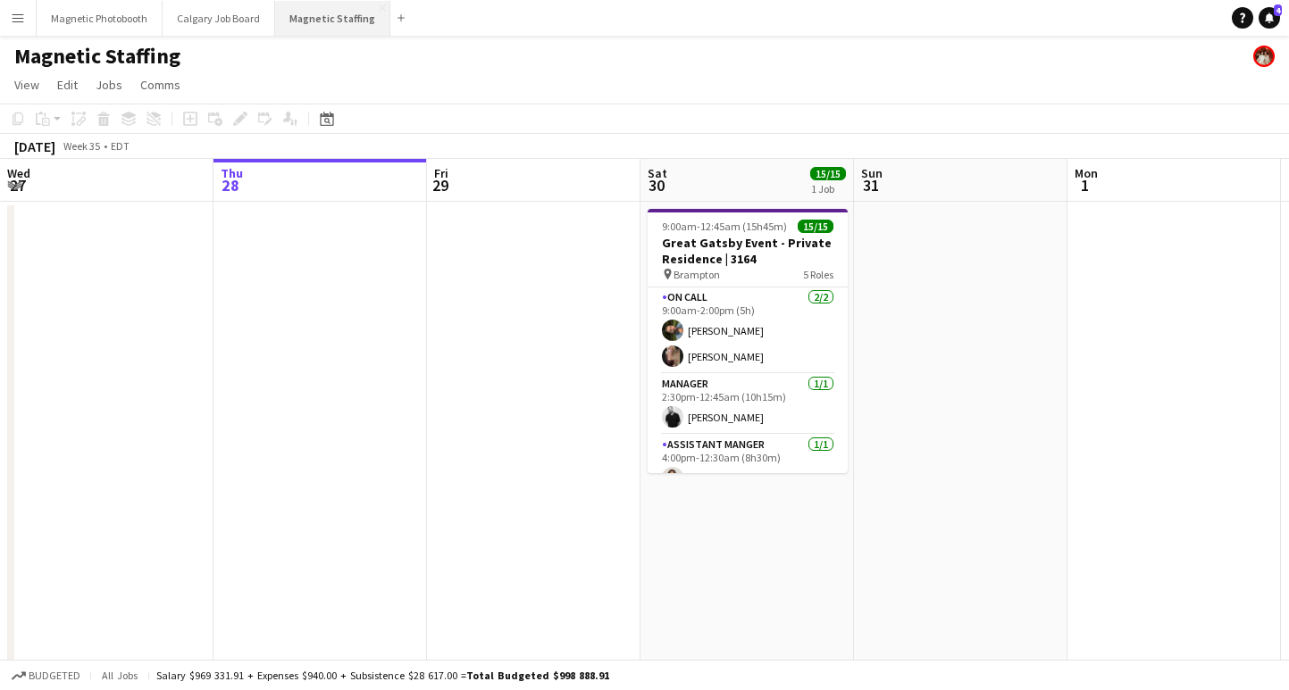
click at [331, 24] on button "Magnetic Staffing Close" at bounding box center [332, 18] width 115 height 35
click at [309, 19] on button "Magnetic Staffing Close" at bounding box center [332, 18] width 115 height 35
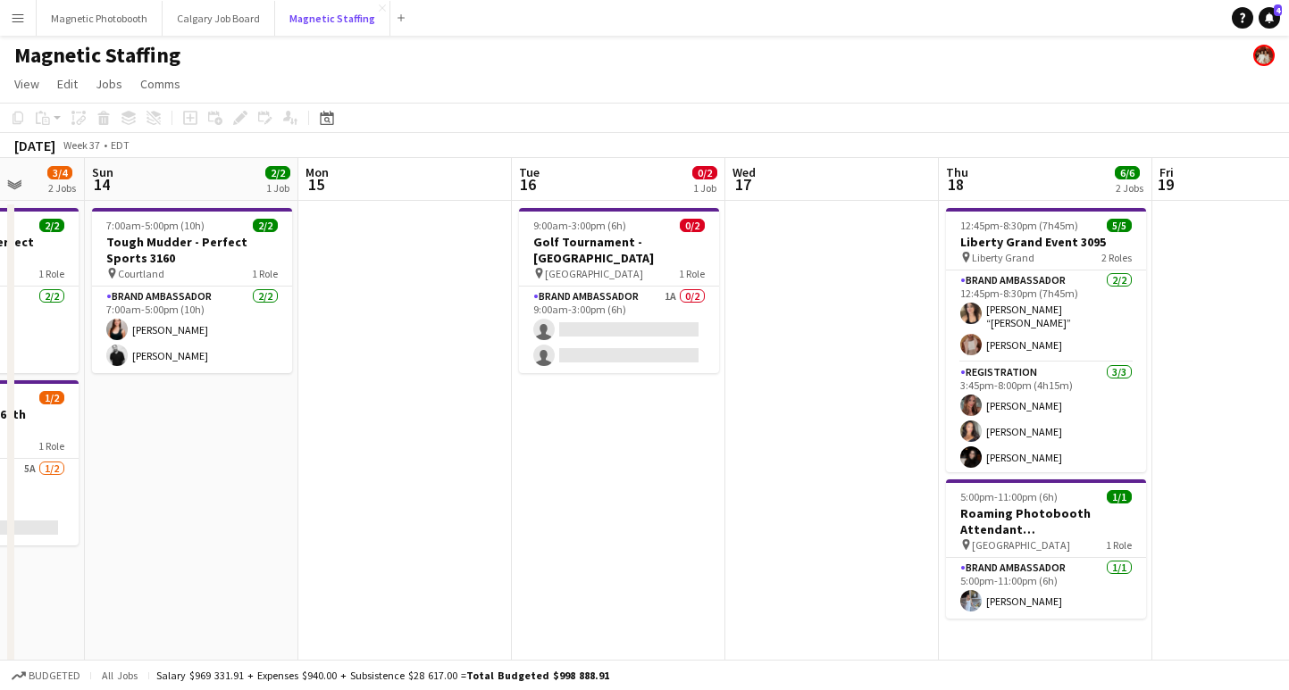
scroll to position [0, 889]
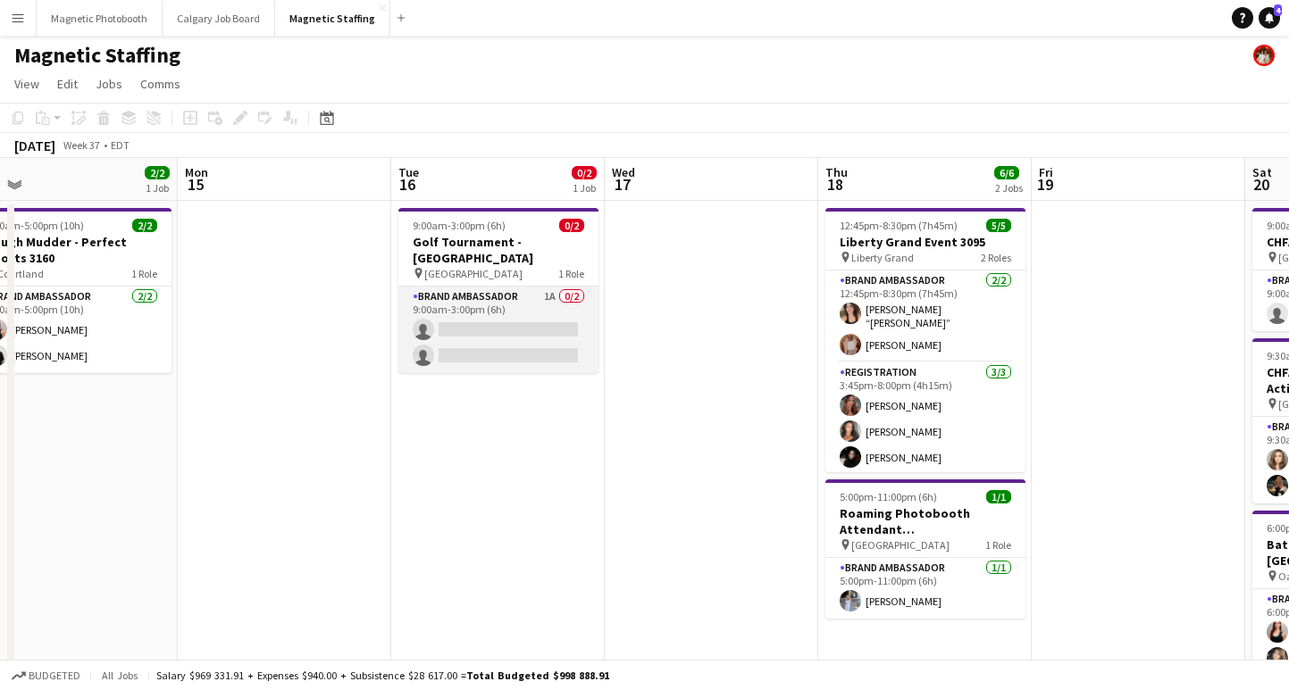
click at [447, 355] on app-card-role "Brand Ambassador 1A 0/2 9:00am-3:00pm (6h) single-neutral-actions single-neutra…" at bounding box center [498, 330] width 200 height 87
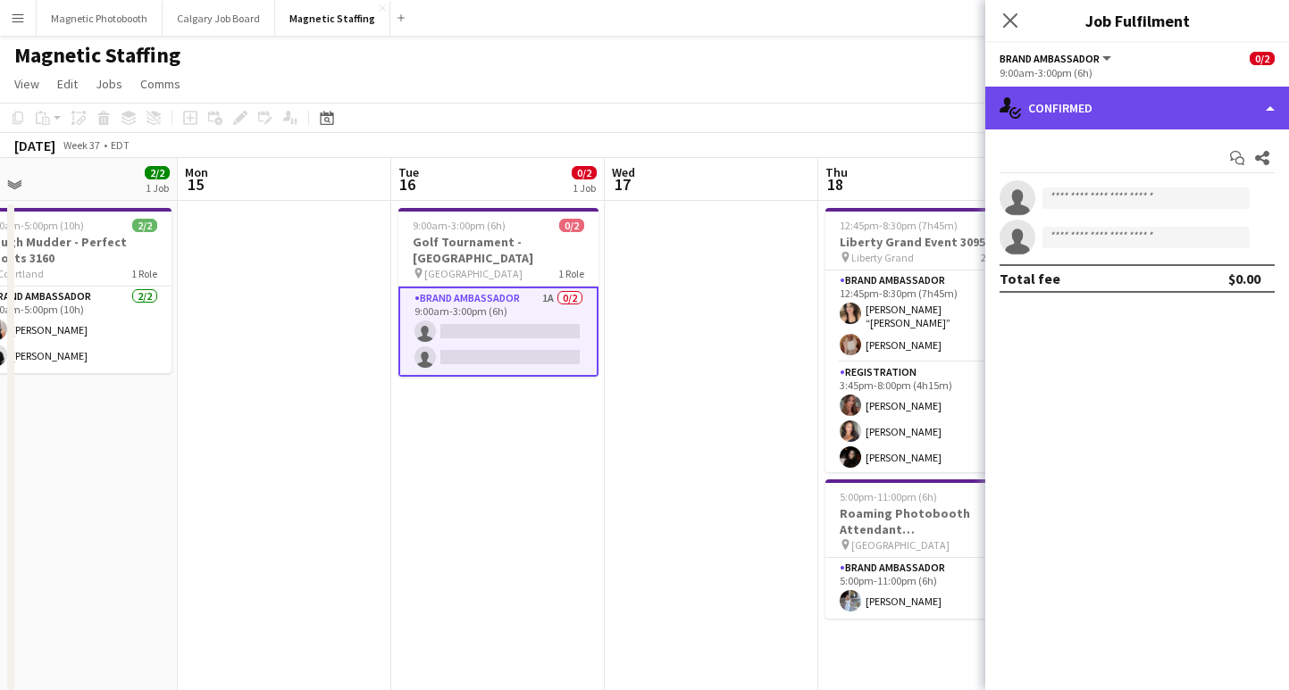
click at [1113, 117] on div "single-neutral-actions-check-2 Confirmed" at bounding box center [1137, 108] width 304 height 43
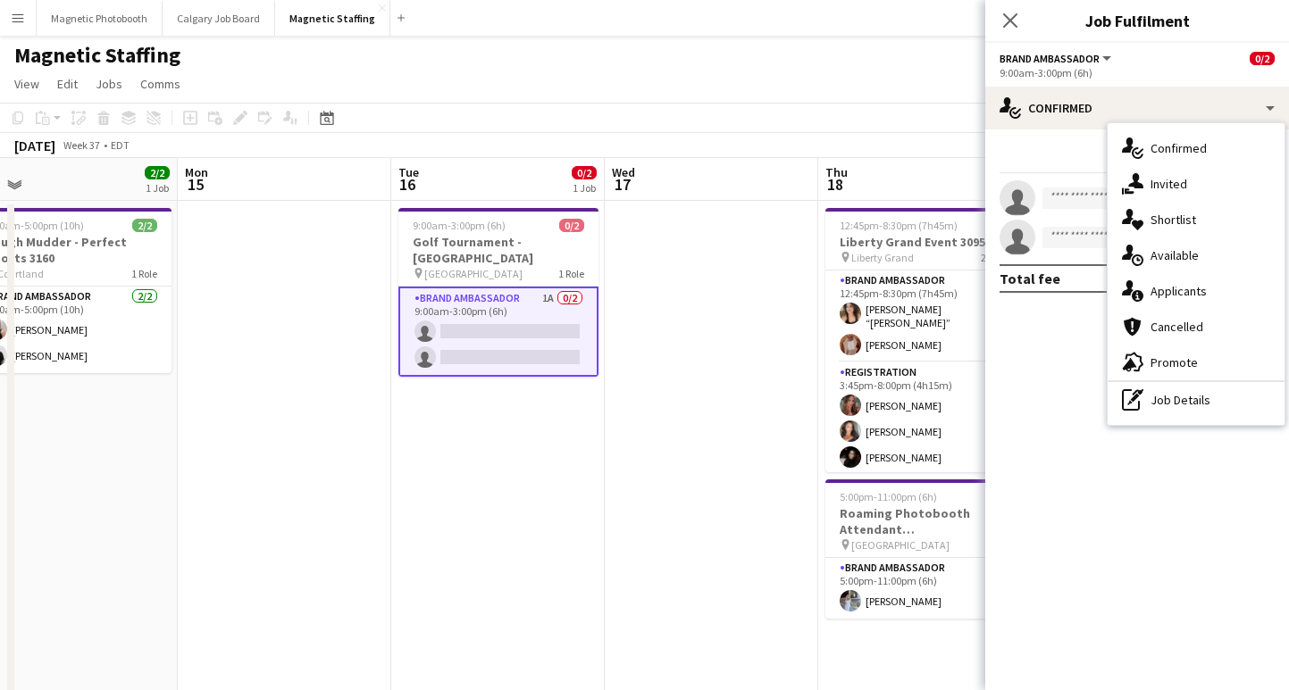
click at [1166, 288] on div "single-neutral-actions-information Applicants" at bounding box center [1195, 291] width 177 height 36
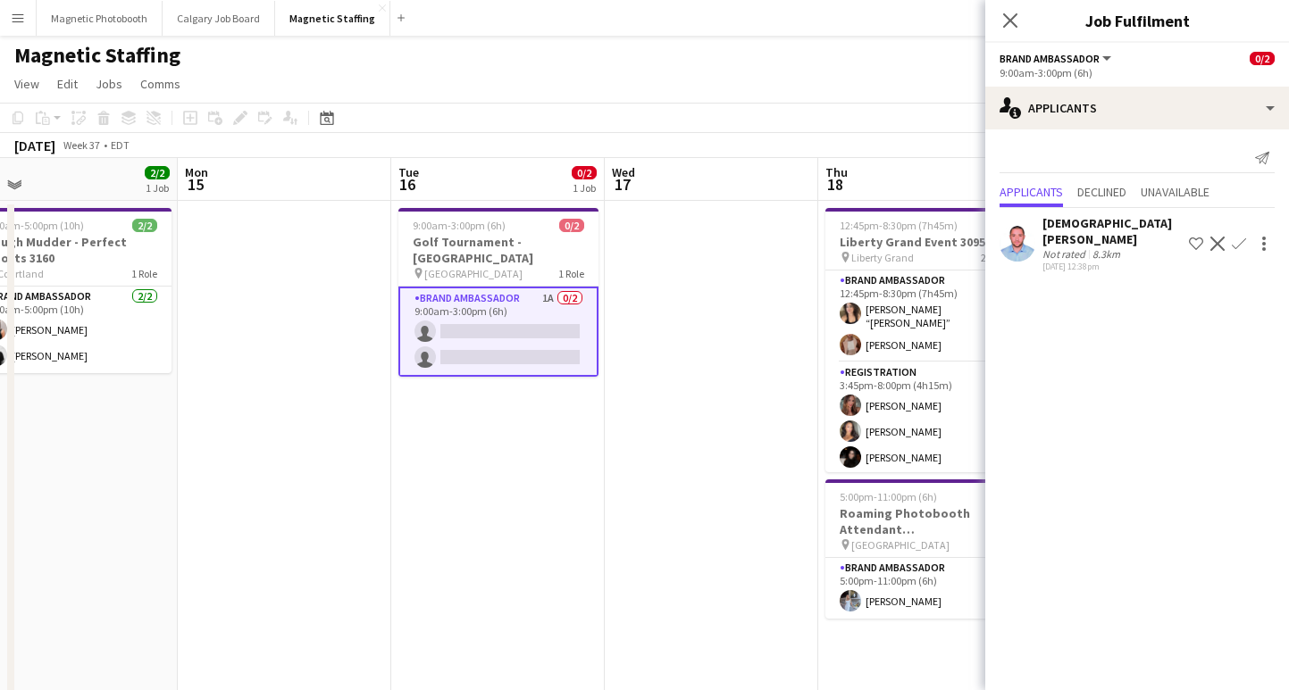
click at [1240, 240] on app-icon "Confirm" at bounding box center [1239, 244] width 14 height 14
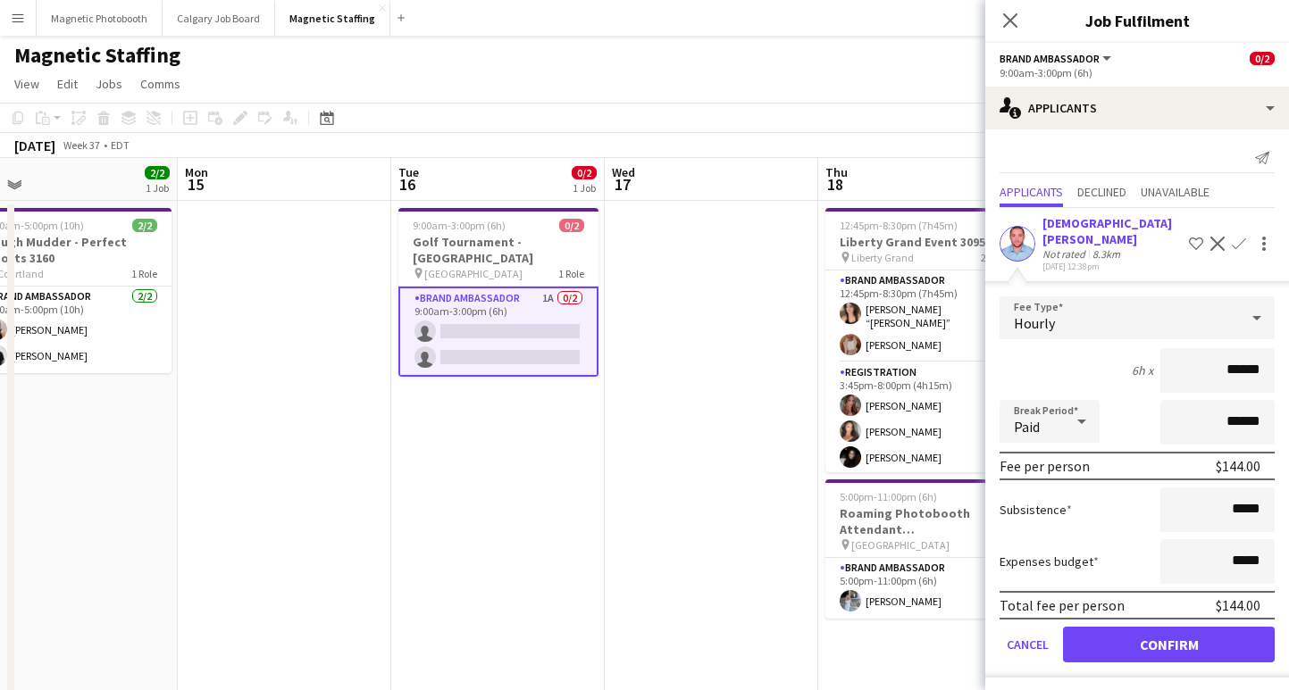
click at [1214, 239] on app-icon "Decline" at bounding box center [1217, 244] width 14 height 14
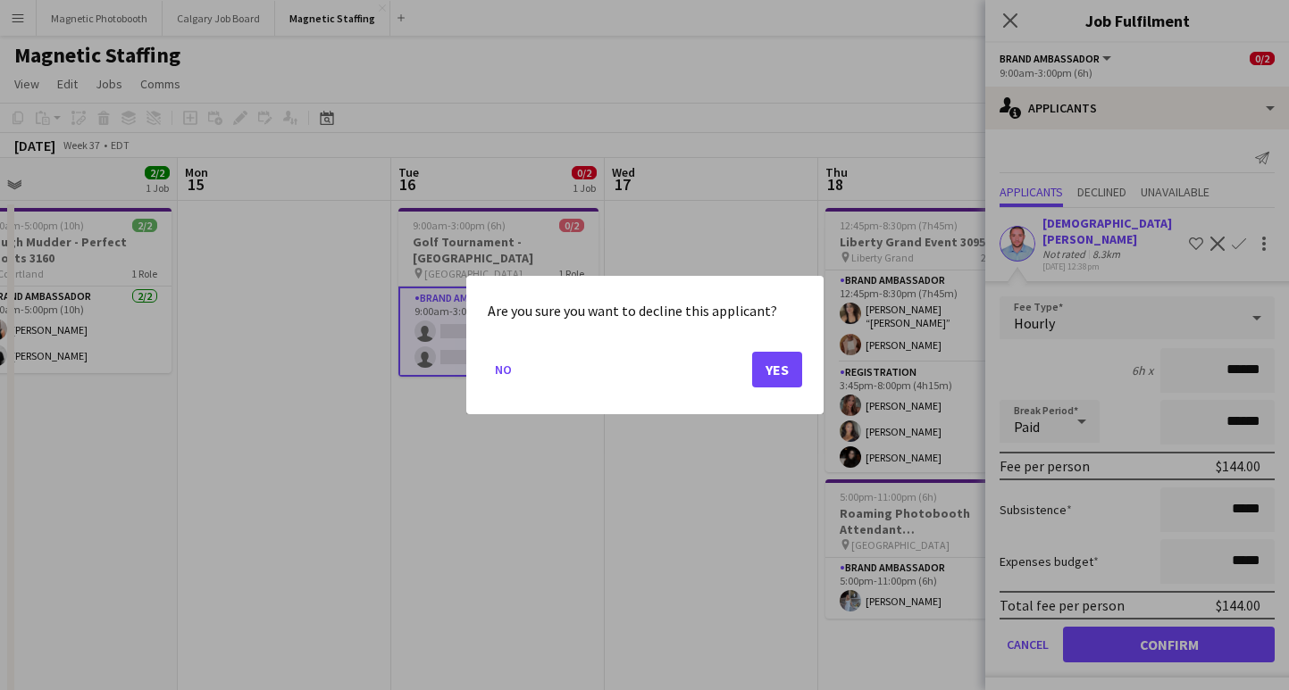
scroll to position [0, 0]
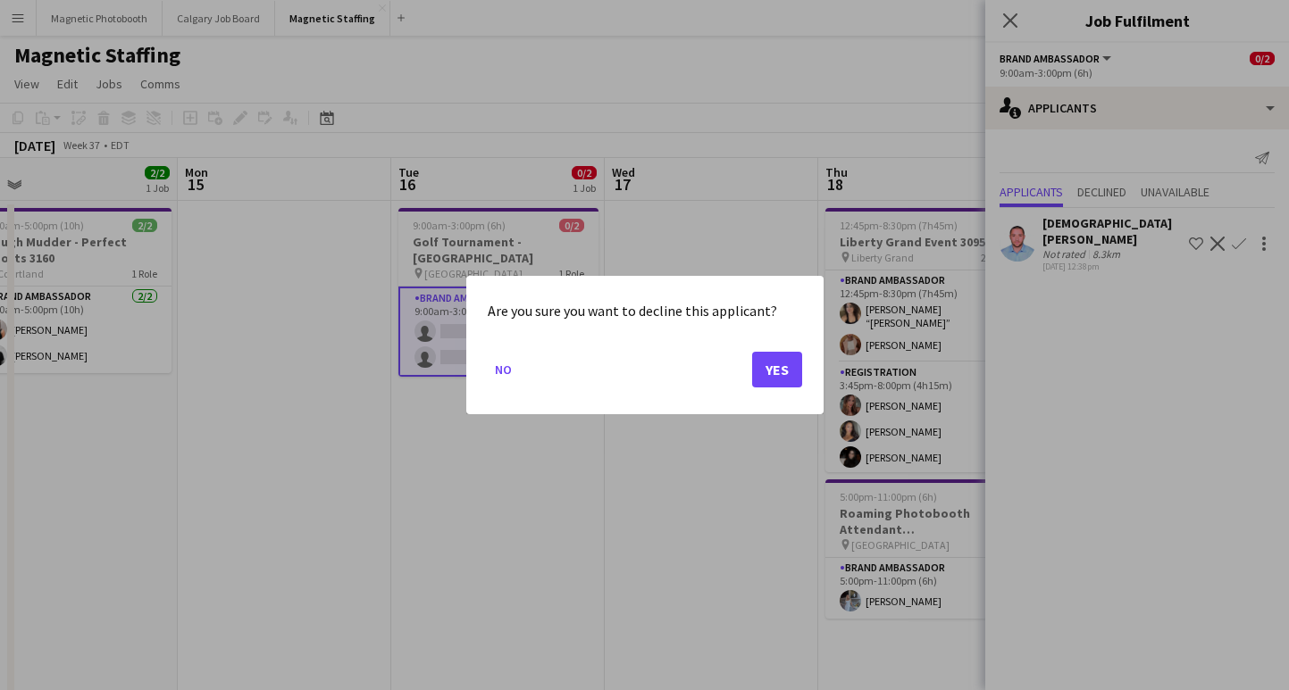
click at [1133, 225] on div at bounding box center [644, 345] width 1289 height 690
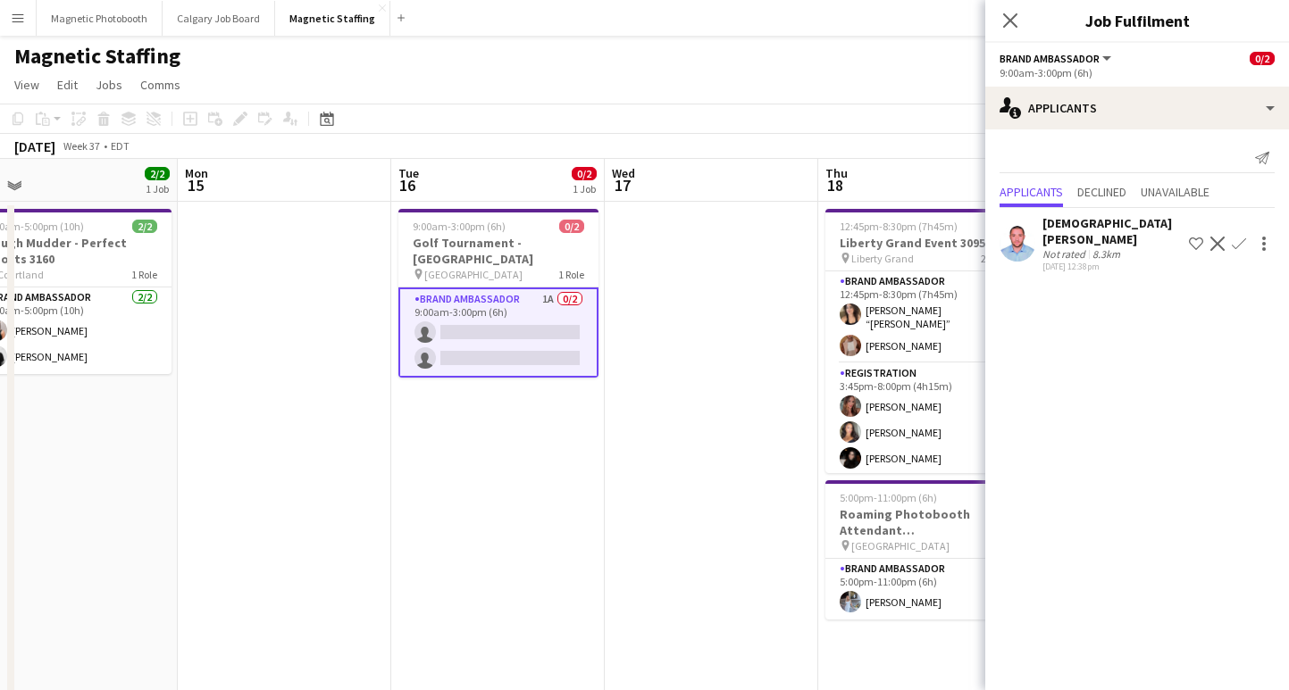
scroll to position [1, 0]
click at [1242, 237] on app-icon "Confirm" at bounding box center [1239, 244] width 14 height 14
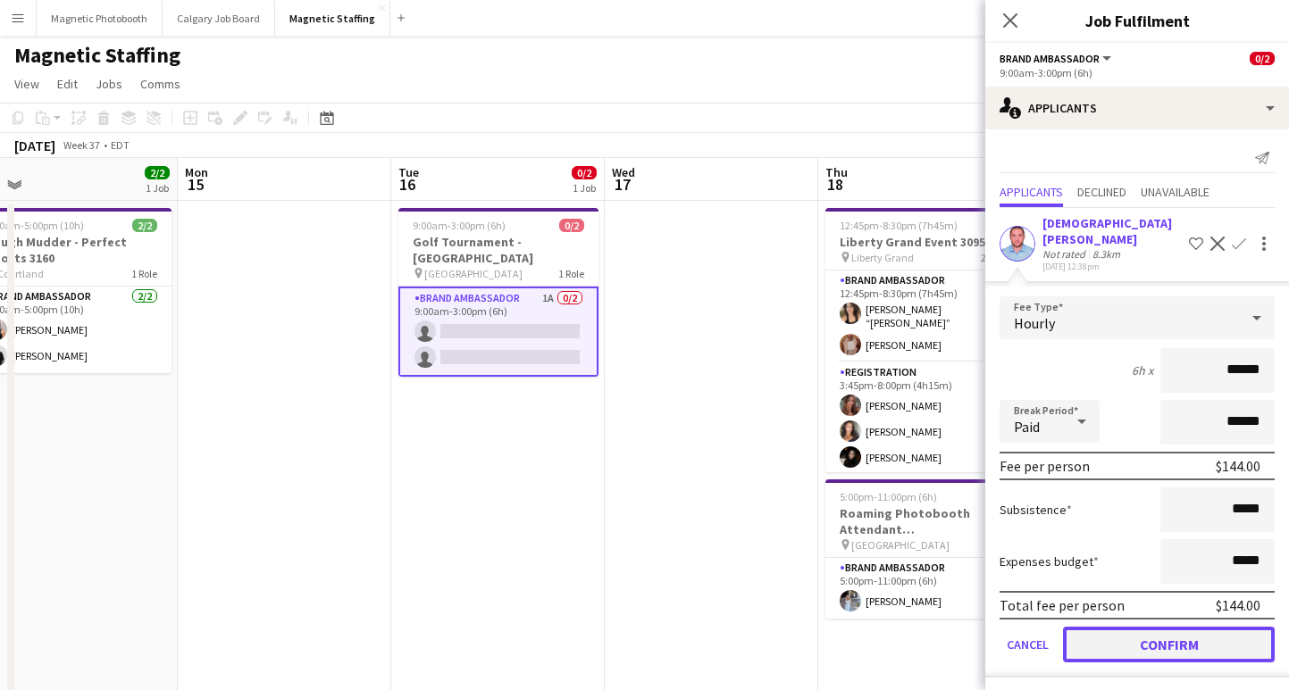
click at [1131, 631] on button "Confirm" at bounding box center [1169, 645] width 212 height 36
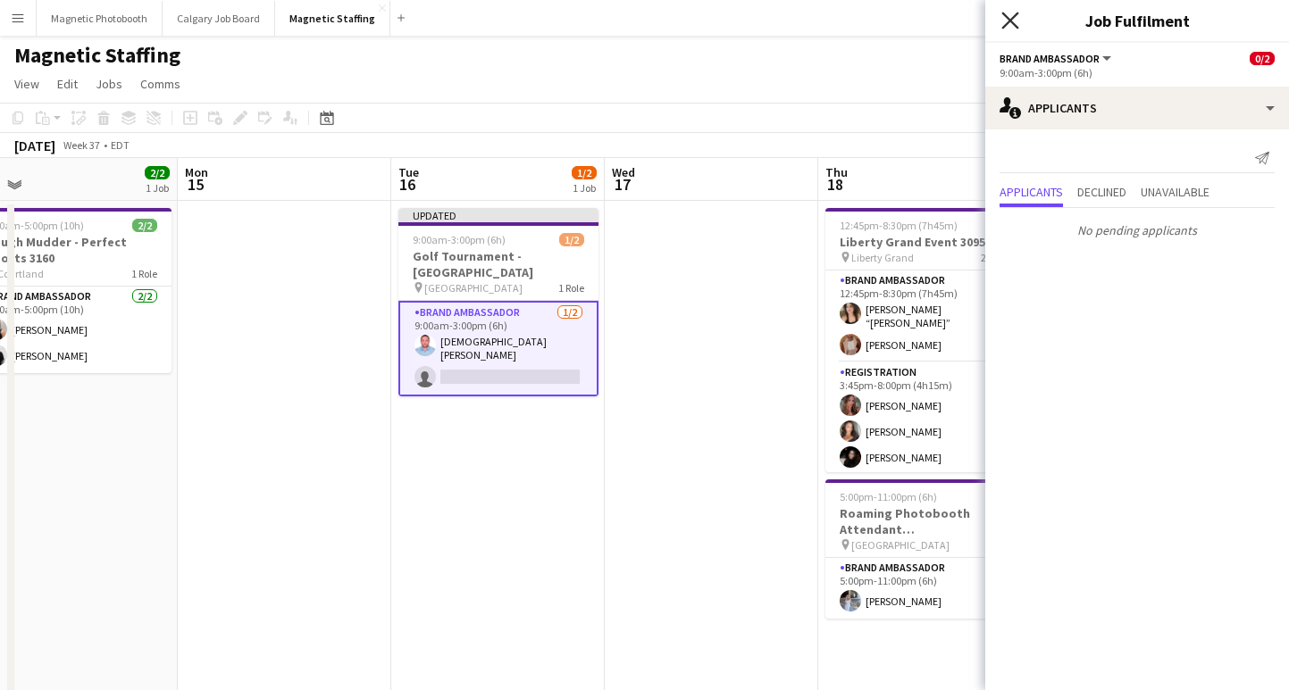
click at [1011, 13] on icon "Close pop-in" at bounding box center [1009, 20] width 17 height 17
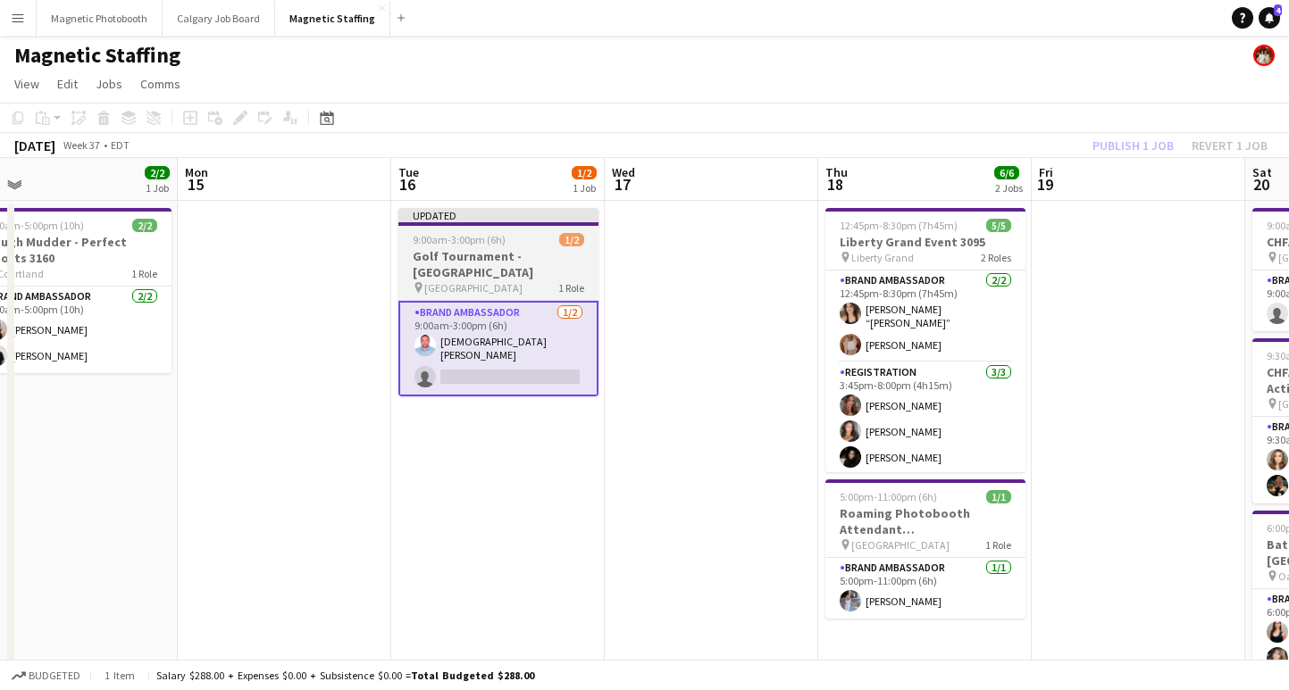
click at [524, 245] on div "9:00am-3:00pm (6h) 1/2" at bounding box center [498, 239] width 200 height 13
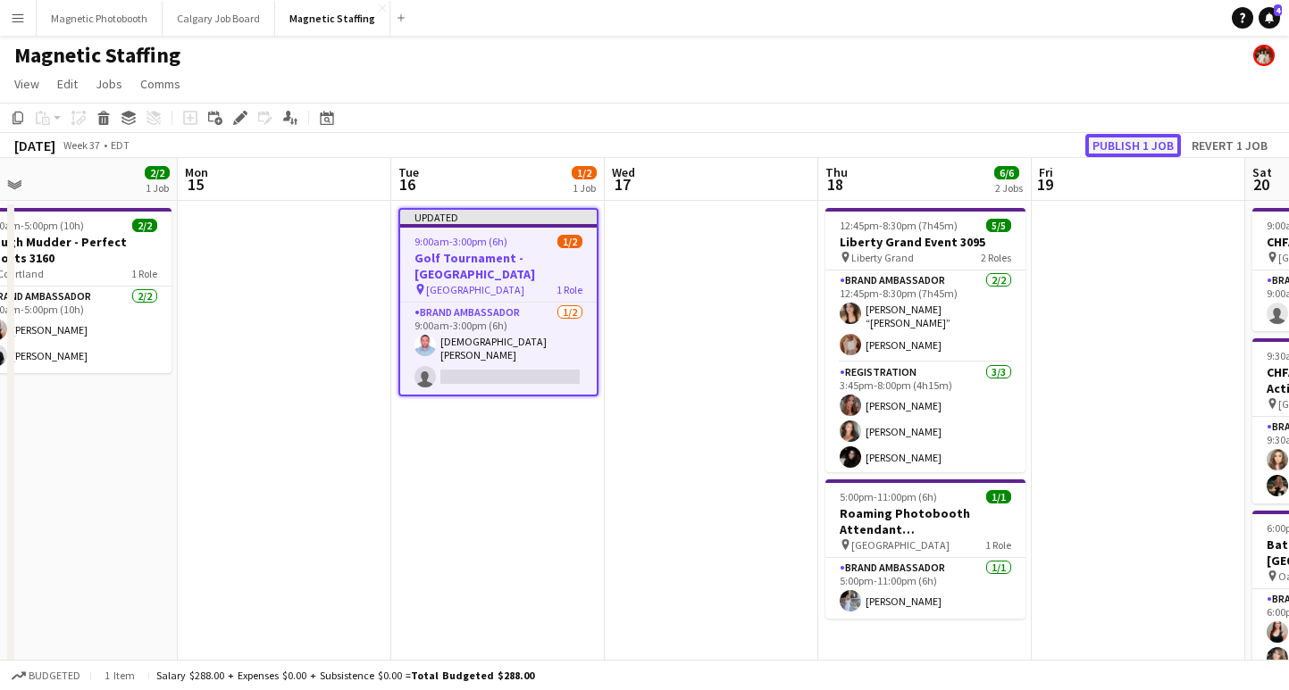
click at [1104, 137] on button "Publish 1 job" at bounding box center [1133, 145] width 96 height 23
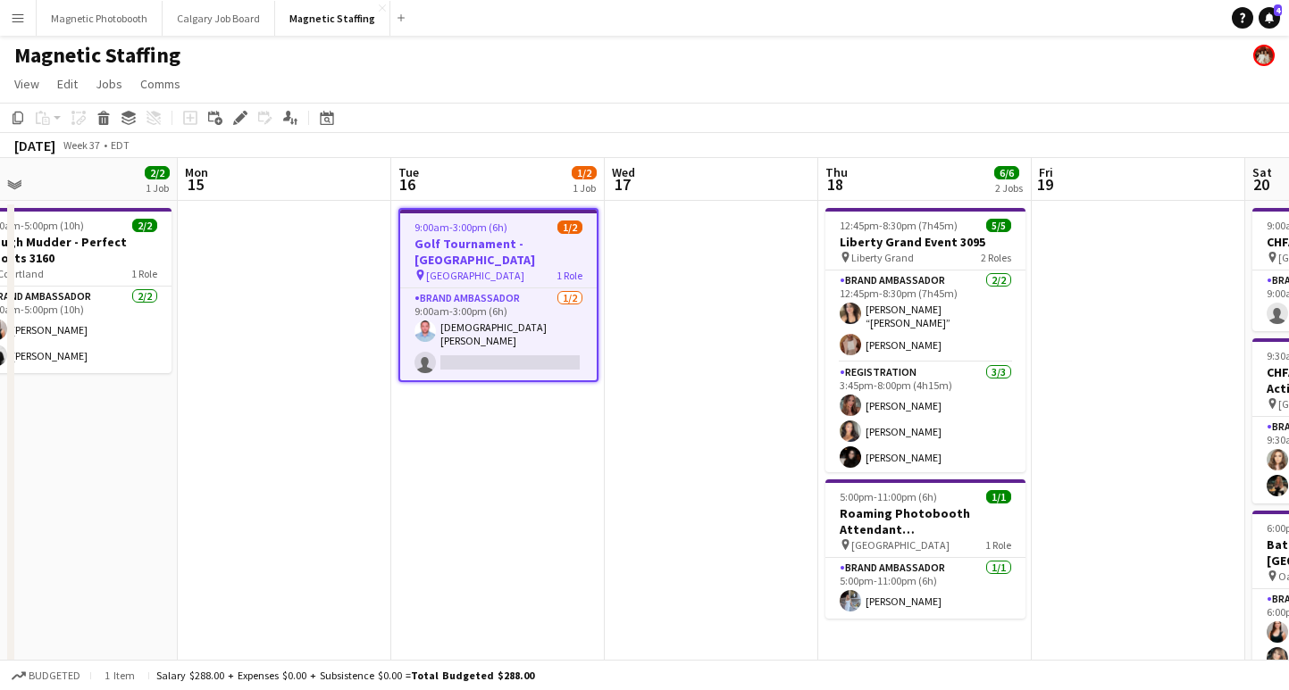
click at [486, 320] on app-card-role "Brand Ambassador [DATE] 9:00am-3:00pm (6h) [PERSON_NAME] single-neutral-actions" at bounding box center [498, 334] width 196 height 92
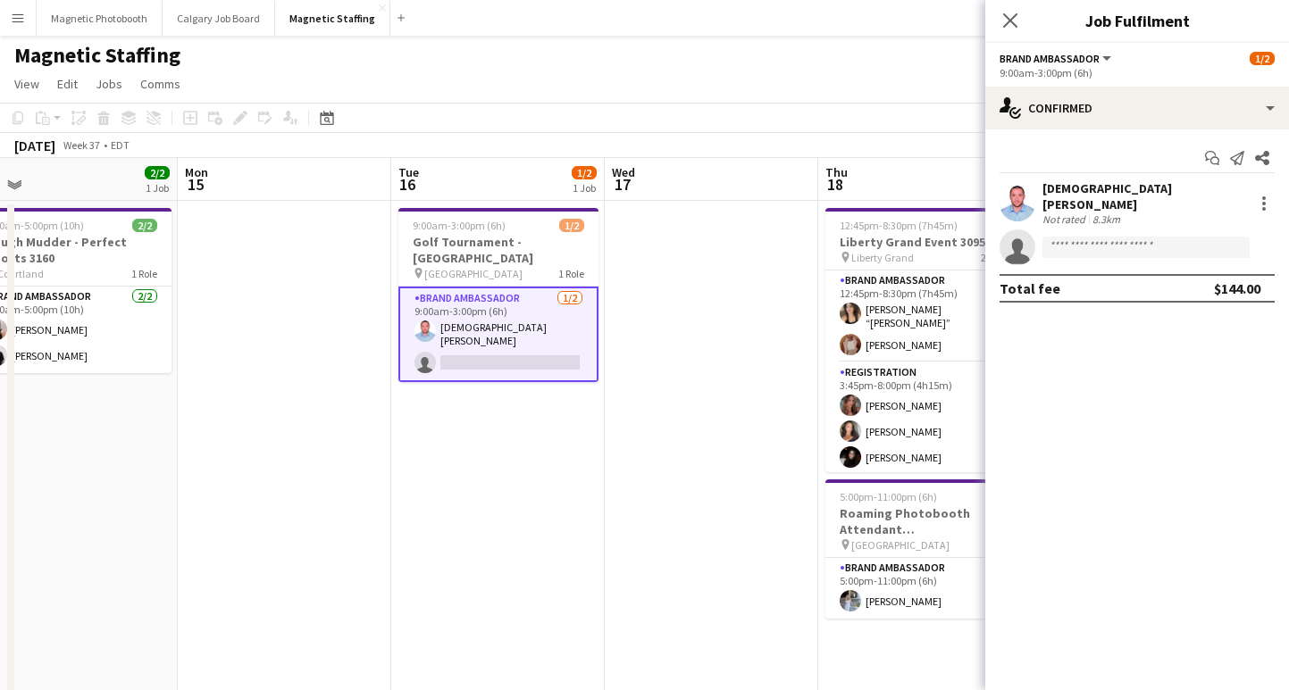
click at [1276, 192] on div "[DEMOGRAPHIC_DATA][PERSON_NAME] Not rated 8.3km" at bounding box center [1137, 203] width 304 height 46
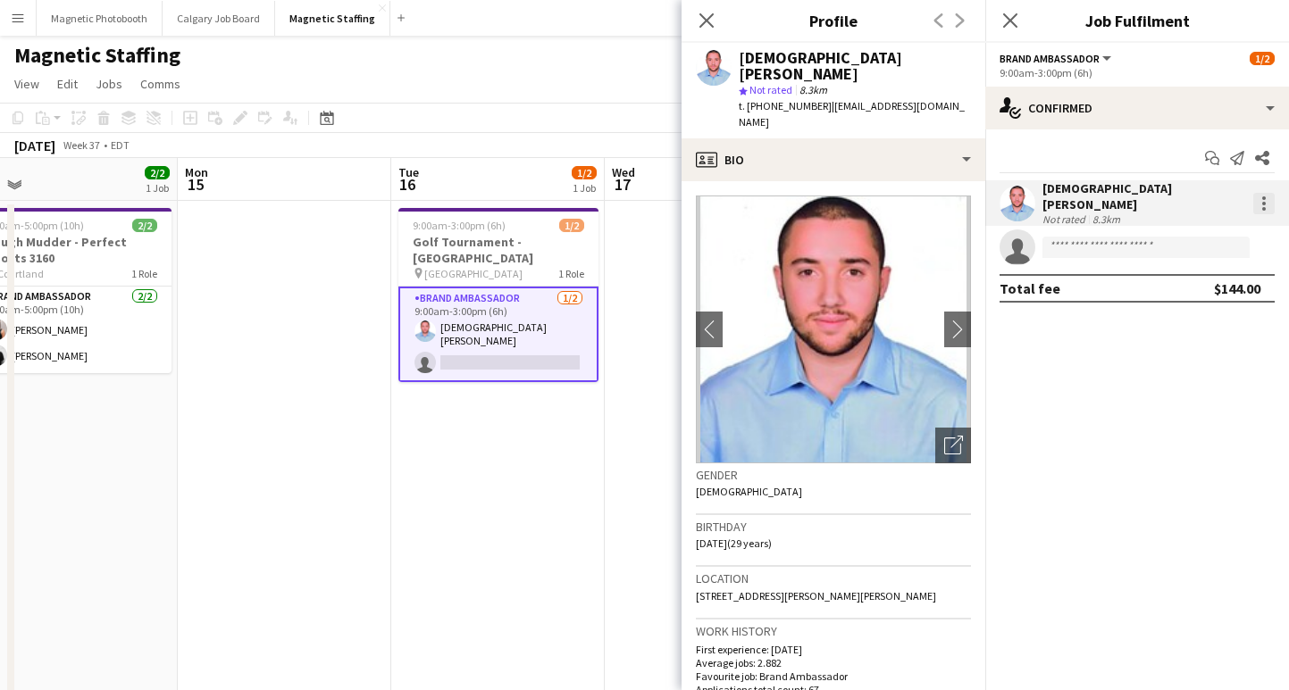
click at [1271, 197] on div at bounding box center [1263, 203] width 21 height 21
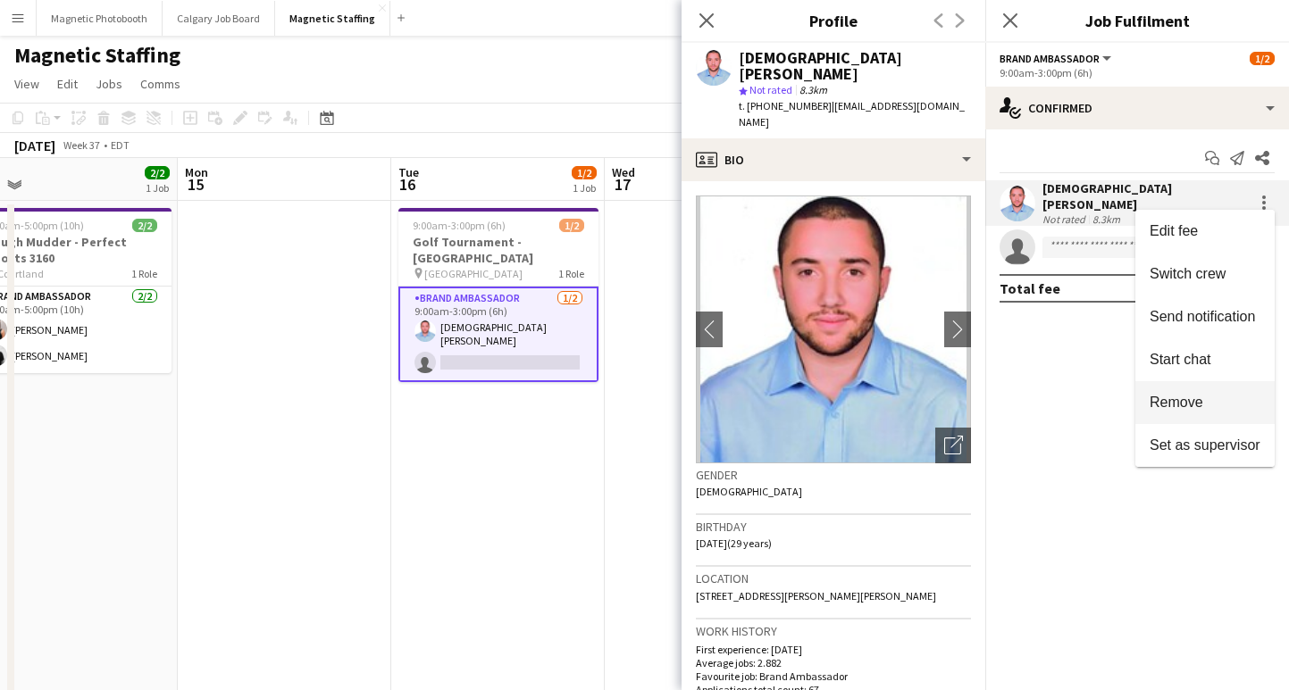
click at [1181, 405] on span "Remove" at bounding box center [1176, 402] width 54 height 15
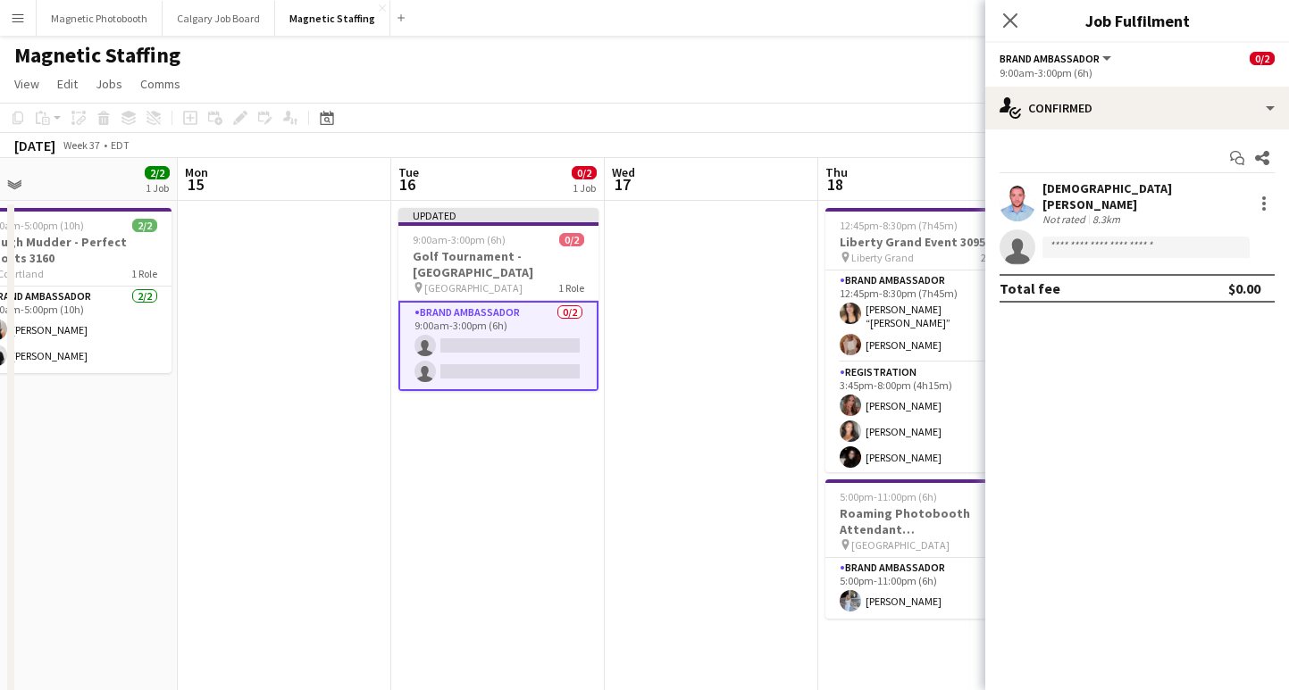
click at [1022, 27] on div "Close pop-in" at bounding box center [1010, 20] width 50 height 41
click at [1006, 18] on icon "Close pop-in" at bounding box center [1009, 20] width 17 height 17
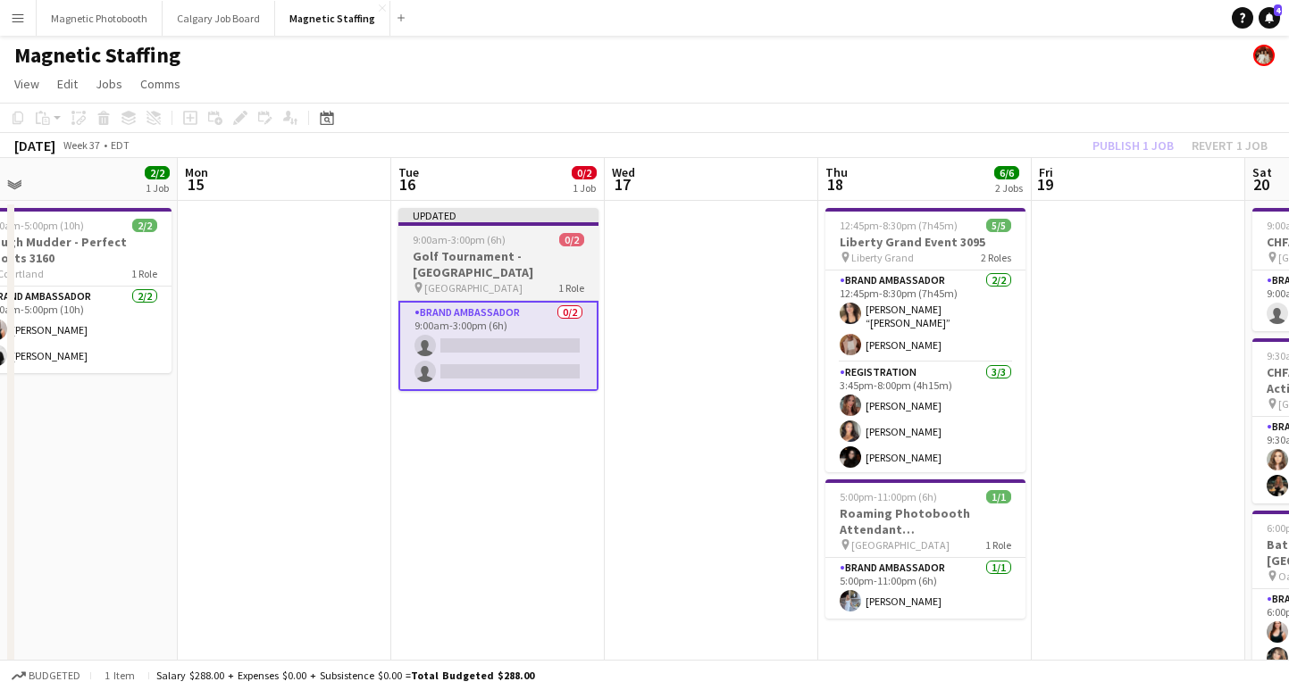
click at [424, 251] on h3 "Golf Tournament - [GEOGRAPHIC_DATA]" at bounding box center [498, 264] width 200 height 32
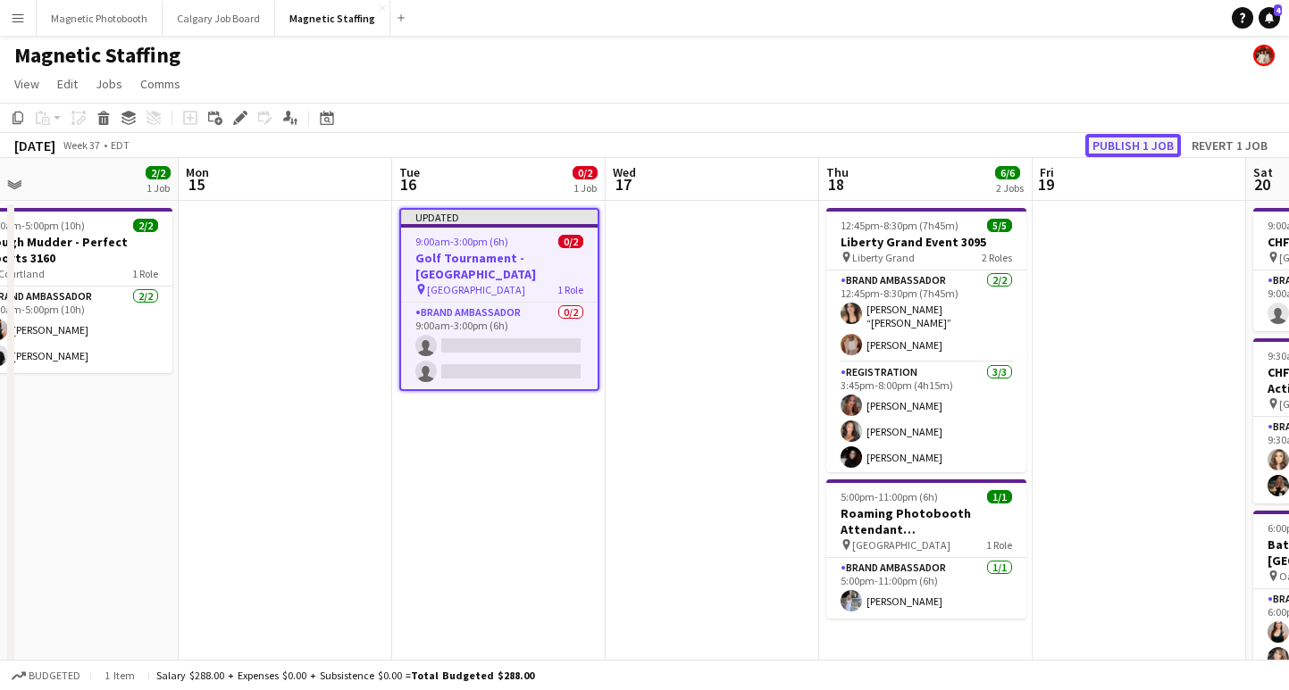
click at [1139, 148] on button "Publish 1 job" at bounding box center [1133, 145] width 96 height 23
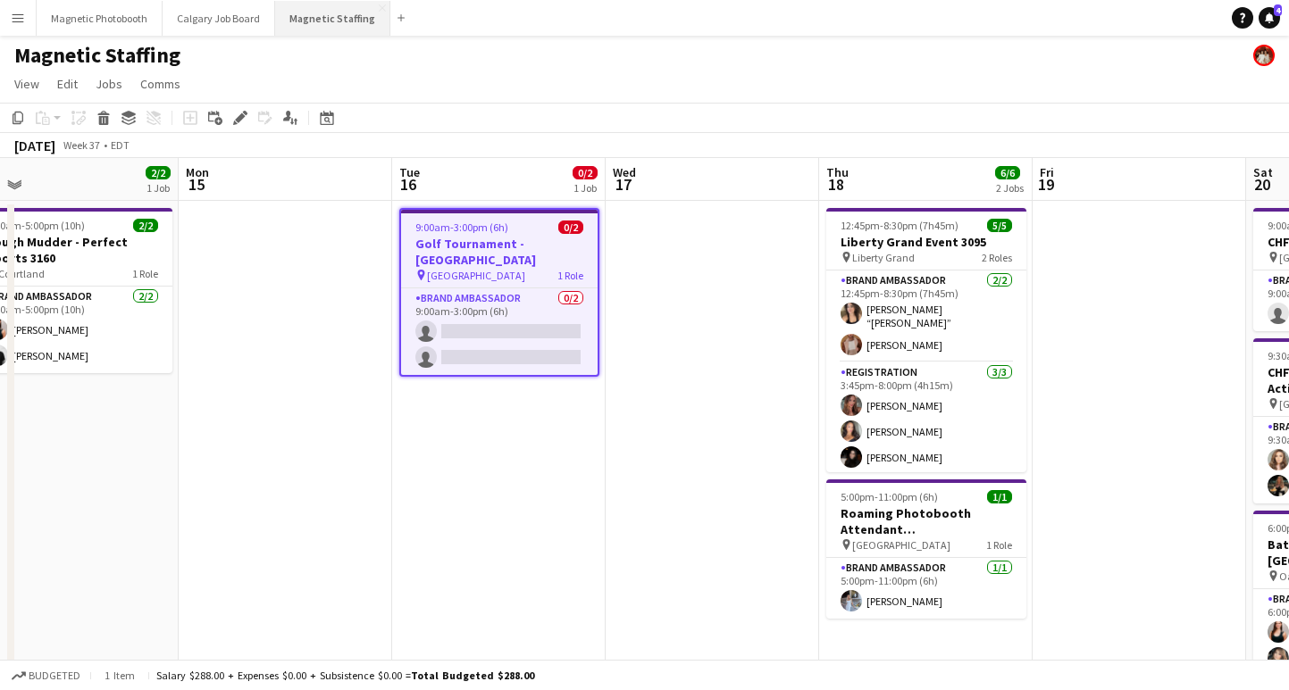
click at [319, 15] on button "Magnetic Staffing Close" at bounding box center [332, 18] width 115 height 35
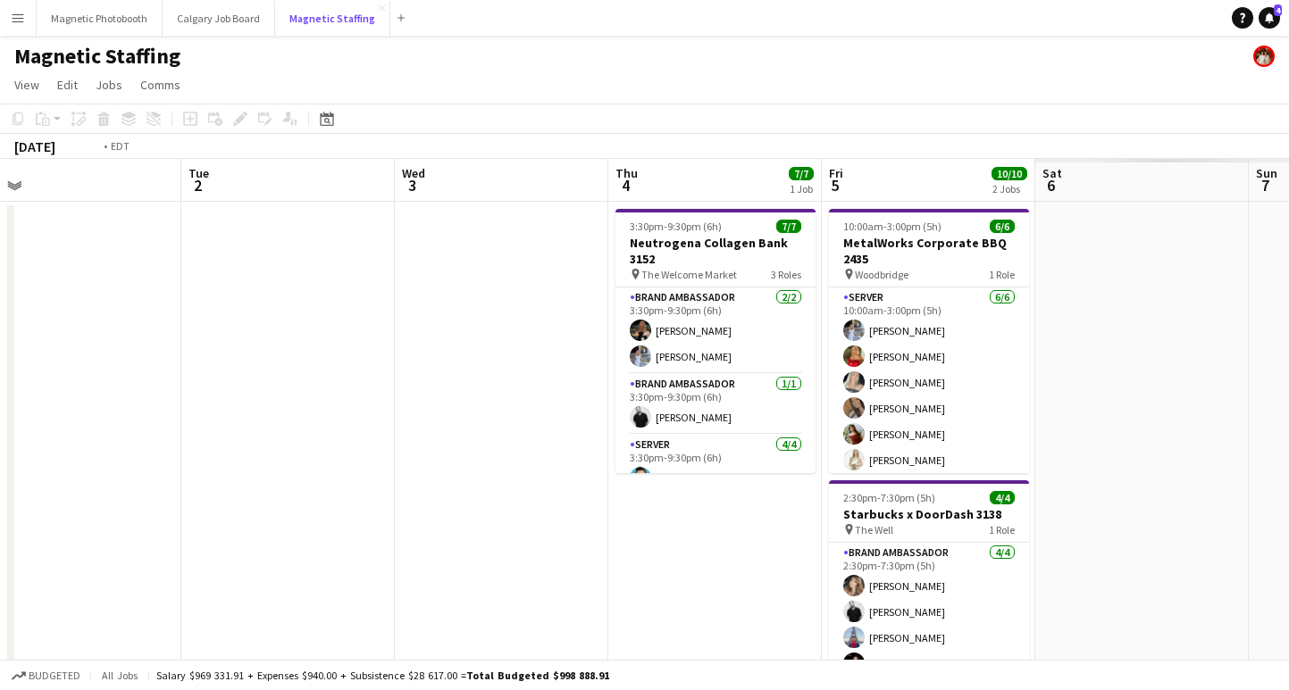
scroll to position [0, 587]
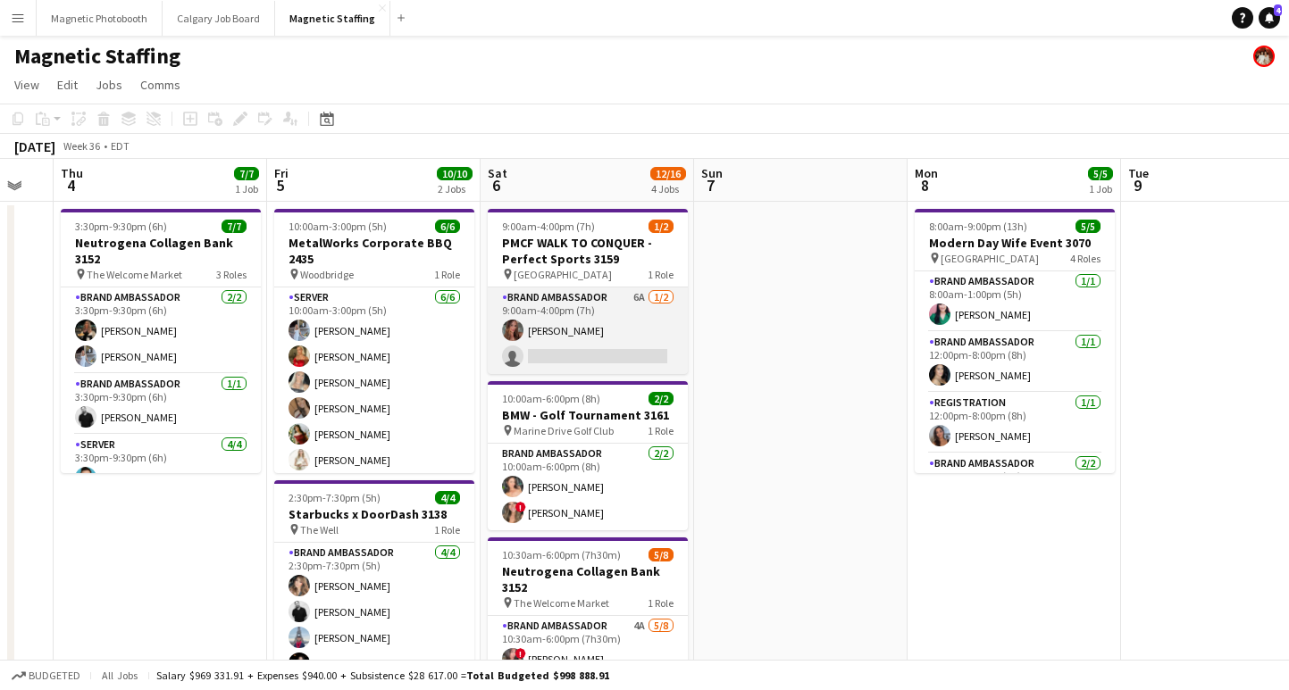
click at [575, 354] on app-card-role "Brand Ambassador 6A [DATE] 9:00am-4:00pm (7h) [PERSON_NAME] single-neutral-acti…" at bounding box center [588, 331] width 200 height 87
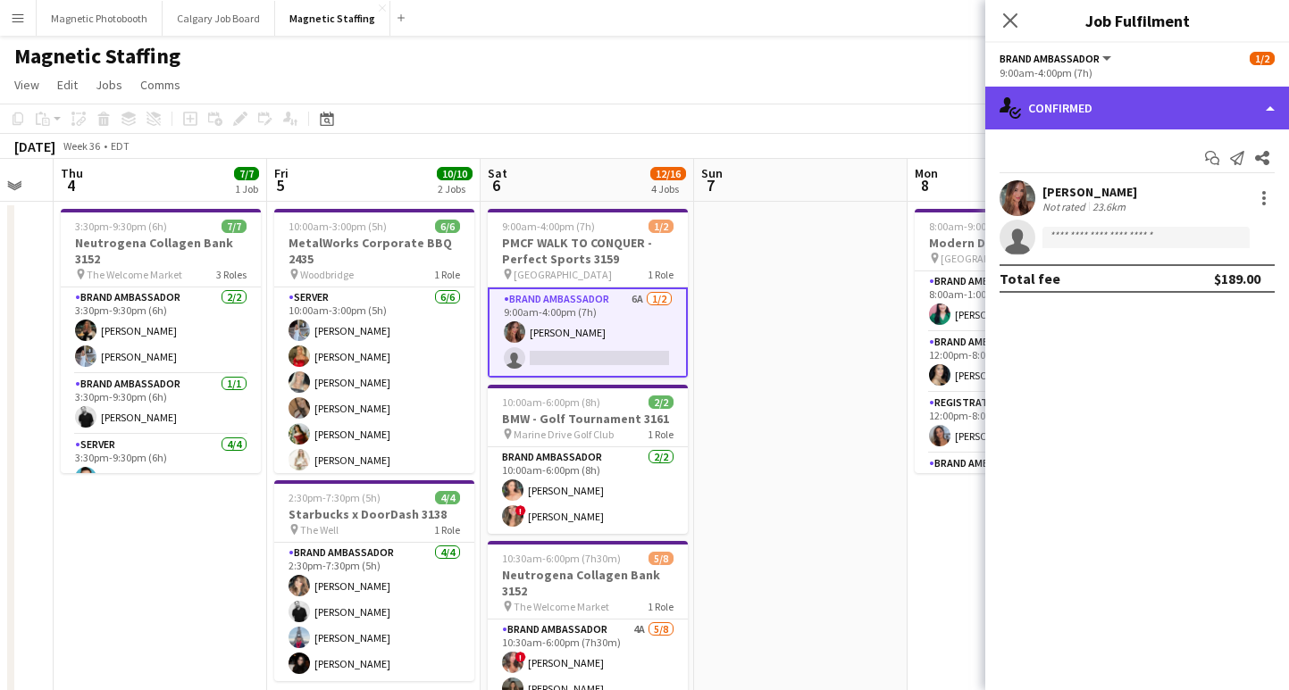
click at [1168, 88] on div "single-neutral-actions-check-2 Confirmed" at bounding box center [1137, 108] width 304 height 43
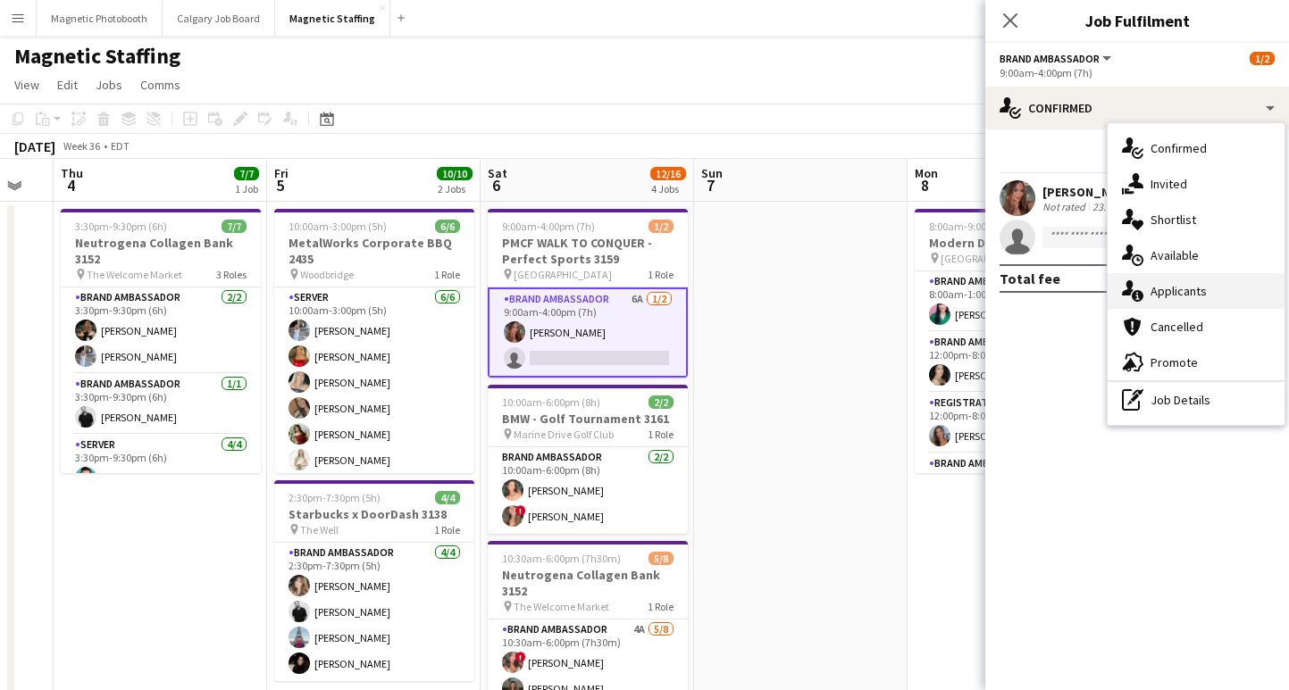
click at [1223, 282] on div "single-neutral-actions-information Applicants" at bounding box center [1195, 291] width 177 height 36
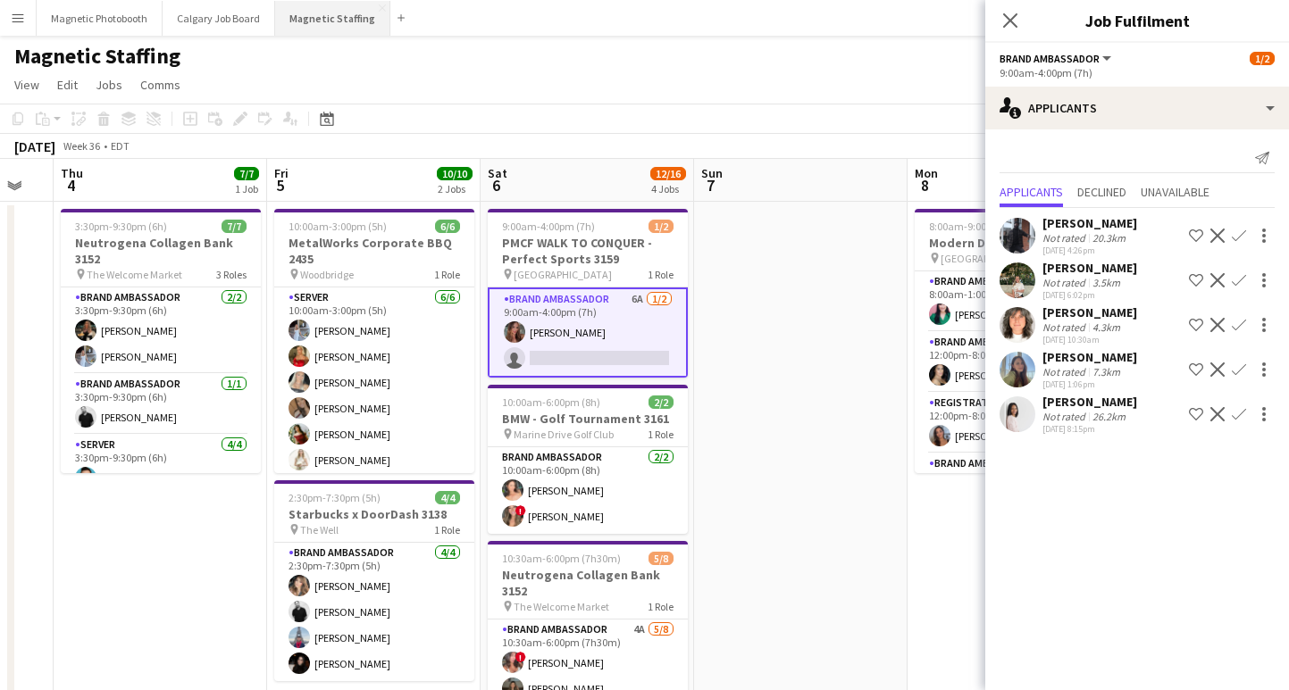
click at [340, 12] on button "Magnetic Staffing Close" at bounding box center [332, 18] width 115 height 35
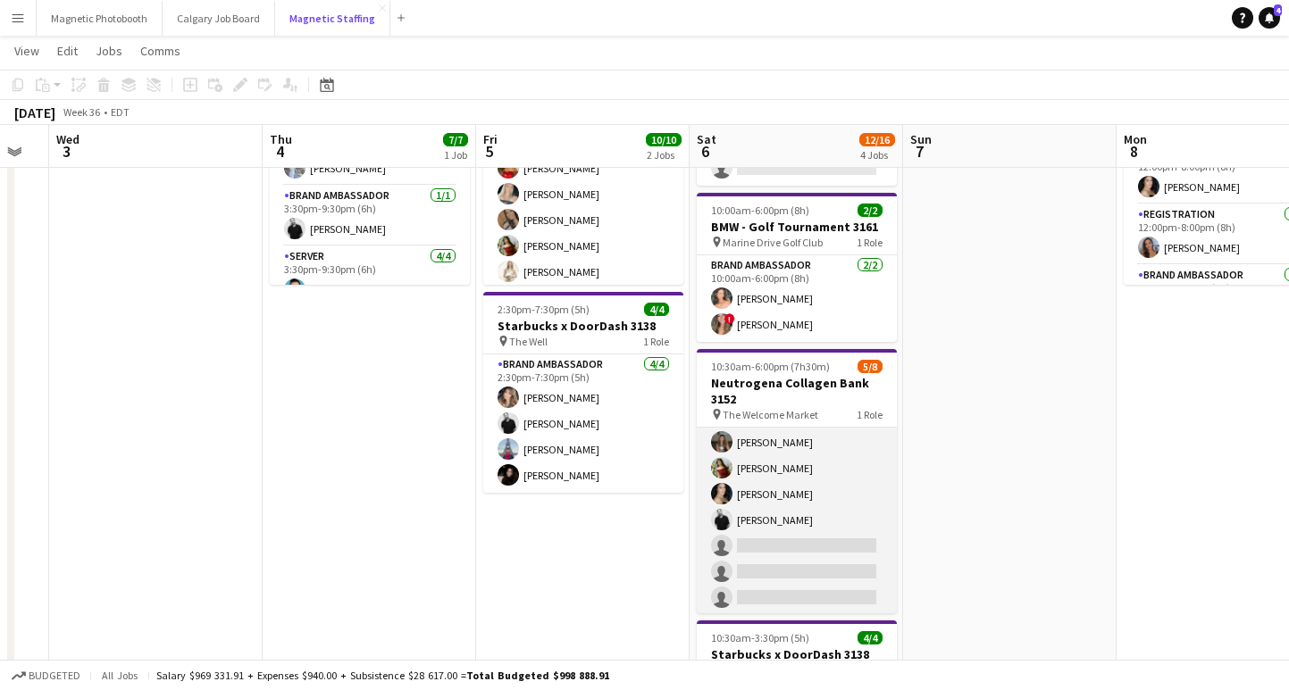
scroll to position [54, 0]
click at [785, 569] on app-card-role "Brand Ambassador 4A [DATE] 10:30am-6:00pm (7h30m) ! [PERSON_NAME] [PERSON_NAME]…" at bounding box center [797, 495] width 200 height 242
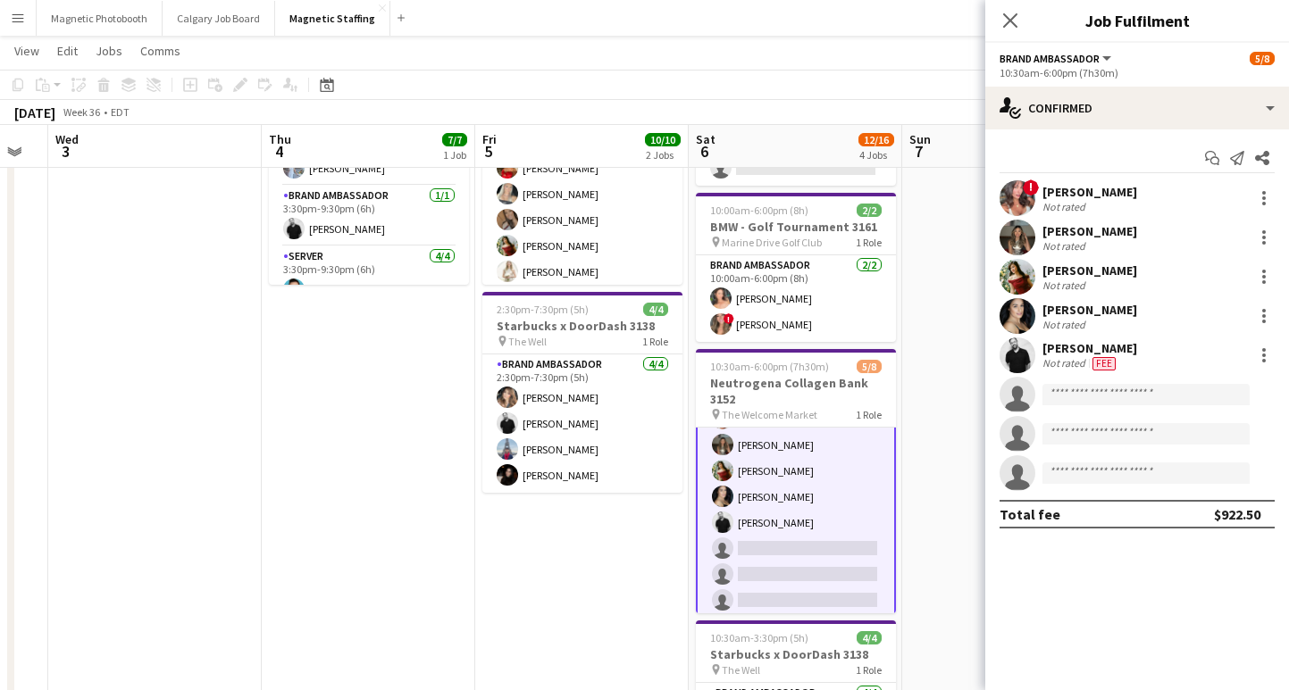
scroll to position [55, 0]
click at [1087, 404] on input at bounding box center [1145, 394] width 207 height 21
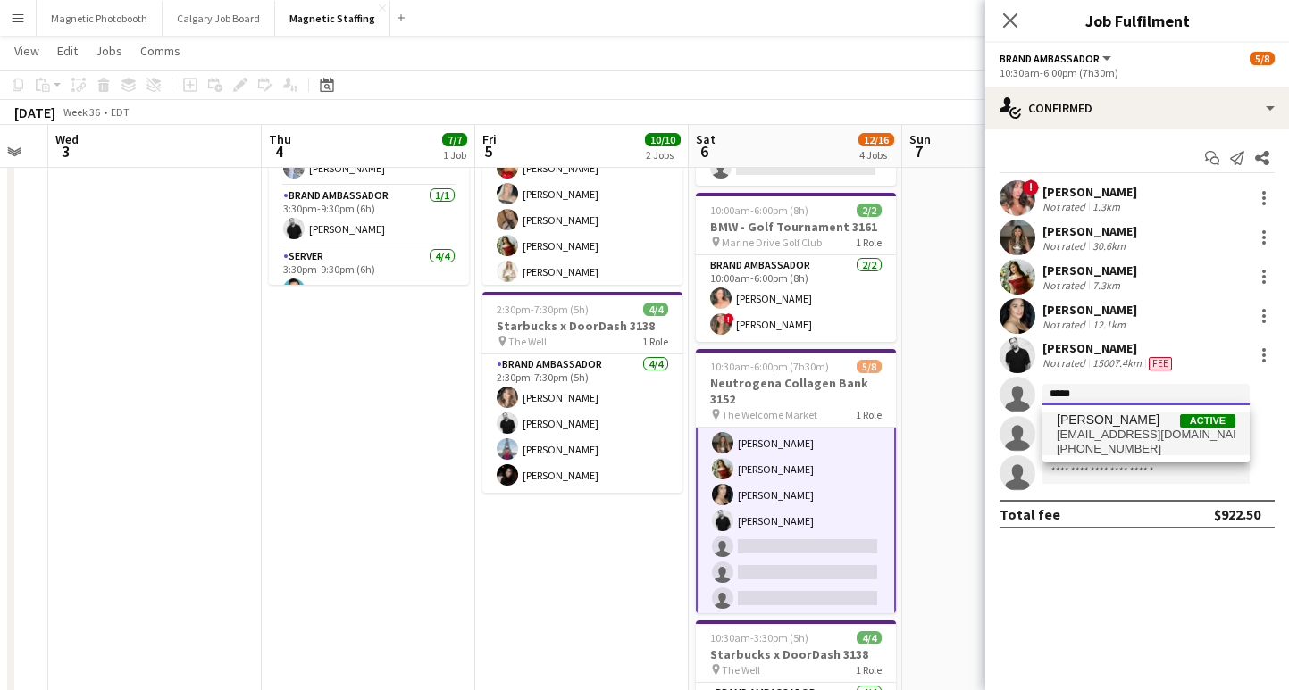
type input "*****"
click at [1113, 436] on span "[EMAIL_ADDRESS][DOMAIN_NAME]" at bounding box center [1145, 435] width 179 height 14
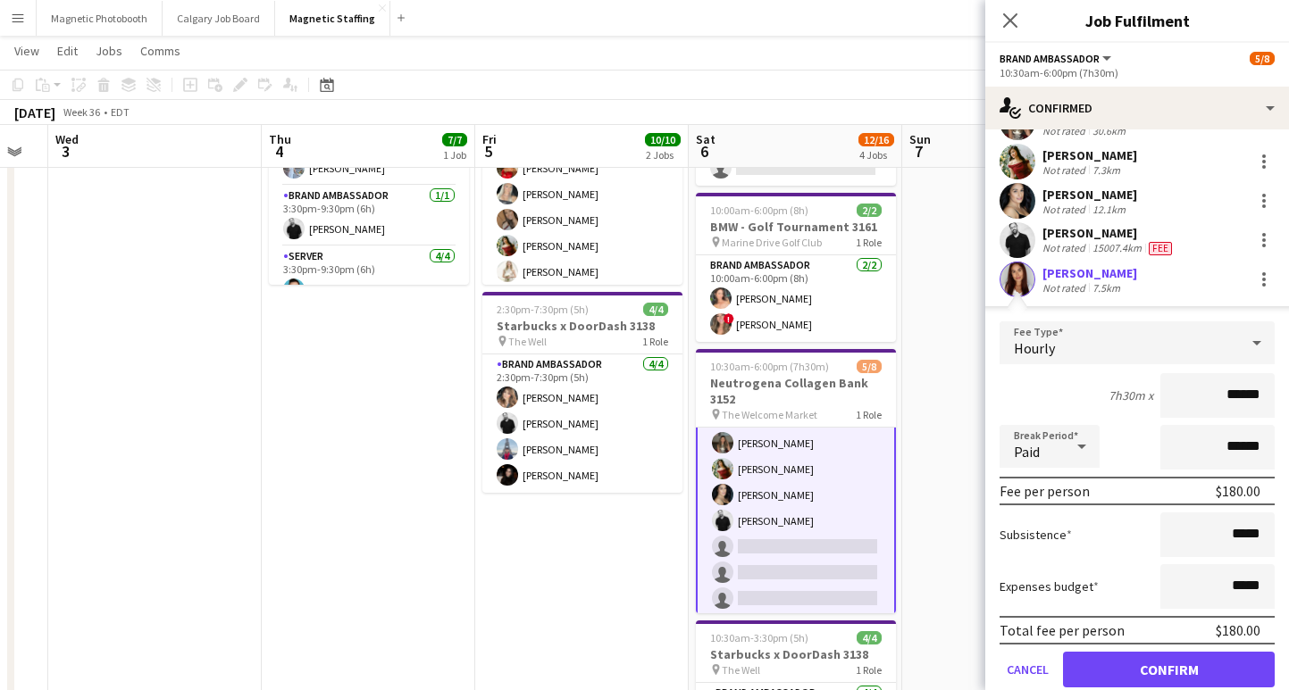
scroll to position [118, 0]
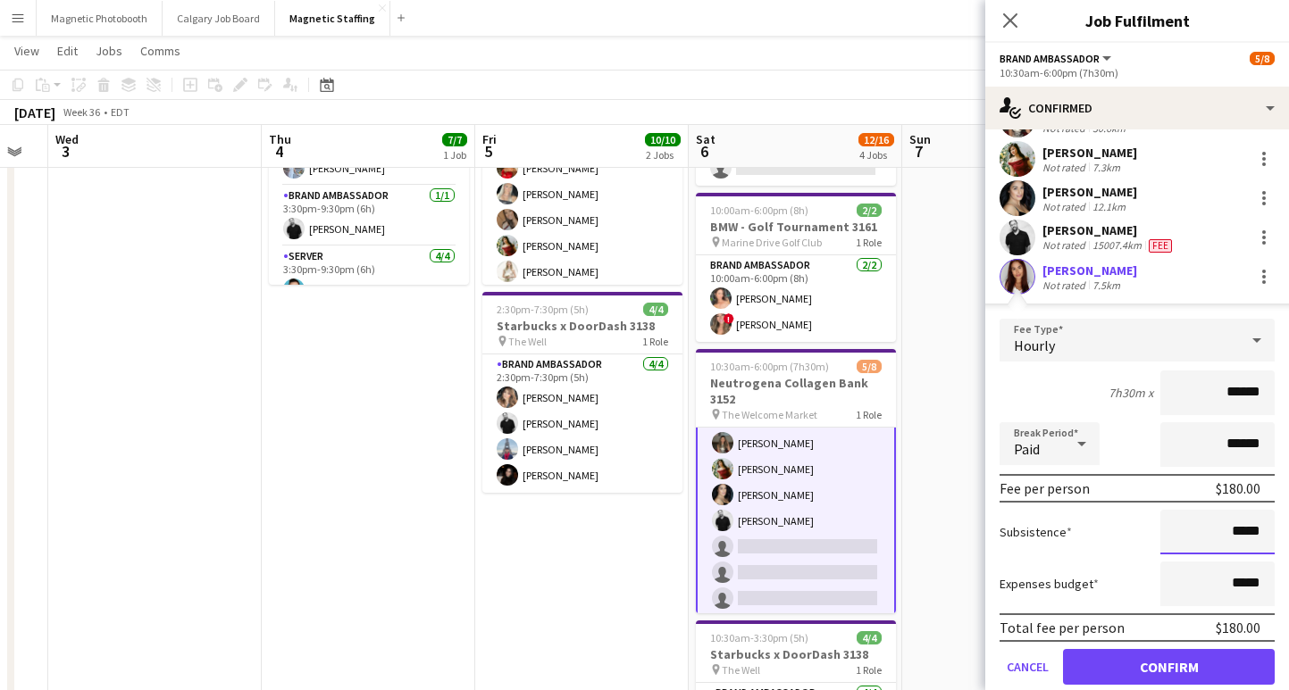
click at [1239, 532] on input "*****" at bounding box center [1217, 532] width 114 height 45
type input "**"
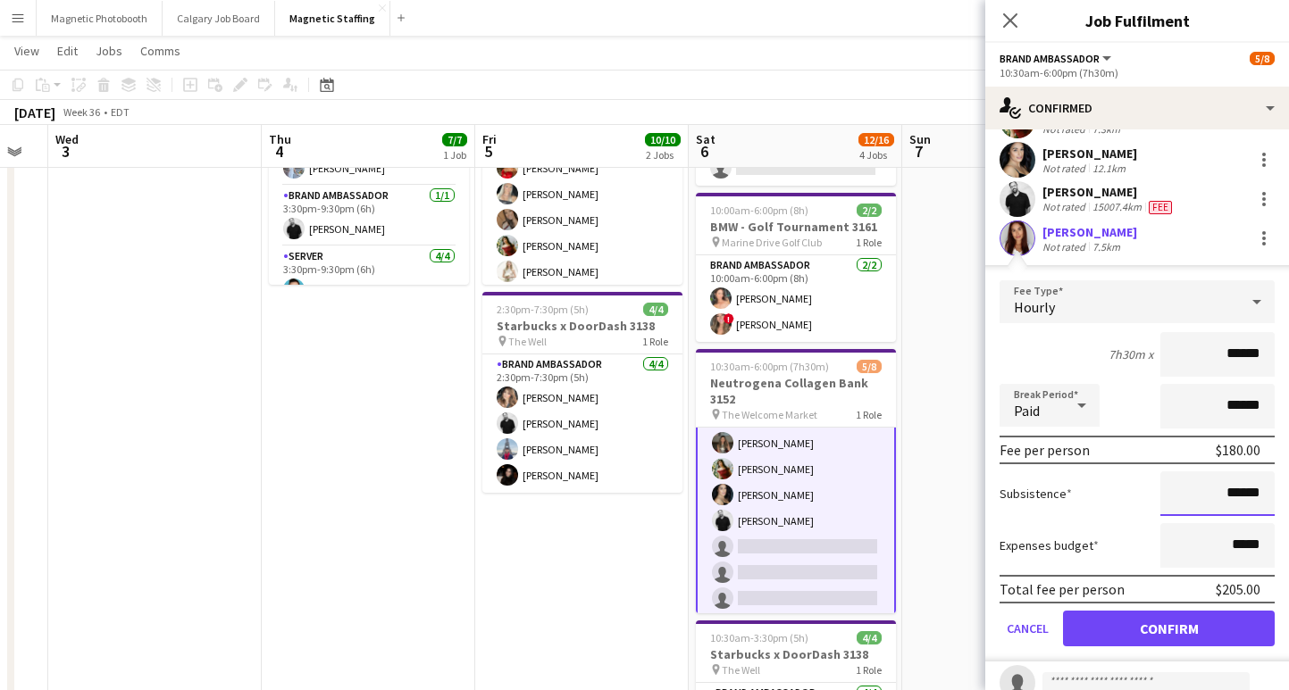
scroll to position [181, 0]
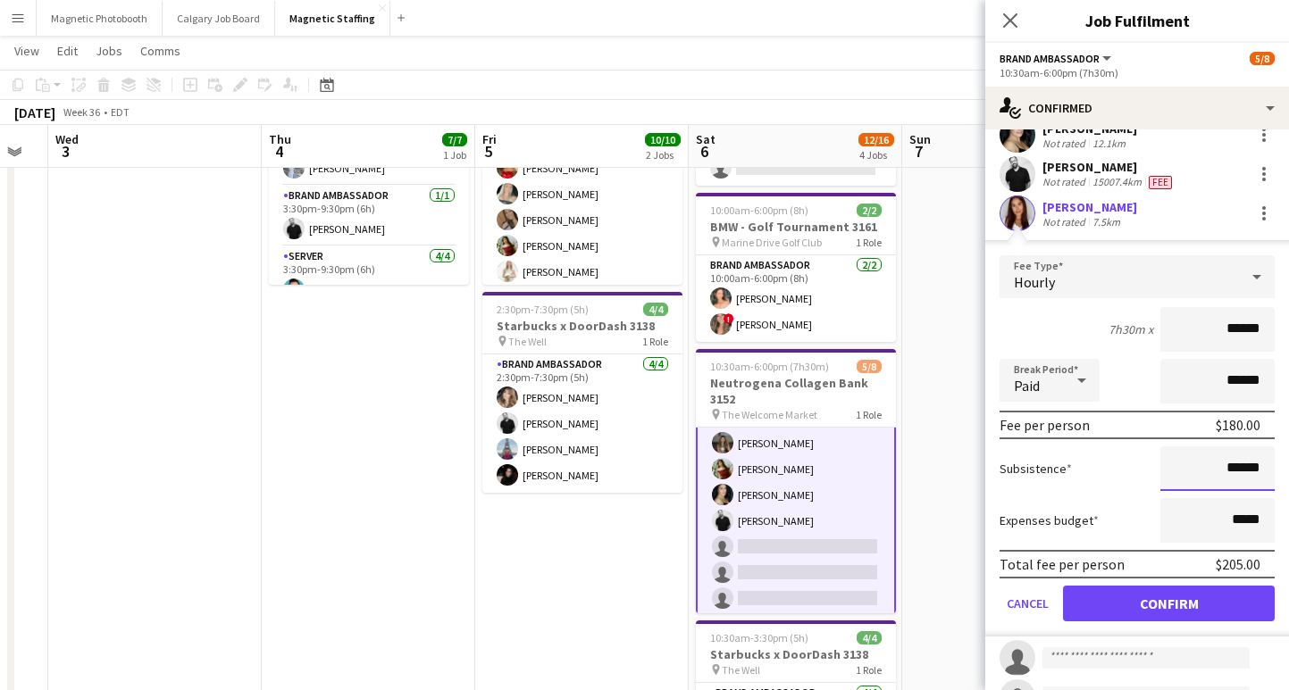
type input "******"
click at [1126, 611] on button "Confirm" at bounding box center [1169, 604] width 212 height 36
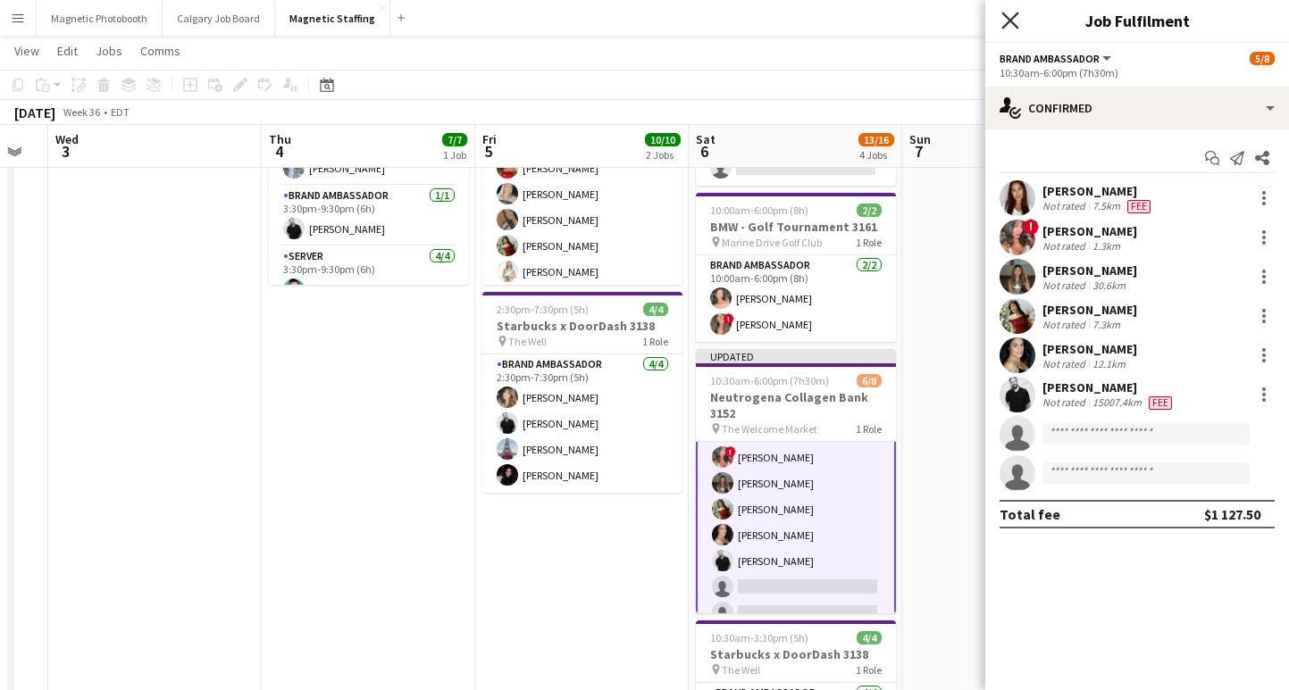
click at [1005, 13] on icon at bounding box center [1009, 20] width 17 height 17
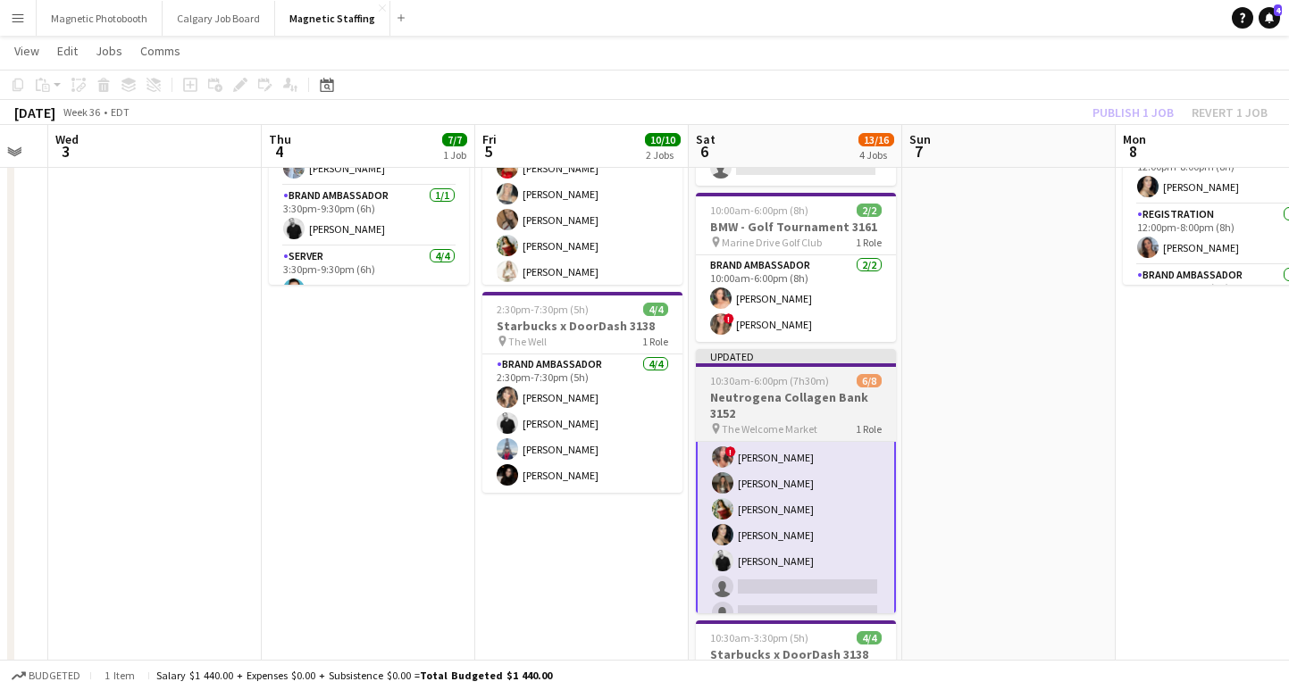
click at [860, 364] on div at bounding box center [796, 365] width 200 height 4
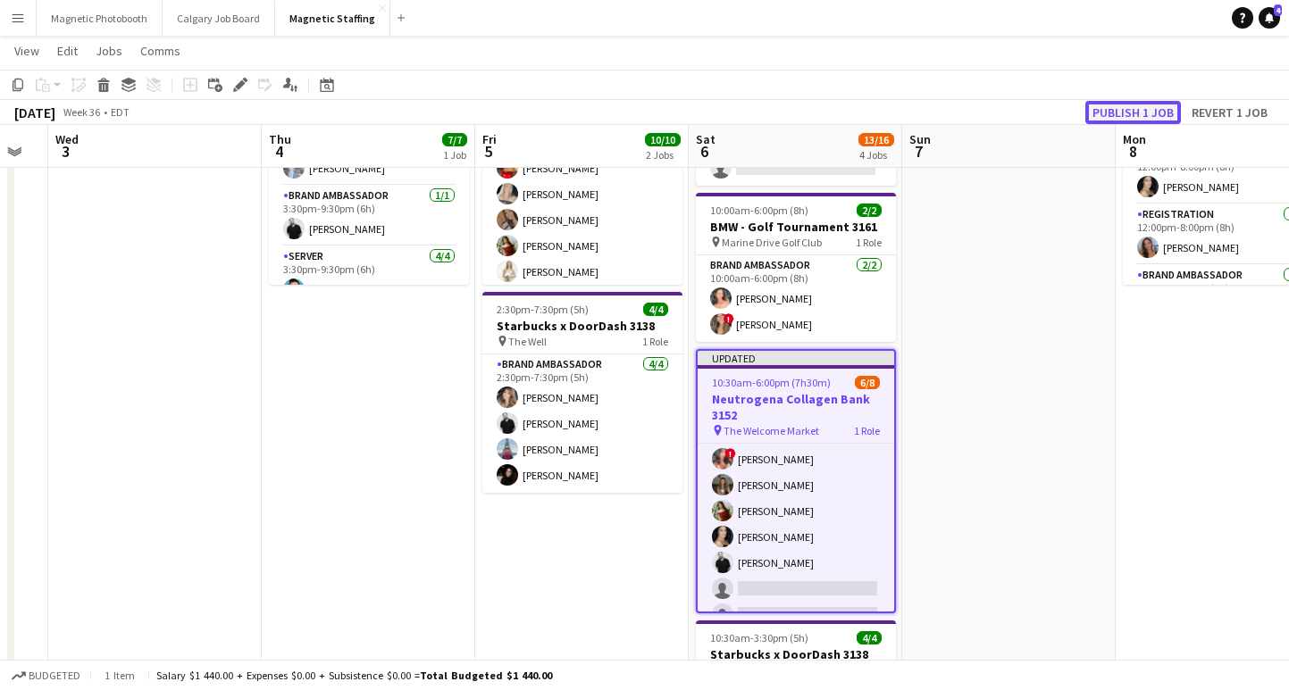
click at [1115, 105] on button "Publish 1 job" at bounding box center [1133, 112] width 96 height 23
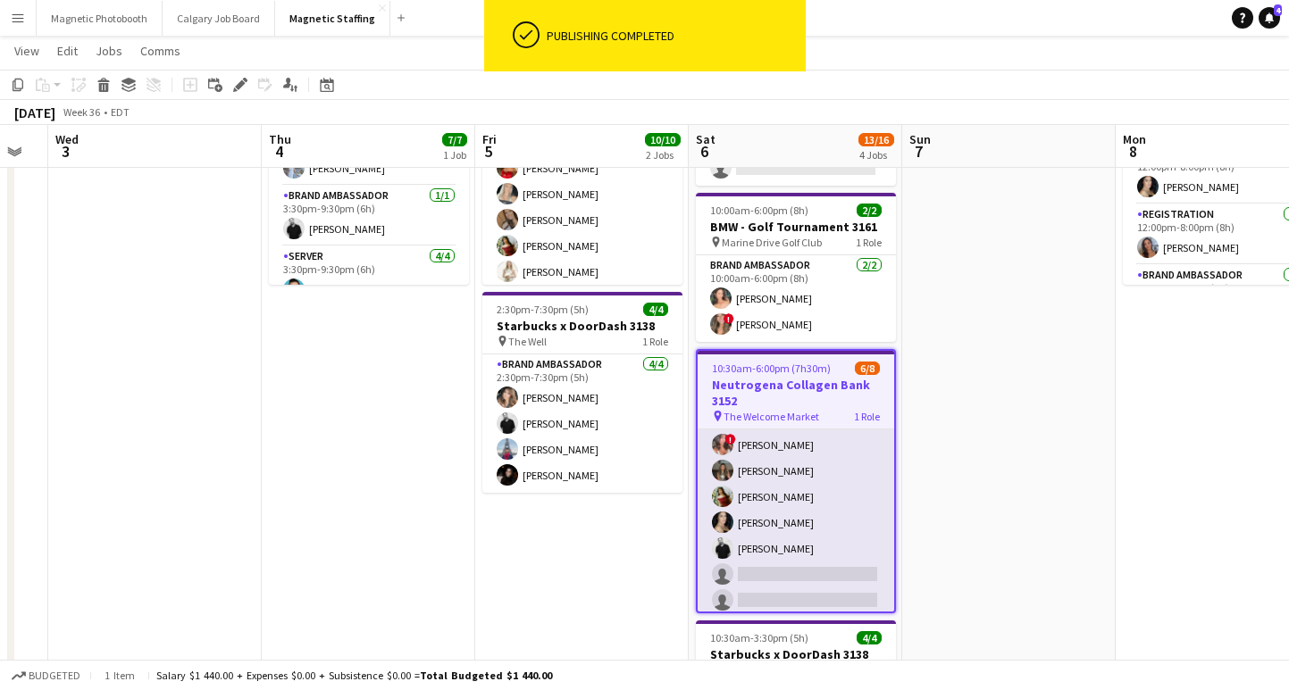
click at [806, 548] on app-card-role "Brand Ambassador 3A [DATE] 10:30am-6:00pm (7h30m) [PERSON_NAME] ! [PERSON_NAME]…" at bounding box center [795, 497] width 196 height 242
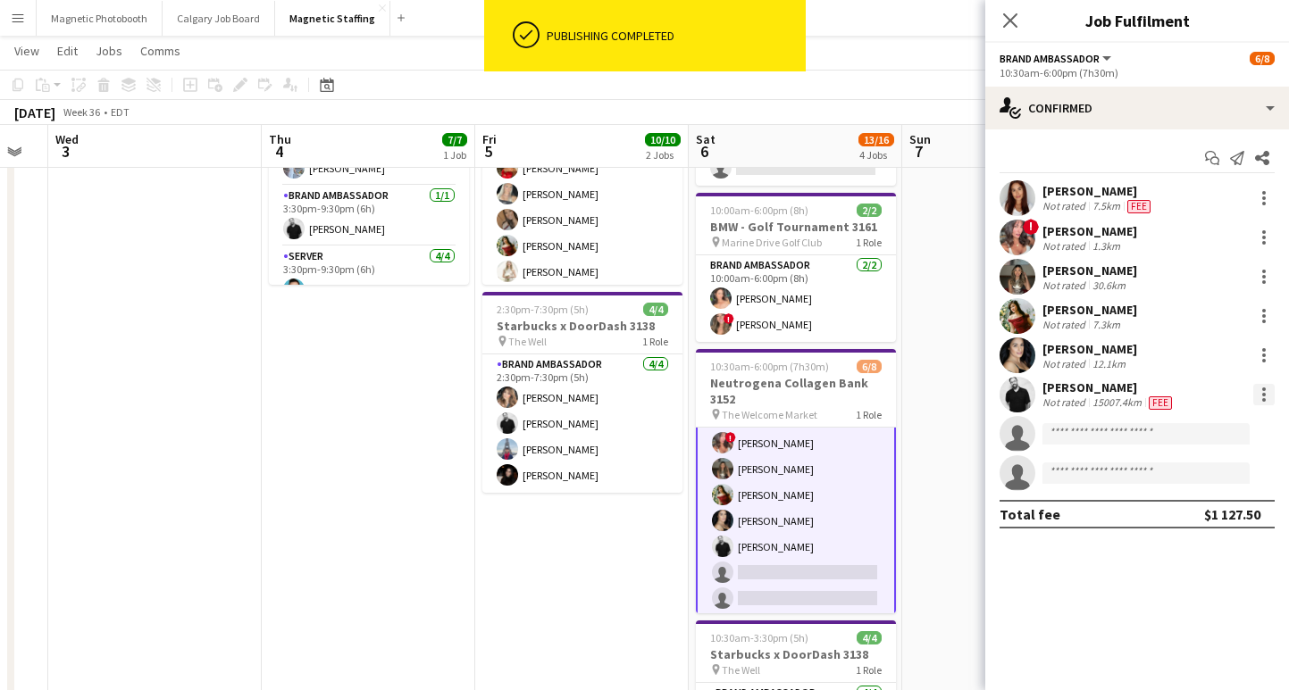
click at [1265, 394] on div at bounding box center [1264, 395] width 4 height 4
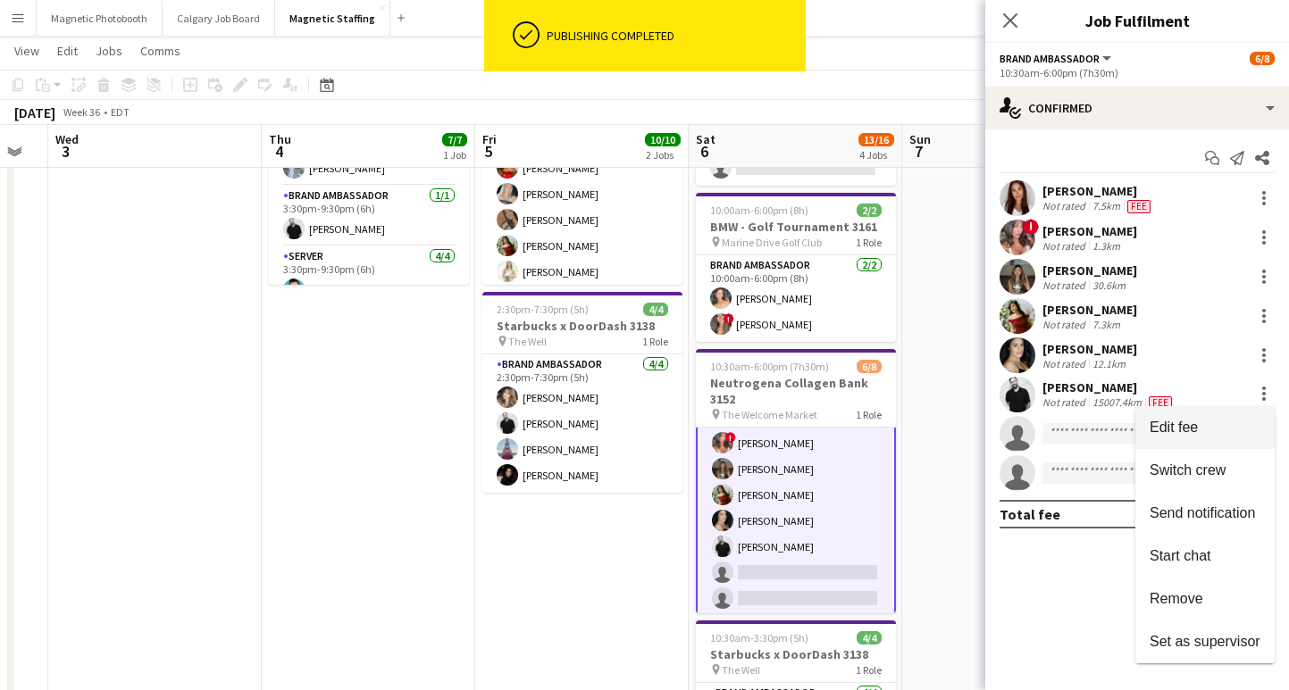
click at [1223, 429] on span "Edit fee" at bounding box center [1204, 428] width 111 height 16
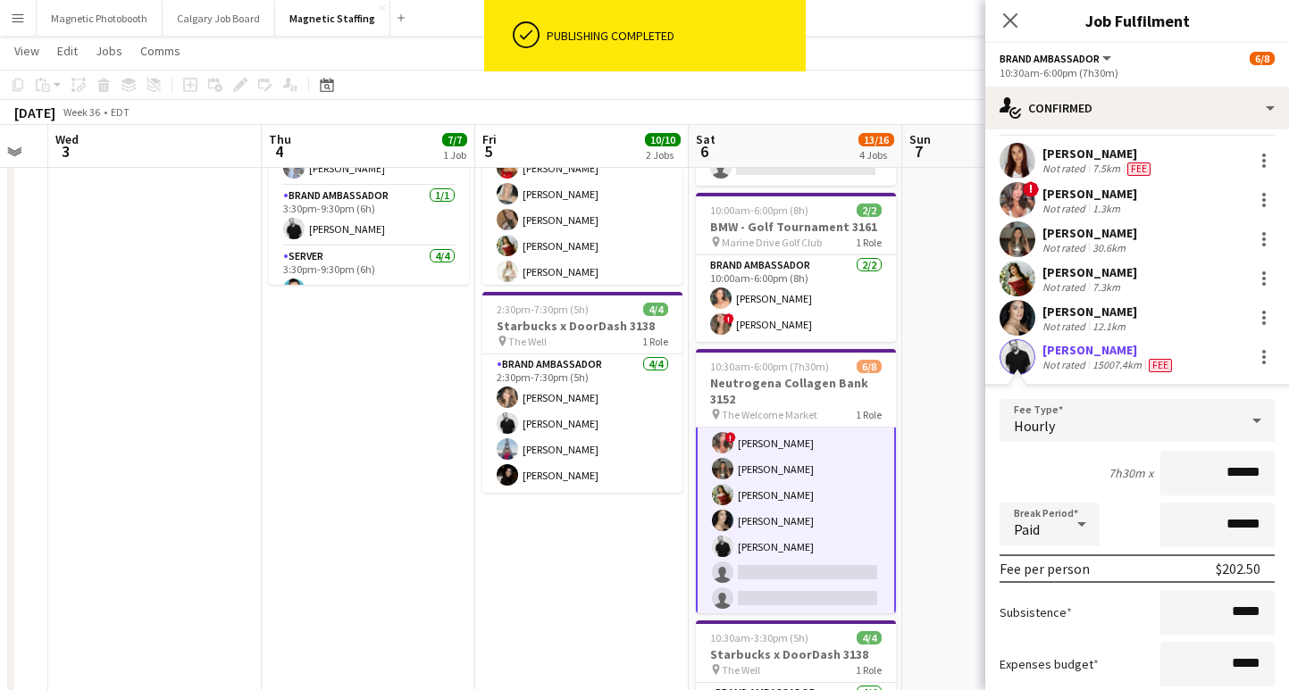
scroll to position [44, 0]
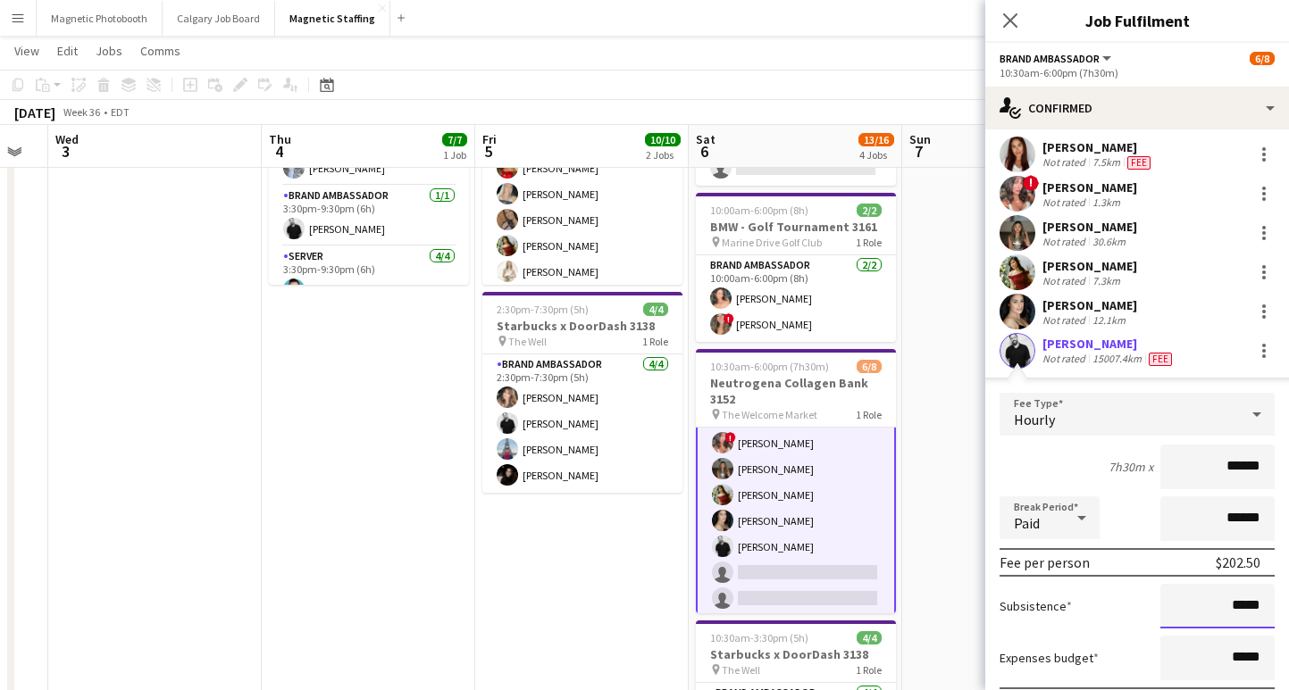
click at [1236, 609] on input "*****" at bounding box center [1217, 606] width 114 height 45
type input "**"
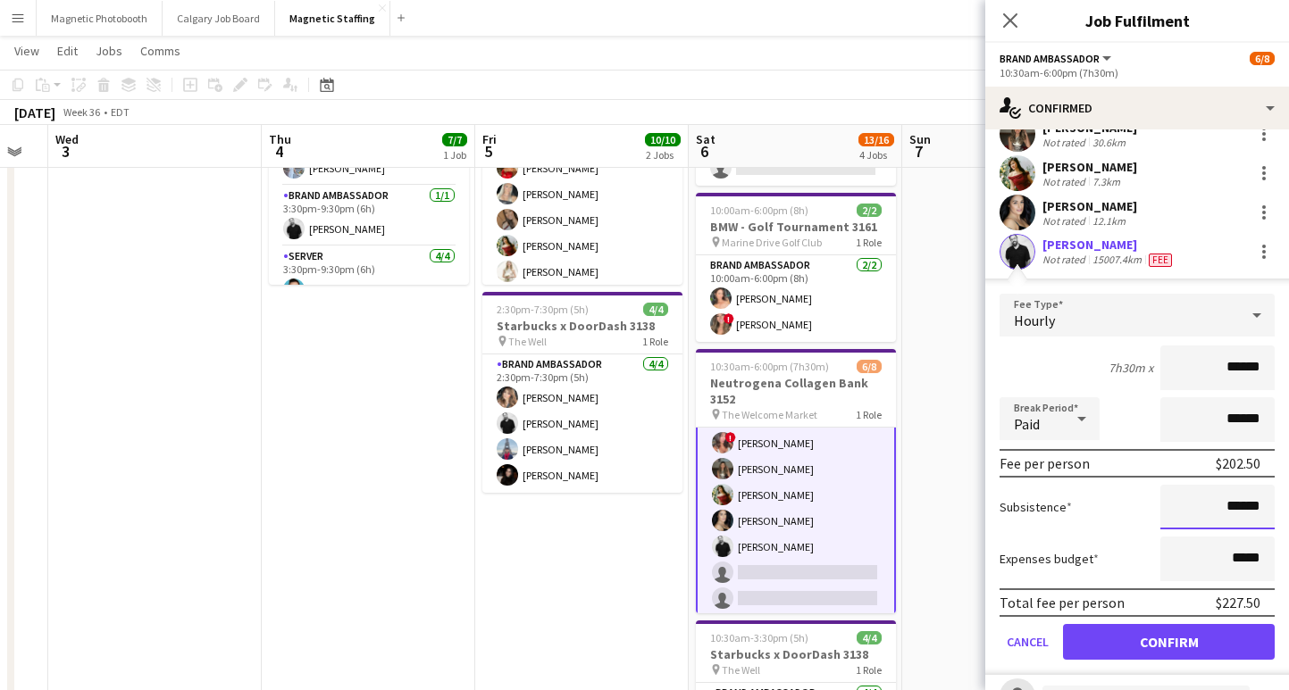
scroll to position [258, 0]
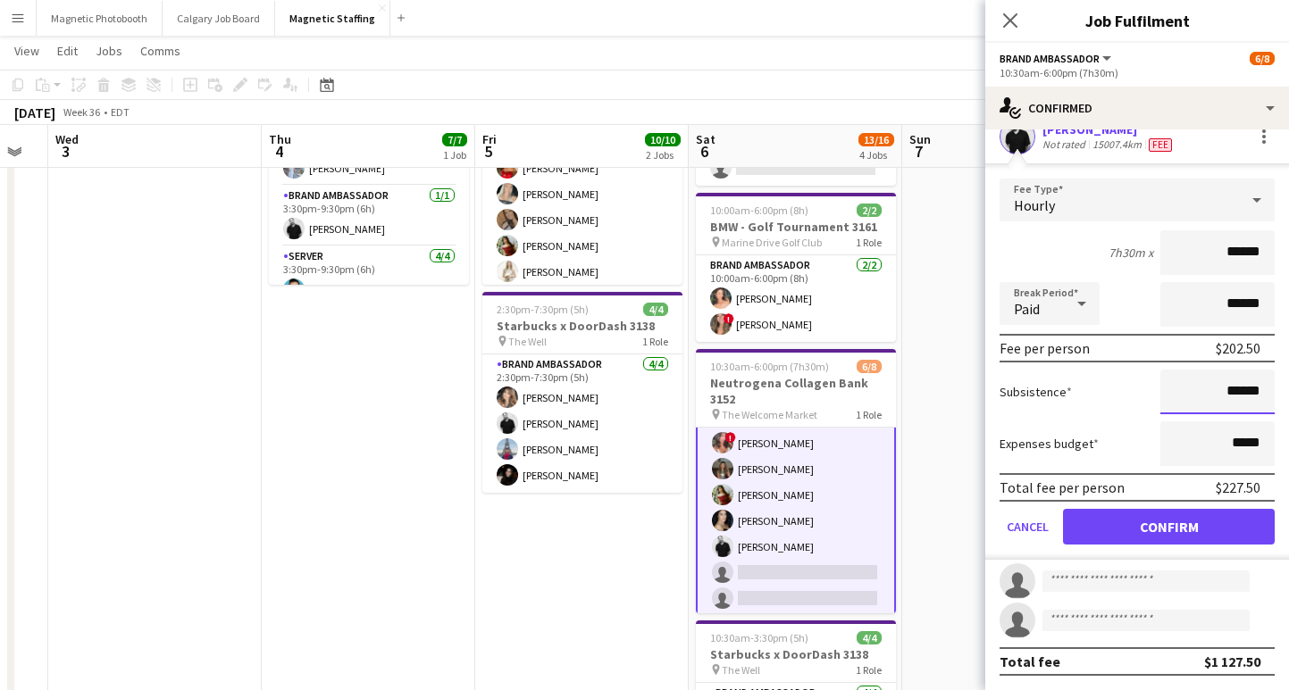
type input "******"
click at [1163, 523] on button "Confirm" at bounding box center [1169, 527] width 212 height 36
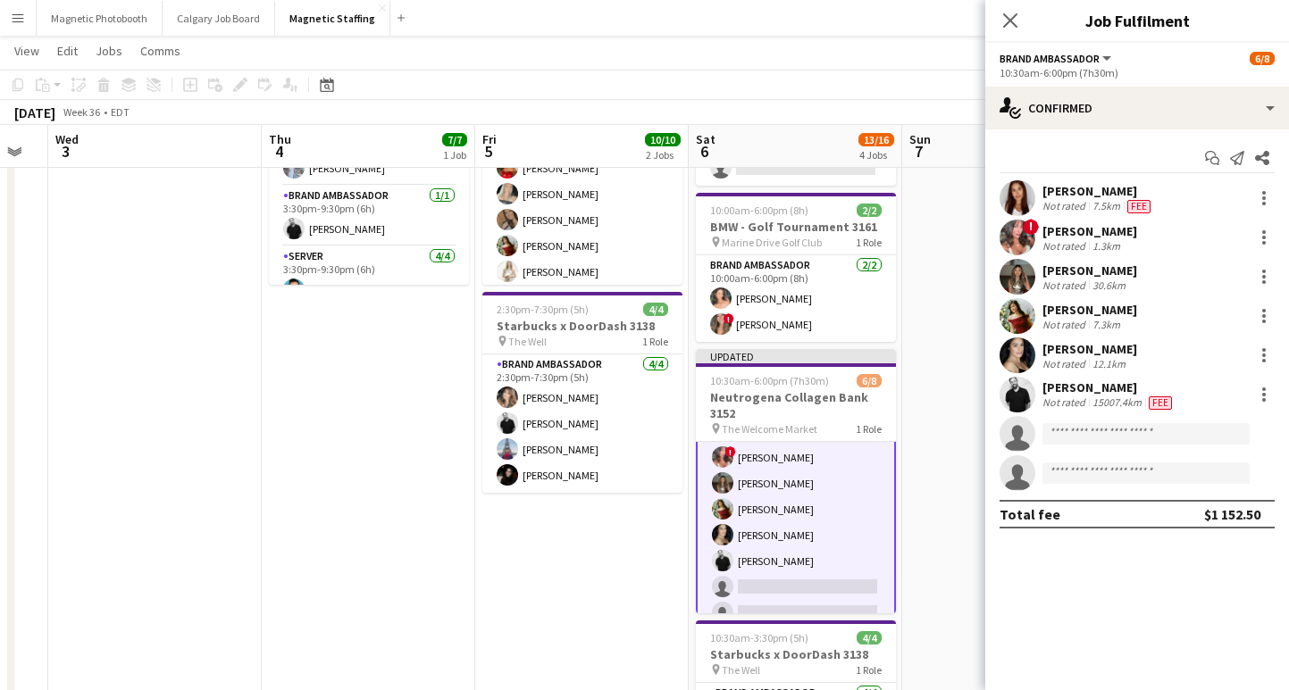
scroll to position [0, 0]
click at [1017, 23] on icon "Close pop-in" at bounding box center [1009, 20] width 17 height 17
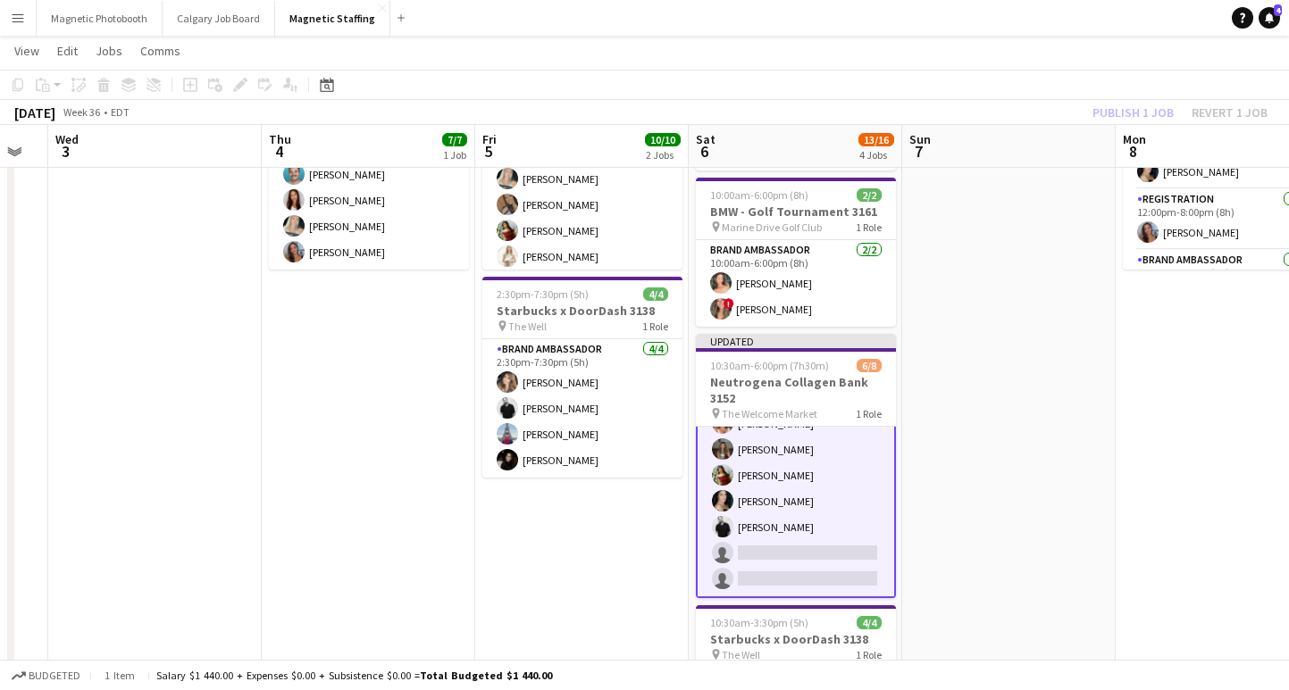
scroll to position [73, 0]
click at [133, 12] on button "Magnetic Photobooth Close" at bounding box center [100, 18] width 126 height 35
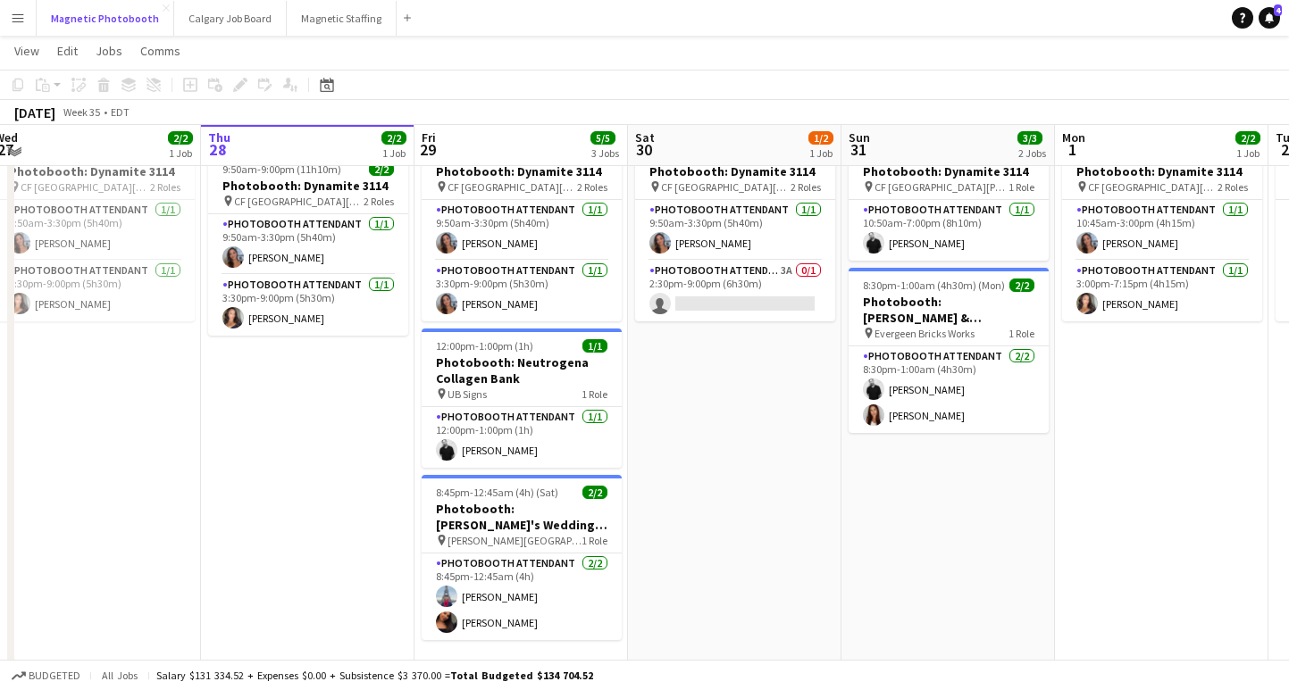
scroll to position [67, 0]
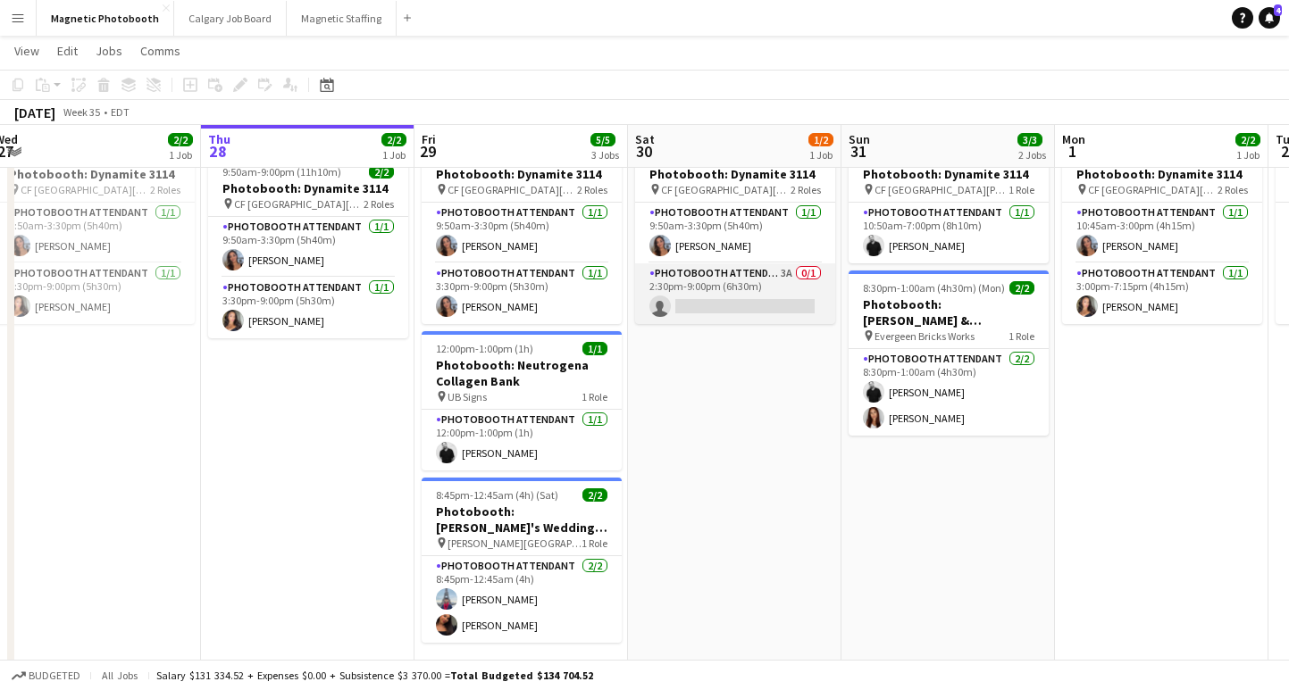
click at [749, 296] on app-card-role "Photobooth Attendant 3A 0/1 2:30pm-9:00pm (6h30m) single-neutral-actions" at bounding box center [735, 293] width 200 height 61
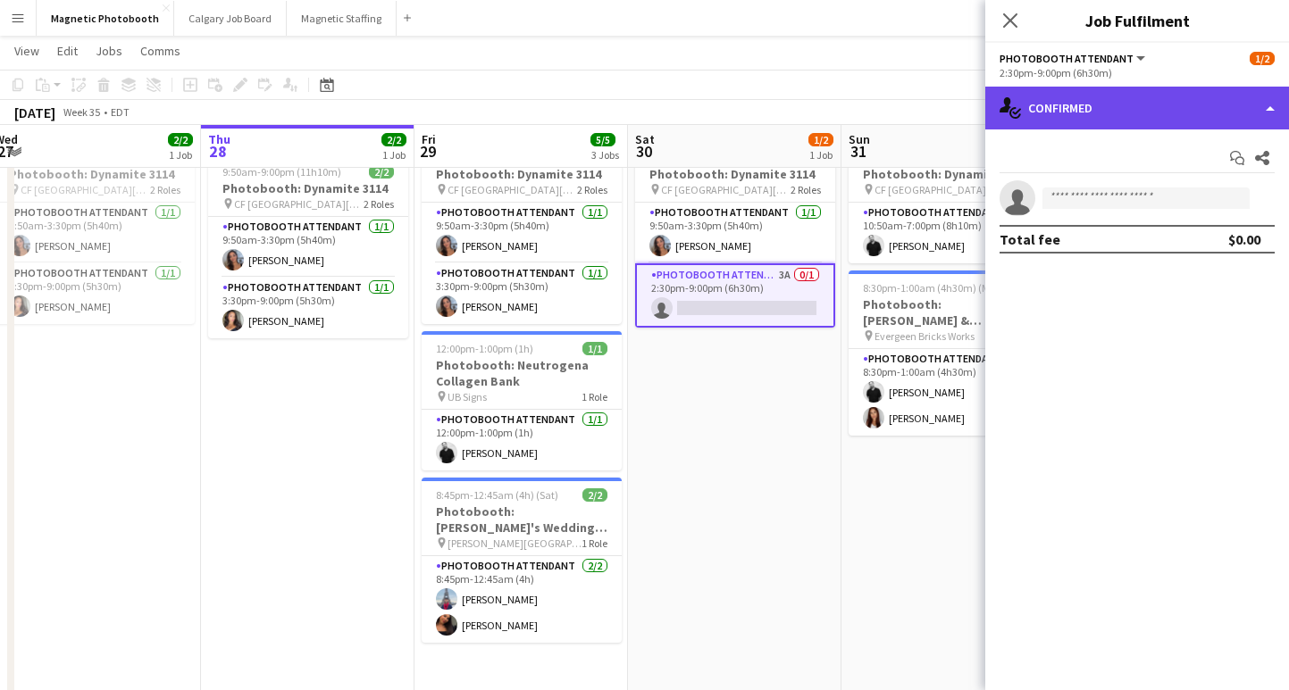
click at [1140, 118] on div "single-neutral-actions-check-2 Confirmed" at bounding box center [1137, 108] width 304 height 43
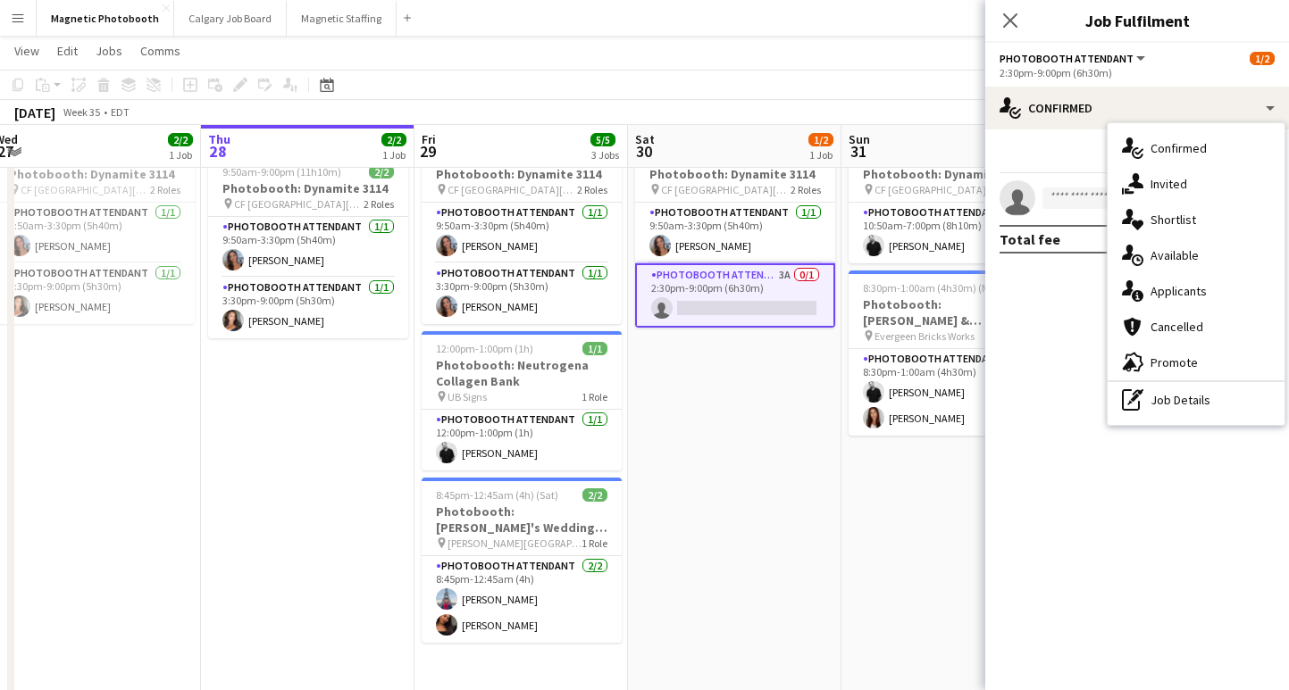
click at [1220, 304] on div "single-neutral-actions-information Applicants" at bounding box center [1195, 291] width 177 height 36
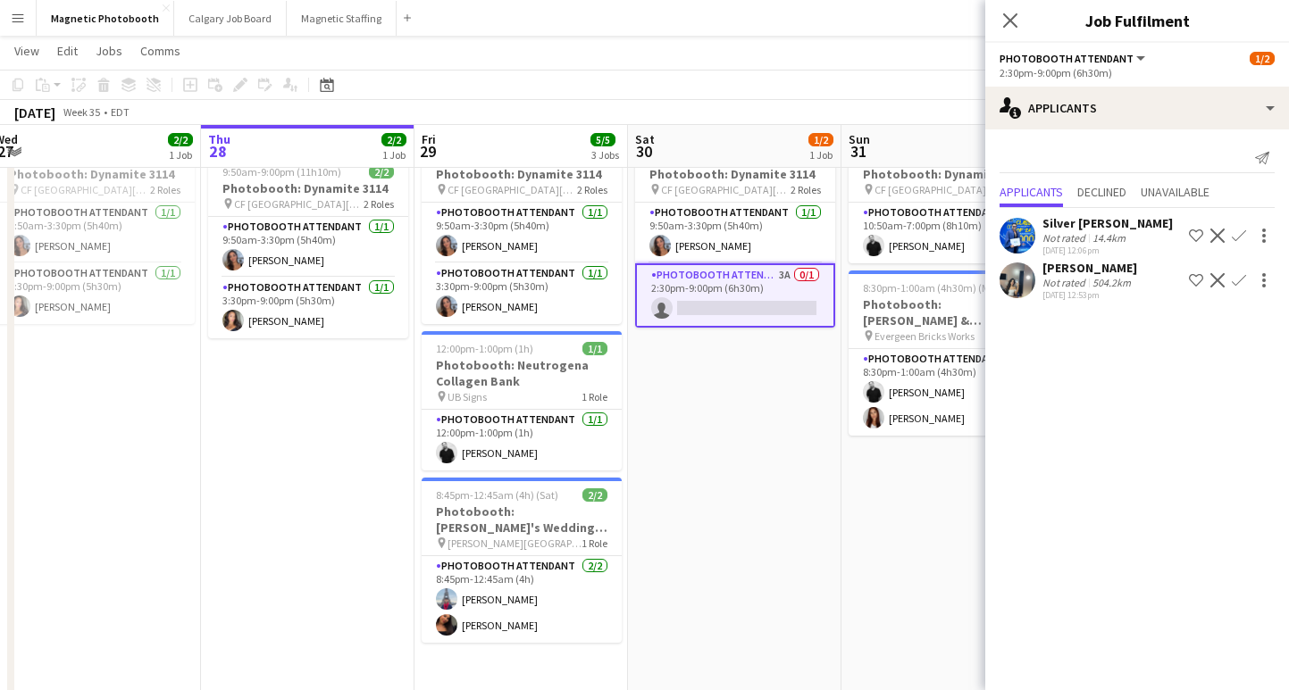
click at [1098, 266] on div "[PERSON_NAME]" at bounding box center [1089, 268] width 95 height 16
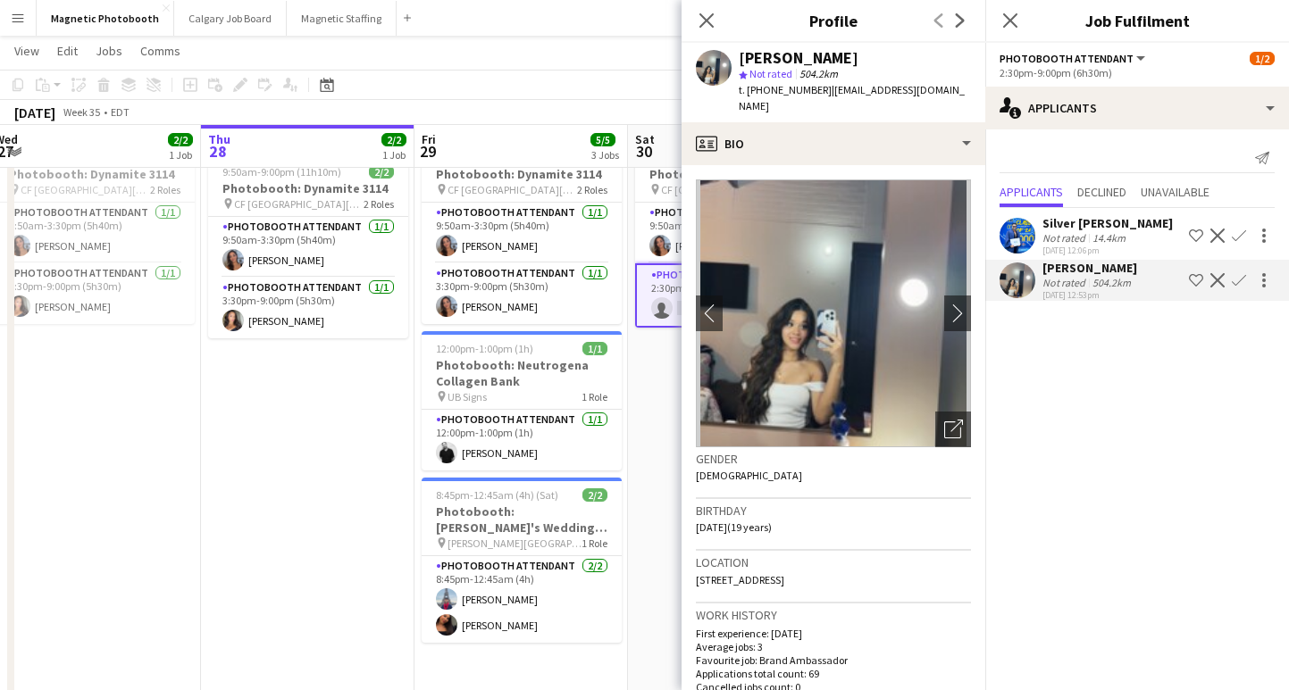
click at [1098, 235] on div "14.4km" at bounding box center [1109, 237] width 40 height 13
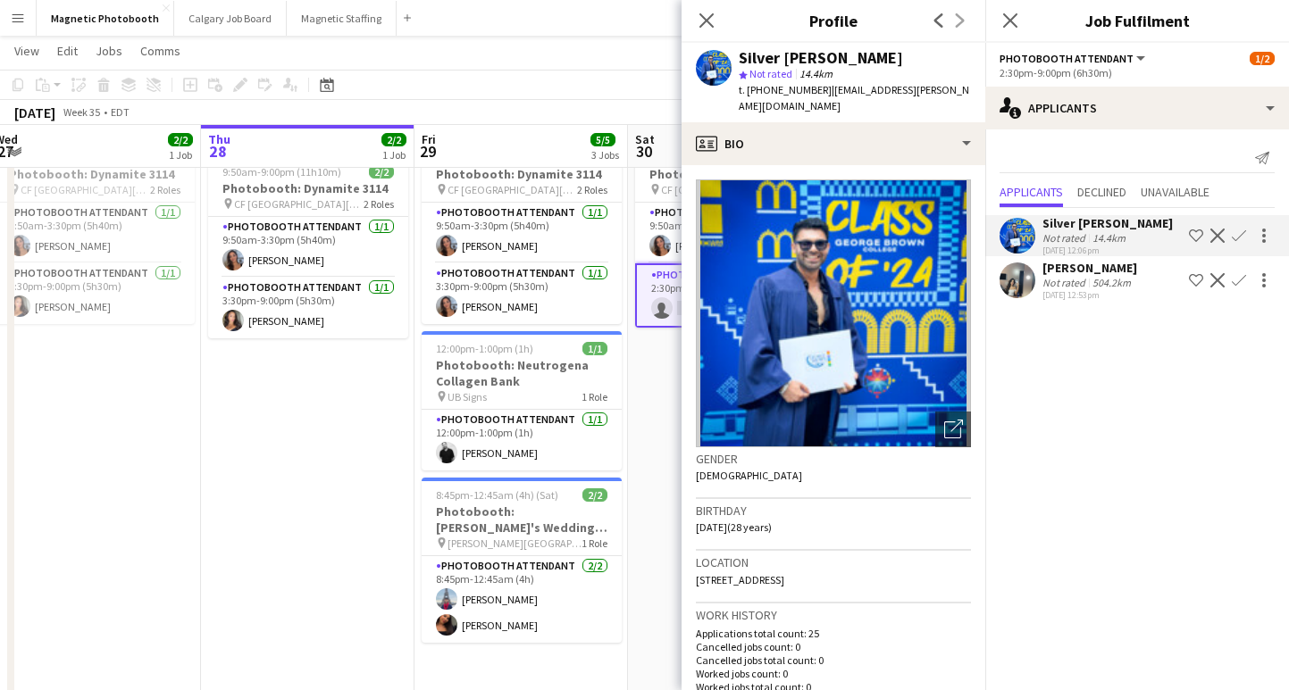
click at [1218, 235] on app-icon "Decline" at bounding box center [1217, 236] width 14 height 14
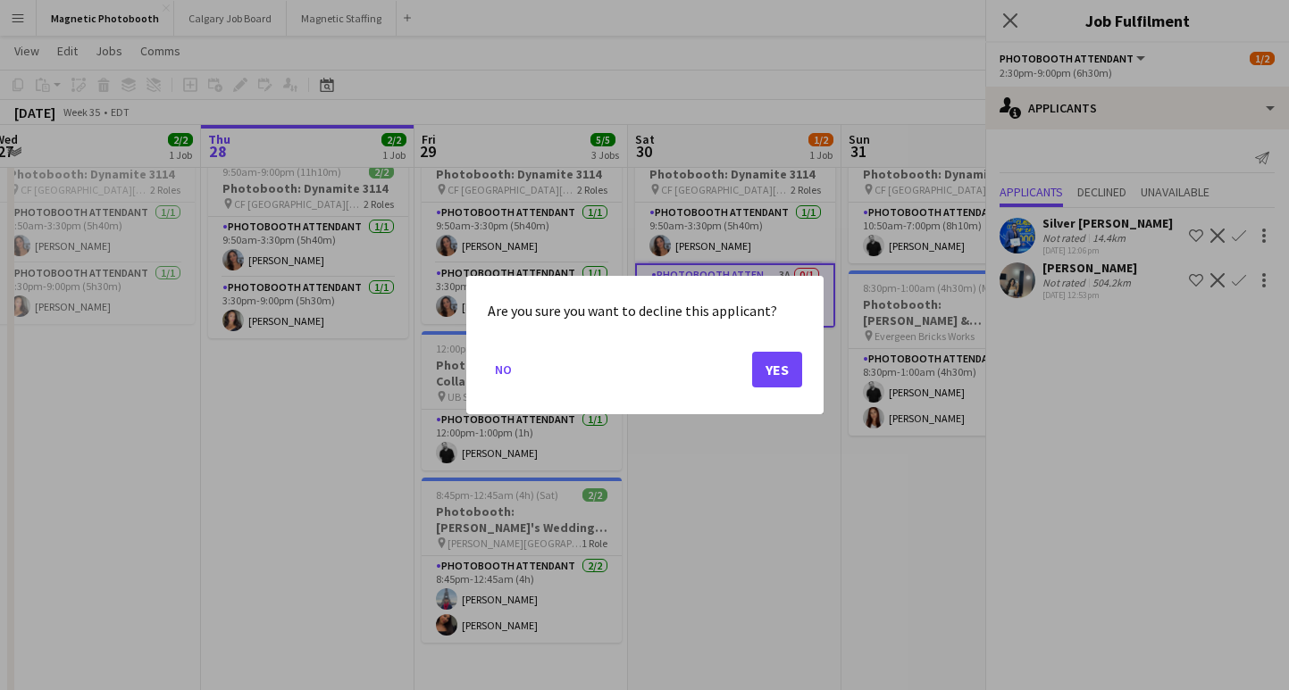
scroll to position [0, 0]
click at [994, 14] on div at bounding box center [644, 345] width 1289 height 690
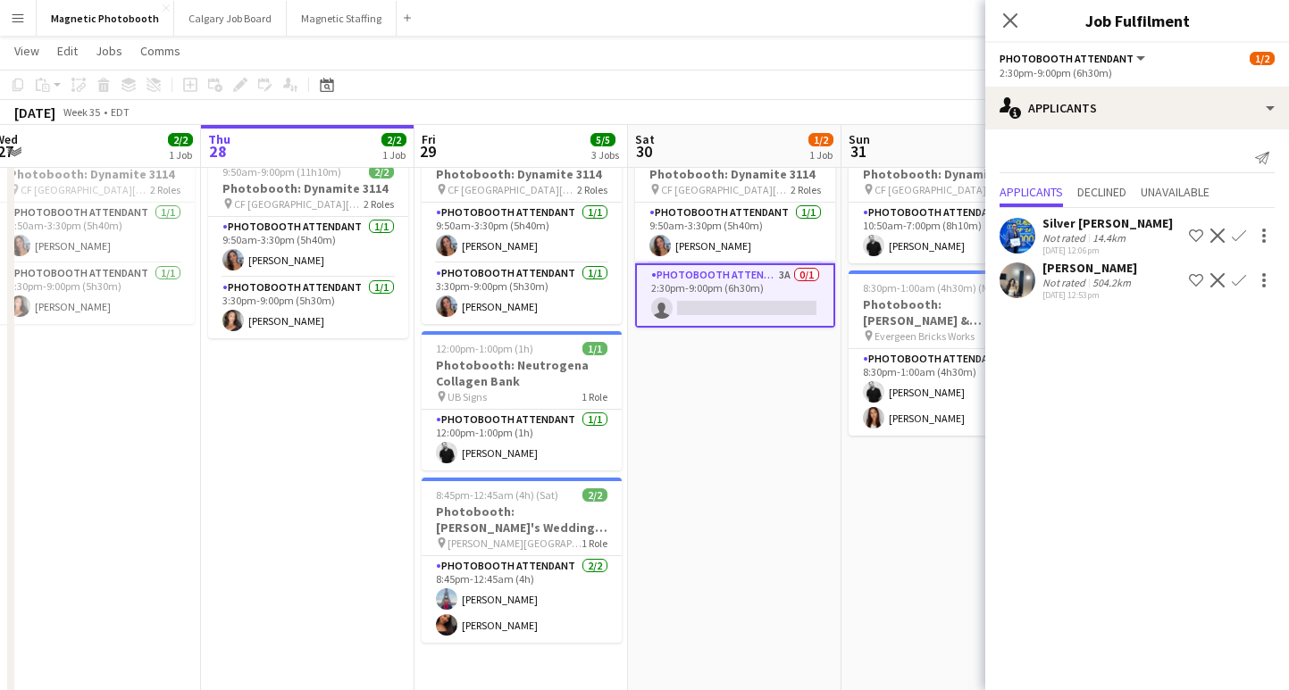
scroll to position [67, 0]
click at [999, 19] on app-icon "Close pop-in" at bounding box center [1011, 21] width 26 height 26
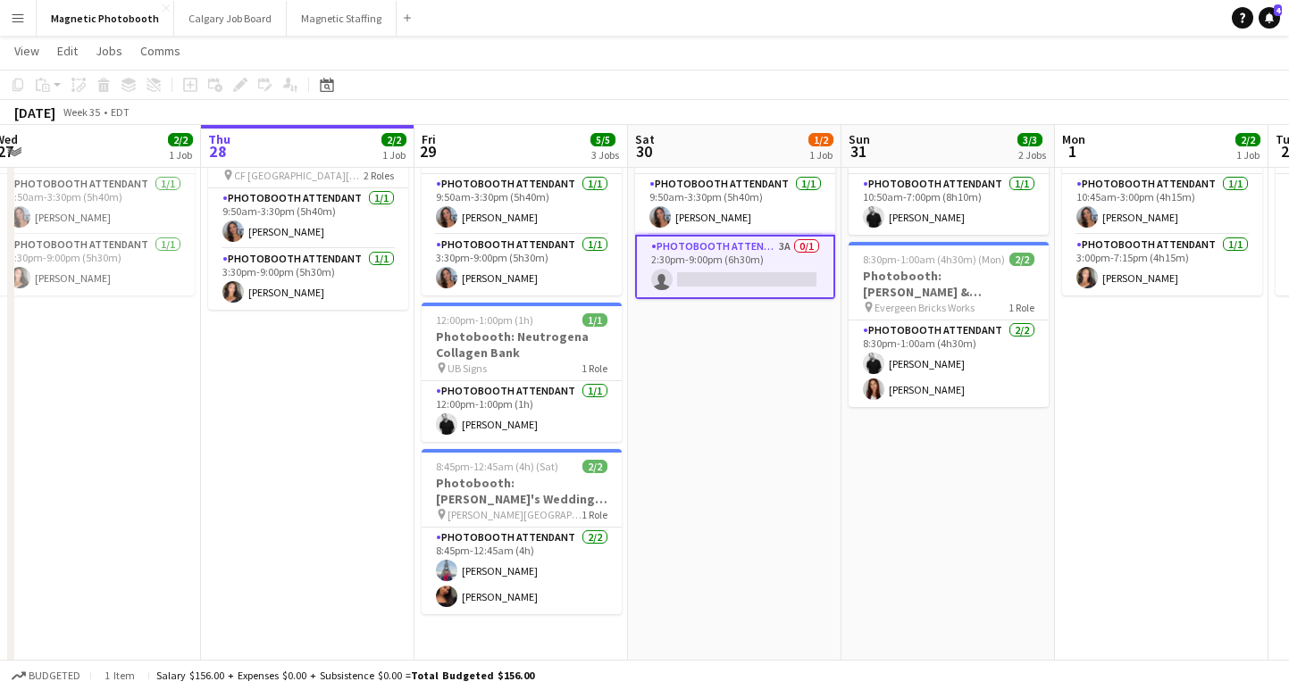
scroll to position [96, 0]
click at [708, 378] on app-date-cell "9:50am-9:00pm (11h10m) 1/2 Photobooth: Dynamite 3114 pin [GEOGRAPHIC_DATA][PERS…" at bounding box center [734, 387] width 213 height 566
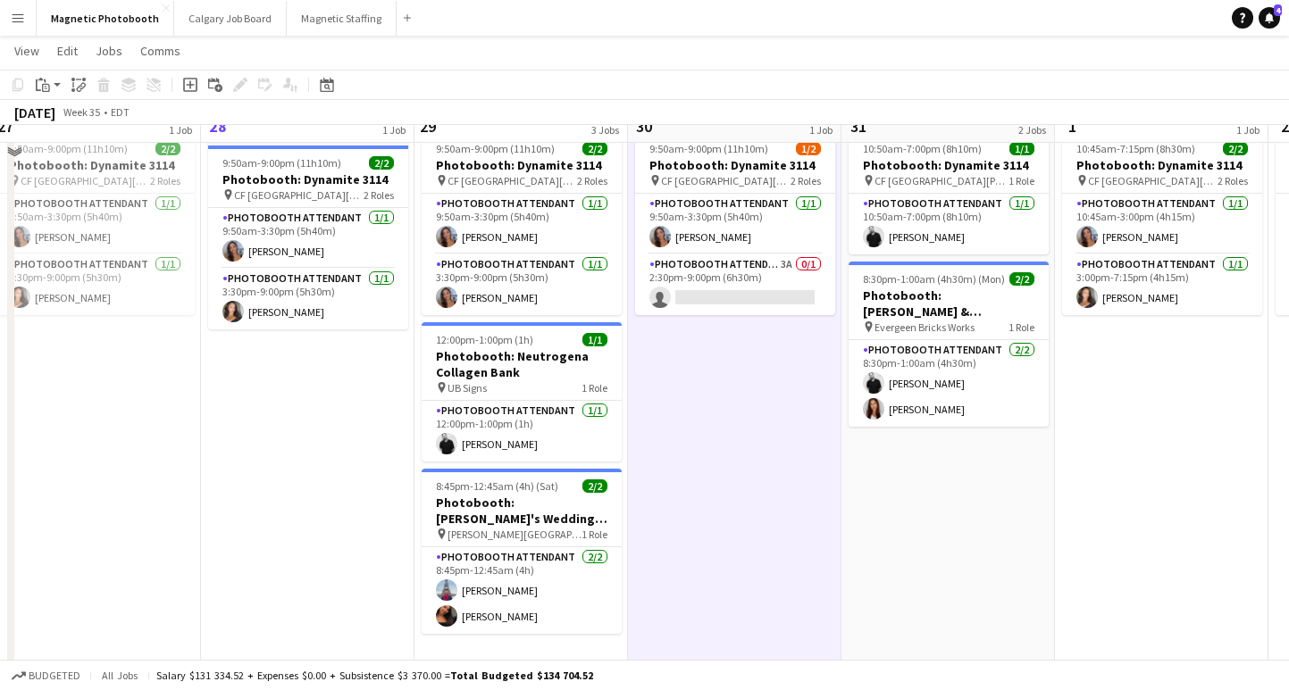
scroll to position [78, 0]
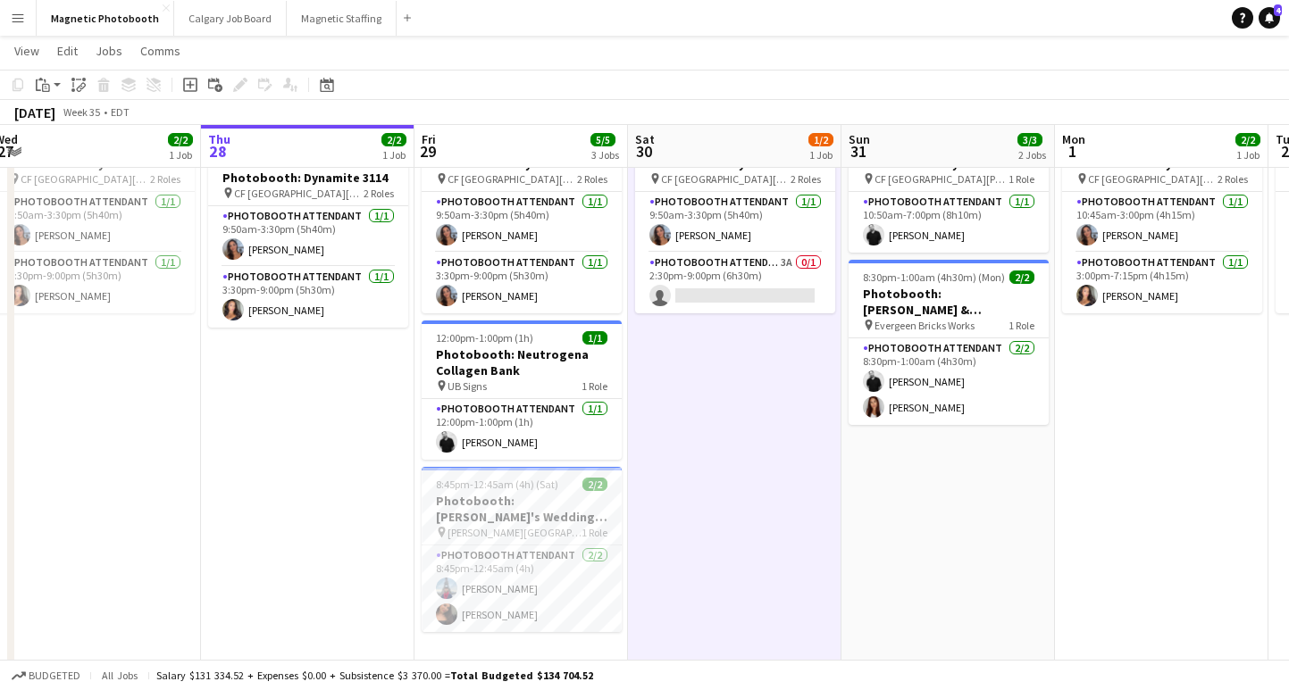
click at [322, 453] on app-date-cell "In progress 9:50am-9:00pm (11h10m) 2/2 Photobooth: Dynamite 3114 pin [GEOGRAPHI…" at bounding box center [307, 405] width 213 height 566
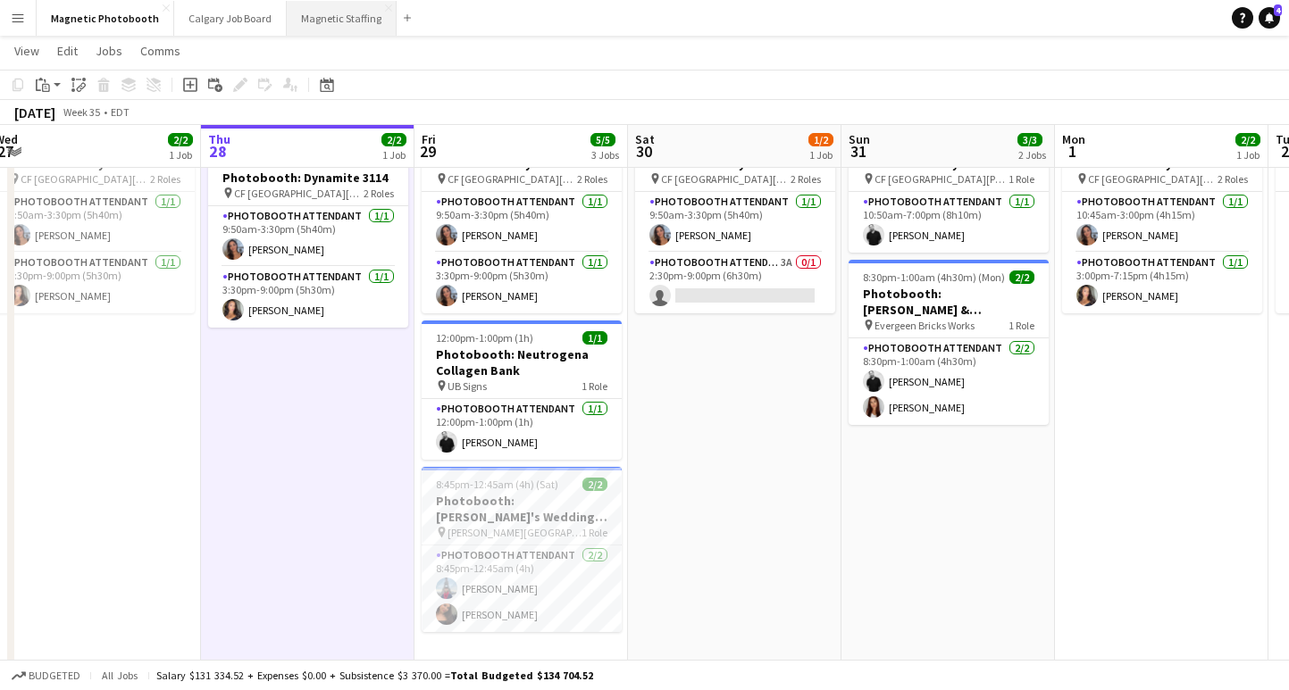
click at [309, 19] on button "Magnetic Staffing Close" at bounding box center [342, 18] width 110 height 35
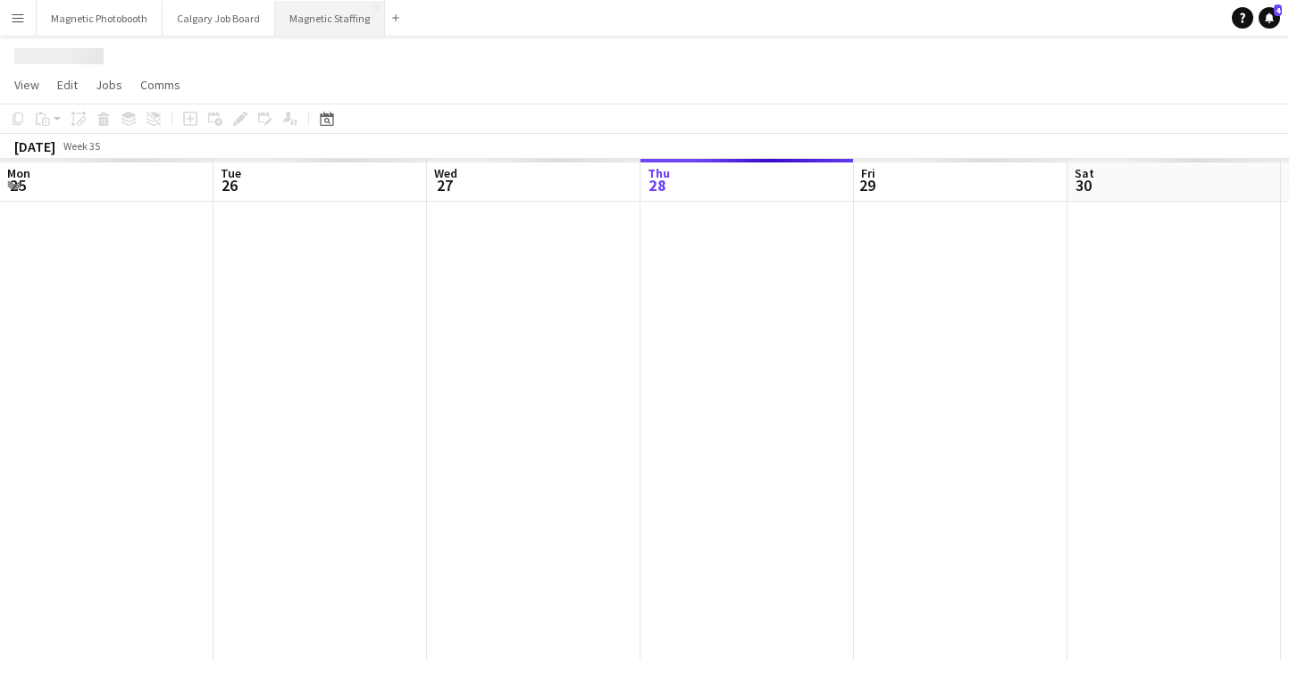
scroll to position [0, 427]
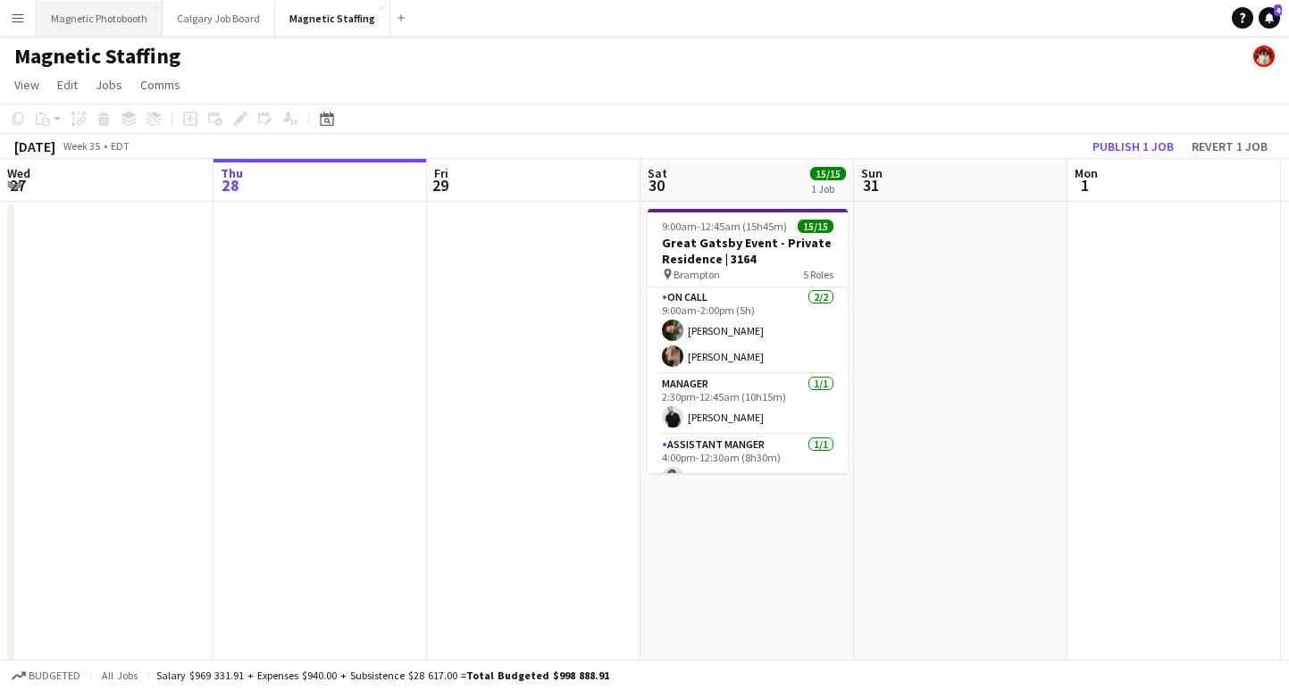
click at [130, 8] on button "Magnetic Photobooth Close" at bounding box center [100, 18] width 126 height 35
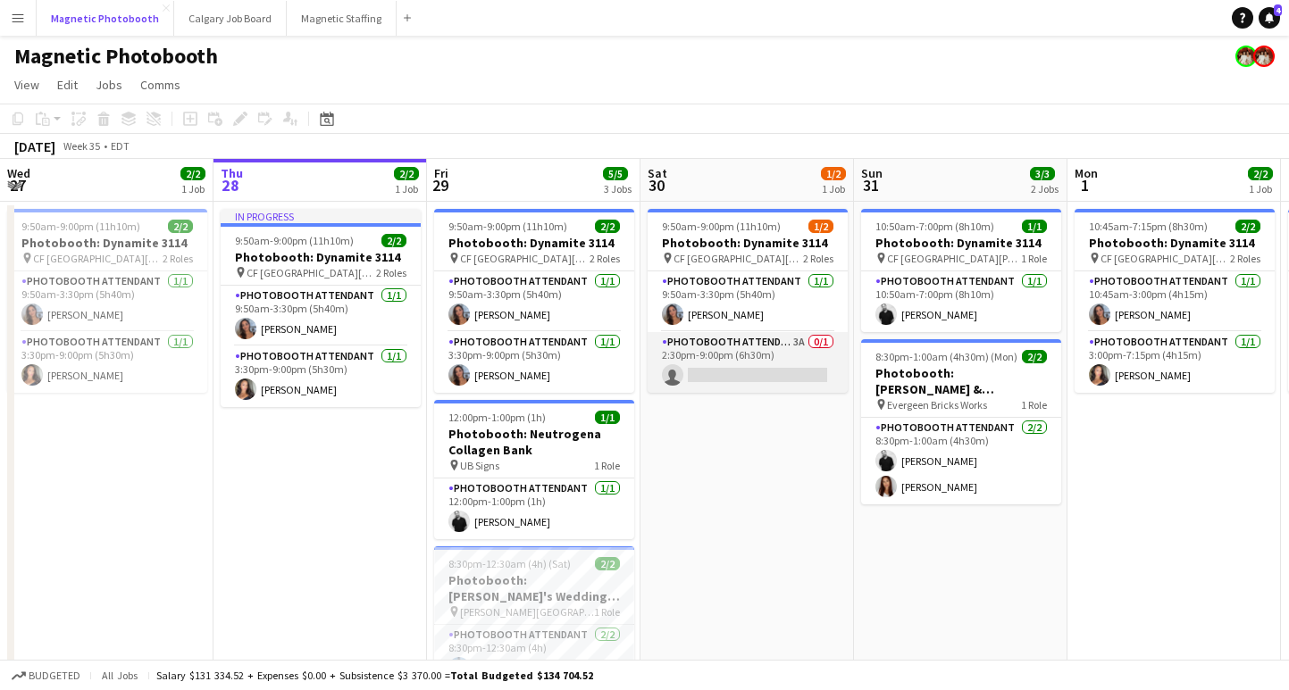
scroll to position [0, 453]
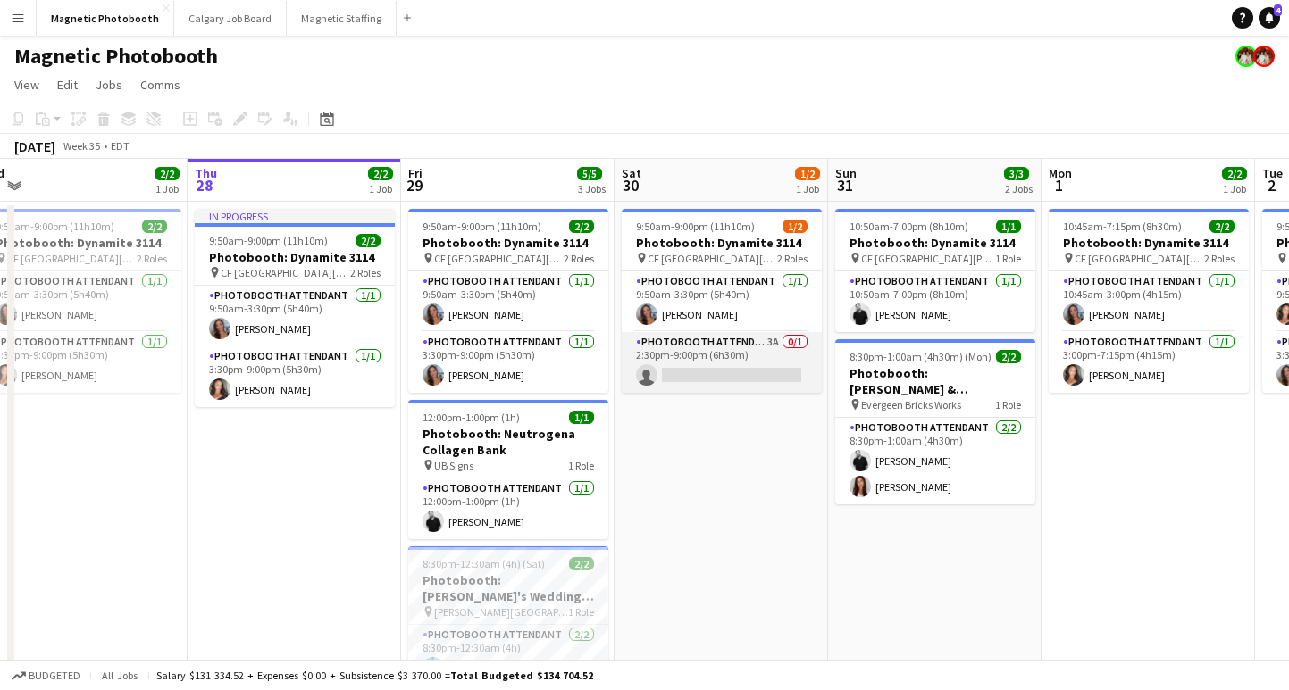
click at [715, 380] on app-card-role "Photobooth Attendant 3A 0/1 2:30pm-9:00pm (6h30m) single-neutral-actions" at bounding box center [722, 362] width 200 height 61
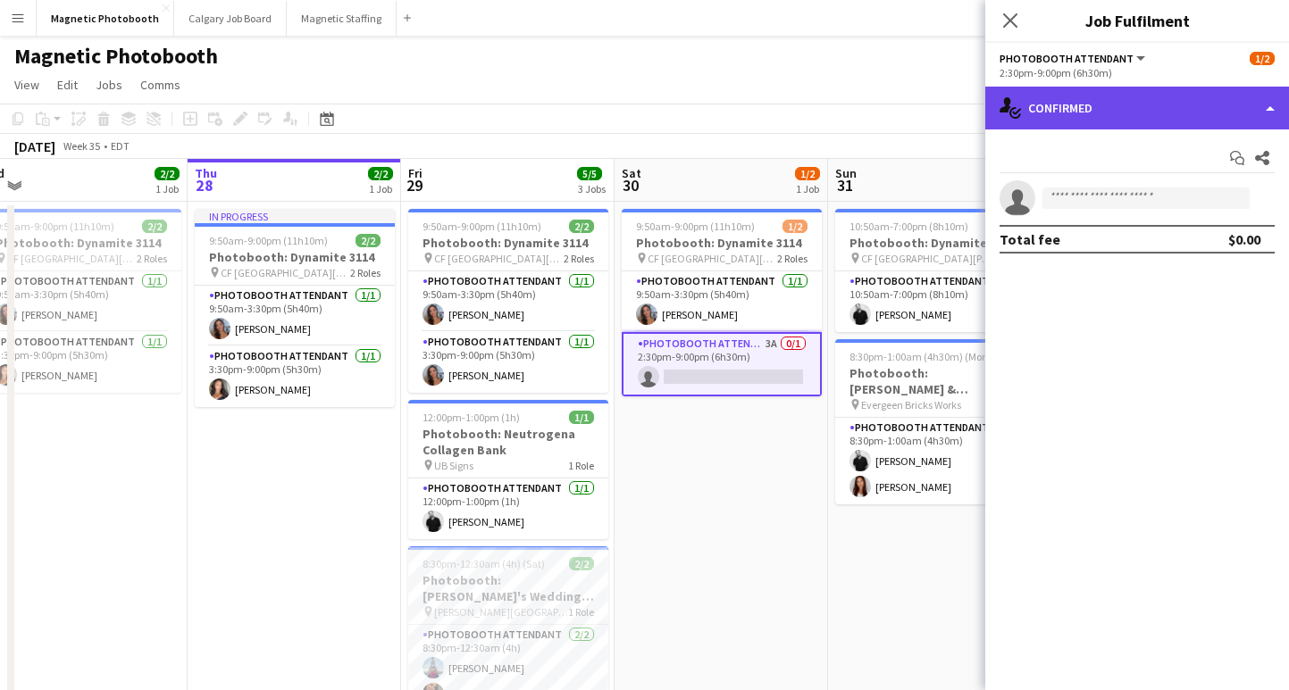
click at [1079, 101] on div "single-neutral-actions-check-2 Confirmed" at bounding box center [1137, 108] width 304 height 43
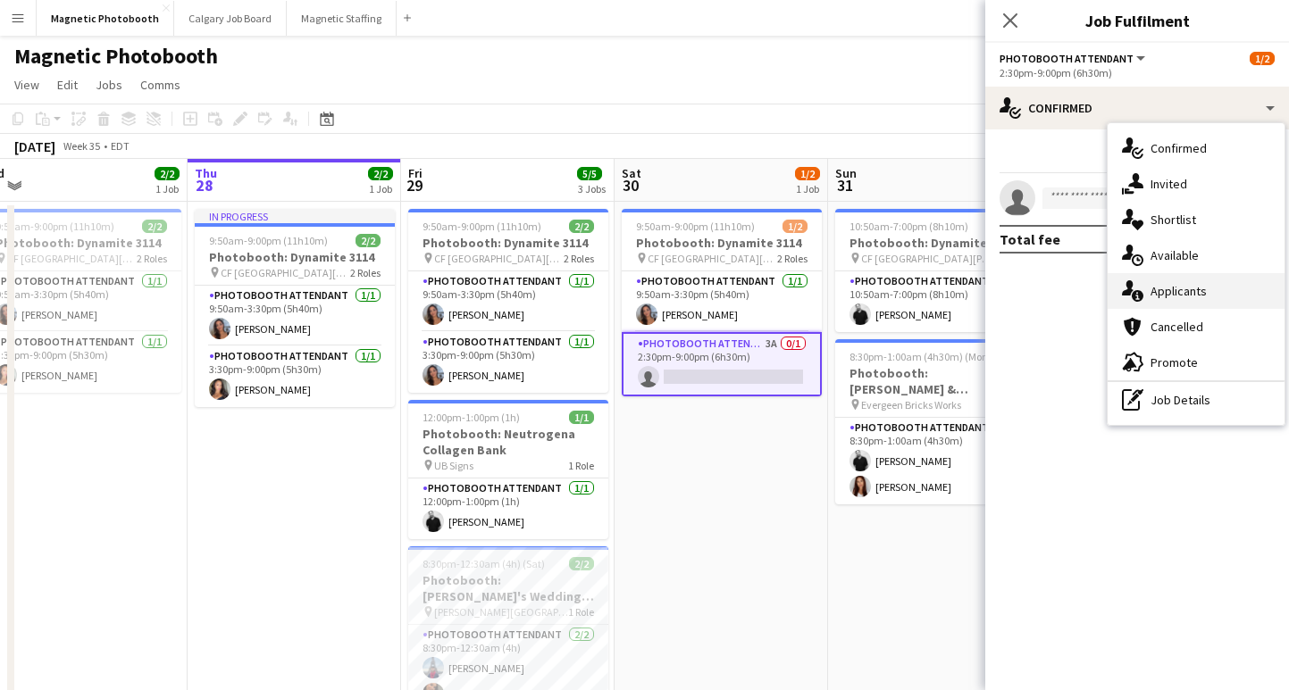
click at [1165, 295] on div "single-neutral-actions-information Applicants" at bounding box center [1195, 291] width 177 height 36
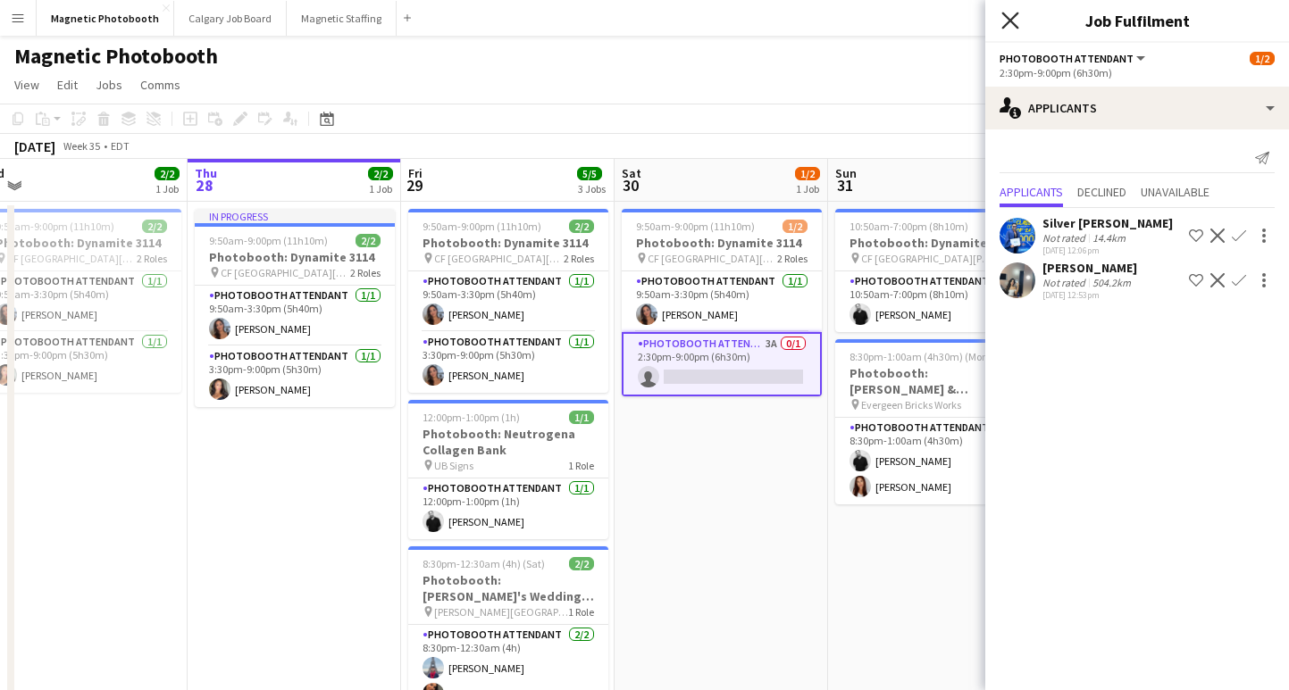
click at [1009, 19] on icon at bounding box center [1009, 20] width 17 height 17
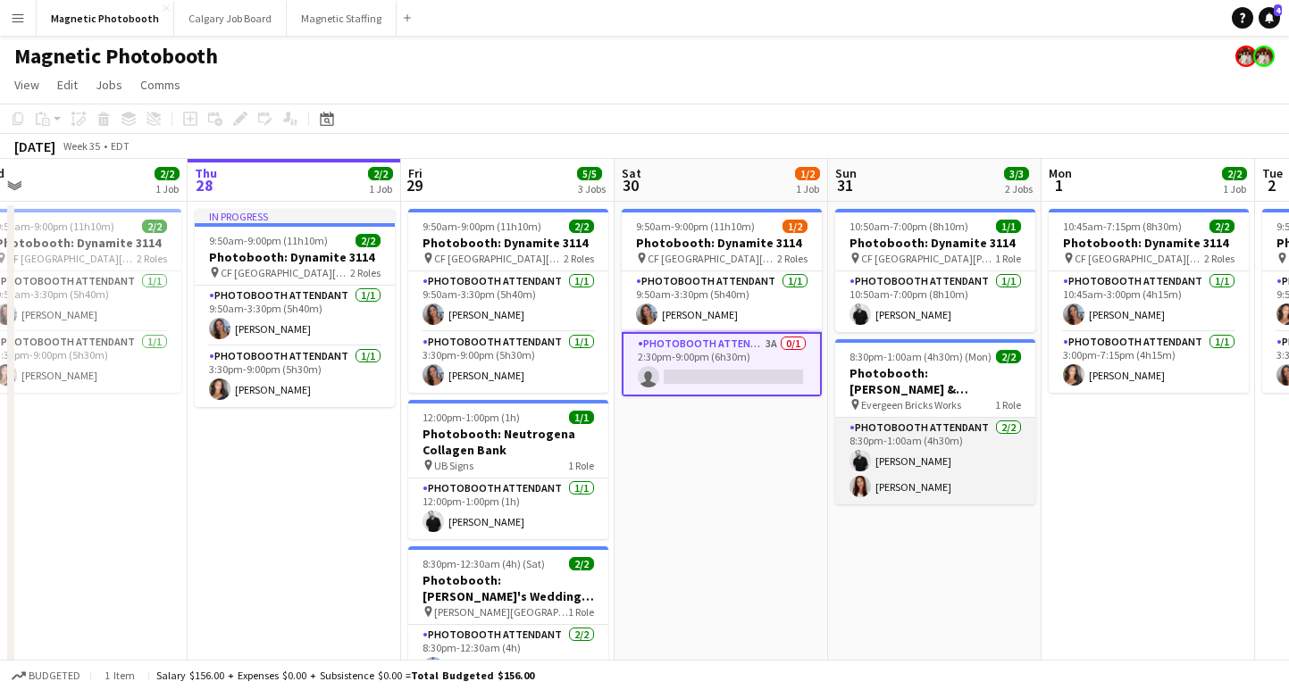
click at [897, 488] on app-card-role "Photobooth Attendant [DATE] 8:30pm-1:00am (4h30m) [PERSON_NAME] [PERSON_NAME]" at bounding box center [935, 461] width 200 height 87
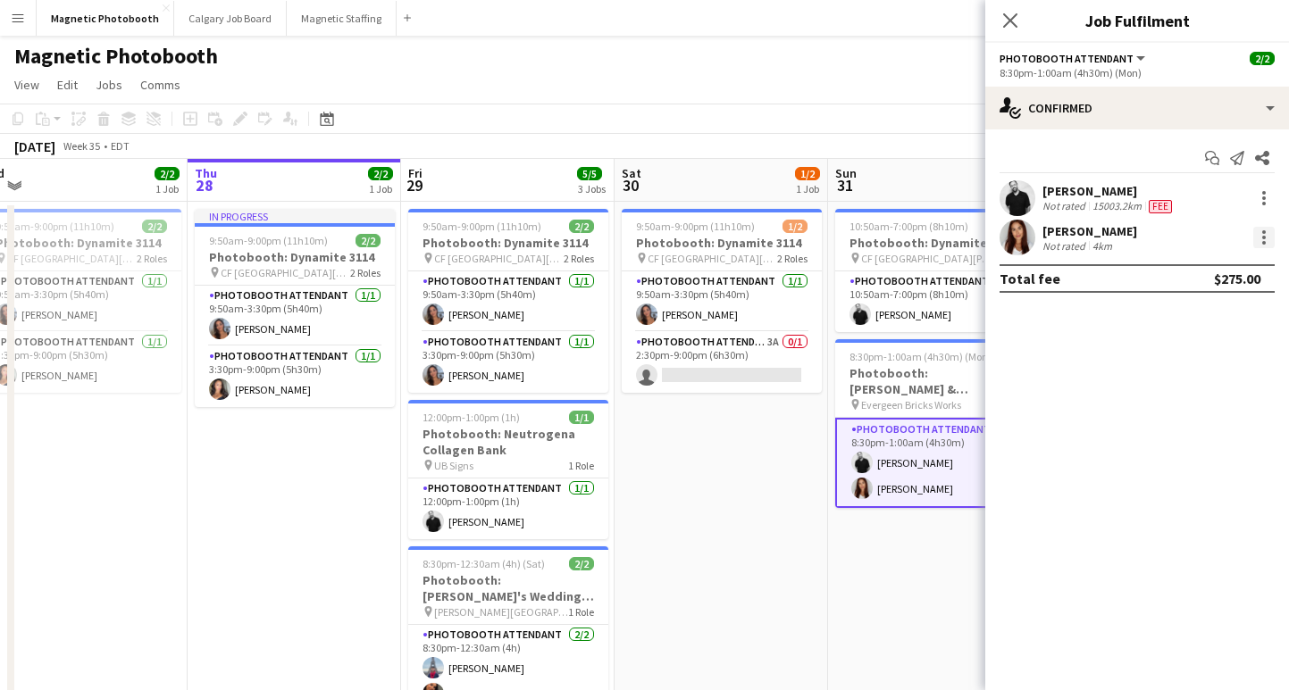
click at [1266, 235] on div at bounding box center [1263, 237] width 21 height 21
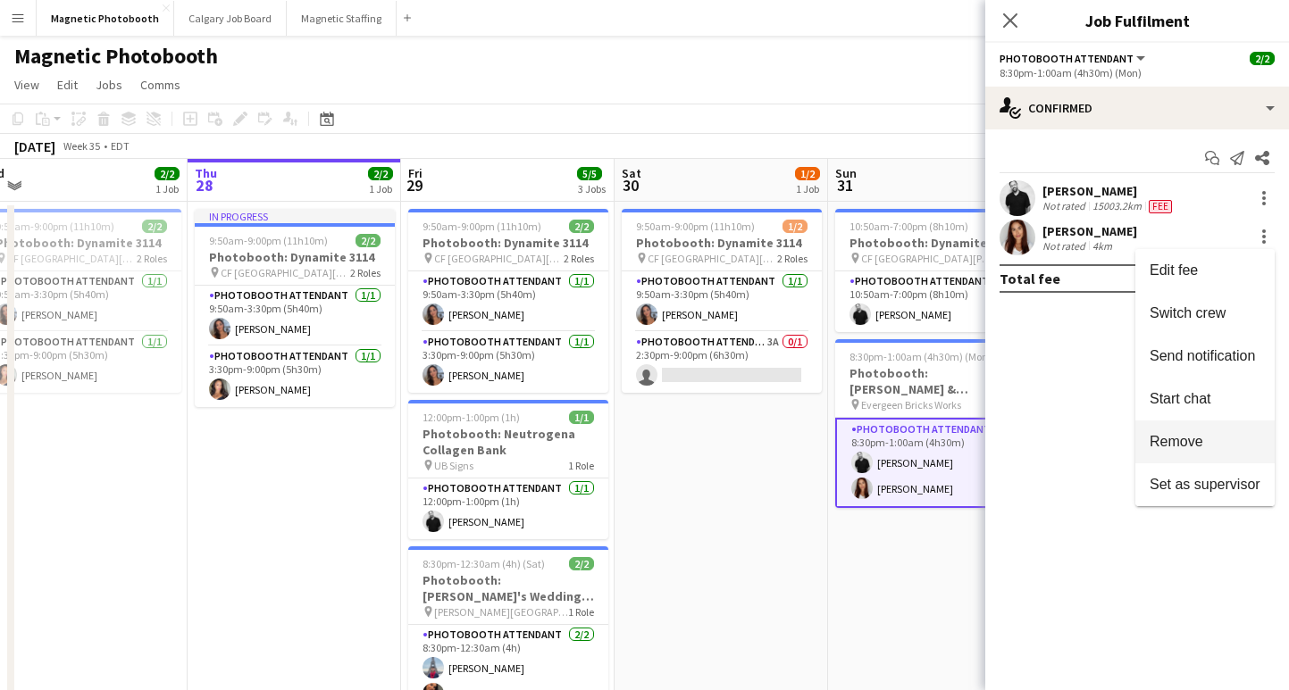
click at [1166, 430] on button "Remove" at bounding box center [1204, 442] width 139 height 43
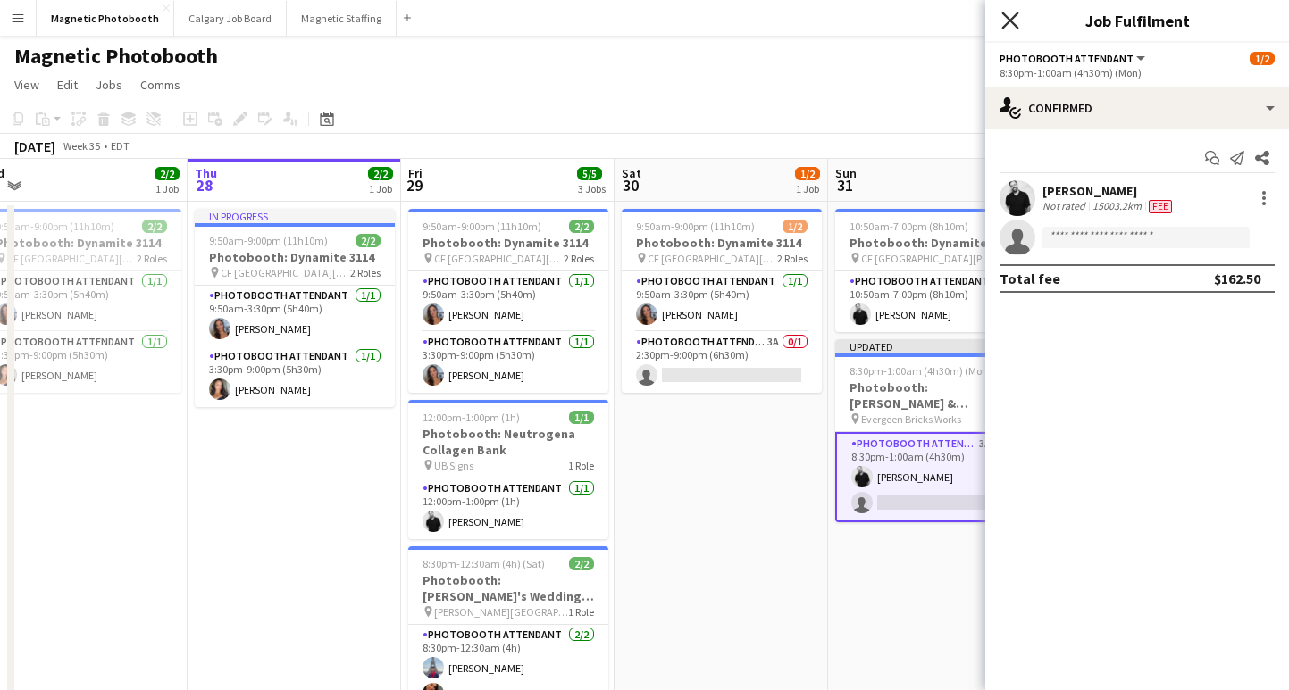
click at [1004, 17] on icon "Close pop-in" at bounding box center [1009, 20] width 17 height 17
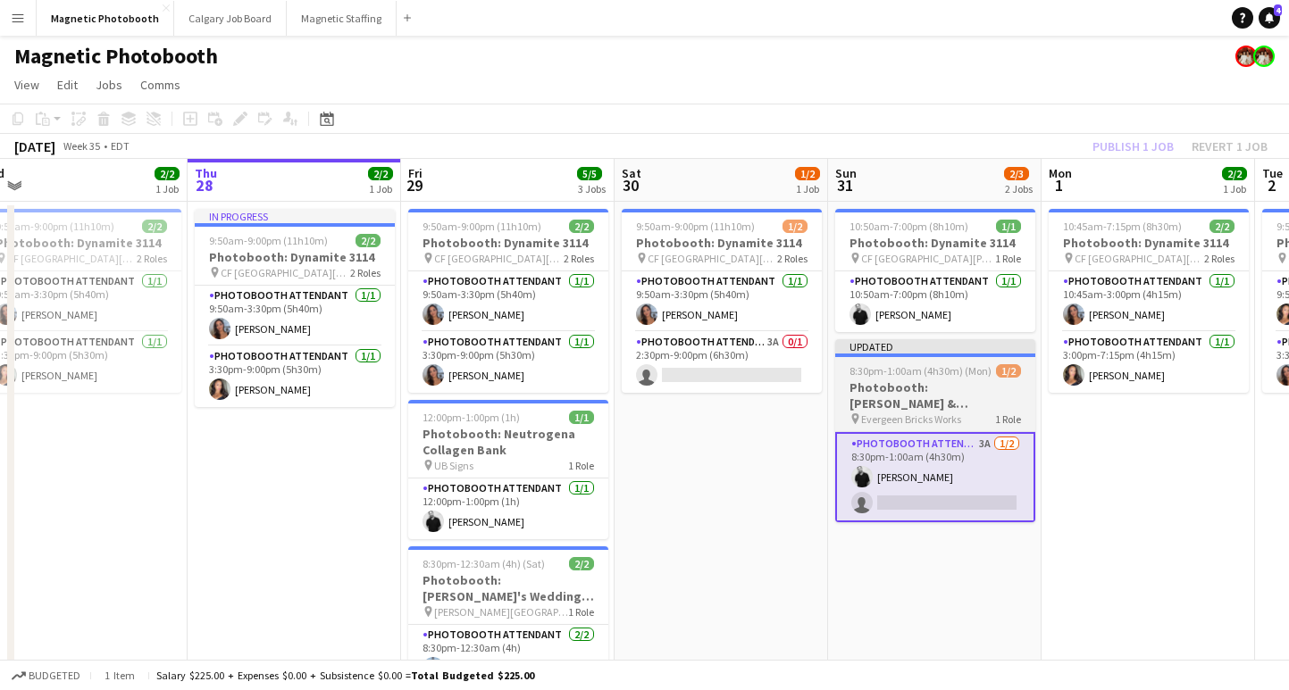
click at [942, 393] on h3 "Photobooth: [PERSON_NAME] & [PERSON_NAME]'s Wedding 2881" at bounding box center [935, 396] width 200 height 32
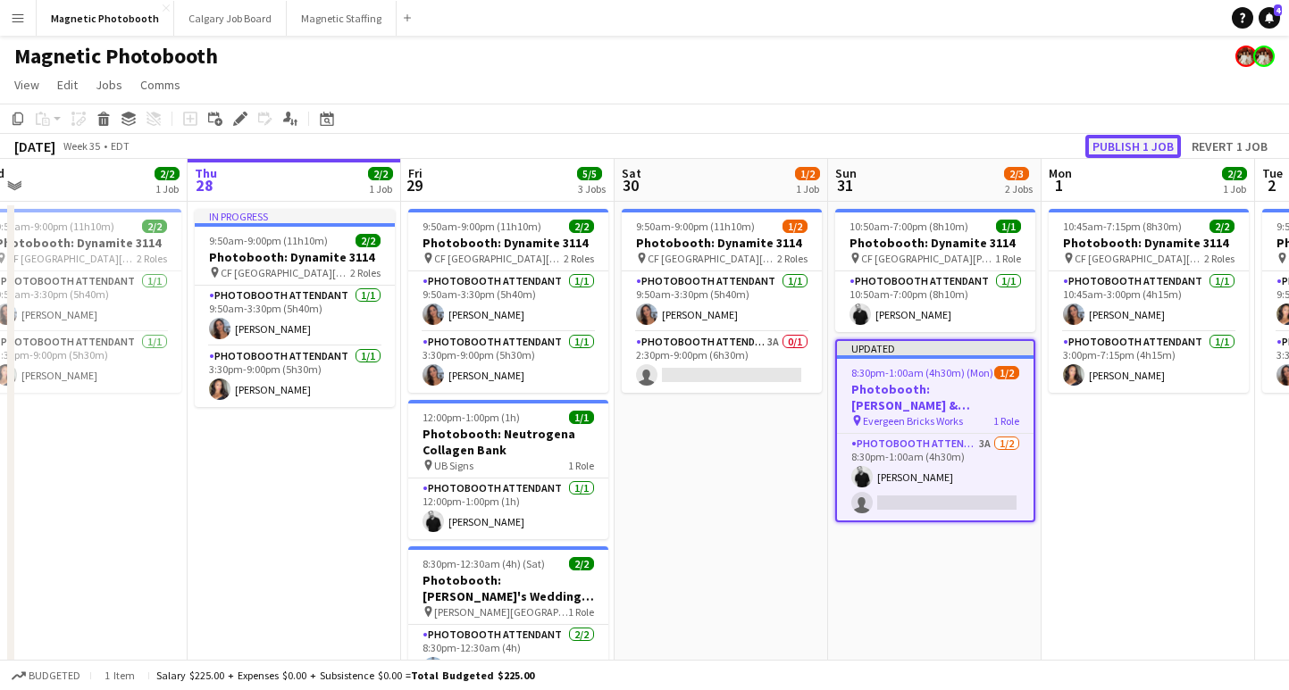
click at [1125, 152] on button "Publish 1 job" at bounding box center [1133, 146] width 96 height 23
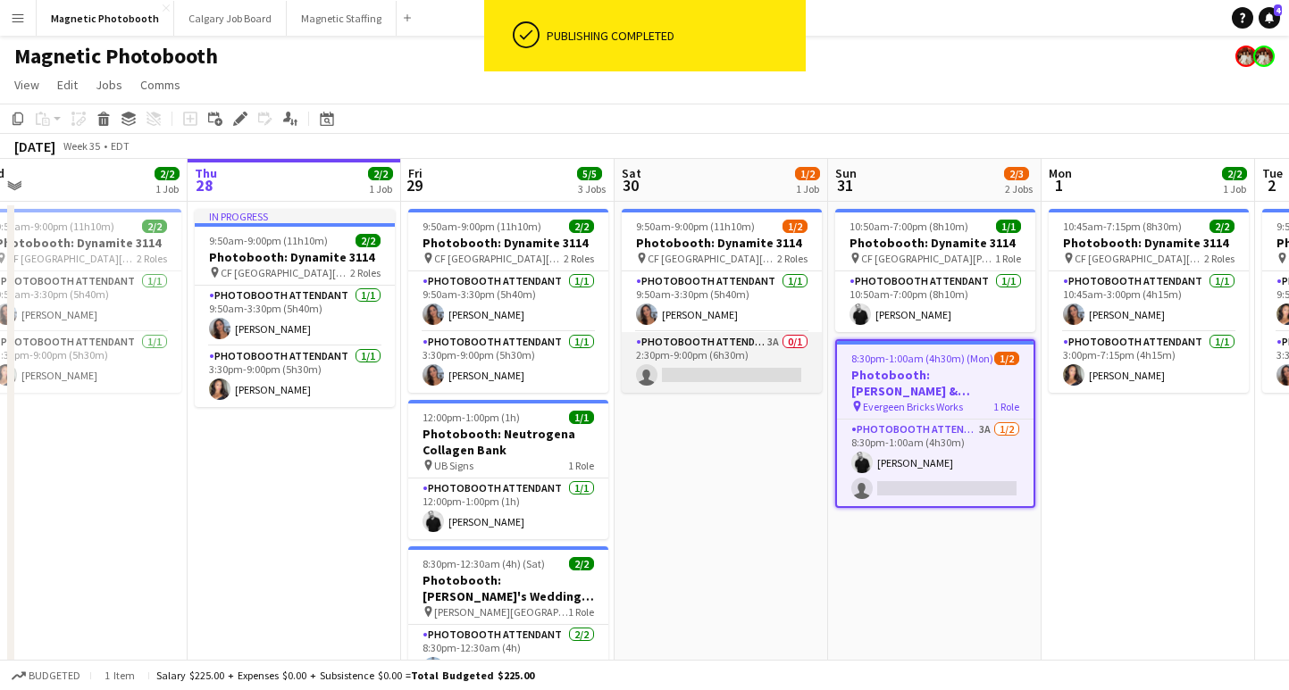
click at [681, 372] on app-card-role "Photobooth Attendant 3A 0/1 2:30pm-9:00pm (6h30m) single-neutral-actions" at bounding box center [722, 362] width 200 height 61
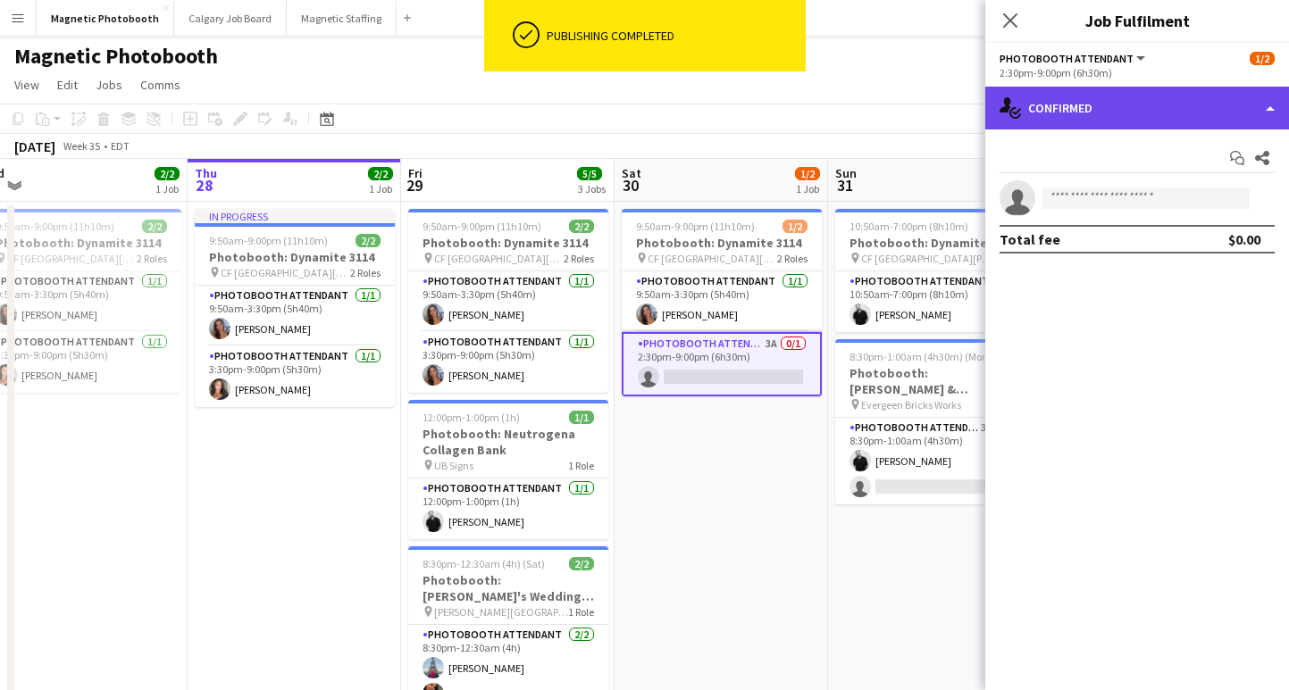
click at [1110, 126] on div "single-neutral-actions-check-2 Confirmed" at bounding box center [1137, 108] width 304 height 43
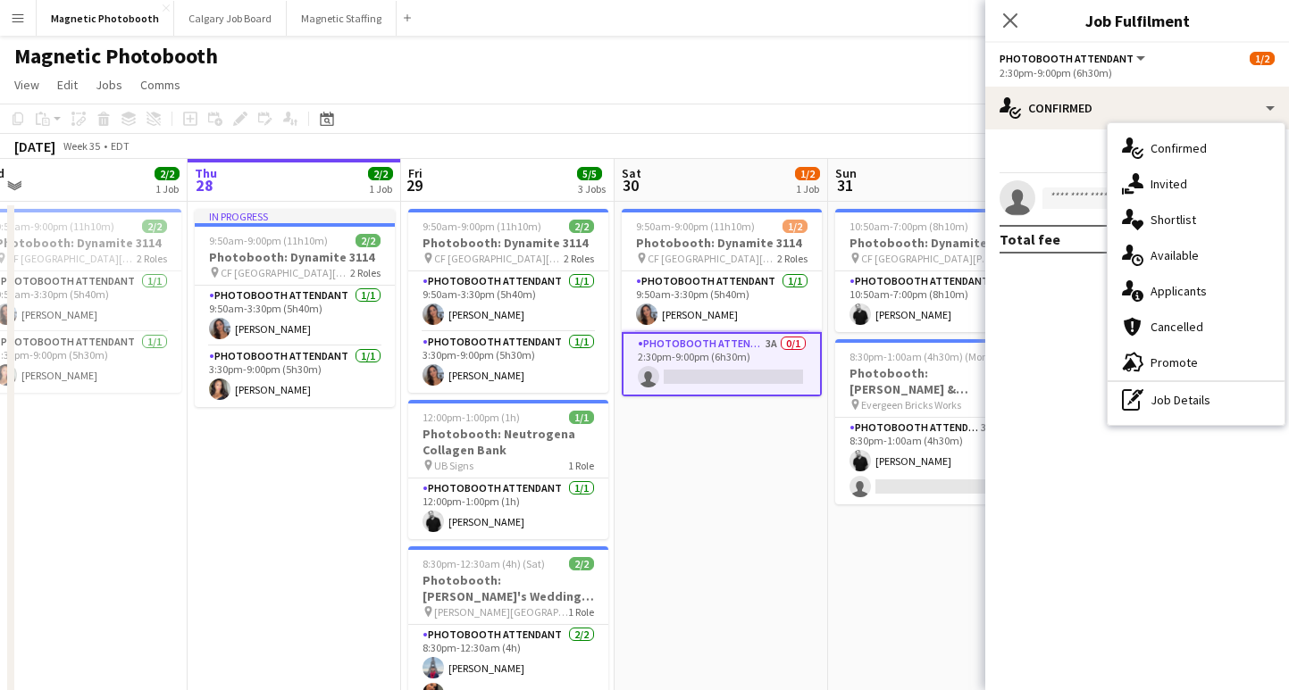
click at [1166, 280] on div "single-neutral-actions-information Applicants" at bounding box center [1195, 291] width 177 height 36
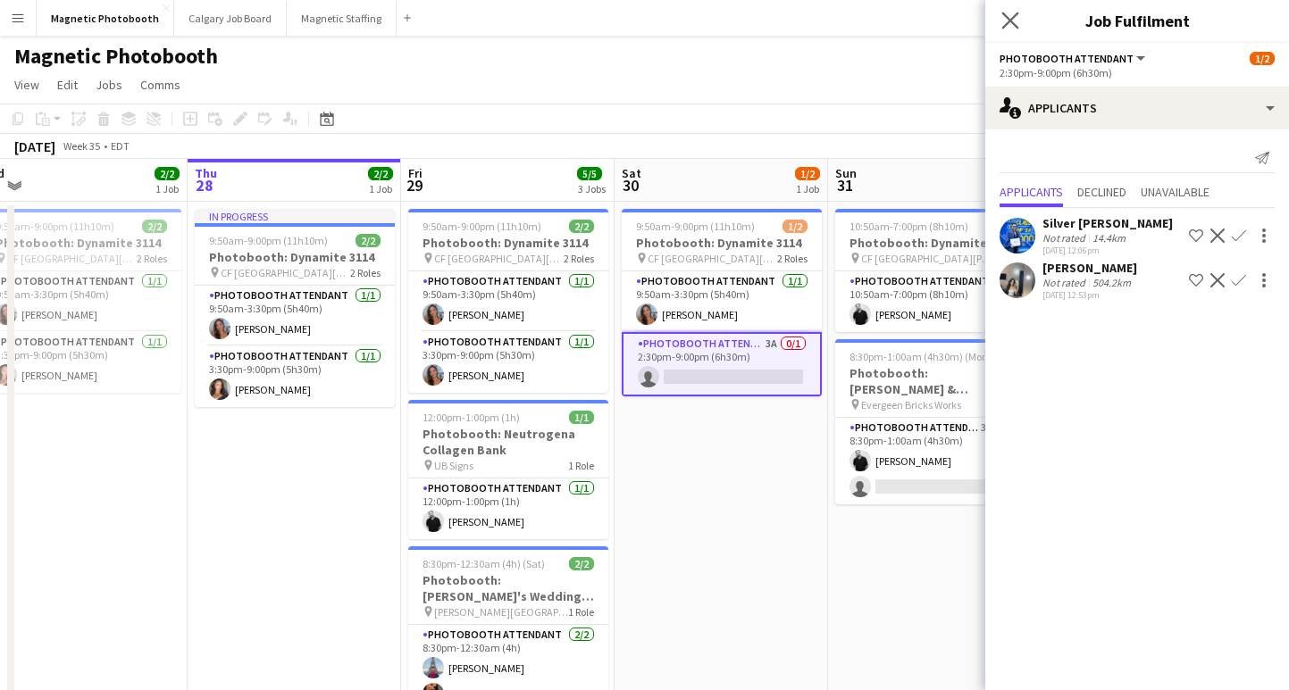
click at [1018, 21] on app-icon "Close pop-in" at bounding box center [1011, 21] width 26 height 26
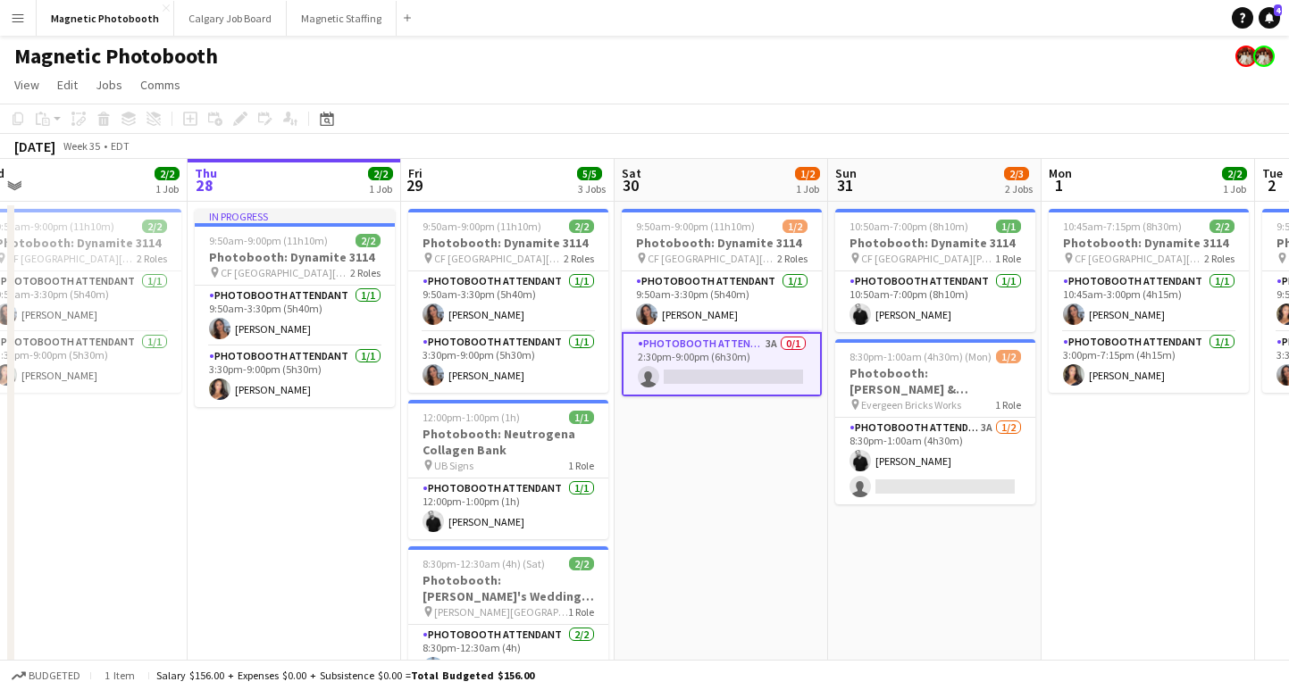
click at [706, 471] on app-date-cell "9:50am-9:00pm (11h10m) 1/2 Photobooth: Dynamite 3114 pin [GEOGRAPHIC_DATA][PERS…" at bounding box center [720, 485] width 213 height 566
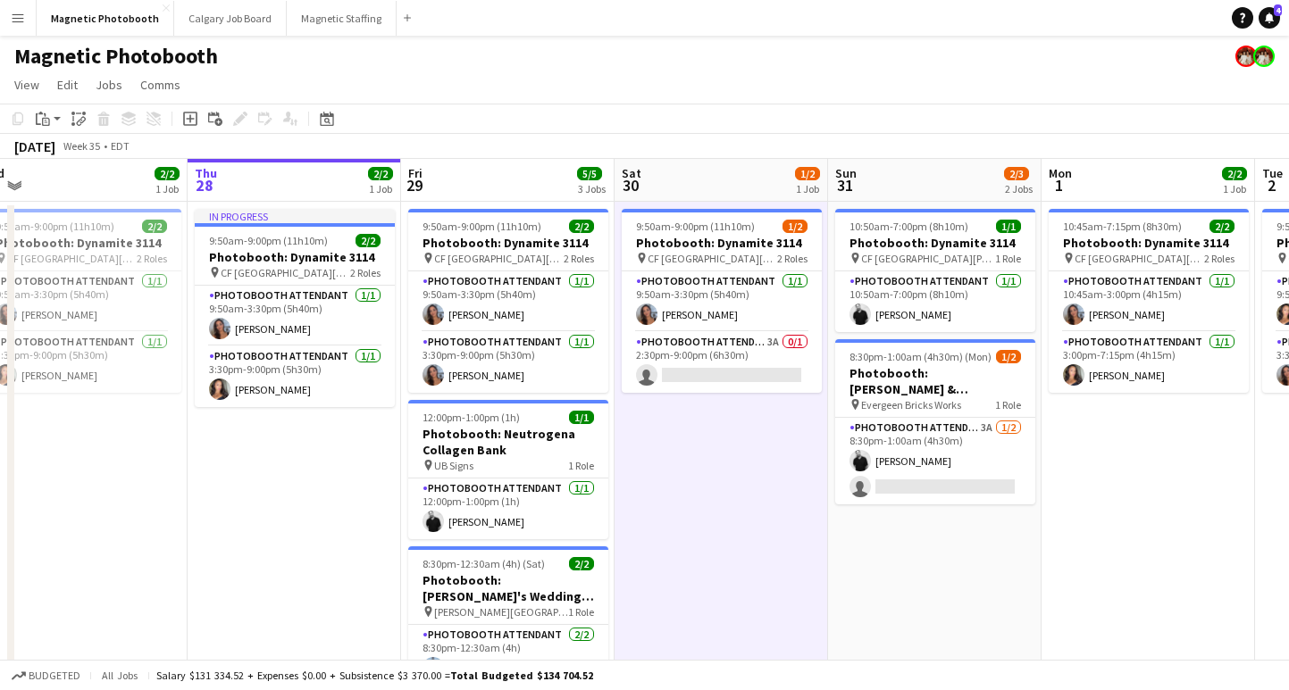
scroll to position [0, 529]
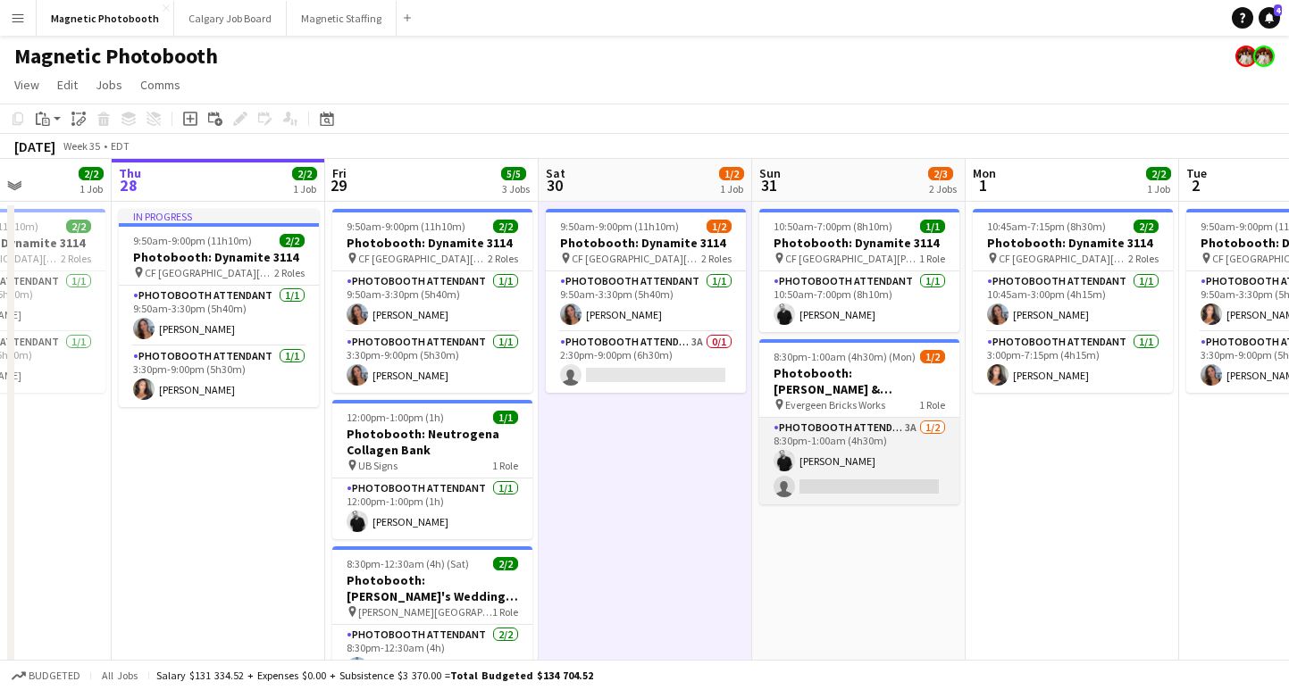
click at [830, 484] on app-card-role "Photobooth Attendant 3A [DATE] 8:30pm-1:00am (4h30m) [PERSON_NAME] single-neutr…" at bounding box center [859, 461] width 200 height 87
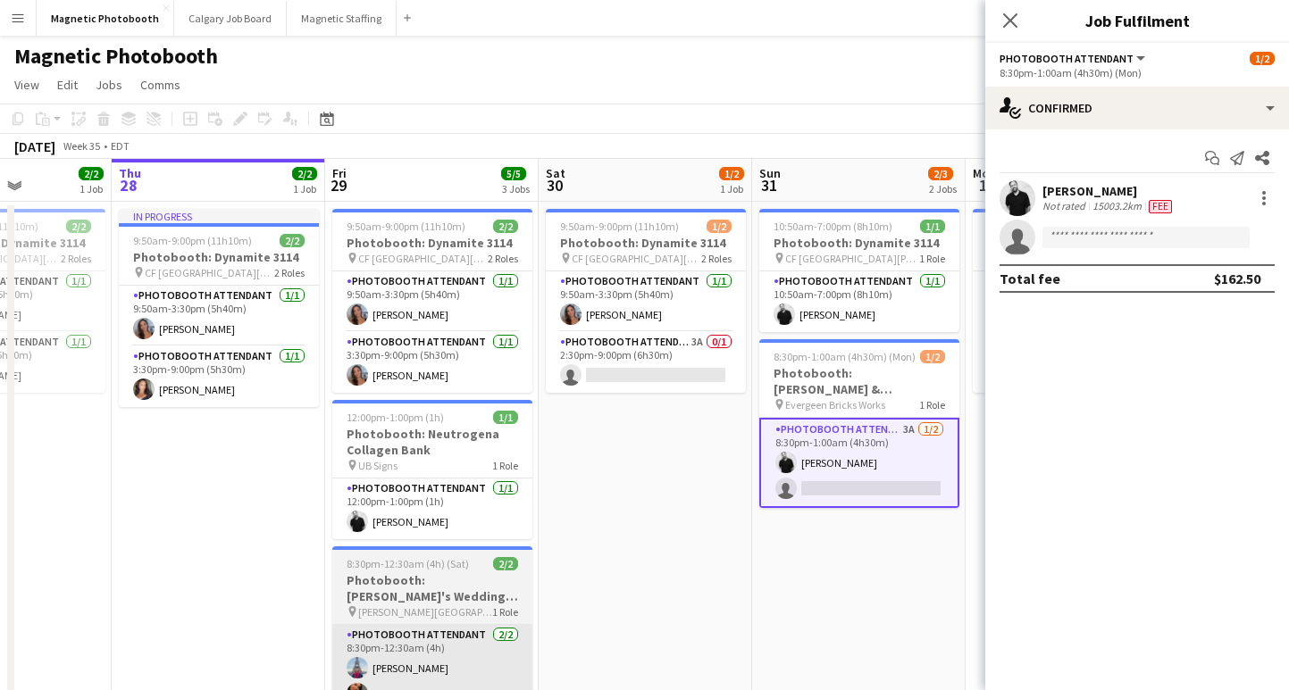
click at [515, 626] on app-card-role "Photobooth Attendant [DATE] 8:30pm-12:30am (4h) [PERSON_NAME] [PERSON_NAME]" at bounding box center [432, 668] width 200 height 87
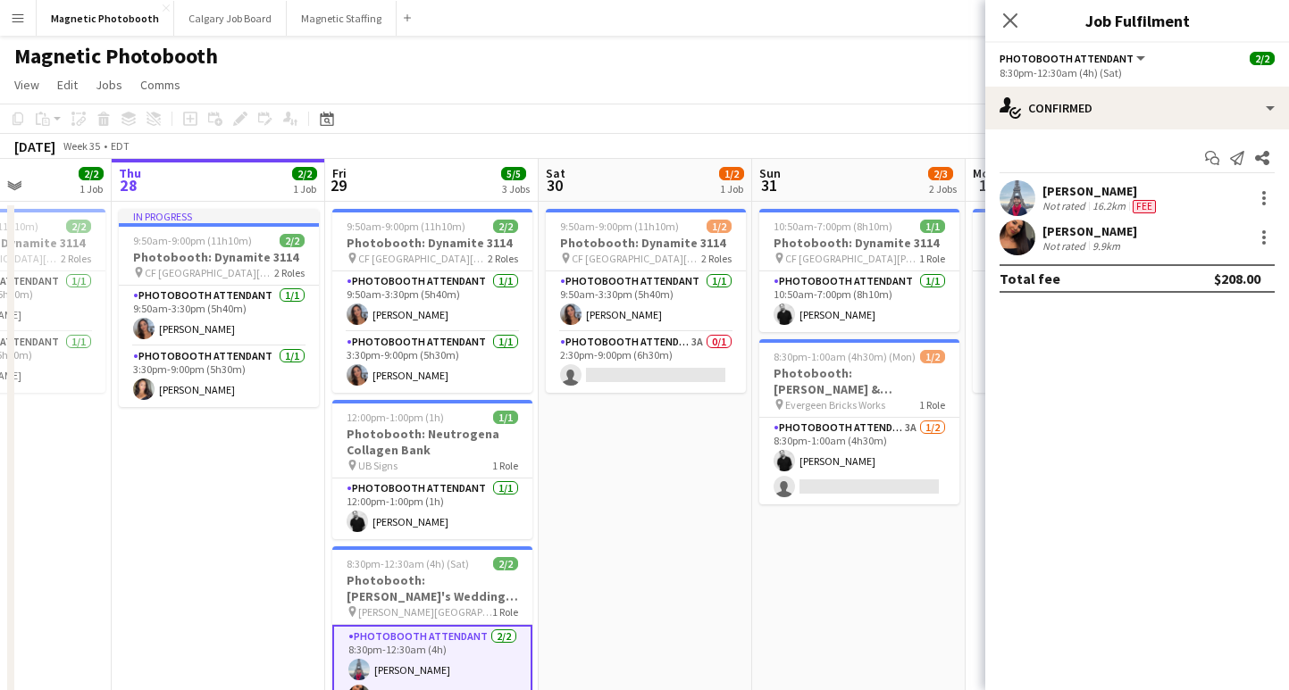
click at [693, 519] on app-date-cell "9:50am-9:00pm (11h10m) 1/2 Photobooth: Dynamite 3114 pin [GEOGRAPHIC_DATA][PERS…" at bounding box center [645, 485] width 213 height 566
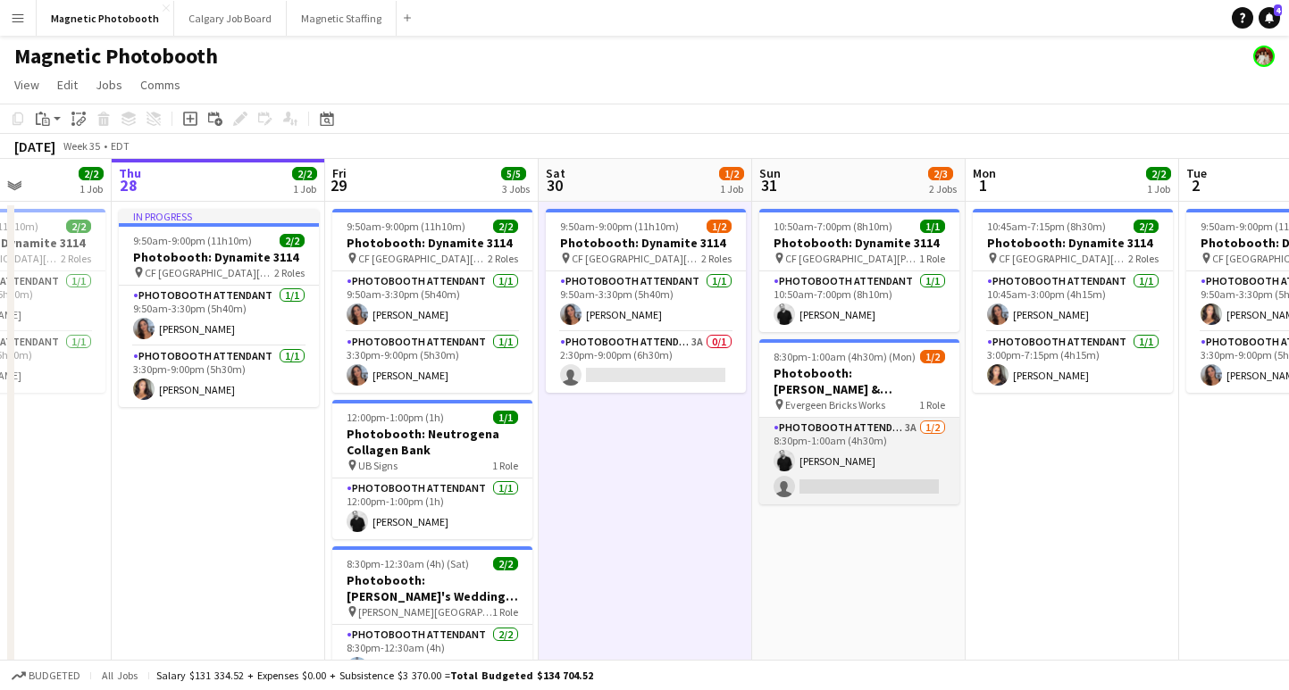
click at [817, 482] on app-card-role "Photobooth Attendant 3A [DATE] 8:30pm-1:00am (4h30m) [PERSON_NAME] single-neutr…" at bounding box center [859, 461] width 200 height 87
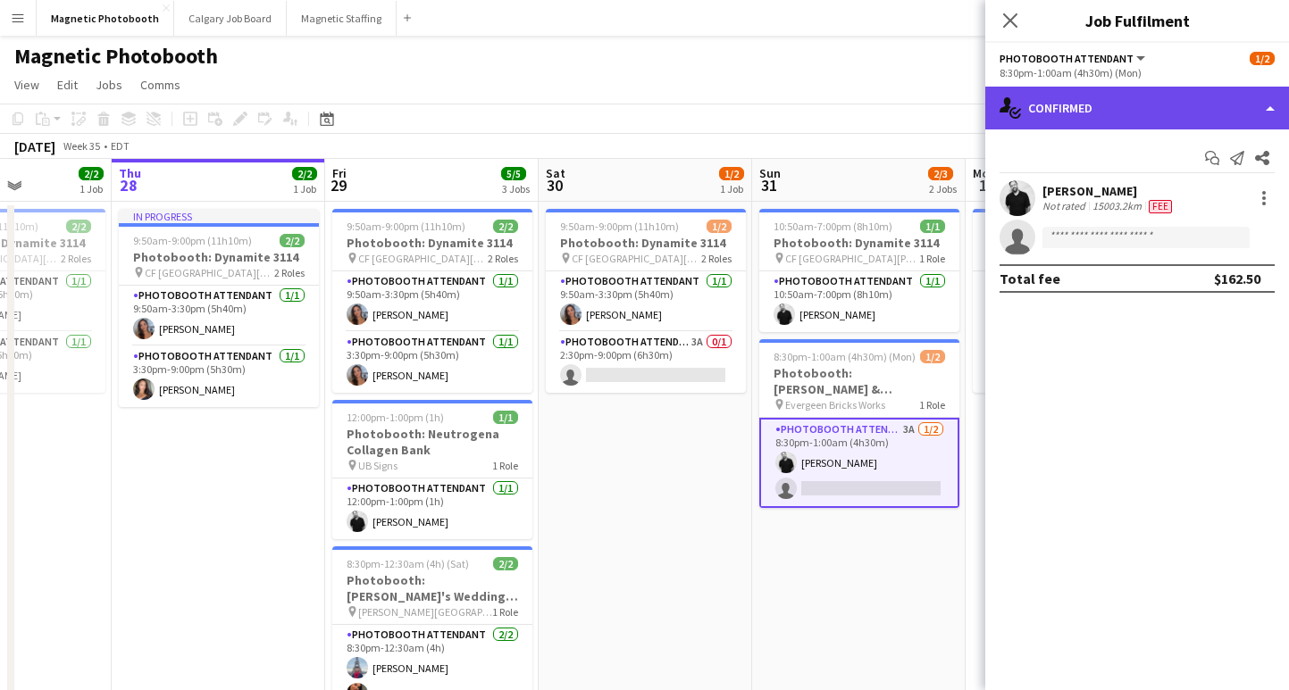
click at [1122, 113] on div "single-neutral-actions-check-2 Confirmed" at bounding box center [1137, 108] width 304 height 43
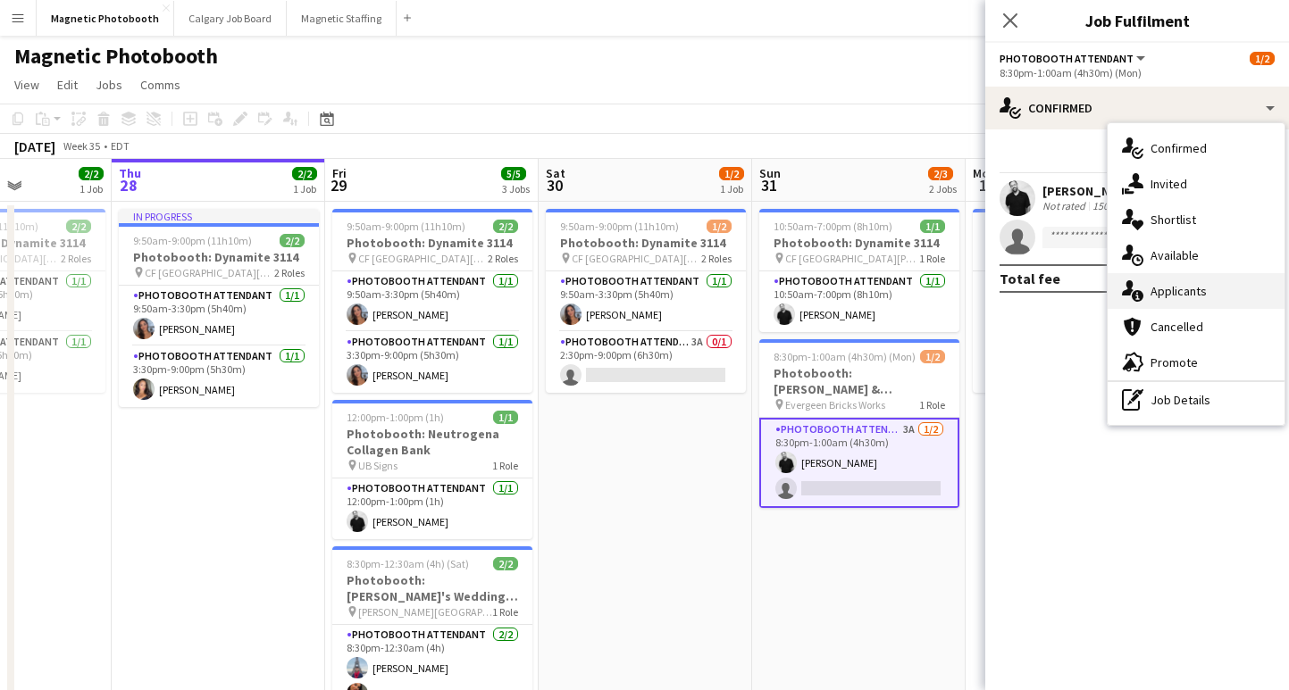
click at [1194, 277] on div "single-neutral-actions-information Applicants" at bounding box center [1195, 291] width 177 height 36
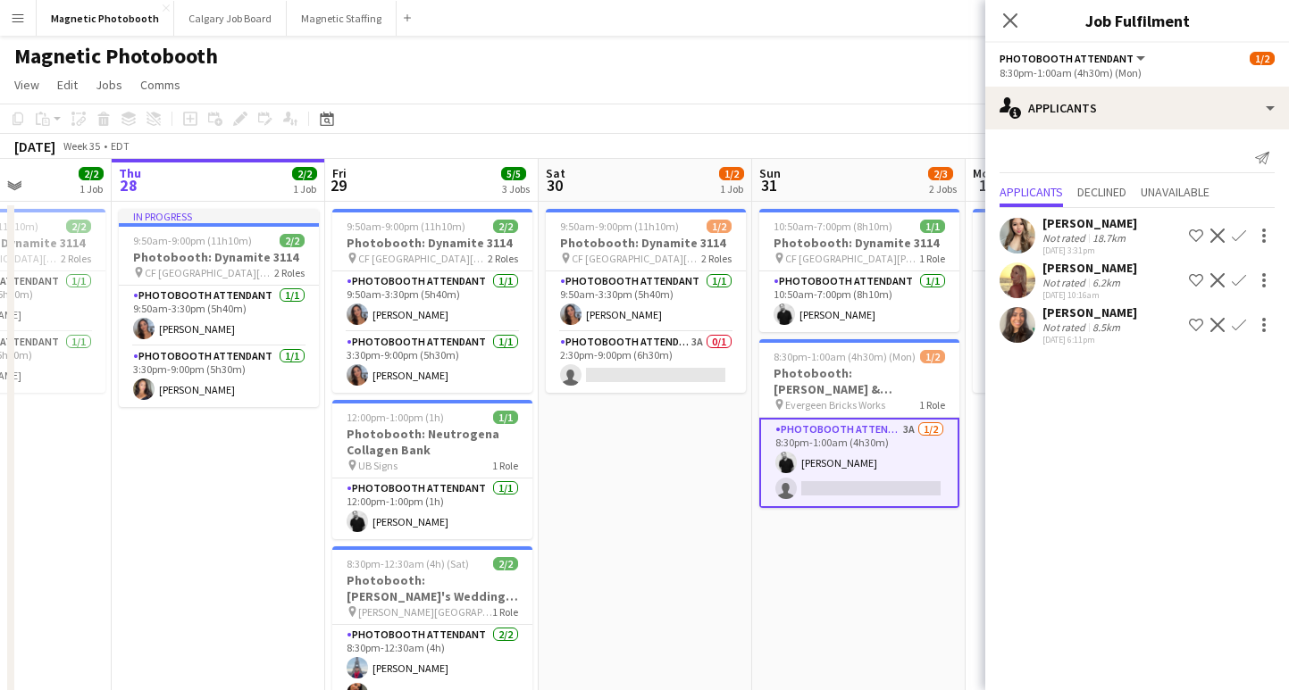
click at [1239, 237] on app-icon "Confirm" at bounding box center [1239, 236] width 14 height 14
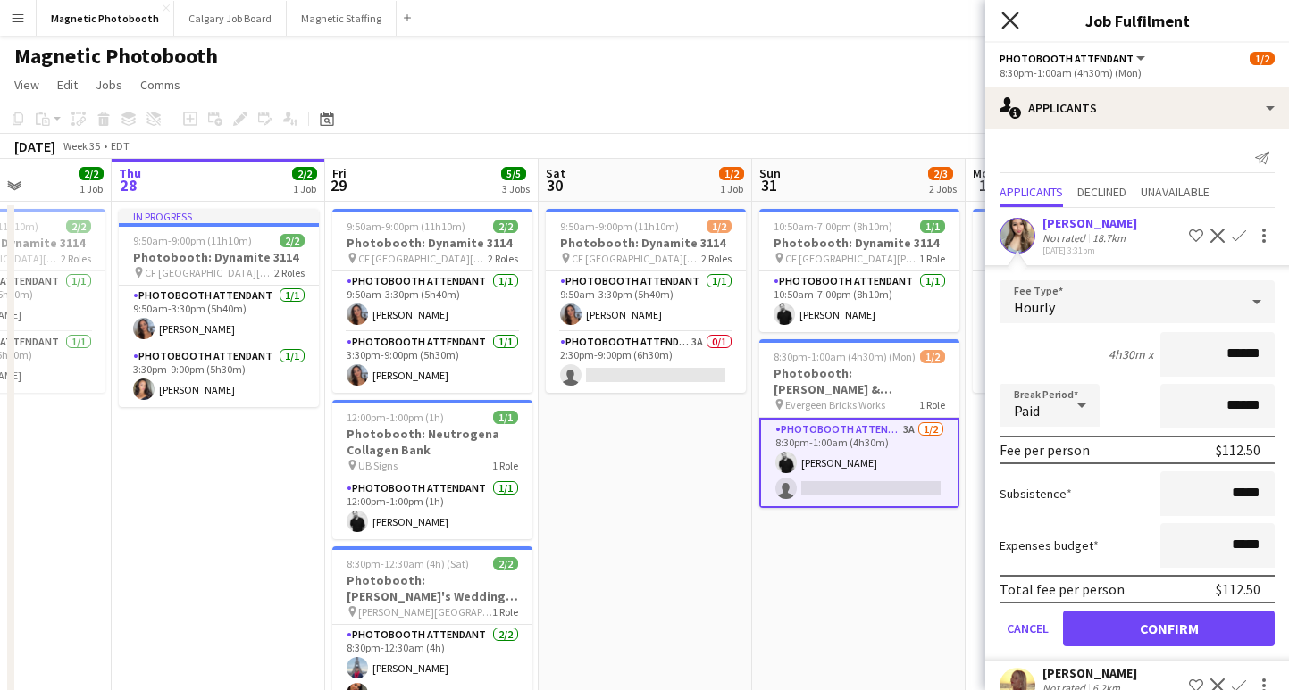
click at [1015, 18] on icon "Close pop-in" at bounding box center [1009, 20] width 17 height 17
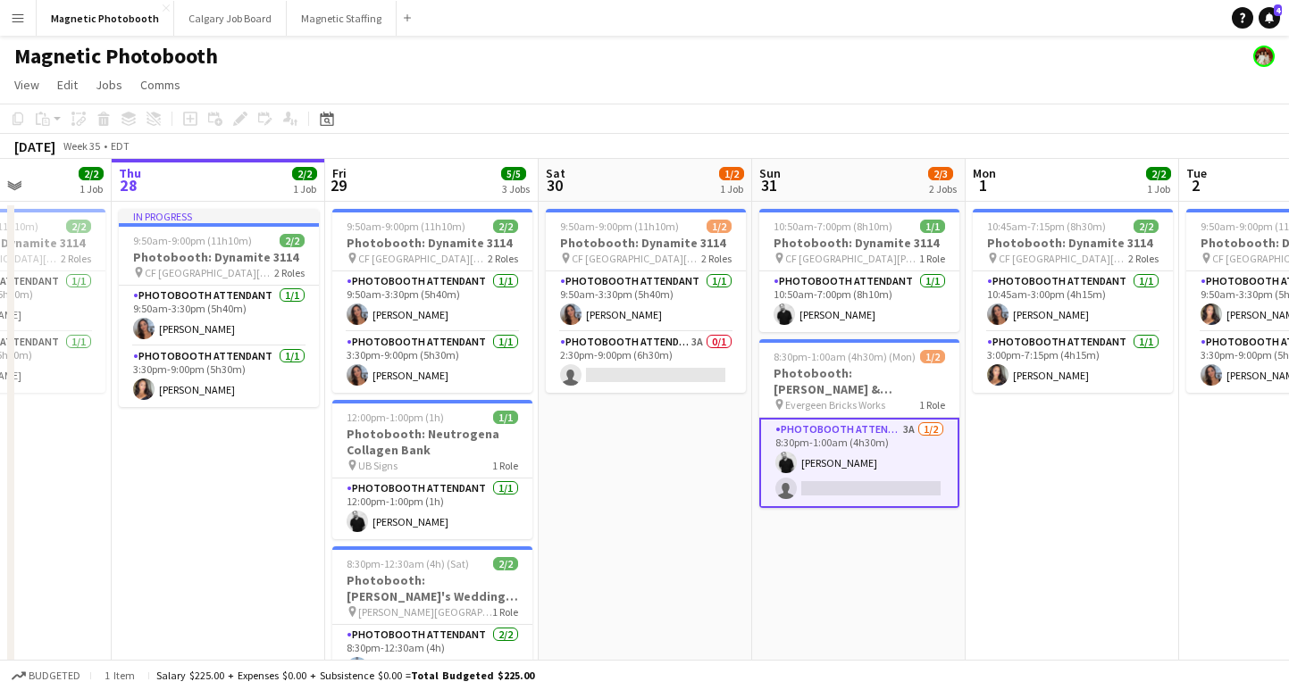
click at [662, 397] on app-date-cell "9:50am-9:00pm (11h10m) 1/2 Photobooth: Dynamite 3114 pin [GEOGRAPHIC_DATA][PERS…" at bounding box center [645, 485] width 213 height 566
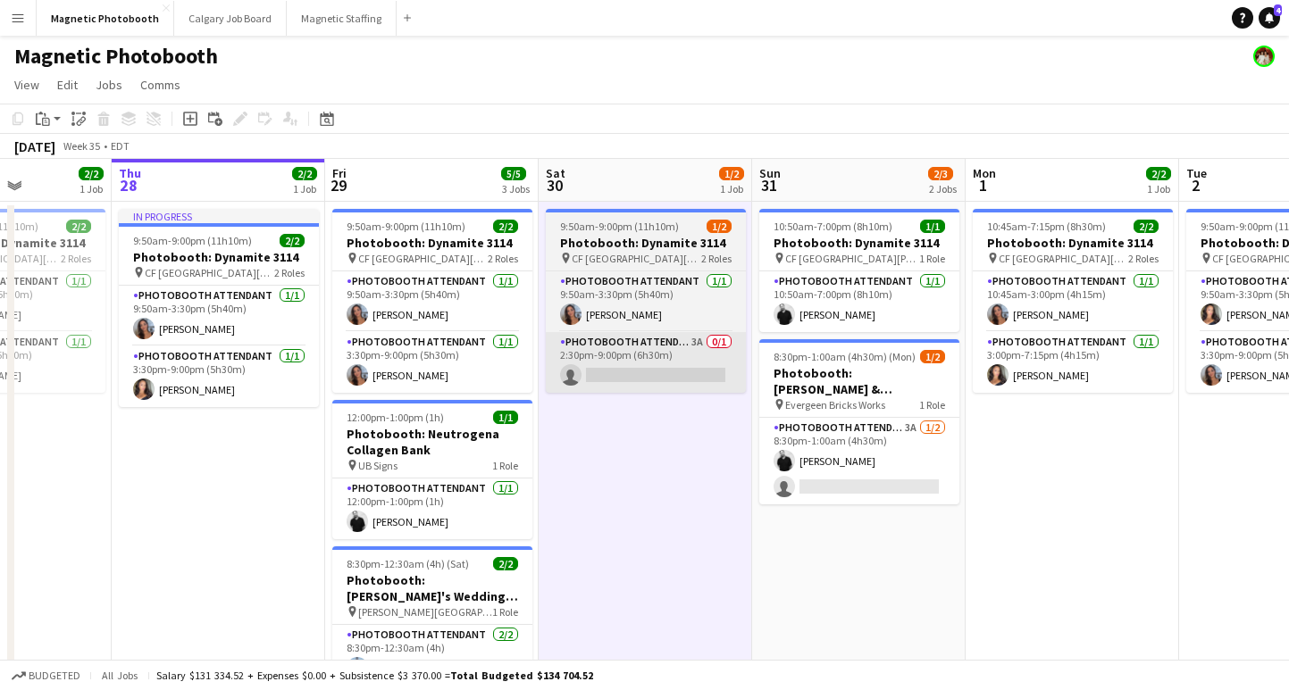
click at [666, 353] on app-card-role "Photobooth Attendant 3A 0/1 2:30pm-9:00pm (6h30m) single-neutral-actions" at bounding box center [646, 362] width 200 height 61
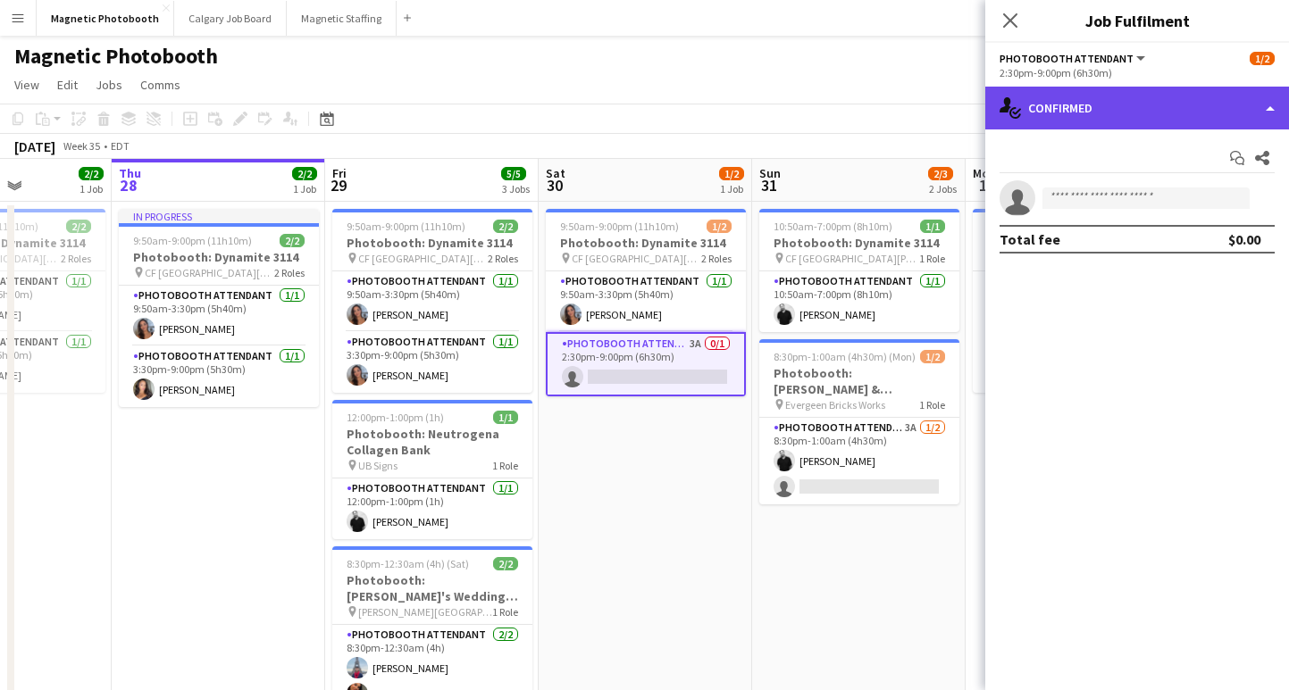
click at [1084, 121] on div "single-neutral-actions-check-2 Confirmed" at bounding box center [1137, 108] width 304 height 43
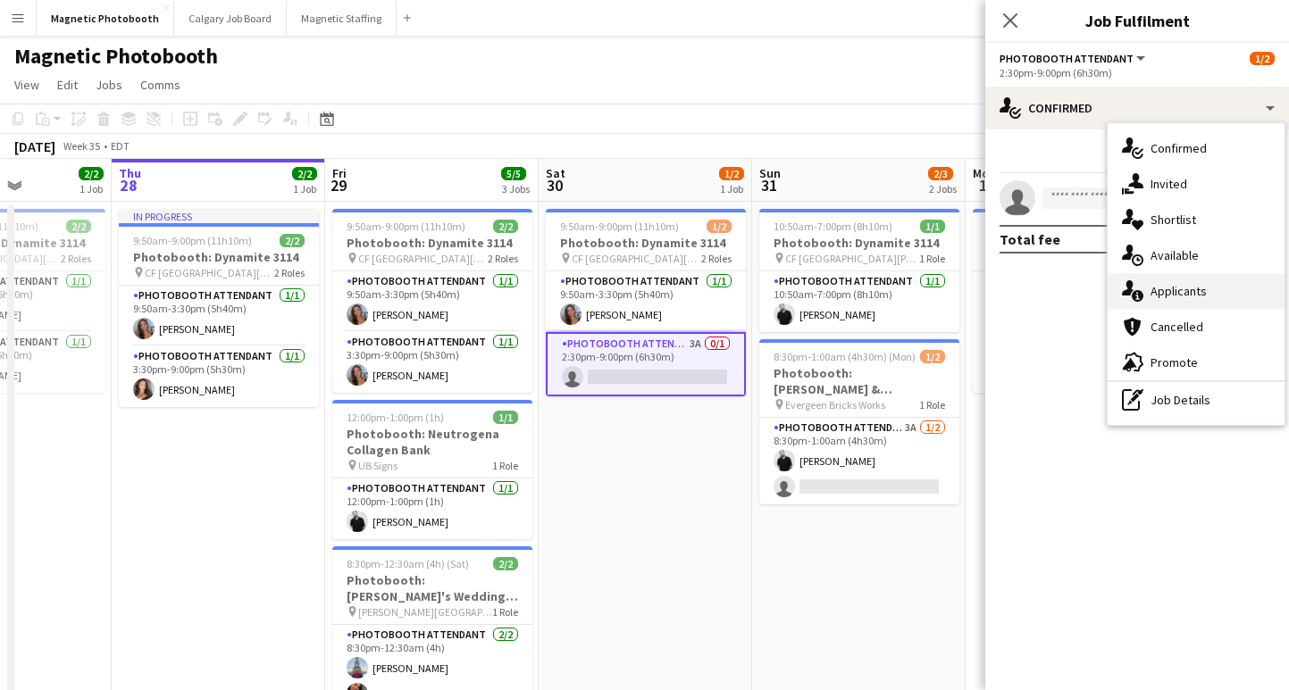
click at [1217, 296] on div "single-neutral-actions-information Applicants" at bounding box center [1195, 291] width 177 height 36
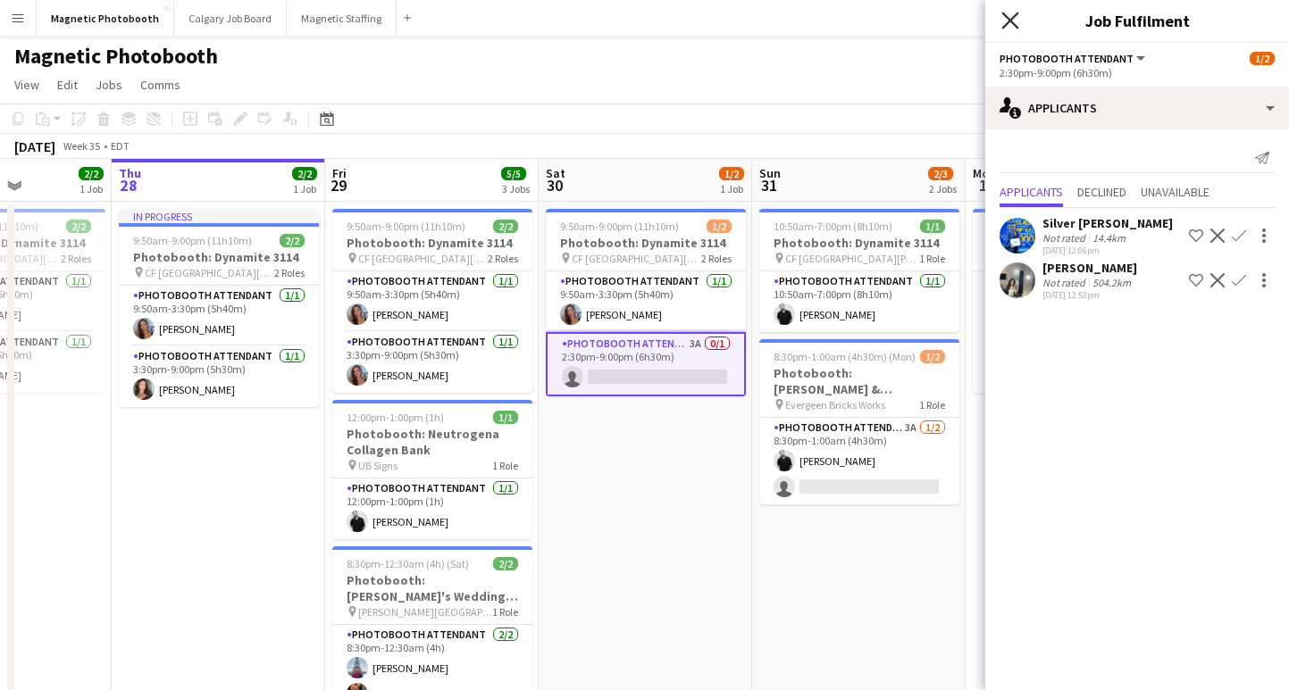
click at [1010, 21] on icon at bounding box center [1009, 20] width 17 height 17
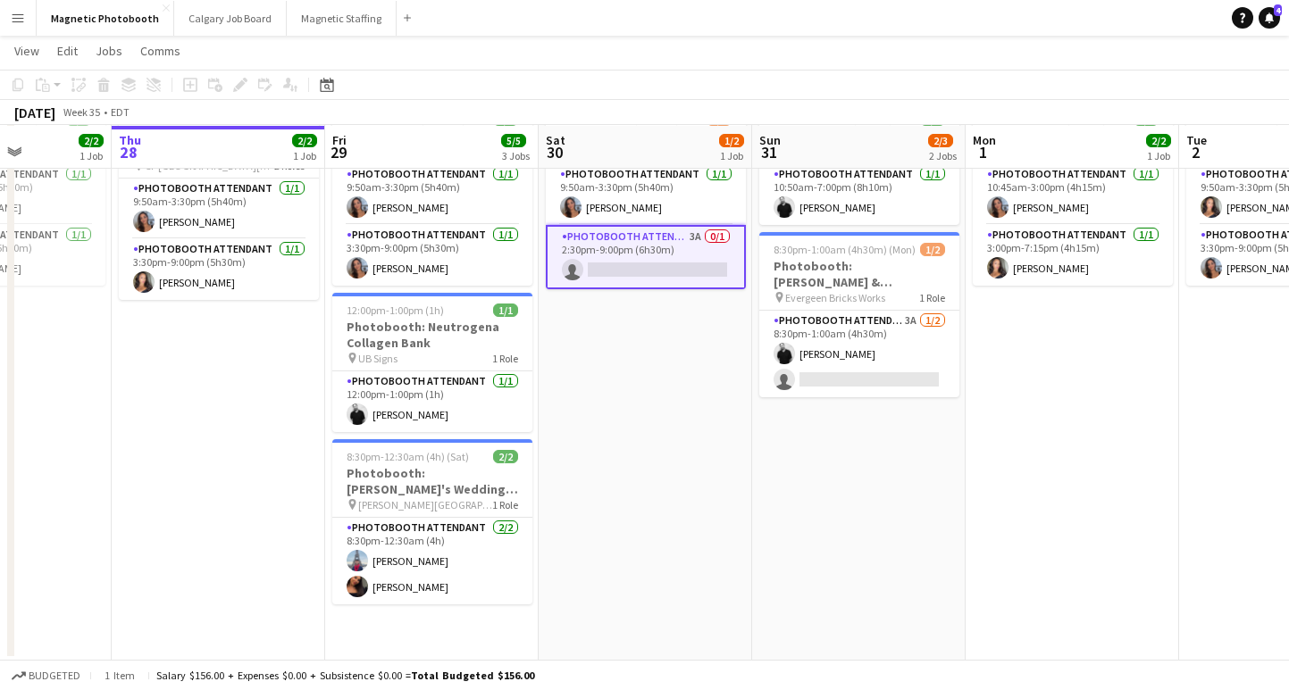
scroll to position [0, 0]
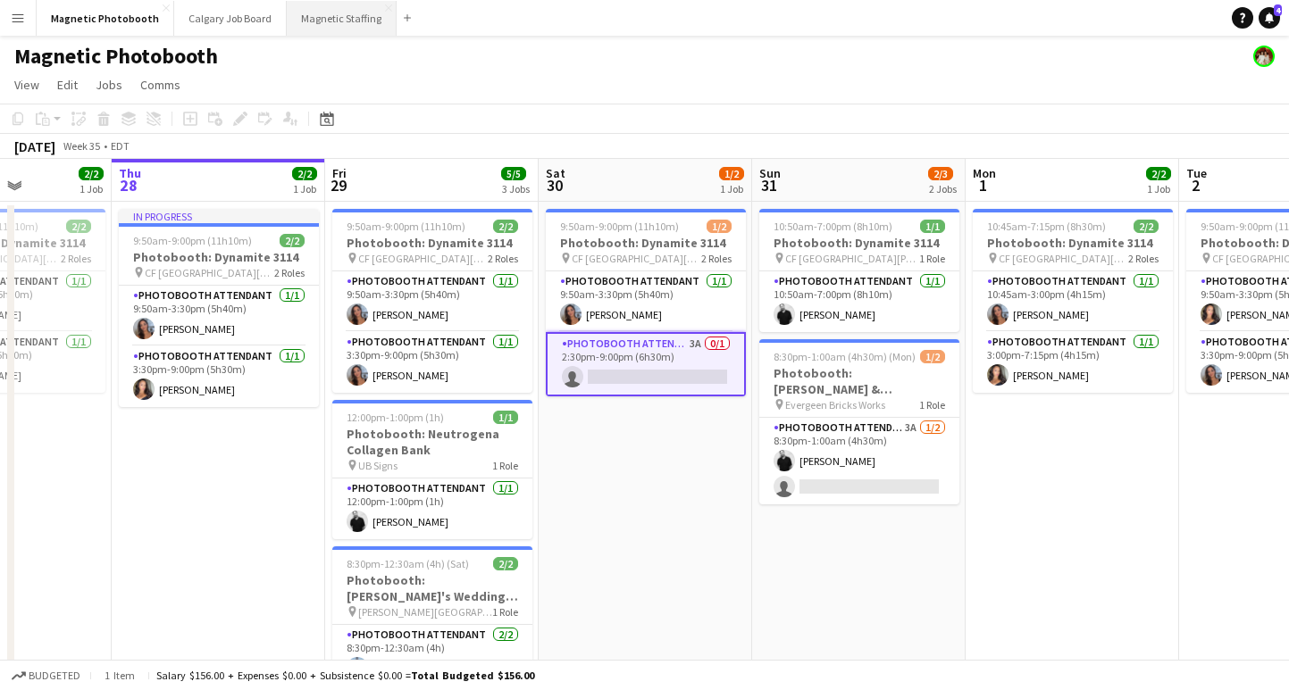
click at [309, 14] on button "Magnetic Staffing Close" at bounding box center [342, 18] width 110 height 35
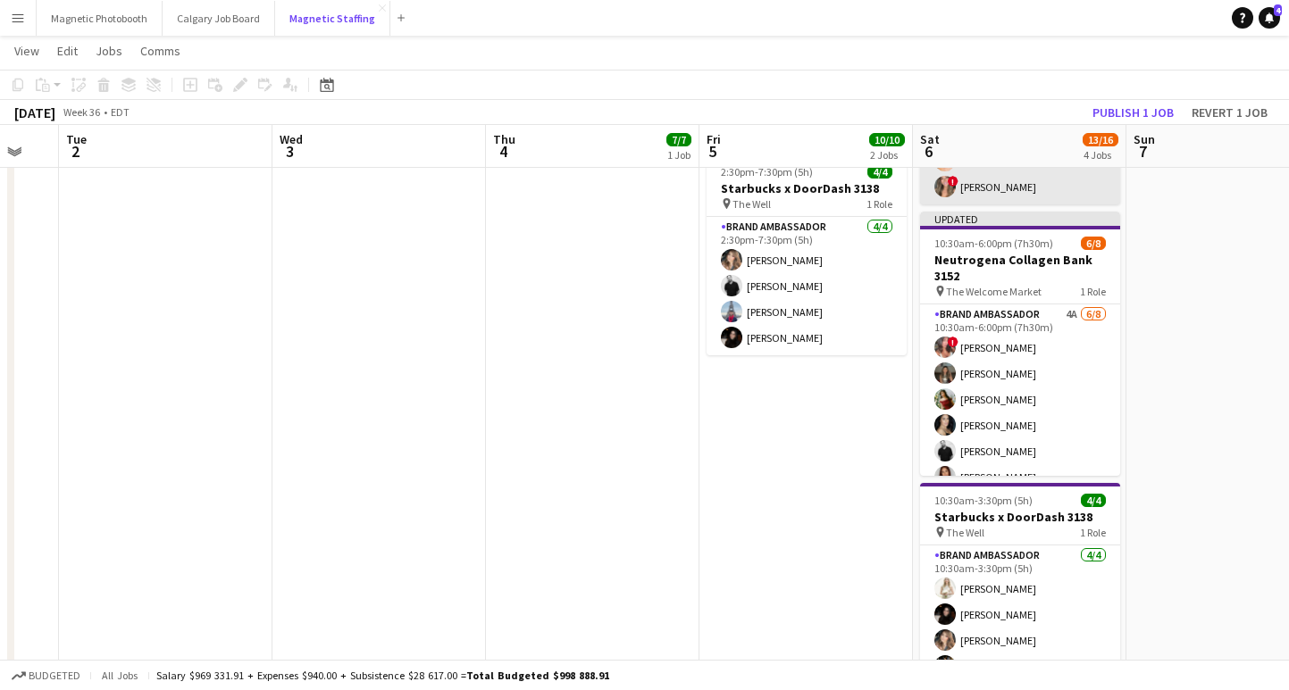
scroll to position [395, 0]
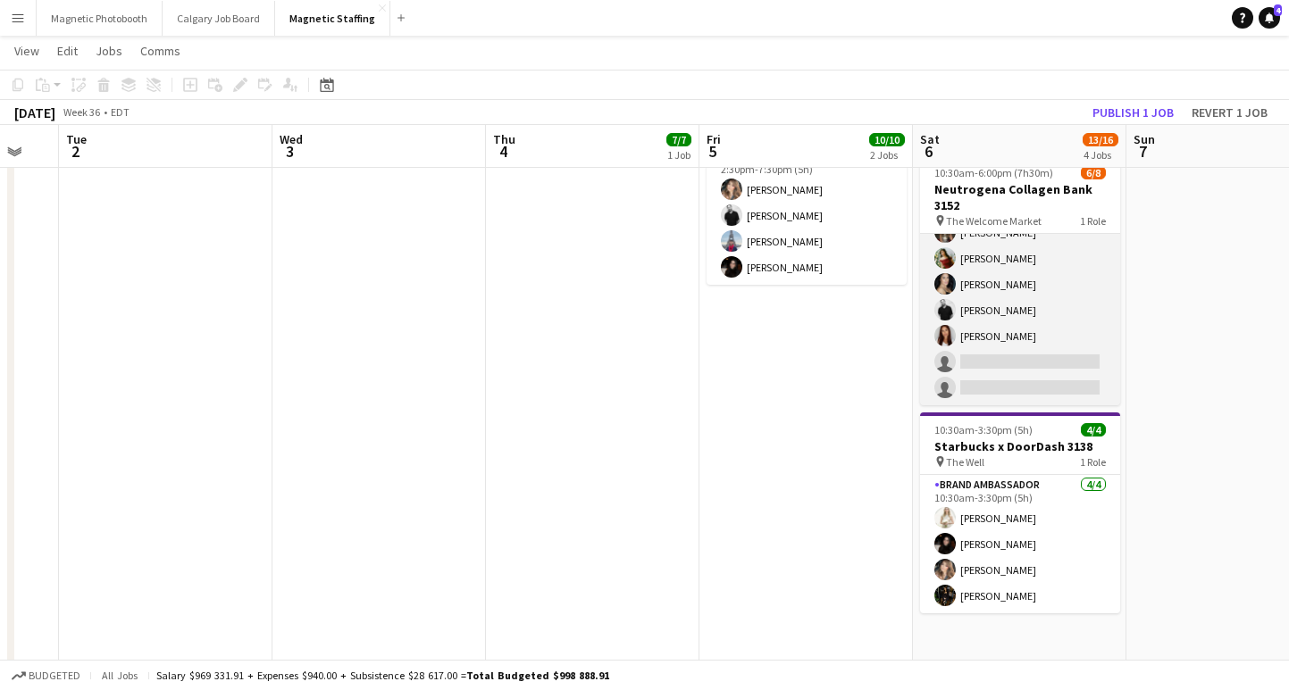
click at [1012, 385] on app-card-role "Brand Ambassador 4A [DATE] 10:30am-6:00pm (7h30m) ! [PERSON_NAME] [PERSON_NAME]…" at bounding box center [1020, 284] width 200 height 242
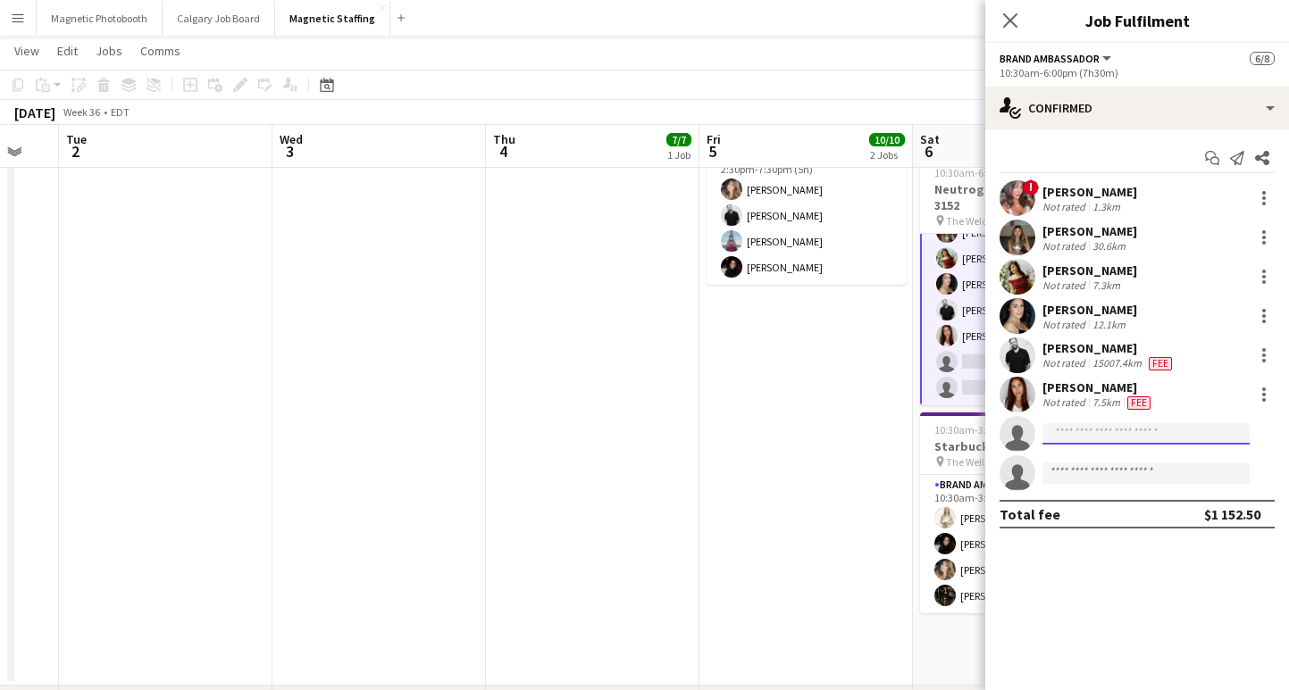
click at [1072, 425] on input at bounding box center [1145, 433] width 207 height 21
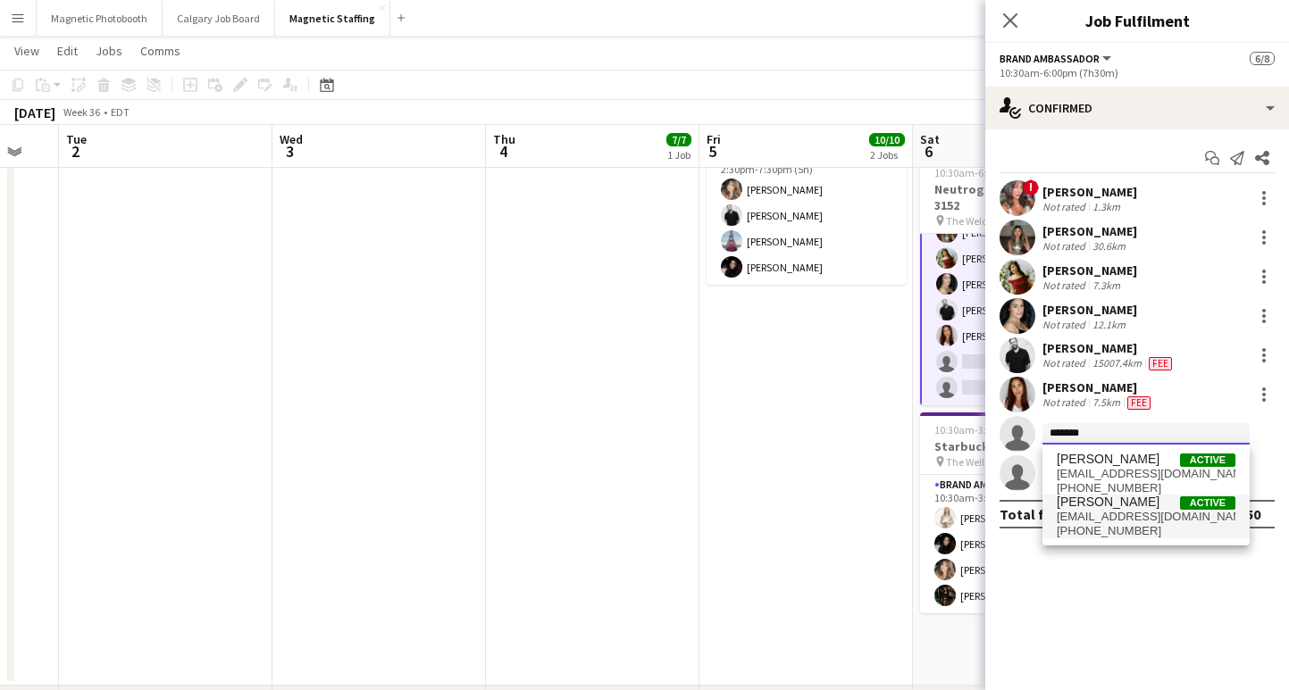
type input "*******"
click at [1124, 513] on span "[EMAIL_ADDRESS][DOMAIN_NAME]" at bounding box center [1145, 517] width 179 height 14
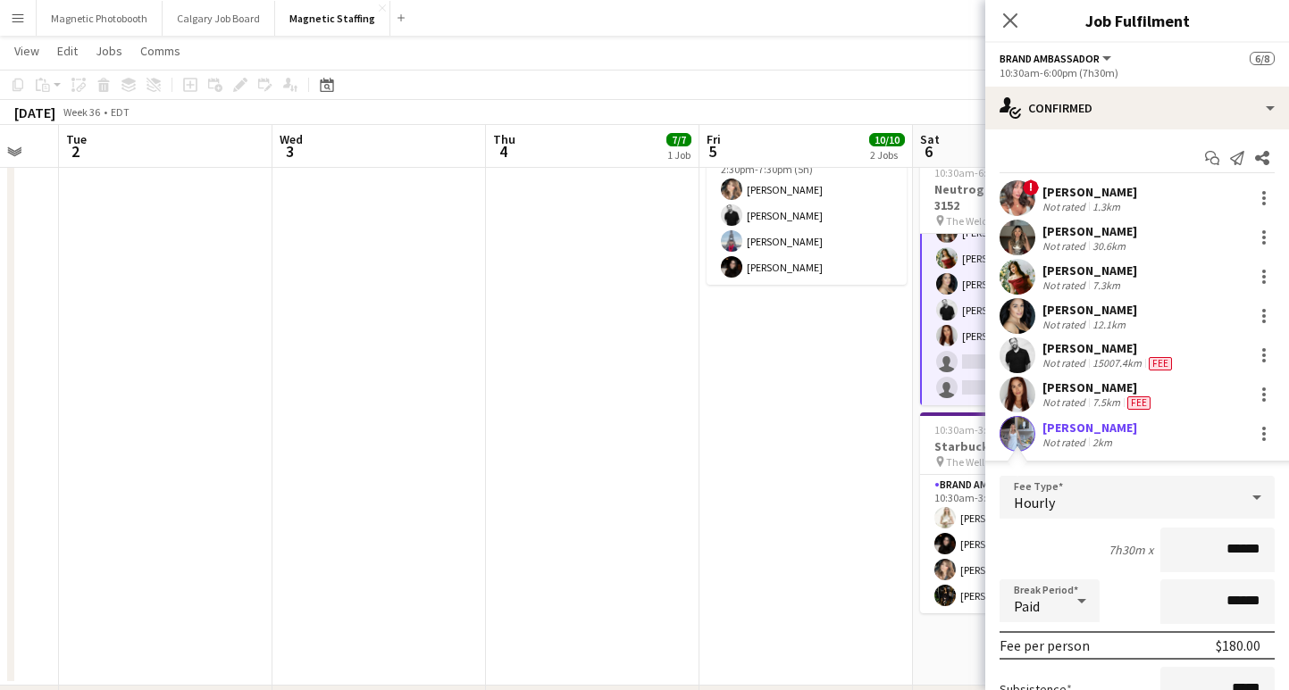
click at [1240, 547] on input "******" at bounding box center [1217, 550] width 114 height 45
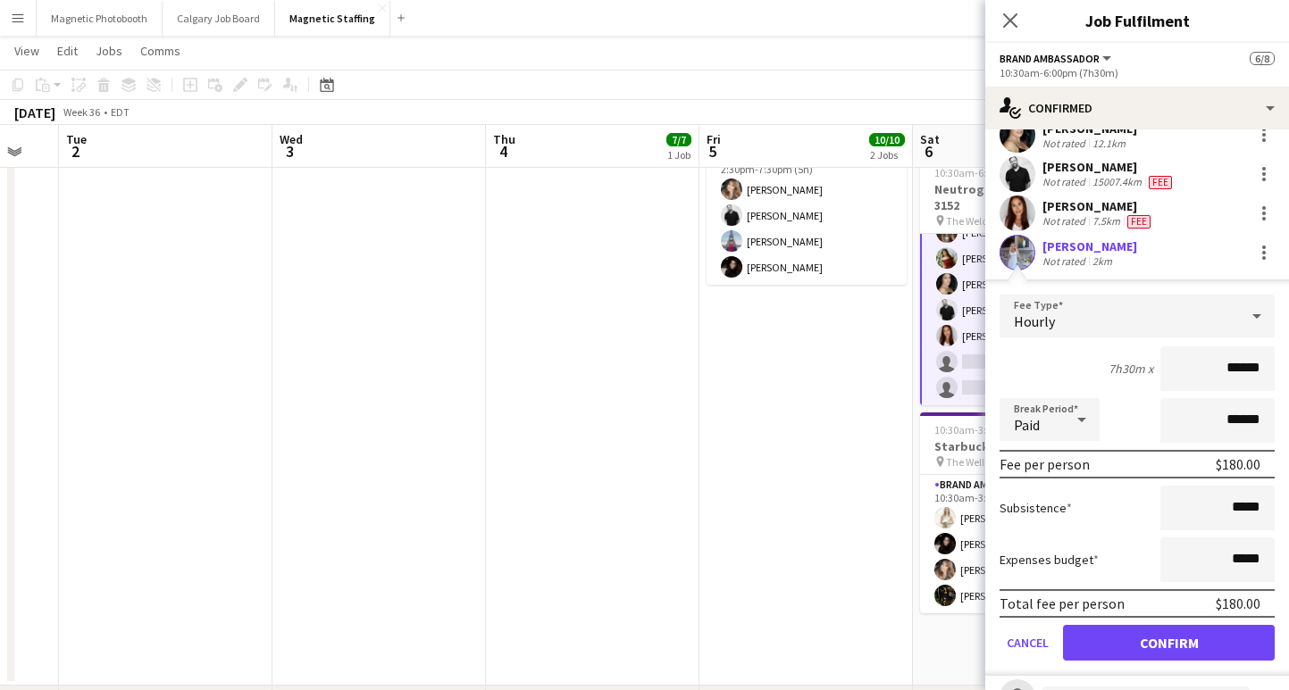
scroll to position [201, 0]
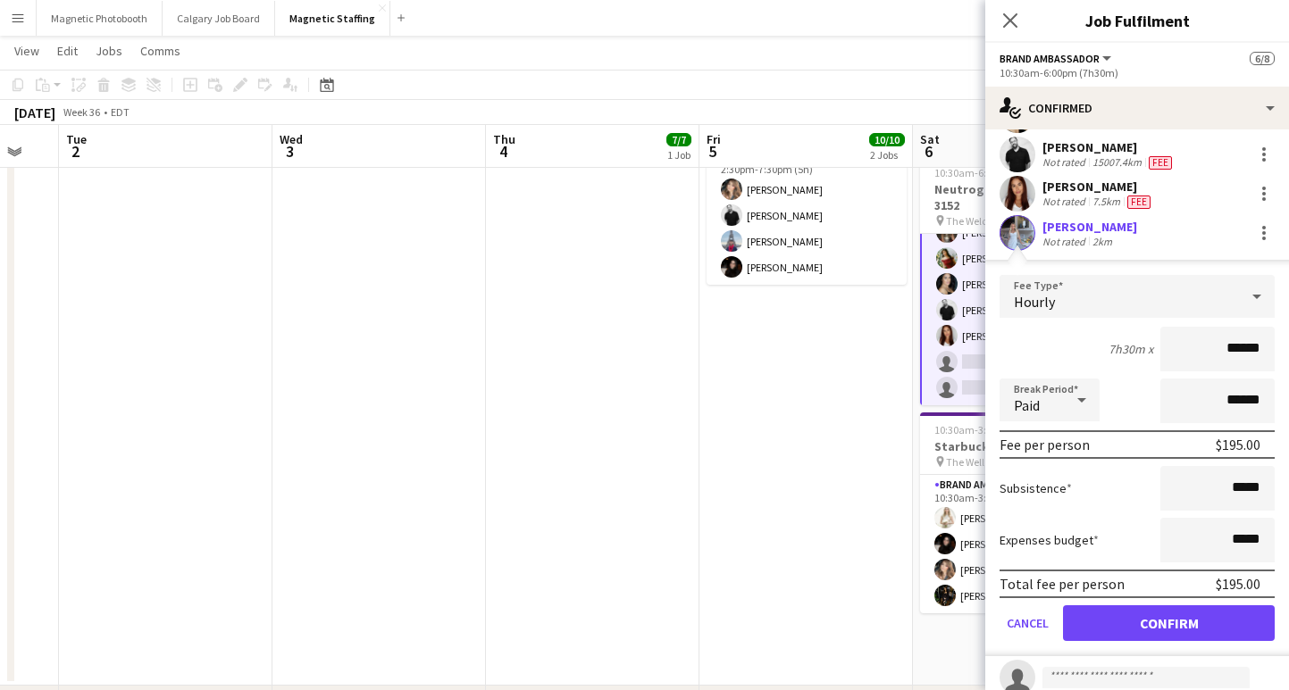
type input "******"
click at [1240, 488] on input "*****" at bounding box center [1217, 488] width 114 height 45
type input "**"
type input "******"
click at [1173, 616] on button "Confirm" at bounding box center [1169, 623] width 212 height 36
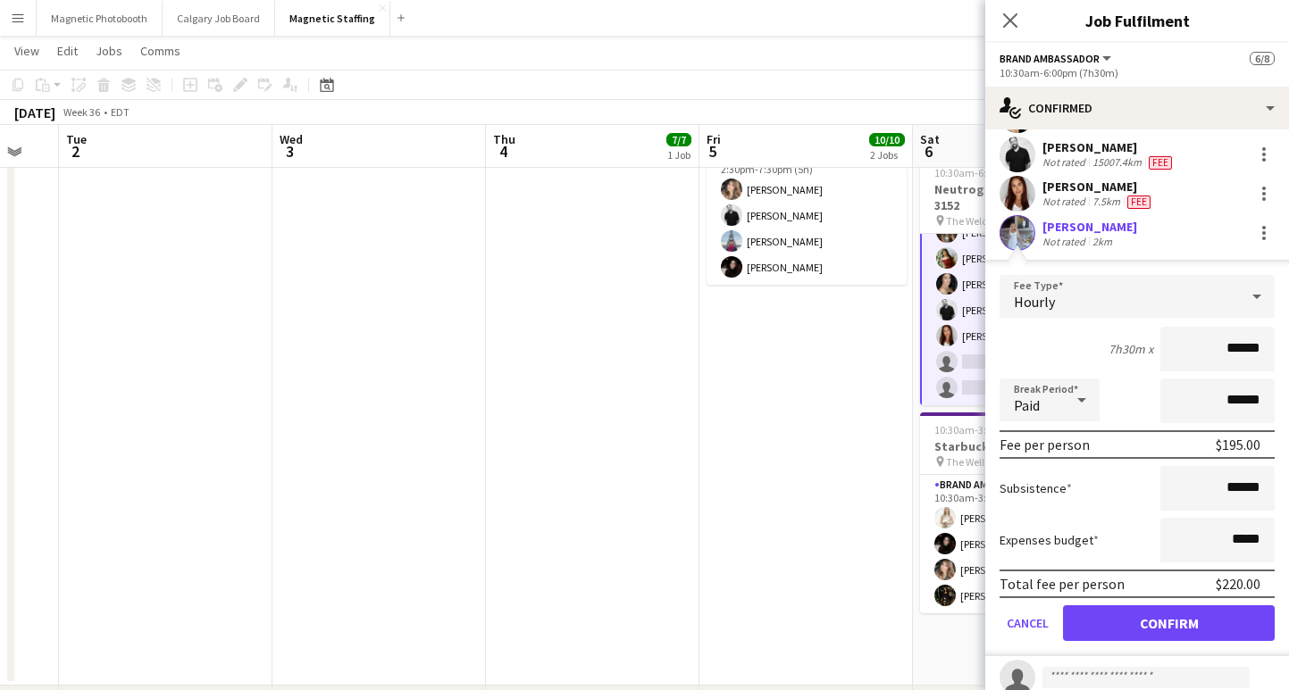
scroll to position [0, 0]
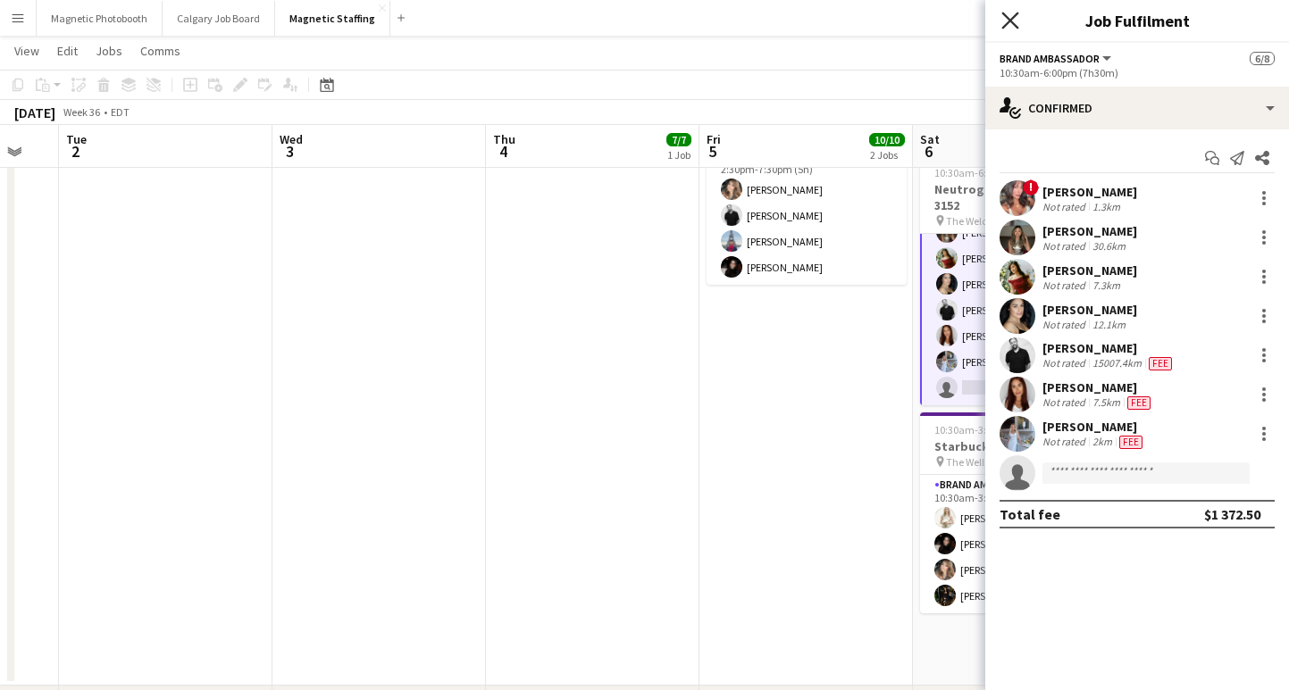
click at [1008, 18] on icon at bounding box center [1009, 20] width 17 height 17
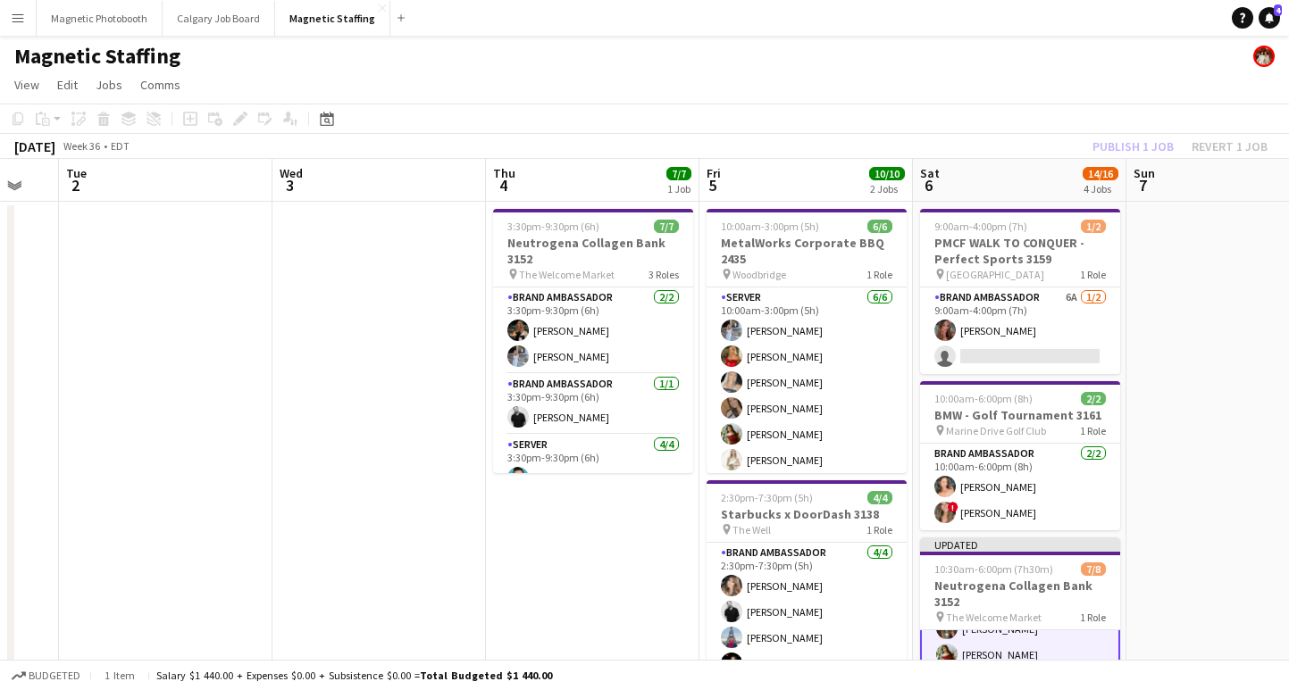
click at [1006, 242] on h3 "PMCF WALK TO CONQUER - Perfect Sports 3159" at bounding box center [1020, 251] width 200 height 32
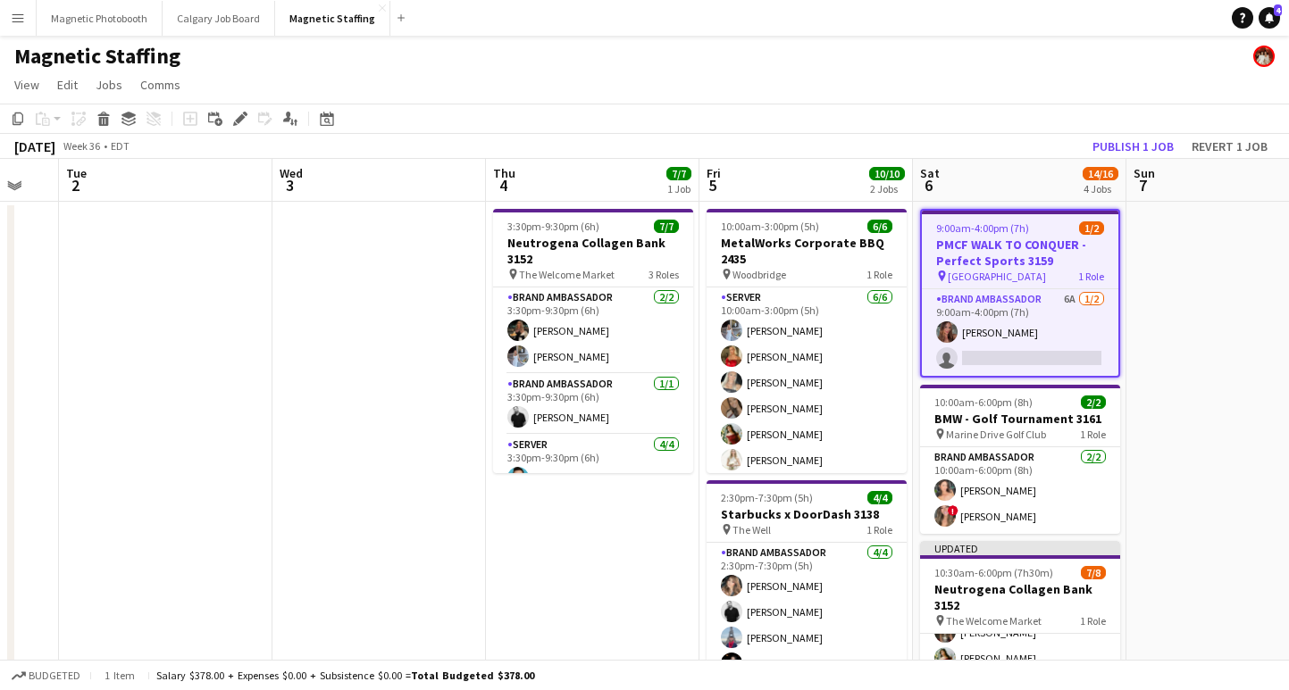
scroll to position [71, 0]
click at [1148, 141] on button "Publish 1 job" at bounding box center [1133, 146] width 96 height 23
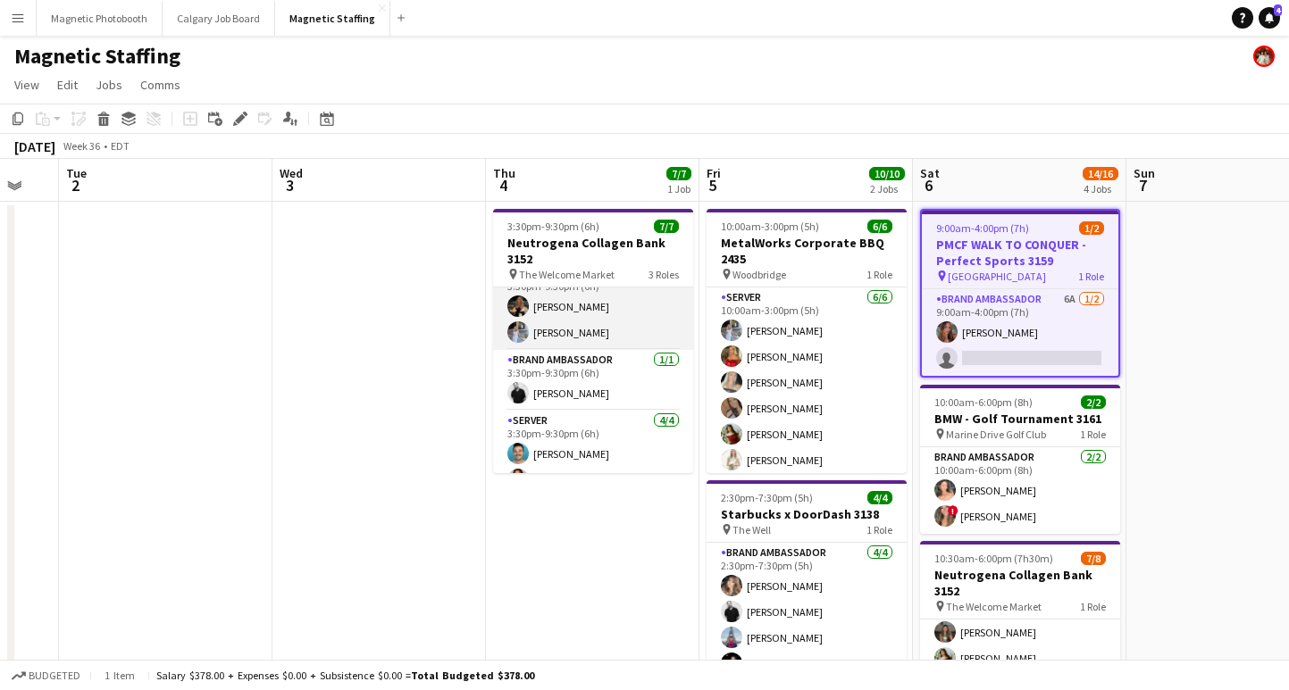
scroll to position [0, 0]
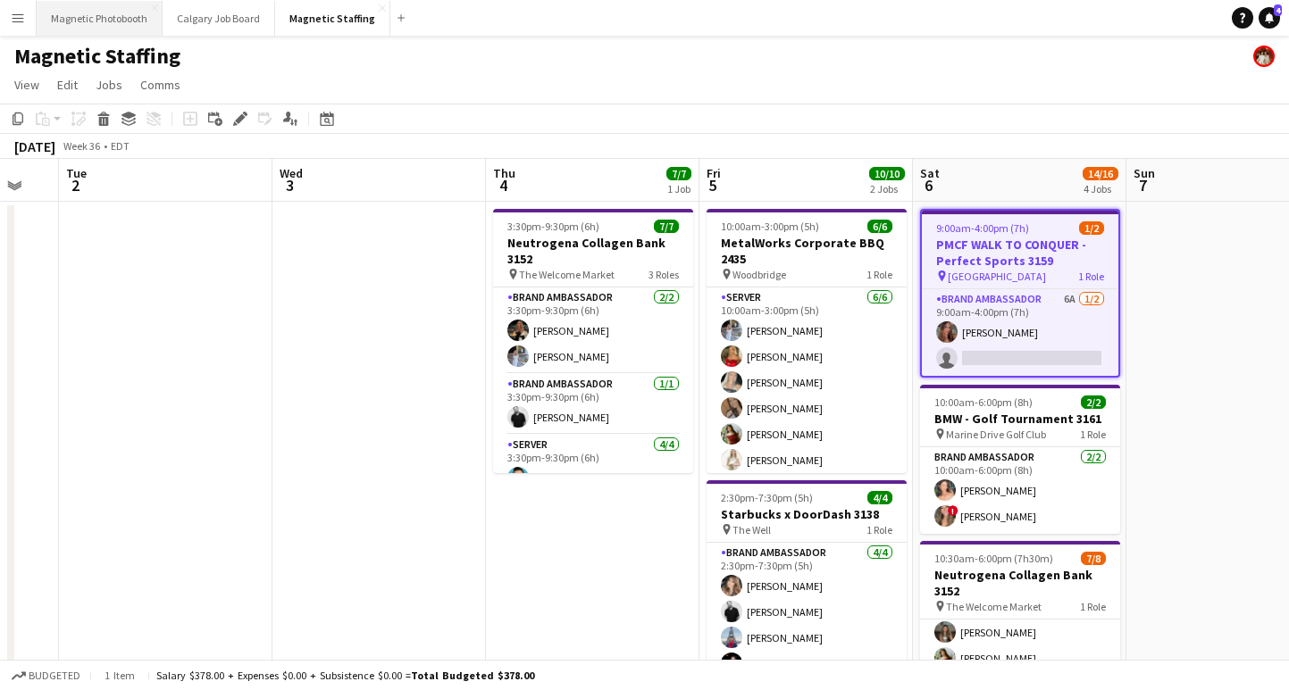
click at [68, 29] on button "Magnetic Photobooth Close" at bounding box center [100, 18] width 126 height 35
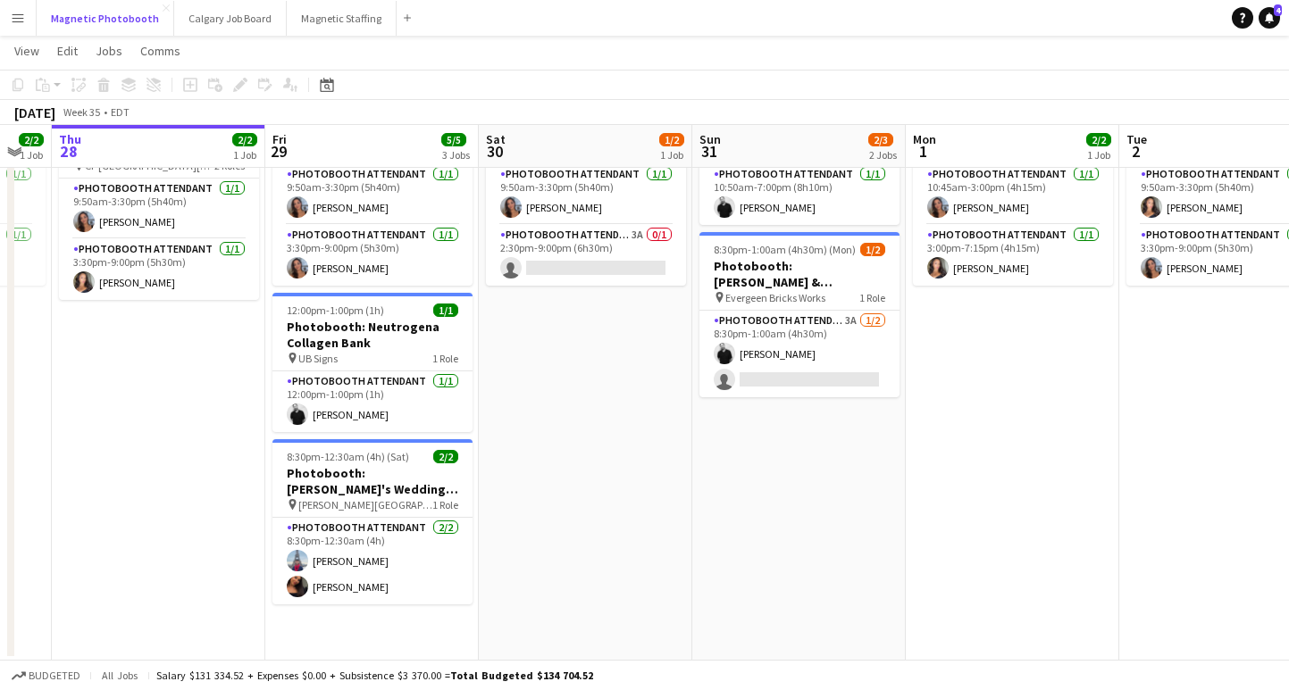
scroll to position [105, 0]
click at [310, 26] on button "Magnetic Staffing Close" at bounding box center [342, 18] width 110 height 35
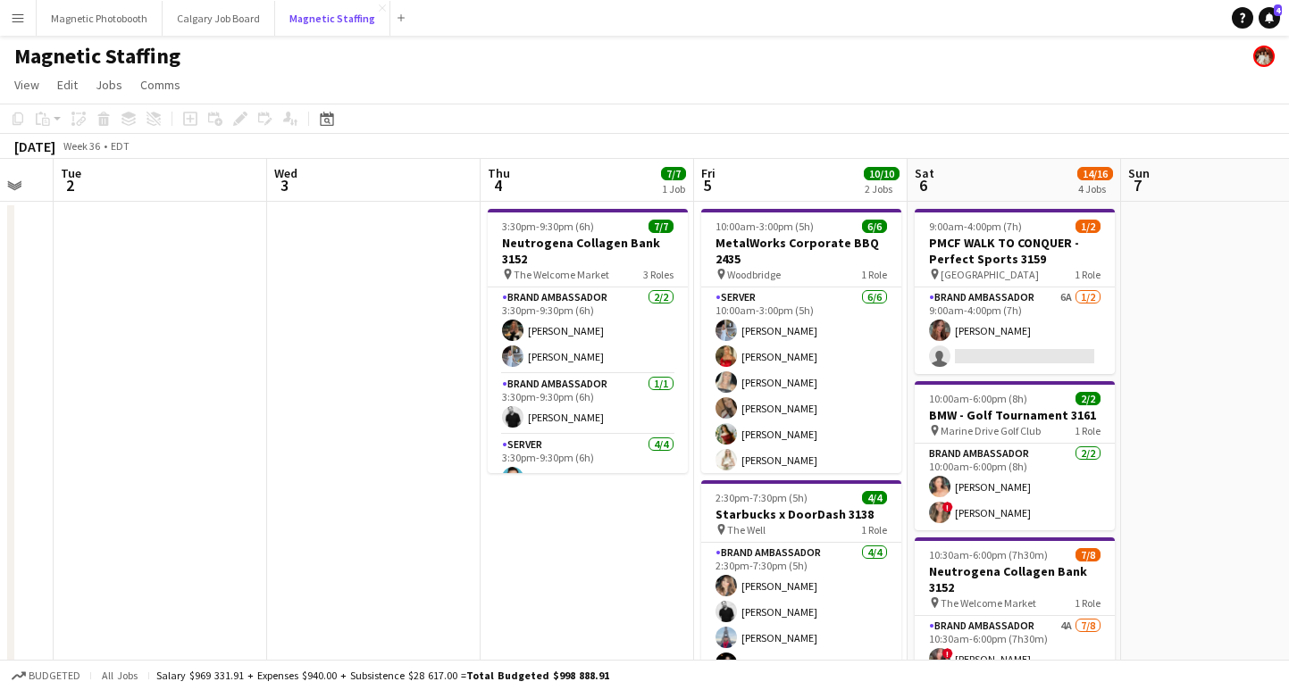
scroll to position [0, 896]
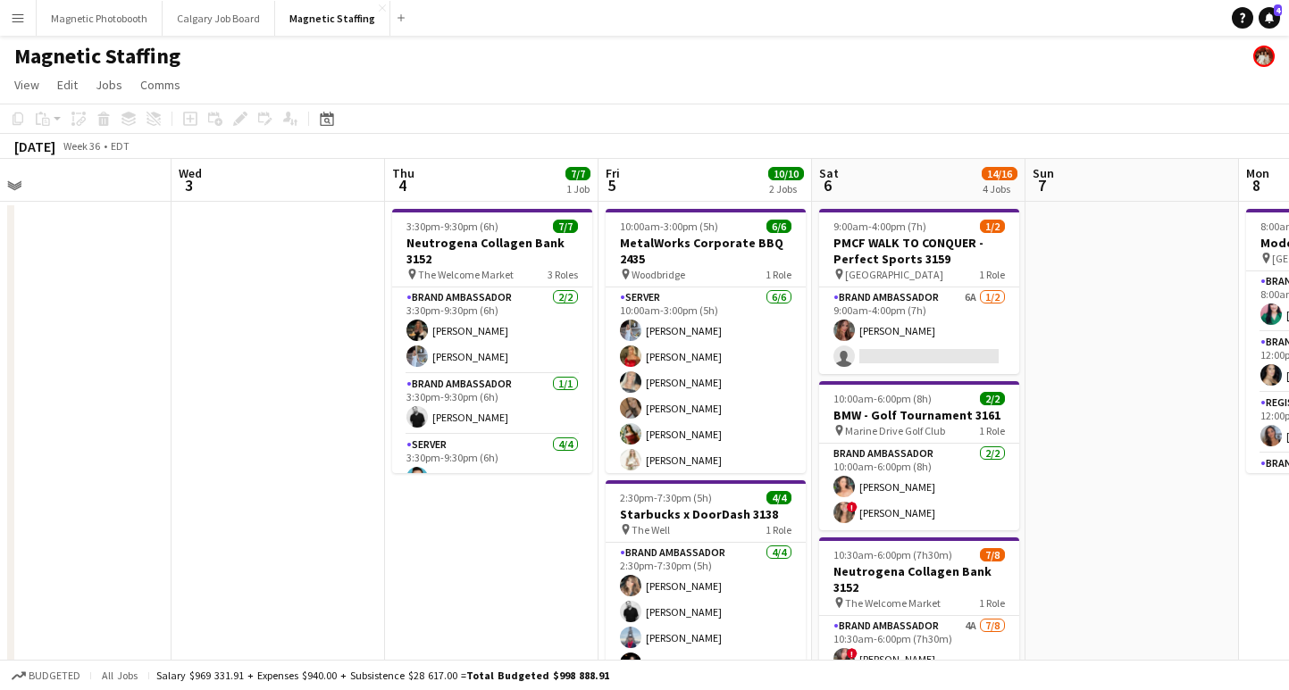
click at [451, 524] on app-date-cell "3:30pm-9:30pm (6h) 7/7 Neutrogena Collagen Bank 3152 pin The Welcome Market 3 R…" at bounding box center [491, 642] width 213 height 881
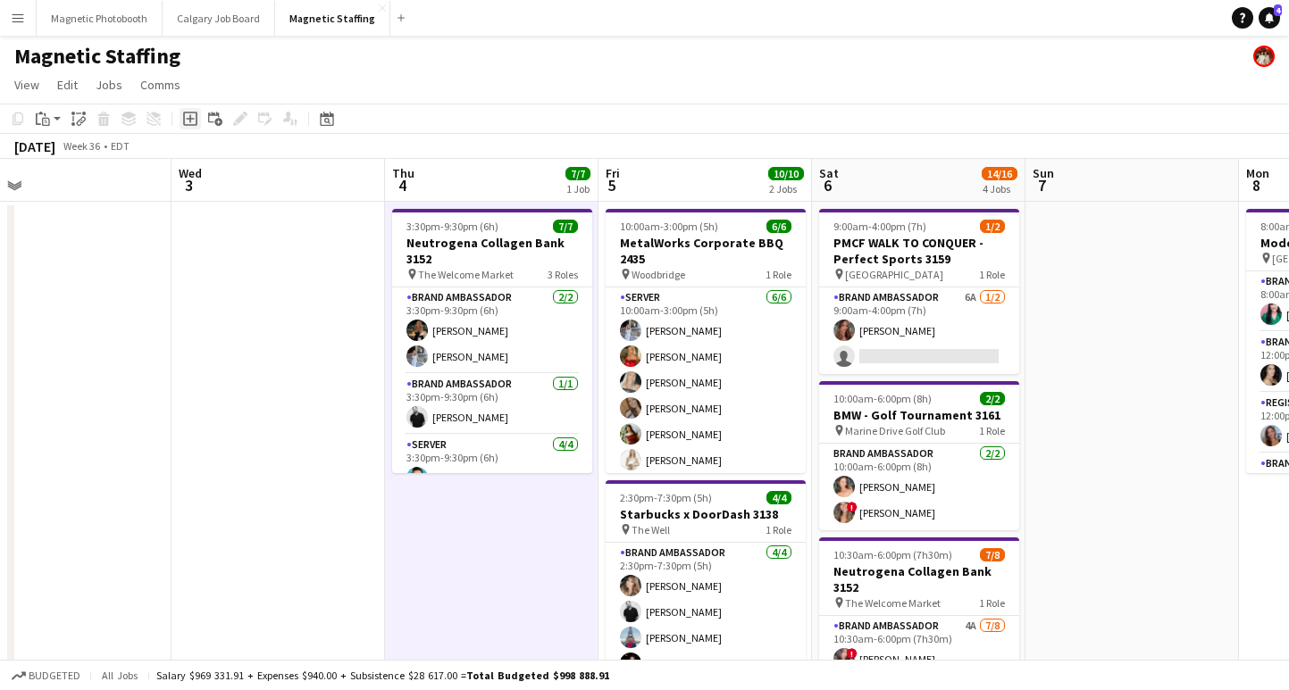
click at [191, 121] on icon "Add job" at bounding box center [190, 119] width 14 height 14
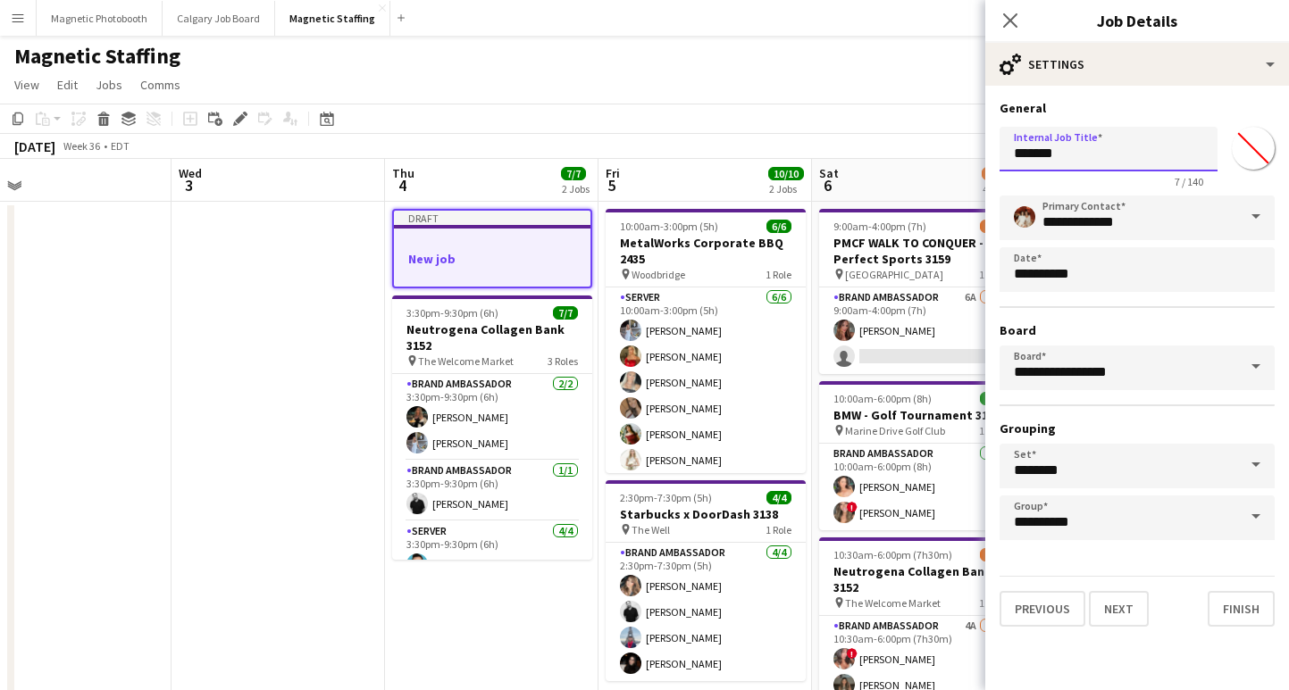
drag, startPoint x: 1090, startPoint y: 159, endPoint x: 811, endPoint y: 151, distance: 279.6
click at [811, 151] on body "Menu Boards Boards Boards All jobs Status Workforce Workforce My Workforce Recr…" at bounding box center [644, 597] width 1289 height 1195
type input "**********"
click at [1112, 607] on button "Next" at bounding box center [1119, 609] width 60 height 36
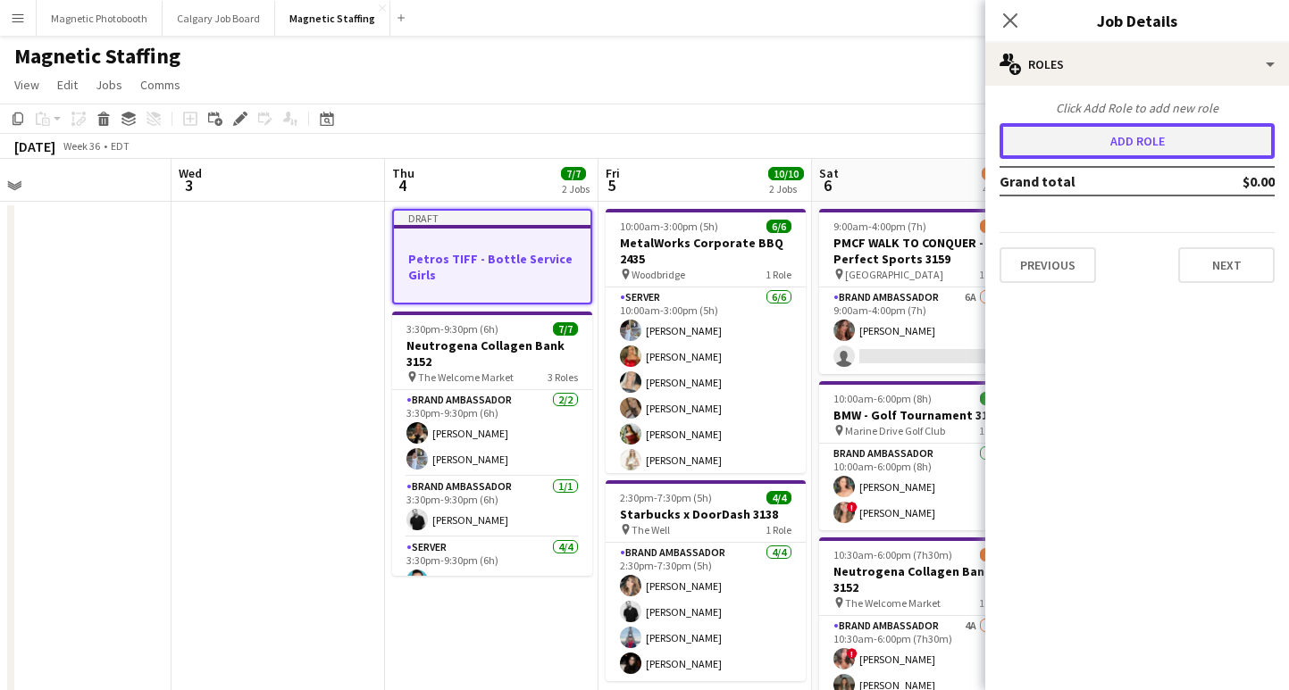
click at [1095, 143] on button "Add role" at bounding box center [1136, 141] width 275 height 36
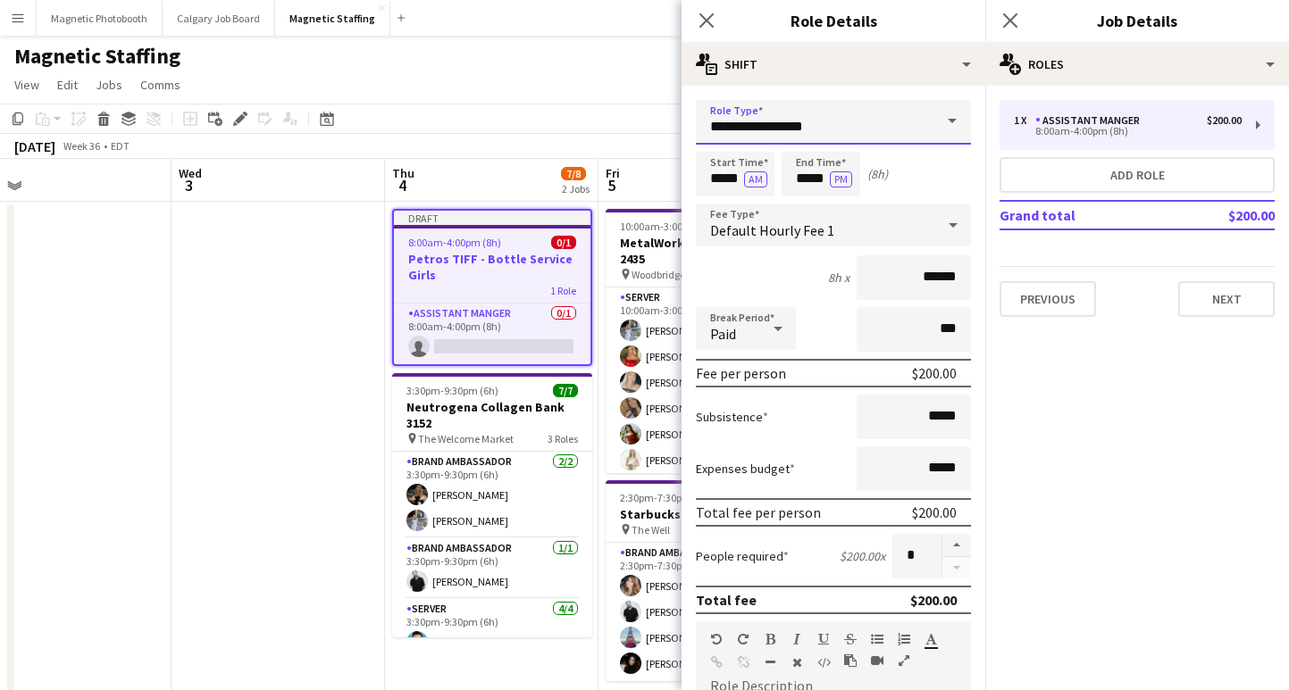
drag, startPoint x: 840, startPoint y: 116, endPoint x: 600, endPoint y: 128, distance: 240.5
click at [600, 128] on body "Menu Boards Boards Boards All jobs Status Workforce Workforce My Workforce Recr…" at bounding box center [644, 597] width 1289 height 1195
drag, startPoint x: 885, startPoint y: 138, endPoint x: 631, endPoint y: 130, distance: 253.7
click at [631, 130] on body "Menu Boards Boards Boards All jobs Status Workforce Workforce My Workforce Recr…" at bounding box center [644, 597] width 1289 height 1195
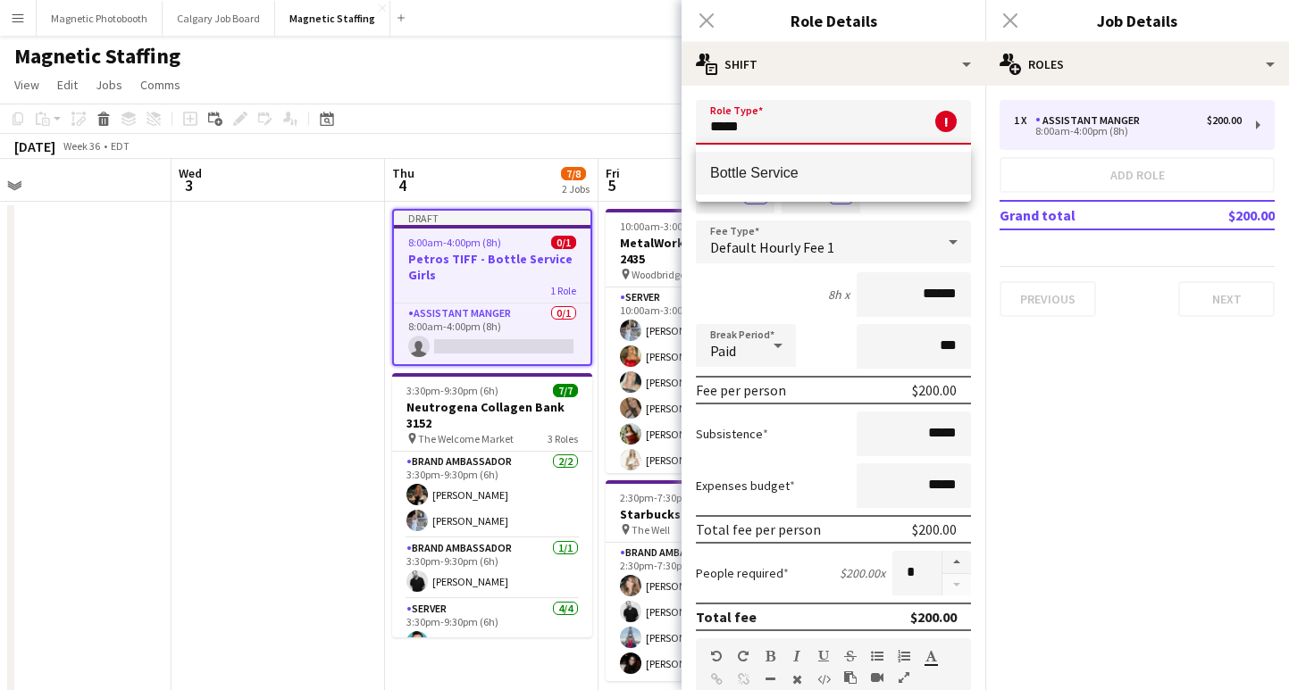
click at [746, 173] on span "Bottle Service" at bounding box center [833, 172] width 246 height 17
type input "**********"
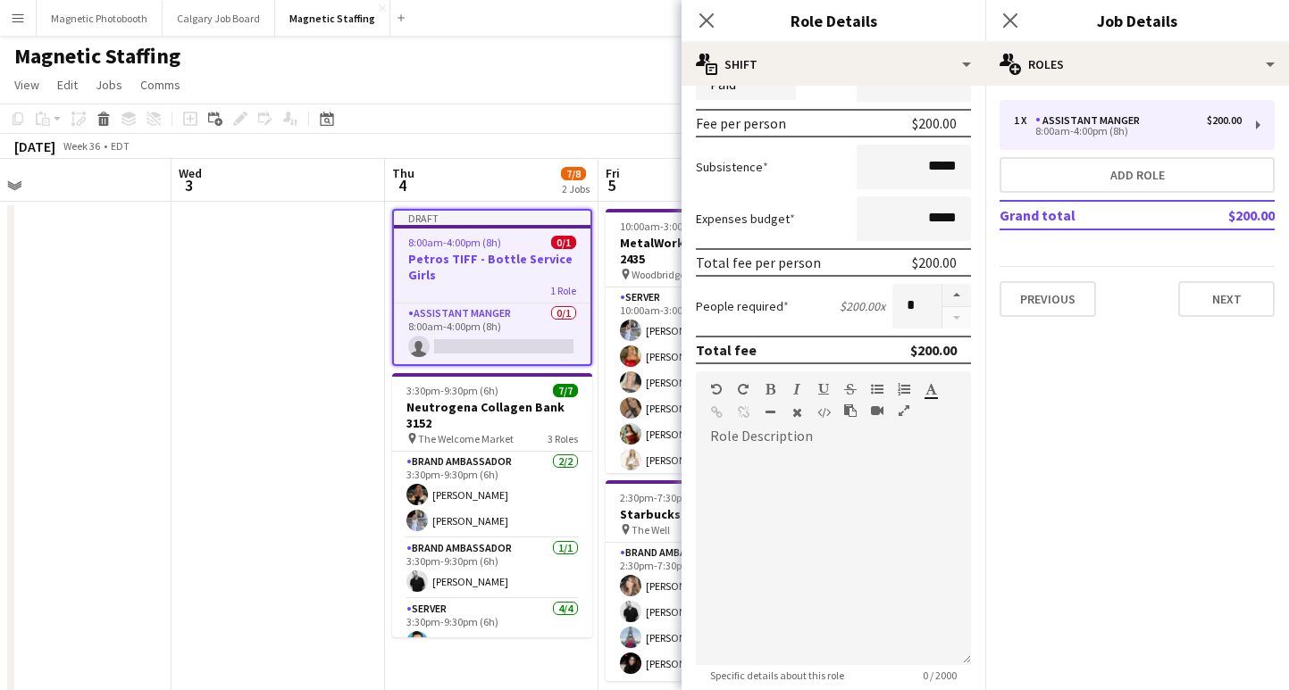
scroll to position [333, 0]
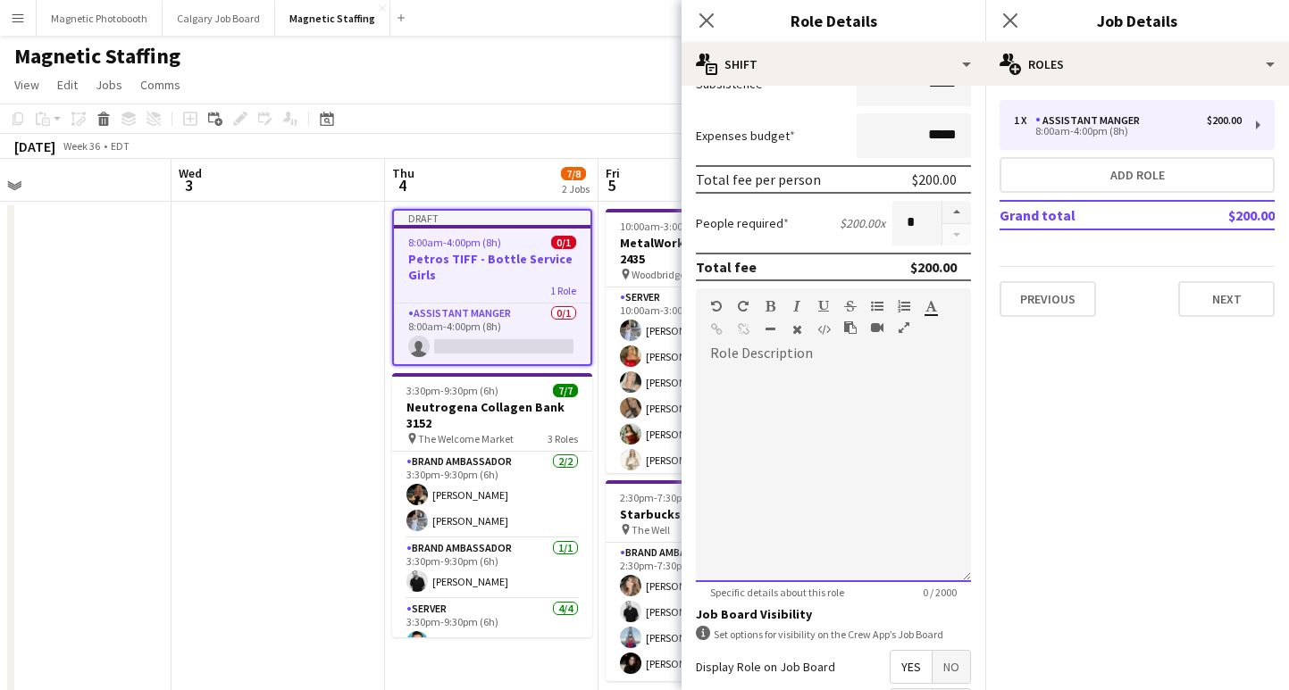
click at [738, 463] on div at bounding box center [833, 475] width 275 height 214
paste div
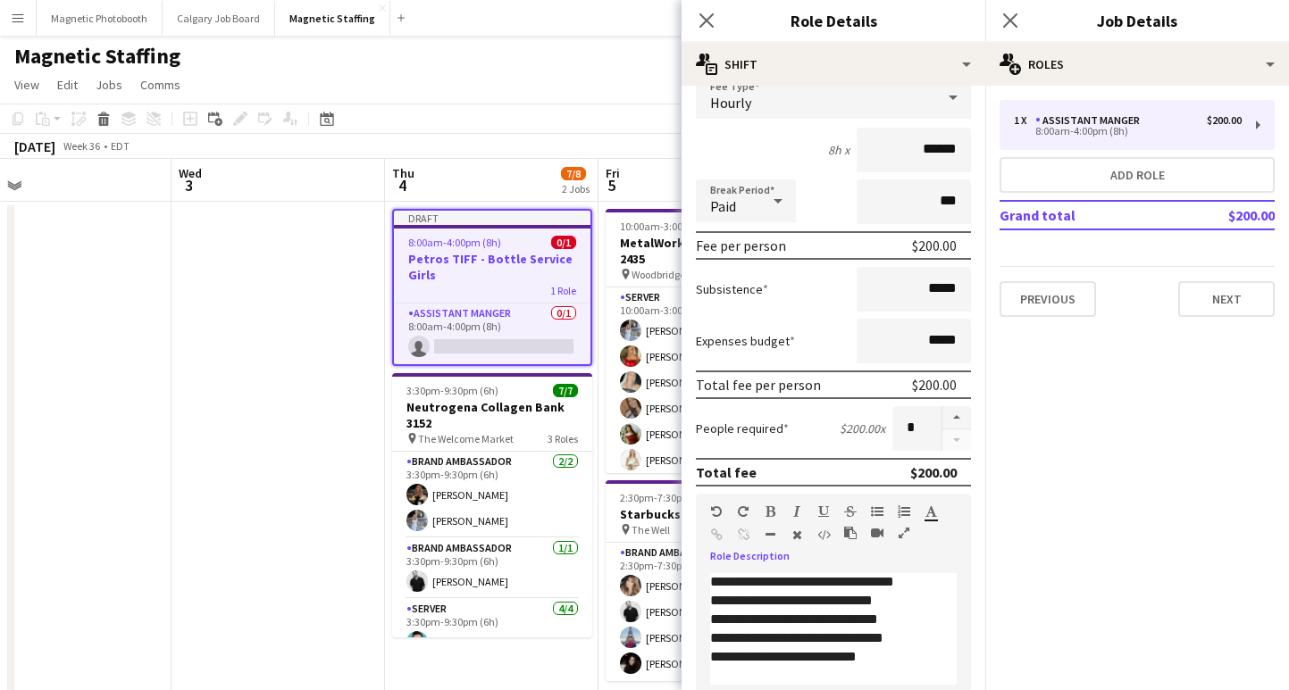
scroll to position [0, 0]
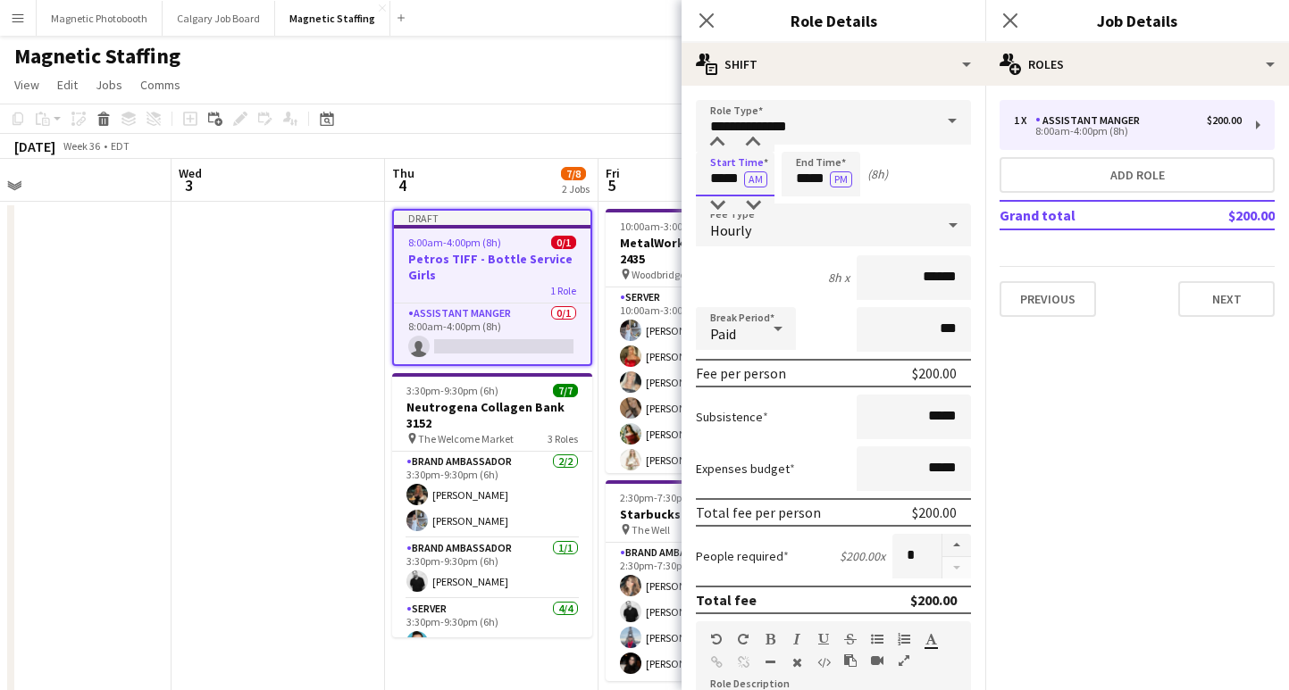
click at [720, 171] on input "*****" at bounding box center [735, 174] width 79 height 45
type input "*****"
click at [758, 180] on button "AM" at bounding box center [755, 179] width 23 height 16
click at [810, 183] on input "*****" at bounding box center [820, 174] width 79 height 45
click at [847, 181] on button "PM" at bounding box center [841, 179] width 22 height 16
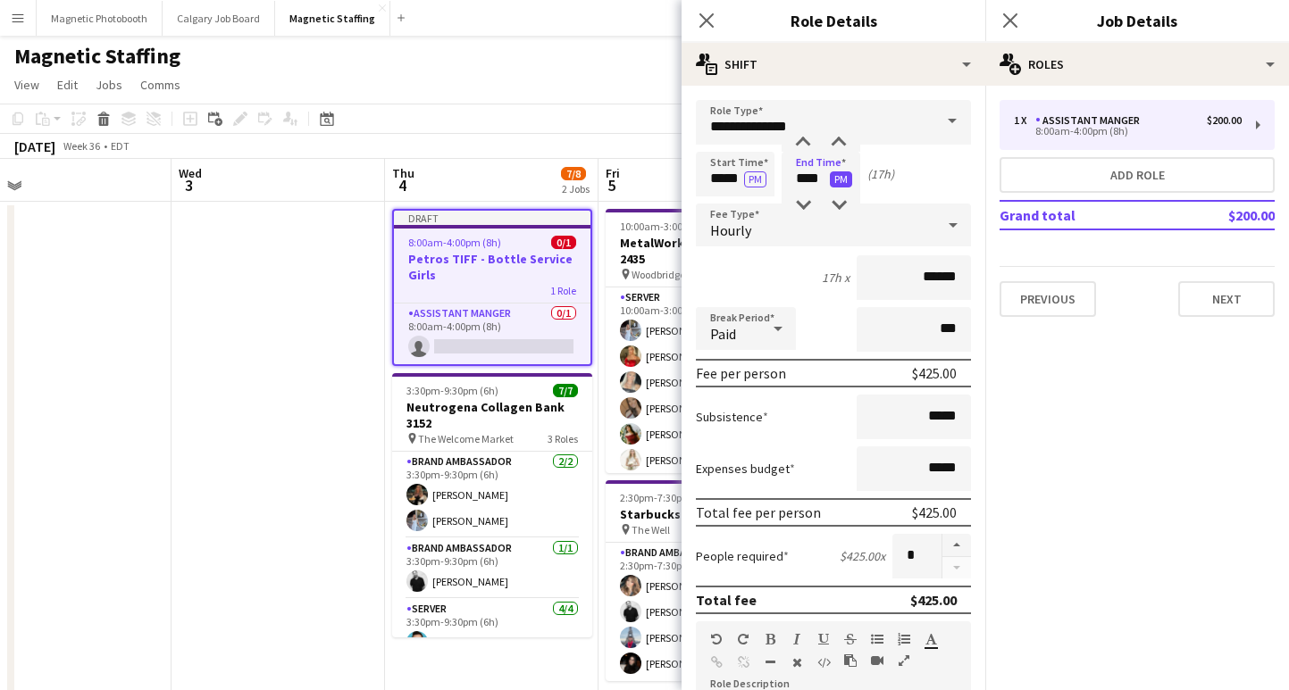
type input "*****"
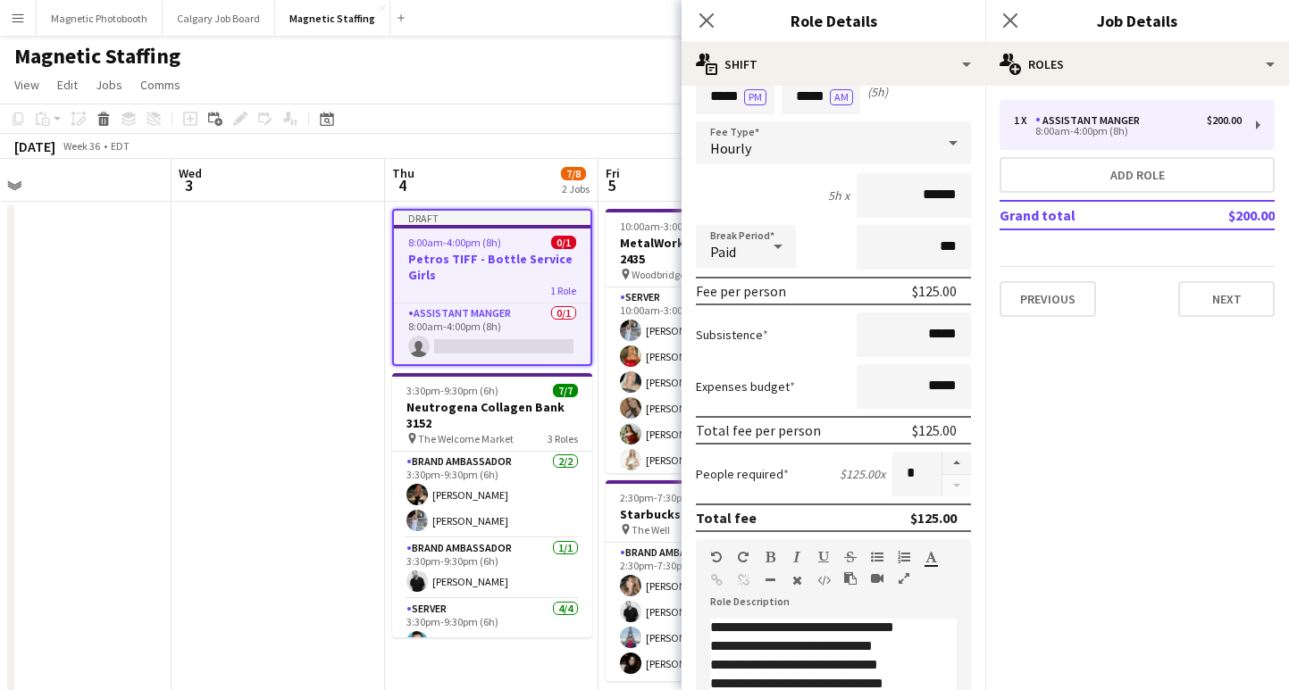
scroll to position [17, 0]
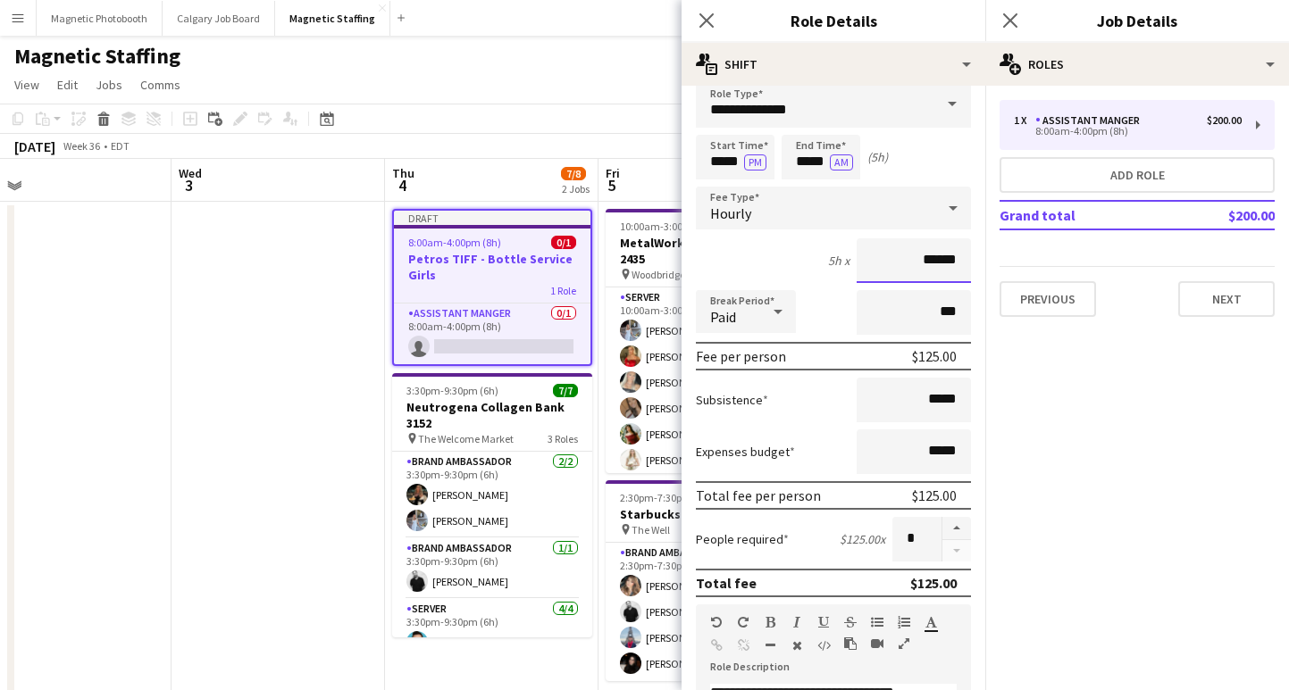
click at [936, 259] on input "******" at bounding box center [913, 260] width 114 height 45
type input "******"
click at [956, 523] on button "button" at bounding box center [956, 528] width 29 height 23
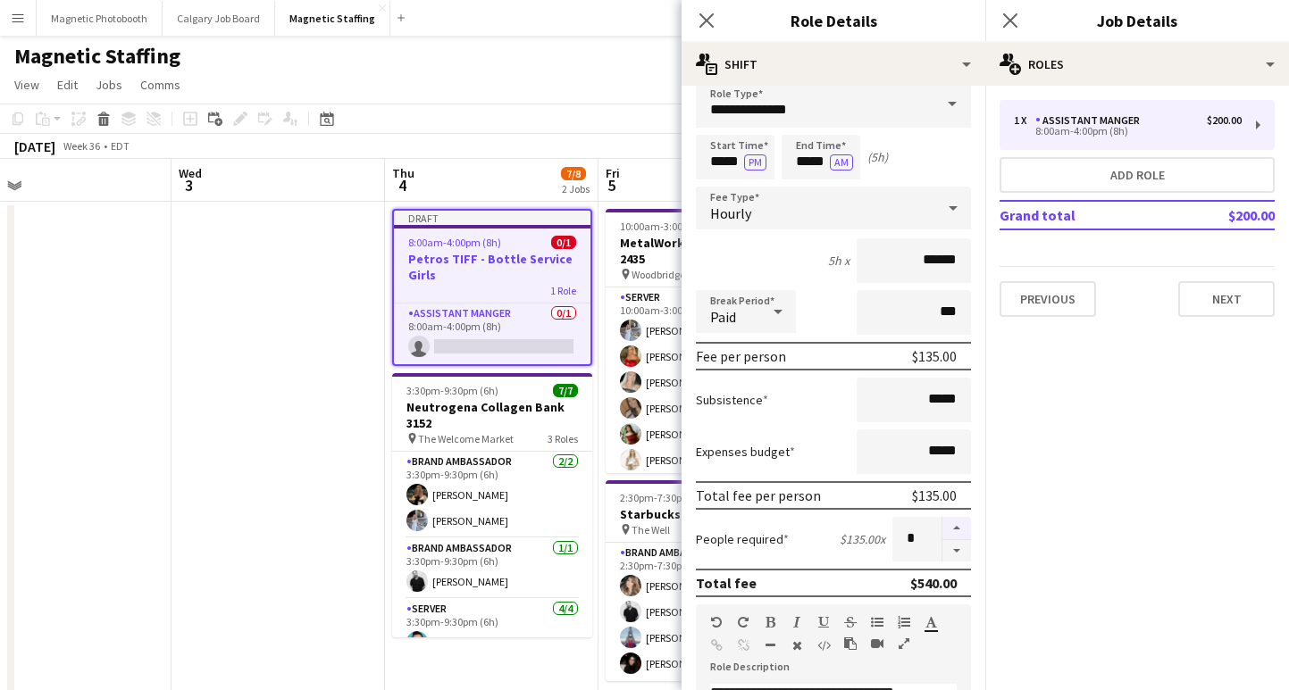
click at [956, 523] on button "button" at bounding box center [956, 528] width 29 height 23
click at [953, 557] on button "button" at bounding box center [956, 551] width 29 height 22
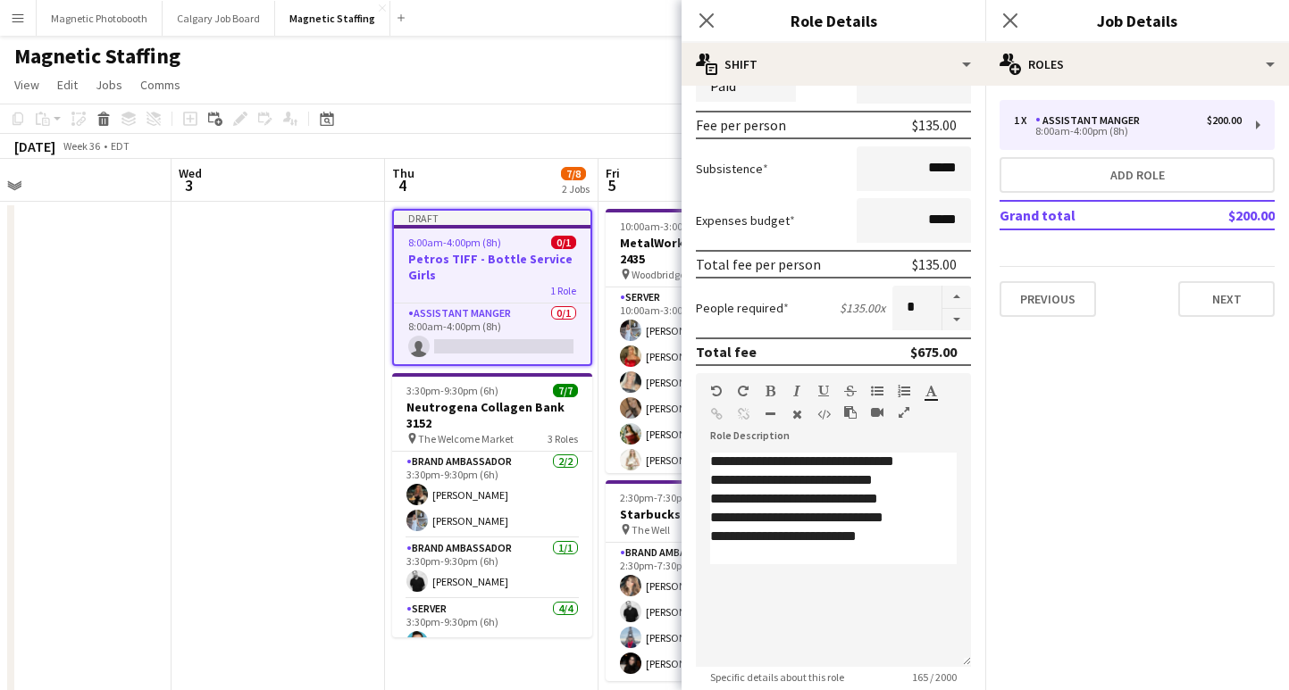
scroll to position [519, 0]
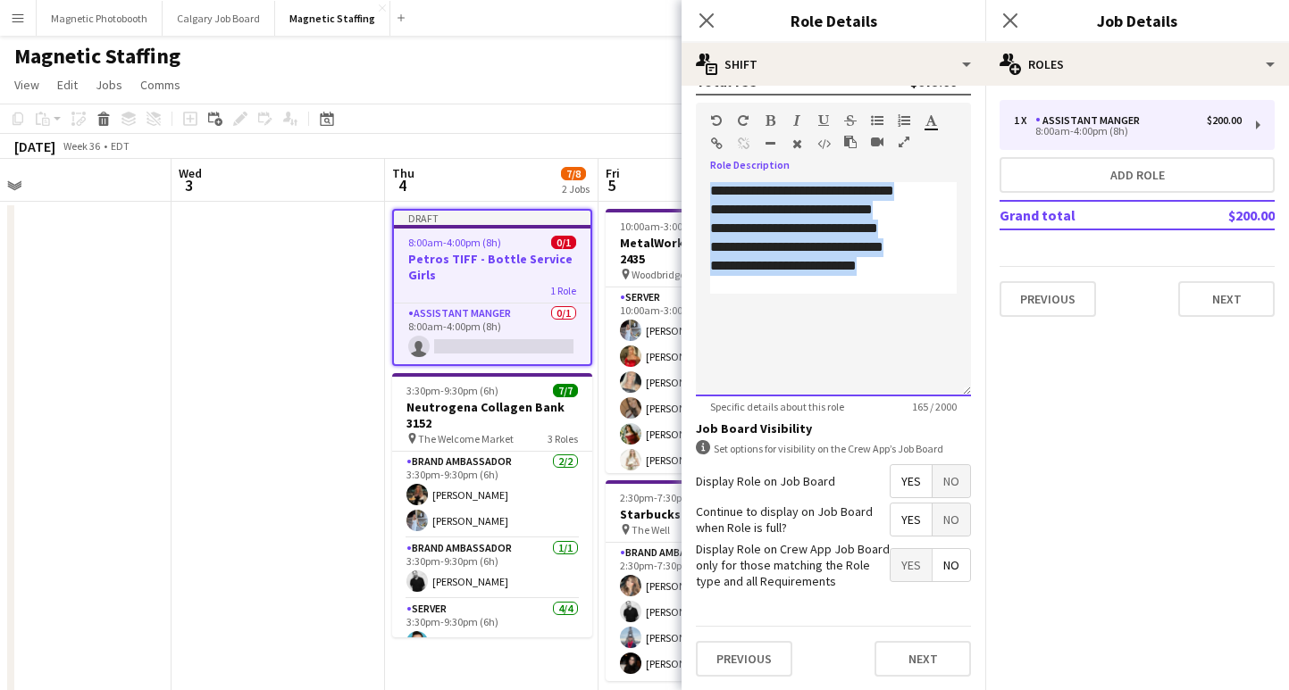
drag, startPoint x: 907, startPoint y: 267, endPoint x: 630, endPoint y: 183, distance: 290.1
click at [630, 183] on body "Menu Boards Boards Boards All jobs Status Workforce Workforce My Workforce Recr…" at bounding box center [644, 597] width 1289 height 1195
copy div "**********"
click at [931, 659] on button "Next" at bounding box center [922, 659] width 96 height 36
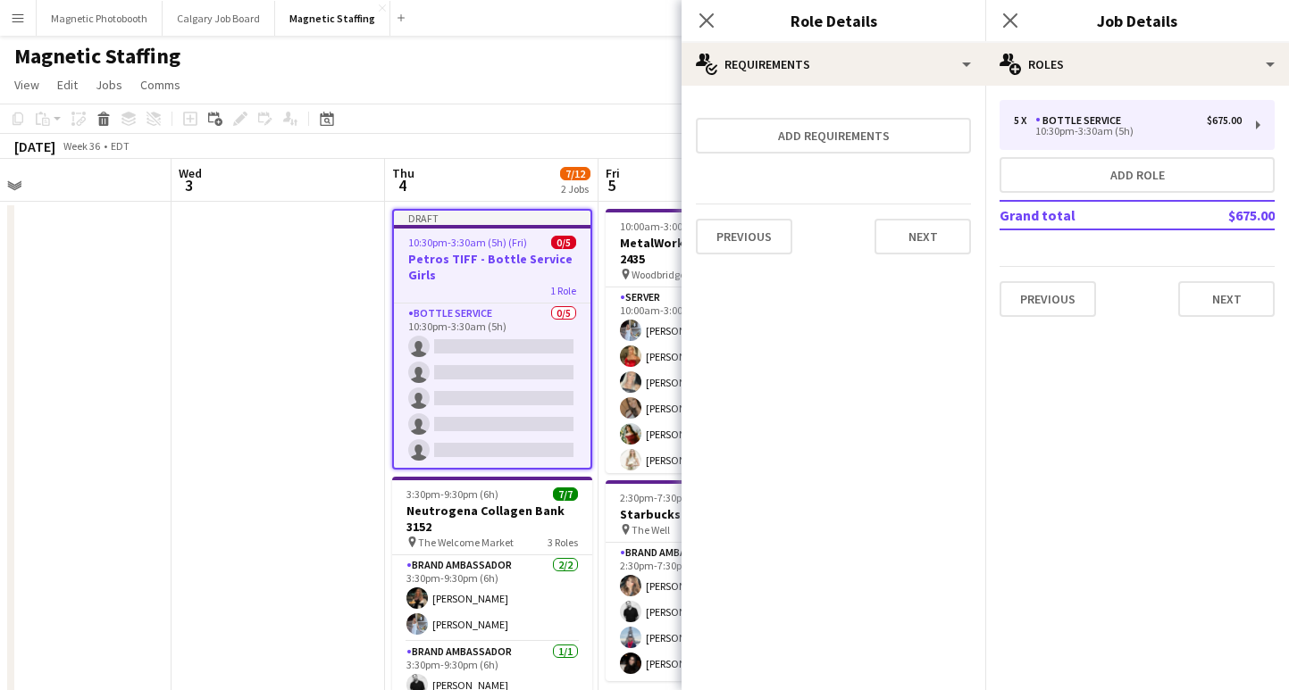
scroll to position [0, 0]
click at [923, 230] on button "Next" at bounding box center [922, 237] width 96 height 36
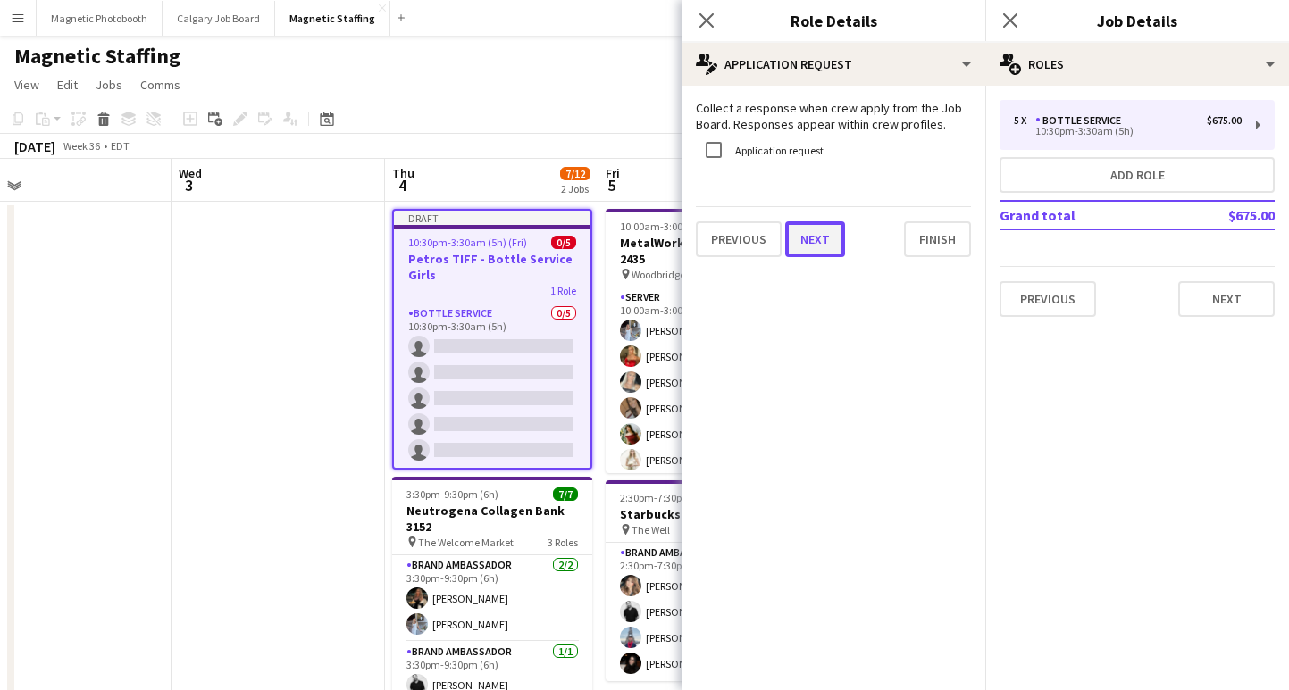
click at [828, 234] on button "Next" at bounding box center [815, 239] width 60 height 36
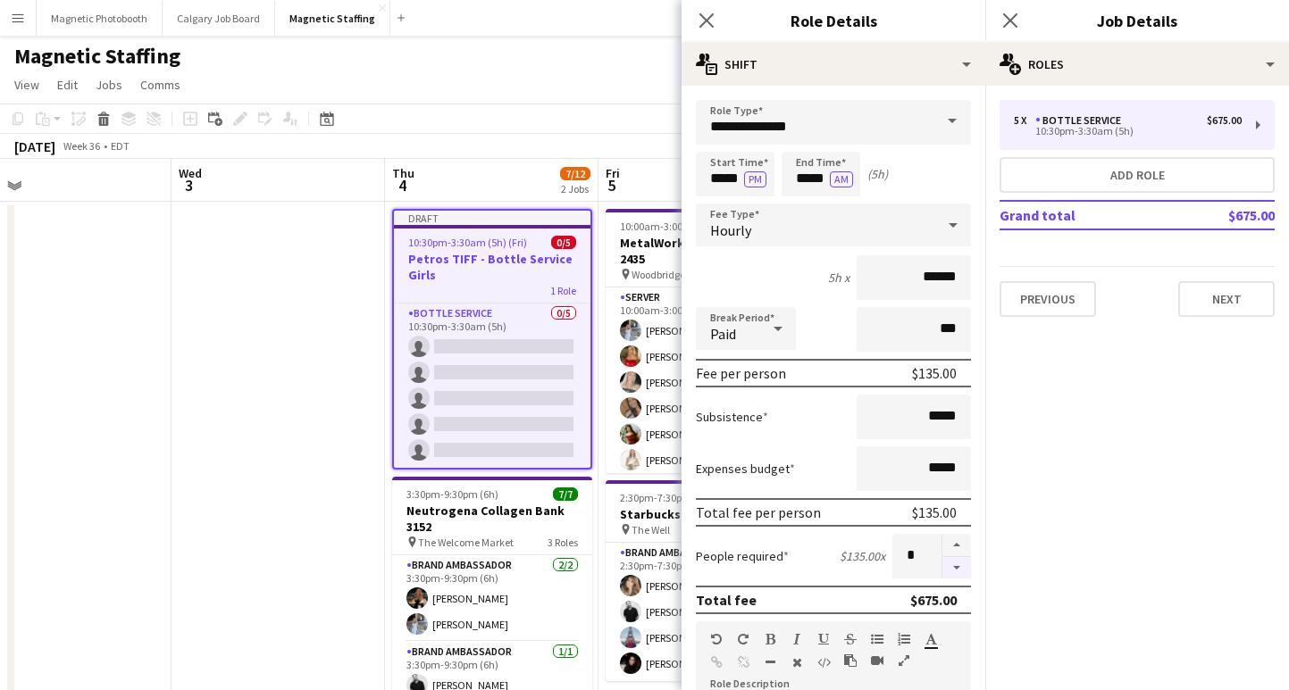
click at [954, 570] on button "button" at bounding box center [956, 568] width 29 height 22
type input "*"
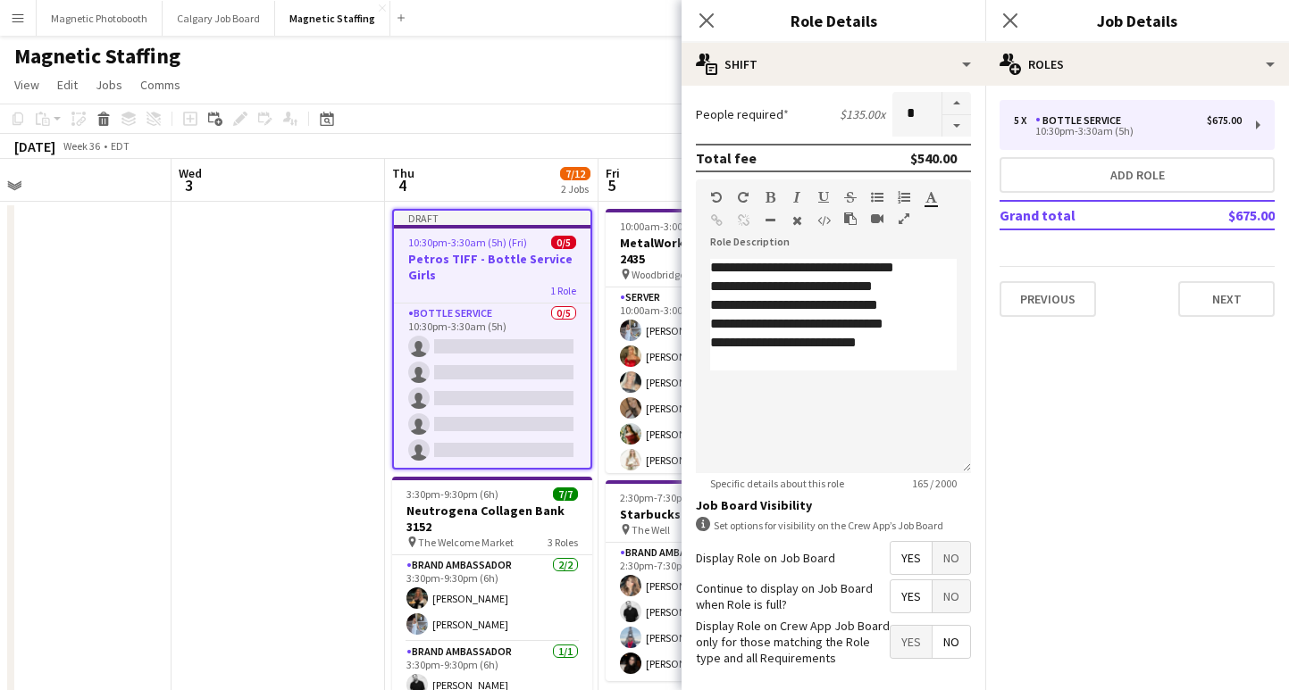
scroll to position [519, 0]
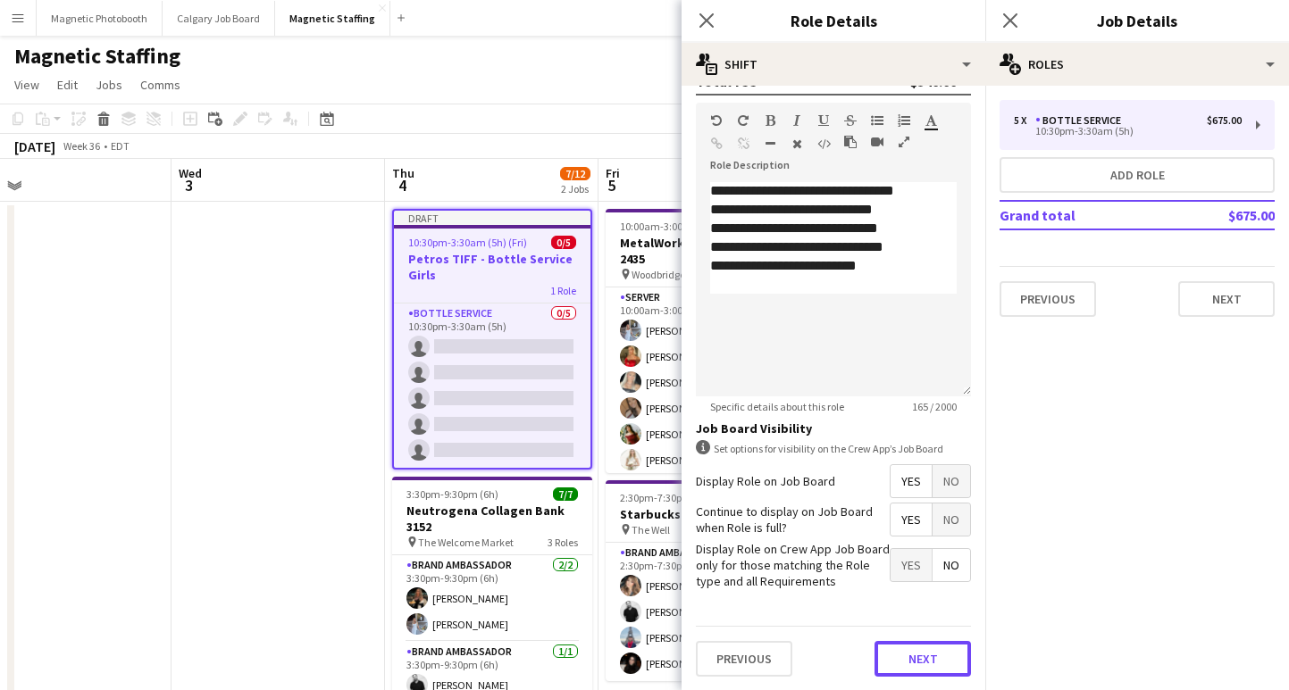
click at [923, 653] on button "Next" at bounding box center [922, 659] width 96 height 36
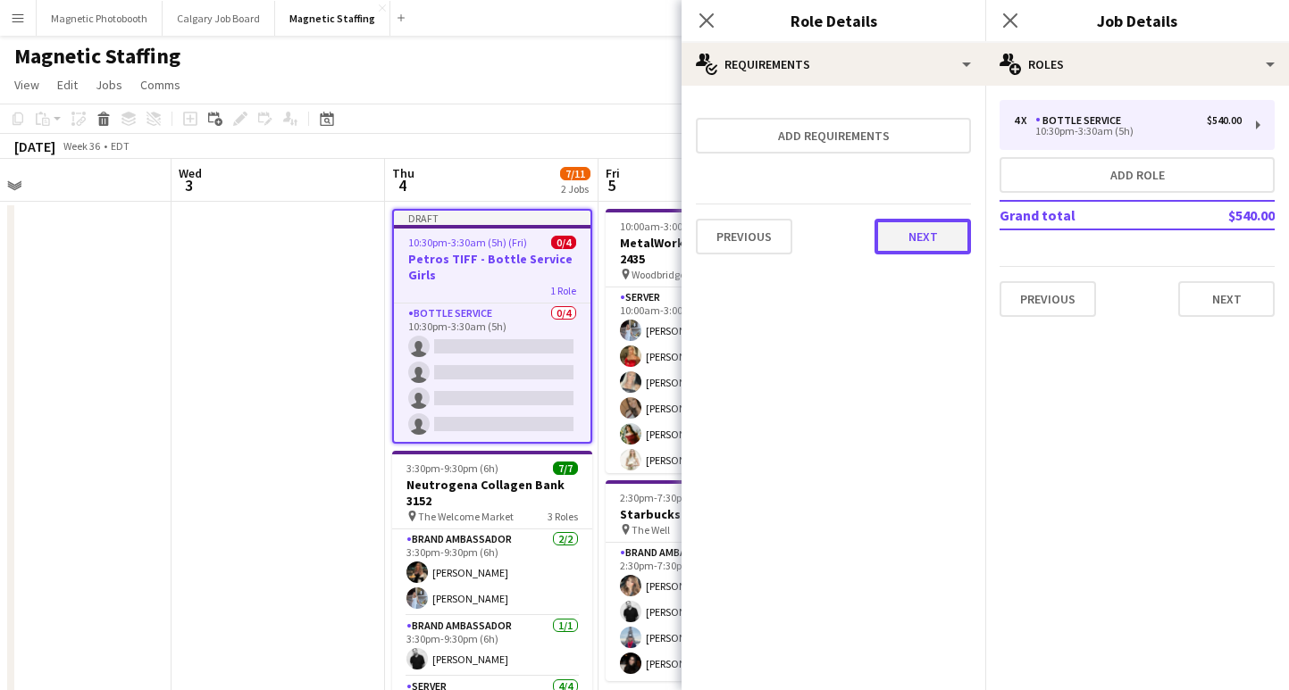
click at [906, 242] on button "Next" at bounding box center [922, 237] width 96 height 36
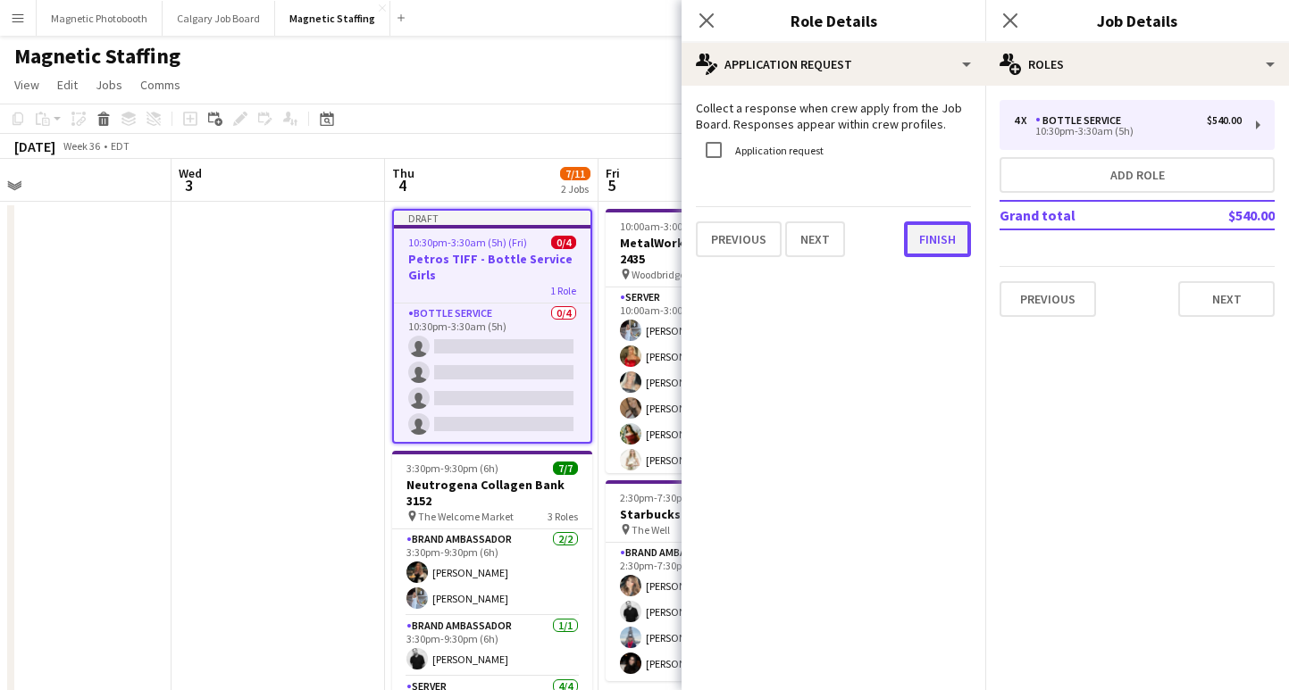
click at [938, 255] on button "Finish" at bounding box center [937, 239] width 67 height 36
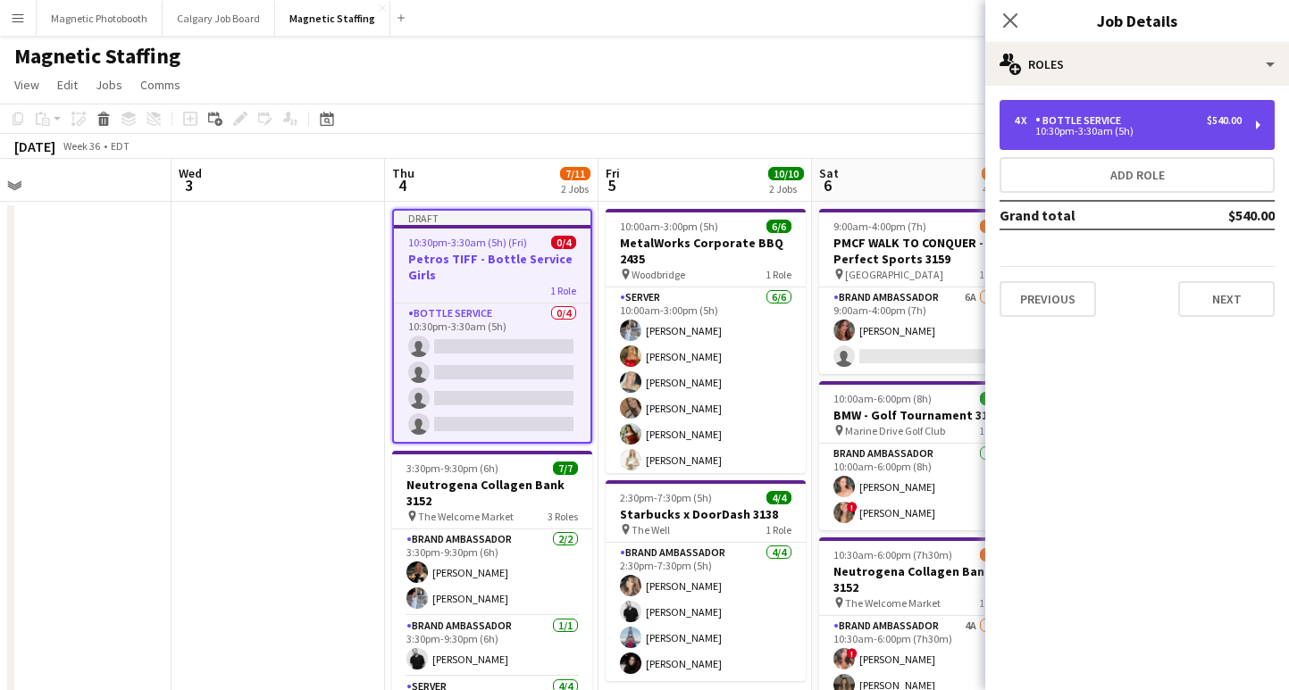
click at [1133, 121] on div "4 x Bottle Service $540.00" at bounding box center [1128, 120] width 228 height 13
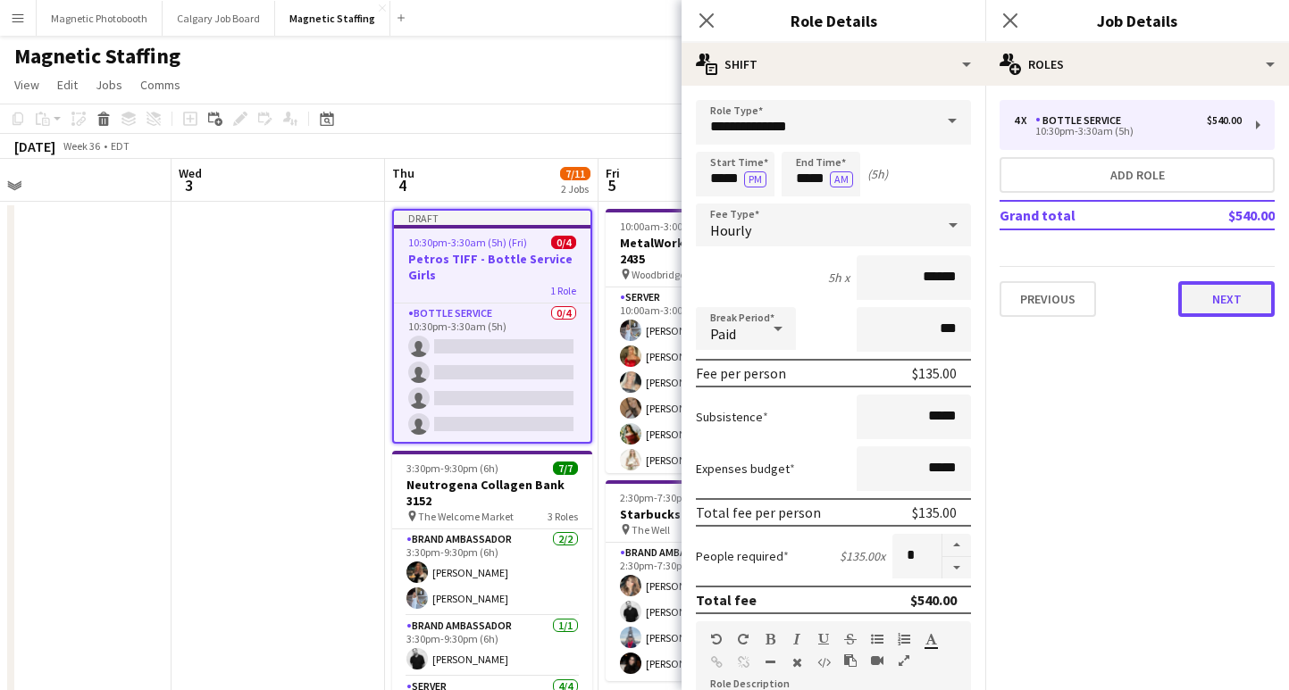
click at [1209, 290] on button "Next" at bounding box center [1226, 299] width 96 height 36
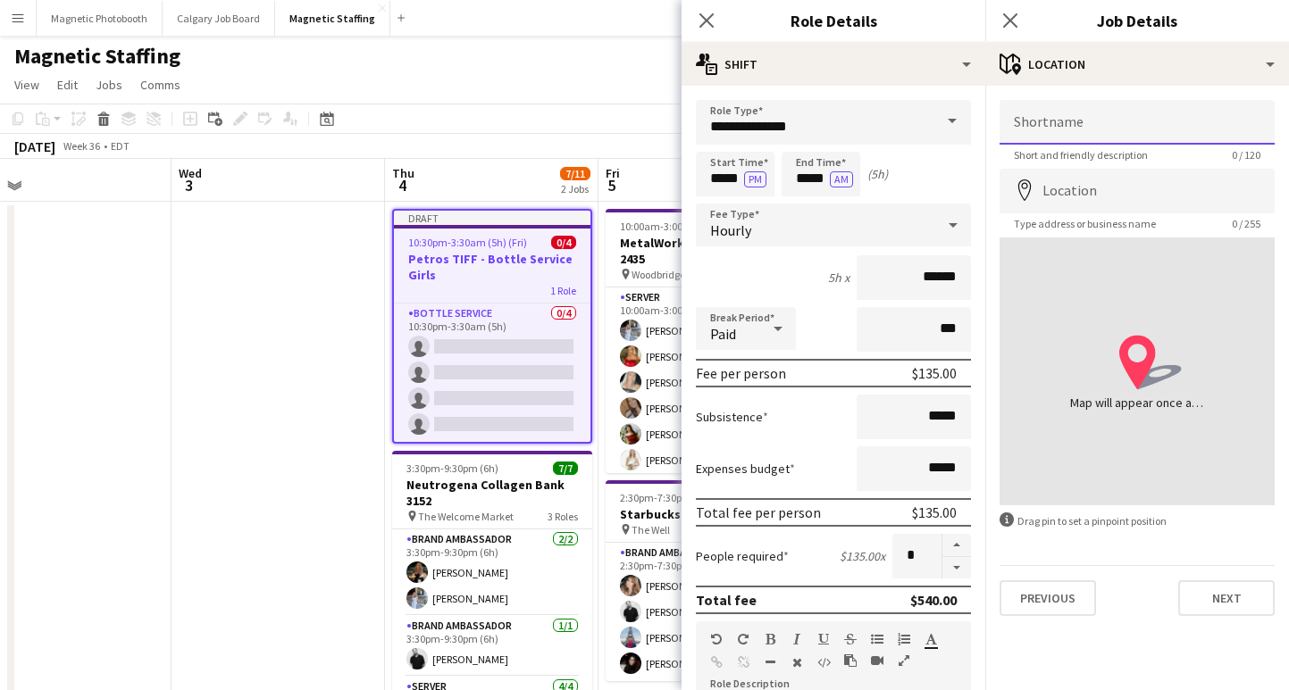
click at [1070, 106] on input "Shortname" at bounding box center [1136, 122] width 275 height 45
type input "******"
click at [1054, 204] on input "Location" at bounding box center [1136, 191] width 275 height 45
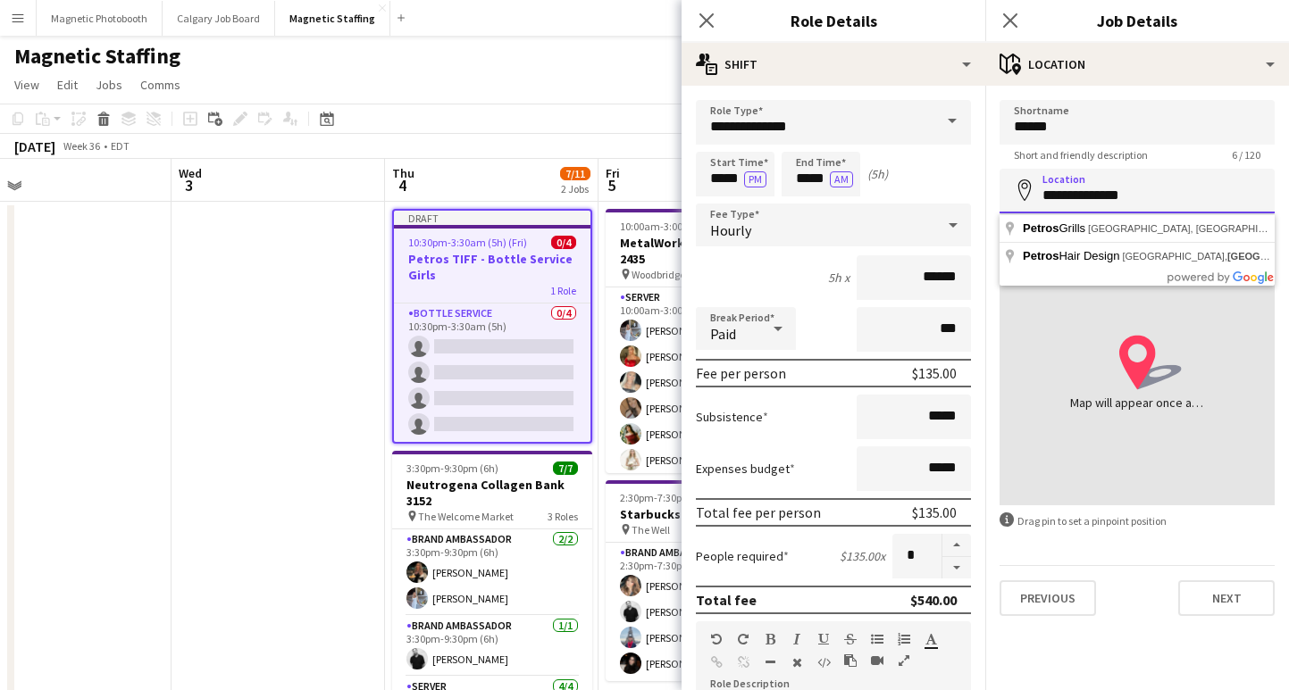
drag, startPoint x: 1139, startPoint y: 197, endPoint x: 1088, endPoint y: 196, distance: 50.9
click at [1089, 196] on input "**********" at bounding box center [1136, 191] width 275 height 45
type input "**********"
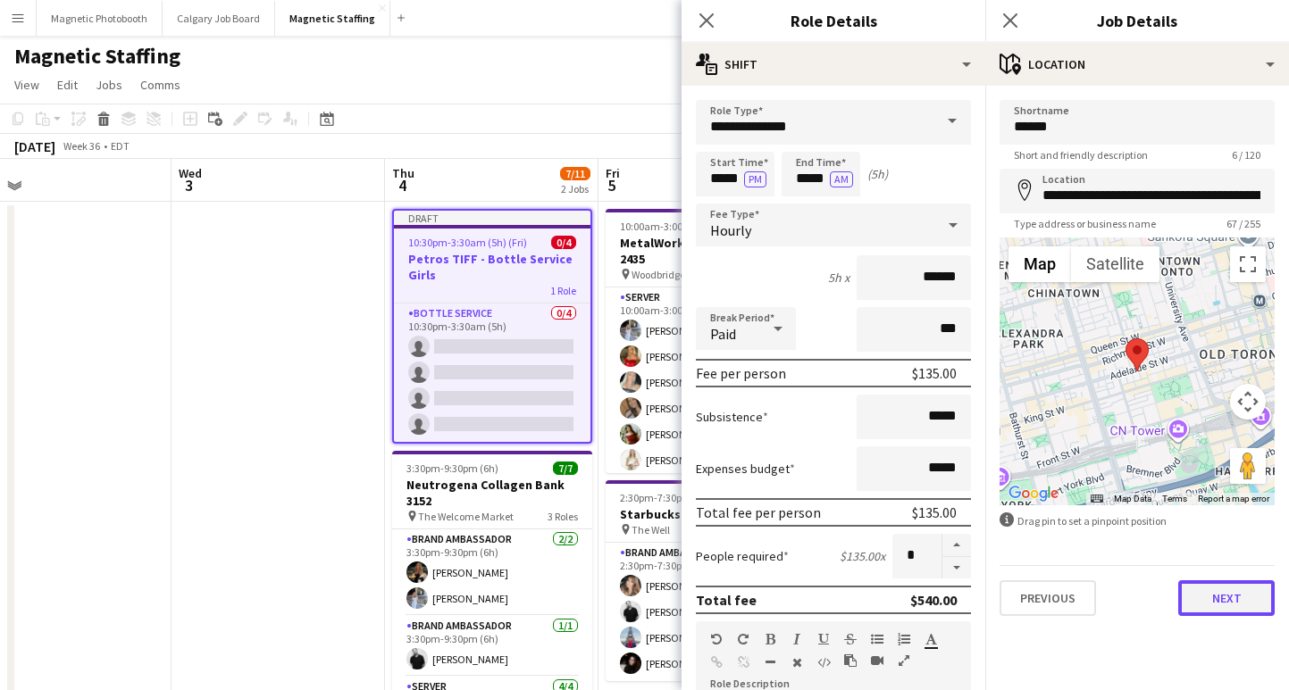
click at [1214, 606] on button "Next" at bounding box center [1226, 598] width 96 height 36
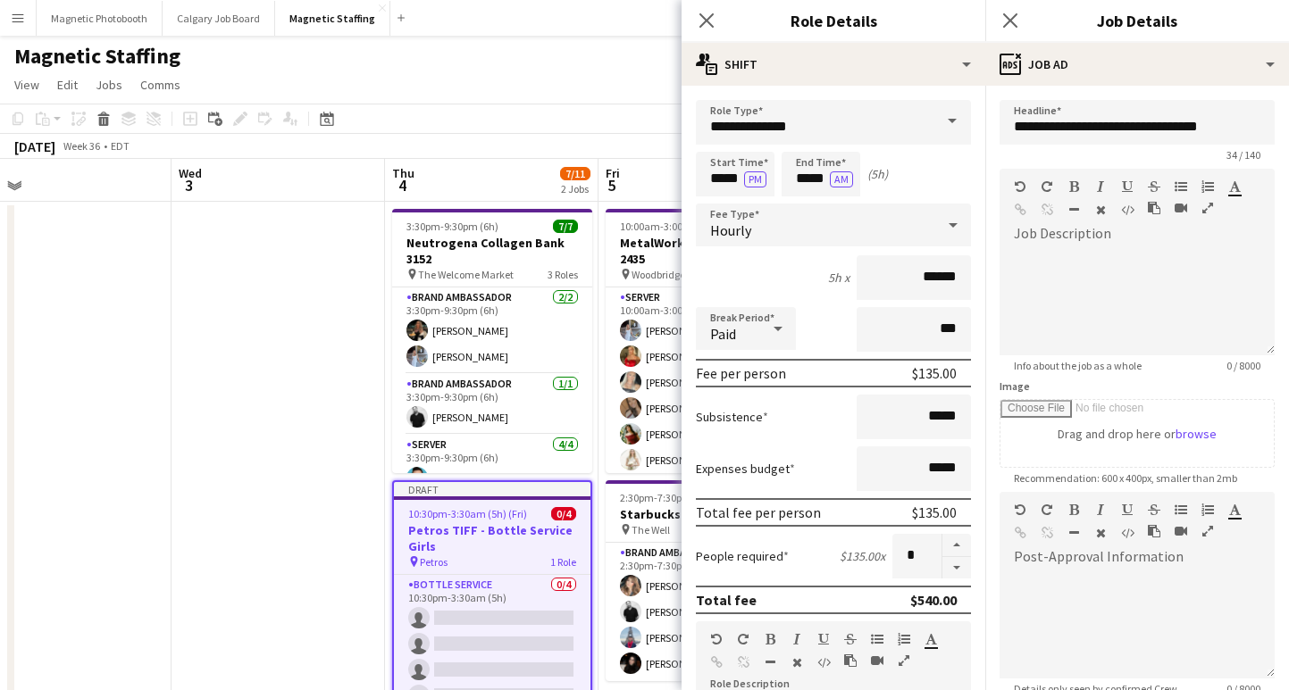
scroll to position [192, 0]
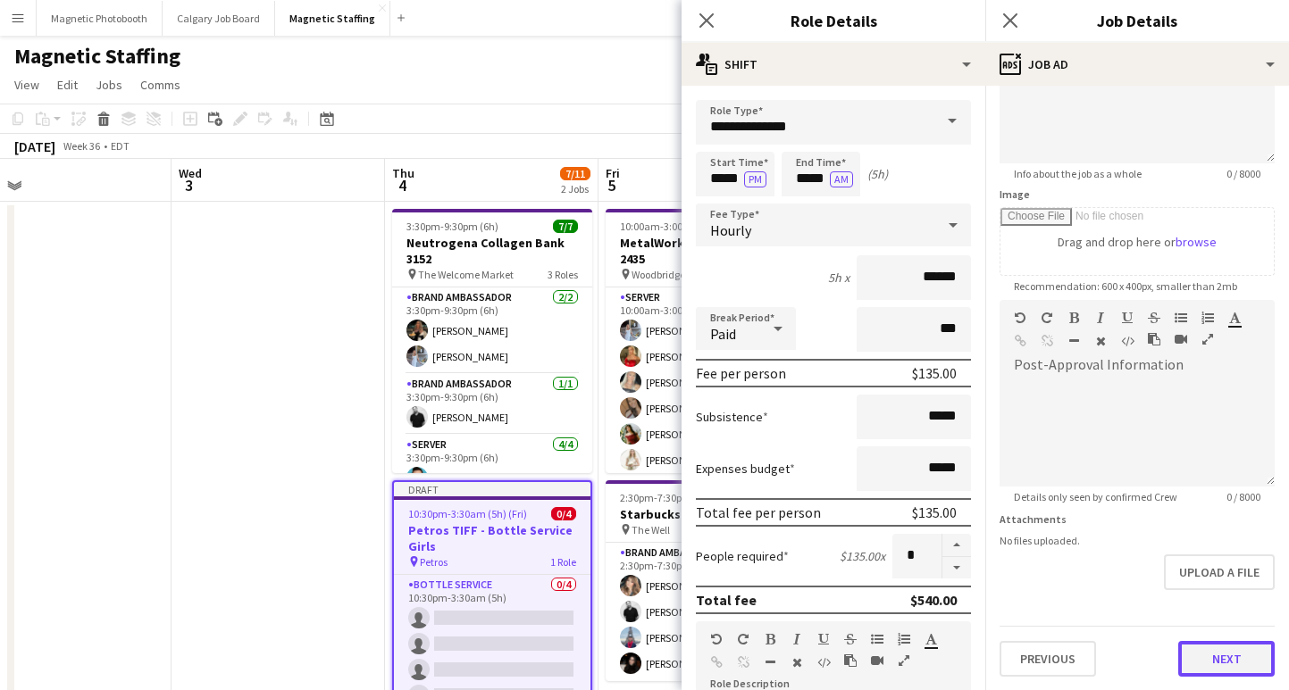
click at [1215, 647] on button "Next" at bounding box center [1226, 659] width 96 height 36
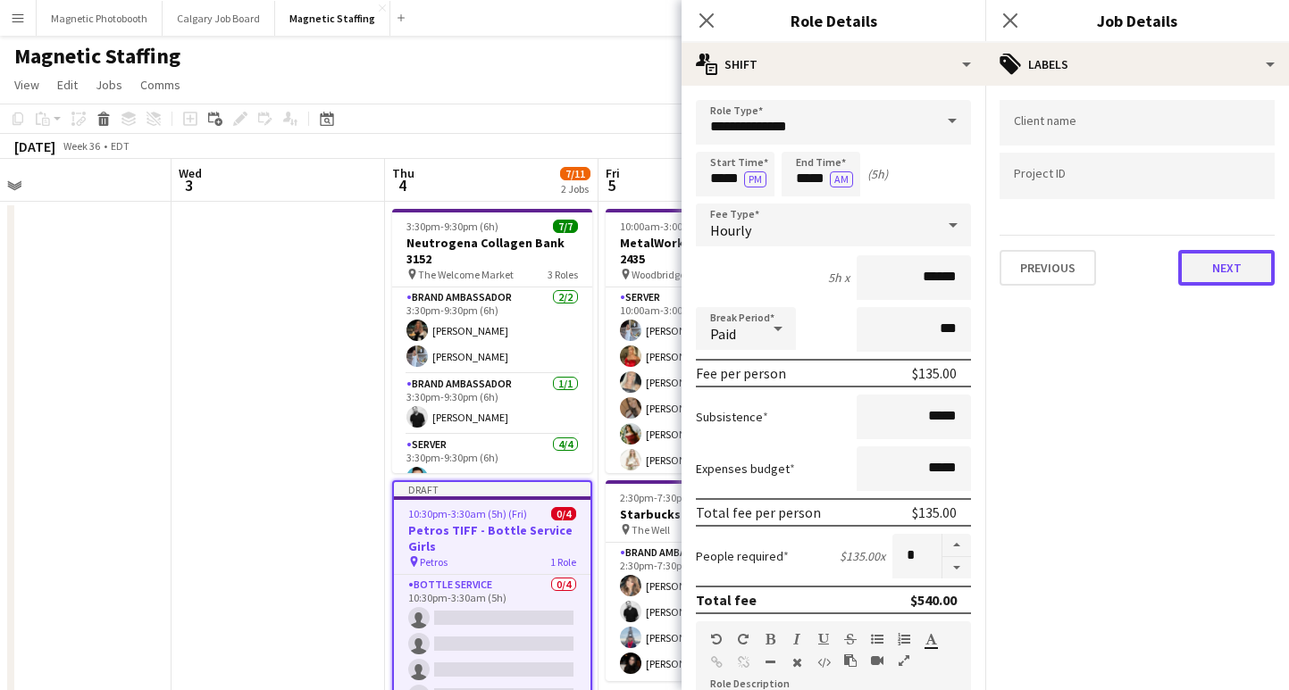
click at [1237, 275] on button "Next" at bounding box center [1226, 268] width 96 height 36
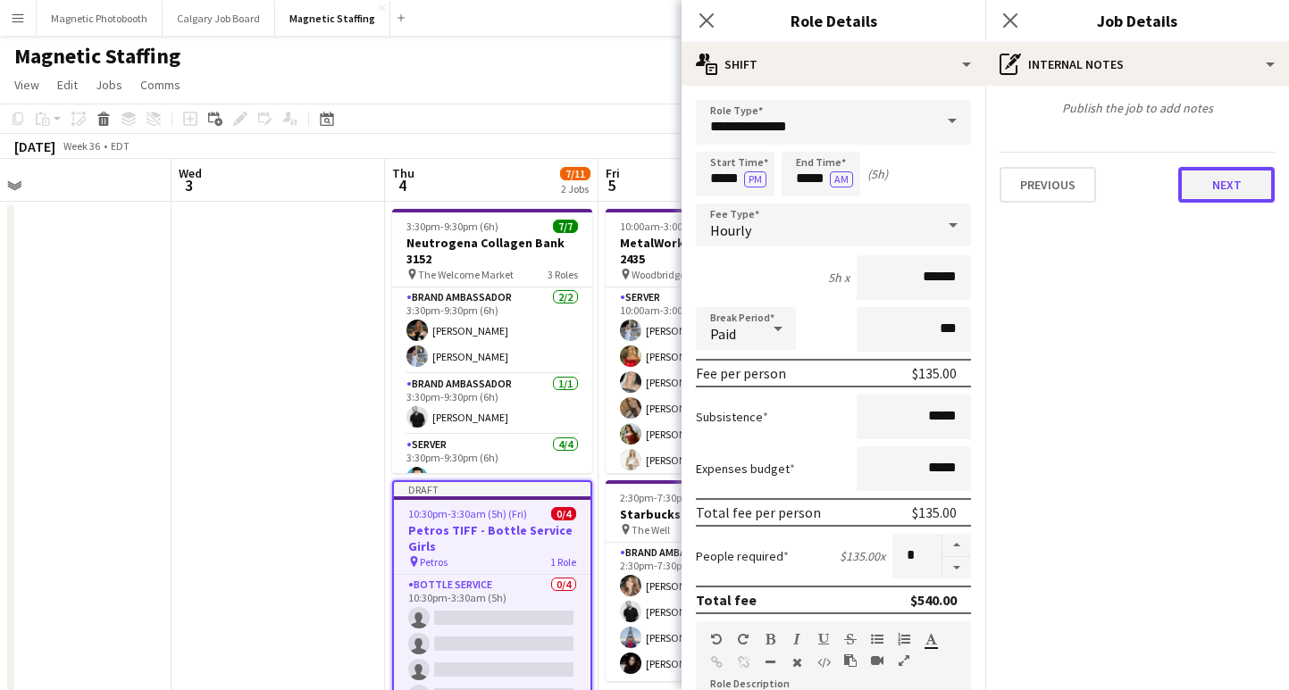
click at [1223, 198] on button "Next" at bounding box center [1226, 185] width 96 height 36
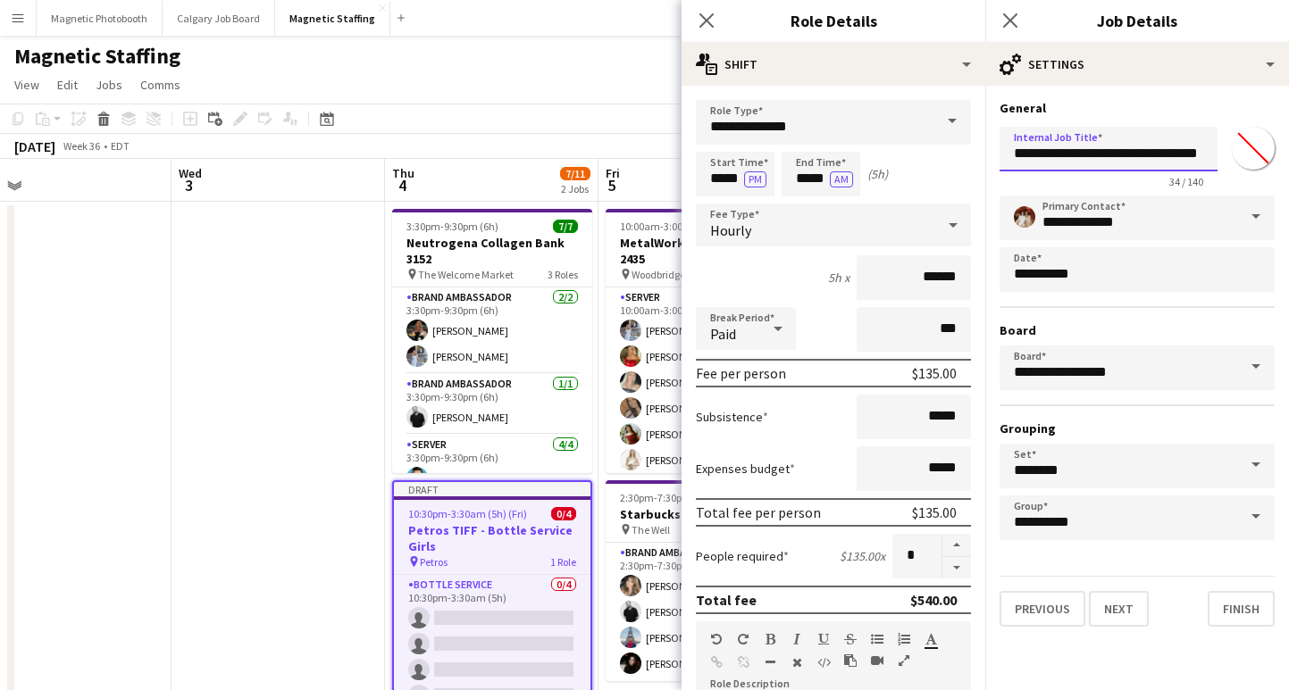
drag, startPoint x: 1098, startPoint y: 157, endPoint x: 1268, endPoint y: 154, distance: 169.7
click at [1268, 154] on div "**********" at bounding box center [1136, 154] width 275 height 69
drag, startPoint x: 1152, startPoint y: 155, endPoint x: 1281, endPoint y: 143, distance: 129.2
click at [1280, 146] on form "**********" at bounding box center [1137, 363] width 304 height 527
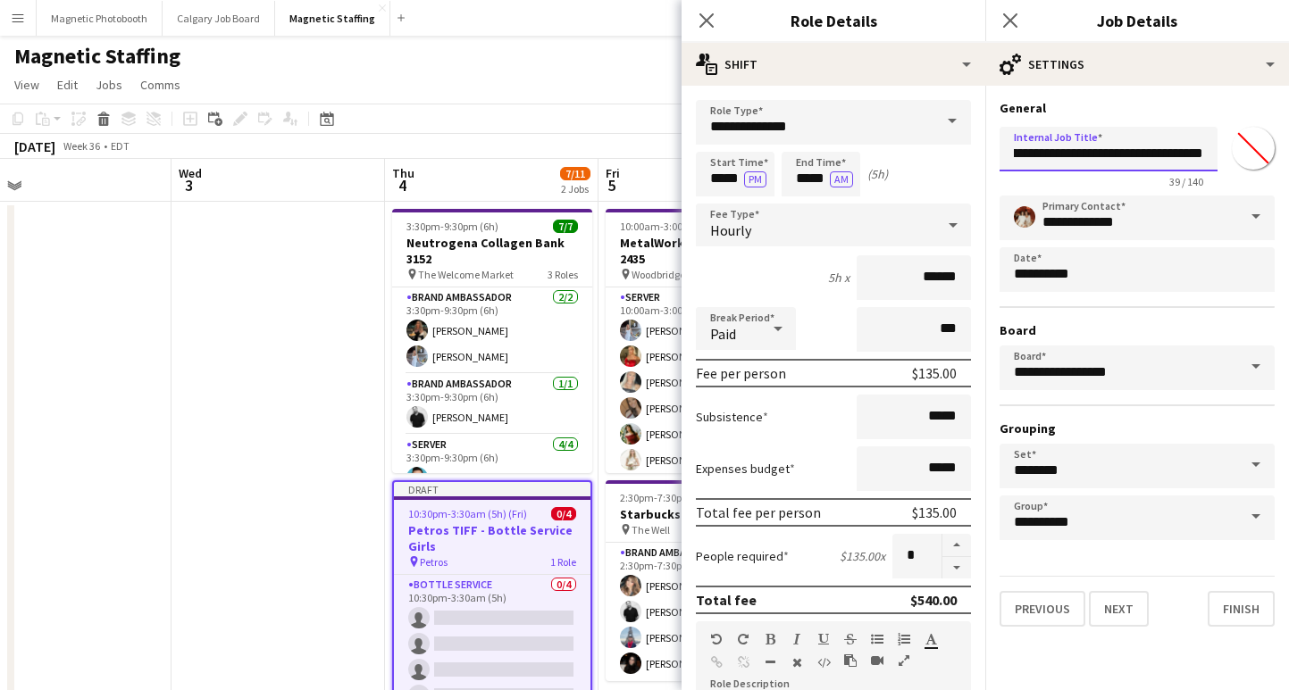
scroll to position [0, 38]
type input "**********"
click at [1131, 597] on button "Next" at bounding box center [1119, 609] width 60 height 36
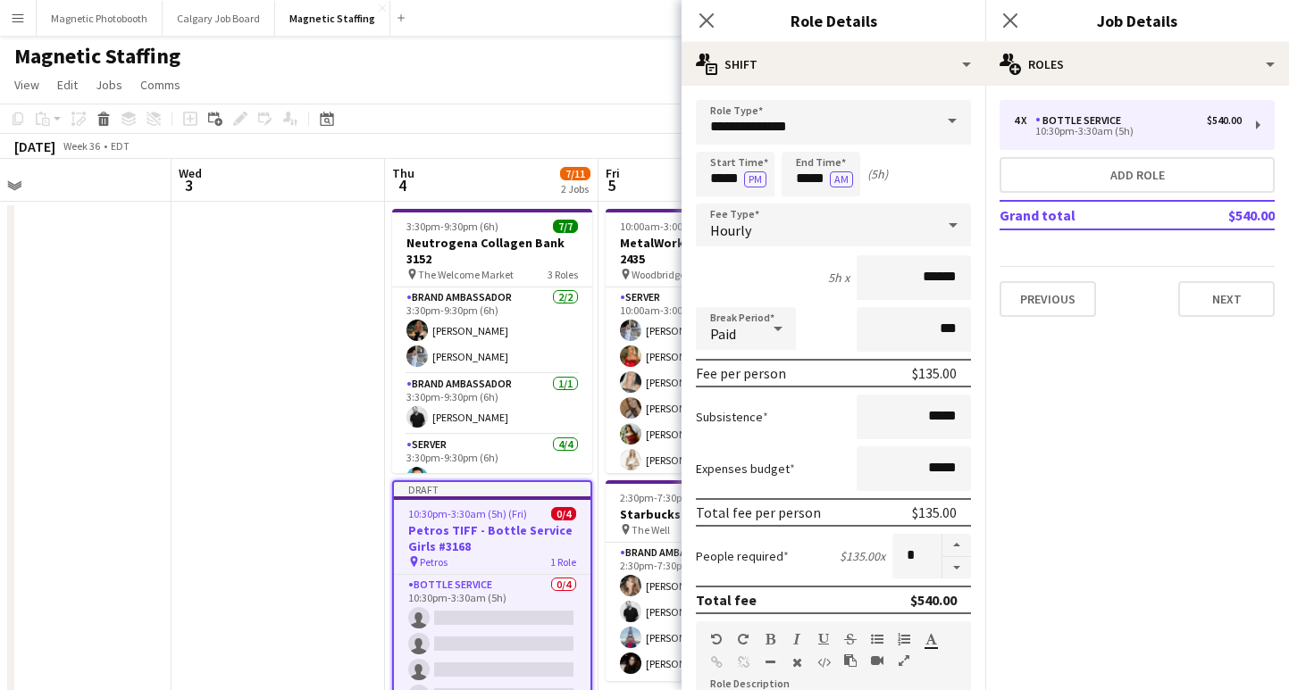
click at [1222, 280] on div "Previous Next" at bounding box center [1136, 291] width 275 height 51
click at [1218, 297] on button "Next" at bounding box center [1226, 299] width 96 height 36
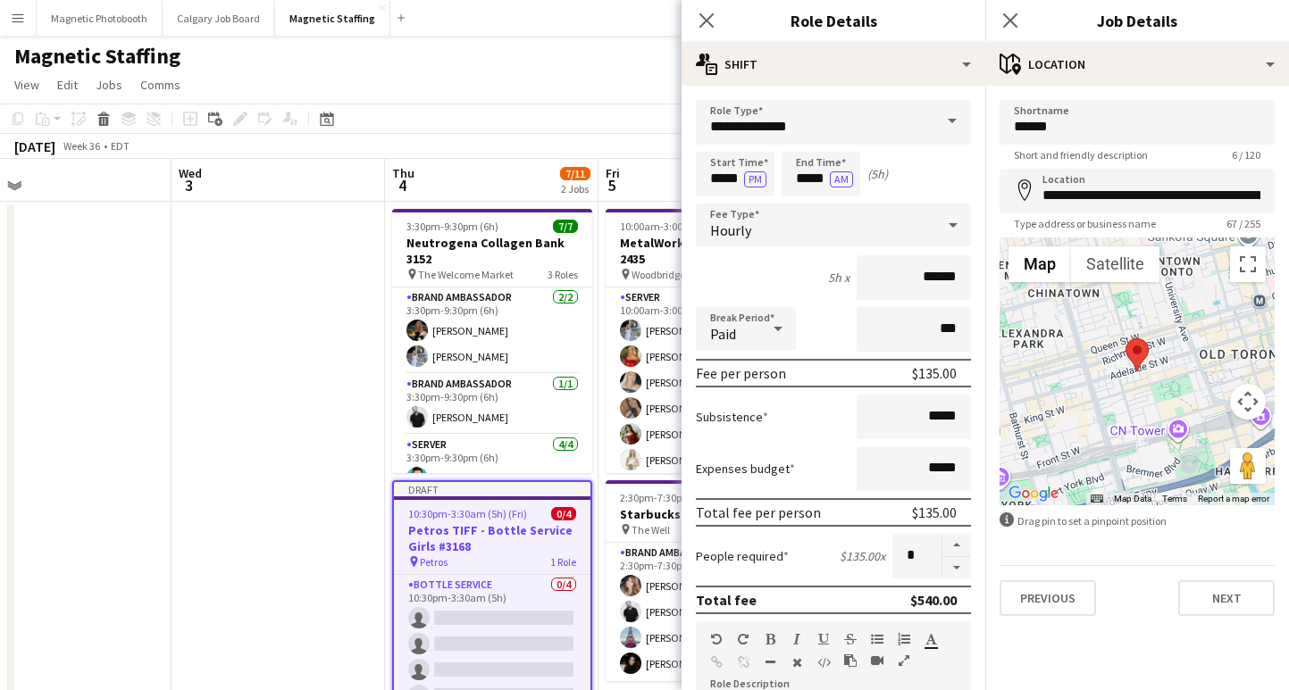
click at [1215, 618] on div "**********" at bounding box center [1137, 358] width 304 height 545
click at [1224, 590] on button "Next" at bounding box center [1226, 598] width 96 height 36
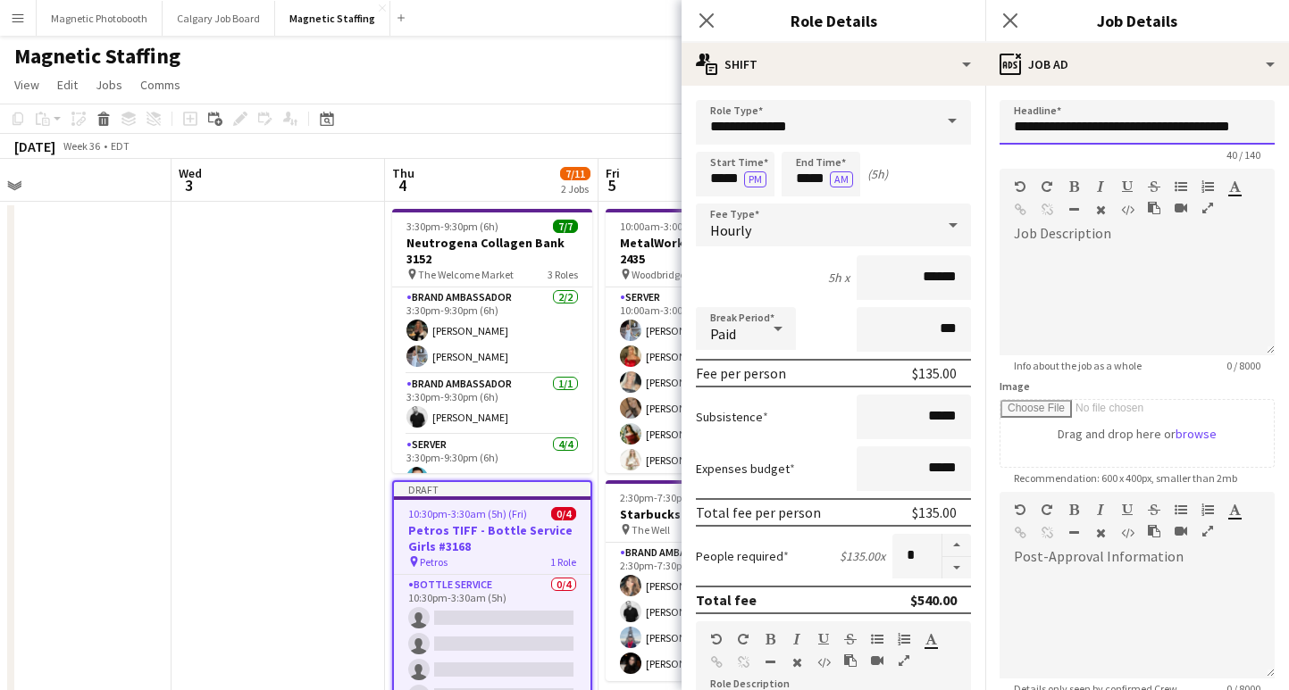
click at [1052, 134] on input "**********" at bounding box center [1136, 122] width 275 height 45
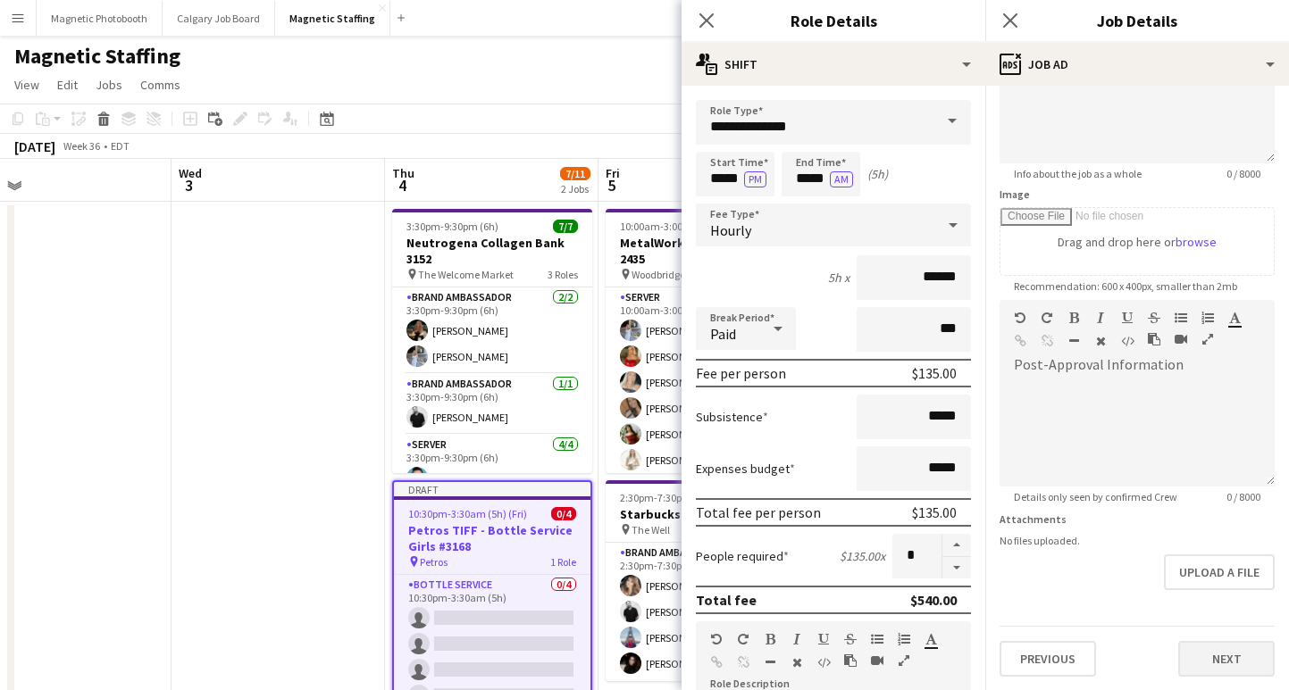
type input "**********"
click at [1229, 653] on button "Next" at bounding box center [1226, 659] width 96 height 36
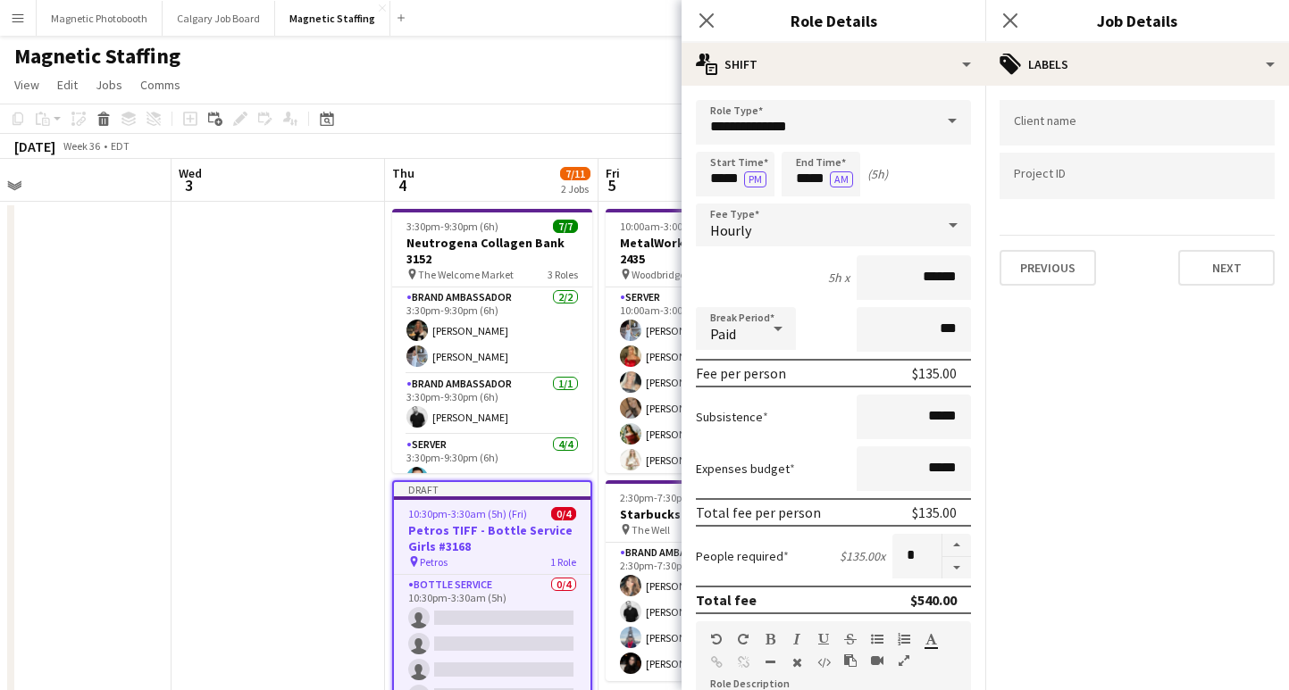
scroll to position [0, 0]
click at [1013, 25] on icon at bounding box center [1009, 20] width 17 height 17
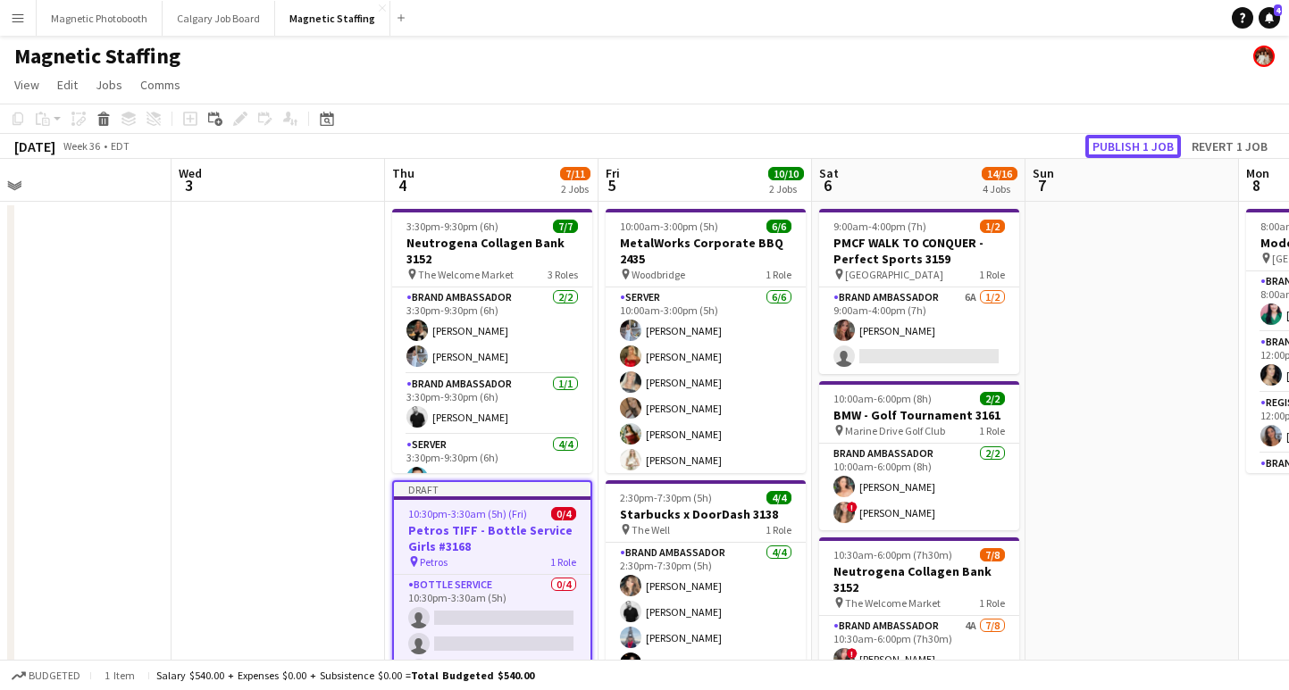
click at [1131, 143] on button "Publish 1 job" at bounding box center [1133, 146] width 96 height 23
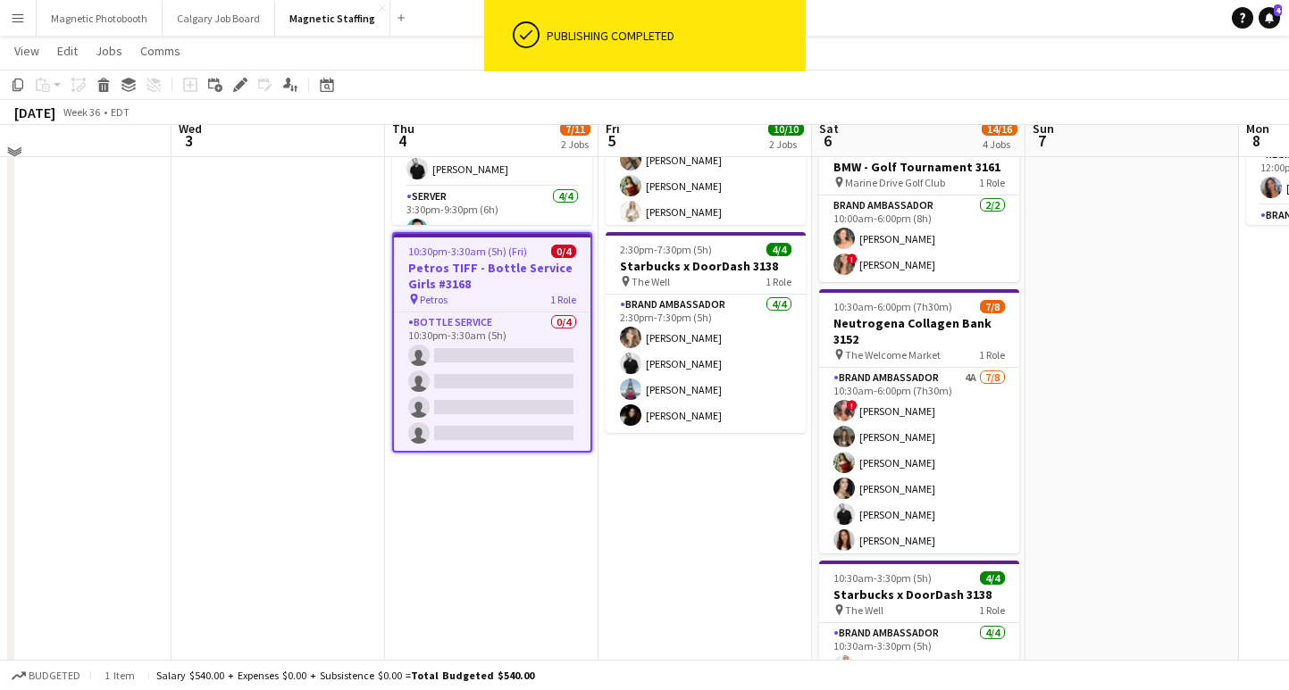
scroll to position [256, 0]
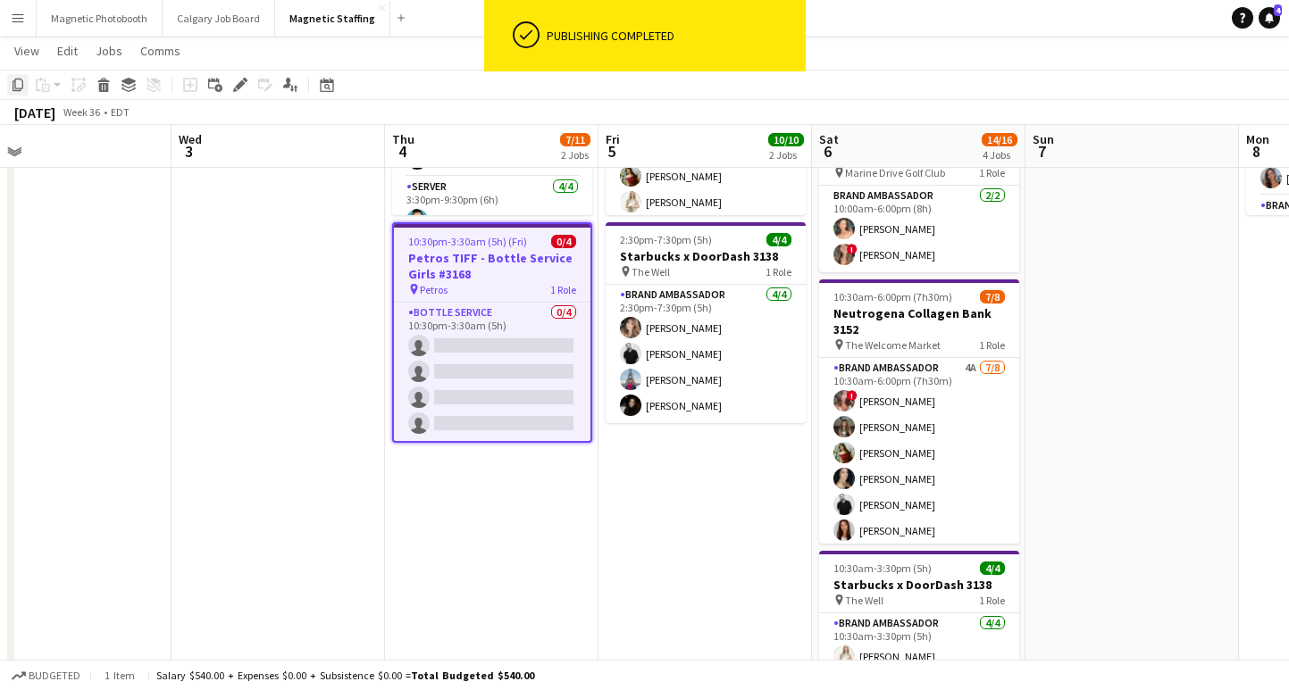
click at [22, 82] on icon at bounding box center [18, 85] width 11 height 13
click at [711, 509] on app-date-cell "10:00am-3:00pm (5h) 6/6 MetalWorks Corporate BBQ 2435 pin Woodbridge 1 Role Ser…" at bounding box center [704, 384] width 213 height 881
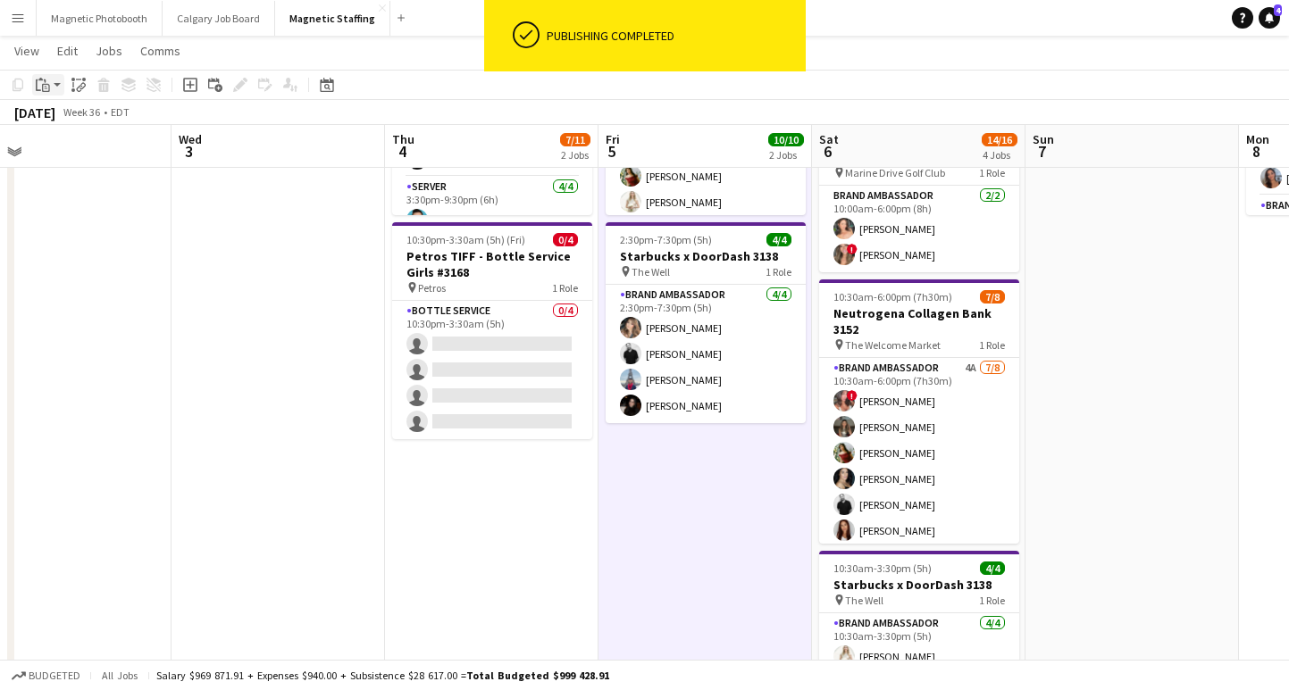
click at [49, 85] on div "Paste" at bounding box center [42, 84] width 21 height 21
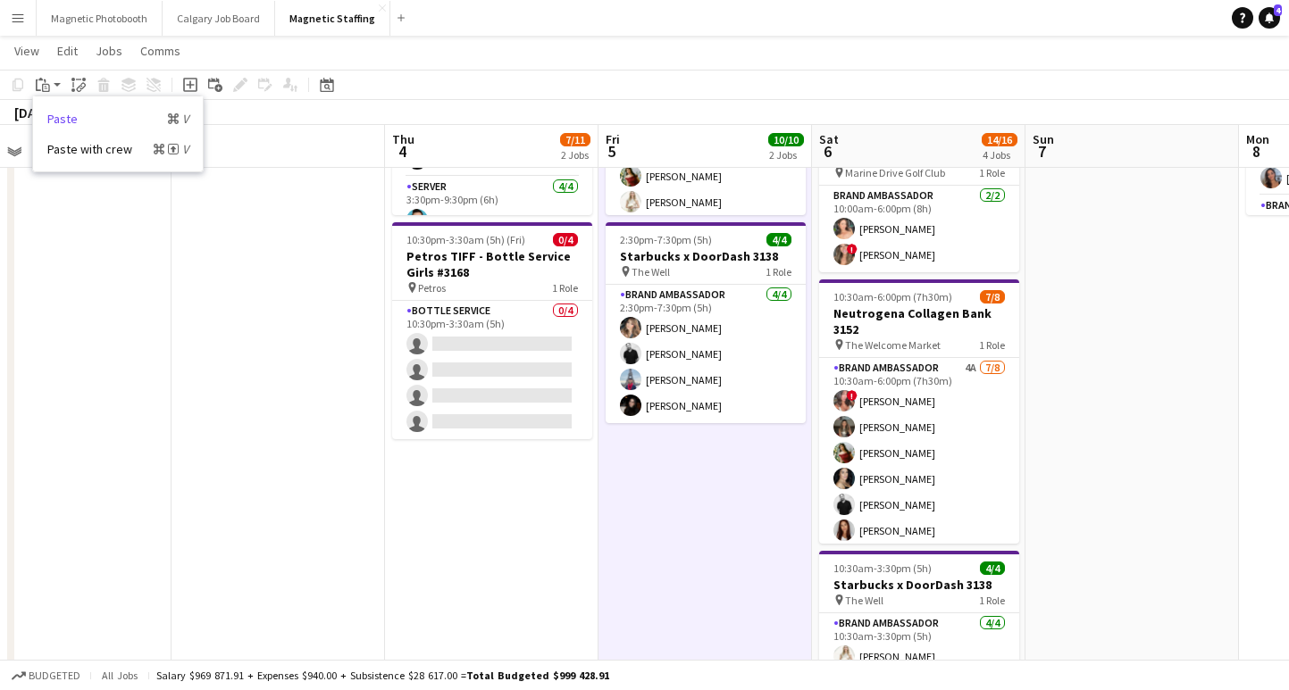
click at [87, 111] on link "Paste Command V" at bounding box center [117, 119] width 141 height 16
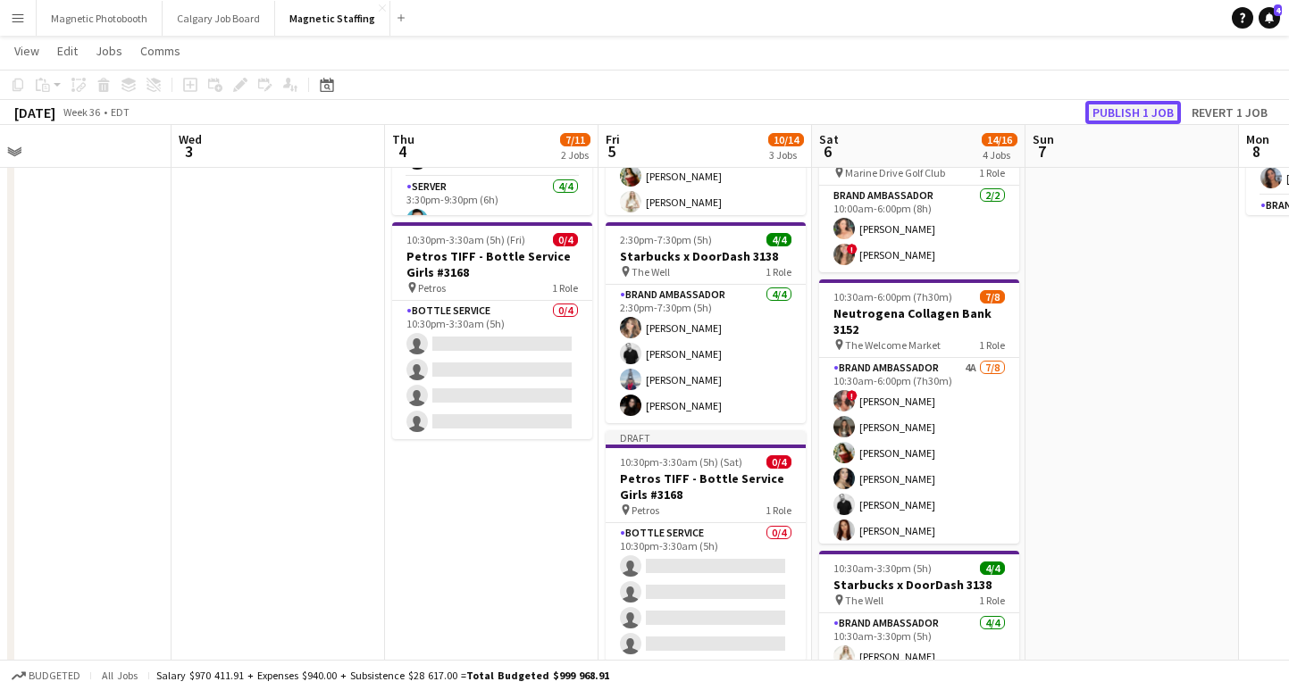
click at [1129, 106] on button "Publish 1 job" at bounding box center [1133, 112] width 96 height 23
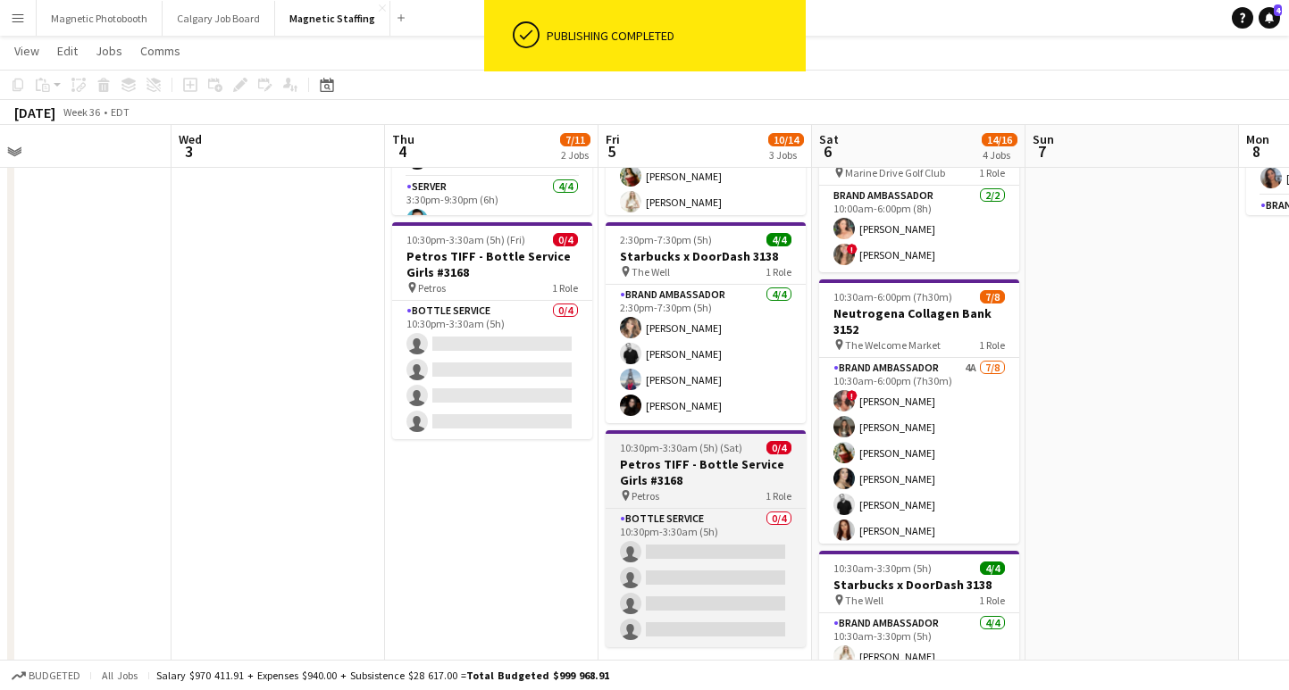
click at [715, 456] on h3 "Petros TIFF - Bottle Service Girls #3168" at bounding box center [705, 472] width 200 height 32
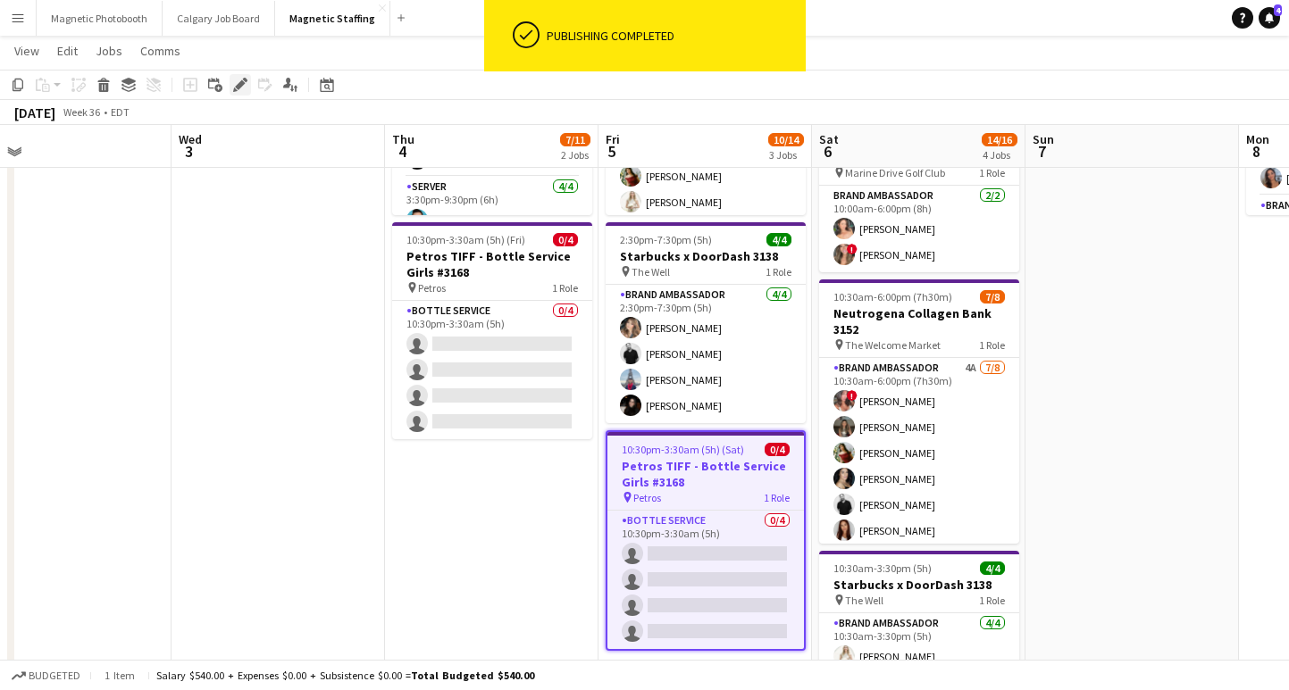
click at [243, 85] on icon "Edit" at bounding box center [240, 85] width 14 height 14
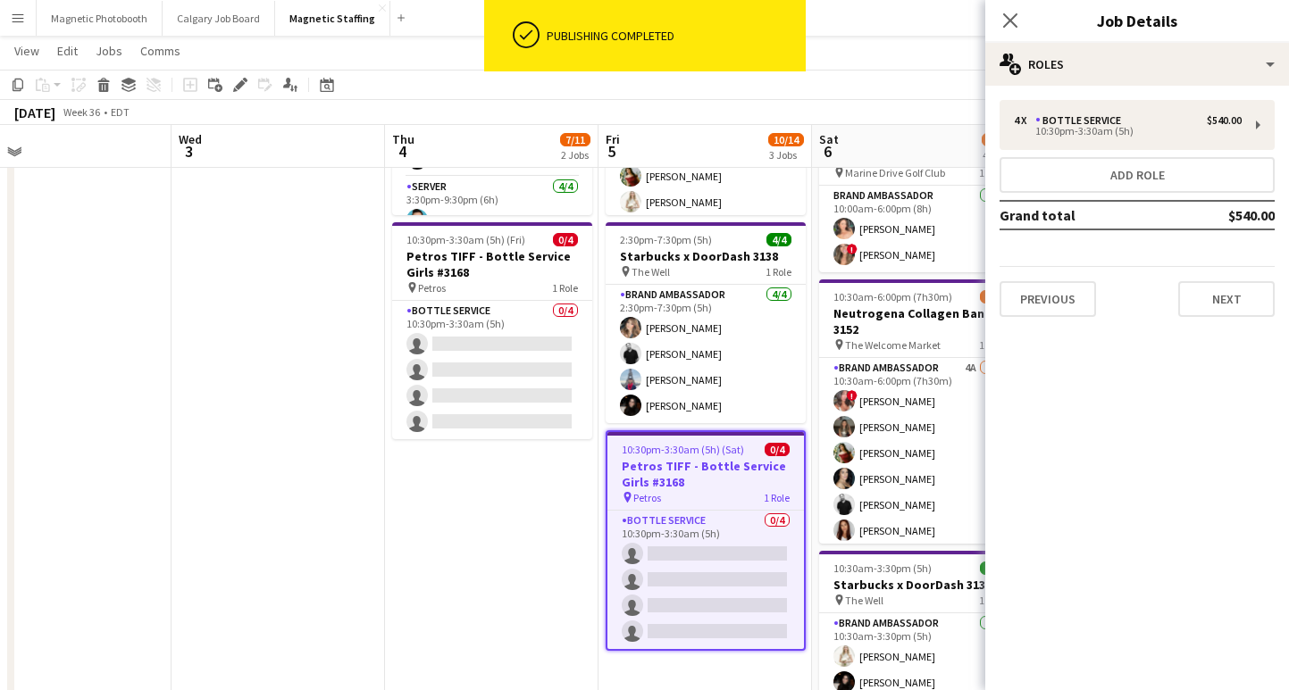
click at [1145, 99] on div "4 x Bottle Service $540.00 10:30pm-3:30am (5h) Add role Grand total $540.00 Pre…" at bounding box center [1137, 209] width 304 height 246
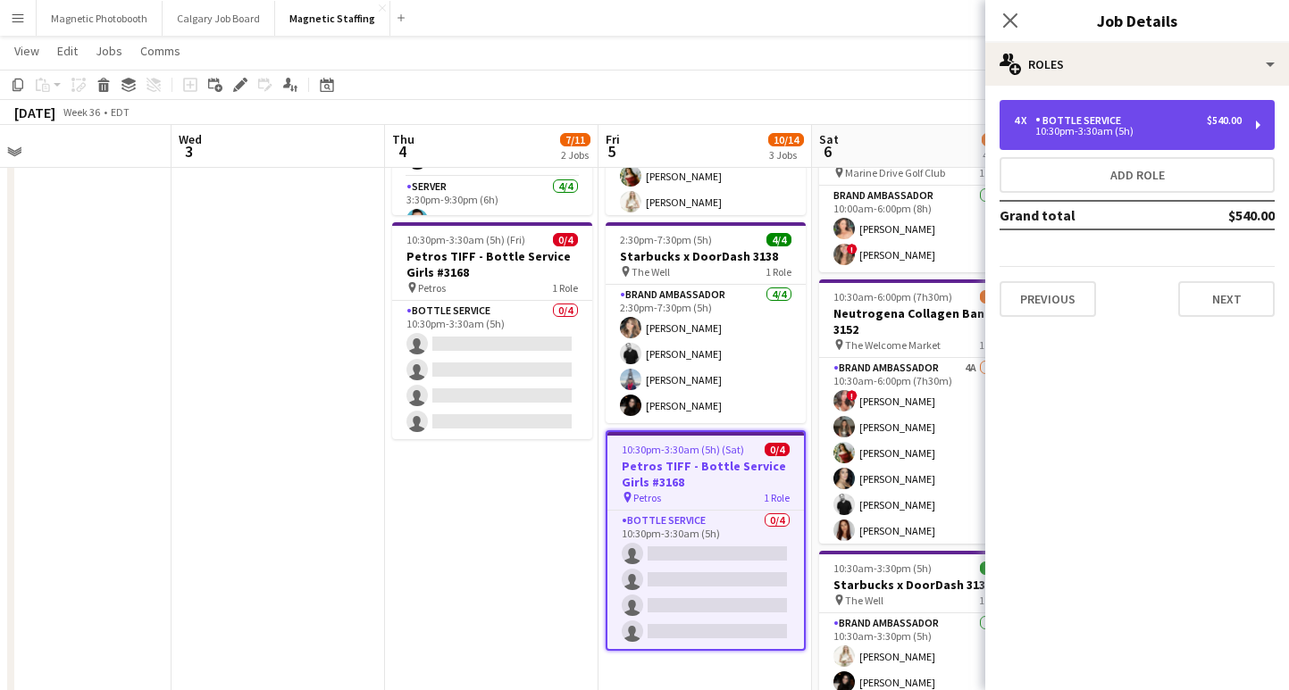
click at [1132, 130] on div "10:30pm-3:30am (5h)" at bounding box center [1128, 131] width 228 height 9
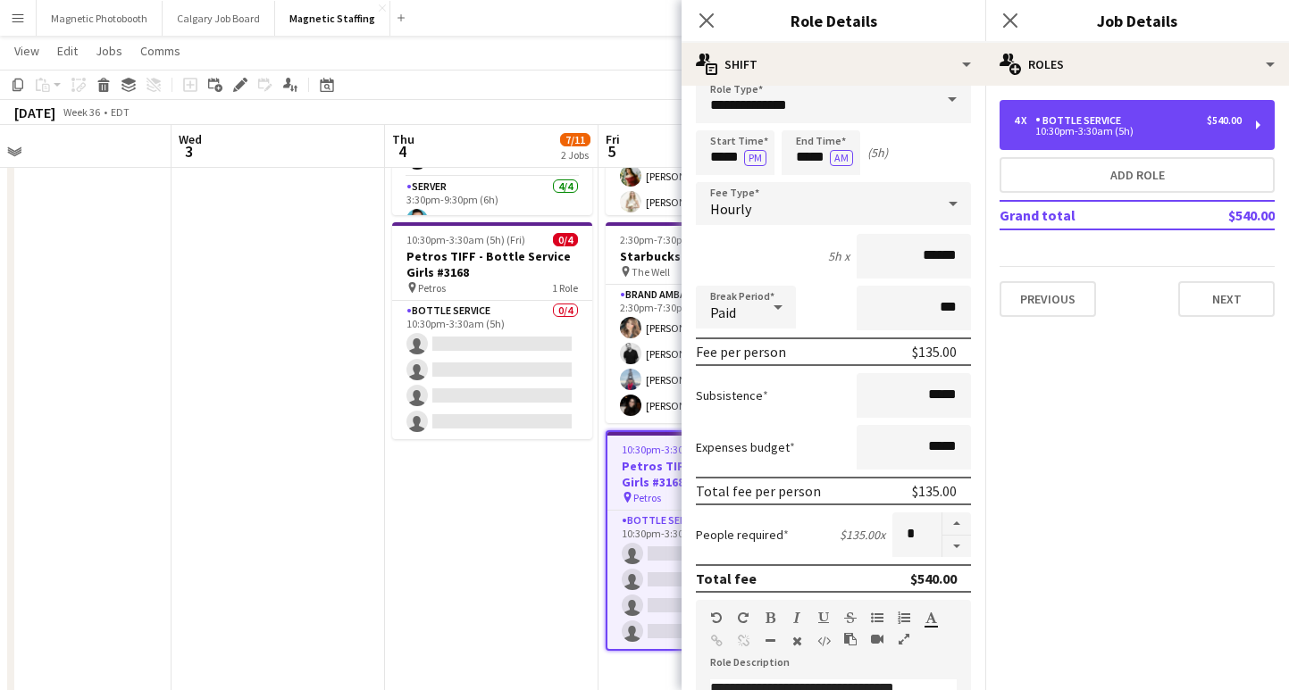
scroll to position [0, 0]
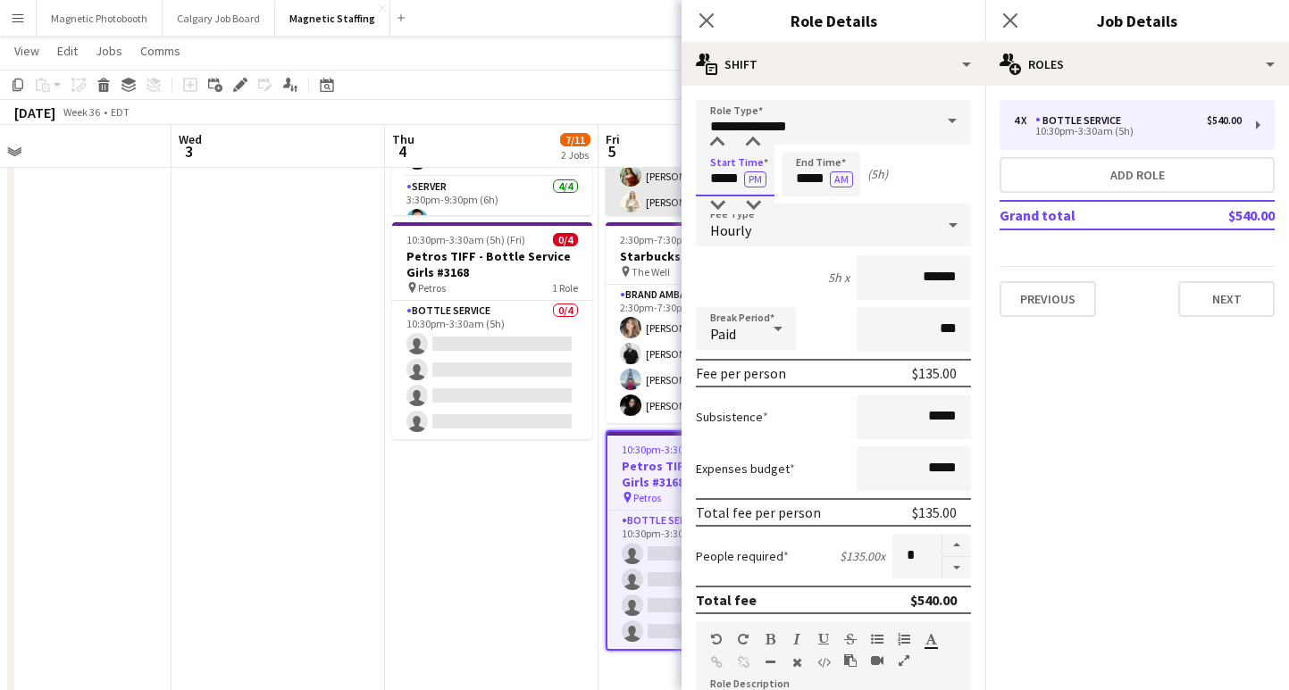
drag, startPoint x: 722, startPoint y: 181, endPoint x: 674, endPoint y: 181, distance: 47.3
click at [674, 181] on body "Menu Boards Boards Boards All jobs Status Workforce Workforce My Workforce Recr…" at bounding box center [644, 340] width 1289 height 1193
type input "****"
click at [806, 180] on input "*****" at bounding box center [820, 174] width 79 height 45
type input "*****"
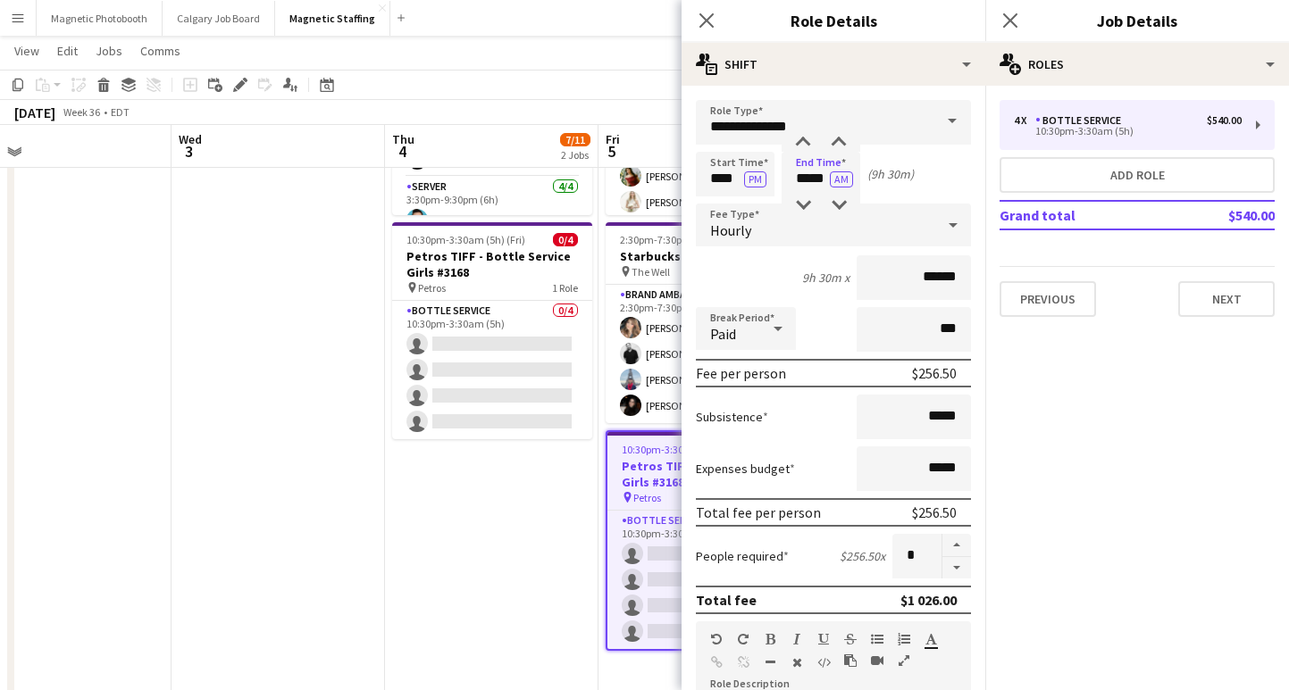
click at [772, 249] on form "**********" at bounding box center [833, 655] width 304 height 1110
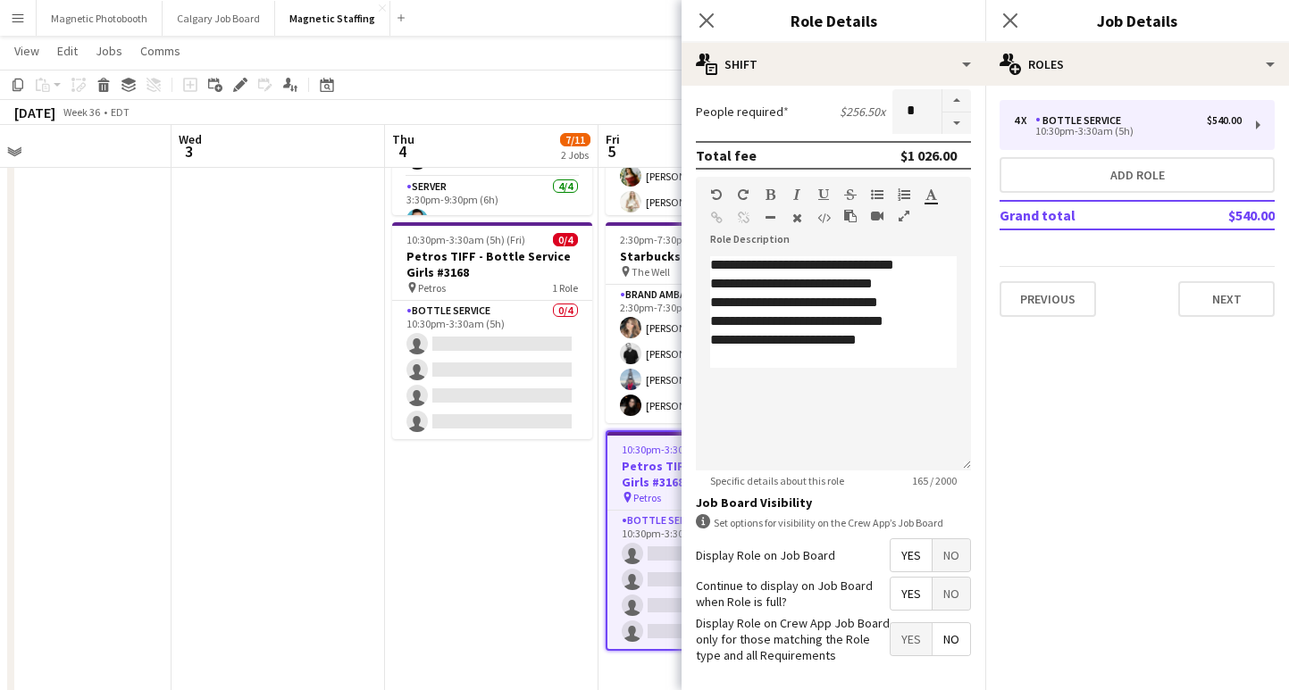
scroll to position [519, 0]
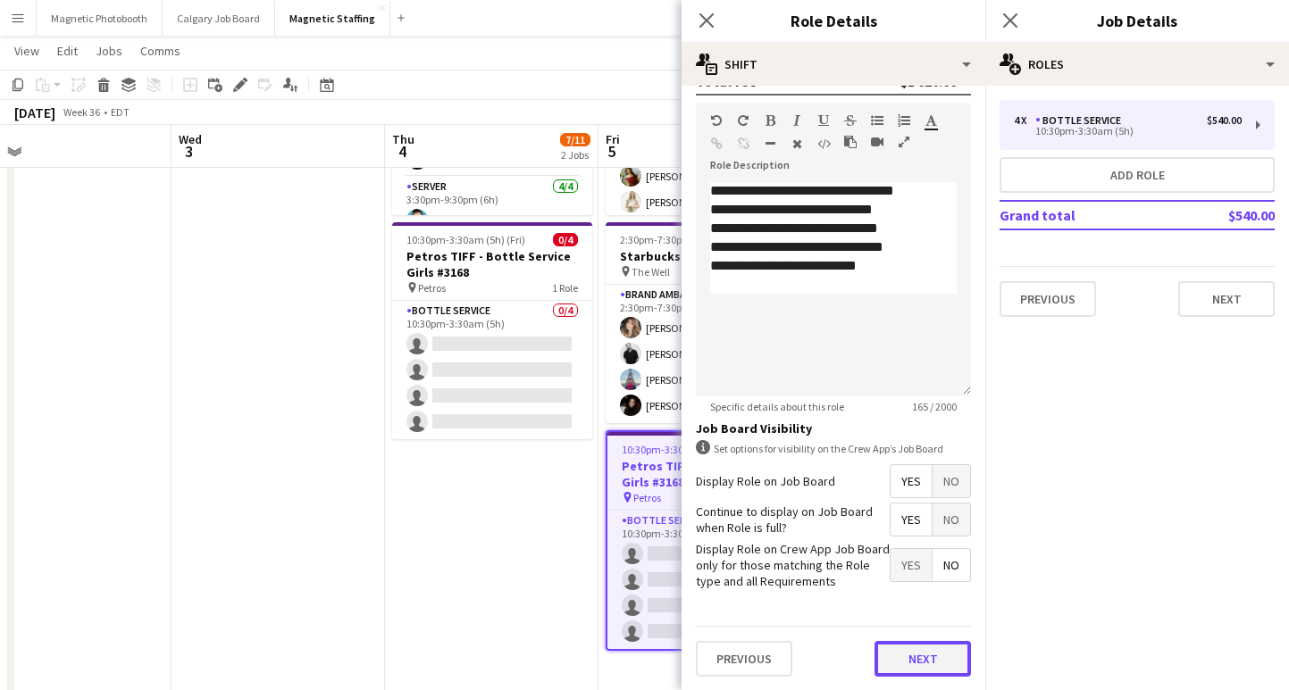
click at [930, 655] on button "Next" at bounding box center [922, 659] width 96 height 36
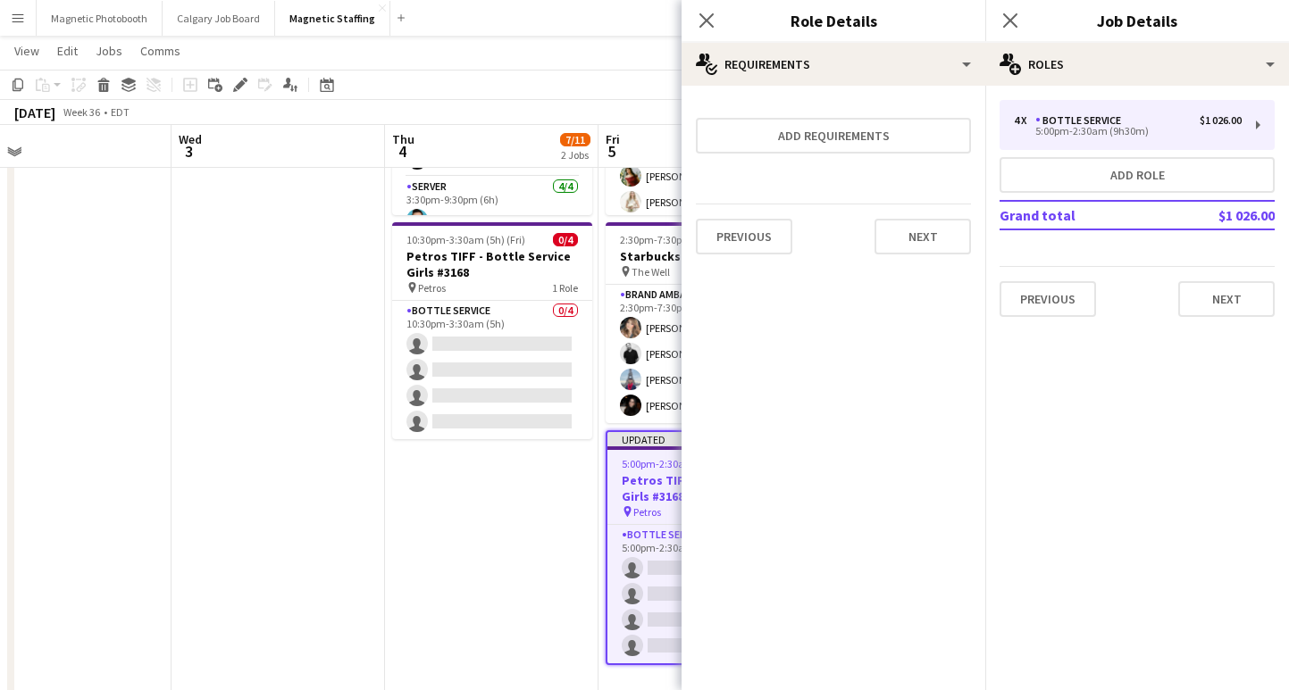
scroll to position [0, 0]
click at [1009, 20] on icon at bounding box center [1009, 20] width 17 height 17
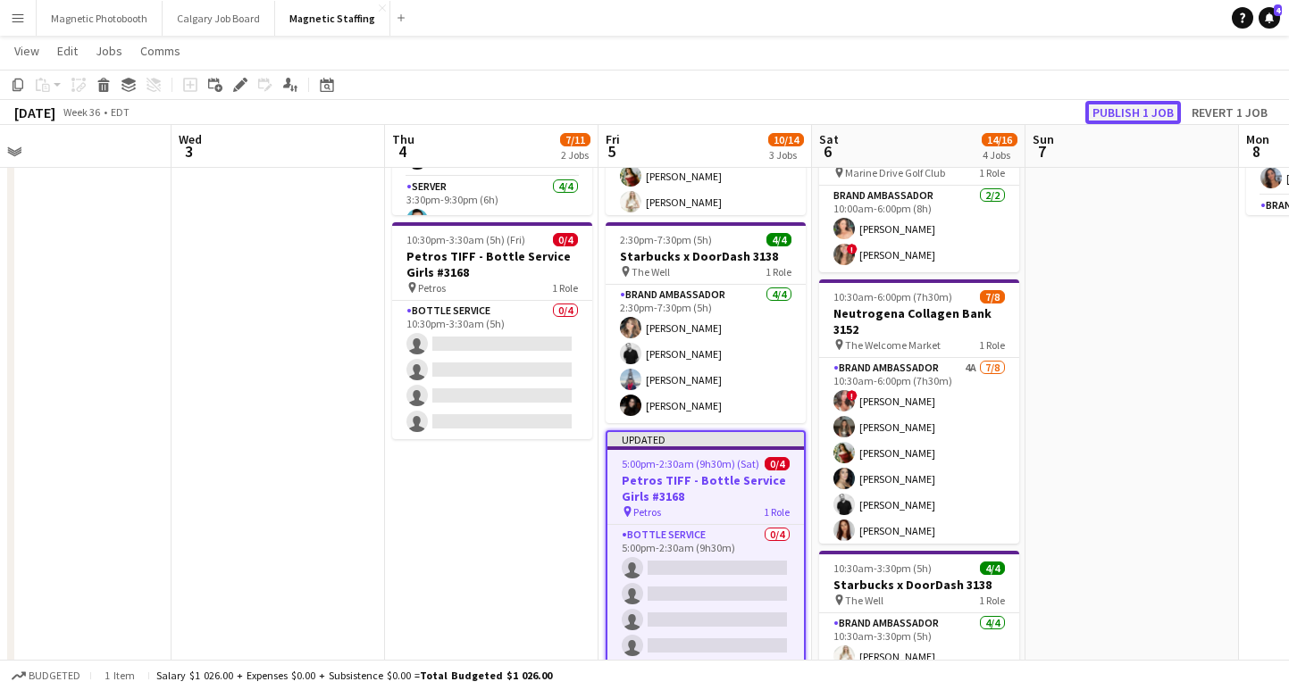
click at [1159, 111] on button "Publish 1 job" at bounding box center [1133, 112] width 96 height 23
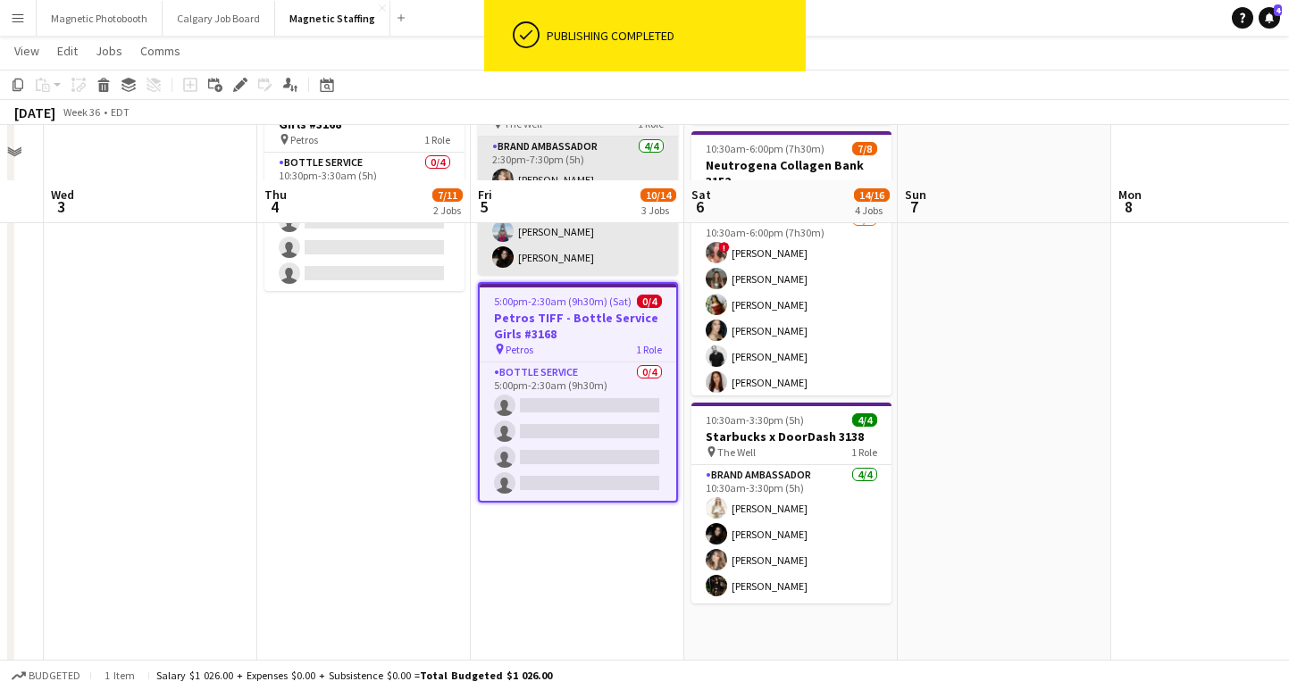
scroll to position [463, 0]
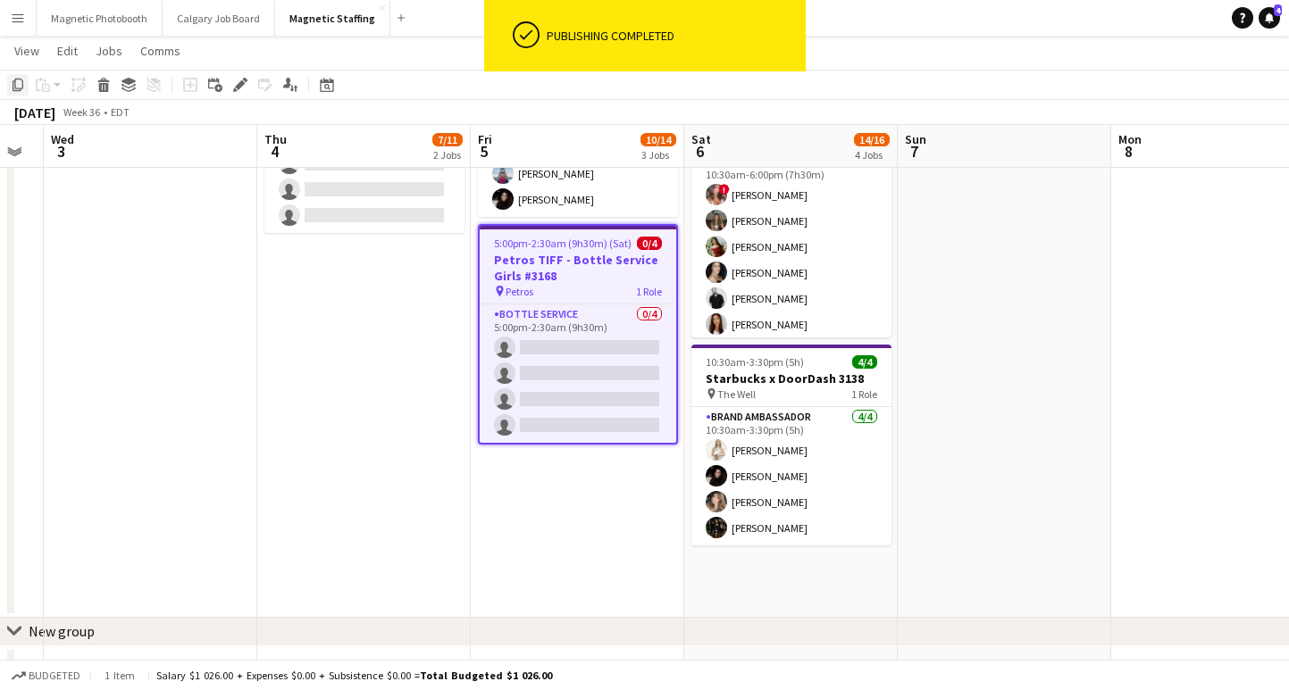
click at [18, 86] on icon "Copy" at bounding box center [18, 85] width 14 height 14
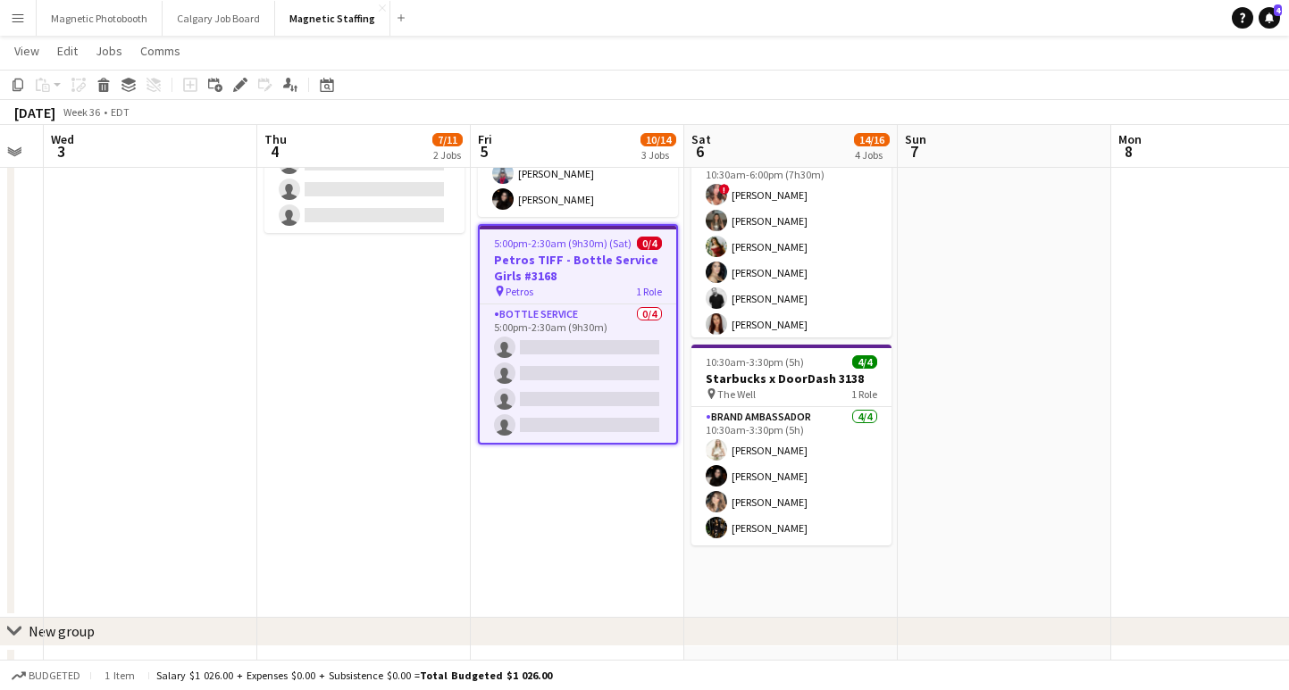
click at [760, 583] on app-date-cell "9:00am-4:00pm (7h) 1/2 PMCF WALK TO CONQUER - Perfect Sports 3159 pin Corktown …" at bounding box center [790, 177] width 213 height 881
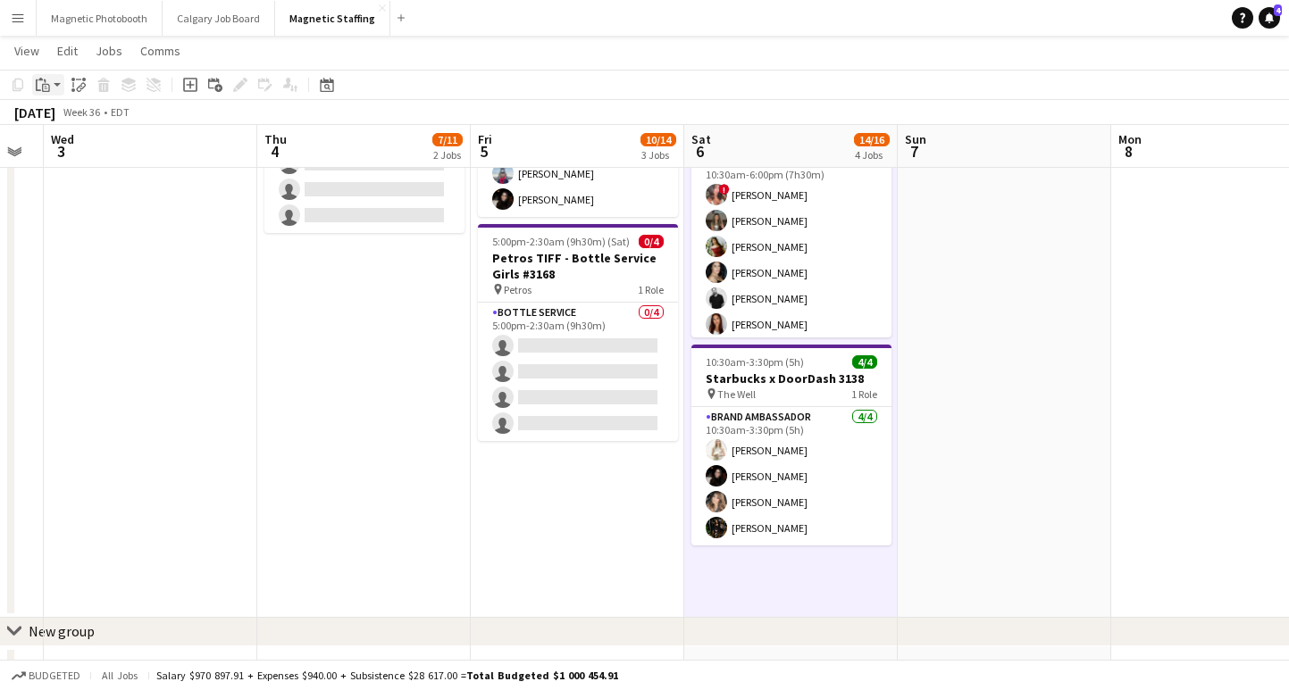
click at [45, 88] on icon at bounding box center [47, 88] width 4 height 1
click at [65, 125] on link "Paste Command V" at bounding box center [117, 119] width 141 height 16
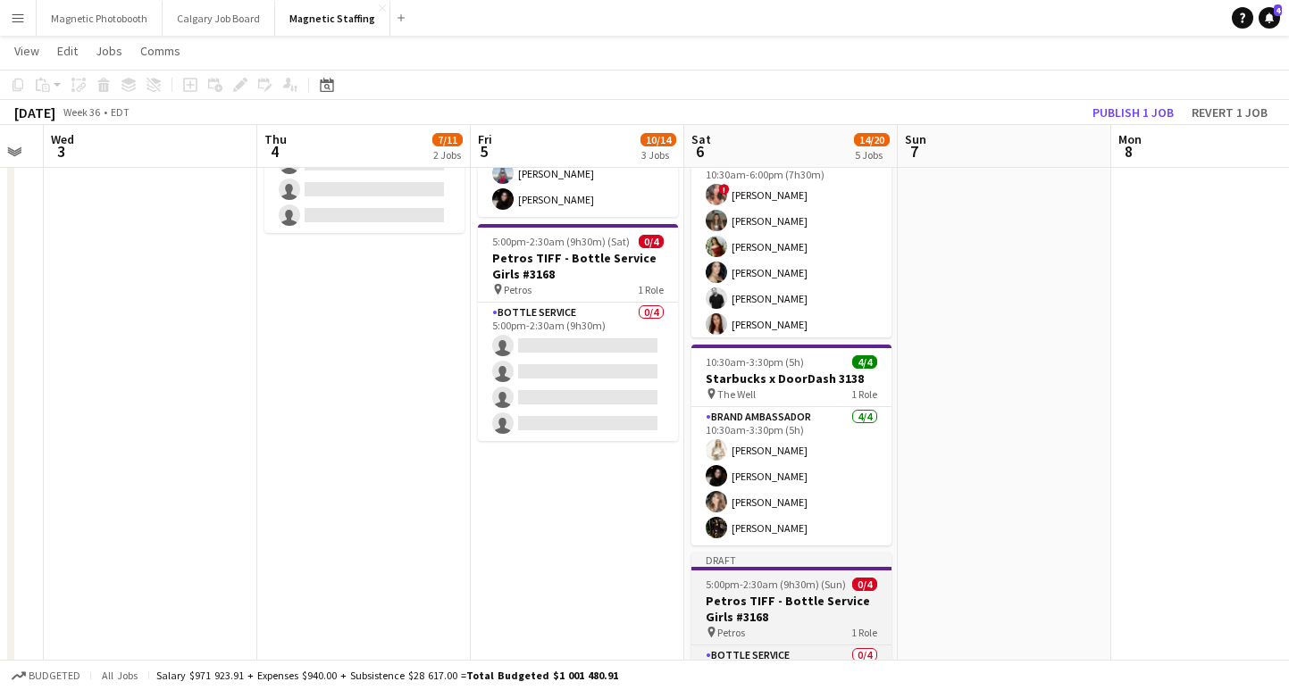
click at [749, 618] on h3 "Petros TIFF - Bottle Service Girls #3168" at bounding box center [791, 609] width 200 height 32
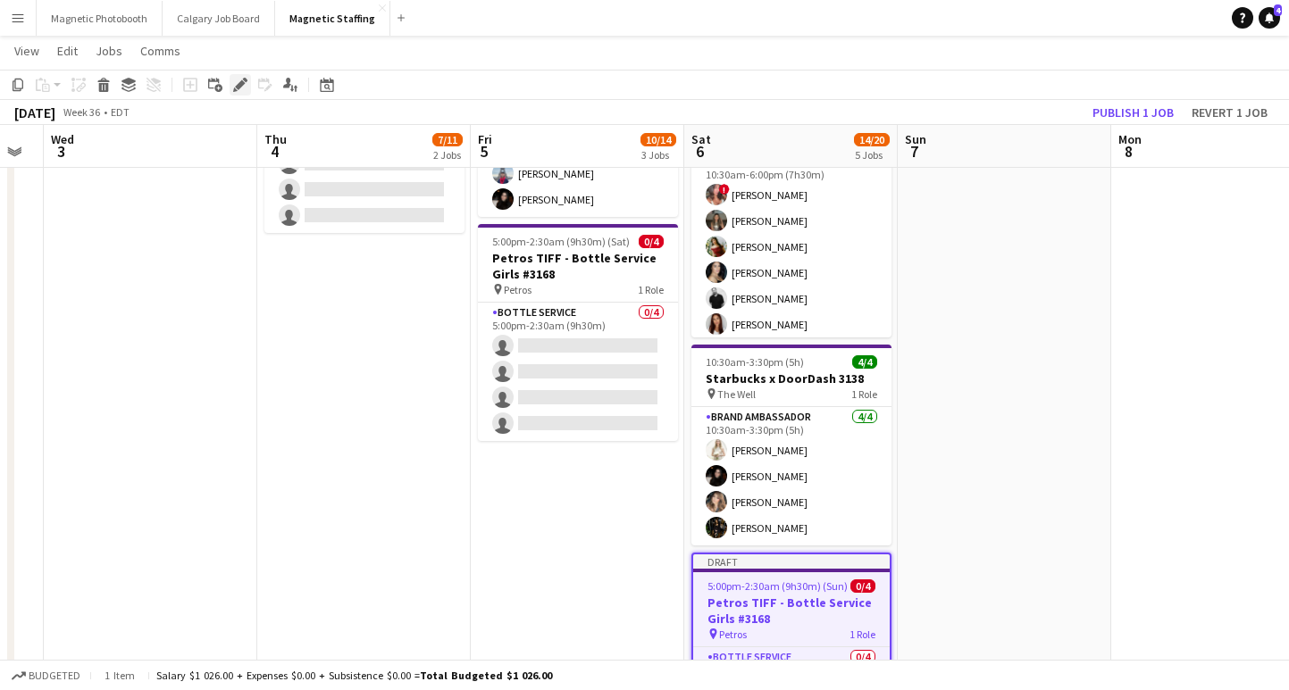
click at [239, 80] on icon "Edit" at bounding box center [240, 85] width 14 height 14
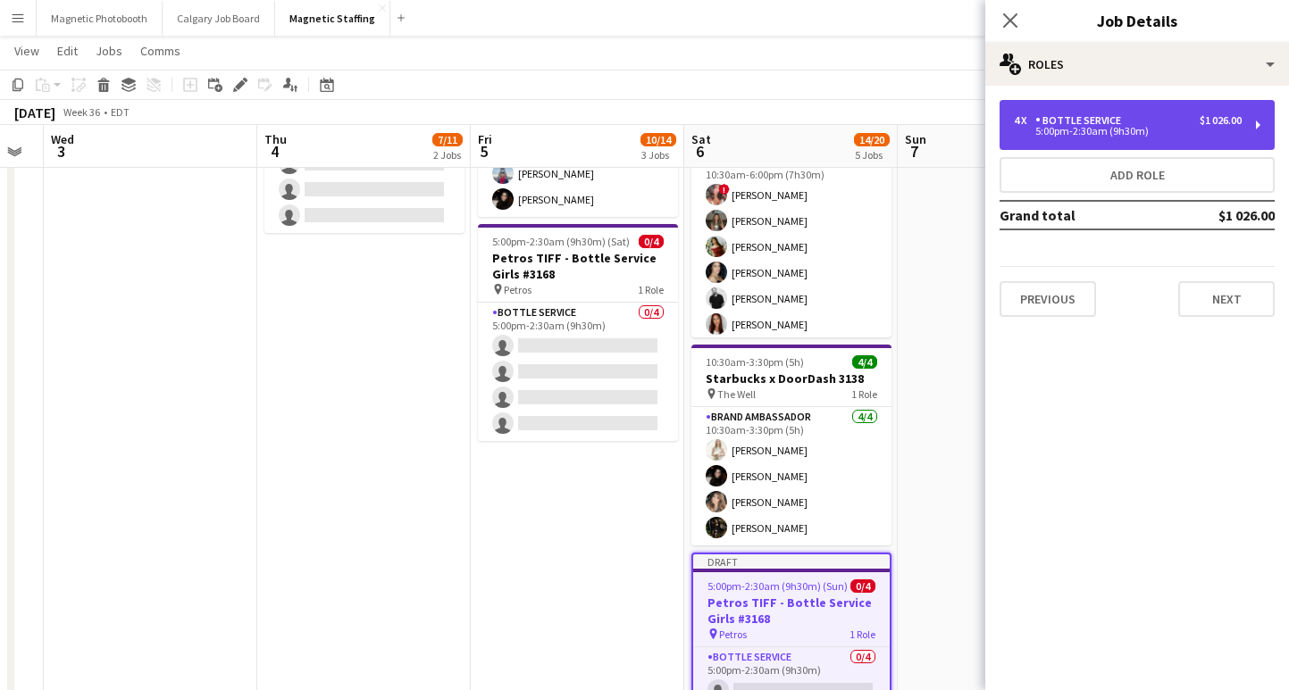
click at [1125, 125] on div "Bottle Service" at bounding box center [1081, 120] width 93 height 13
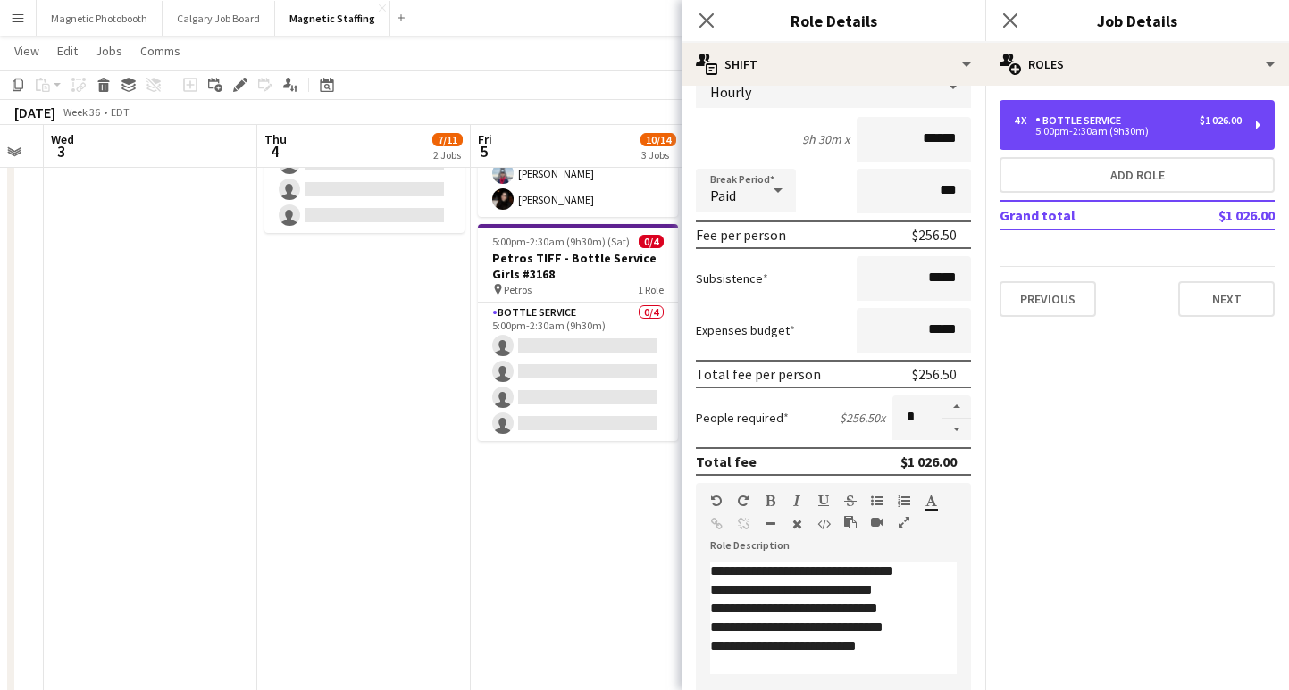
scroll to position [0, 0]
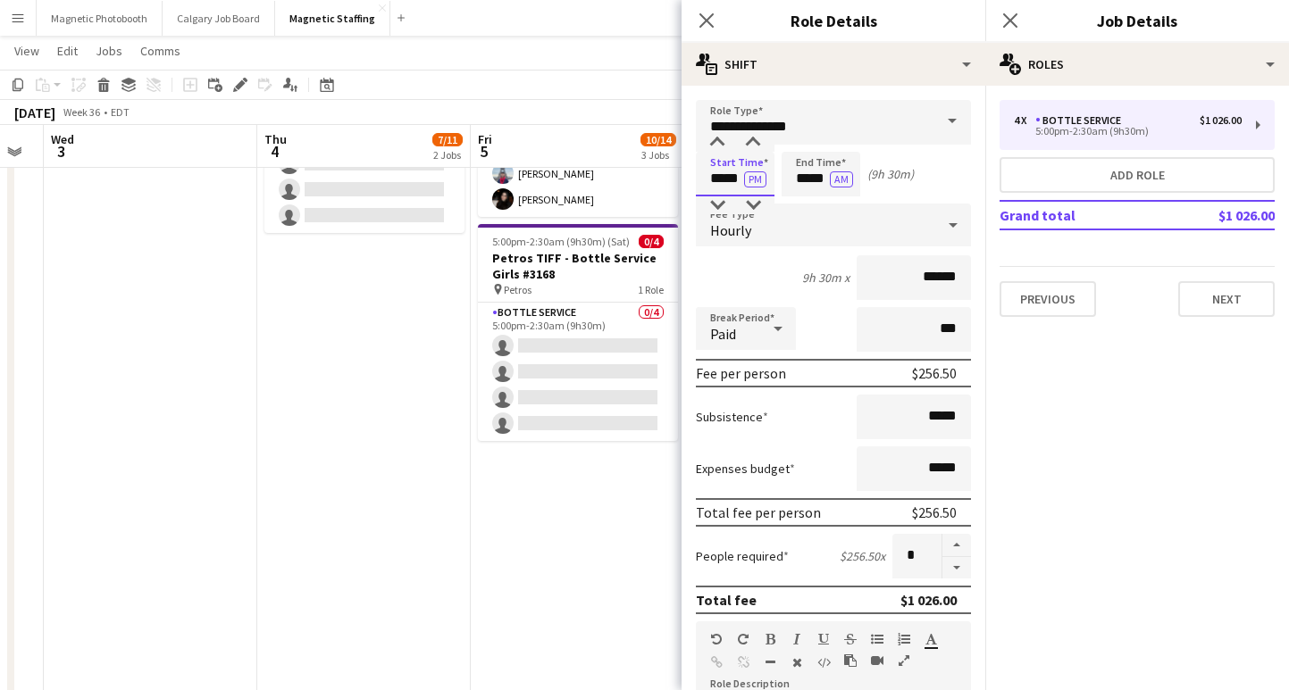
click at [720, 176] on input "*****" at bounding box center [735, 174] width 79 height 45
type input "*****"
click at [807, 186] on input "*****" at bounding box center [820, 174] width 79 height 45
type input "*****"
click at [840, 180] on button "AM" at bounding box center [841, 179] width 23 height 16
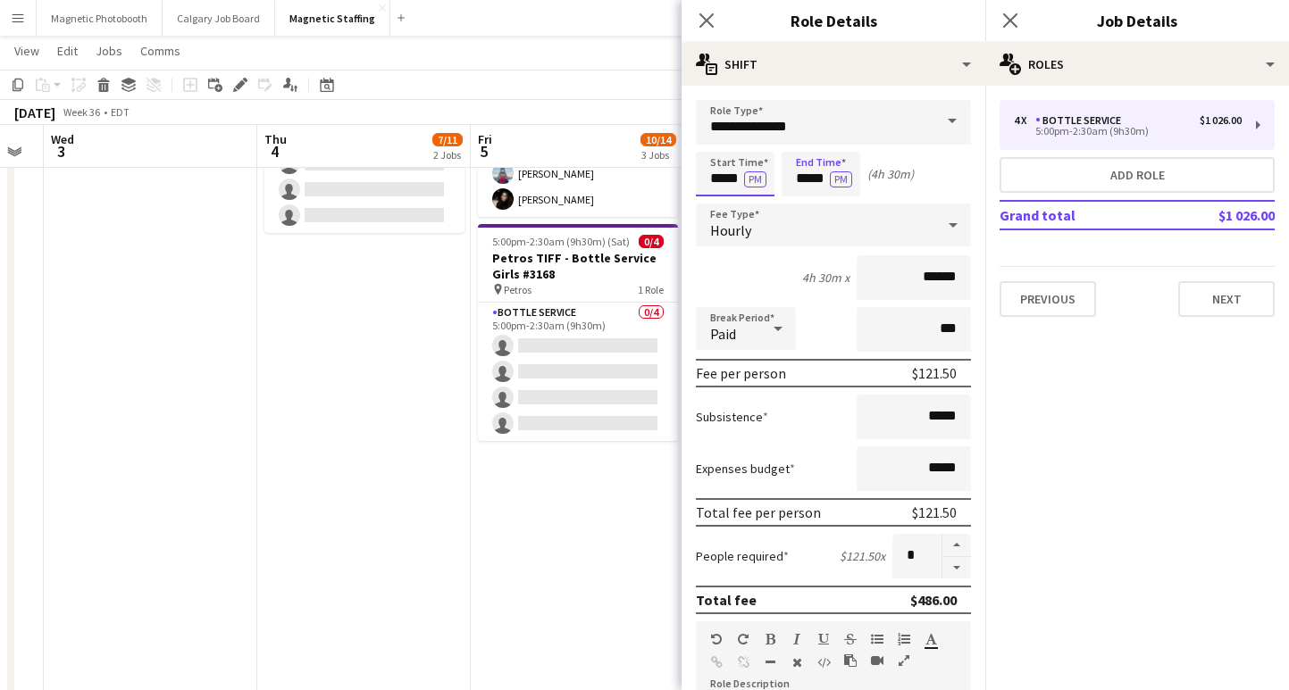
click at [719, 180] on input "*****" at bounding box center [735, 174] width 79 height 45
type input "*****"
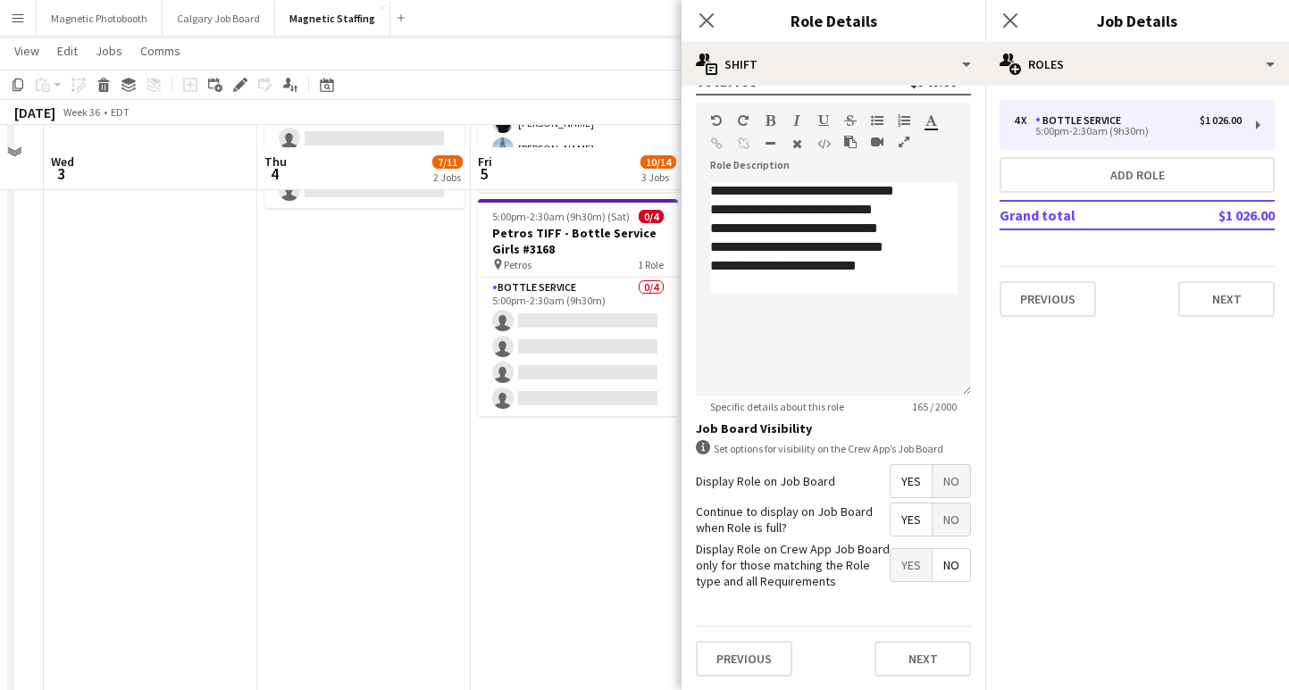
scroll to position [510, 0]
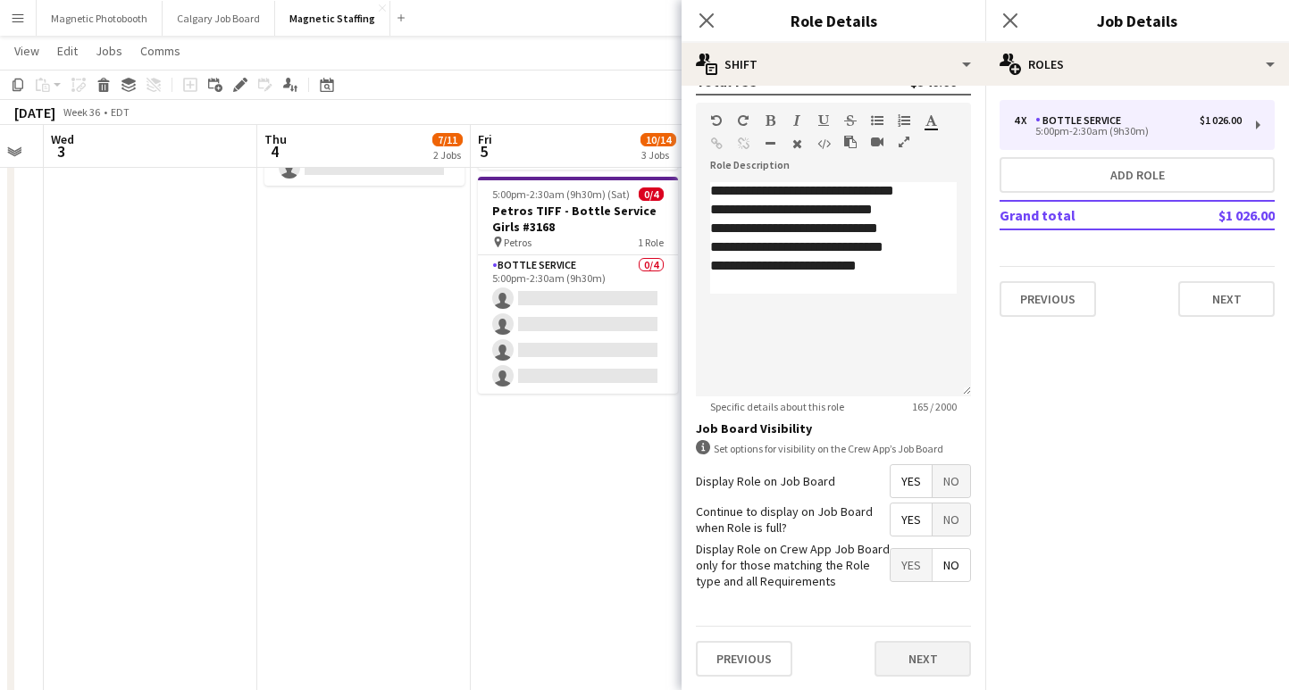
type input "*****"
click at [921, 664] on button "Next" at bounding box center [922, 659] width 96 height 36
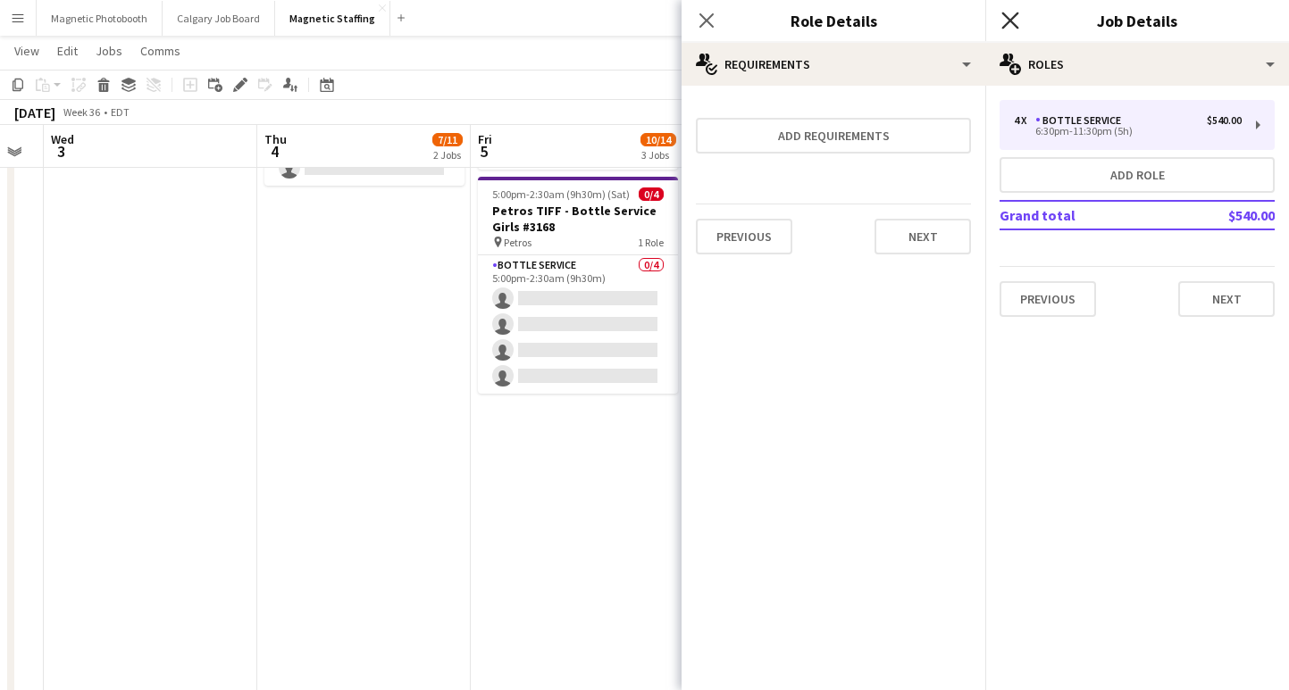
click at [1008, 18] on icon at bounding box center [1009, 20] width 17 height 17
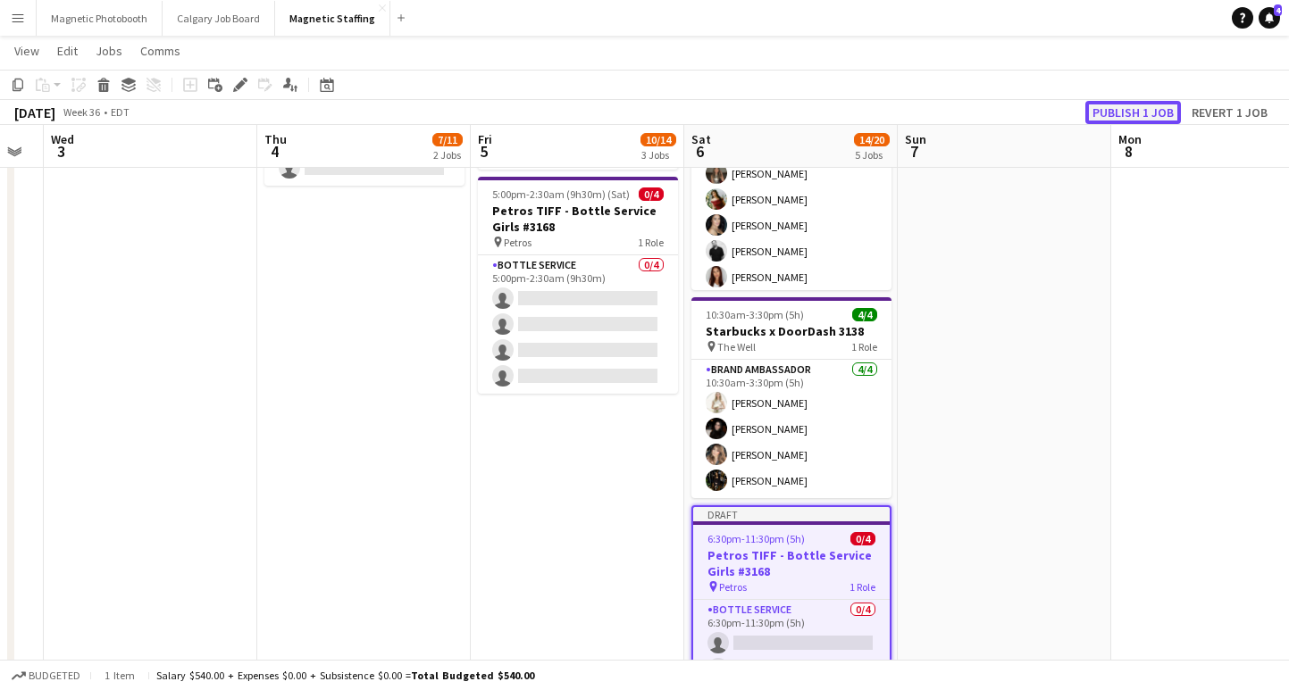
click at [1133, 113] on button "Publish 1 job" at bounding box center [1133, 112] width 96 height 23
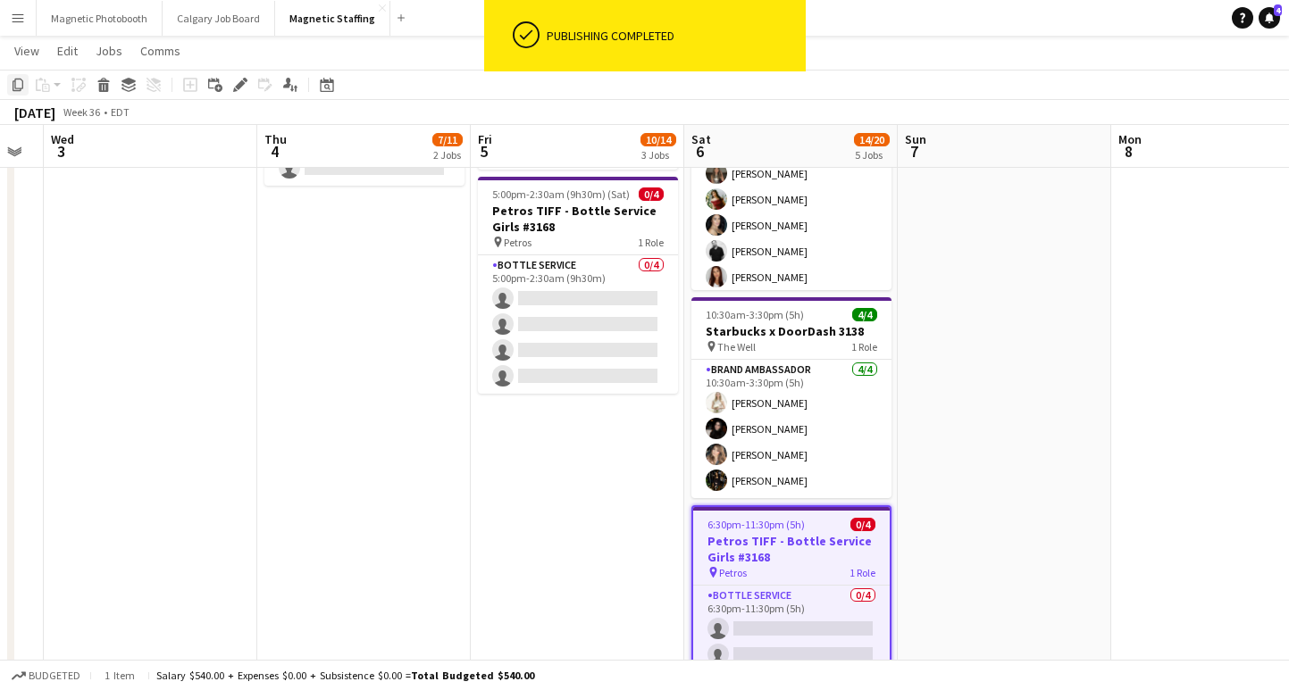
click at [13, 84] on icon at bounding box center [18, 85] width 11 height 13
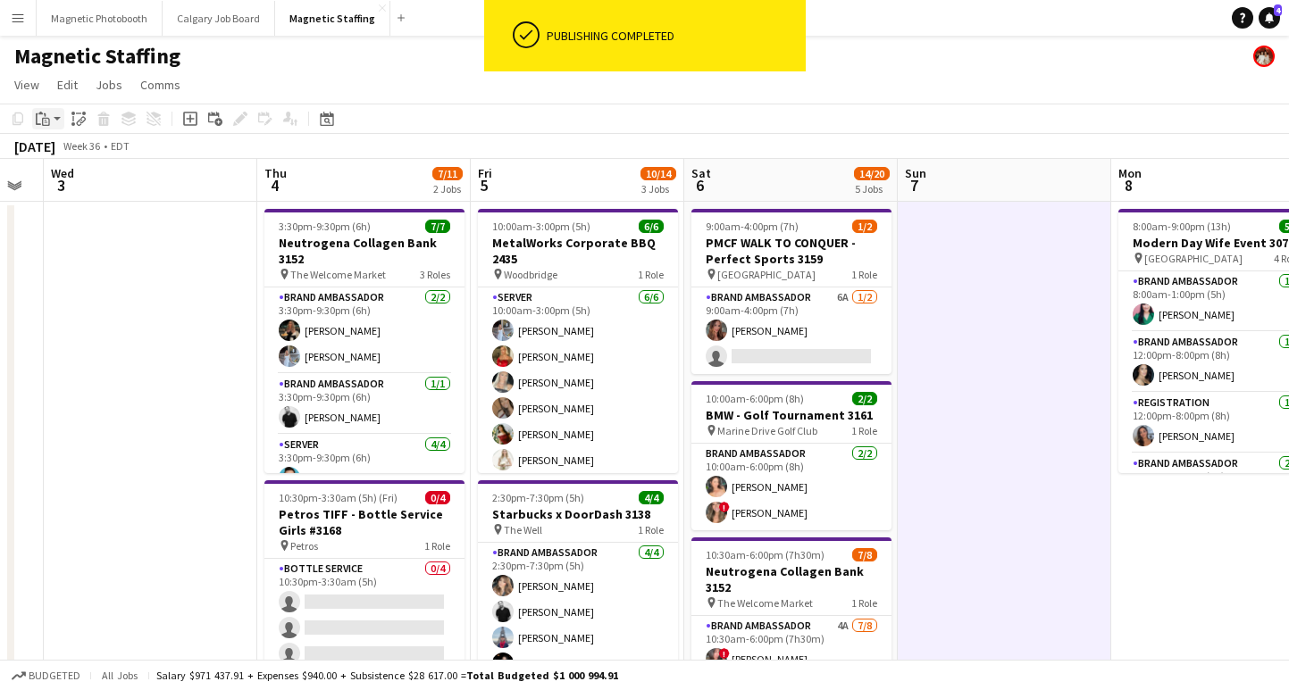
click at [44, 122] on icon "Paste" at bounding box center [43, 119] width 14 height 14
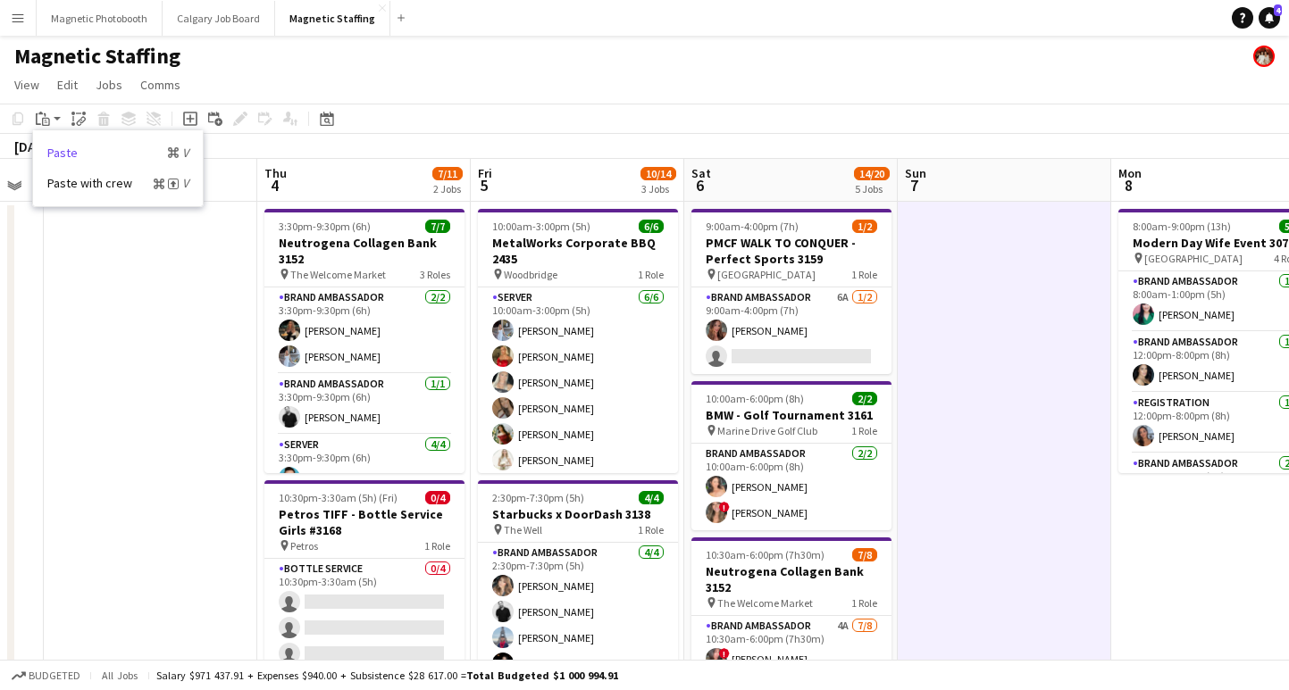
click at [71, 156] on link "Paste Command V" at bounding box center [117, 153] width 141 height 16
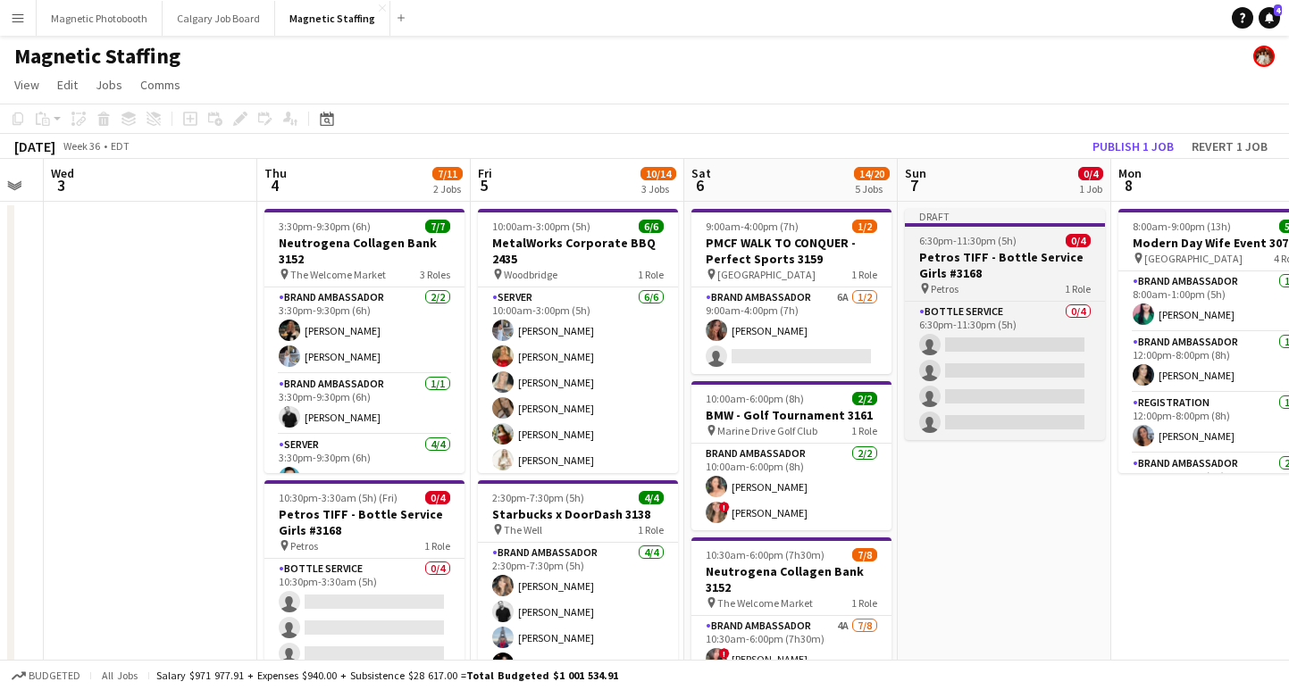
click at [973, 244] on span "6:30pm-11:30pm (5h)" at bounding box center [967, 240] width 97 height 13
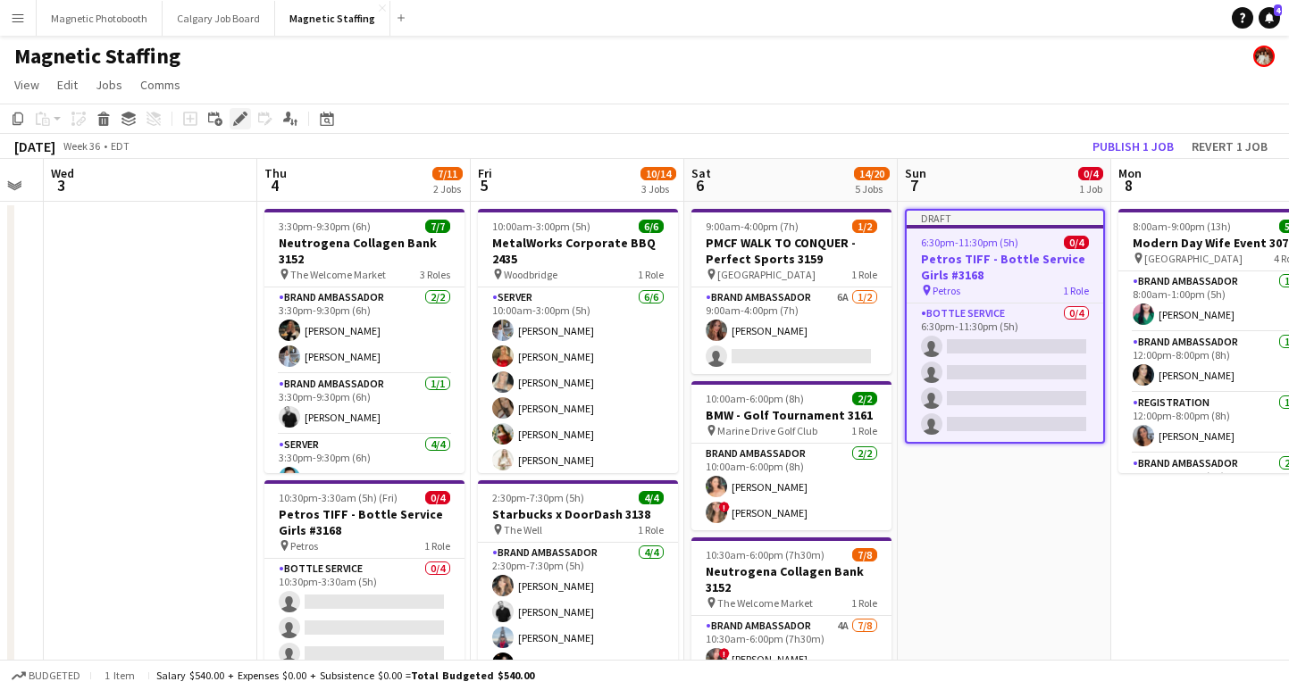
click at [236, 121] on icon at bounding box center [240, 119] width 10 height 10
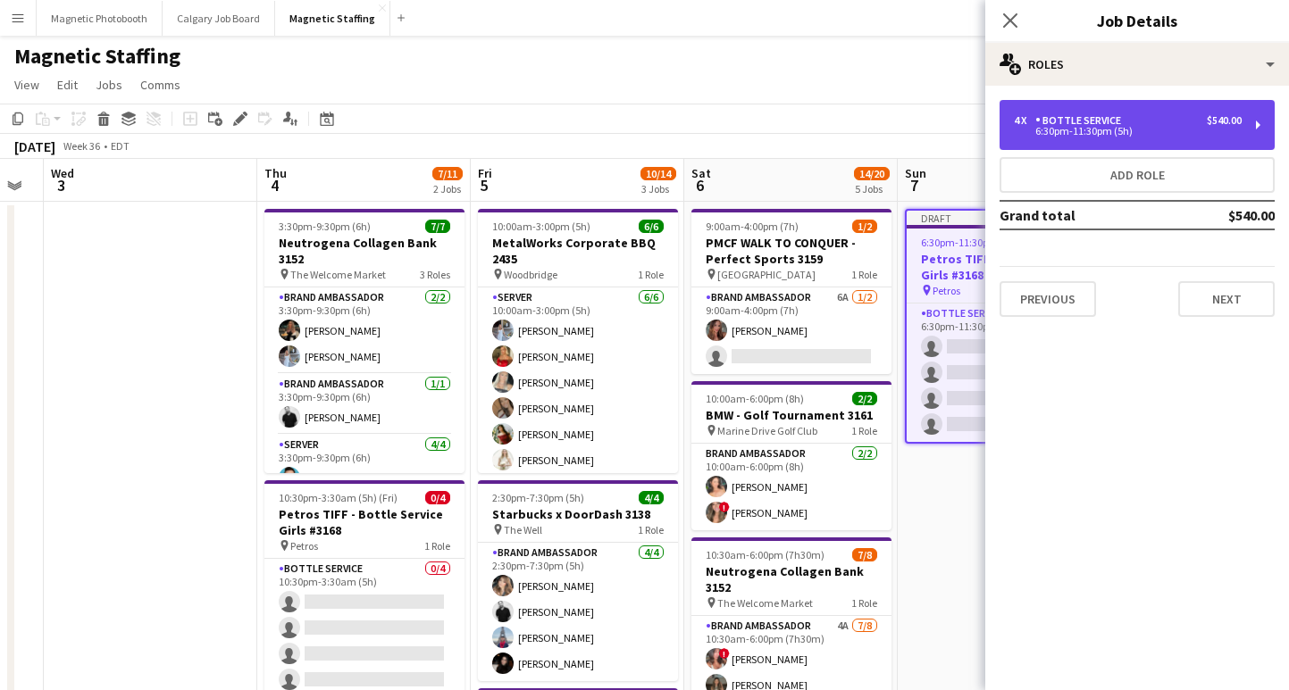
click at [1120, 110] on div "4 x Bottle Service $540.00 6:30pm-11:30pm (5h)" at bounding box center [1136, 125] width 275 height 50
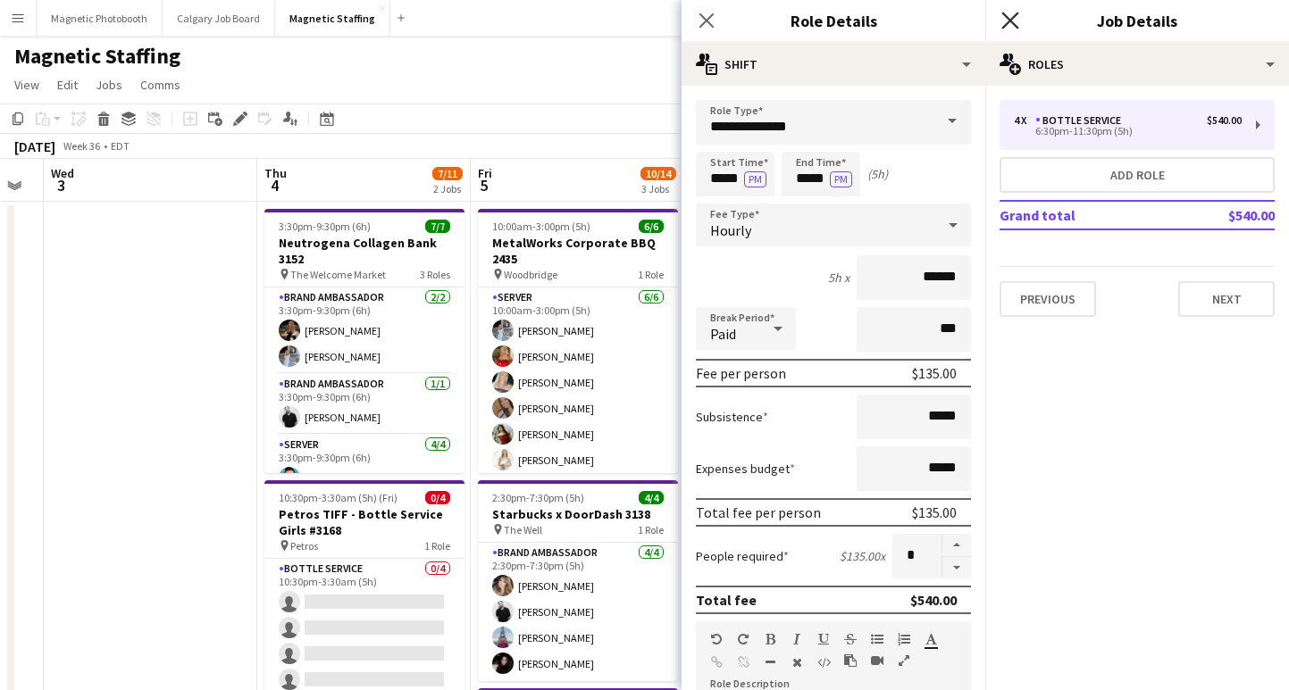
click at [1011, 19] on icon "Close pop-in" at bounding box center [1009, 20] width 17 height 17
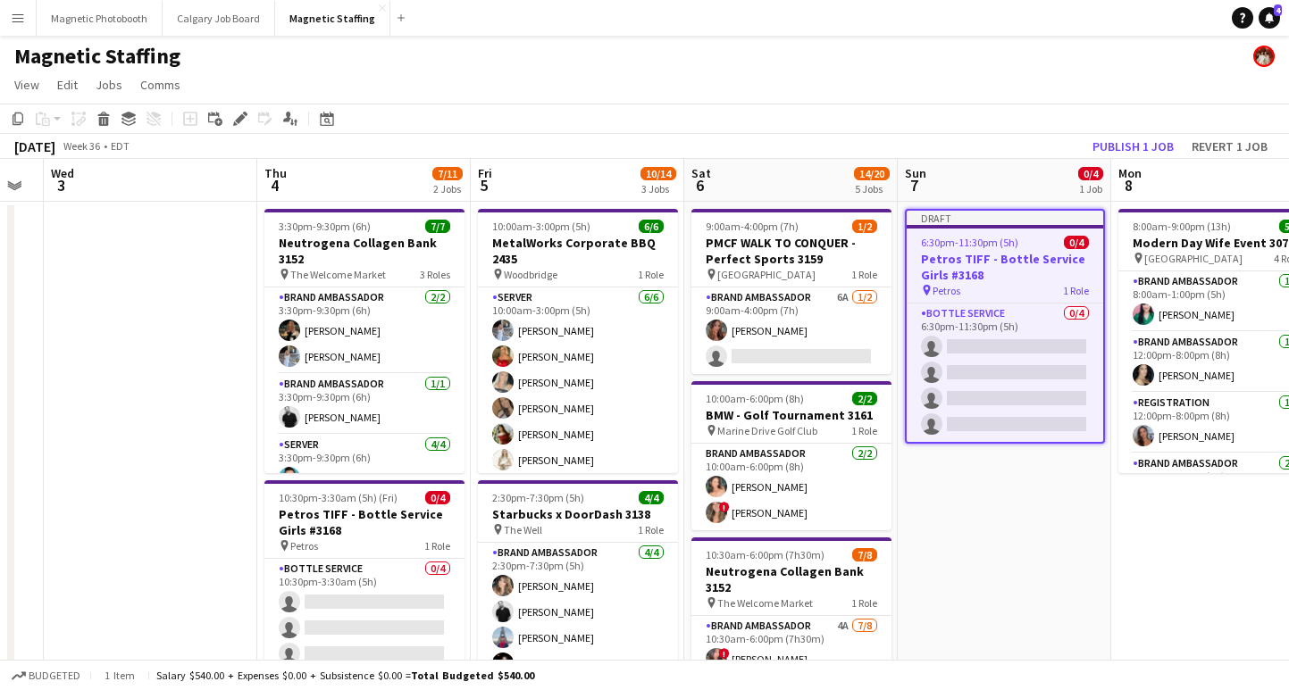
click at [968, 243] on span "6:30pm-11:30pm (5h)" at bounding box center [969, 242] width 97 height 13
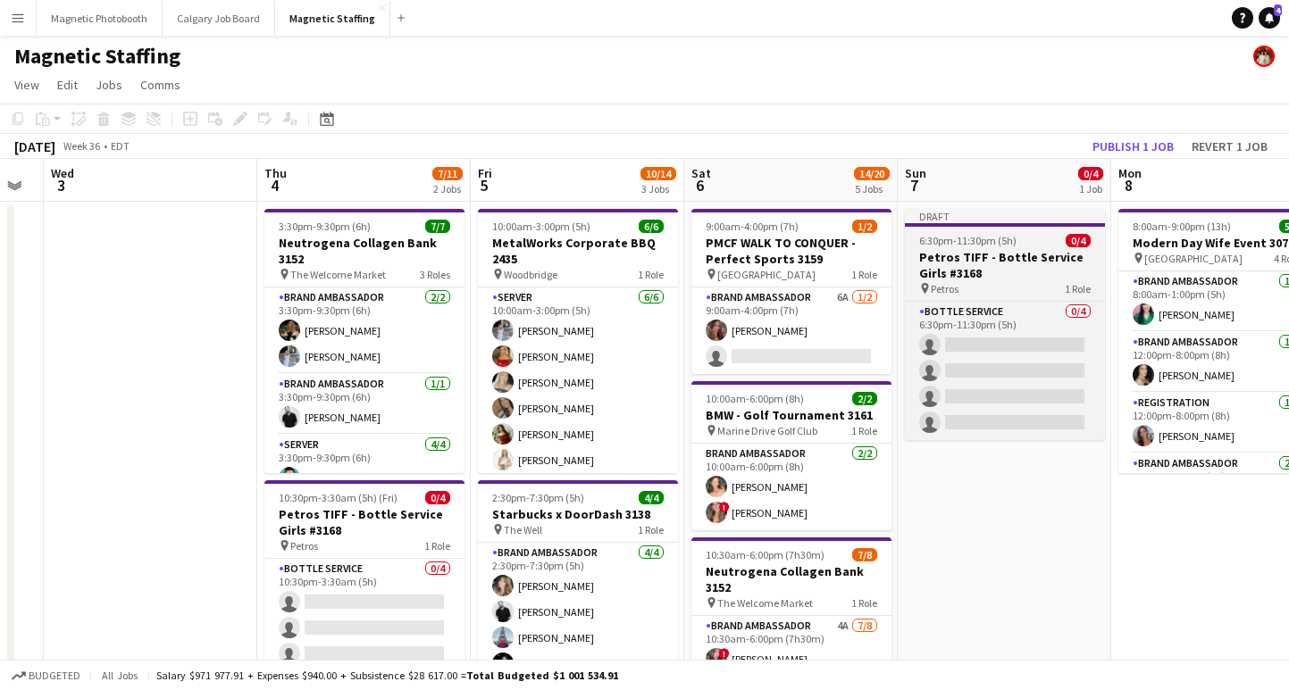
click at [968, 243] on span "6:30pm-11:30pm (5h)" at bounding box center [967, 240] width 97 height 13
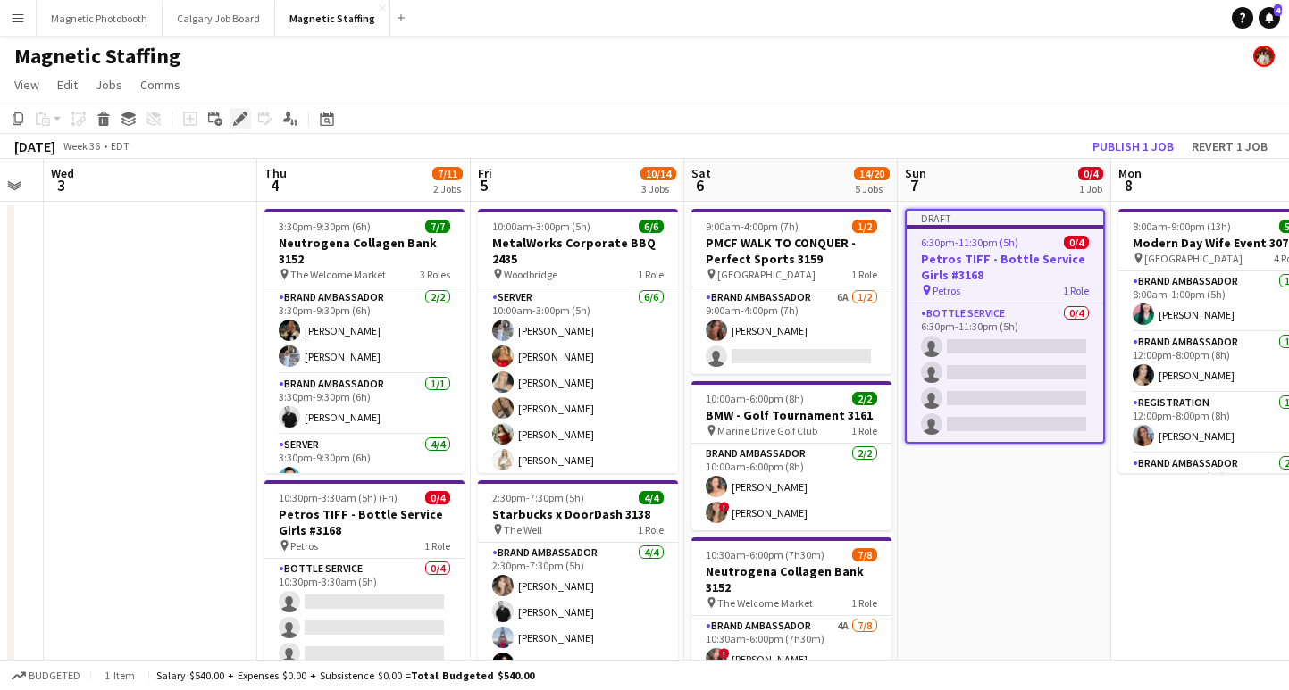
click at [246, 123] on icon "Edit" at bounding box center [240, 119] width 14 height 14
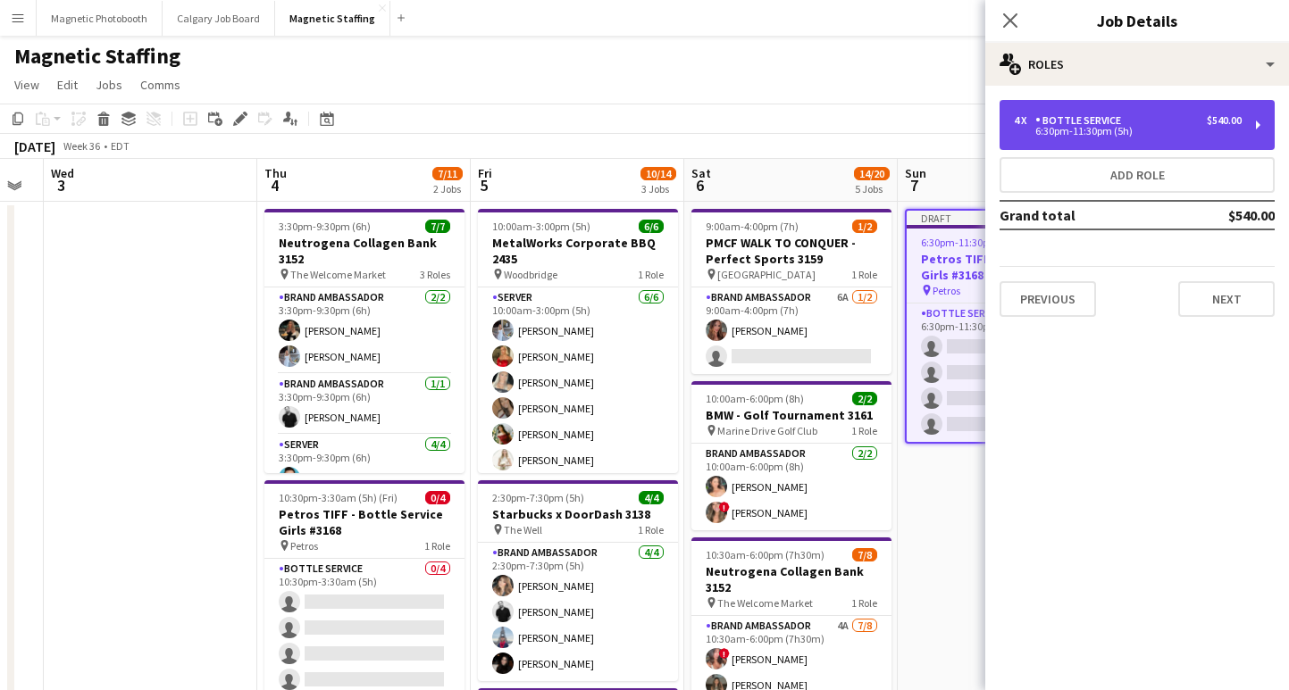
click at [1031, 130] on div "6:30pm-11:30pm (5h)" at bounding box center [1128, 131] width 228 height 9
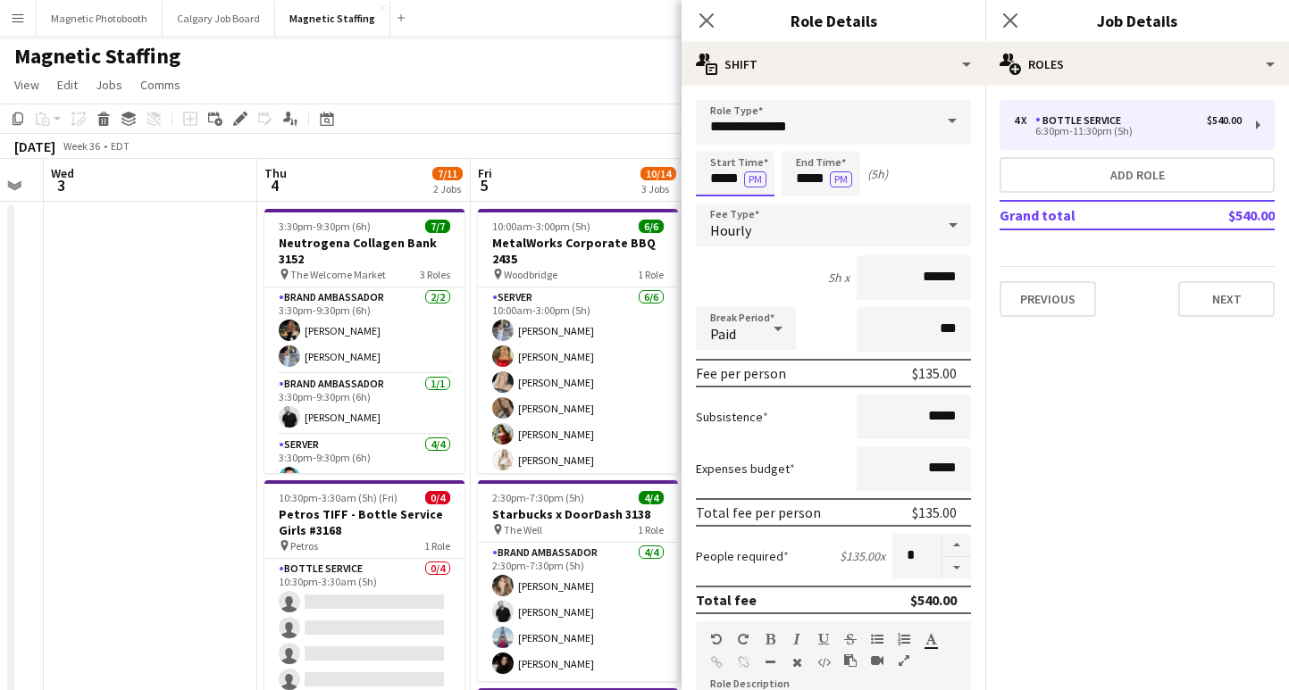
click at [723, 180] on input "*****" at bounding box center [735, 174] width 79 height 45
type input "*****"
click at [806, 181] on input "*****" at bounding box center [820, 174] width 79 height 45
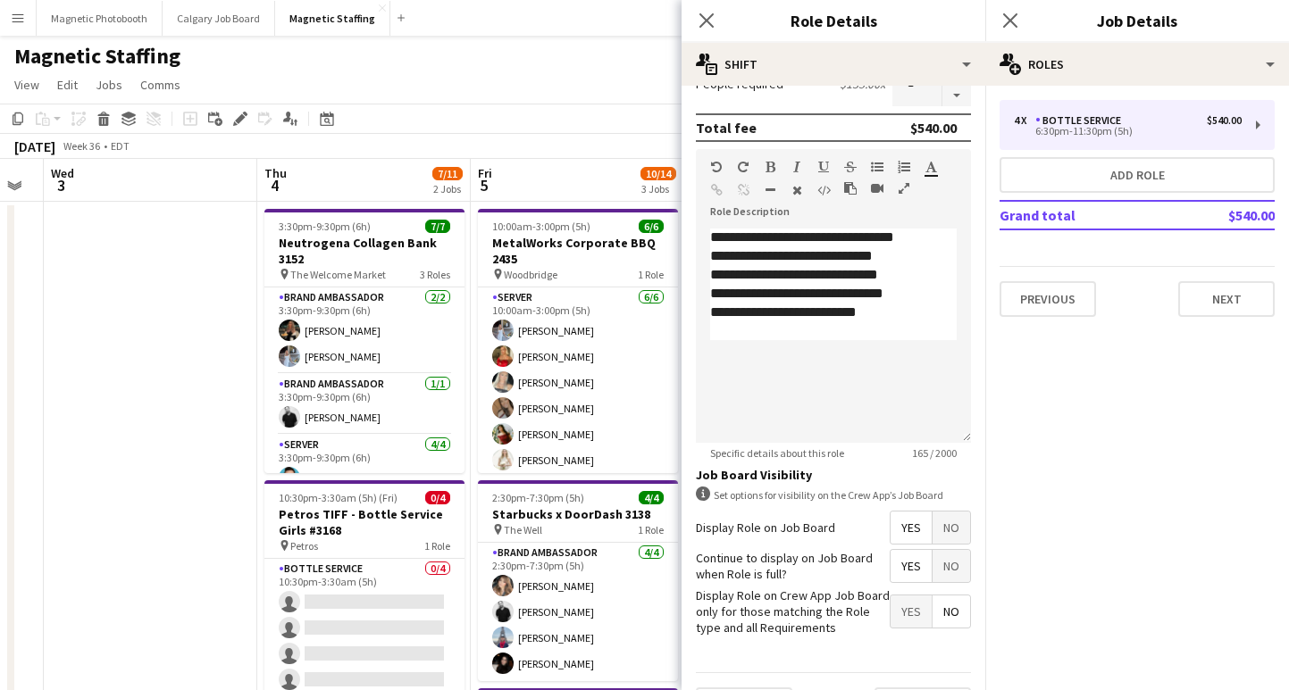
scroll to position [519, 0]
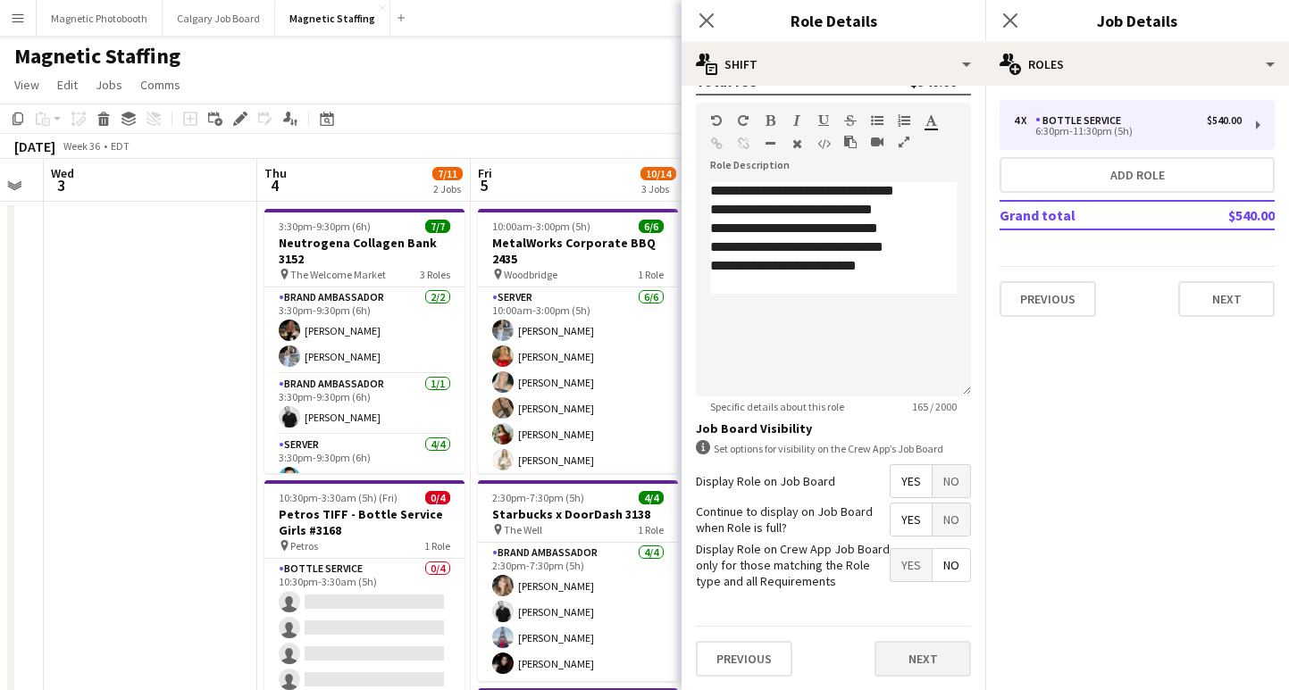
type input "*****"
click at [932, 650] on button "Next" at bounding box center [922, 659] width 96 height 36
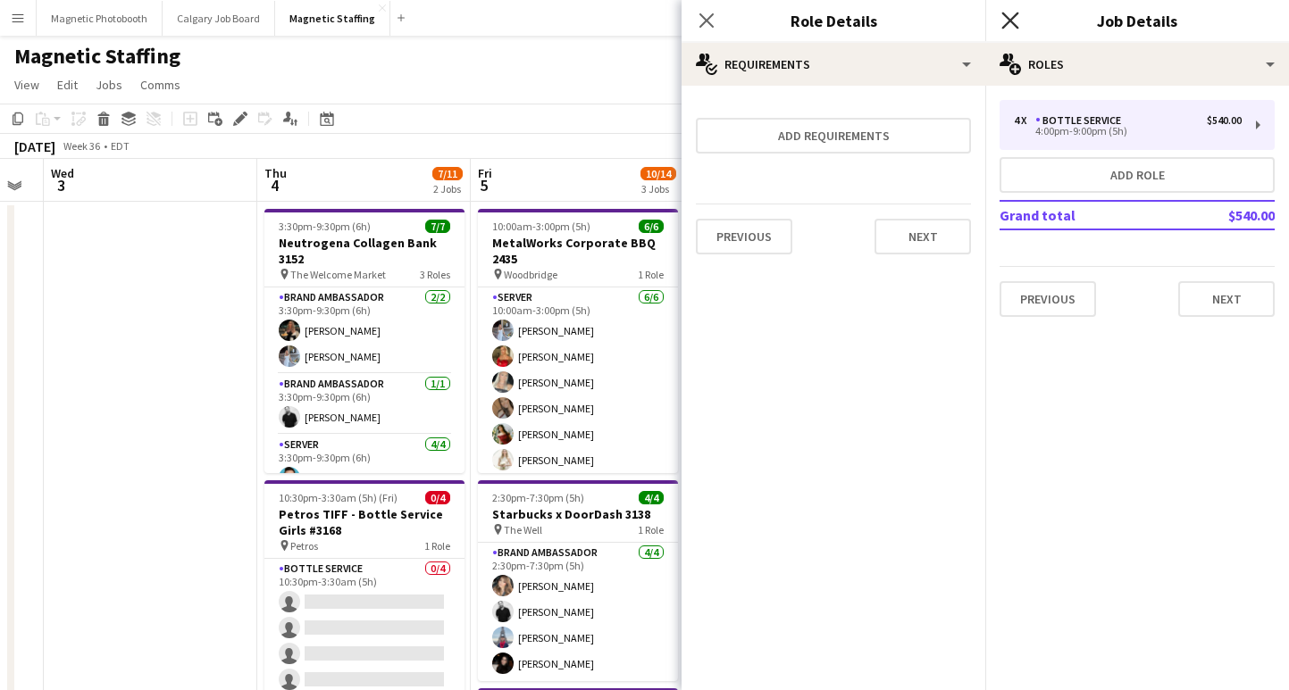
click at [1008, 13] on icon "Close pop-in" at bounding box center [1009, 20] width 17 height 17
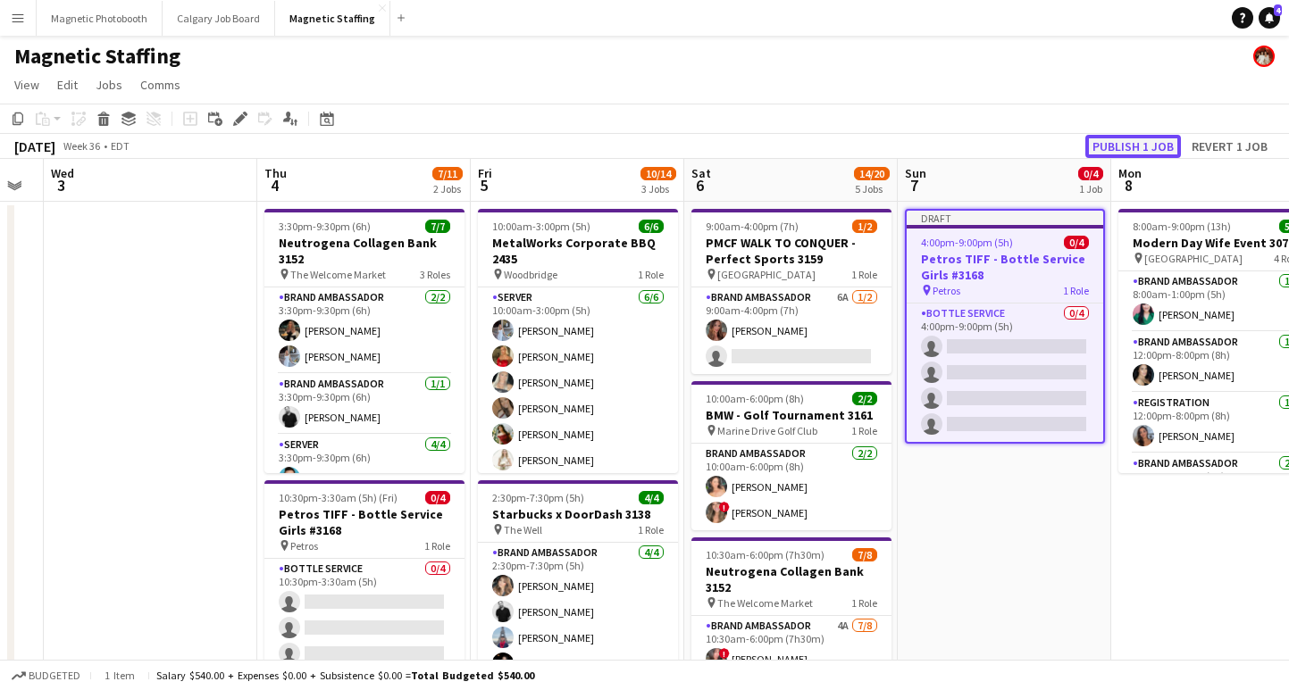
click at [1136, 140] on button "Publish 1 job" at bounding box center [1133, 146] width 96 height 23
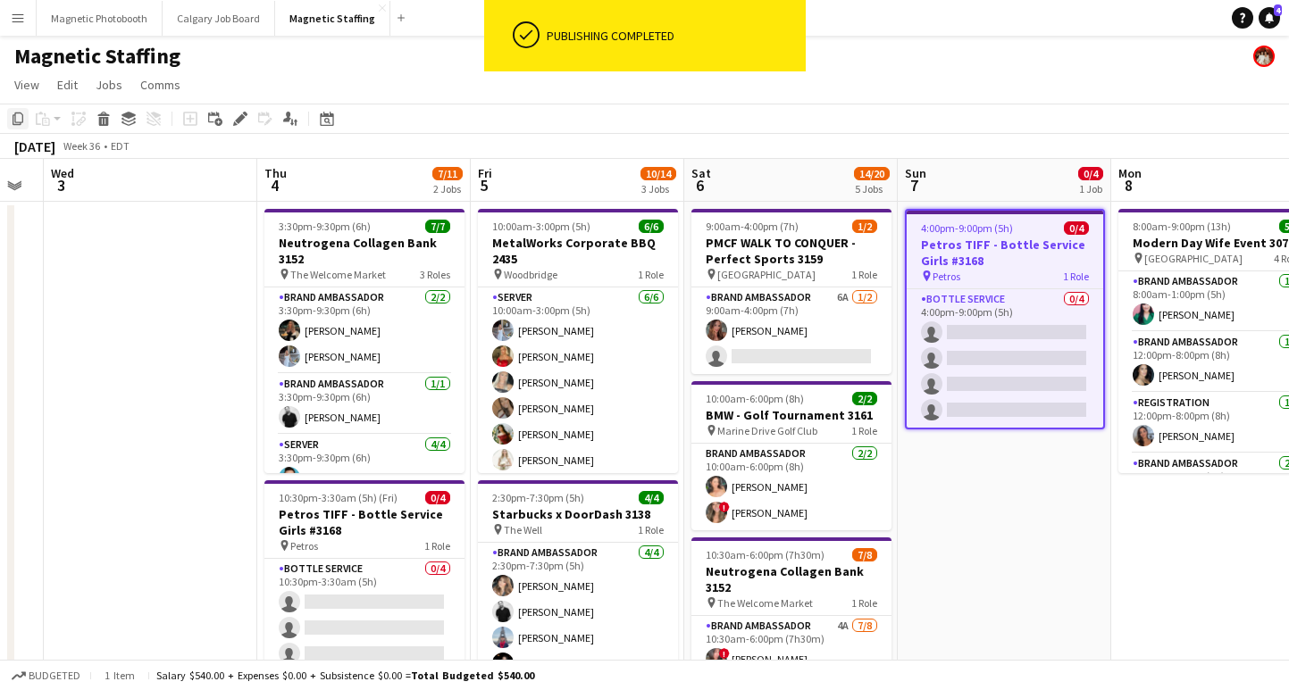
click at [21, 119] on icon "Copy" at bounding box center [18, 119] width 14 height 14
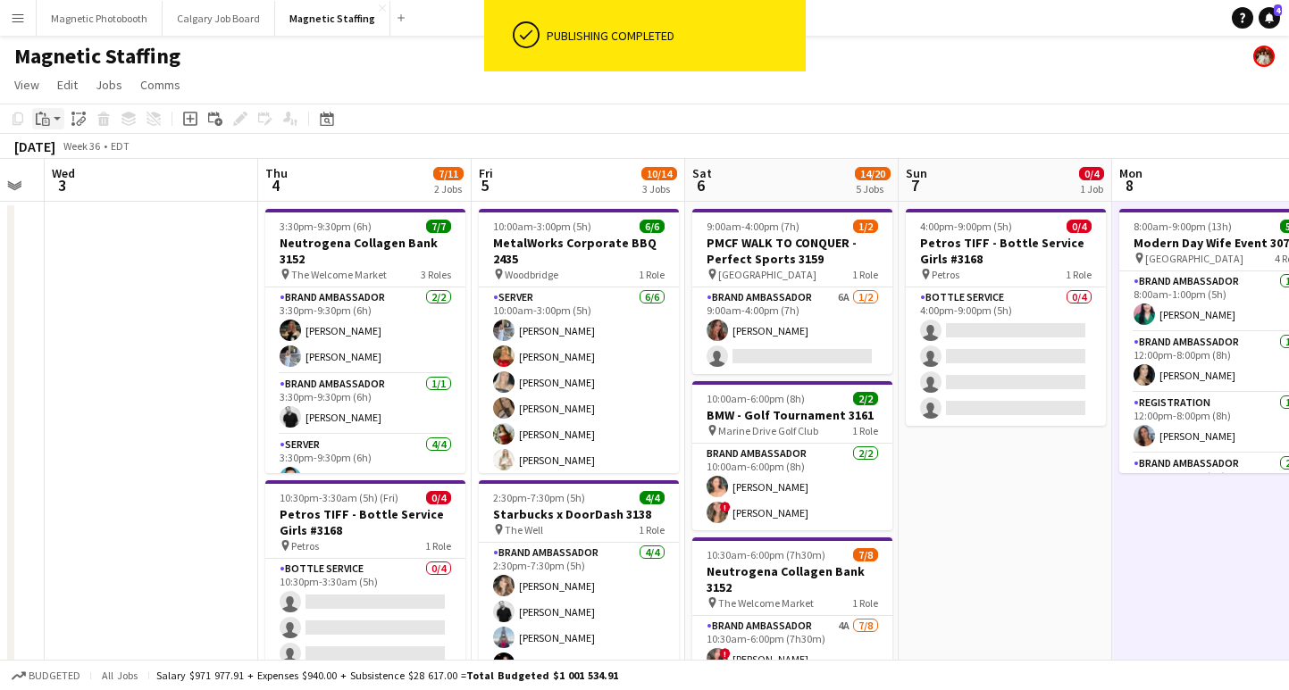
click at [43, 114] on icon "Paste" at bounding box center [43, 119] width 14 height 14
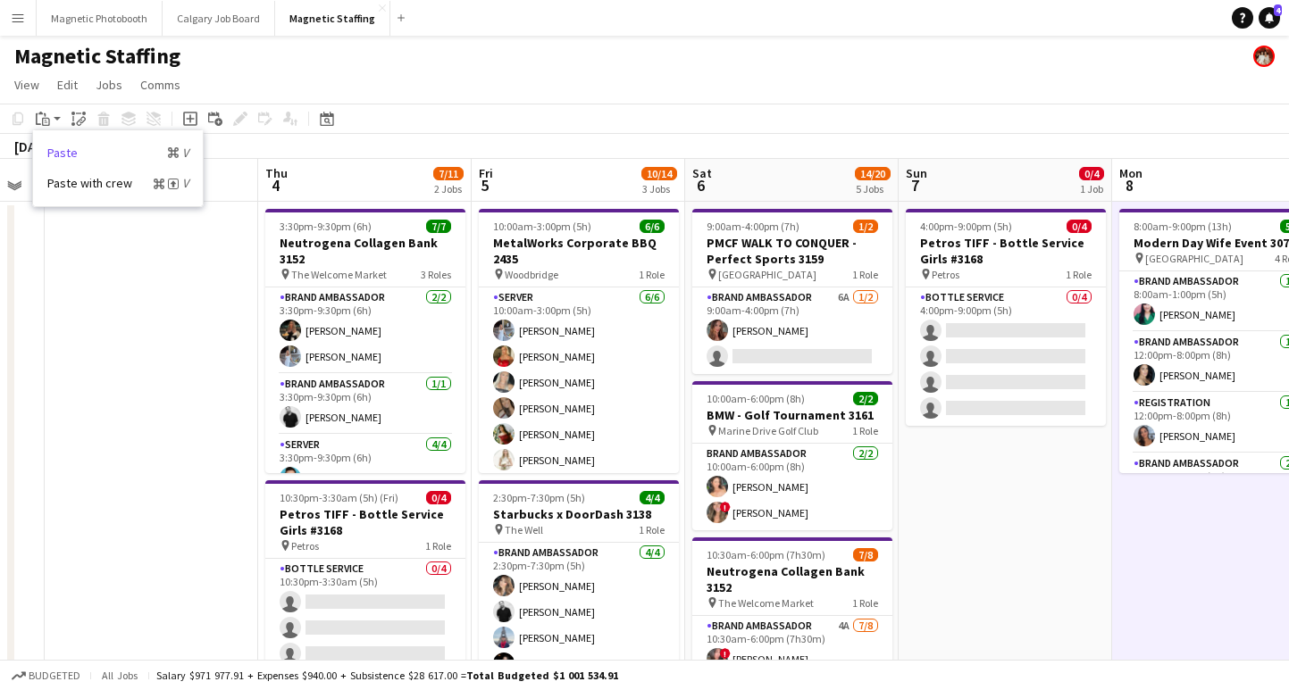
click at [71, 150] on link "Paste Command V" at bounding box center [117, 153] width 141 height 16
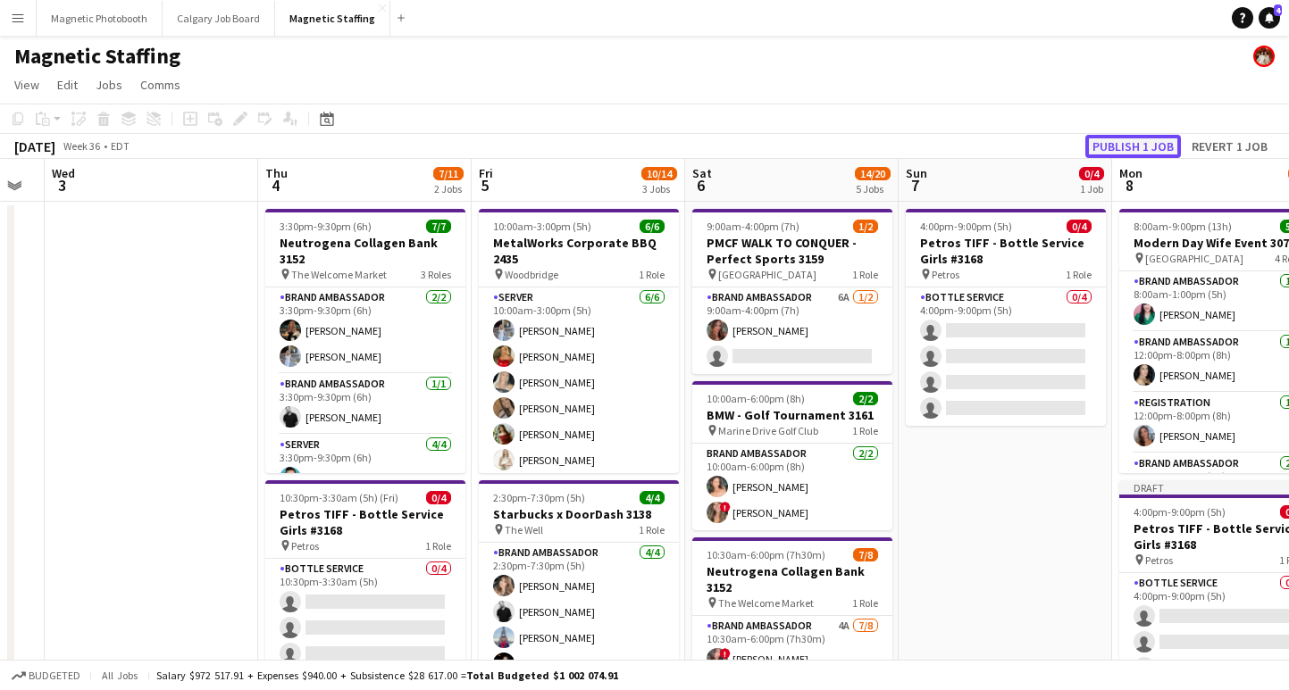
click at [1139, 149] on button "Publish 1 job" at bounding box center [1133, 146] width 96 height 23
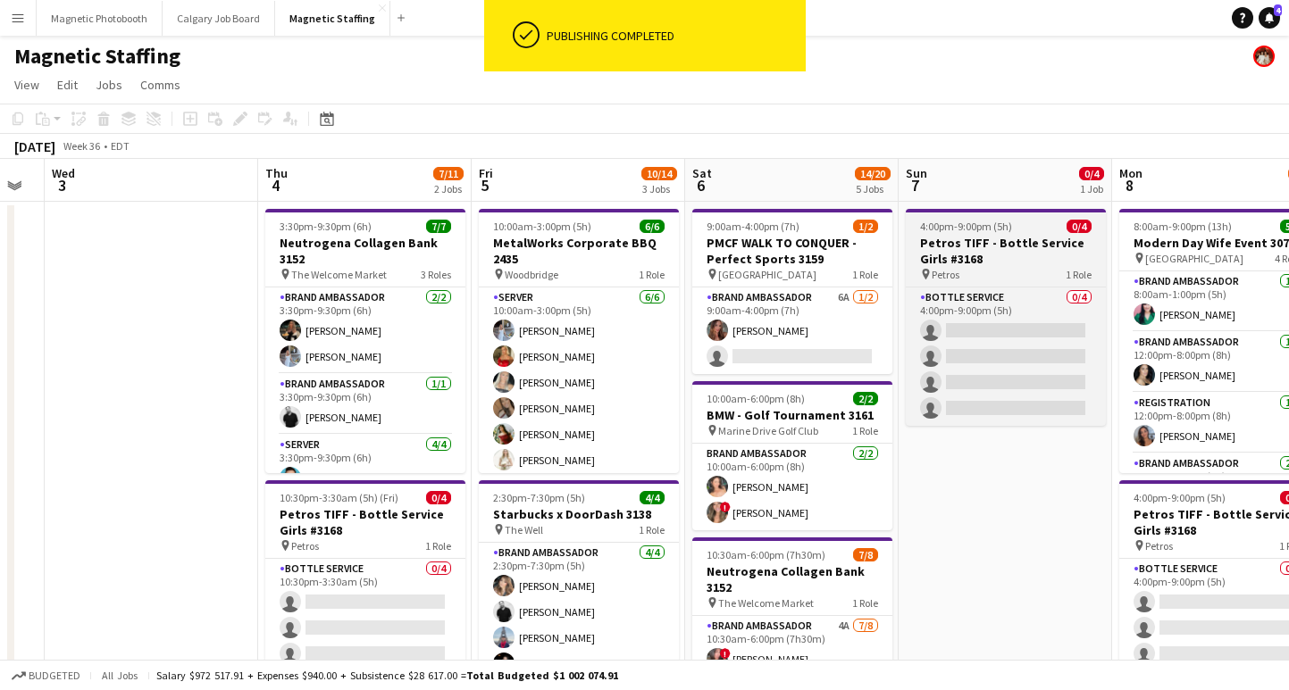
click at [976, 229] on span "4:00pm-9:00pm (5h)" at bounding box center [966, 226] width 92 height 13
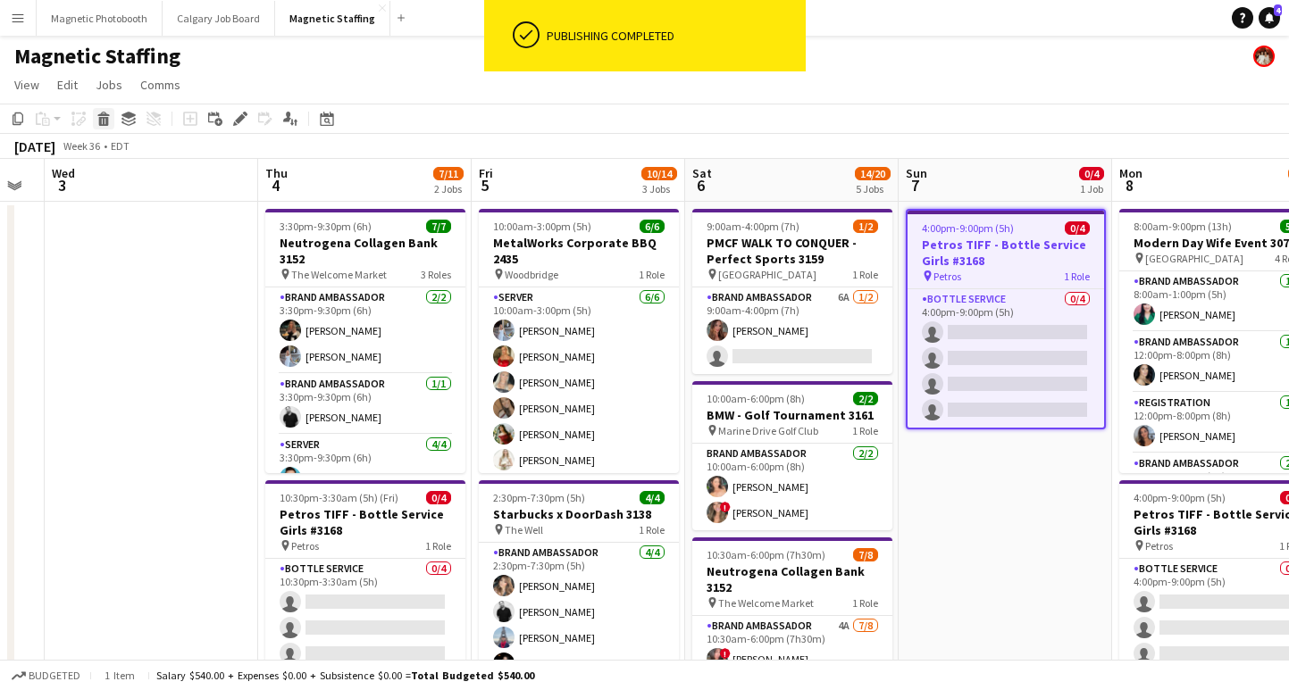
click at [107, 117] on icon at bounding box center [104, 121] width 10 height 9
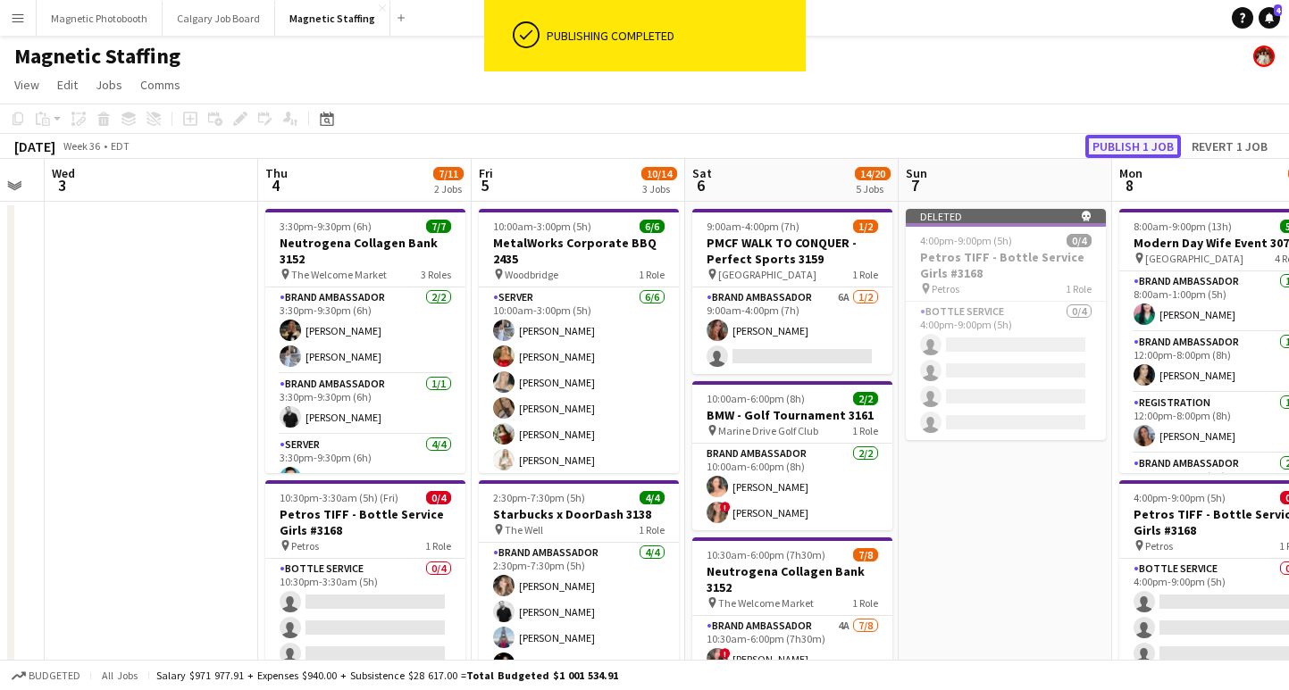
click at [1122, 138] on button "Publish 1 job" at bounding box center [1133, 146] width 96 height 23
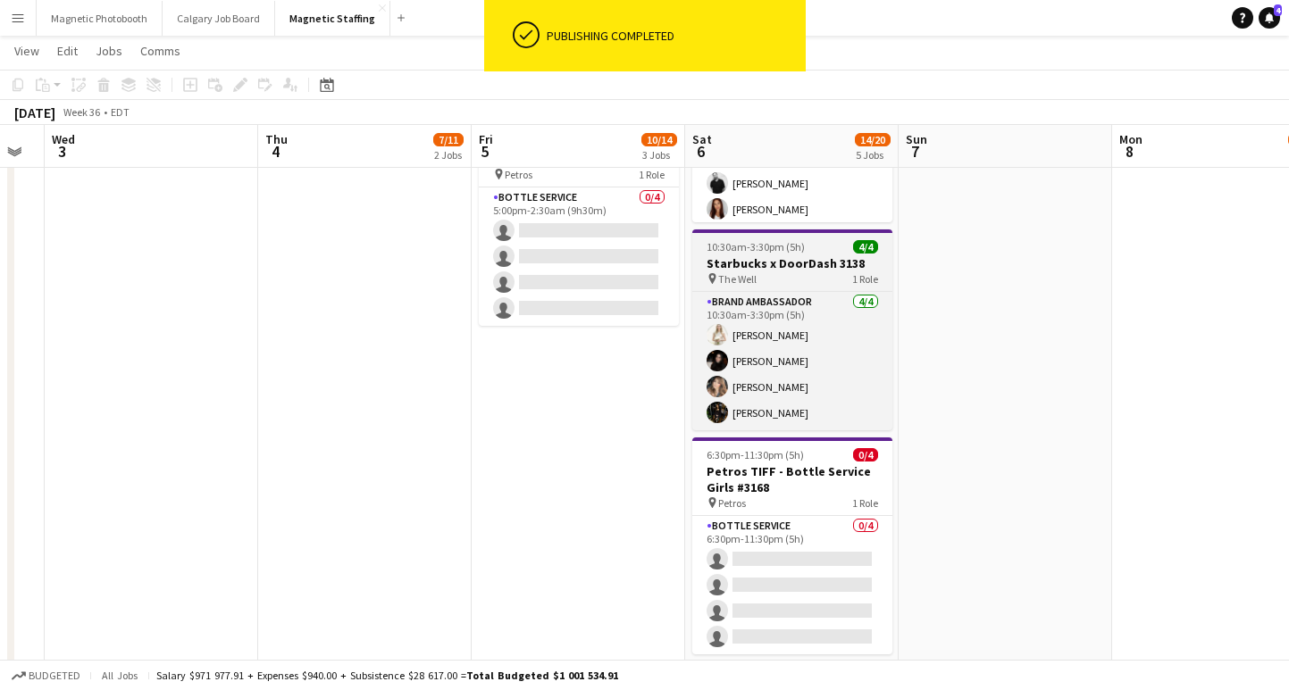
scroll to position [585, 0]
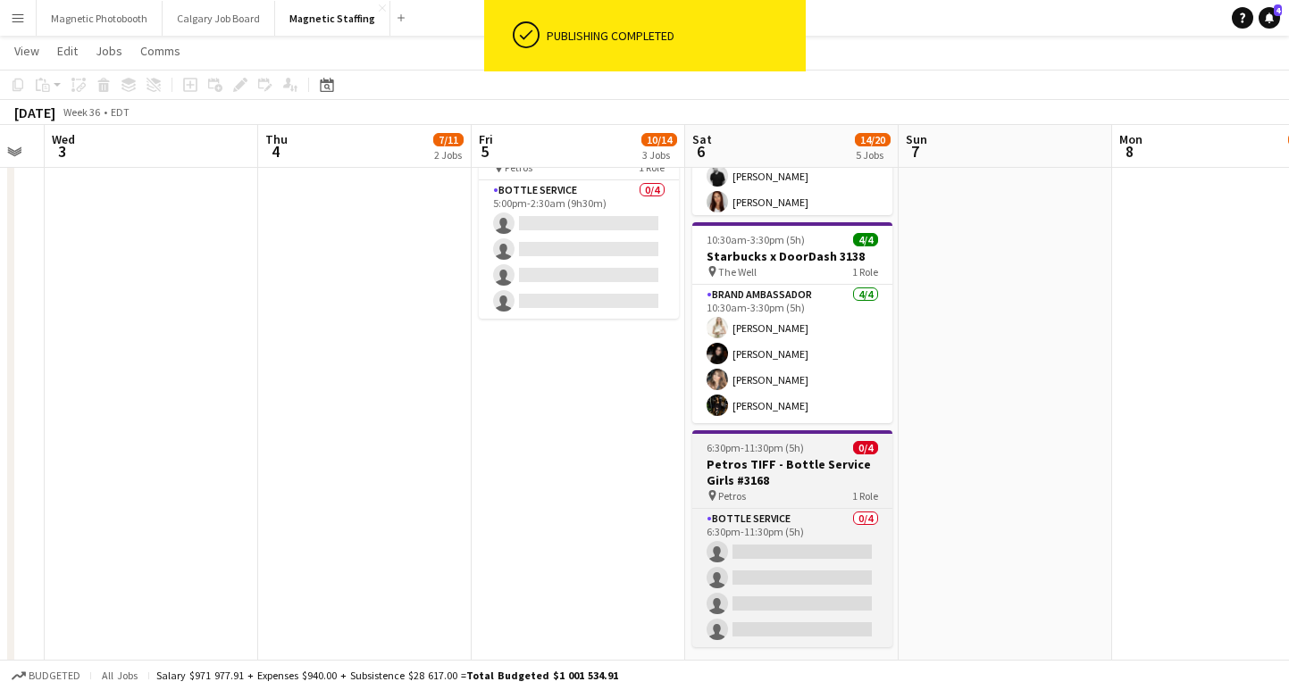
click at [777, 459] on h3 "Petros TIFF - Bottle Service Girls #3168" at bounding box center [792, 472] width 200 height 32
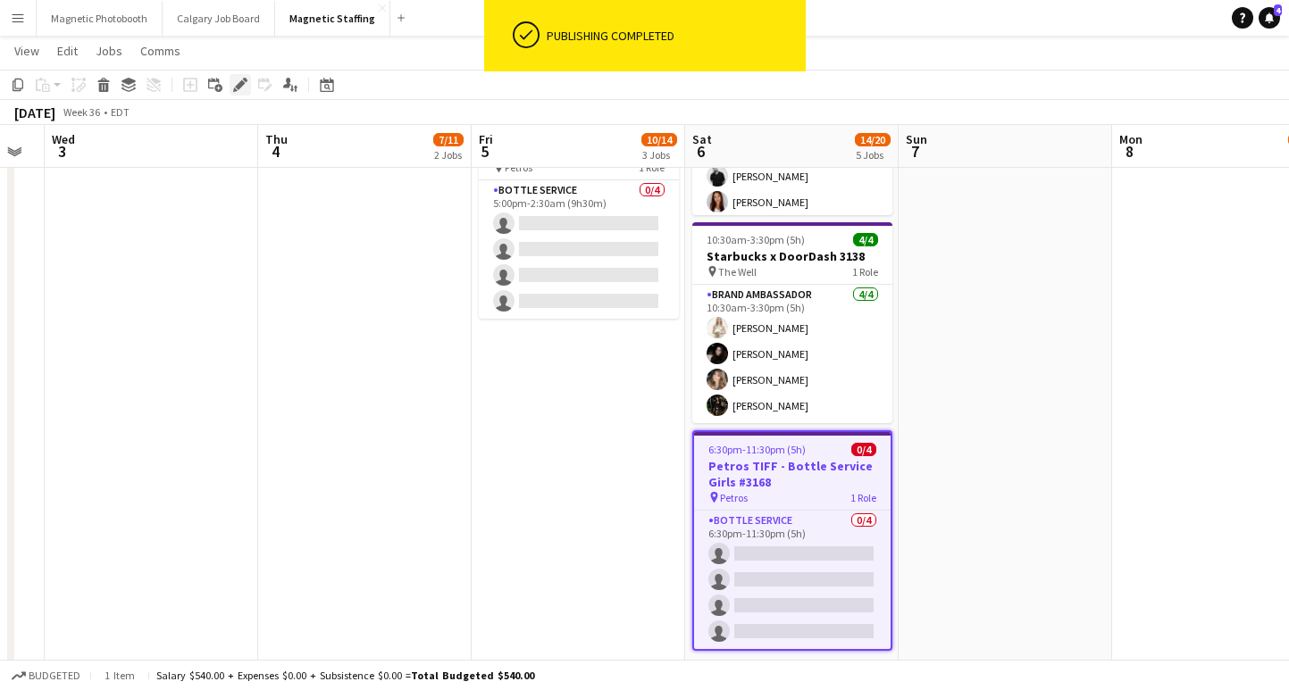
click at [239, 85] on icon at bounding box center [240, 85] width 10 height 10
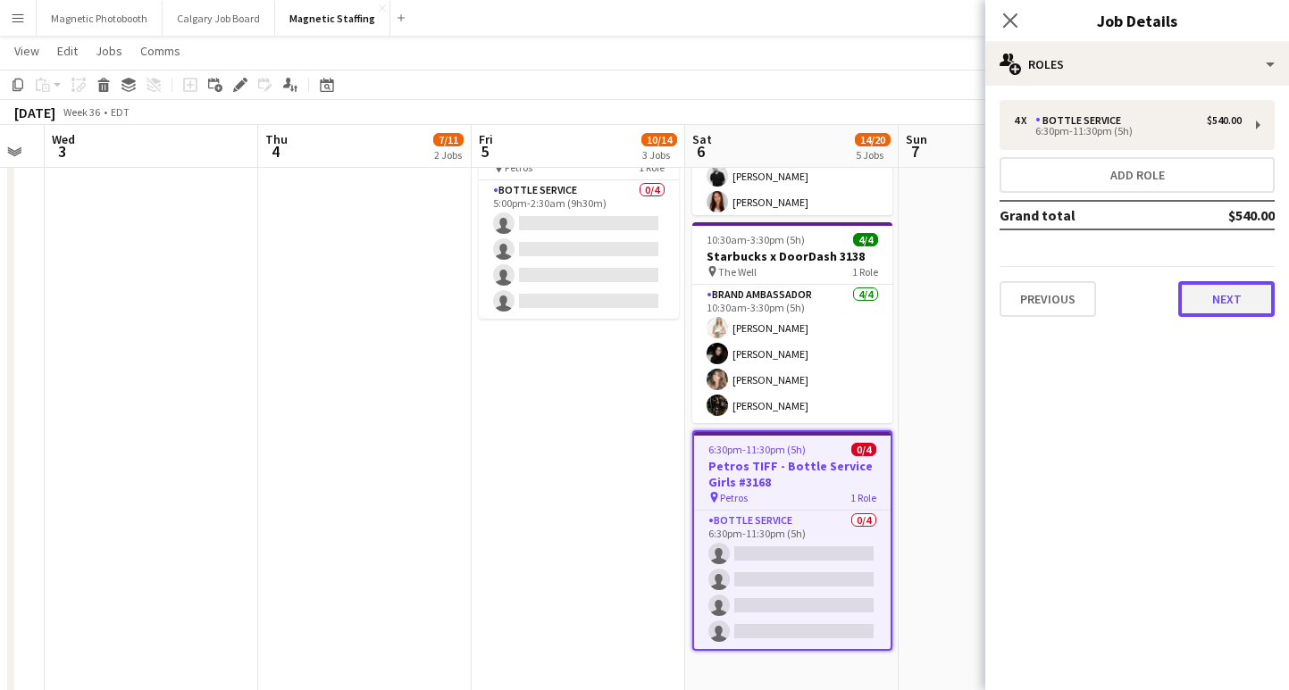
click at [1208, 315] on button "Next" at bounding box center [1226, 299] width 96 height 36
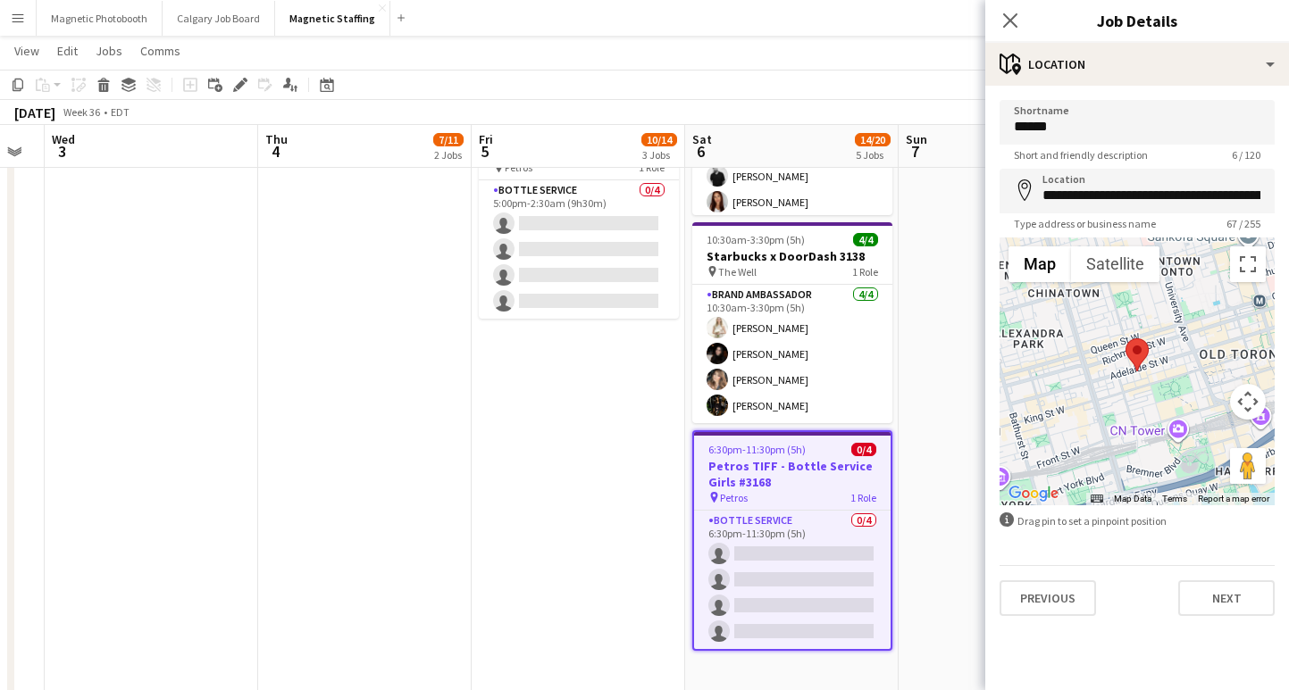
click at [1222, 619] on div "**********" at bounding box center [1137, 358] width 304 height 545
click at [1221, 603] on button "Next" at bounding box center [1226, 598] width 96 height 36
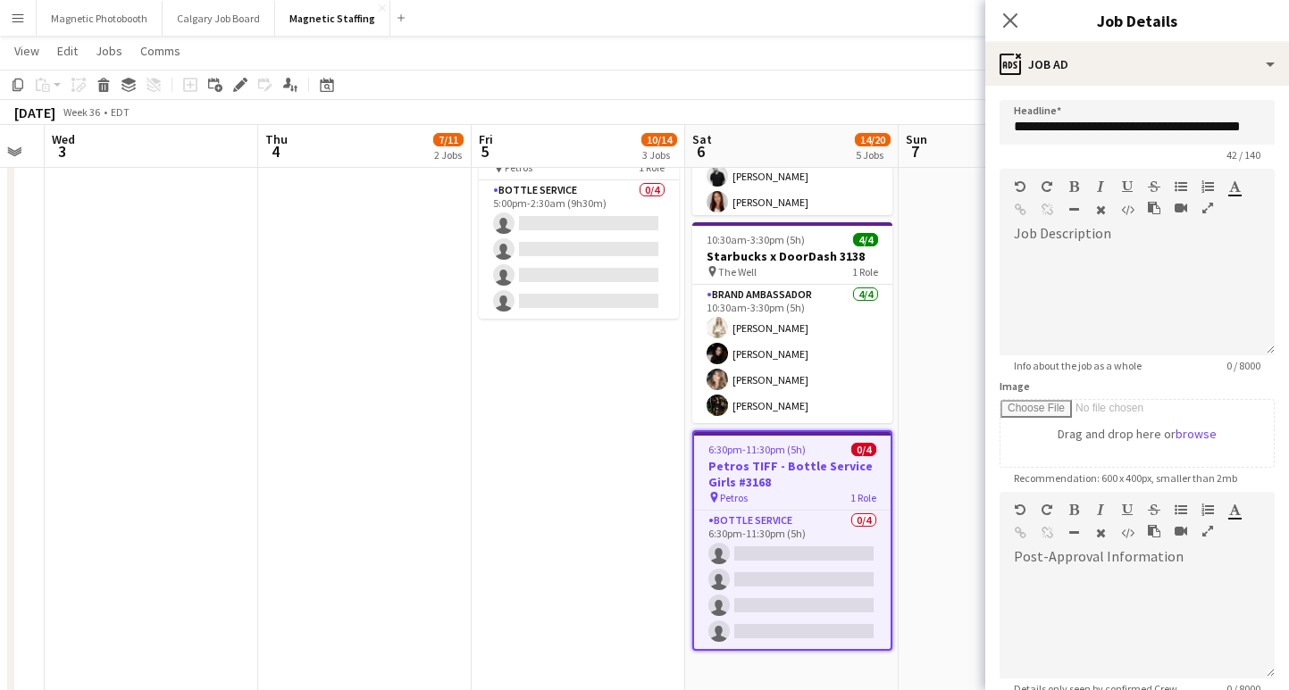
scroll to position [192, 0]
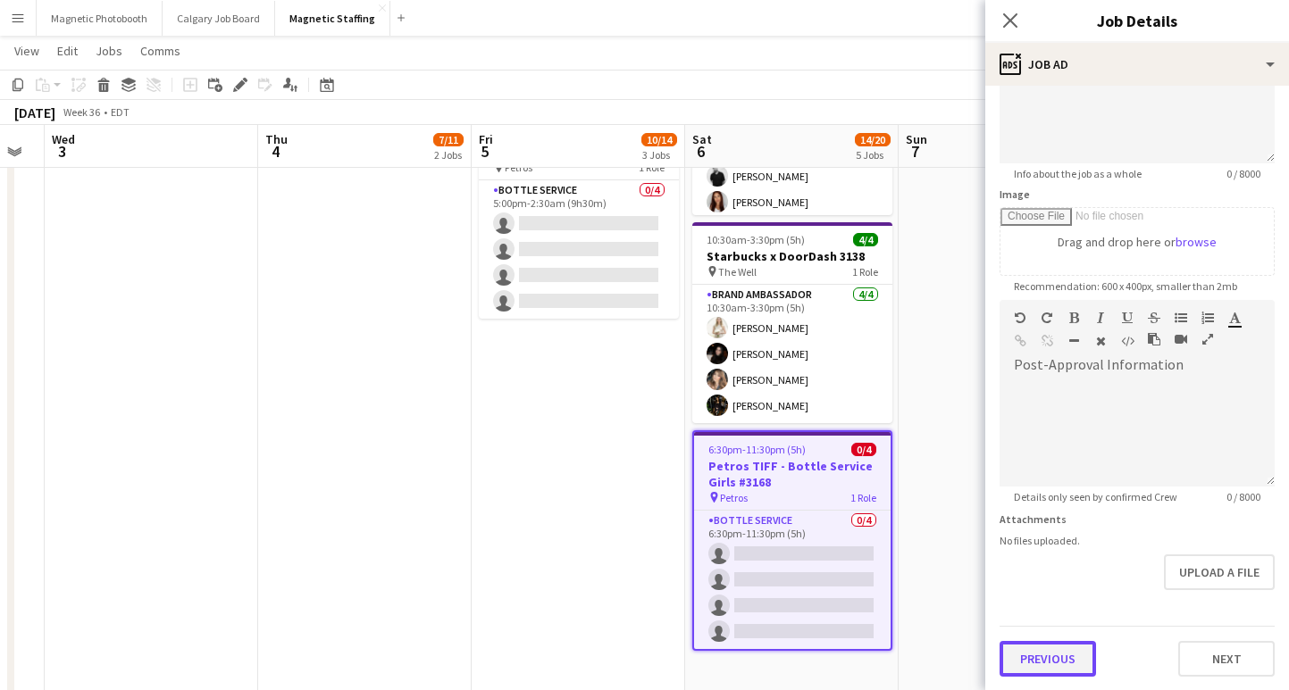
click at [1031, 654] on button "Previous" at bounding box center [1047, 659] width 96 height 36
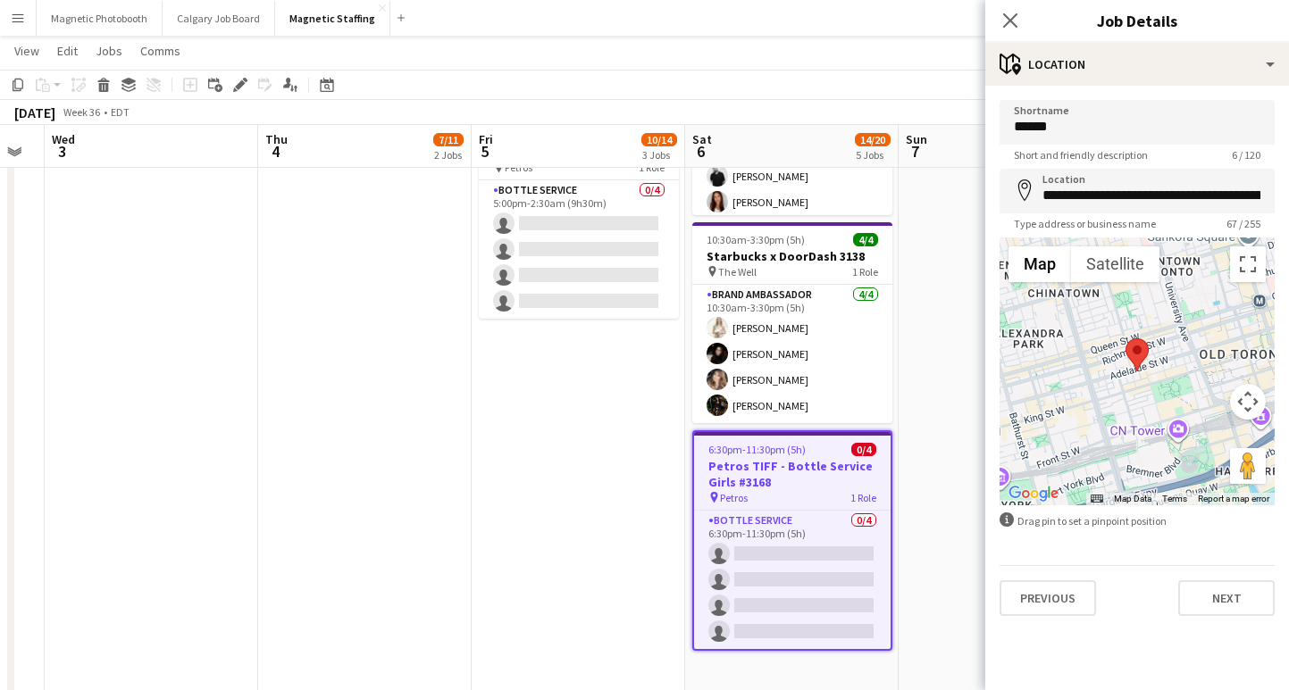
scroll to position [0, 0]
click at [1038, 603] on button "Previous" at bounding box center [1047, 598] width 96 height 36
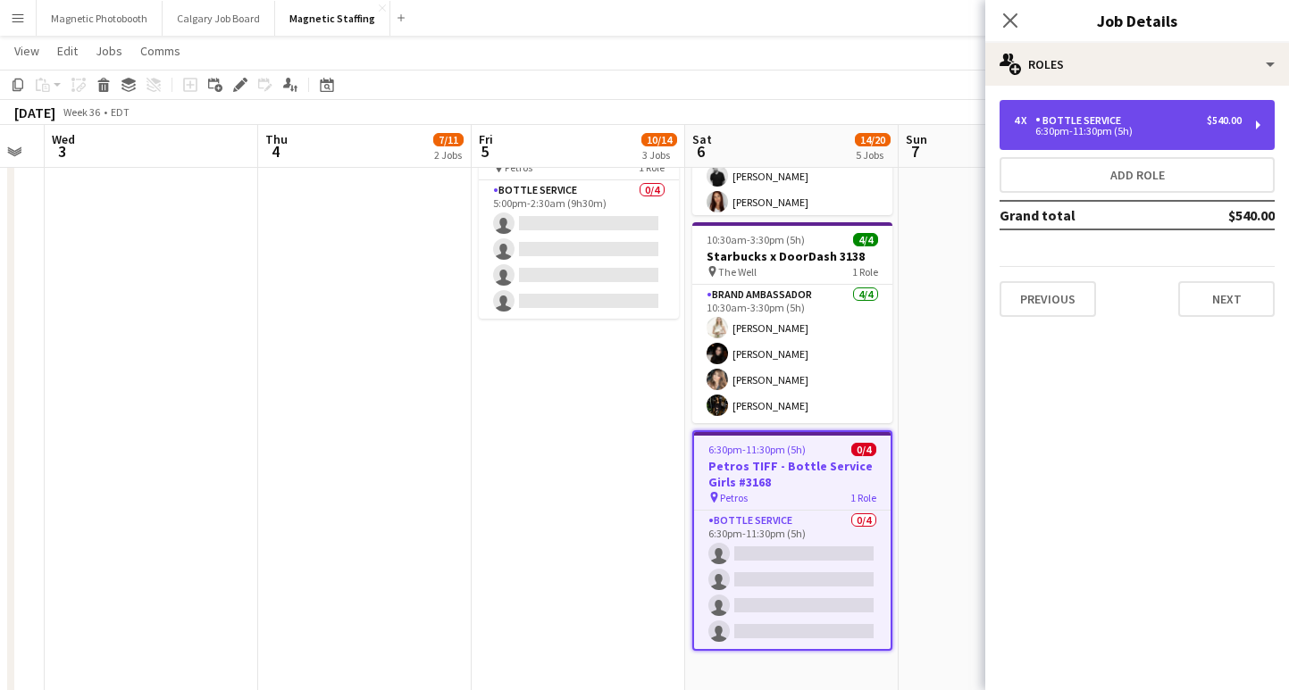
click at [1094, 120] on div "Bottle Service" at bounding box center [1081, 120] width 93 height 13
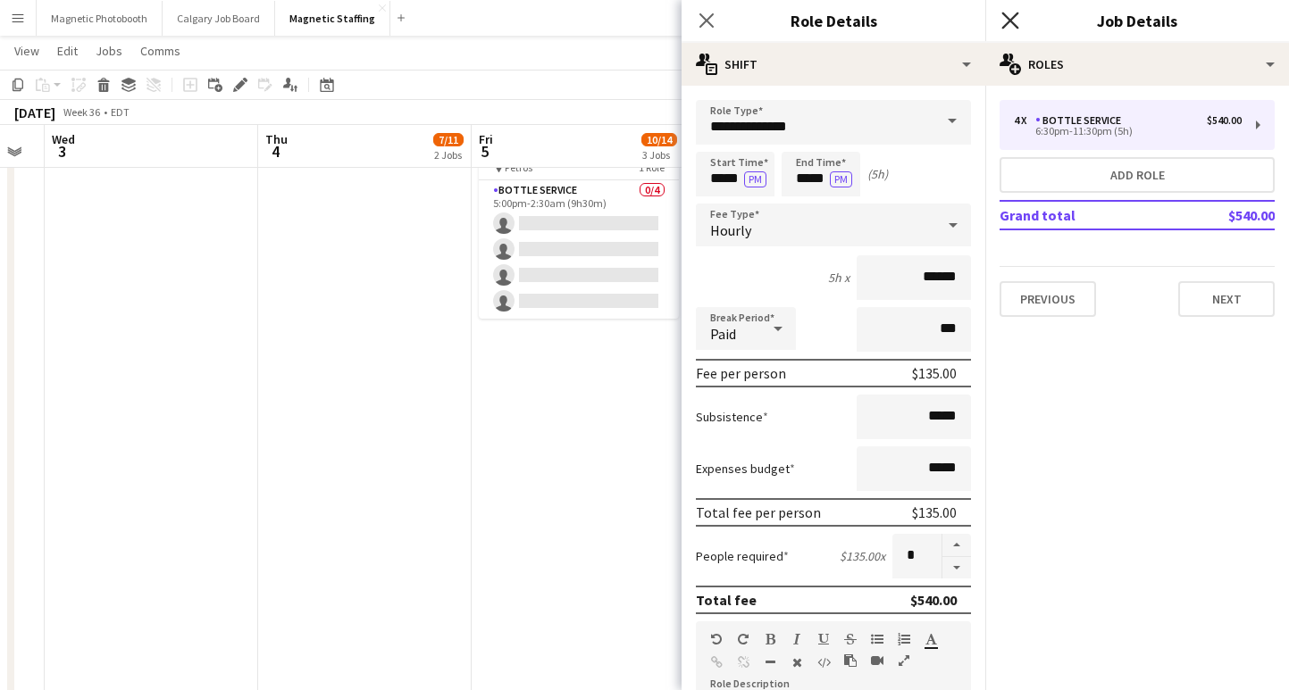
click at [1011, 21] on icon at bounding box center [1009, 20] width 17 height 17
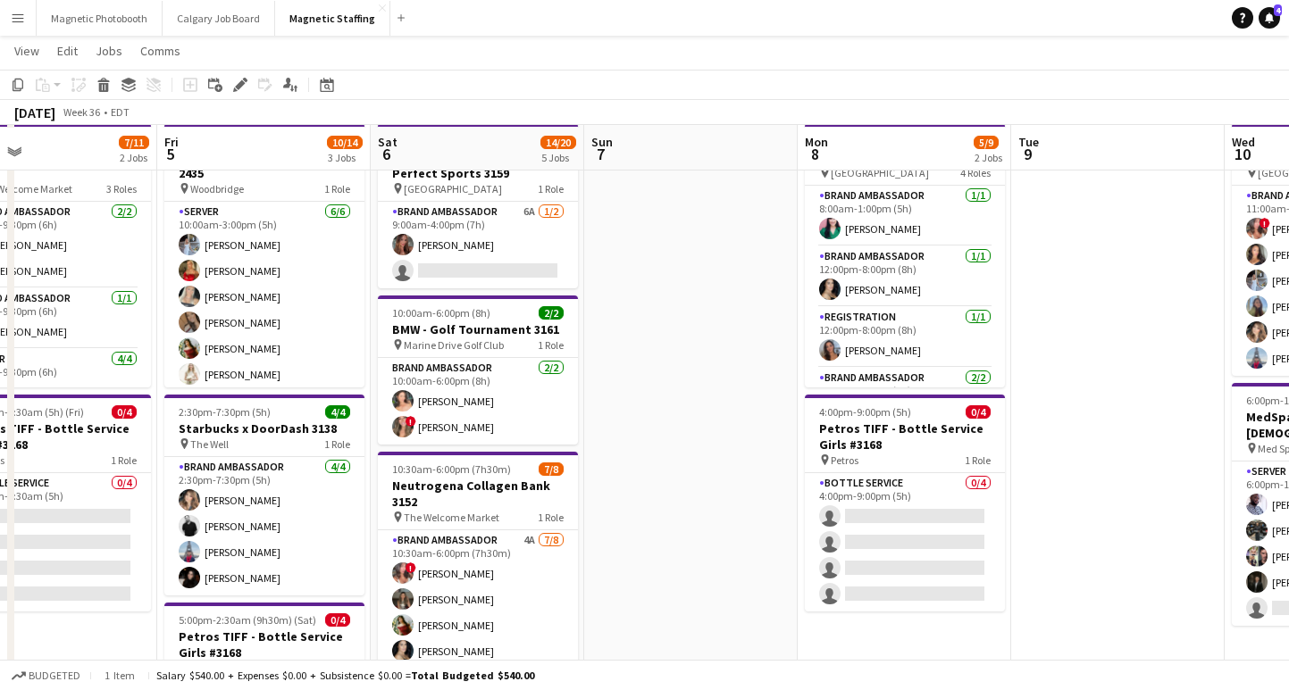
scroll to position [87, 0]
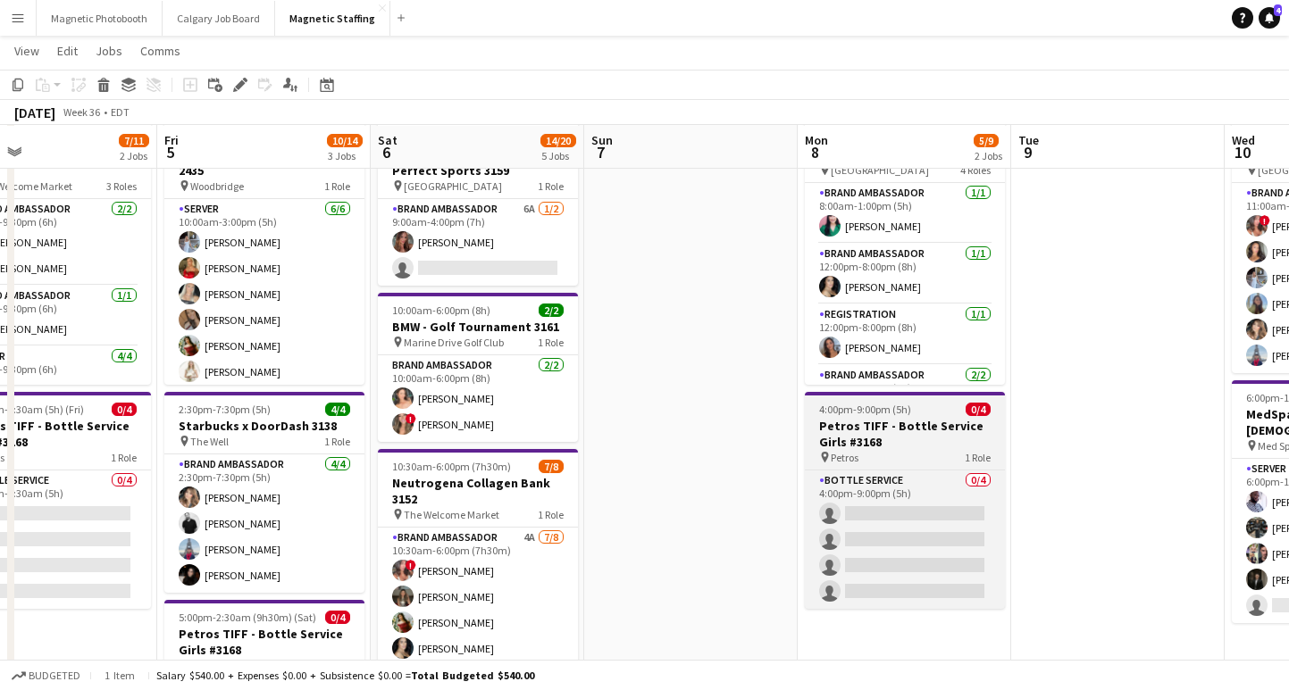
click at [851, 416] on app-job-card "4:00pm-9:00pm (5h) 0/4 Petros TIFF - Bottle Service Girls #3168 pin Petros 1 Ro…" at bounding box center [905, 500] width 200 height 217
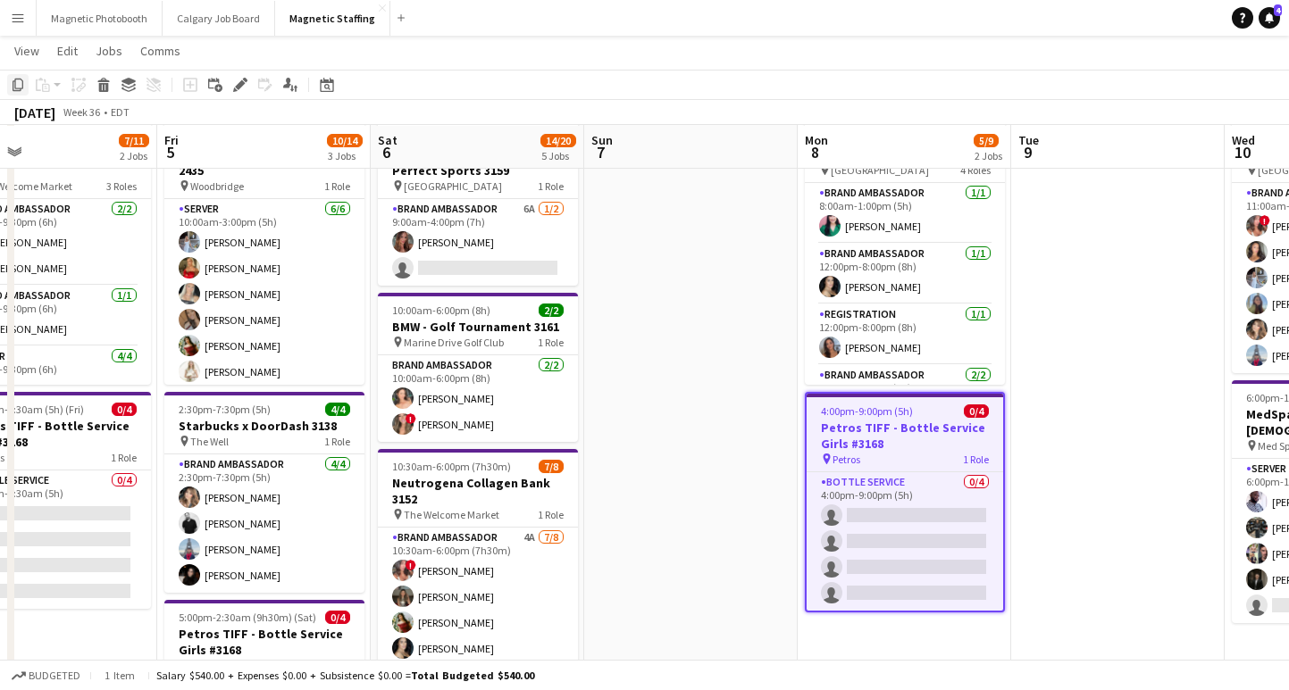
click at [15, 85] on icon "Copy" at bounding box center [18, 85] width 14 height 14
click at [622, 202] on app-date-cell at bounding box center [690, 666] width 213 height 1106
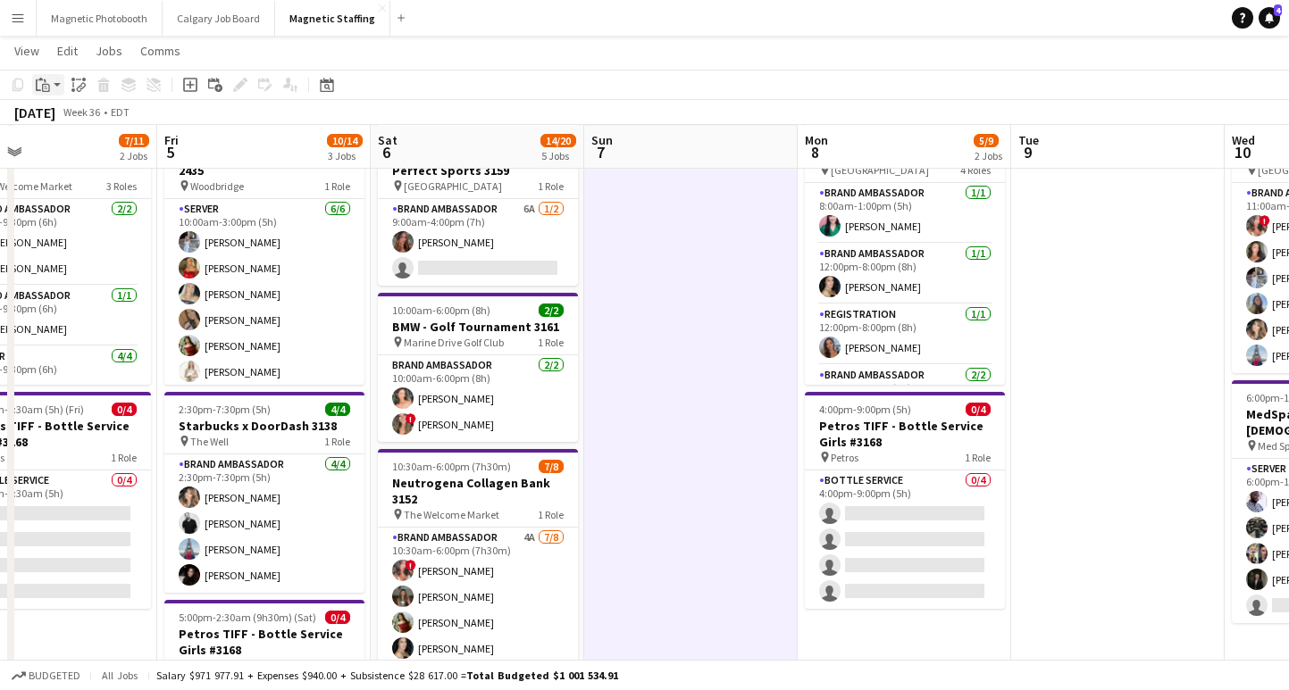
click at [49, 85] on icon "Paste" at bounding box center [43, 85] width 14 height 14
click at [81, 120] on link "Paste Command V" at bounding box center [117, 119] width 141 height 16
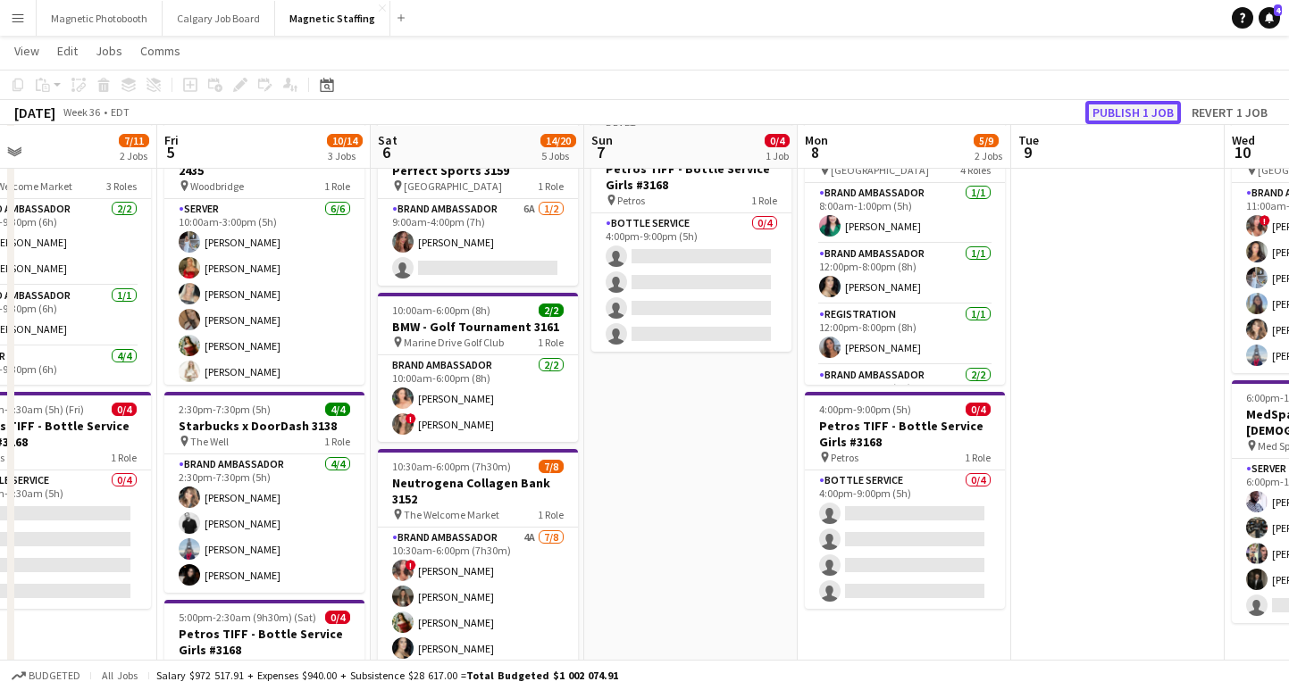
click at [1130, 110] on button "Publish 1 job" at bounding box center [1133, 112] width 96 height 23
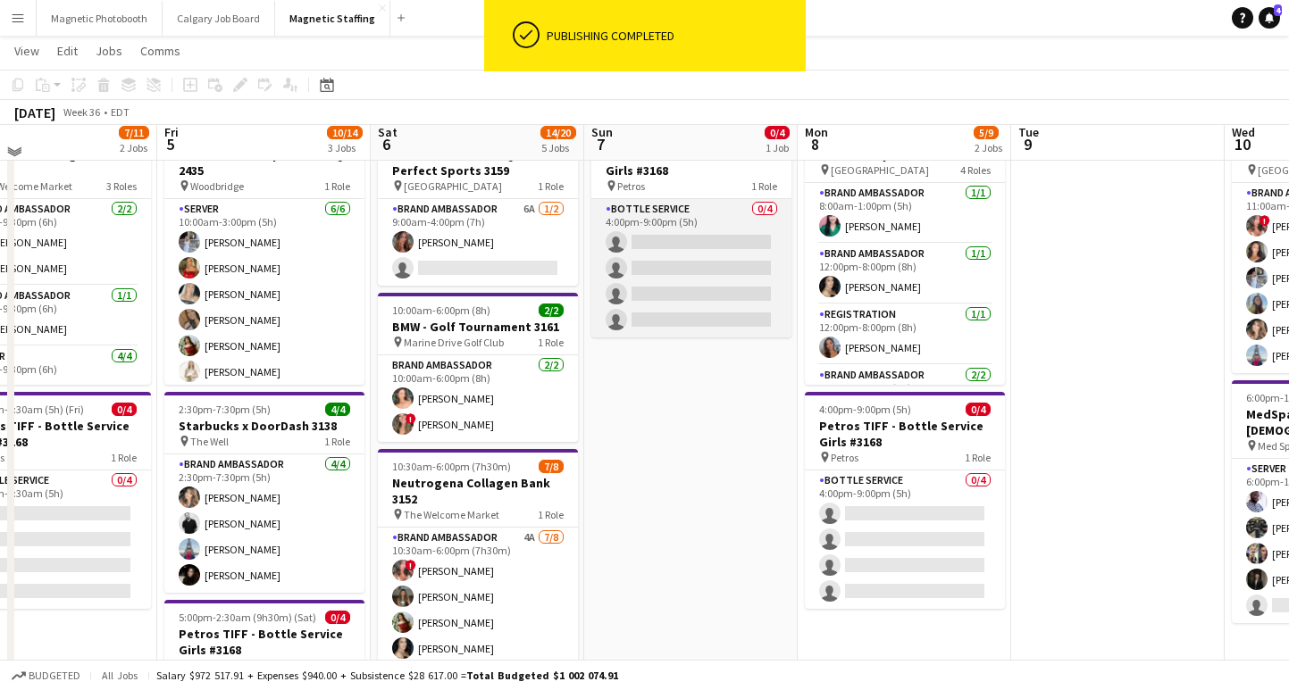
scroll to position [0, 0]
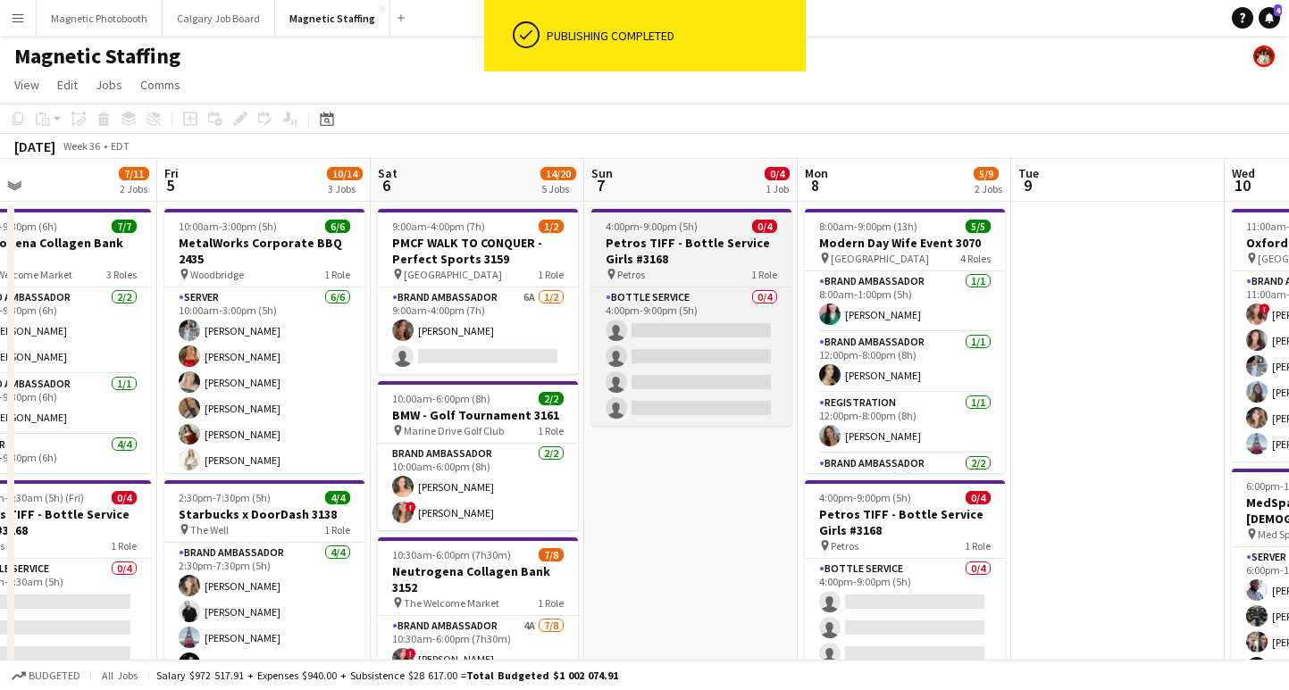
click at [641, 227] on span "4:00pm-9:00pm (5h)" at bounding box center [651, 226] width 92 height 13
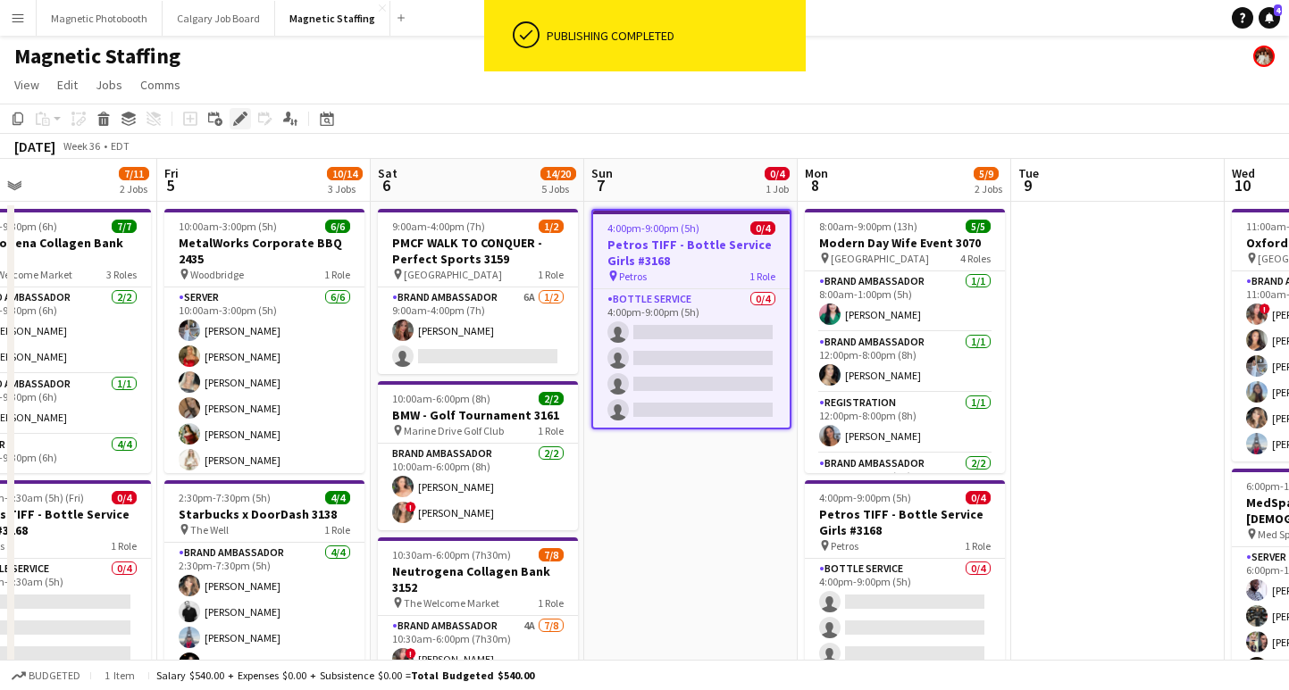
click at [241, 125] on icon "Edit" at bounding box center [240, 119] width 14 height 14
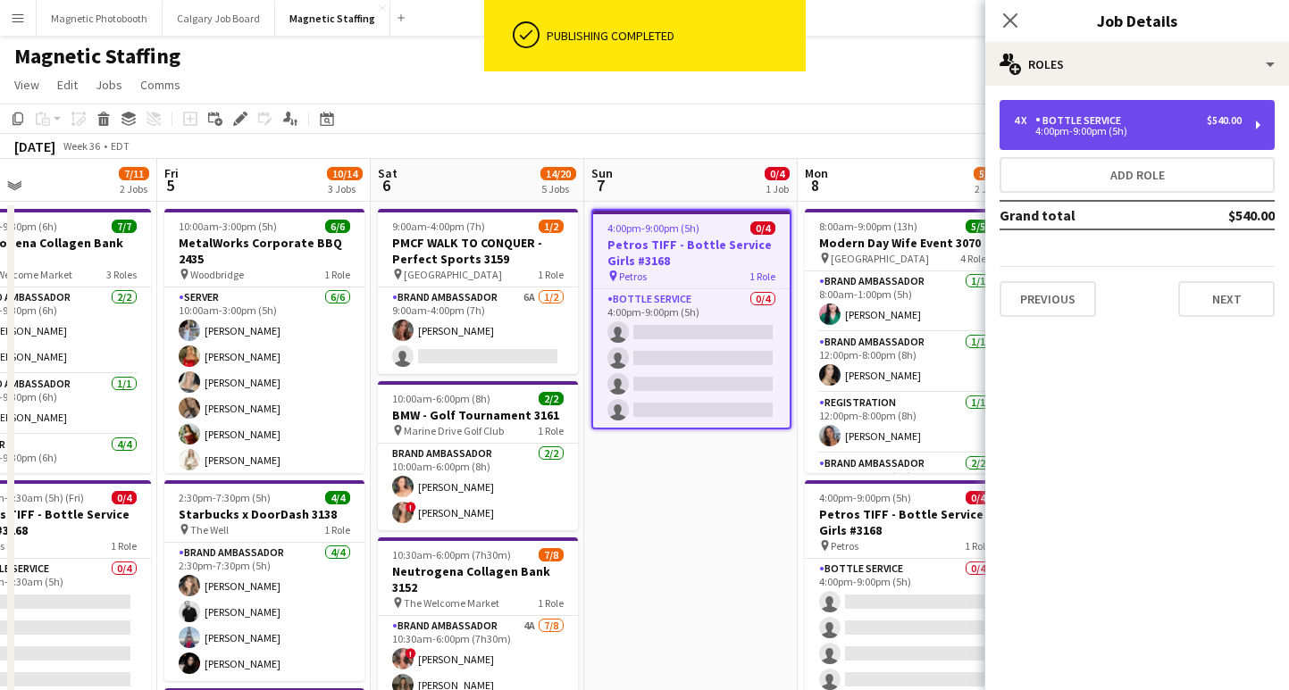
click at [1141, 112] on div "4 x Bottle Service $540.00 4:00pm-9:00pm (5h)" at bounding box center [1136, 125] width 275 height 50
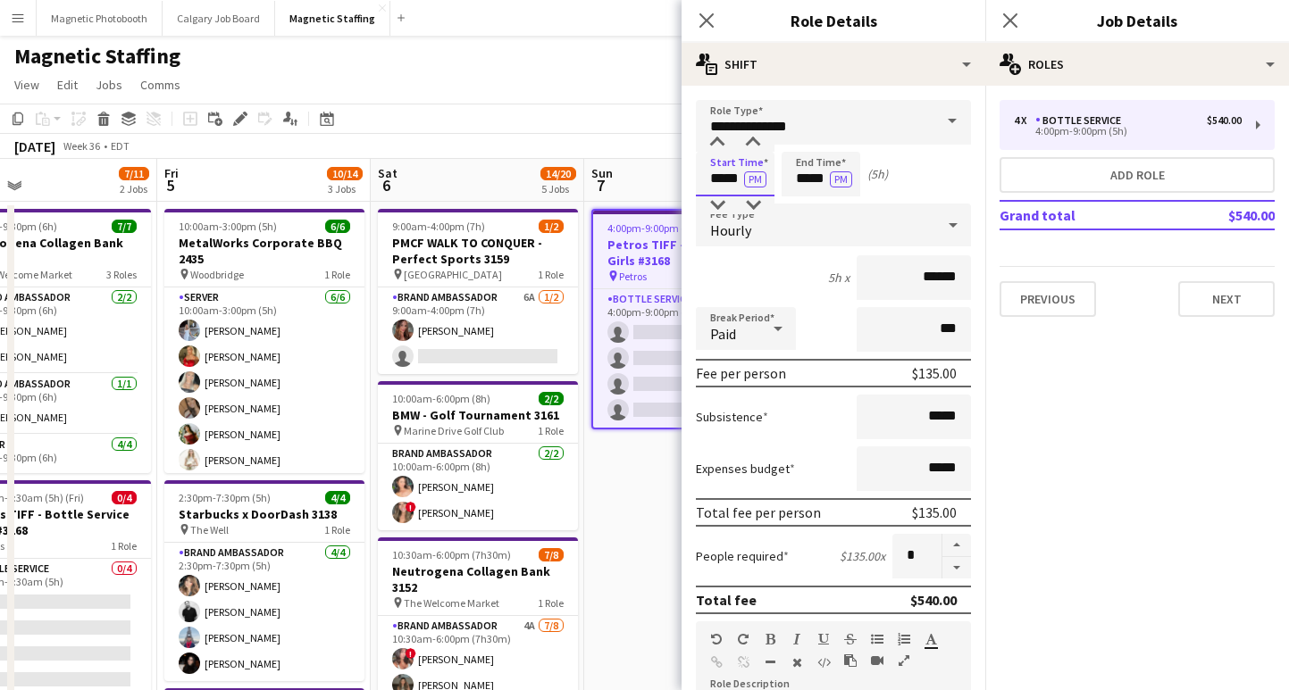
click at [721, 180] on input "*****" at bounding box center [735, 174] width 79 height 45
type input "*****"
click at [809, 183] on input "*****" at bounding box center [820, 174] width 79 height 45
type input "*****"
click at [841, 180] on button "PM" at bounding box center [841, 179] width 22 height 16
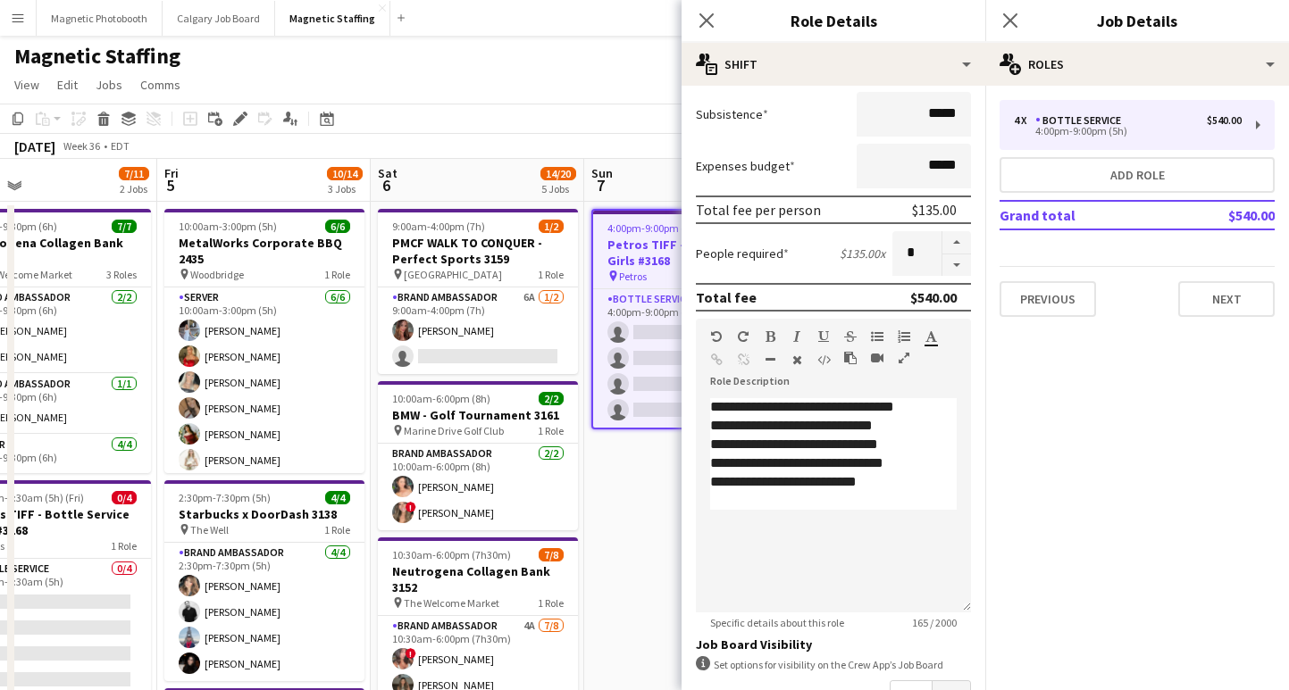
scroll to position [516, 0]
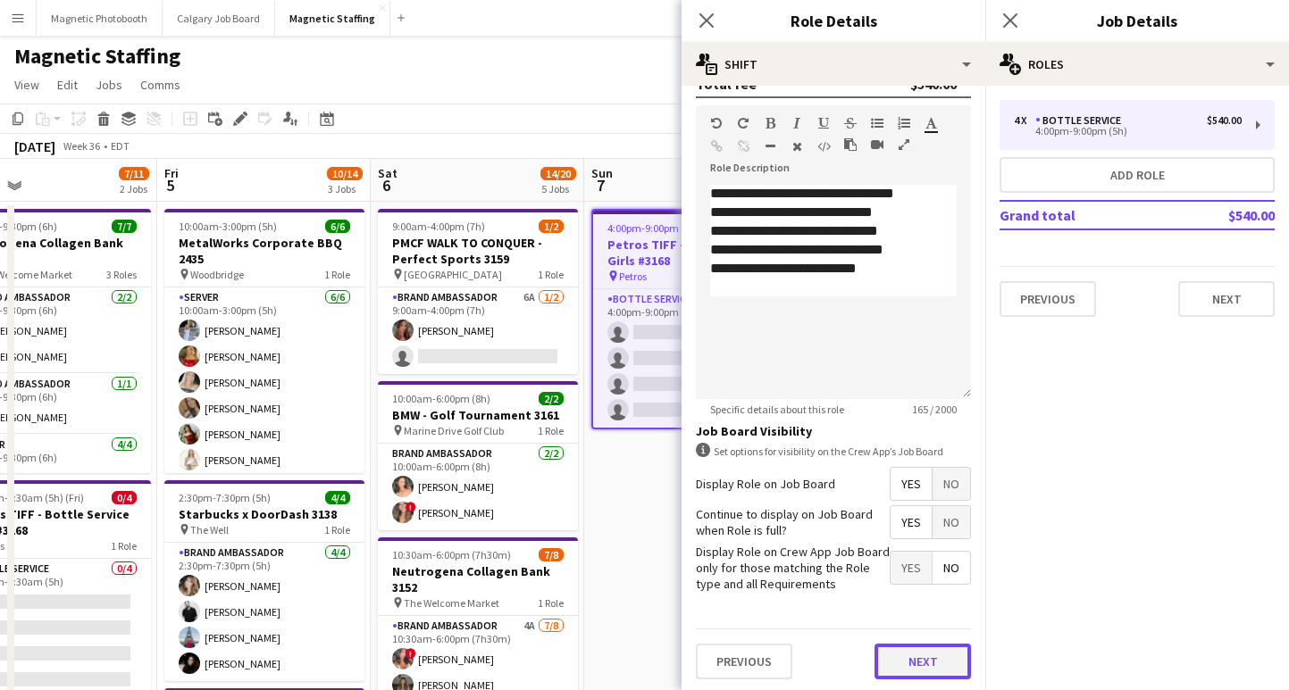
click at [916, 662] on button "Next" at bounding box center [922, 662] width 96 height 36
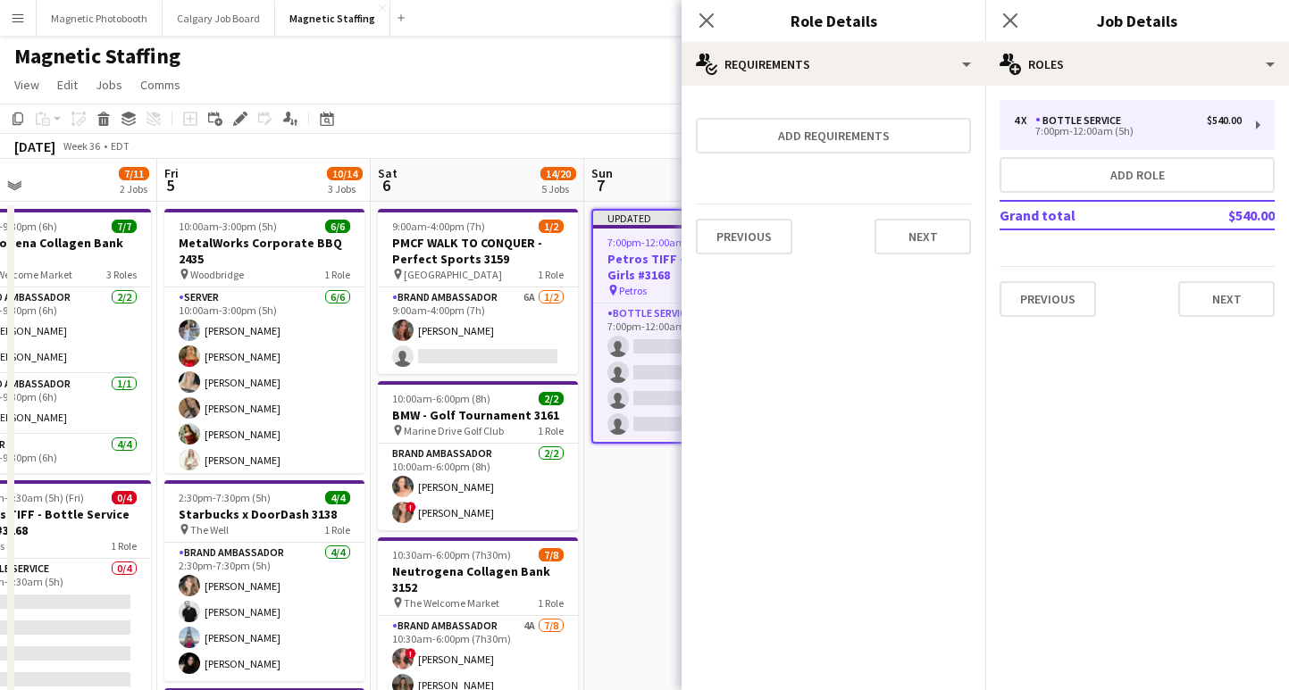
scroll to position [0, 0]
click at [1009, 28] on icon "Close pop-in" at bounding box center [1009, 20] width 17 height 17
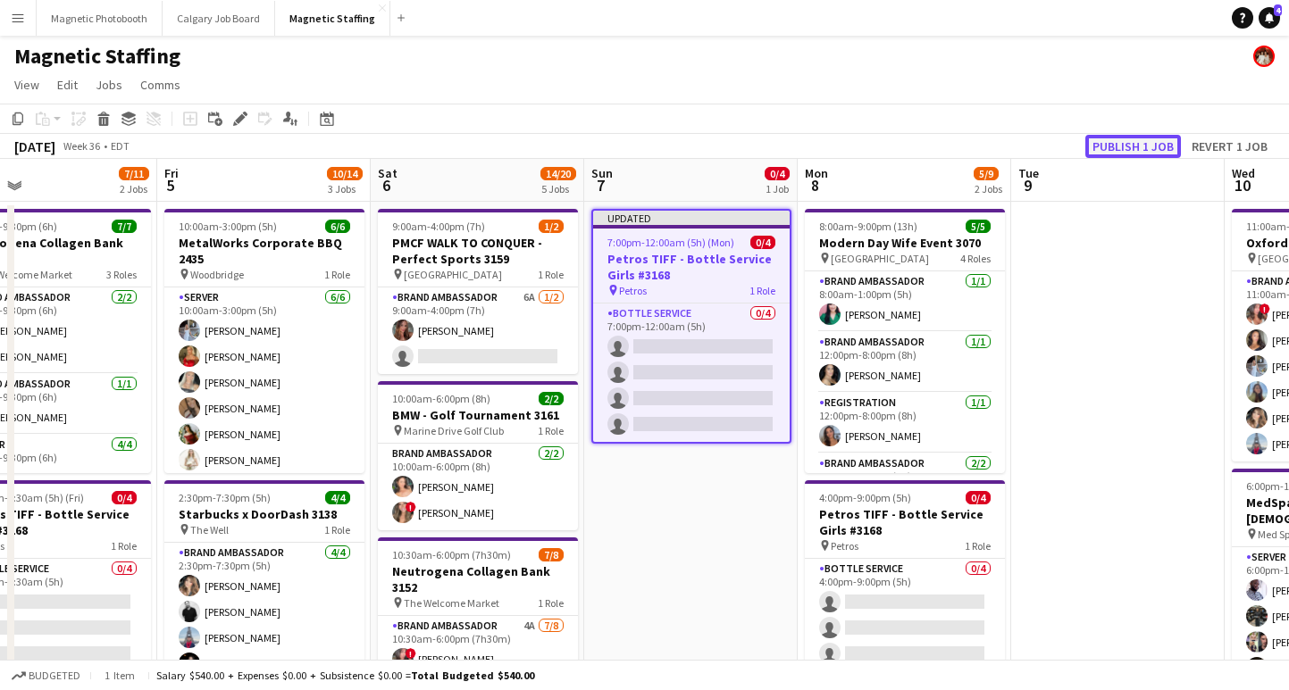
click at [1122, 146] on button "Publish 1 job" at bounding box center [1133, 146] width 96 height 23
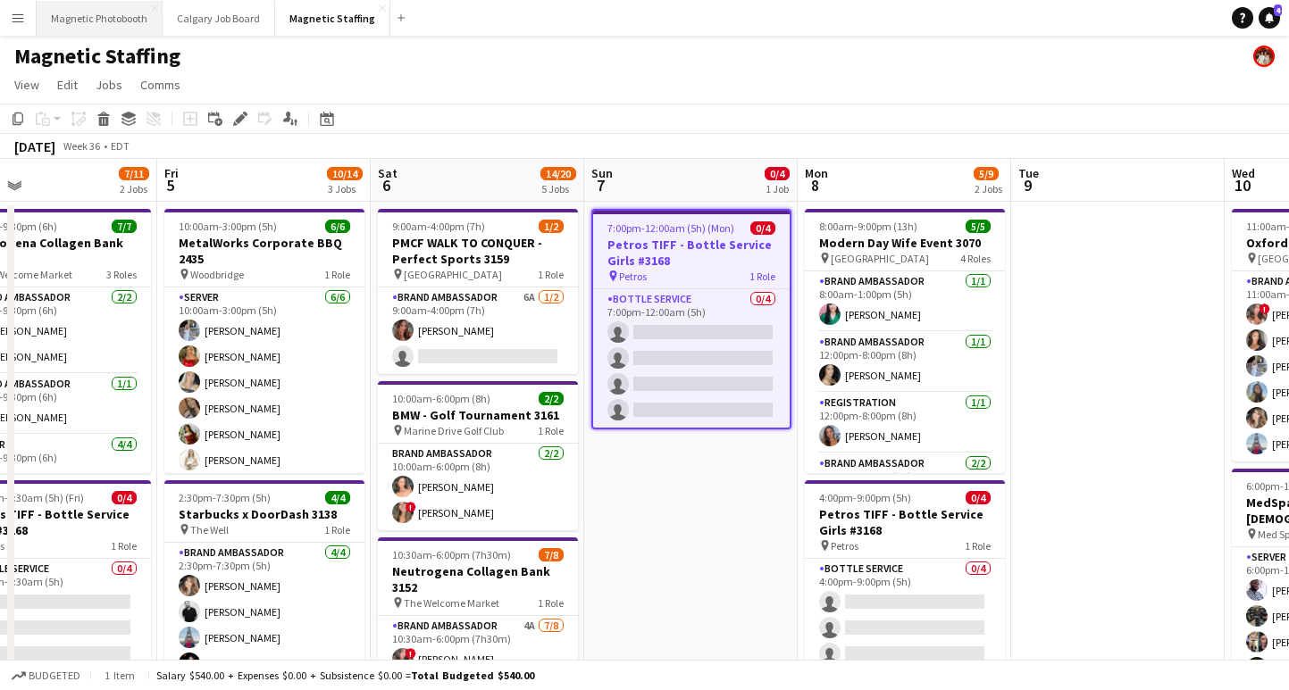
click at [104, 27] on button "Magnetic Photobooth Close" at bounding box center [100, 18] width 126 height 35
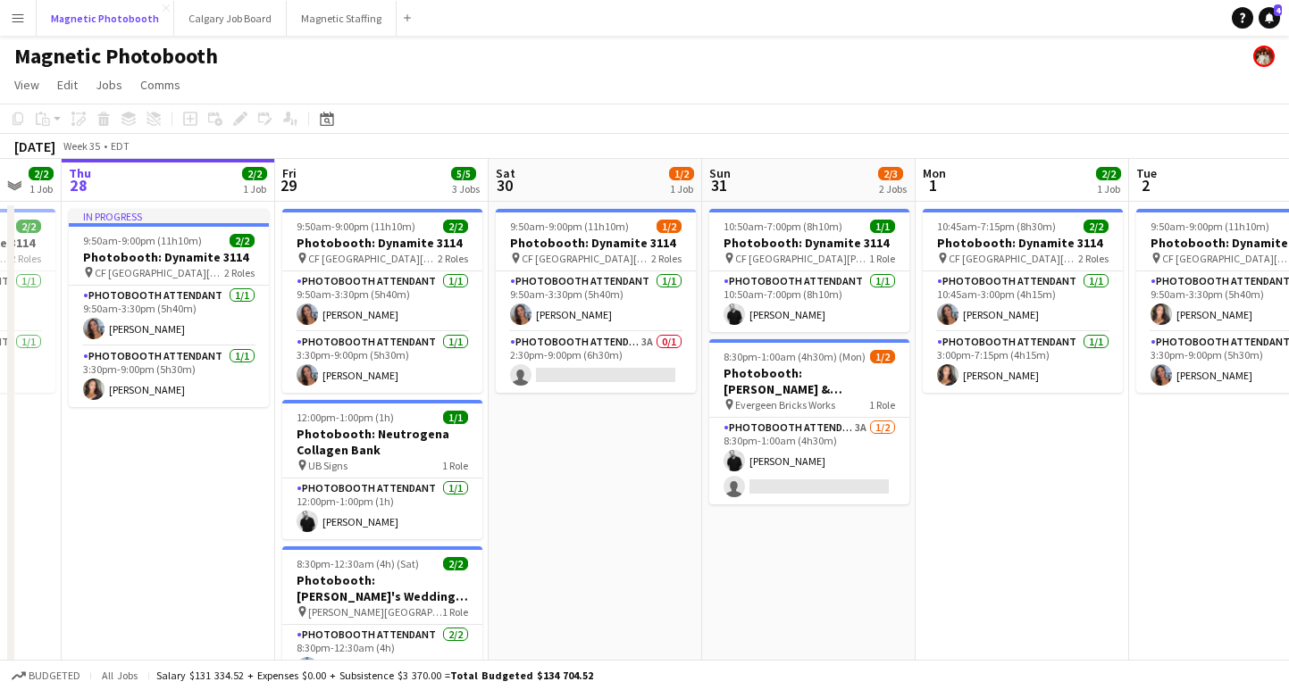
scroll to position [0, 592]
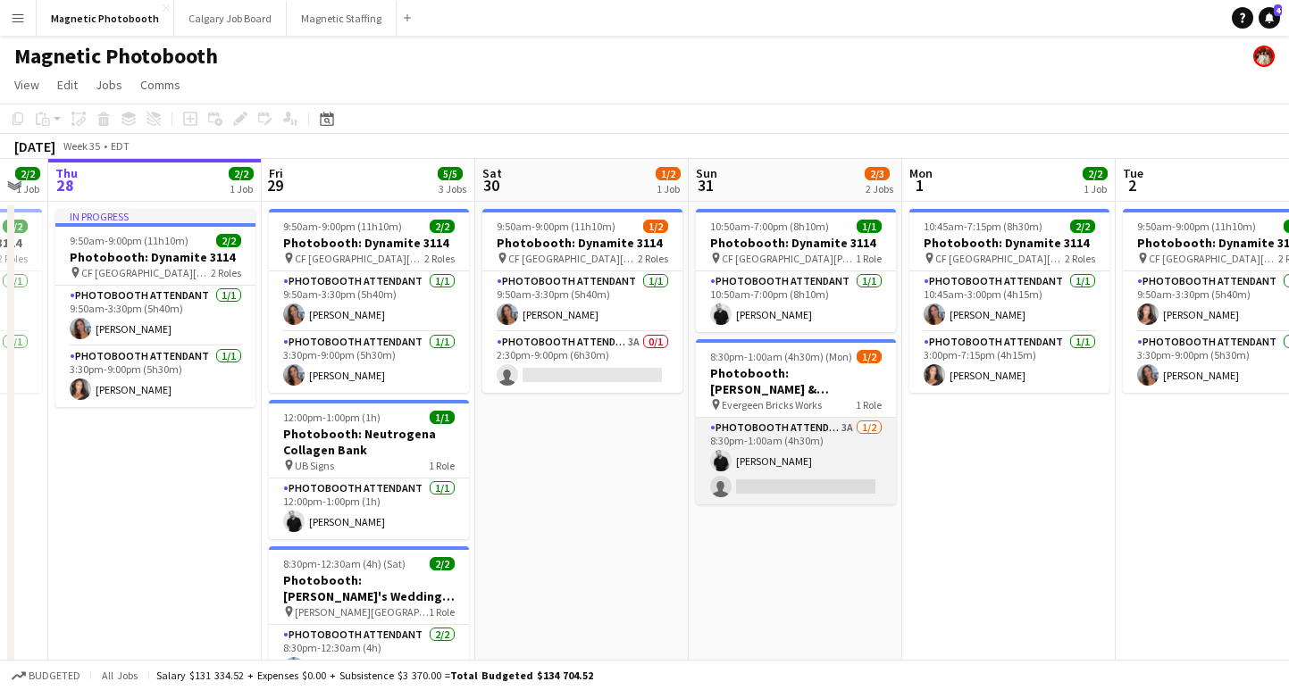
click at [773, 487] on app-card-role "Photobooth Attendant 3A [DATE] 8:30pm-1:00am (4h30m) [PERSON_NAME] single-neutr…" at bounding box center [796, 461] width 200 height 87
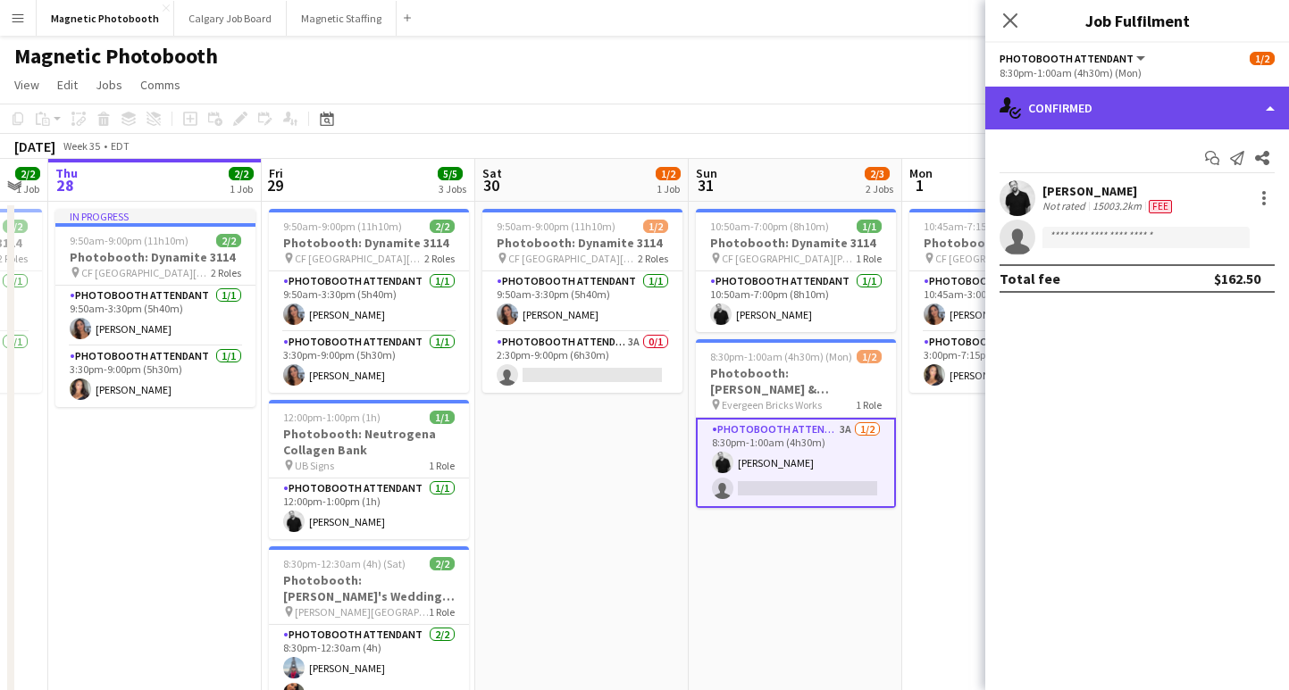
click at [1078, 107] on div "single-neutral-actions-check-2 Confirmed" at bounding box center [1137, 108] width 304 height 43
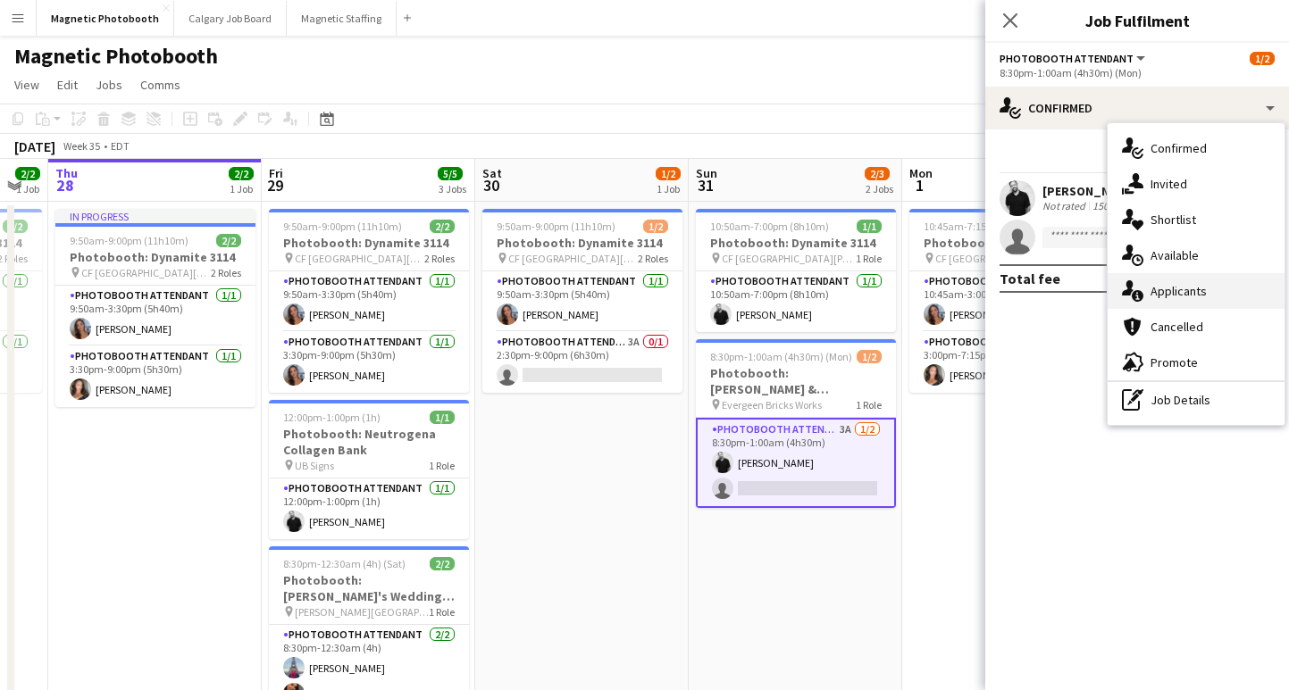
click at [1190, 291] on div "single-neutral-actions-information Applicants" at bounding box center [1195, 291] width 177 height 36
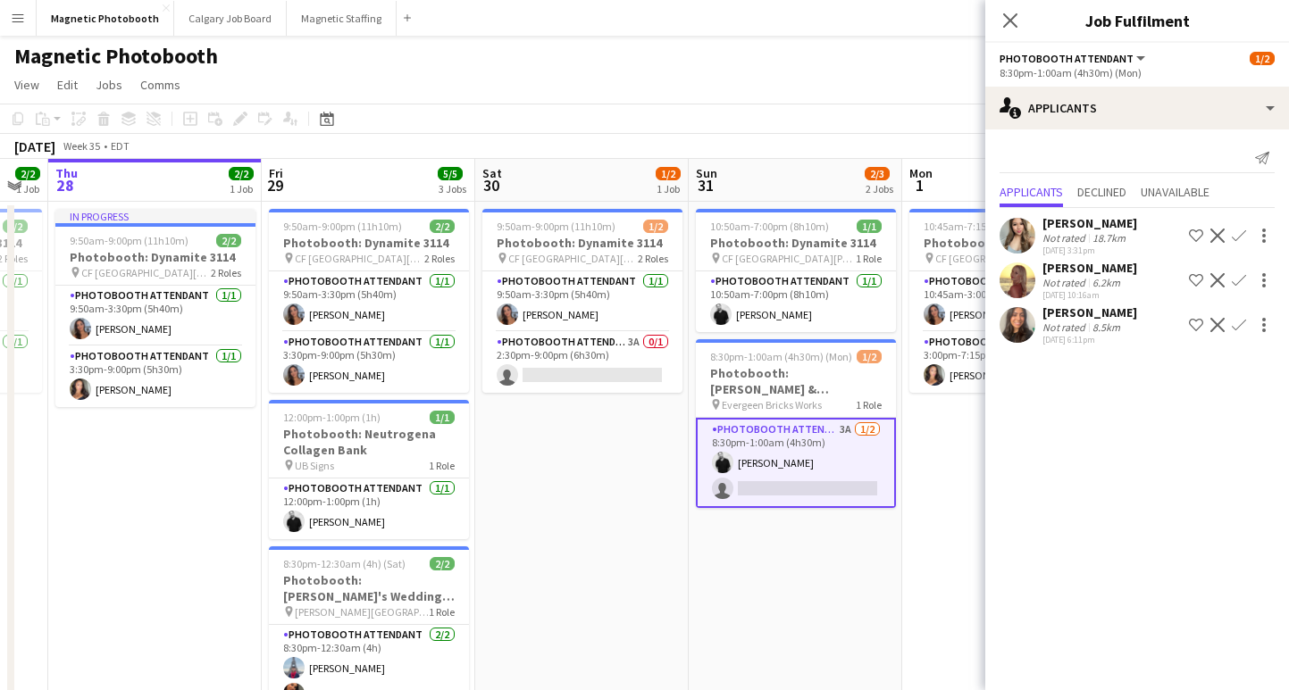
click at [1116, 238] on div "18.7km" at bounding box center [1109, 237] width 40 height 13
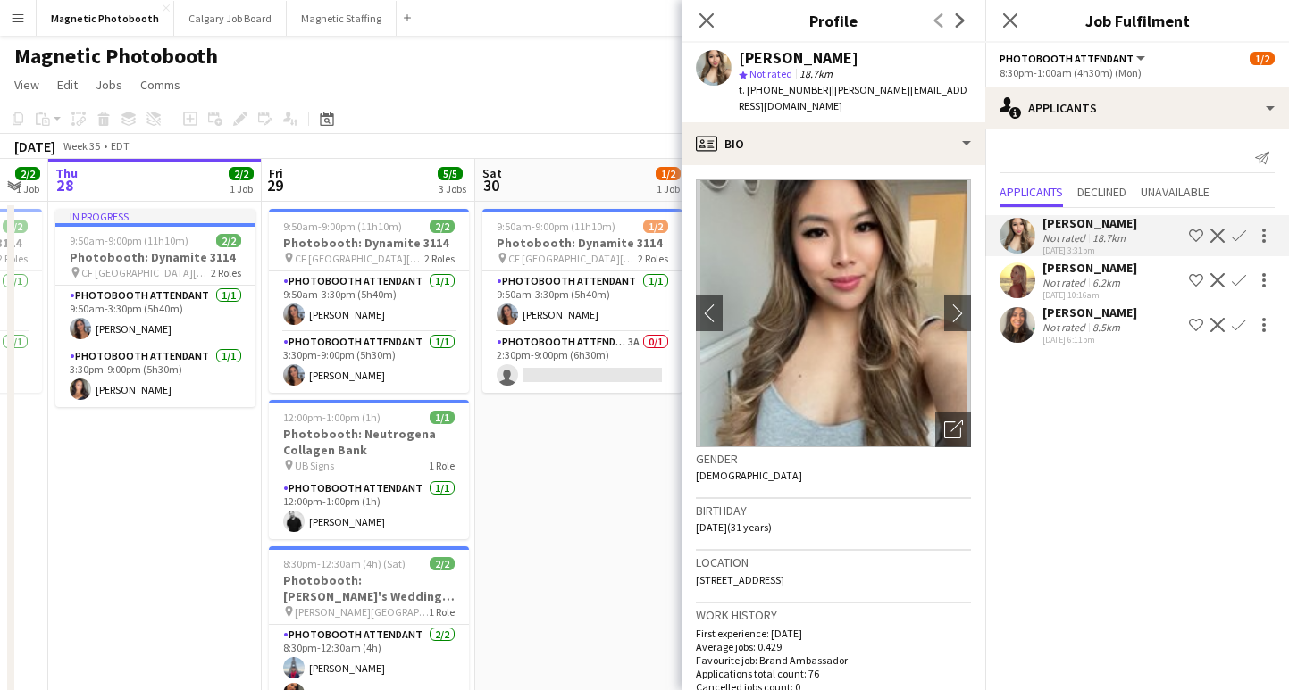
click at [1000, 2] on div "Close pop-in" at bounding box center [1010, 20] width 50 height 41
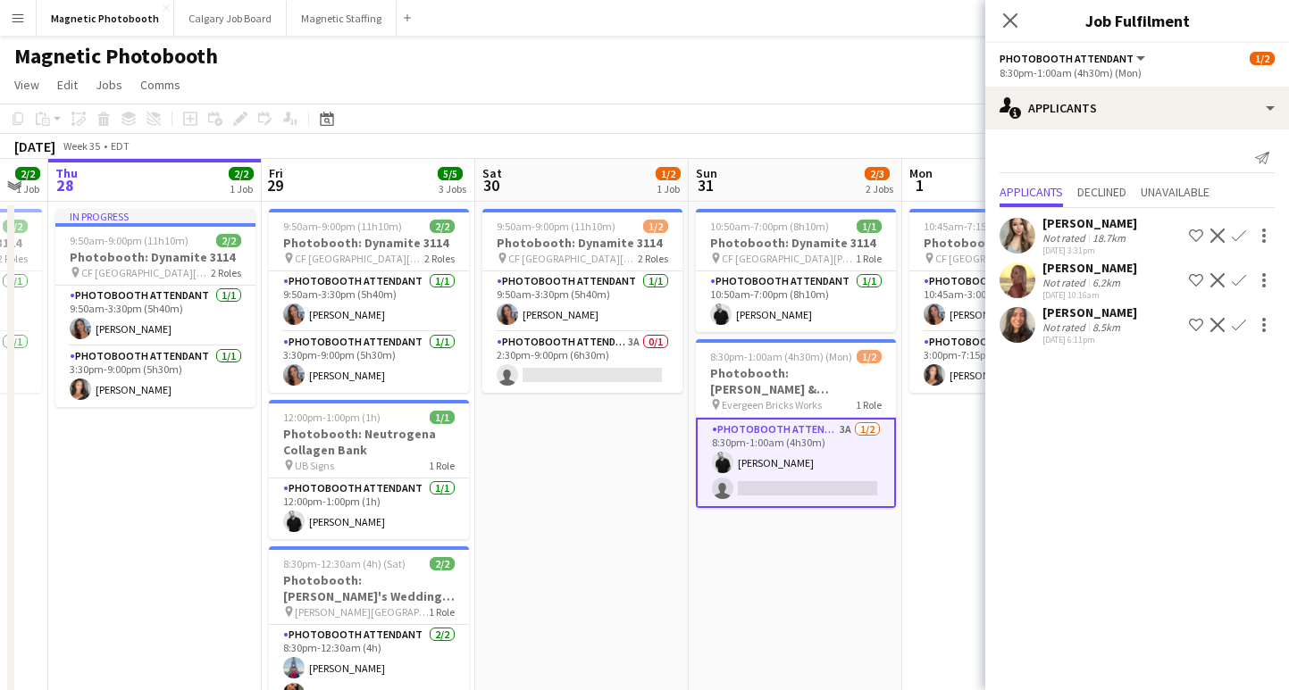
click at [1024, 15] on div "Close pop-in" at bounding box center [1010, 20] width 50 height 41
click at [581, 401] on app-date-cell "9:50am-9:00pm (11h10m) 1/2 Photobooth: Dynamite 3114 pin [GEOGRAPHIC_DATA][PERS…" at bounding box center [581, 485] width 213 height 566
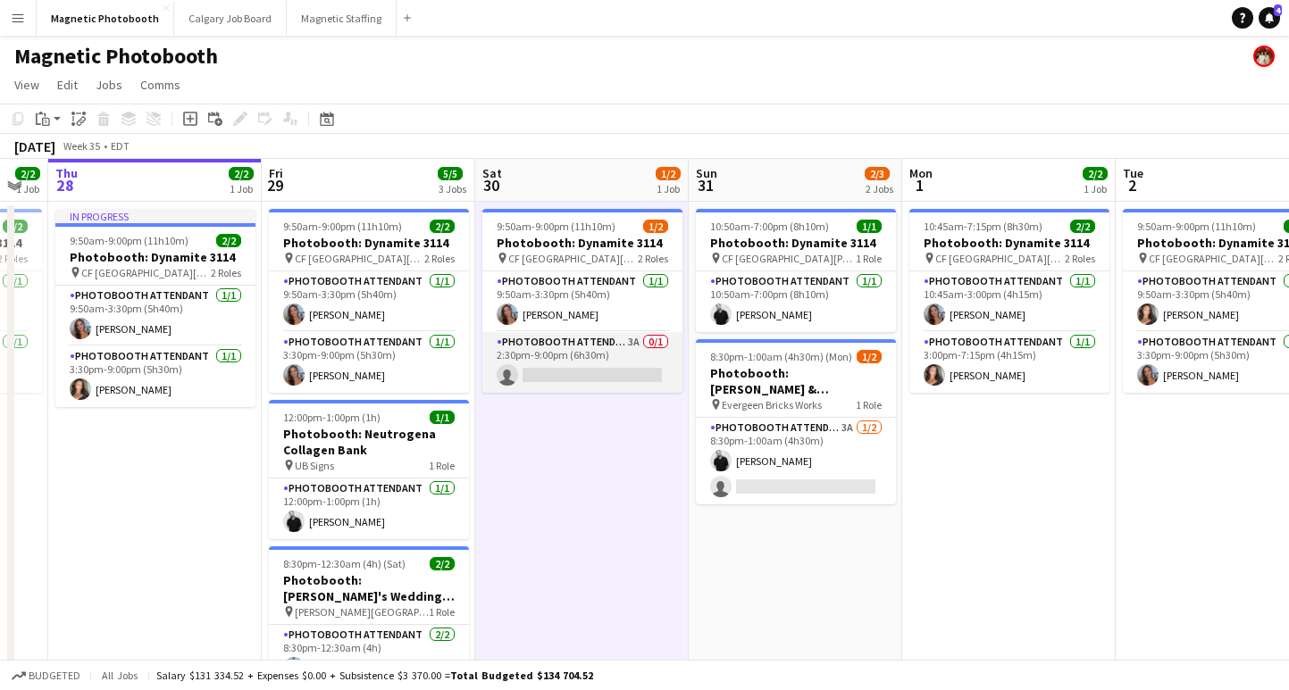
click at [582, 380] on app-card-role "Photobooth Attendant 3A 0/1 2:30pm-9:00pm (6h30m) single-neutral-actions" at bounding box center [582, 362] width 200 height 61
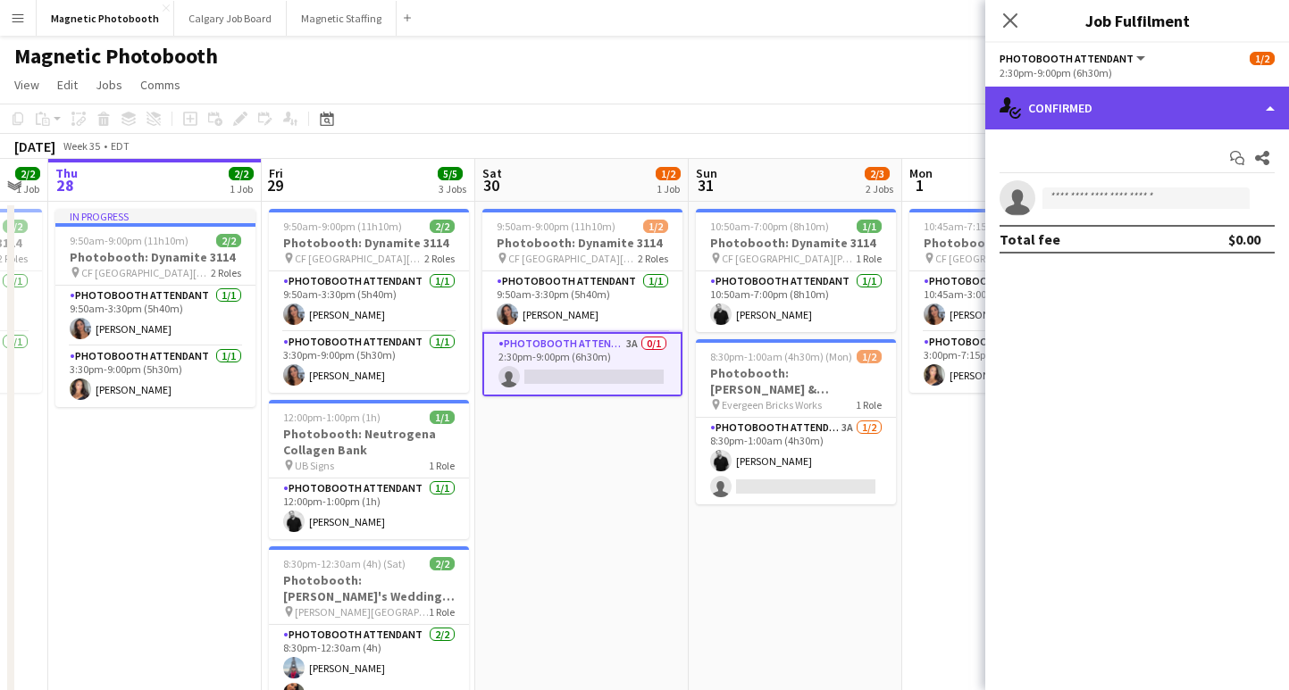
click at [1145, 109] on div "single-neutral-actions-check-2 Confirmed" at bounding box center [1137, 108] width 304 height 43
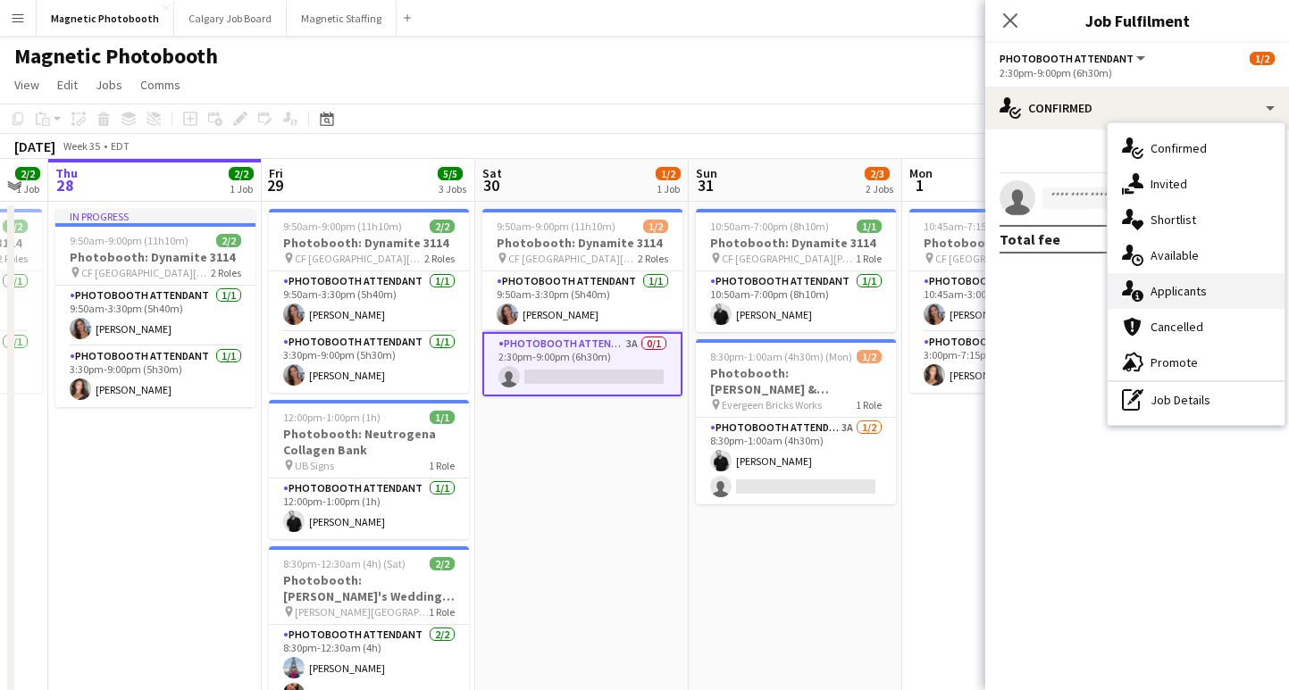
click at [1207, 296] on div "single-neutral-actions-information Applicants" at bounding box center [1195, 291] width 177 height 36
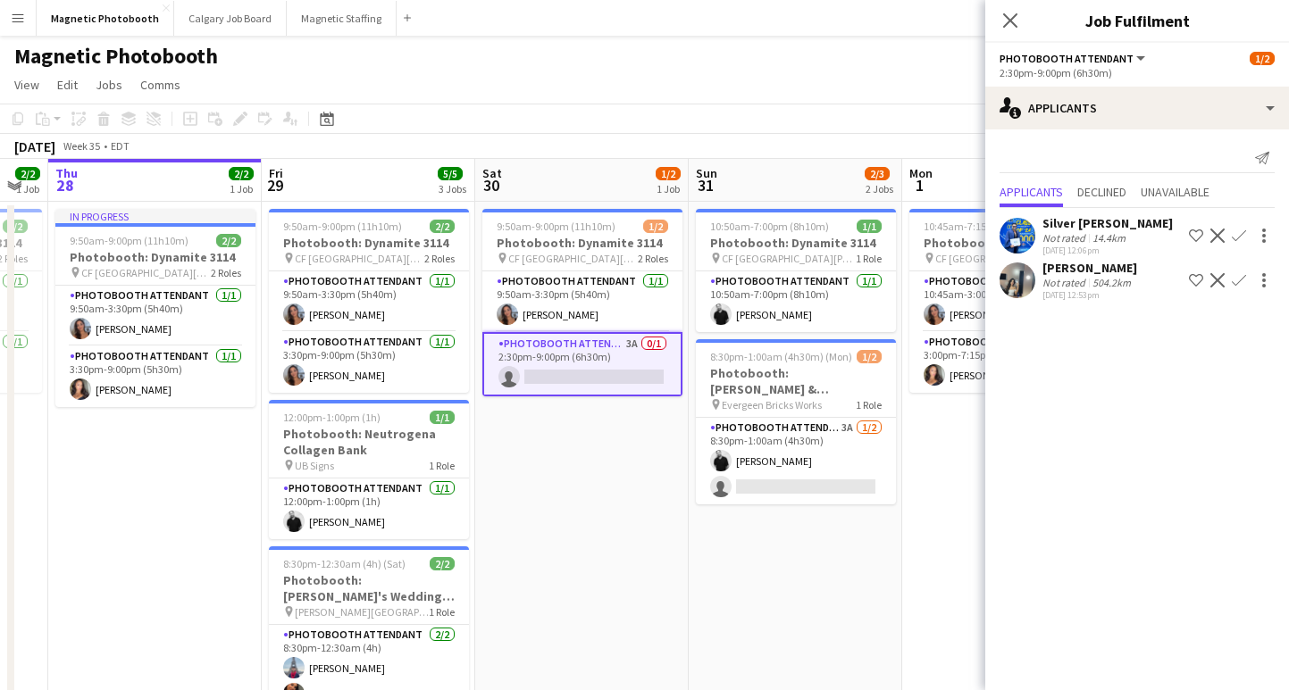
click at [1095, 276] on div "504.2km" at bounding box center [1112, 282] width 46 height 13
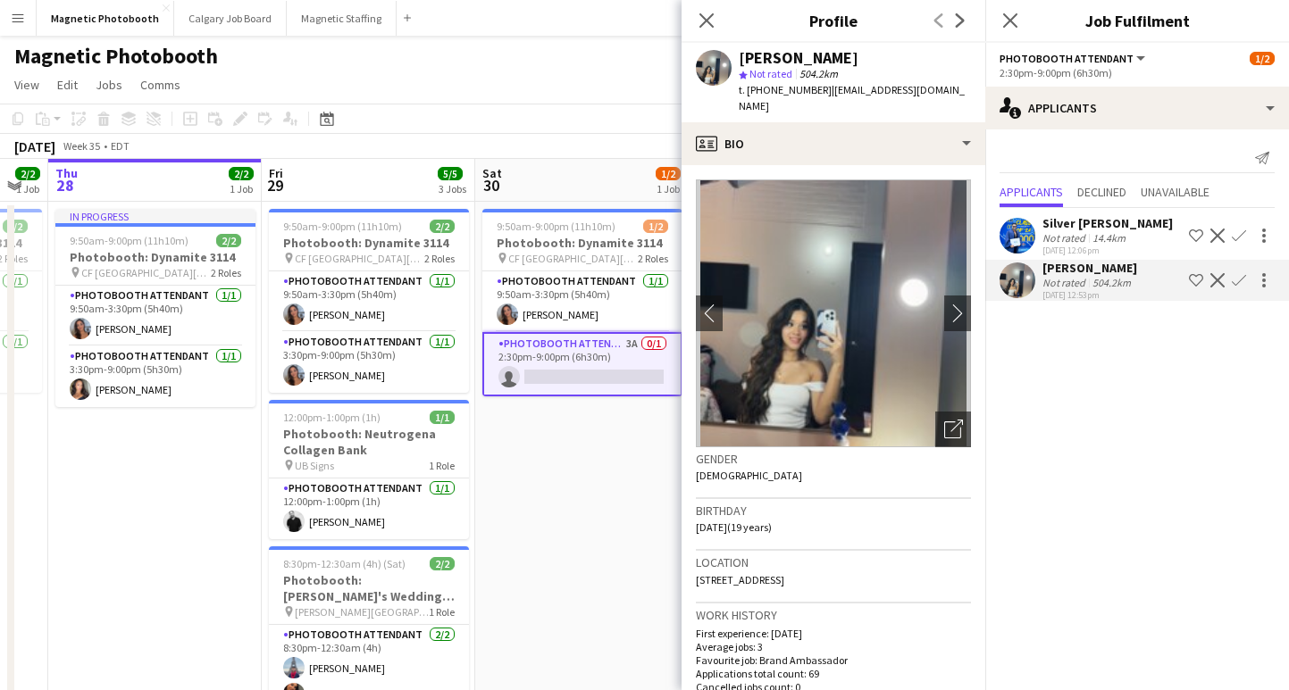
click at [1111, 230] on div "Silver [PERSON_NAME]" at bounding box center [1107, 223] width 130 height 16
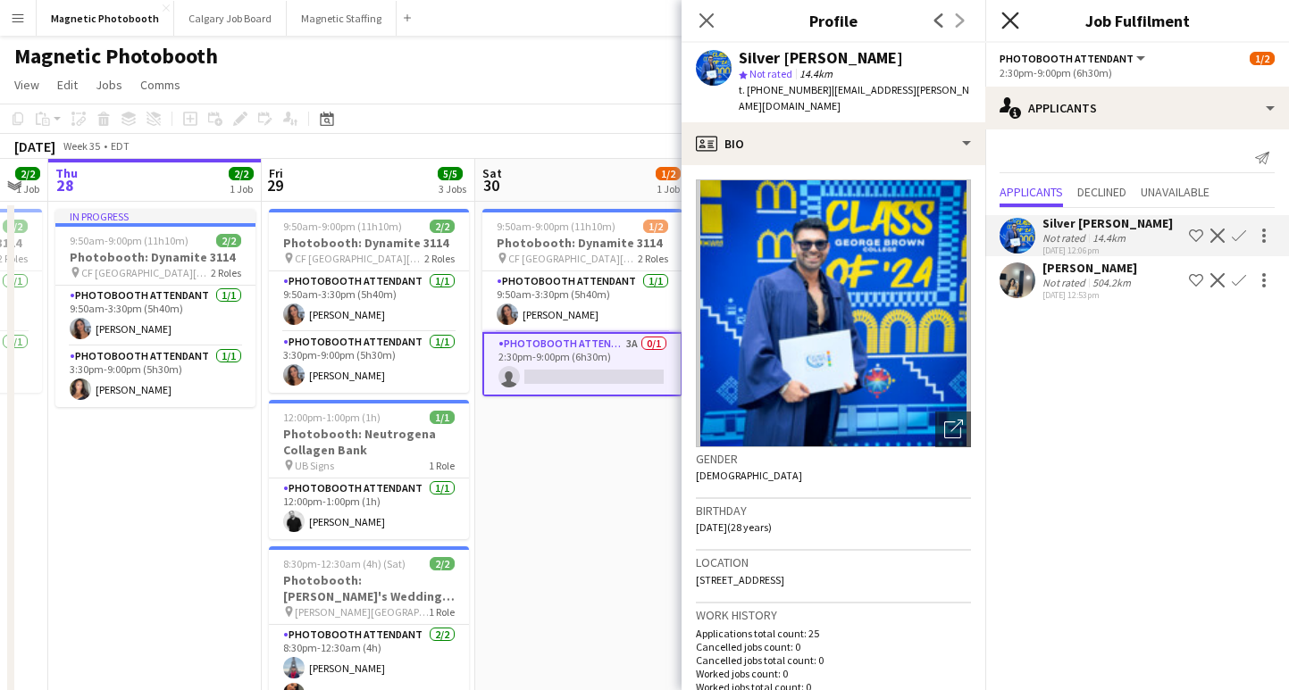
click at [1014, 16] on icon at bounding box center [1009, 20] width 17 height 17
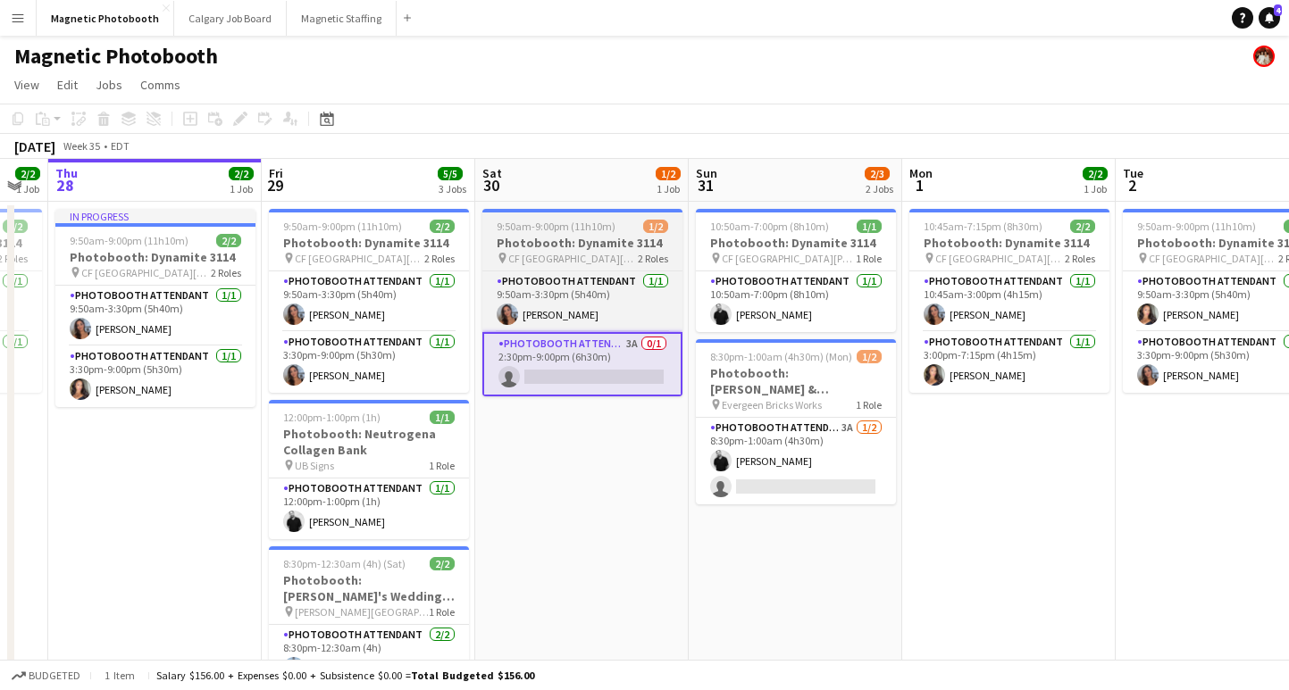
click at [536, 244] on h3 "Photobooth: Dynamite 3114" at bounding box center [582, 243] width 200 height 16
